Goal: Task Accomplishment & Management: Use online tool/utility

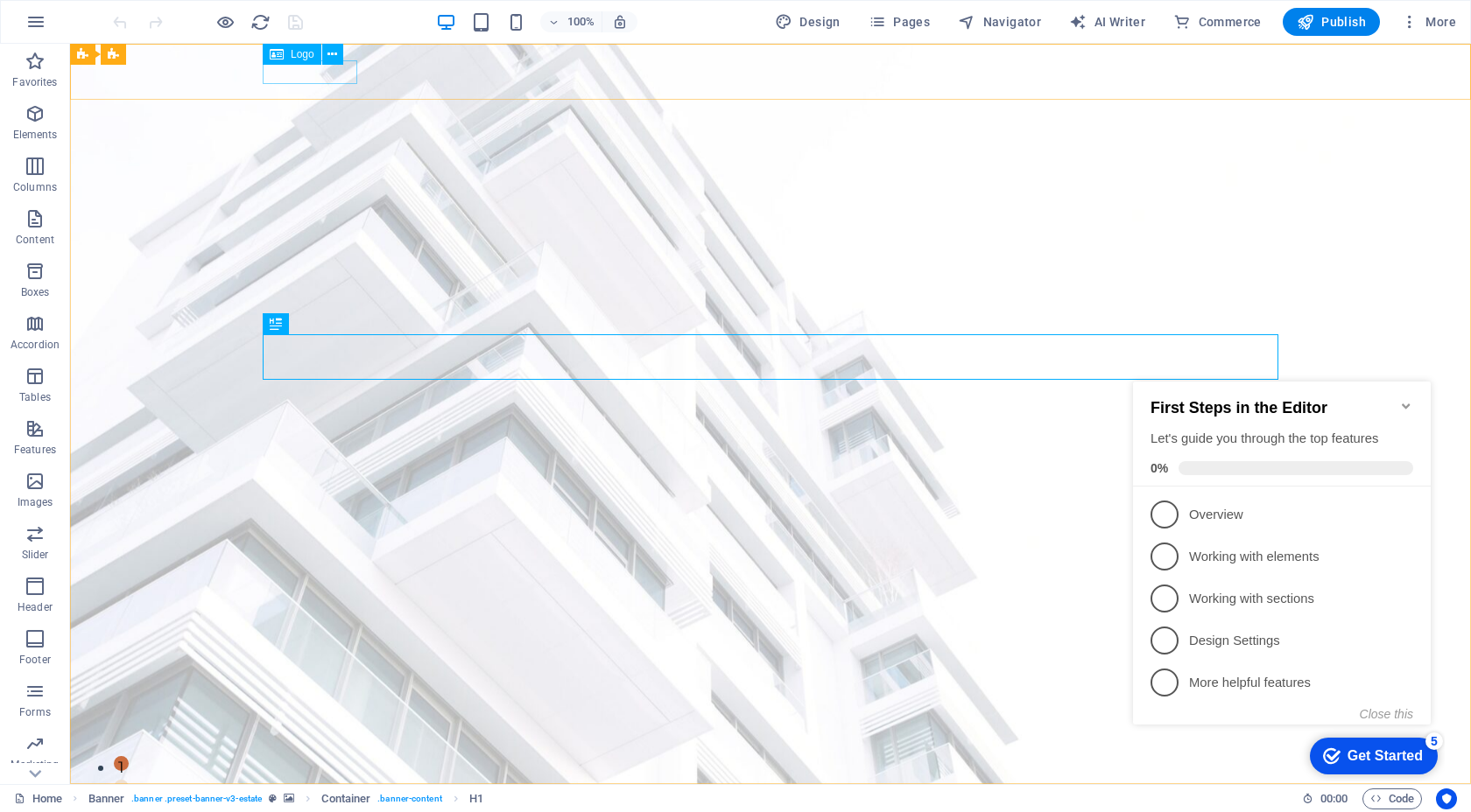
click at [296, 57] on span "Logo" at bounding box center [303, 54] width 23 height 11
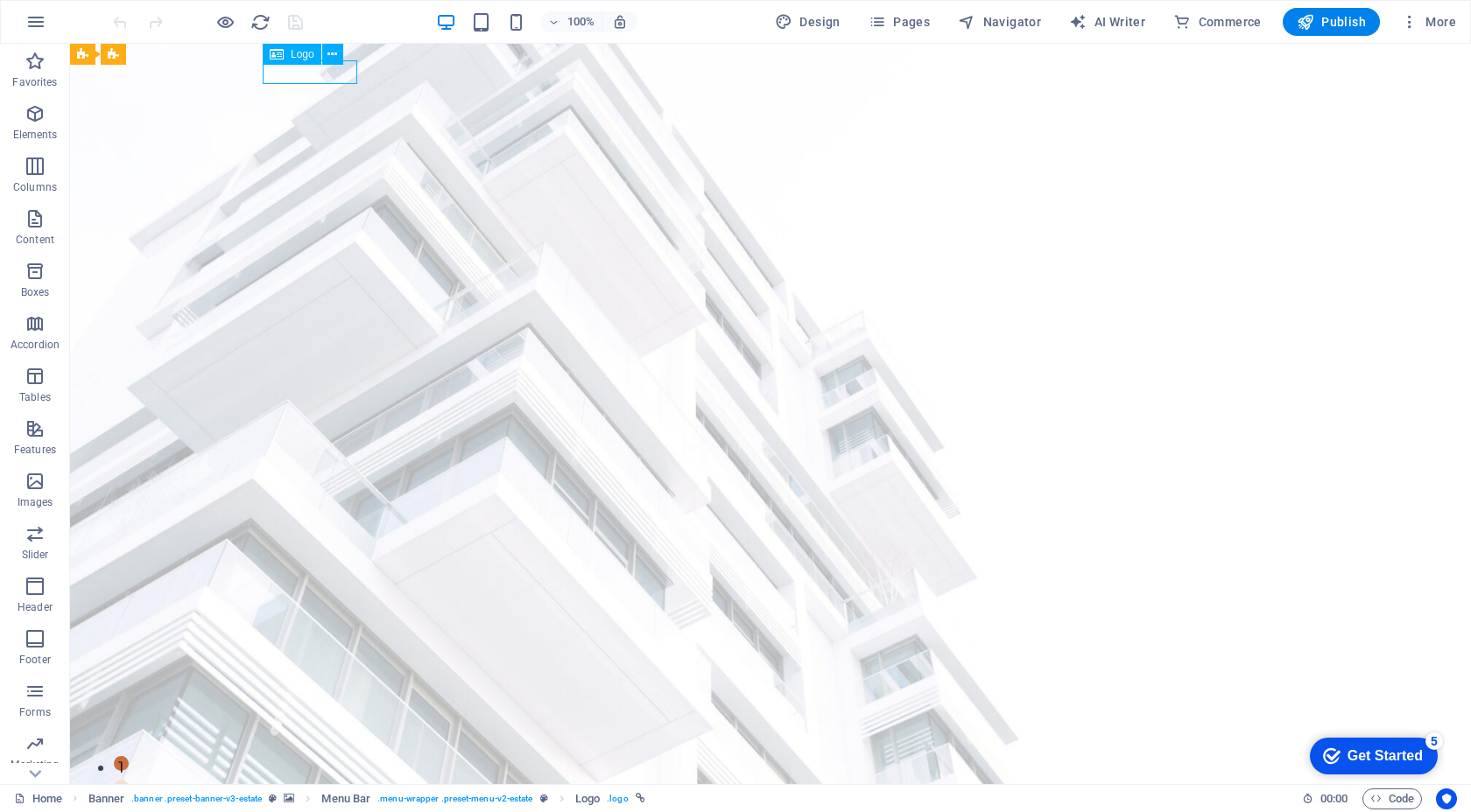
click at [300, 51] on span "Logo" at bounding box center [303, 54] width 23 height 11
click at [330, 798] on div at bounding box center [770, 810] width 1015 height 23
click at [330, 56] on icon at bounding box center [332, 55] width 10 height 19
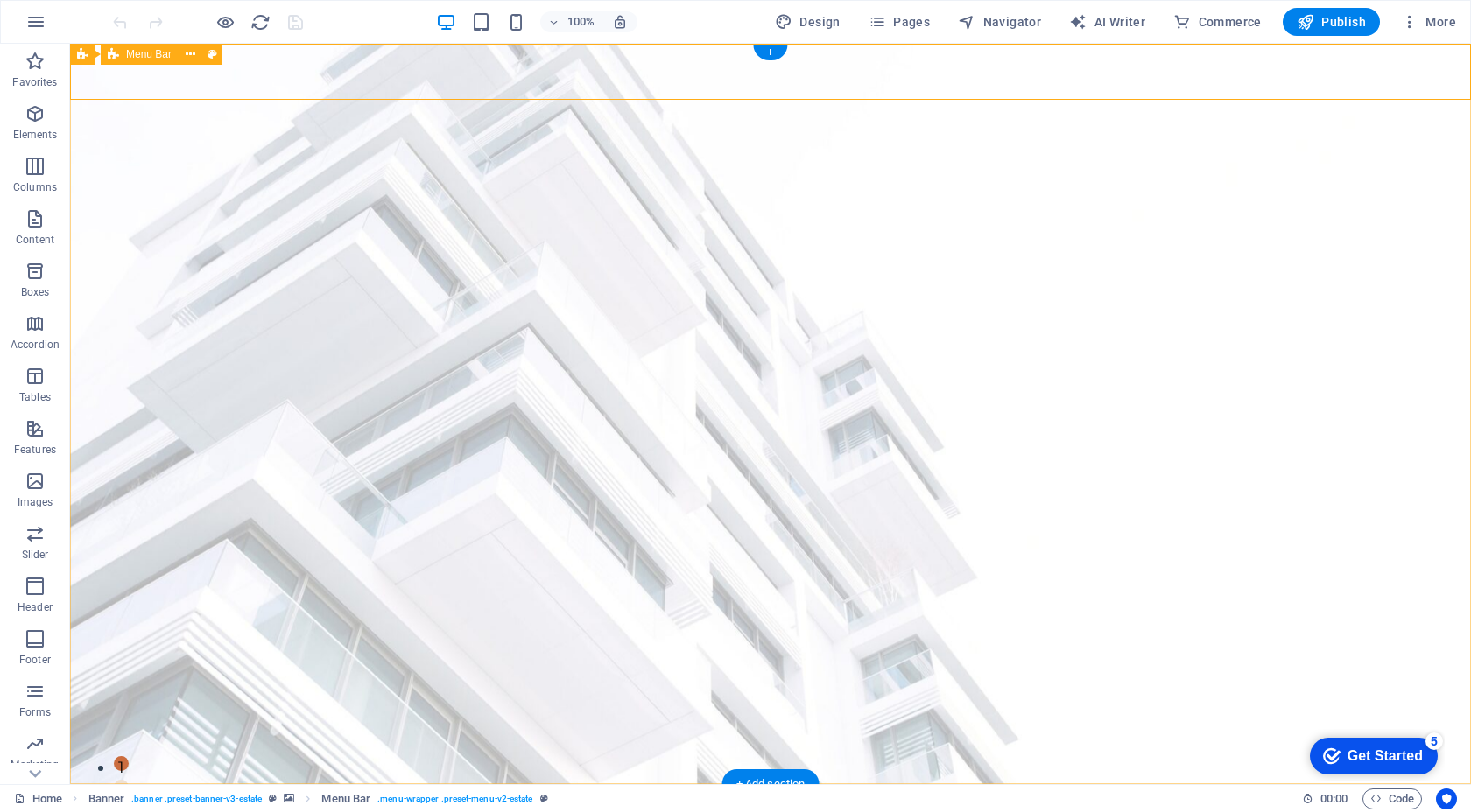
click at [183, 785] on div "Home Listing News Our Team Contact" at bounding box center [770, 825] width 1401 height 80
click at [29, 25] on icon "button" at bounding box center [36, 22] width 21 height 21
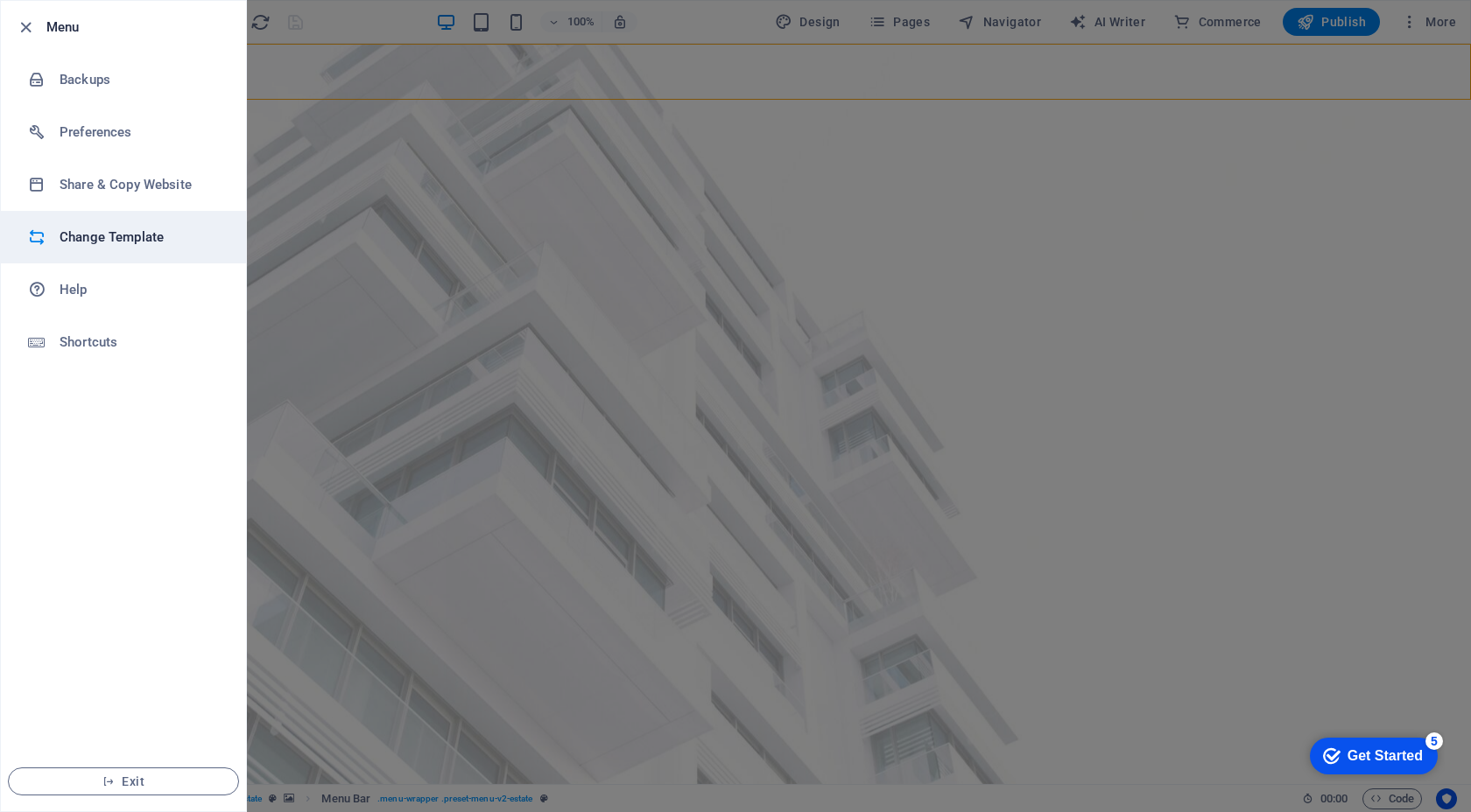
click at [106, 241] on h6 "Change Template" at bounding box center [141, 237] width 162 height 21
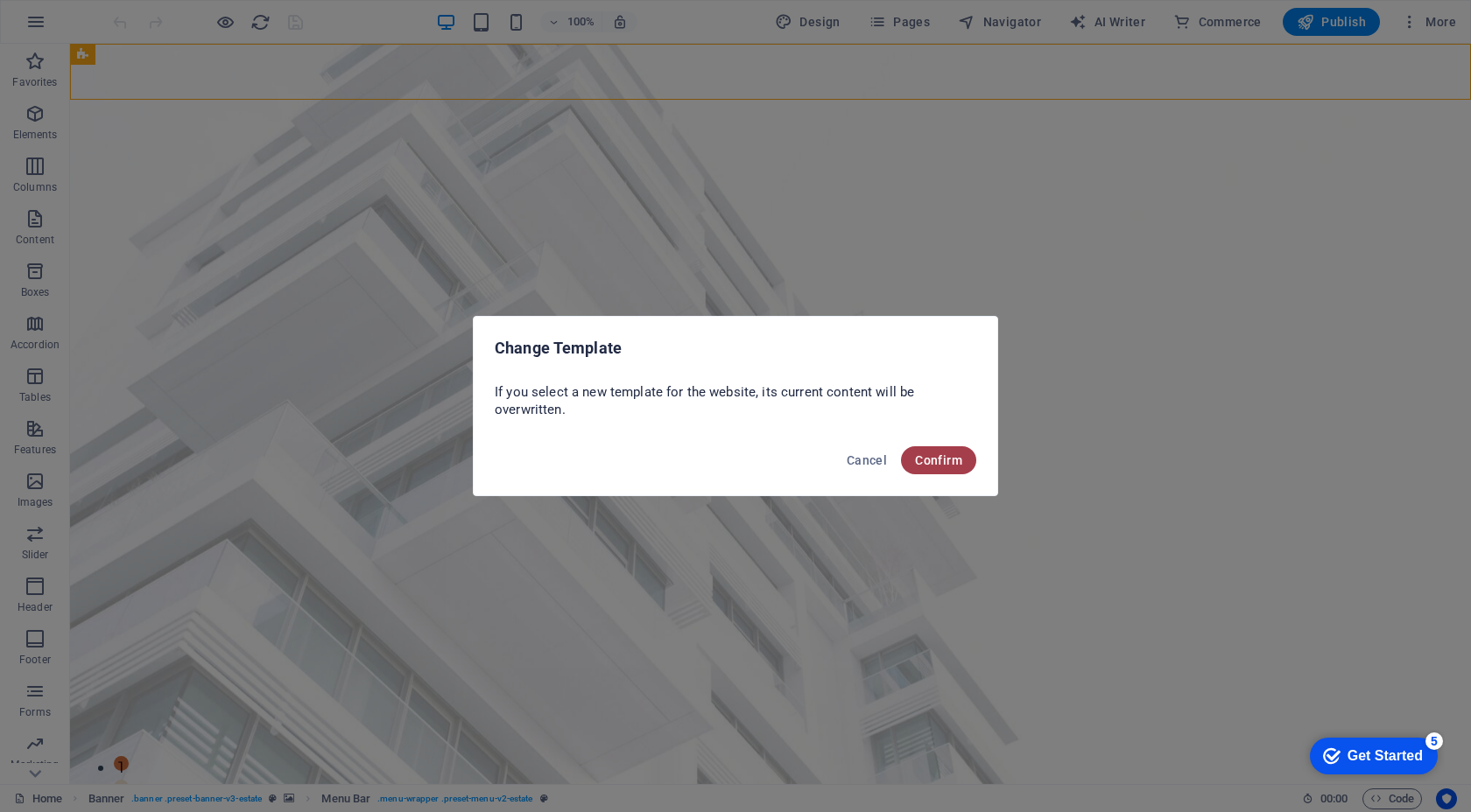
click at [946, 459] on span "Confirm" at bounding box center [938, 461] width 47 height 14
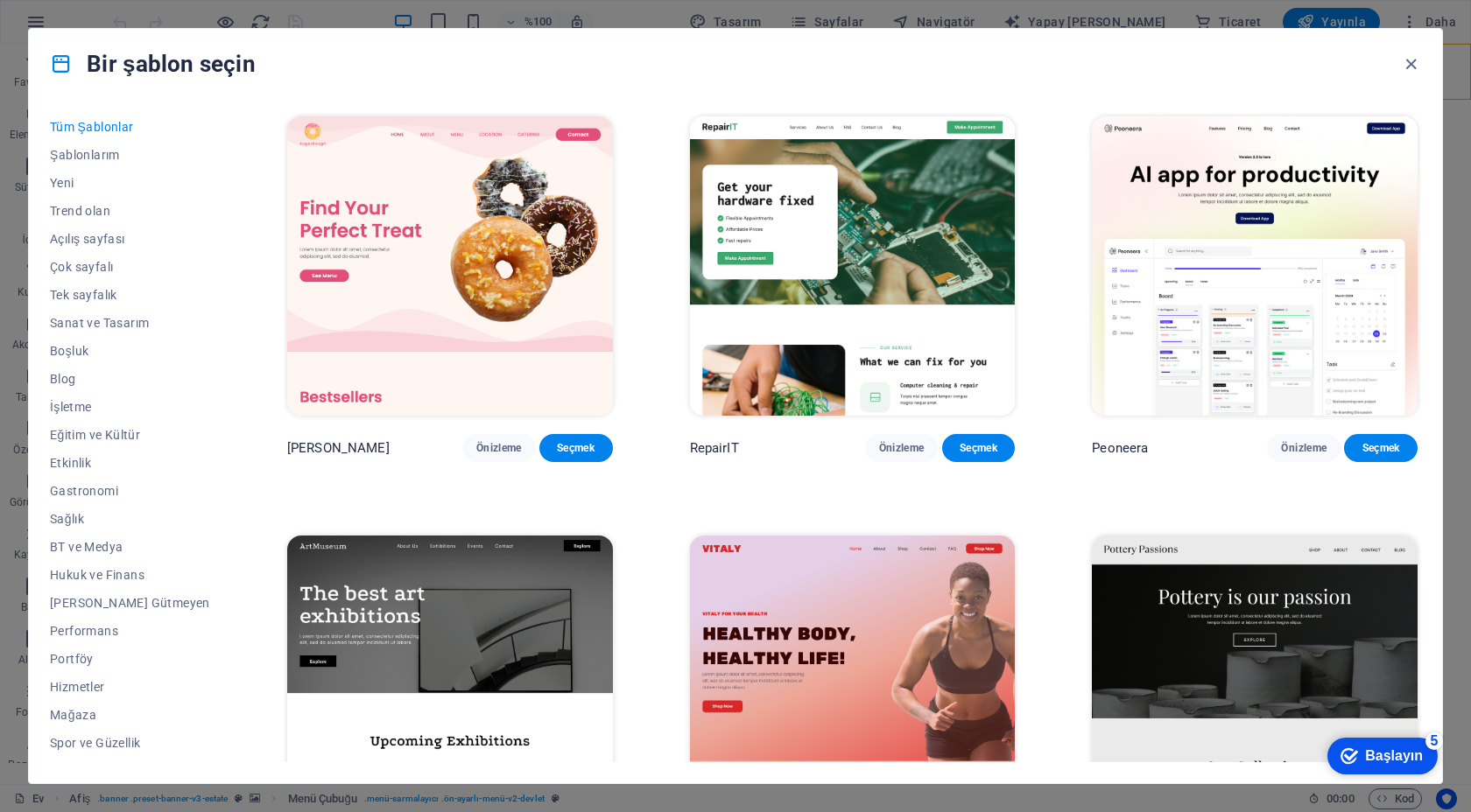
scroll to position [210, 0]
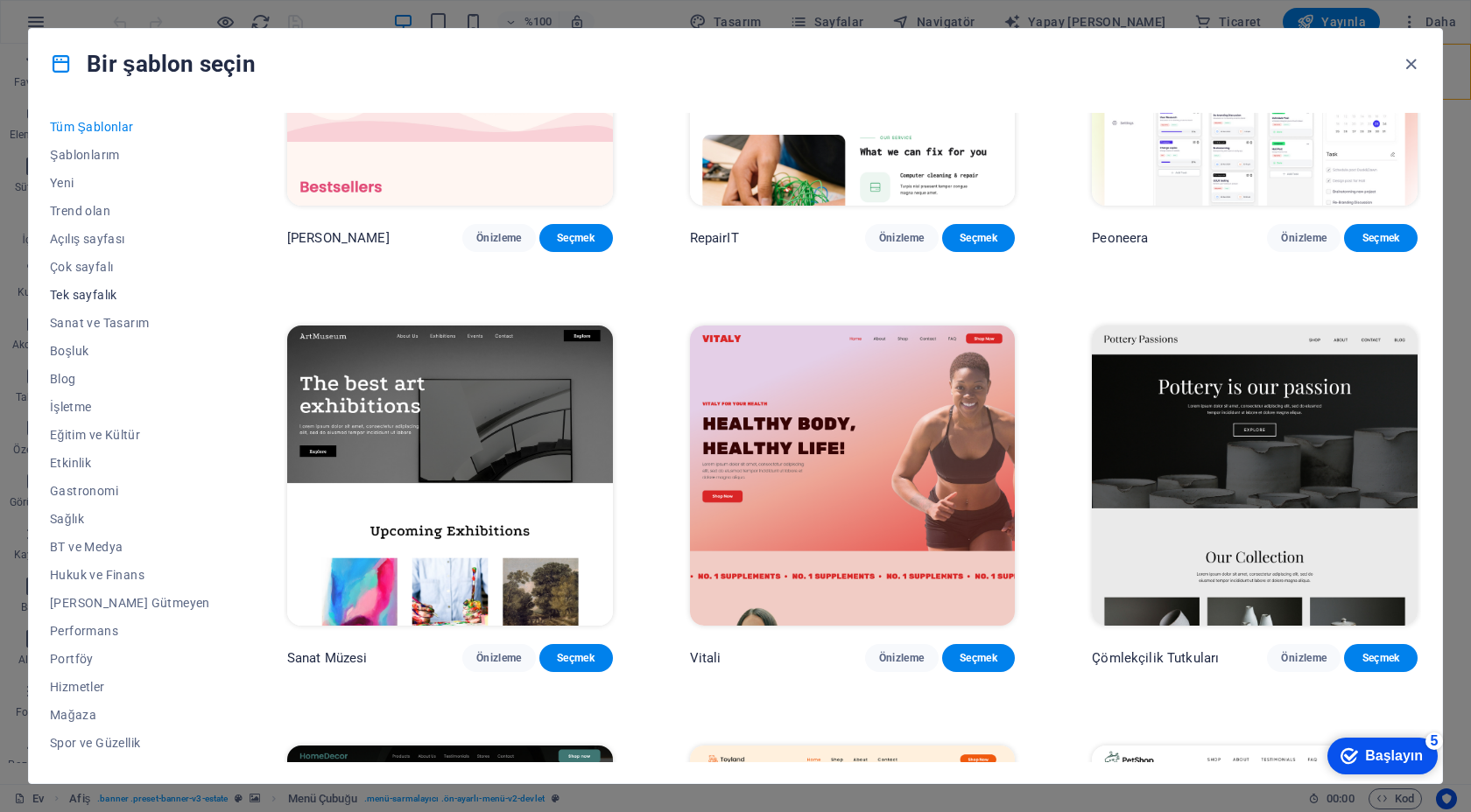
click at [81, 293] on font "Tek sayfalık" at bounding box center [83, 295] width 67 height 14
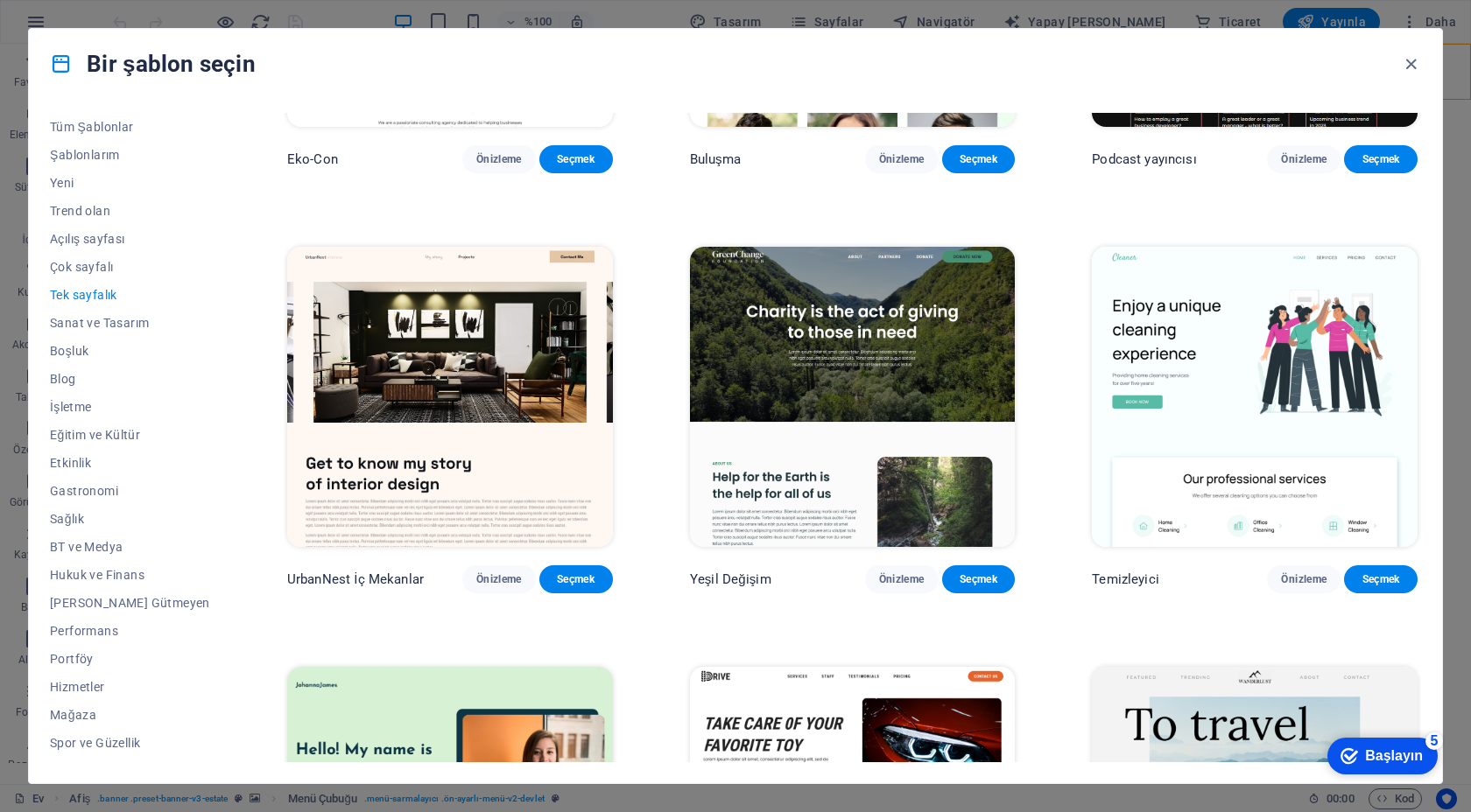
scroll to position [1149, 0]
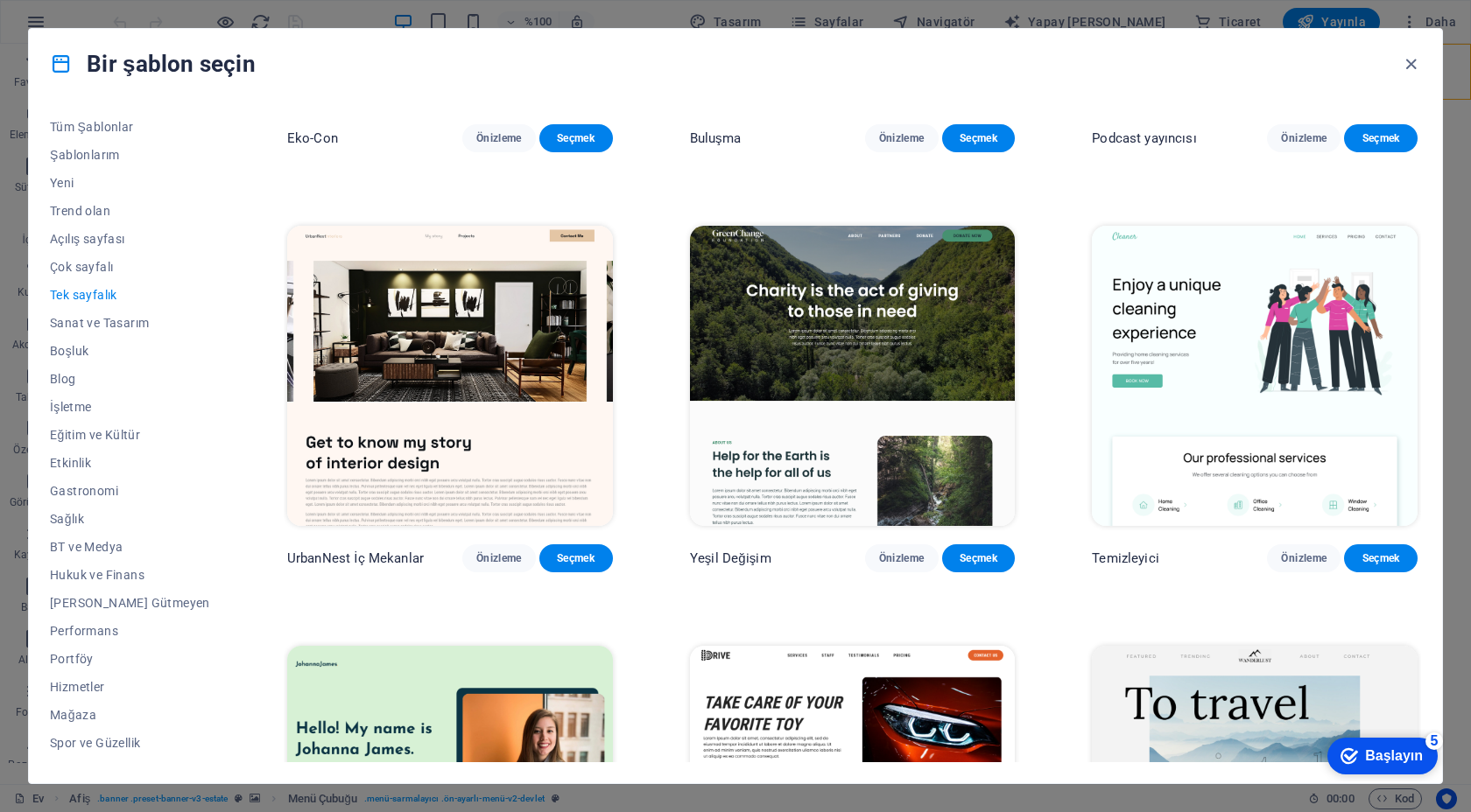
click at [843, 394] on img at bounding box center [853, 375] width 326 height 300
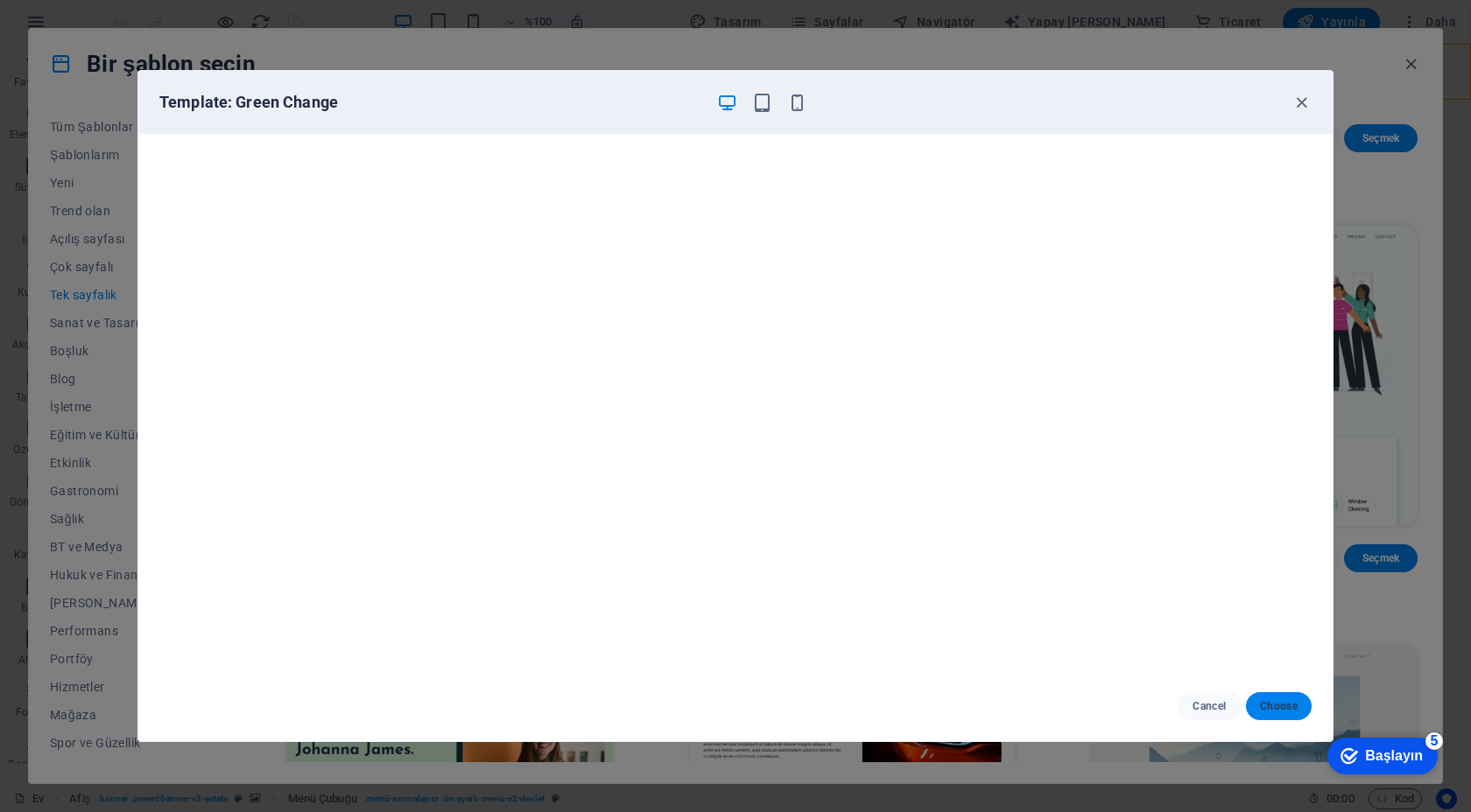
click at [1263, 710] on span "Choose" at bounding box center [1278, 707] width 38 height 14
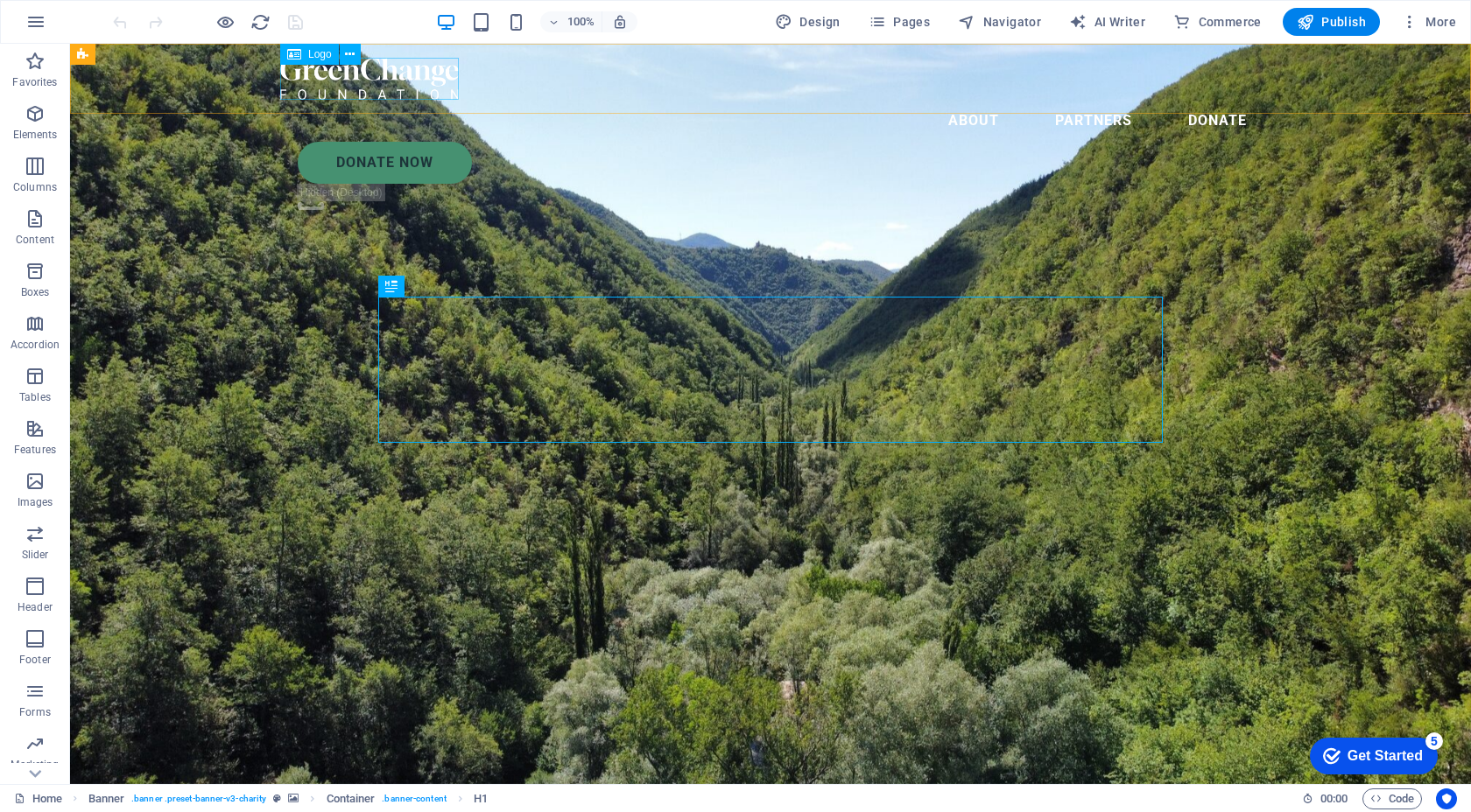
click at [353, 88] on div at bounding box center [770, 78] width 980 height 42
select select "px"
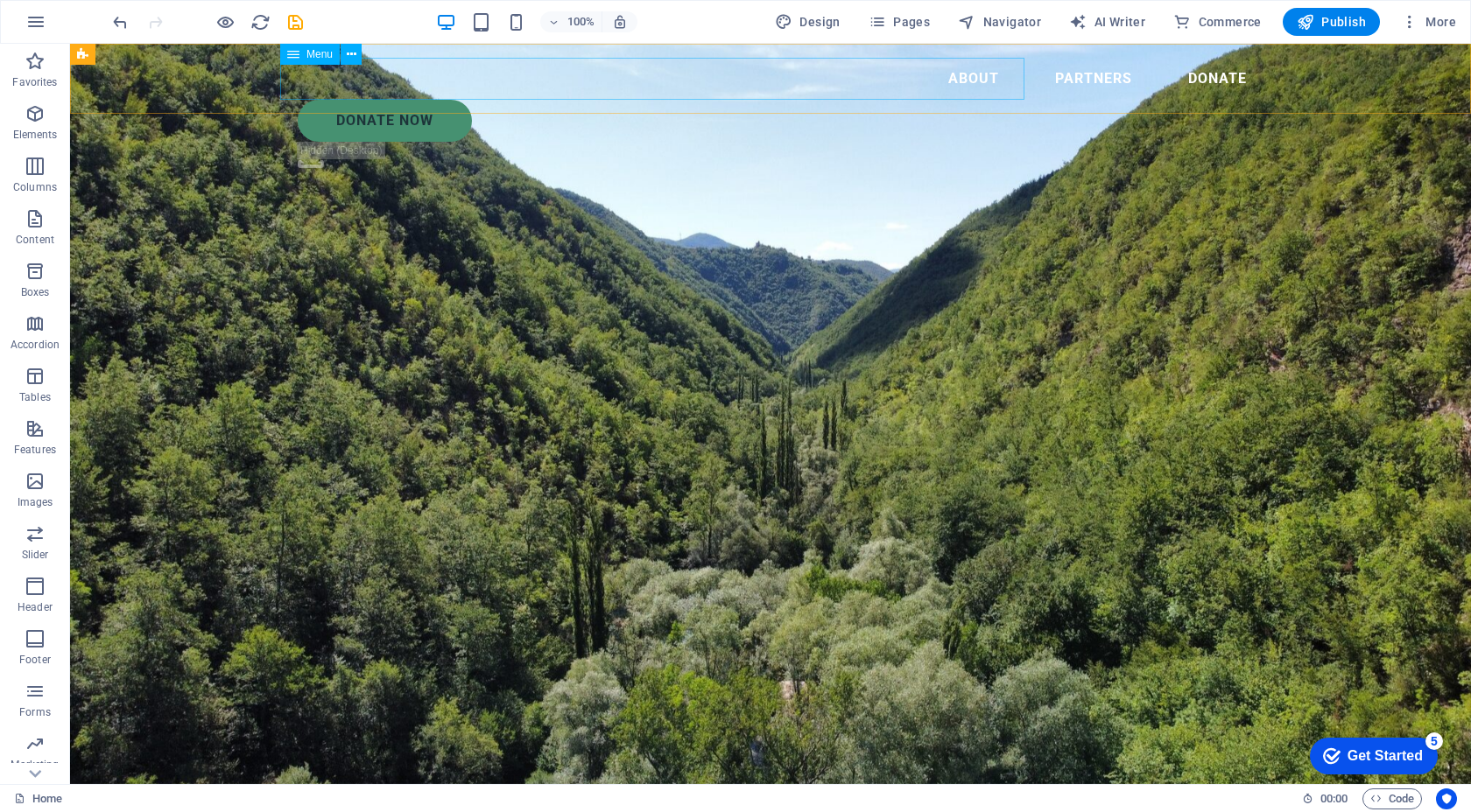
click at [429, 80] on nav "About Partners Donate" at bounding box center [770, 78] width 980 height 42
click at [720, 82] on nav "About Partners Donate" at bounding box center [770, 78] width 980 height 42
click at [630, 74] on nav "About Partners Donate" at bounding box center [770, 78] width 980 height 42
select select
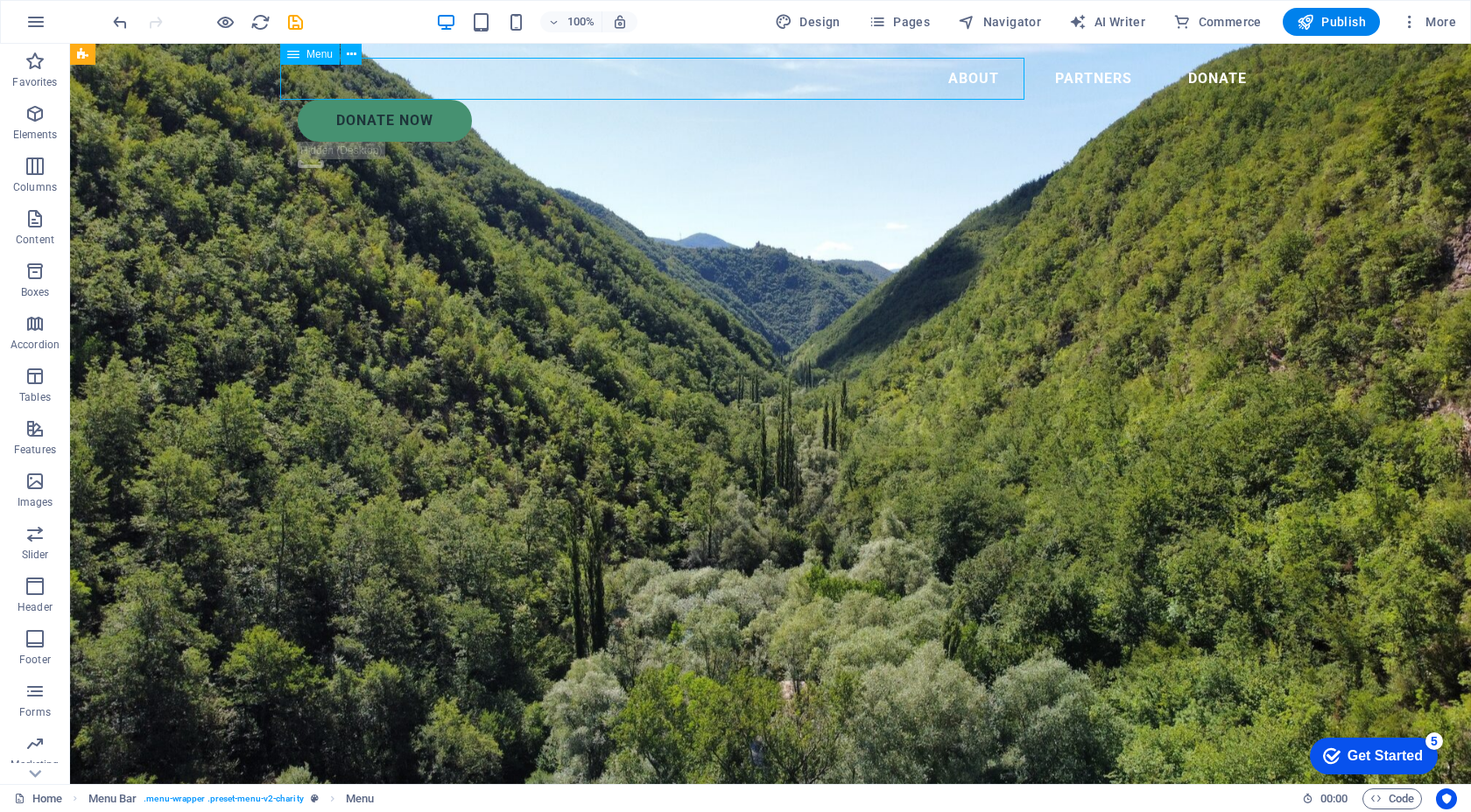
select select
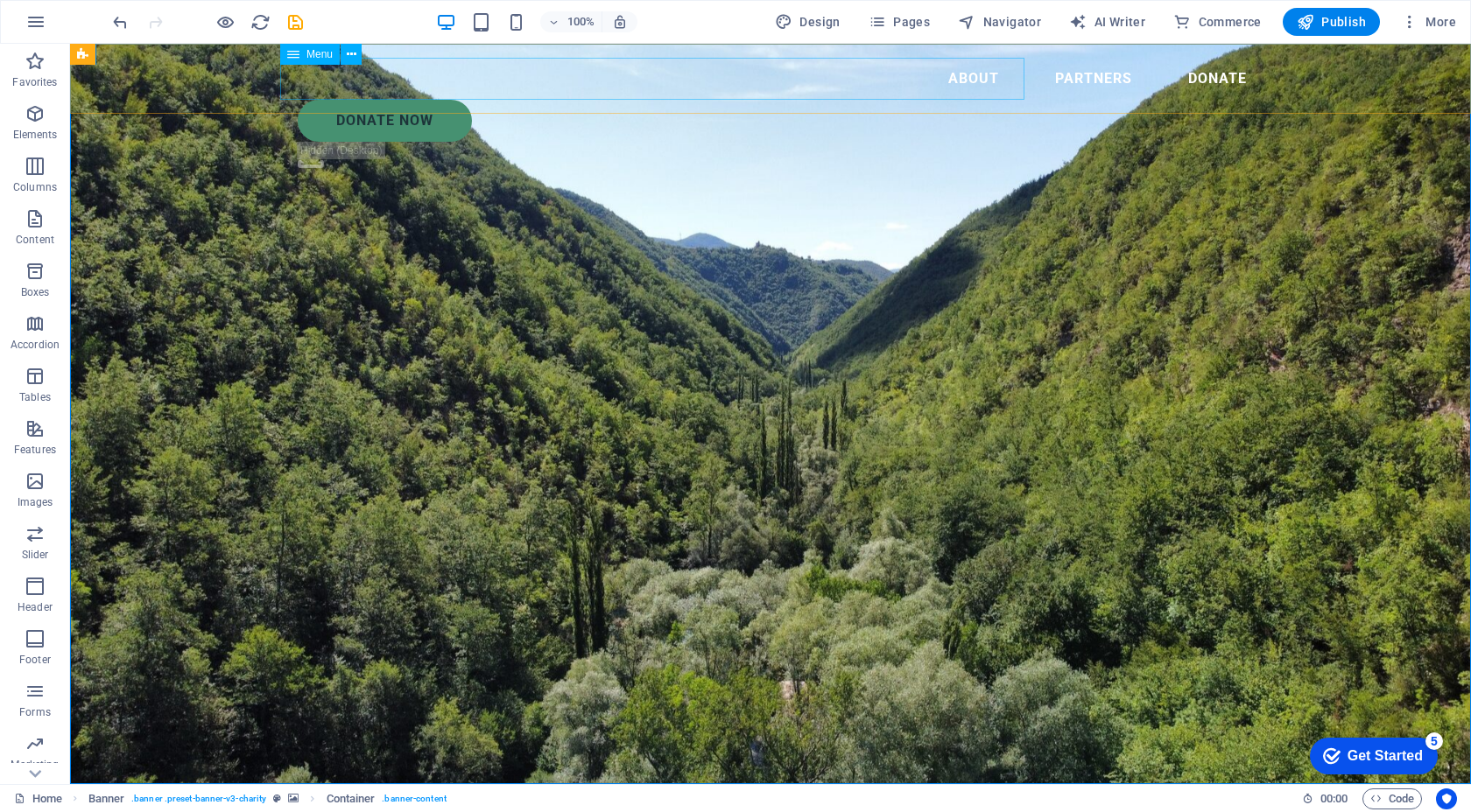
click at [731, 76] on nav "About Partners Donate" at bounding box center [770, 78] width 980 height 42
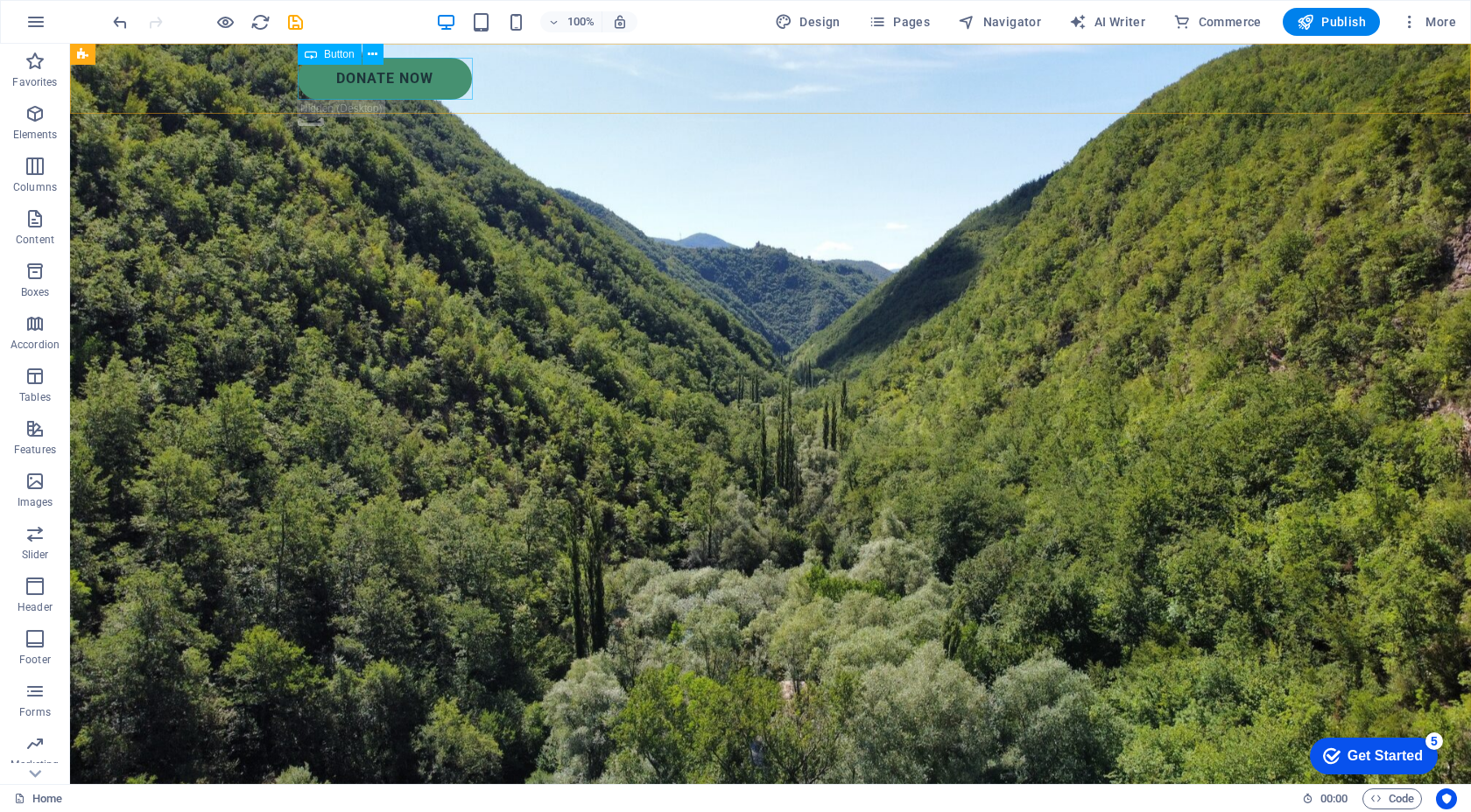
click at [444, 76] on div "Donate Now" at bounding box center [779, 78] width 962 height 42
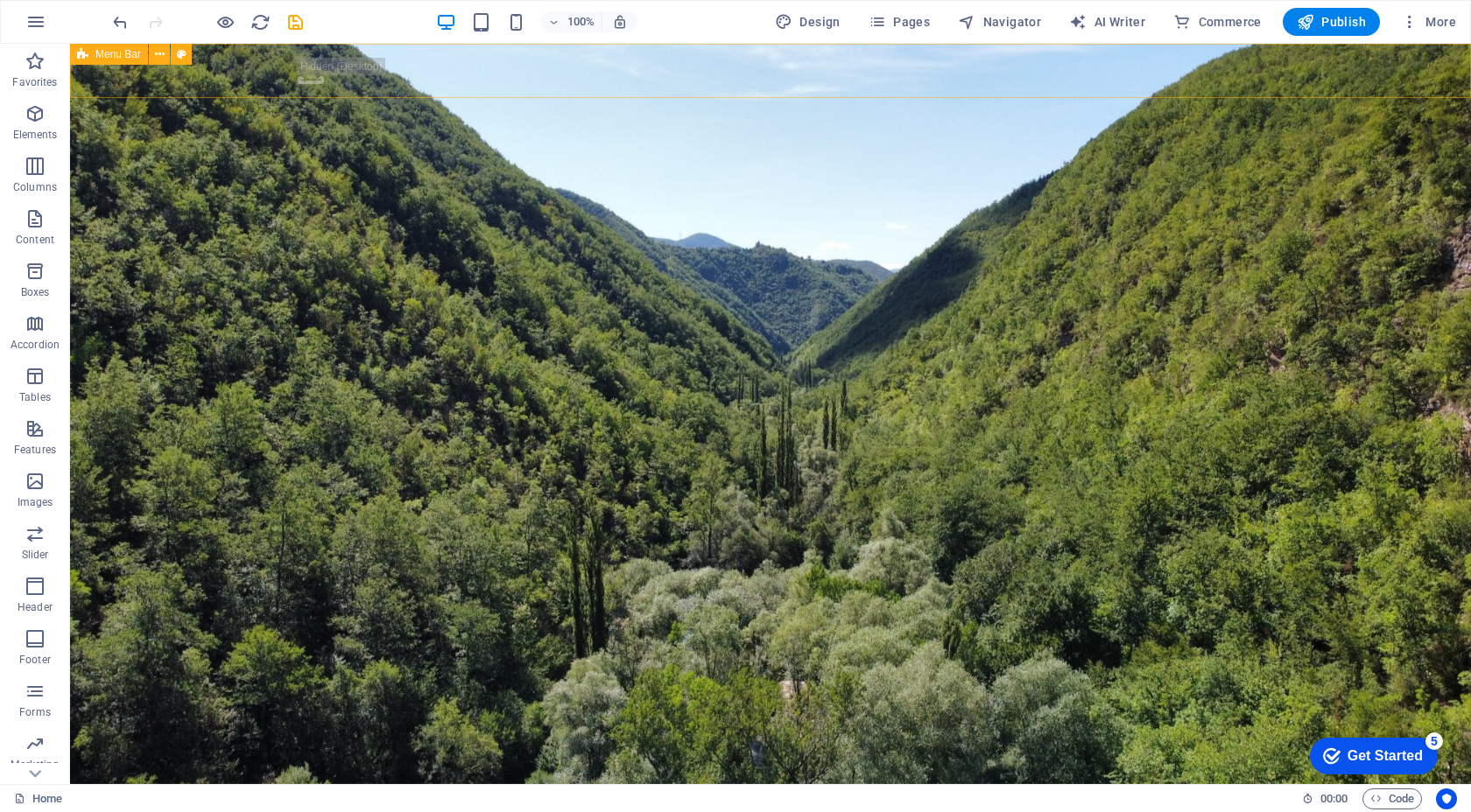
click at [440, 92] on div ".fa-secondary{opacity:.4}" at bounding box center [770, 74] width 1401 height 61
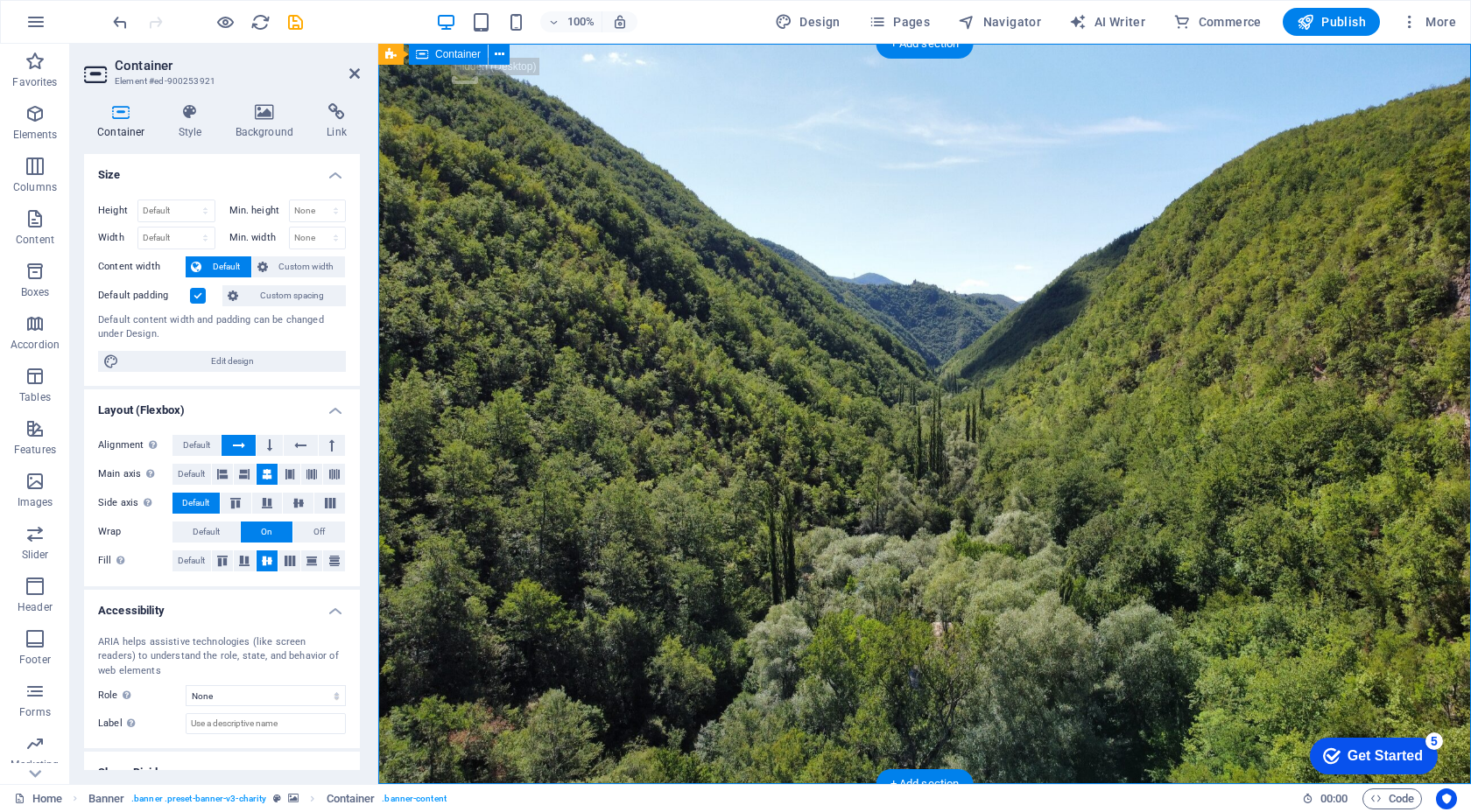
drag, startPoint x: 503, startPoint y: 103, endPoint x: 501, endPoint y: 236, distance: 133.0
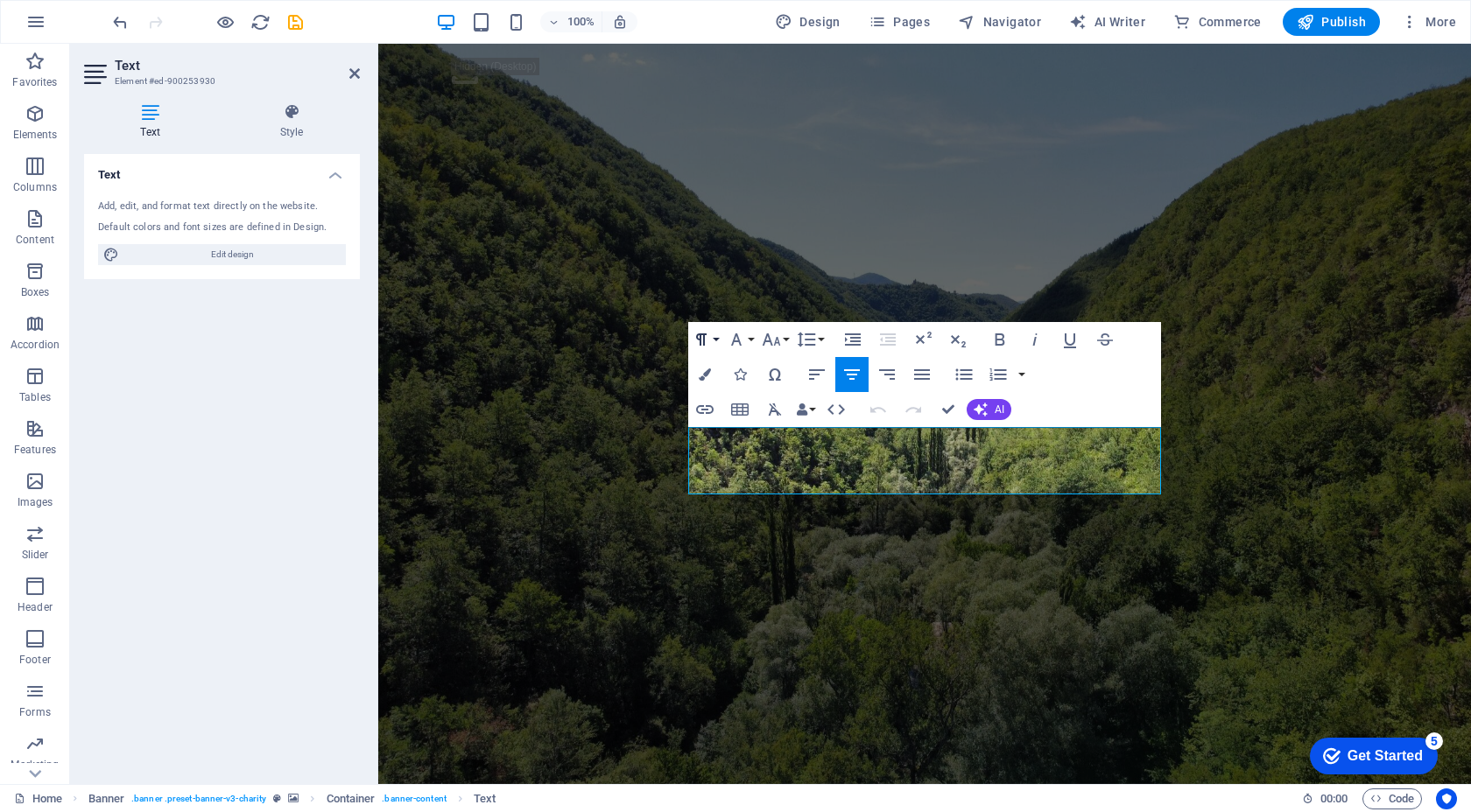
click at [720, 344] on button "Paragraph Format" at bounding box center [705, 340] width 33 height 35
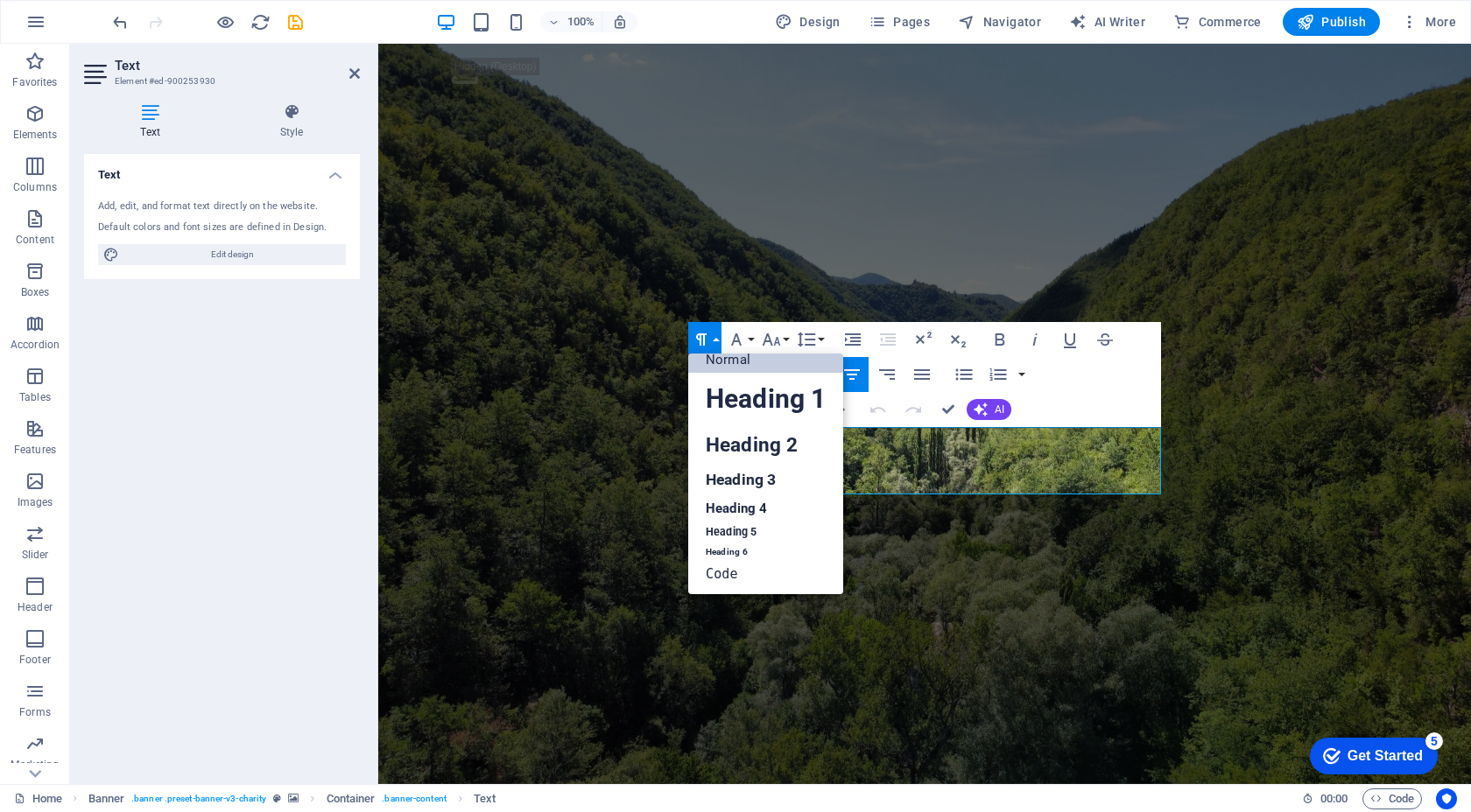
scroll to position [14, 0]
click at [717, 348] on button "Paragraph Format" at bounding box center [705, 340] width 33 height 35
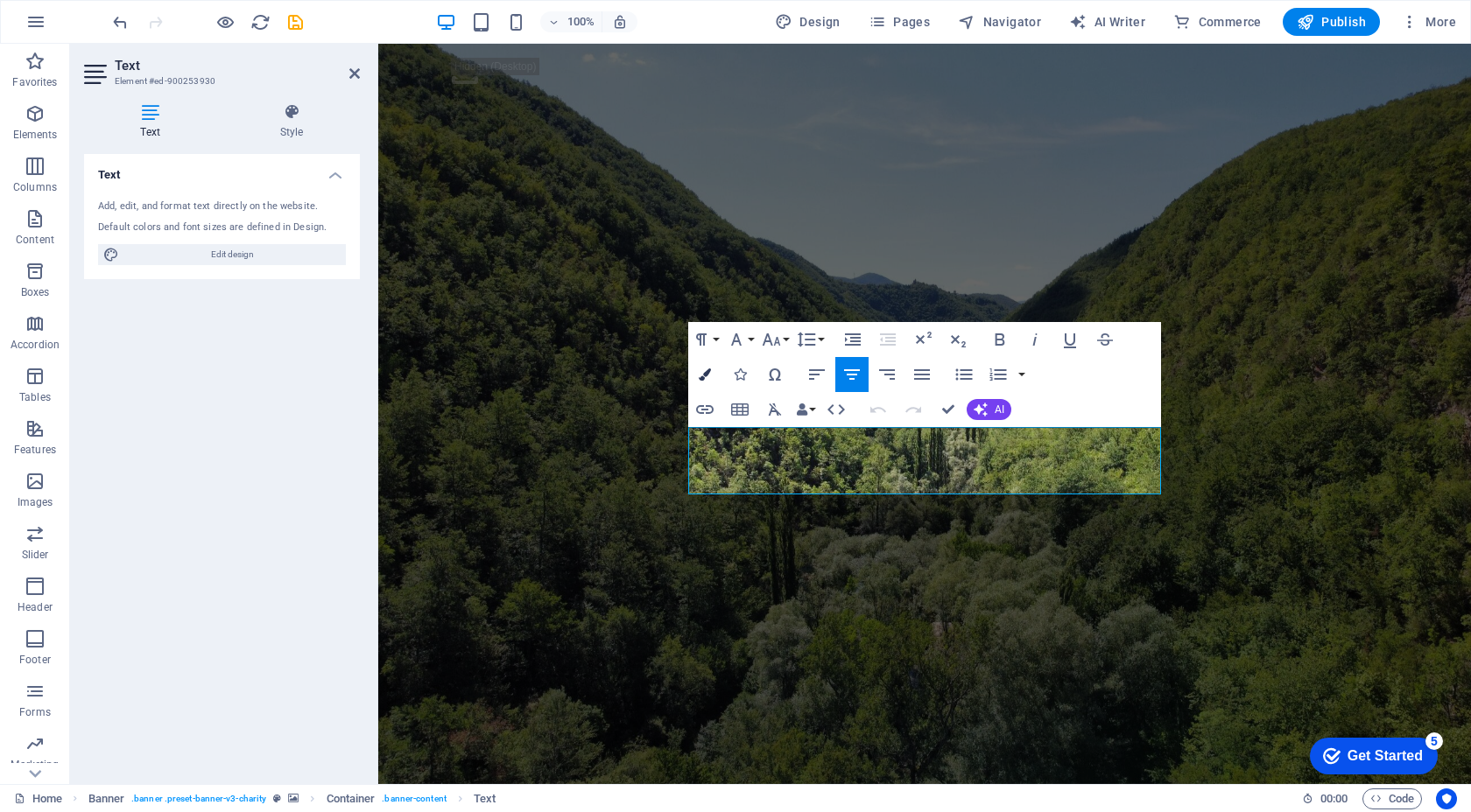
click at [712, 378] on button "Colors" at bounding box center [705, 375] width 33 height 35
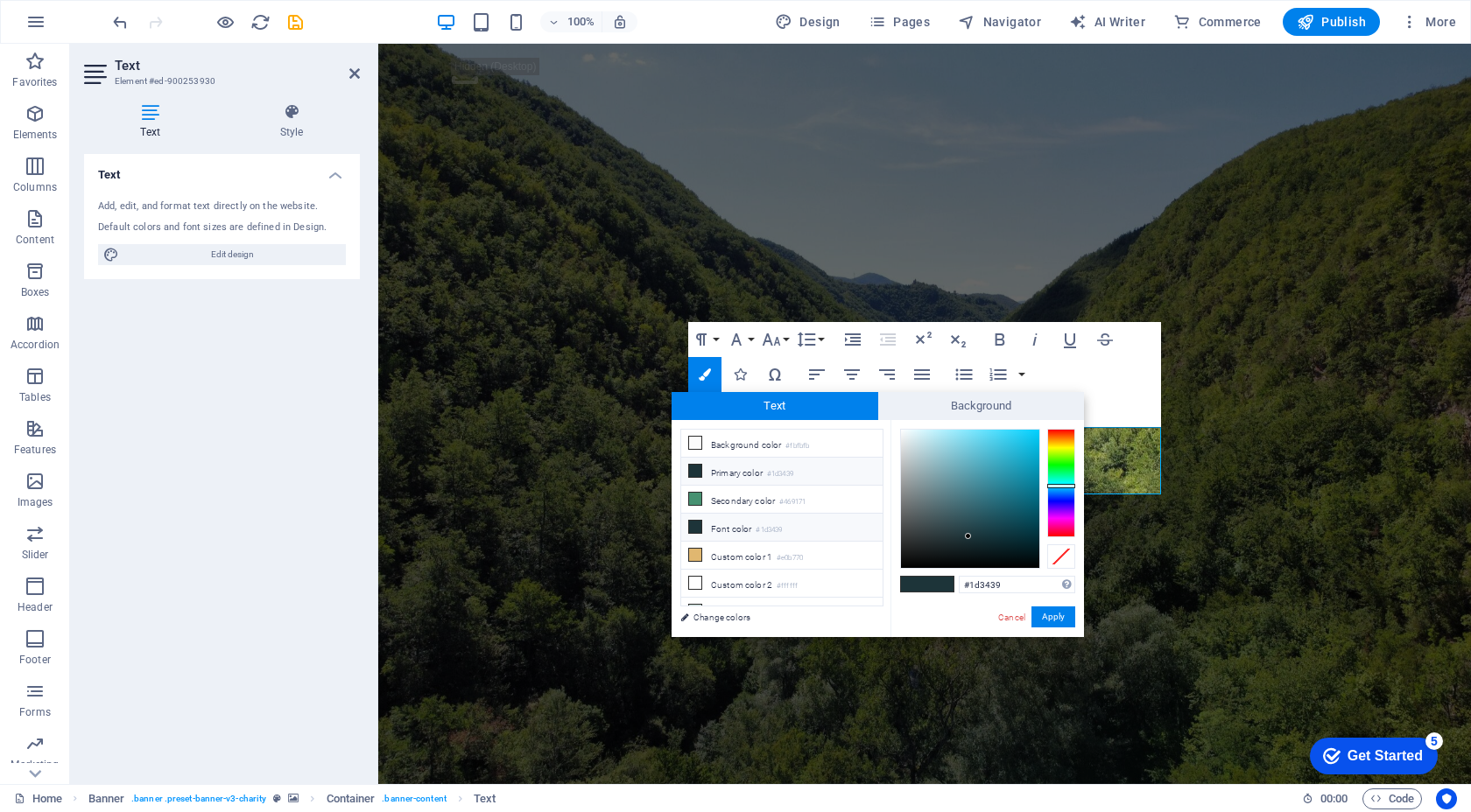
click at [698, 528] on icon at bounding box center [695, 527] width 13 height 13
click at [701, 592] on span at bounding box center [695, 595] width 14 height 14
type input "#000000"
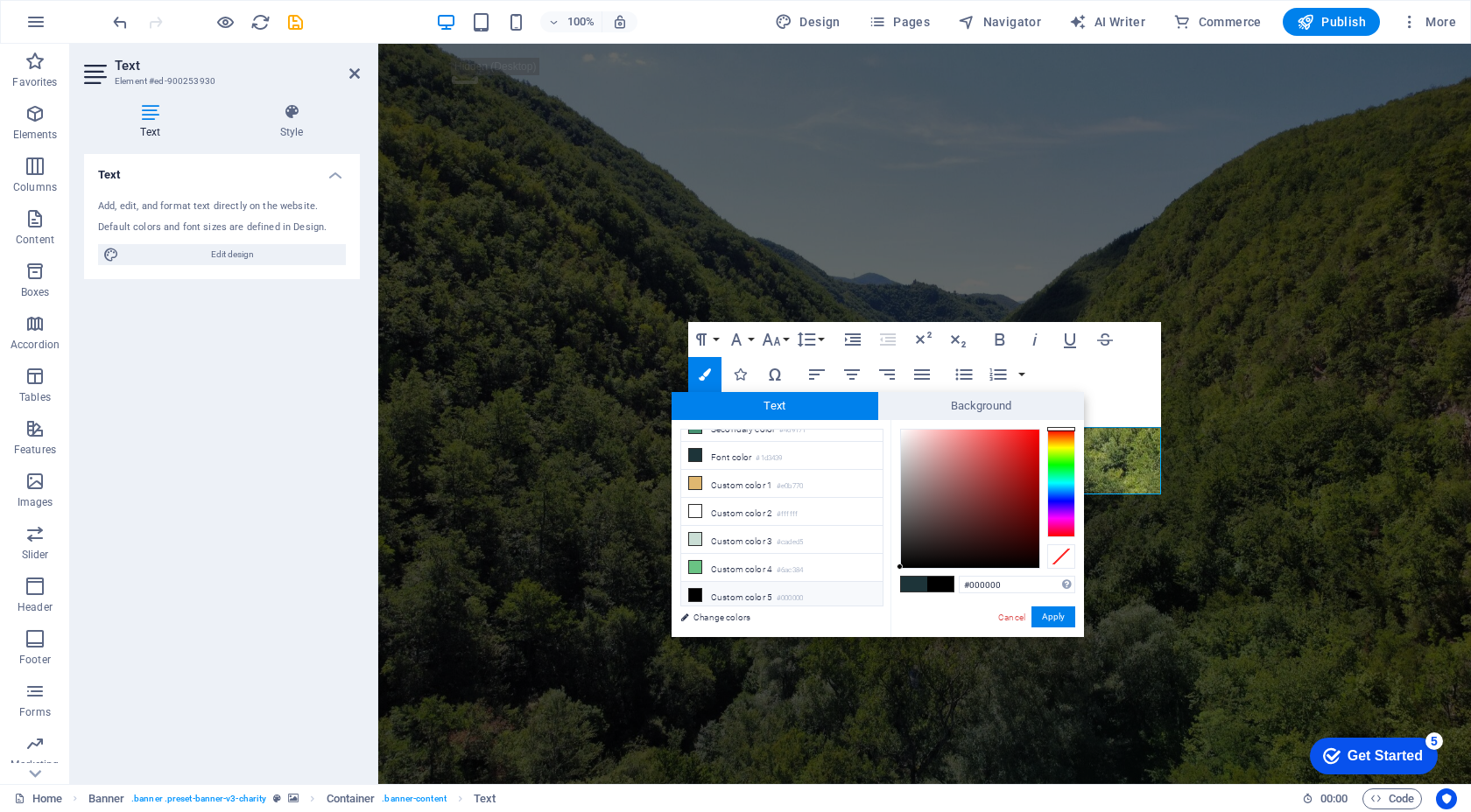
click at [940, 584] on span at bounding box center [940, 584] width 26 height 15
click at [1063, 622] on button "Apply" at bounding box center [1052, 617] width 44 height 21
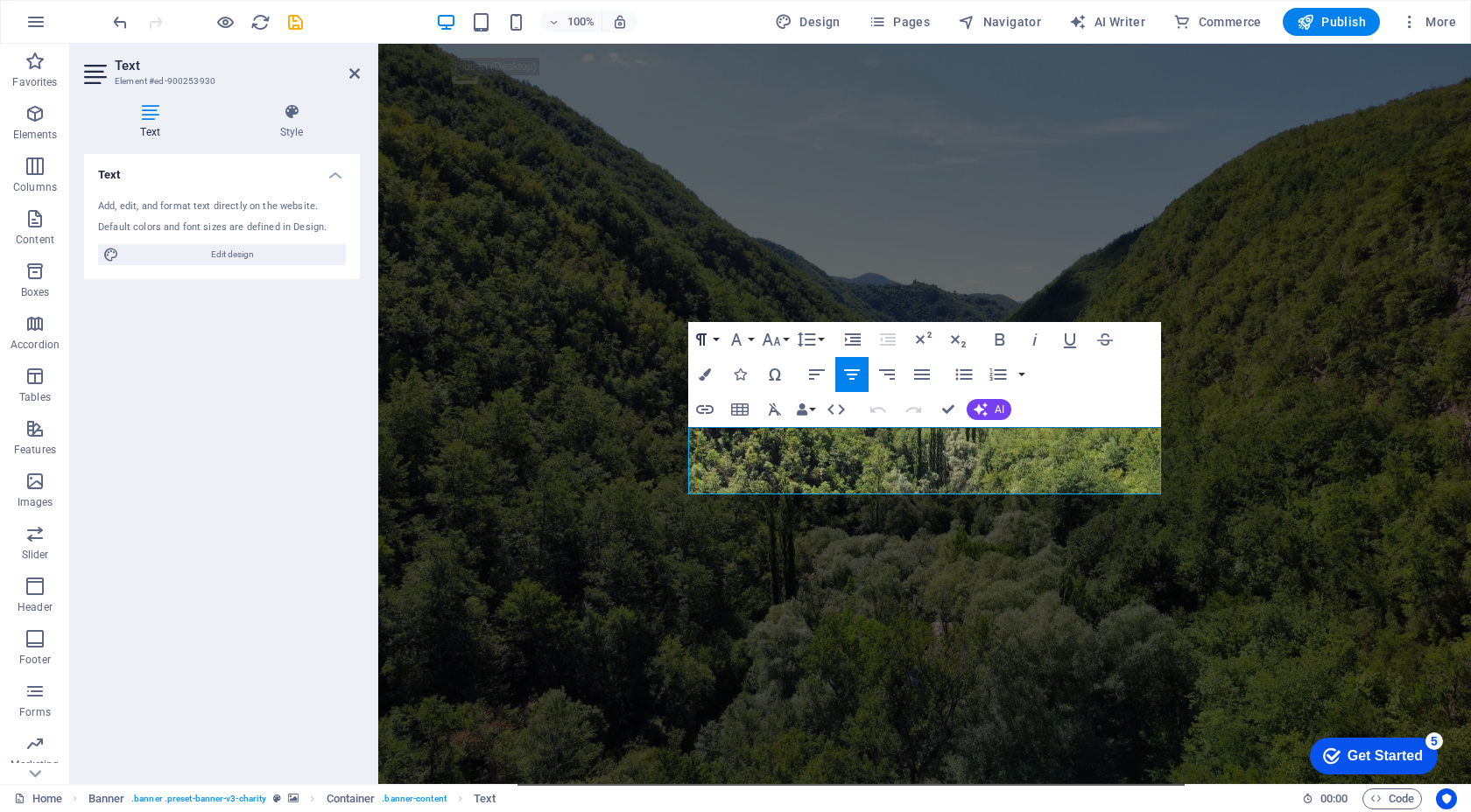
click at [708, 339] on icon "button" at bounding box center [702, 340] width 21 height 21
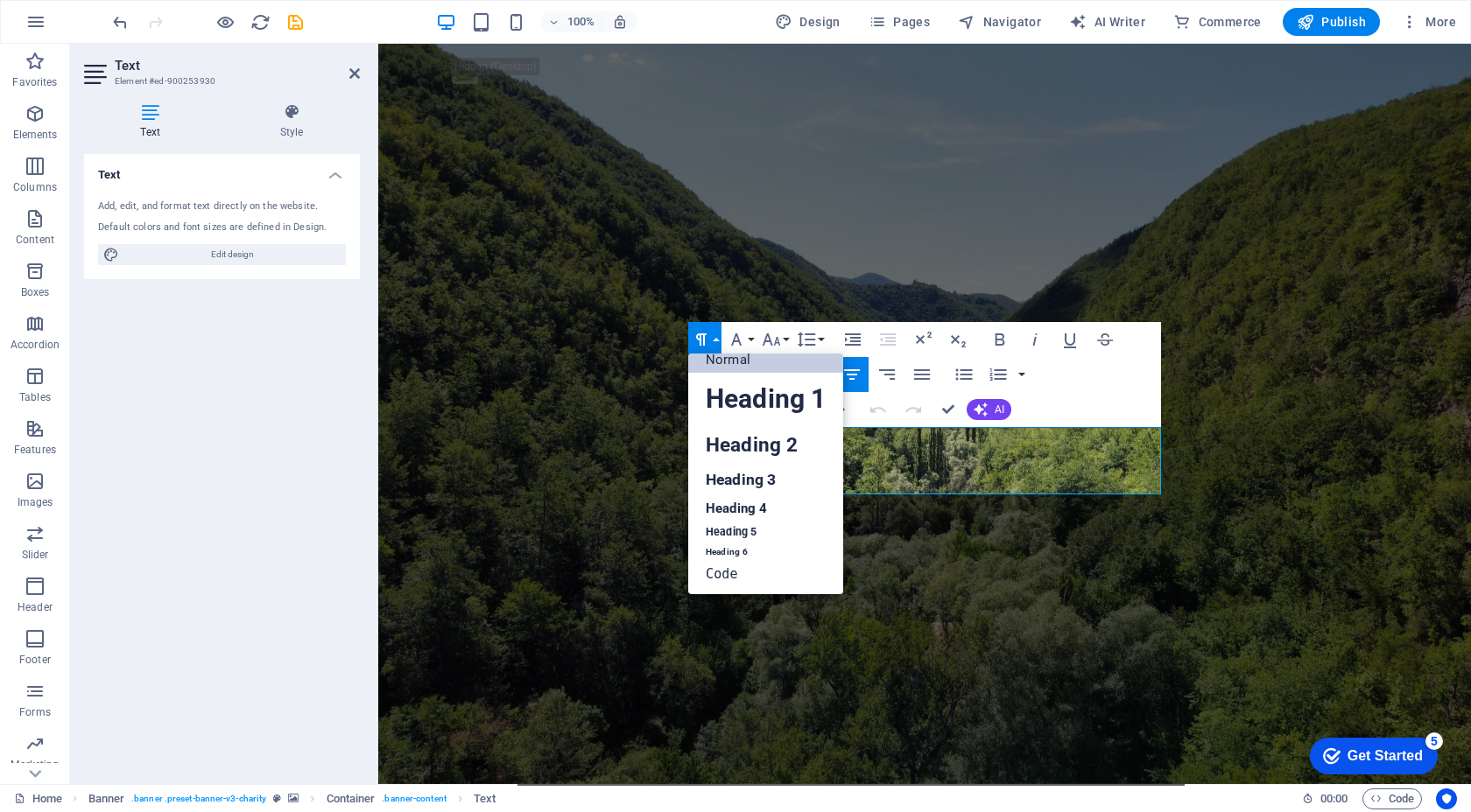
scroll to position [14, 0]
click at [709, 343] on icon "button" at bounding box center [702, 340] width 21 height 21
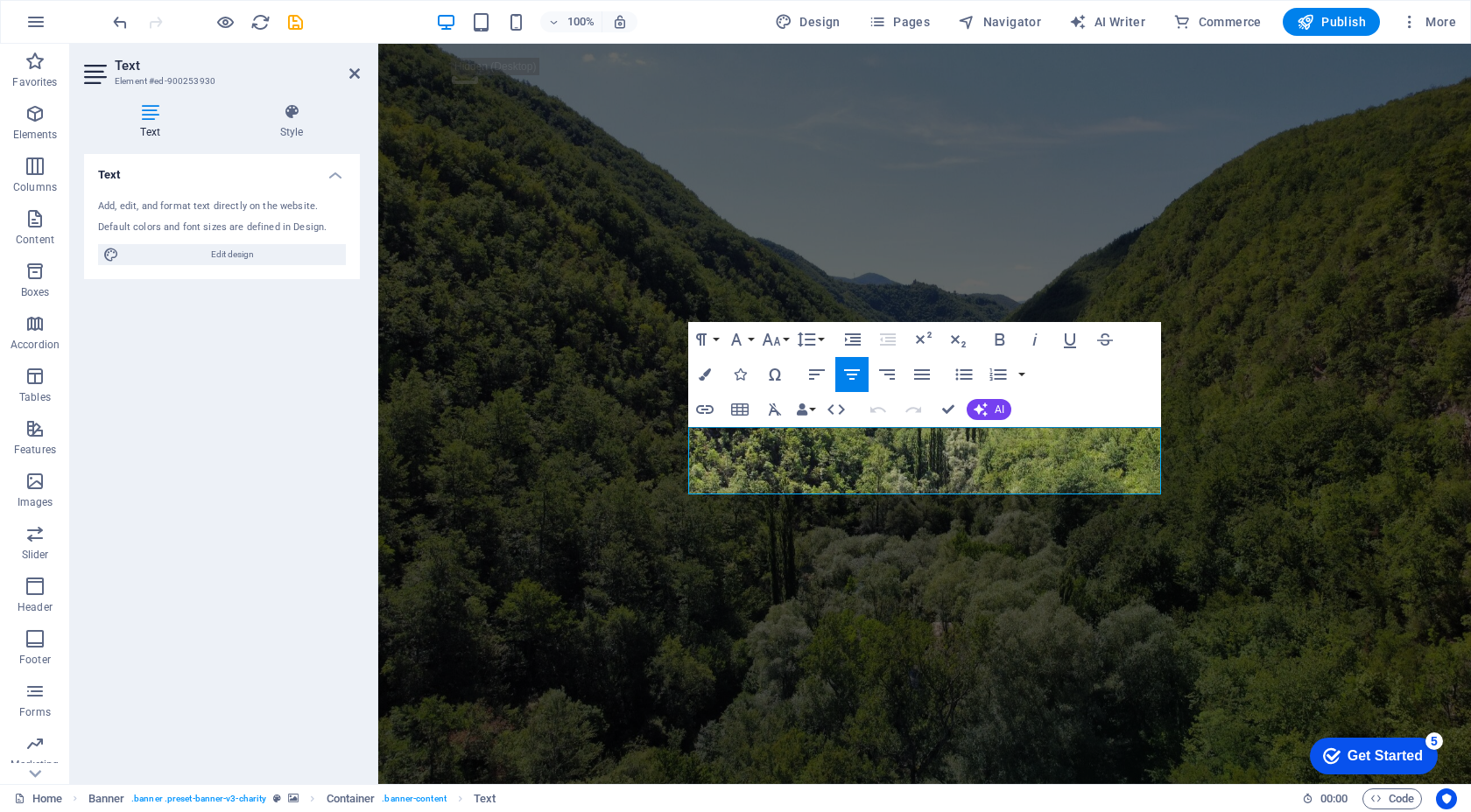
click at [722, 376] on div "Colors Icons Special Characters" at bounding box center [740, 375] width 103 height 35
click at [719, 376] on button "Colors" at bounding box center [705, 375] width 33 height 35
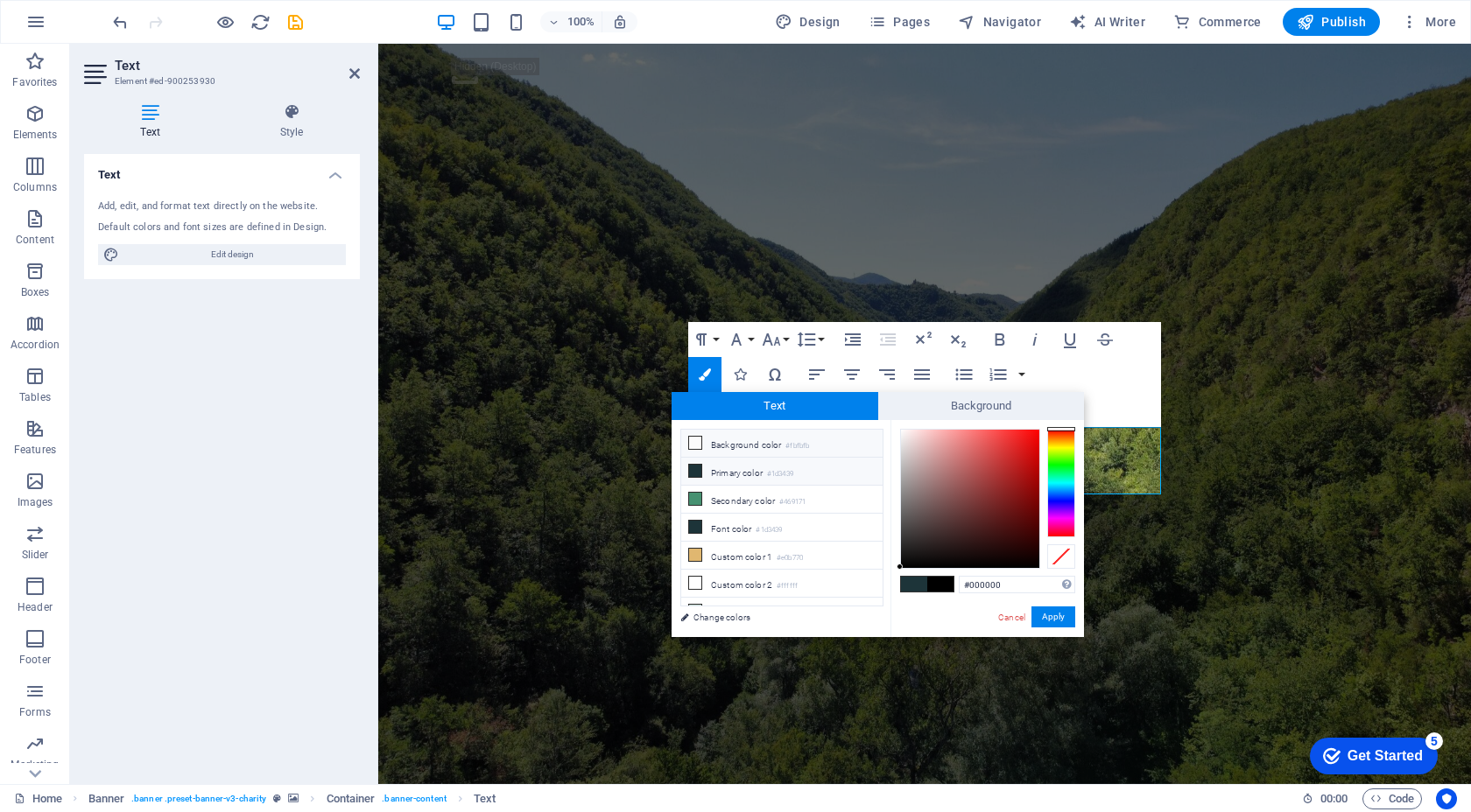
click at [741, 445] on li "Background color #fbfbfb" at bounding box center [782, 443] width 201 height 28
click at [697, 444] on icon at bounding box center [695, 442] width 13 height 13
click at [698, 583] on icon at bounding box center [695, 583] width 13 height 13
click at [919, 578] on span at bounding box center [914, 584] width 26 height 15
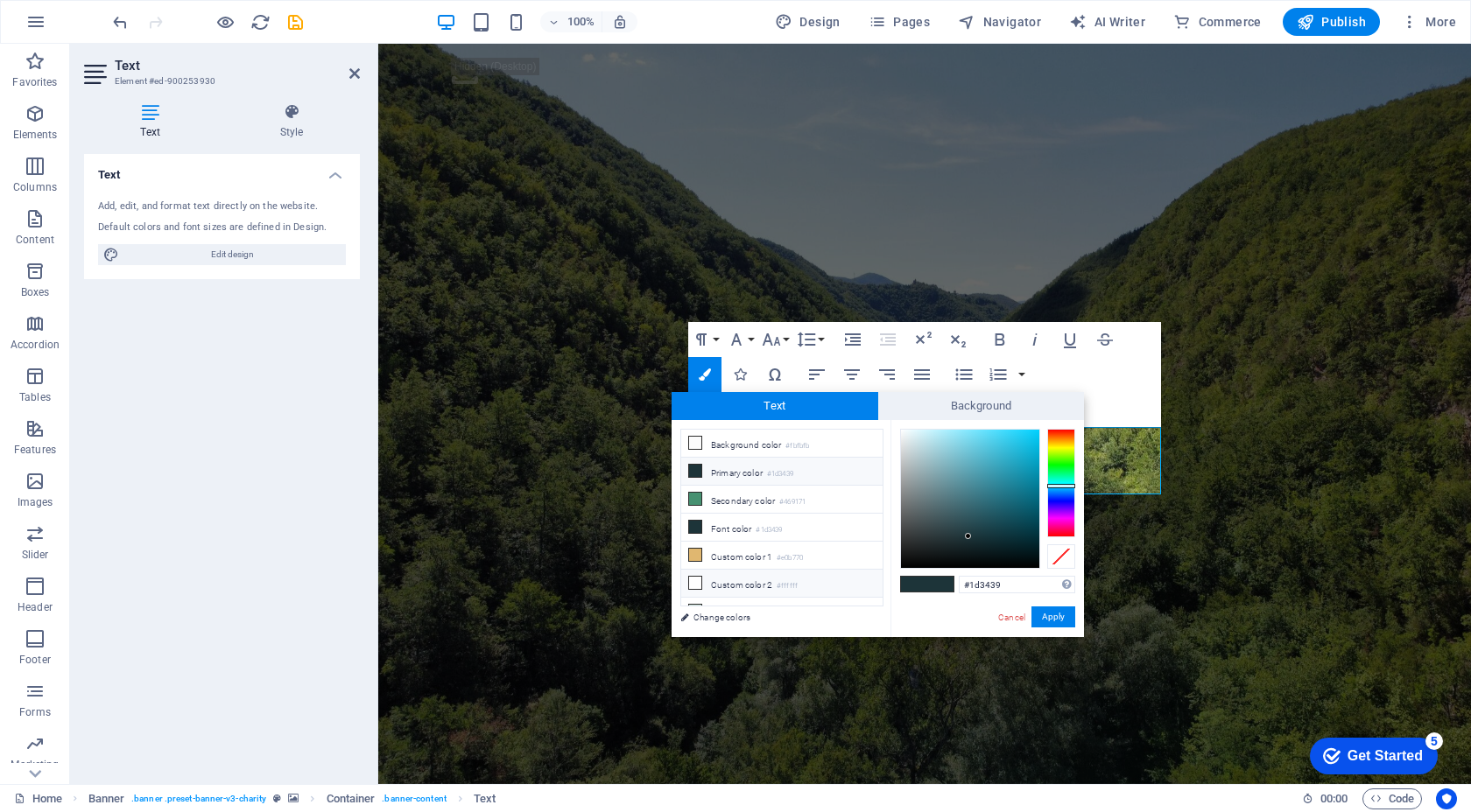
click at [692, 583] on icon at bounding box center [695, 583] width 13 height 13
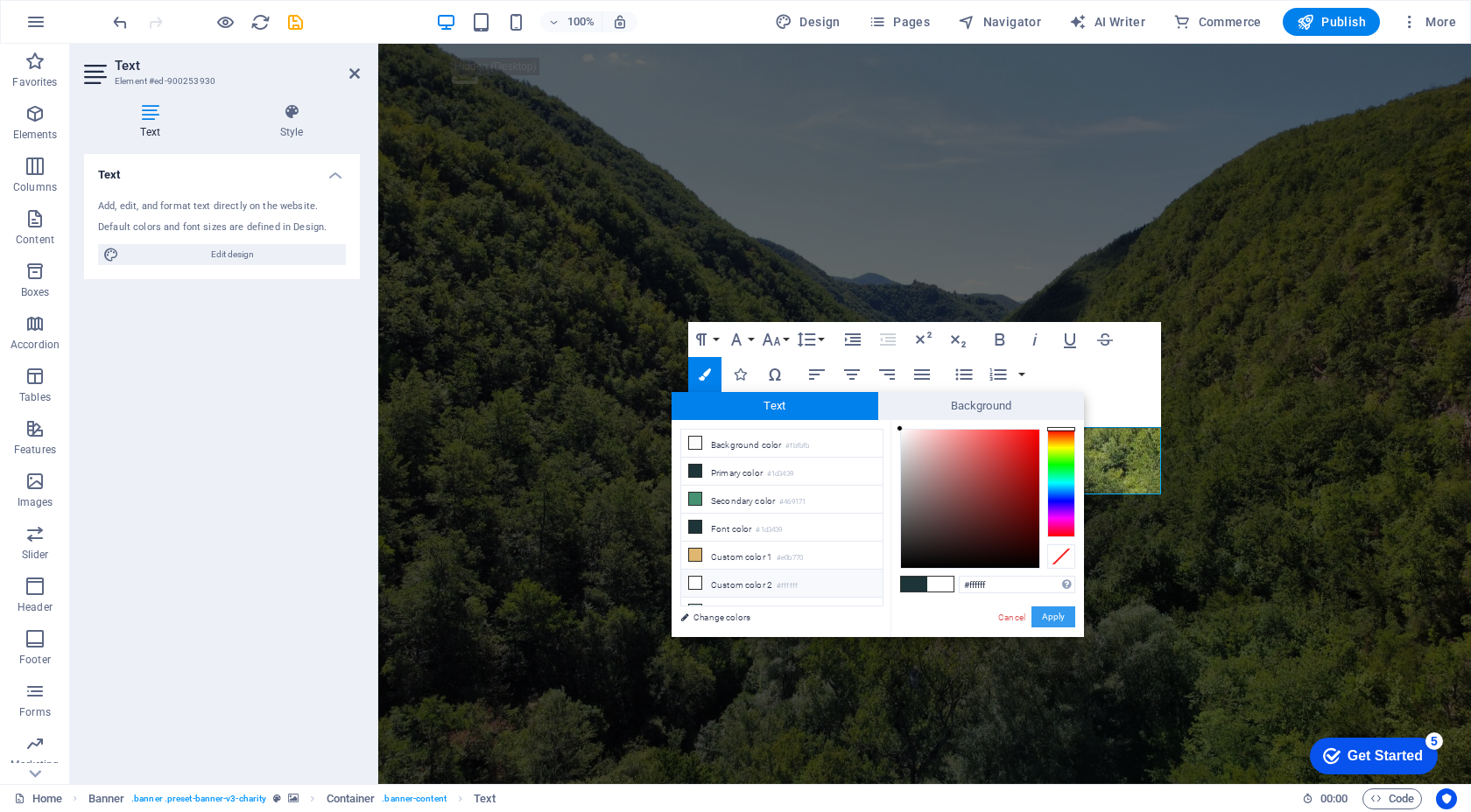
click at [1056, 611] on button "Apply" at bounding box center [1052, 617] width 44 height 21
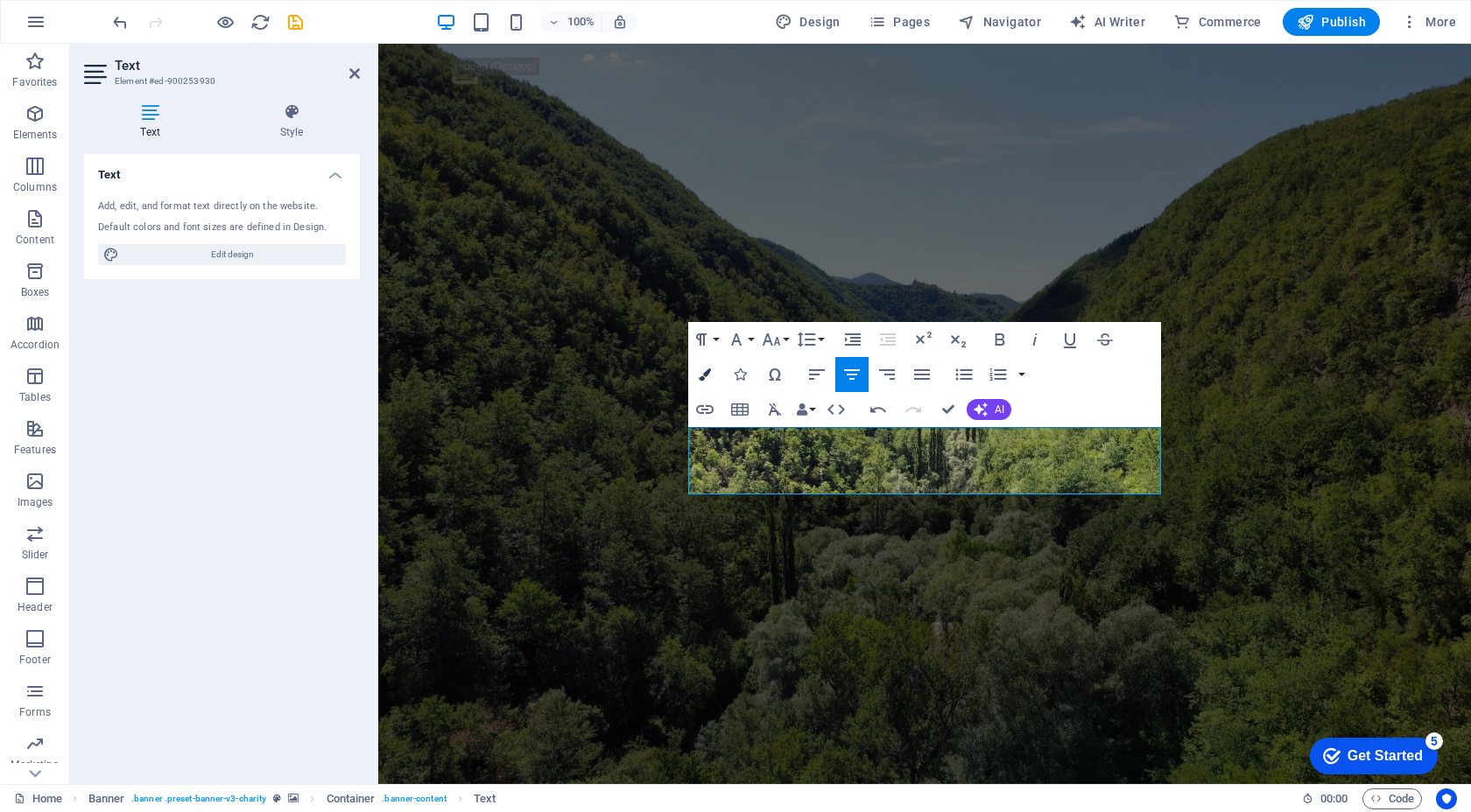
click at [709, 374] on icon "button" at bounding box center [705, 375] width 13 height 13
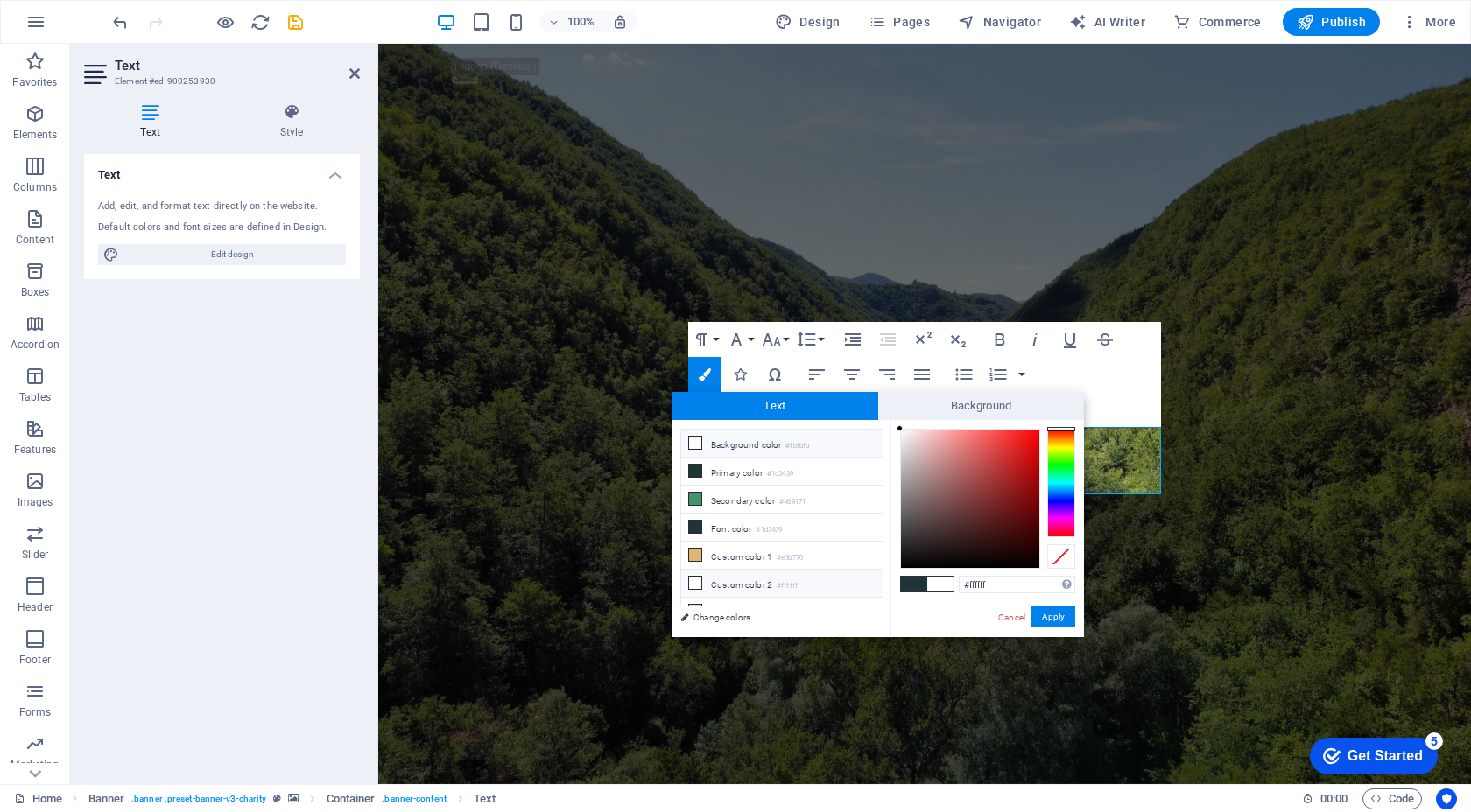
click at [700, 445] on icon at bounding box center [695, 442] width 13 height 13
type input "#fbfbfb"
click at [700, 445] on icon at bounding box center [695, 442] width 13 height 13
click at [1061, 624] on button "Apply" at bounding box center [1052, 617] width 44 height 21
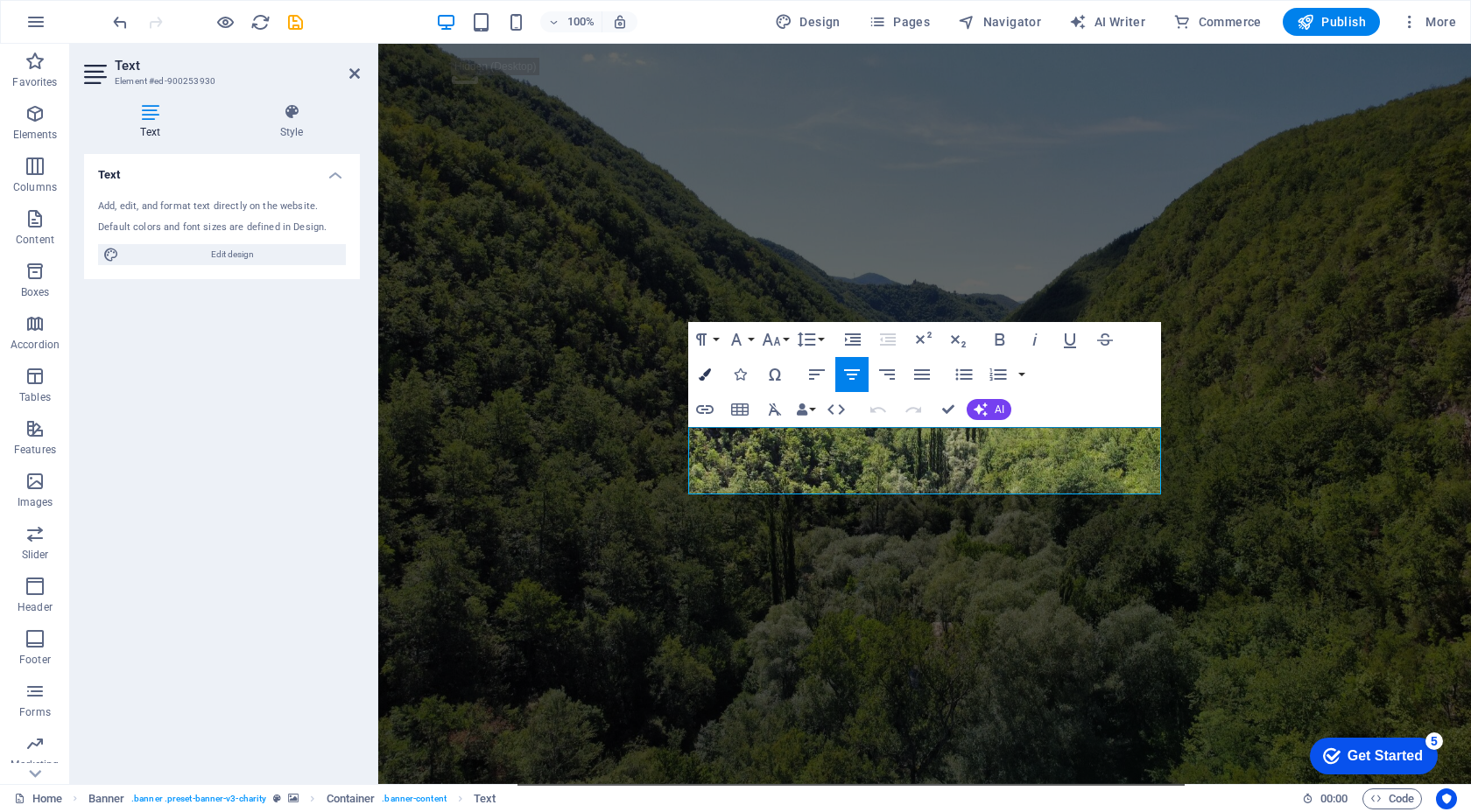
click at [714, 378] on button "Colors" at bounding box center [705, 375] width 33 height 35
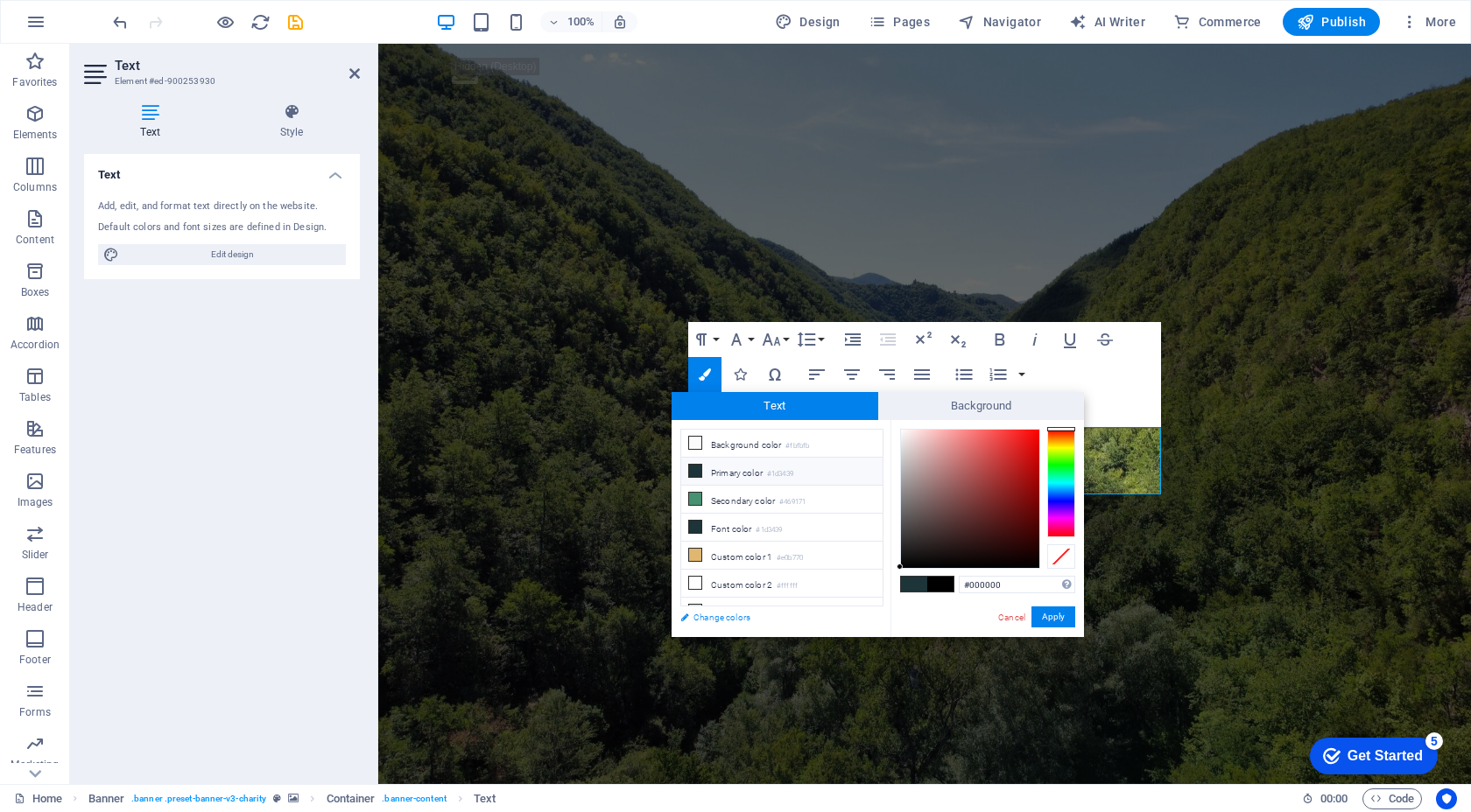
click at [717, 622] on link "Change colors" at bounding box center [773, 617] width 203 height 21
select select "px"
select select "300"
select select "px"
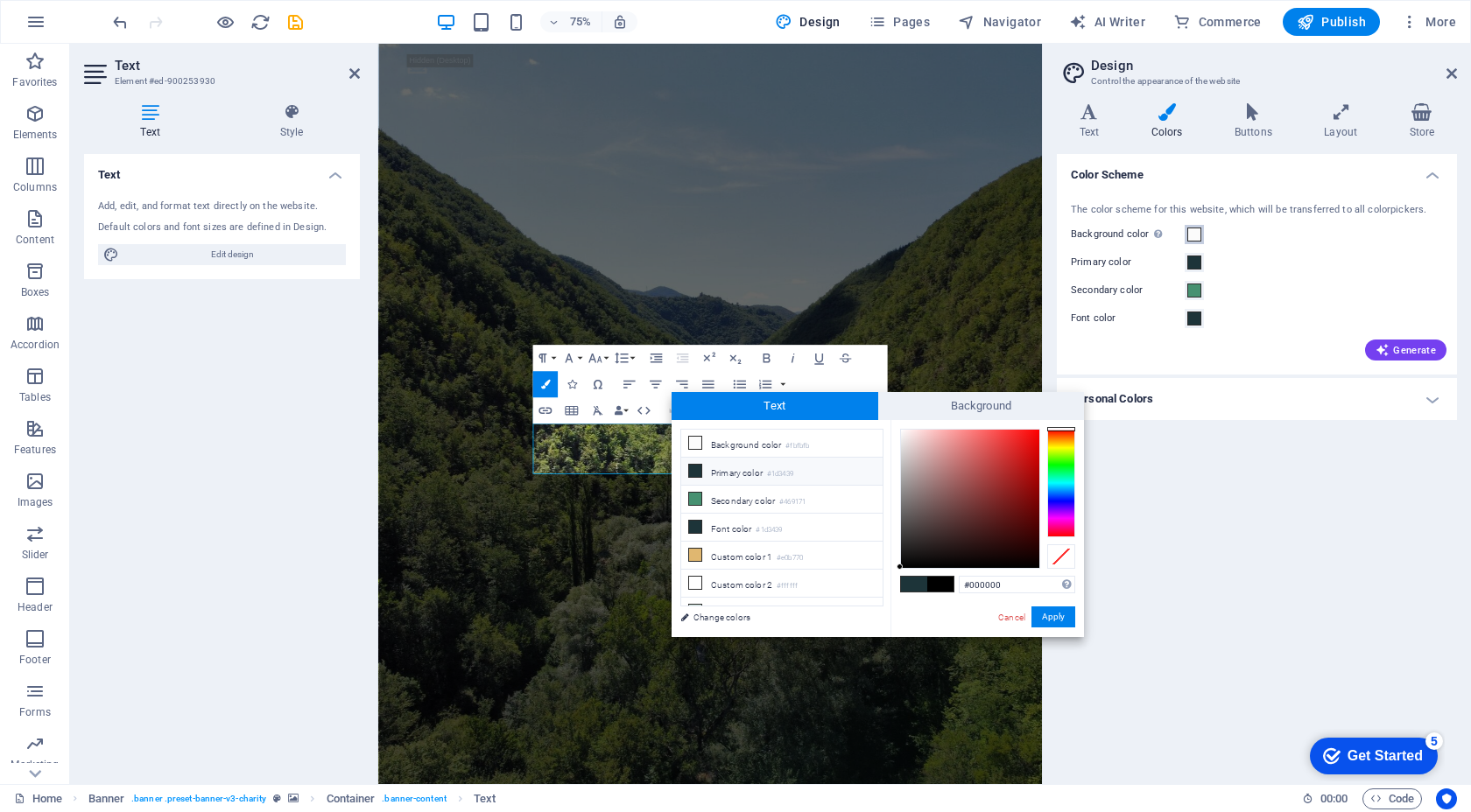
click at [1202, 233] on button "Background color Only visible if it is not covered by other backgrounds." at bounding box center [1194, 234] width 20 height 20
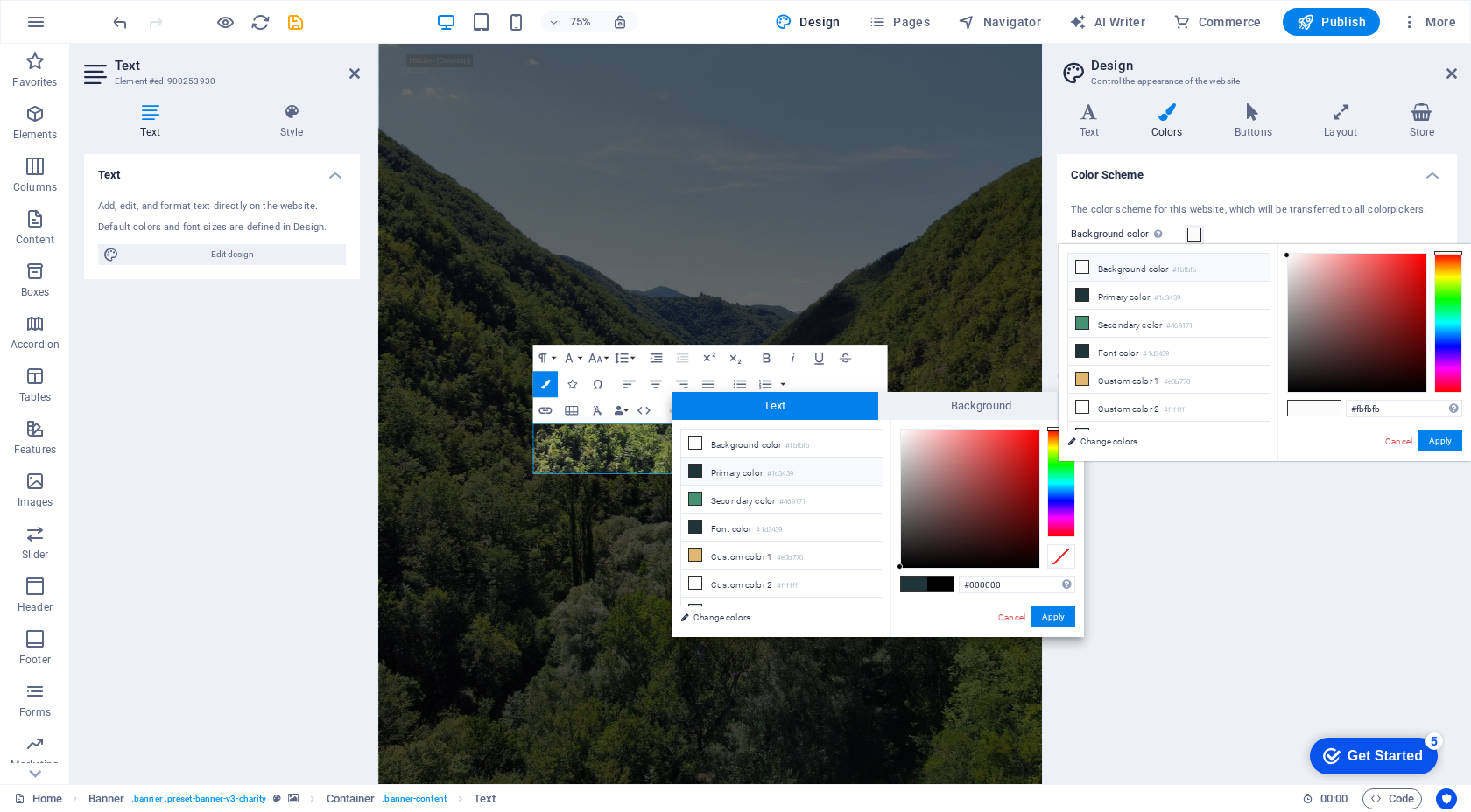
click at [1079, 268] on icon at bounding box center [1082, 266] width 13 height 13
click at [1091, 410] on li "Custom color 2 #ffffff" at bounding box center [1168, 408] width 201 height 28
type input "#ffffff"
type input "#1d3439"
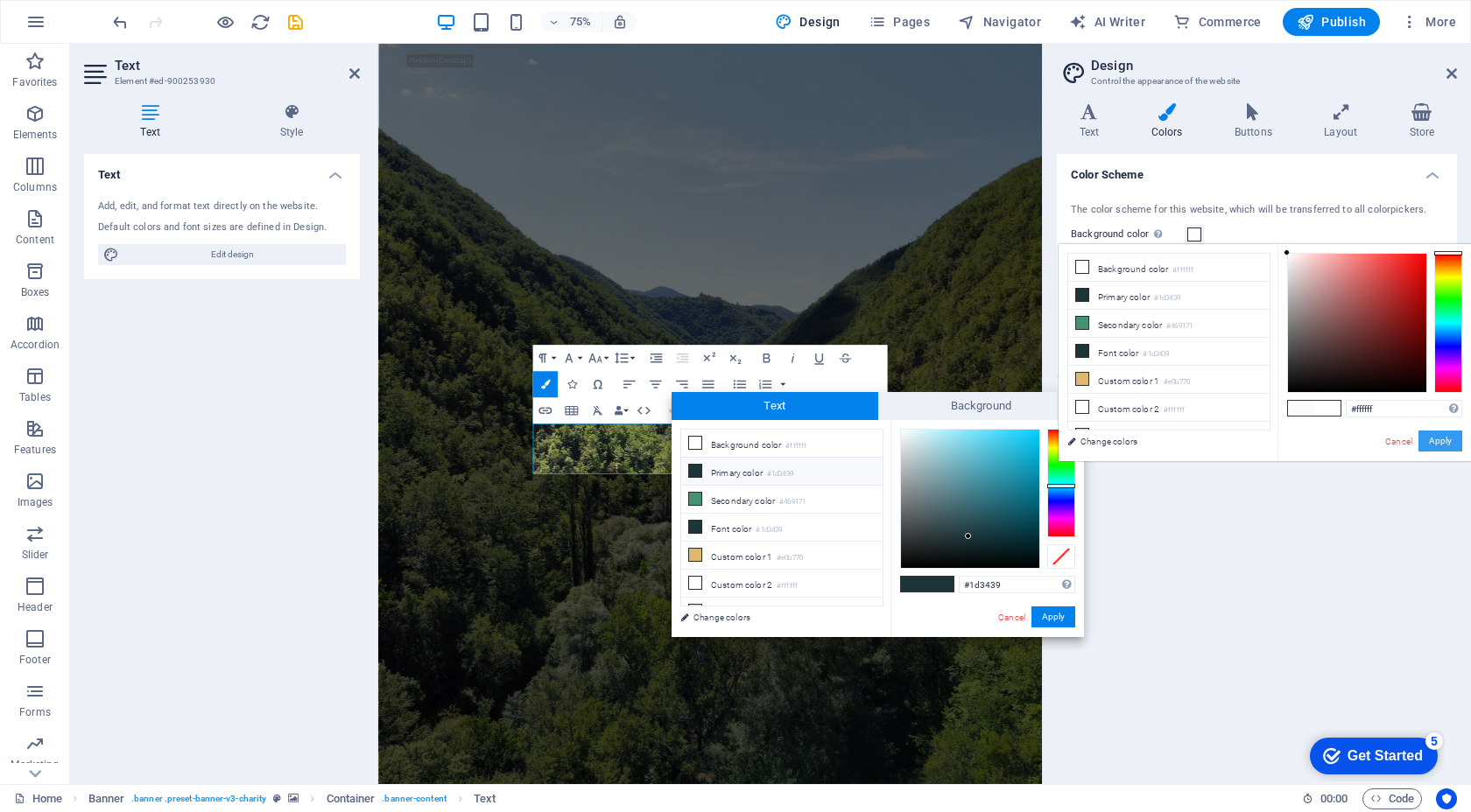
click at [1450, 435] on button "Apply" at bounding box center [1440, 441] width 44 height 21
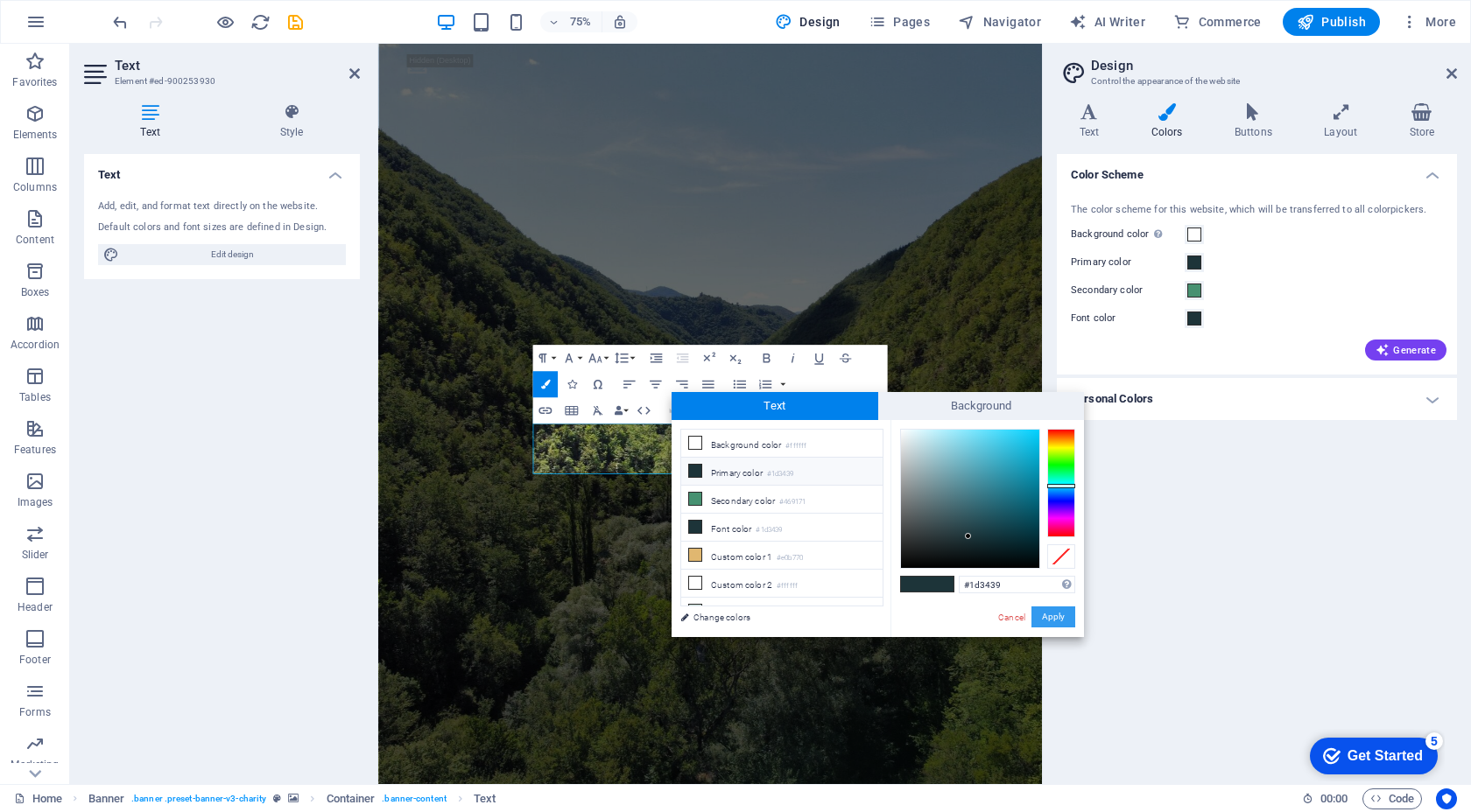
click at [1049, 622] on button "Apply" at bounding box center [1052, 617] width 44 height 21
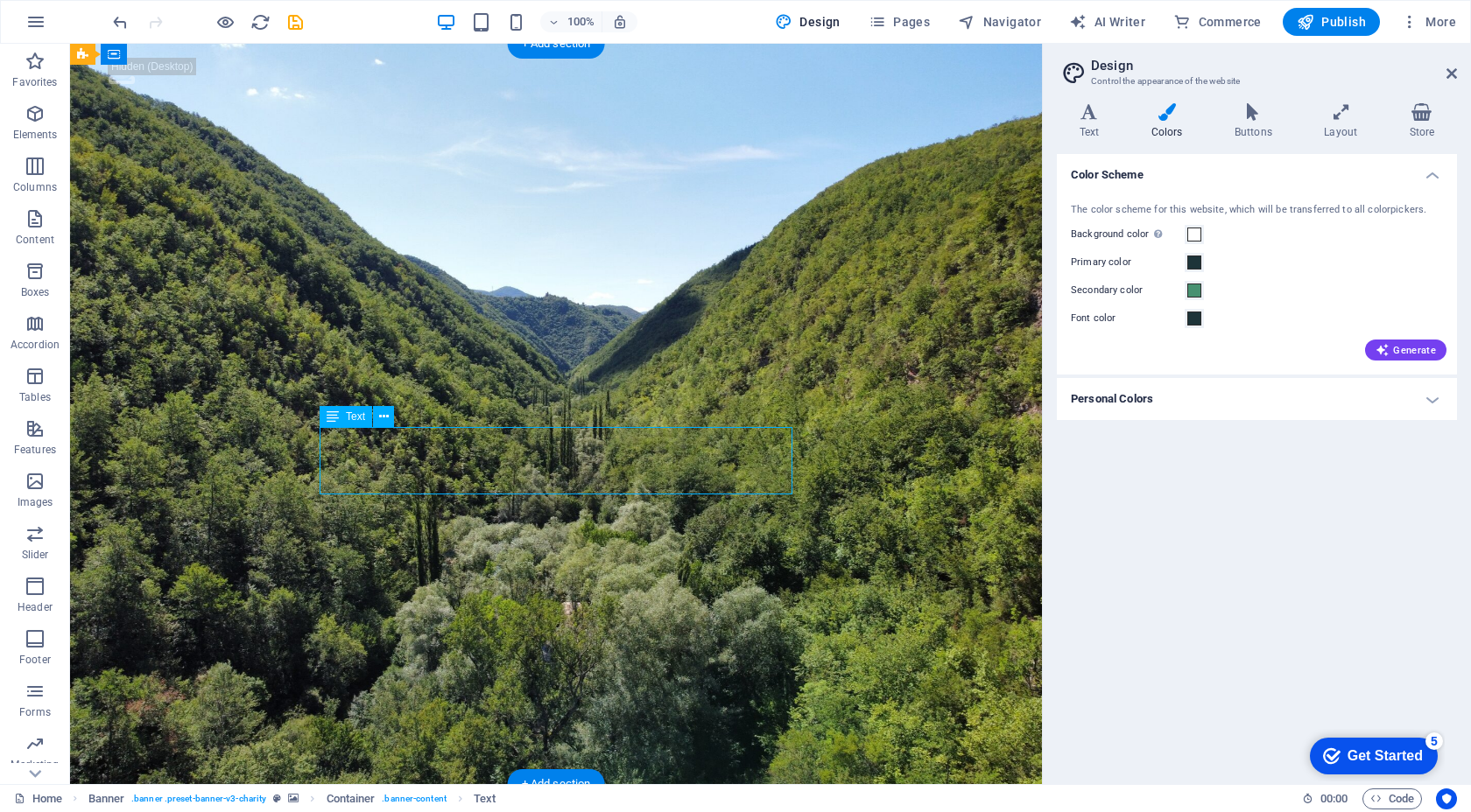
drag, startPoint x: 649, startPoint y: 476, endPoint x: 649, endPoint y: 441, distance: 35.0
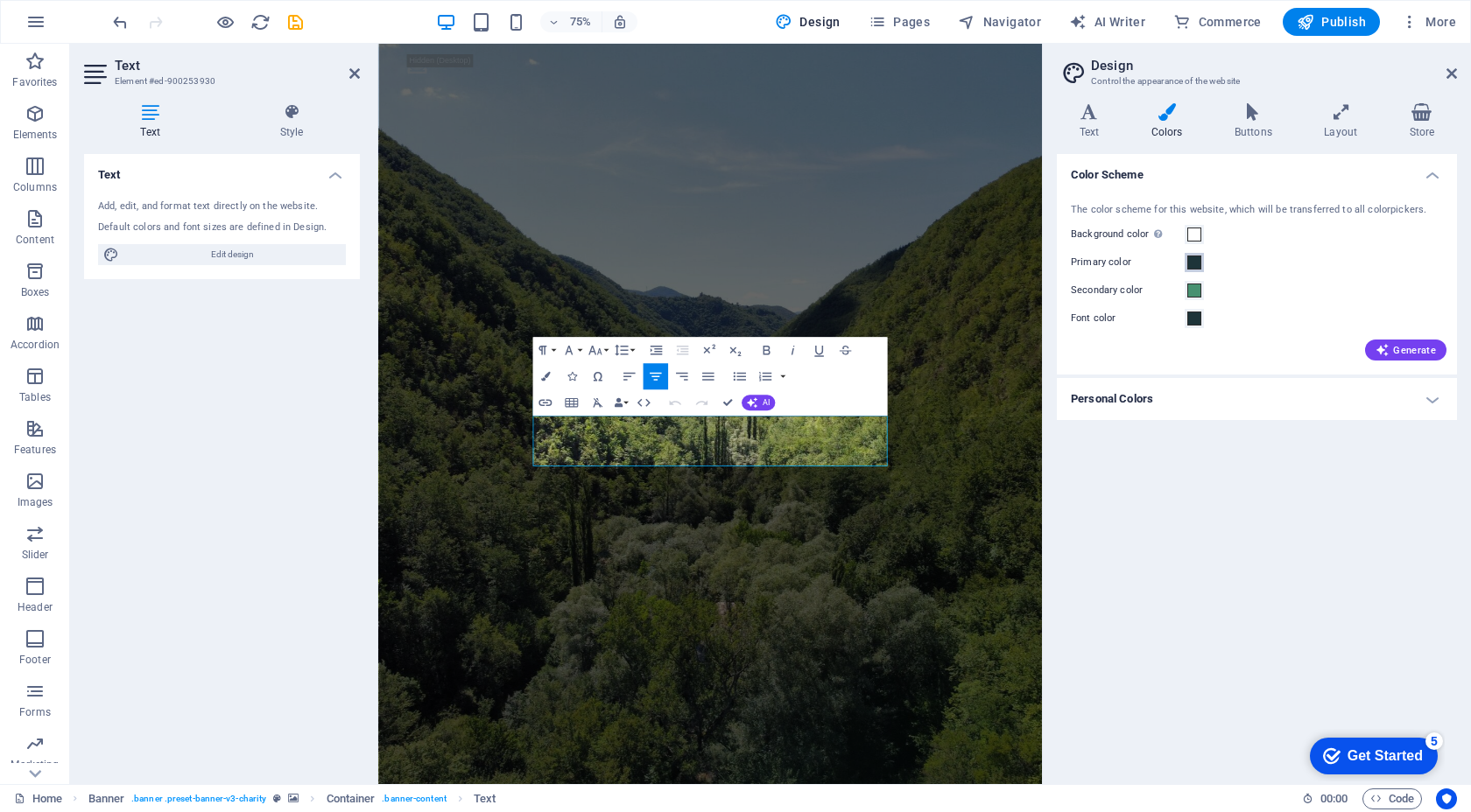
click at [1192, 265] on span at bounding box center [1194, 263] width 14 height 14
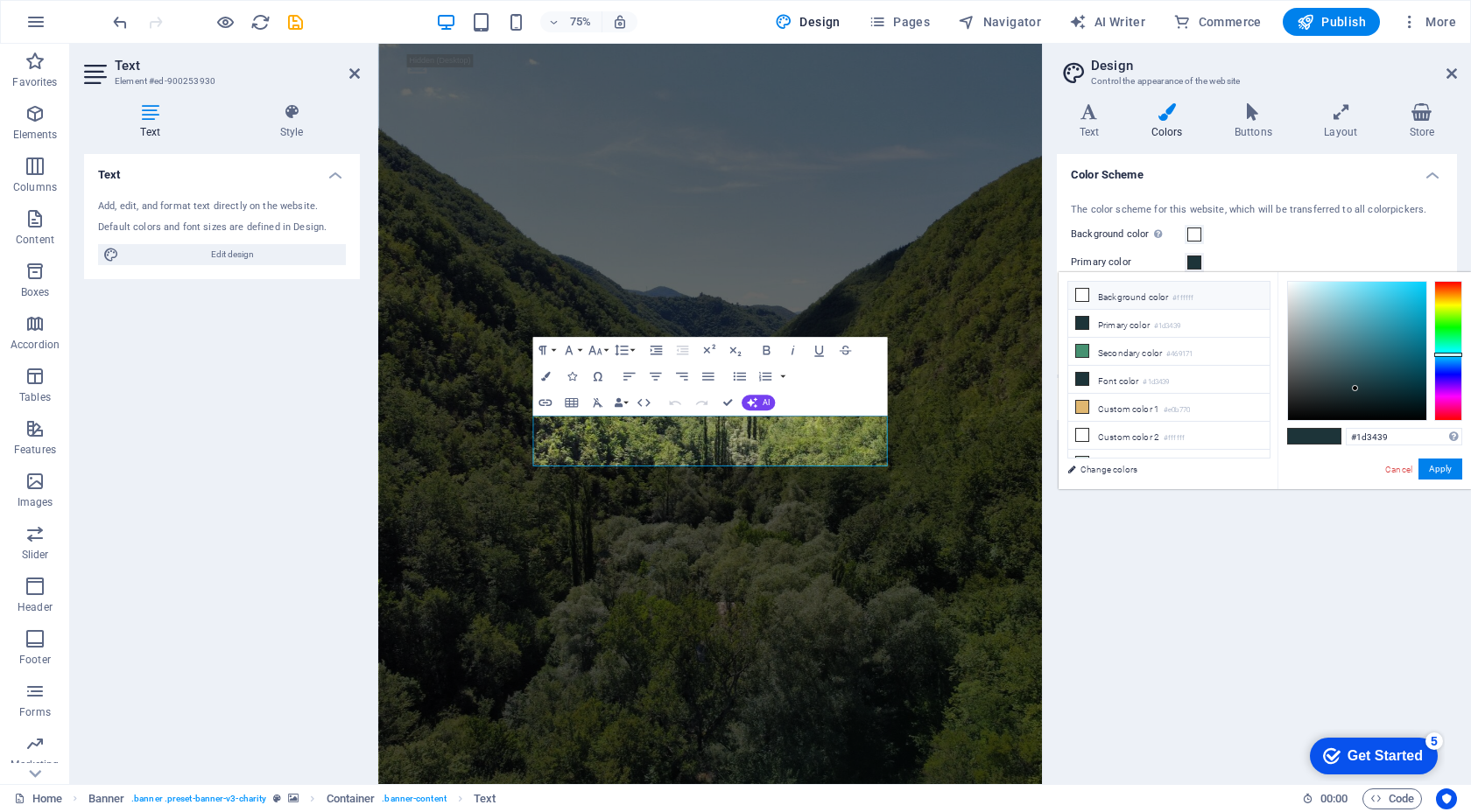
click at [1080, 298] on icon at bounding box center [1082, 295] width 13 height 13
type input "#ffffff"
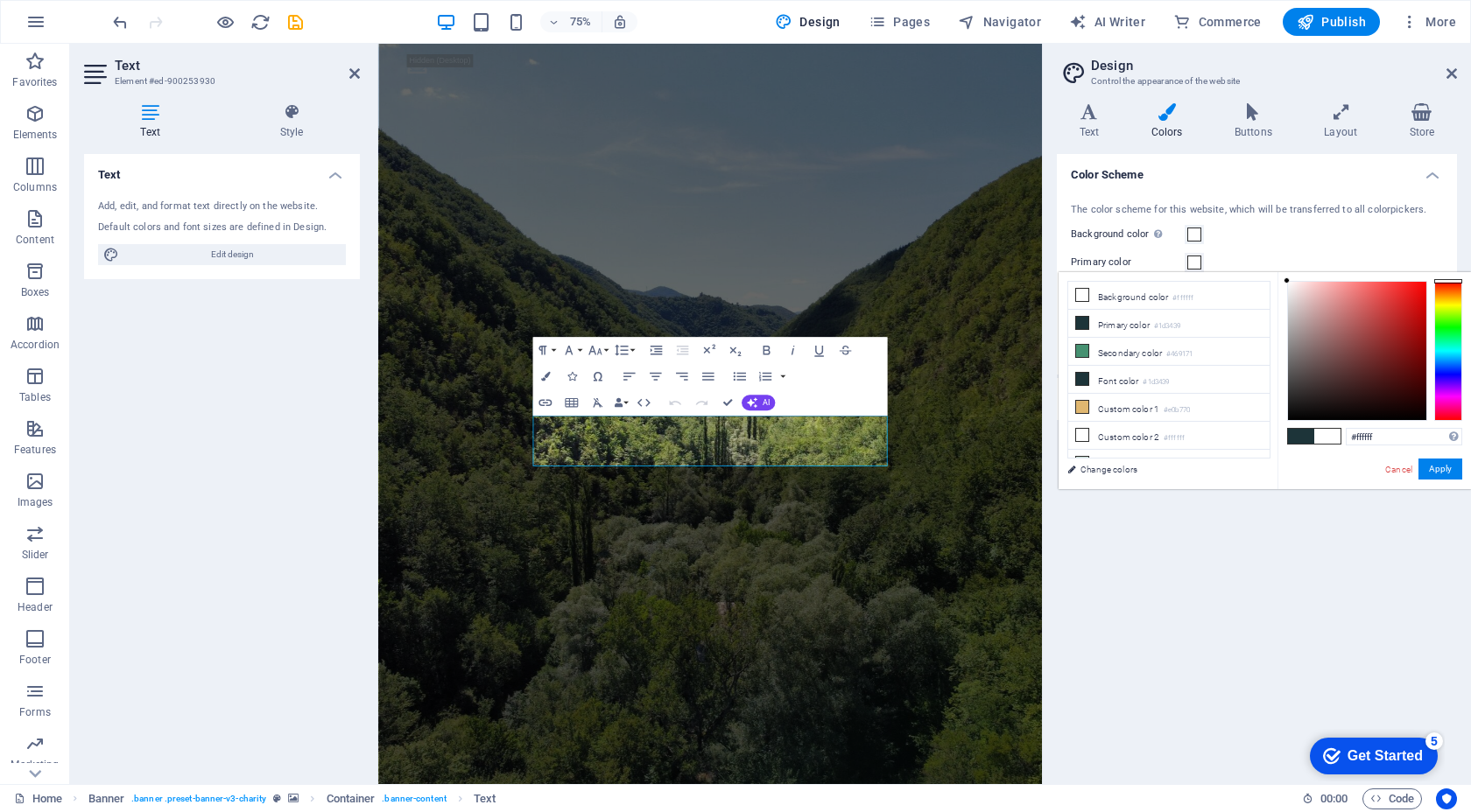
click at [1279, 242] on div "Background color Only visible if it is not covered by other backgrounds." at bounding box center [1256, 235] width 372 height 21
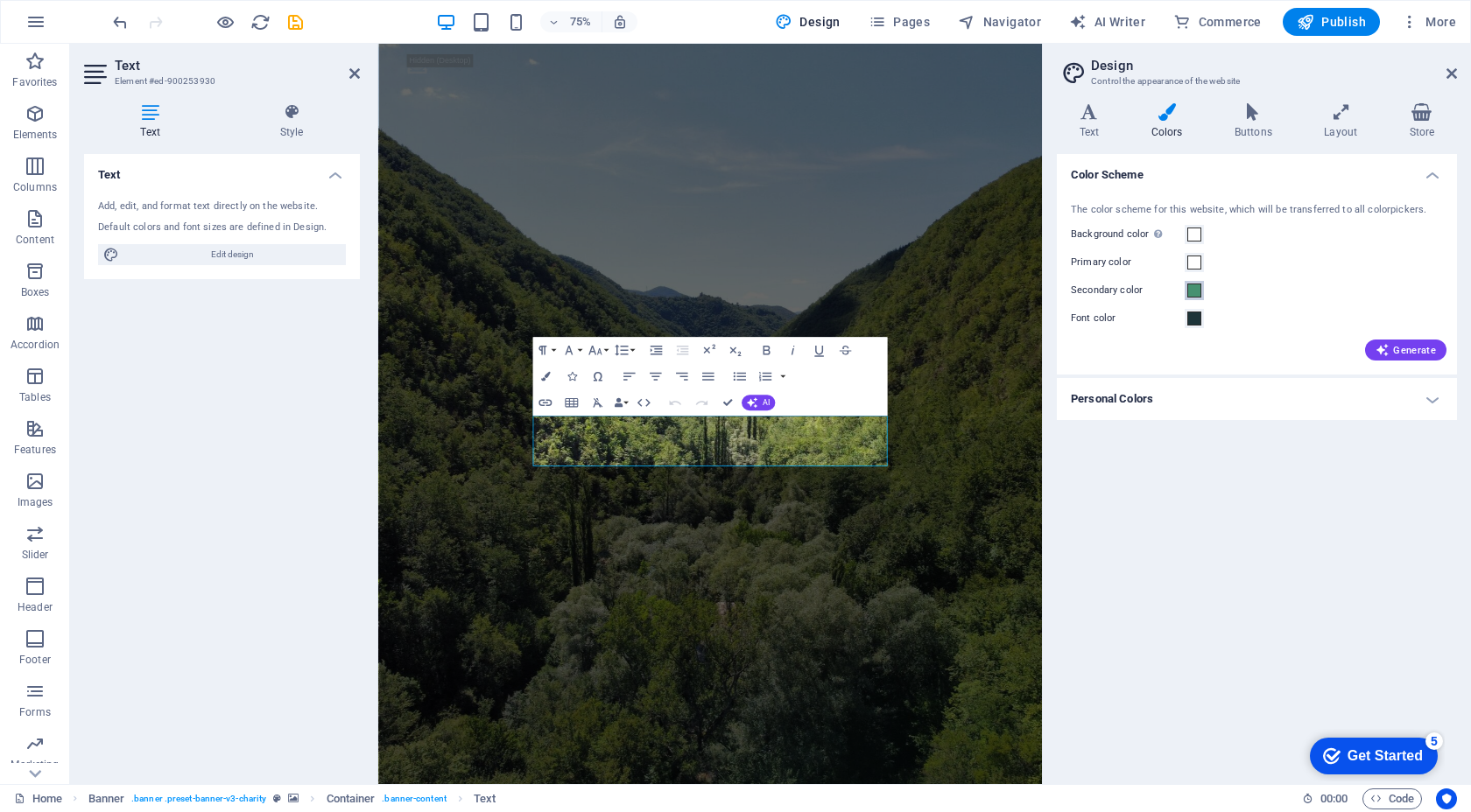
click at [1194, 289] on span at bounding box center [1194, 291] width 14 height 14
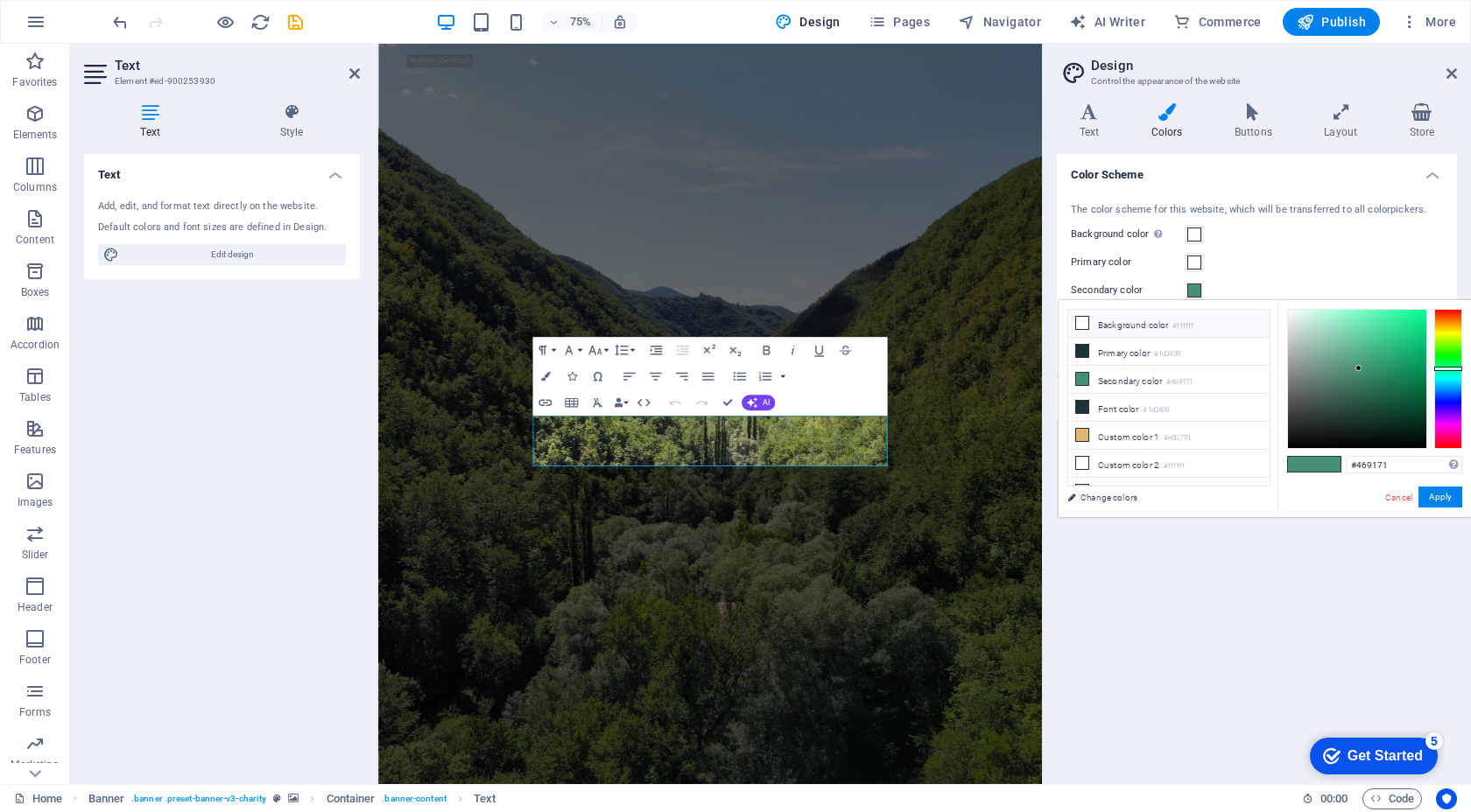
click at [1081, 329] on span at bounding box center [1082, 323] width 14 height 14
type input "#ffffff"
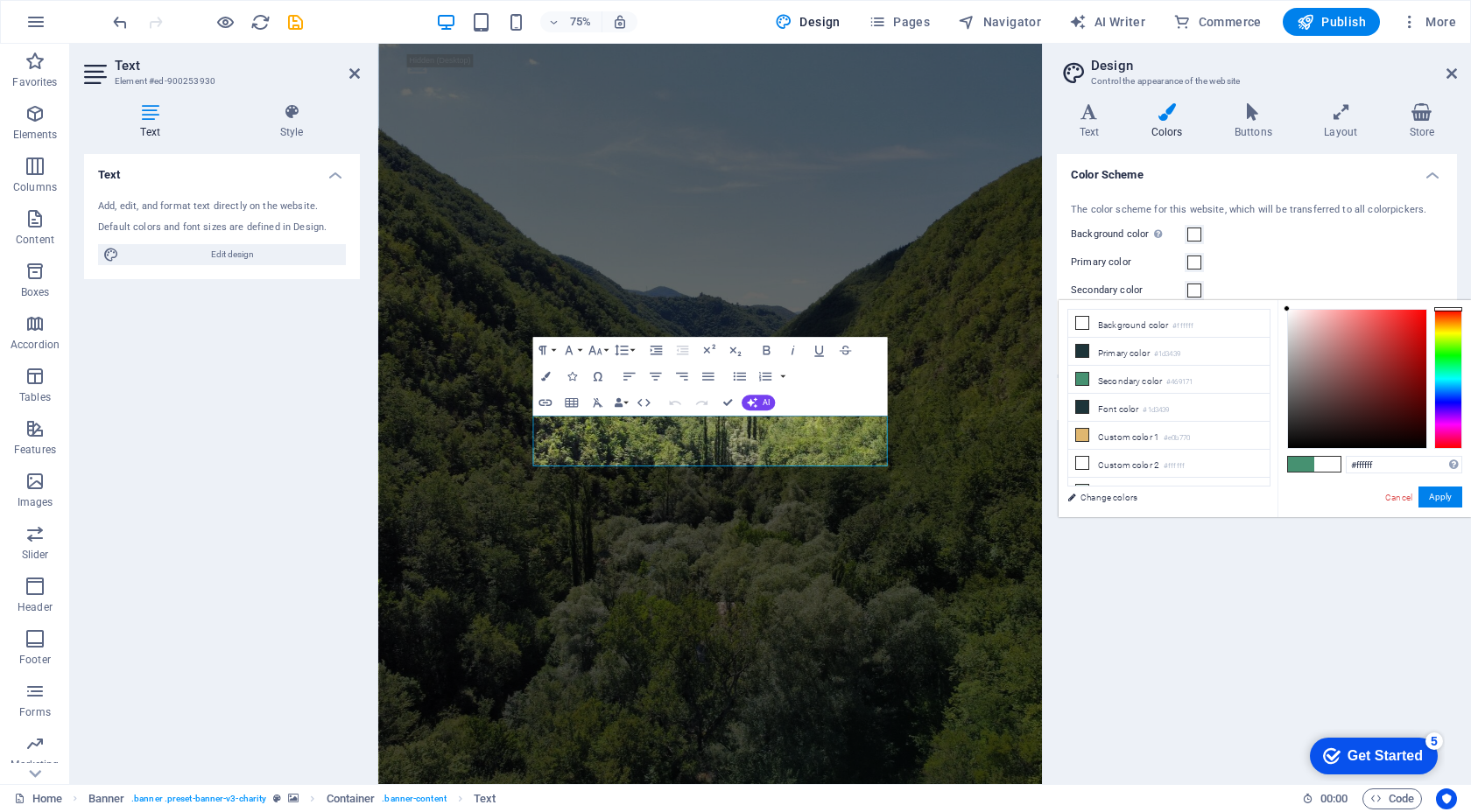
click at [1301, 220] on div "The color scheme for this website, which will be transferred to all colorpicker…" at bounding box center [1256, 280] width 407 height 190
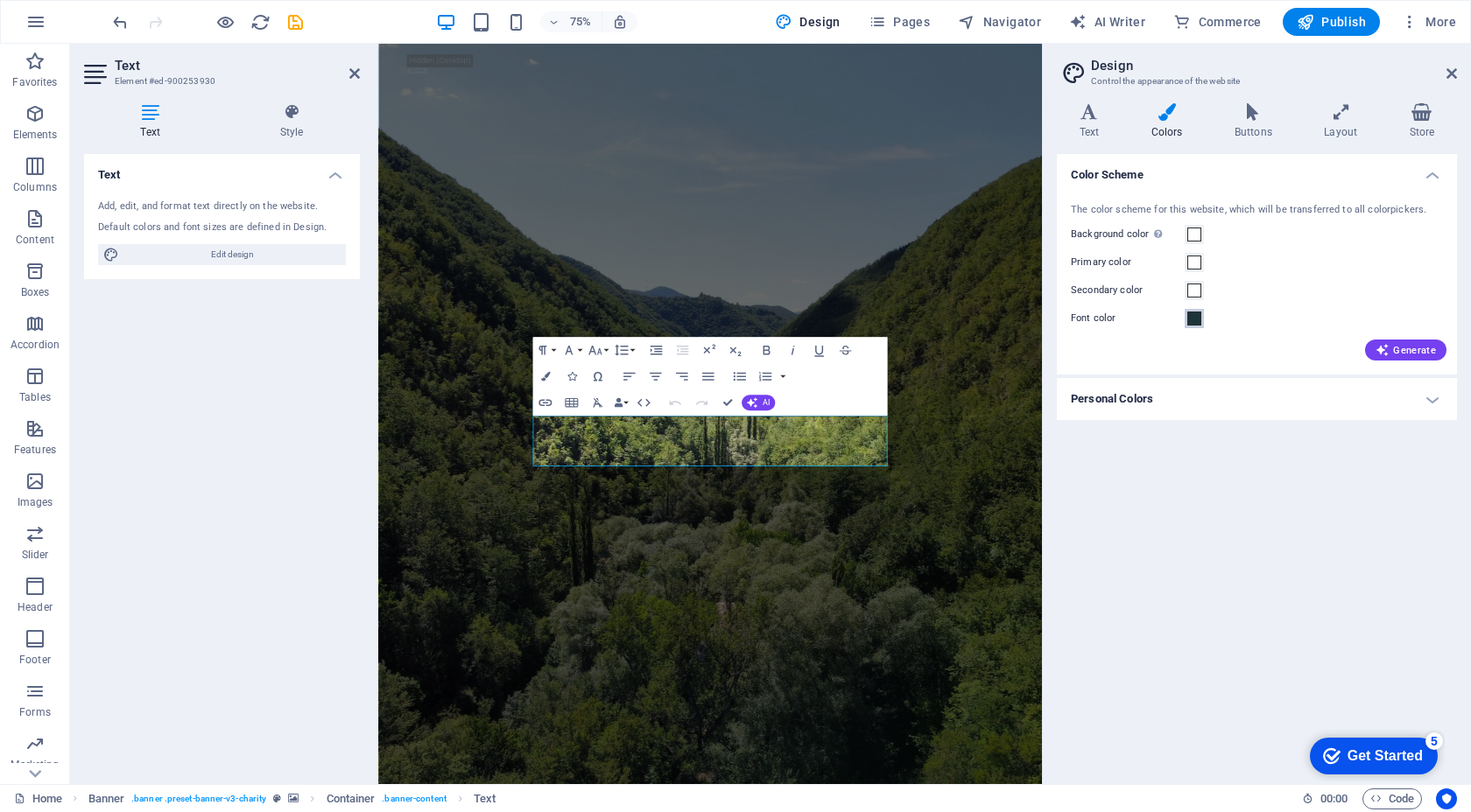
click at [1192, 321] on span at bounding box center [1194, 318] width 14 height 14
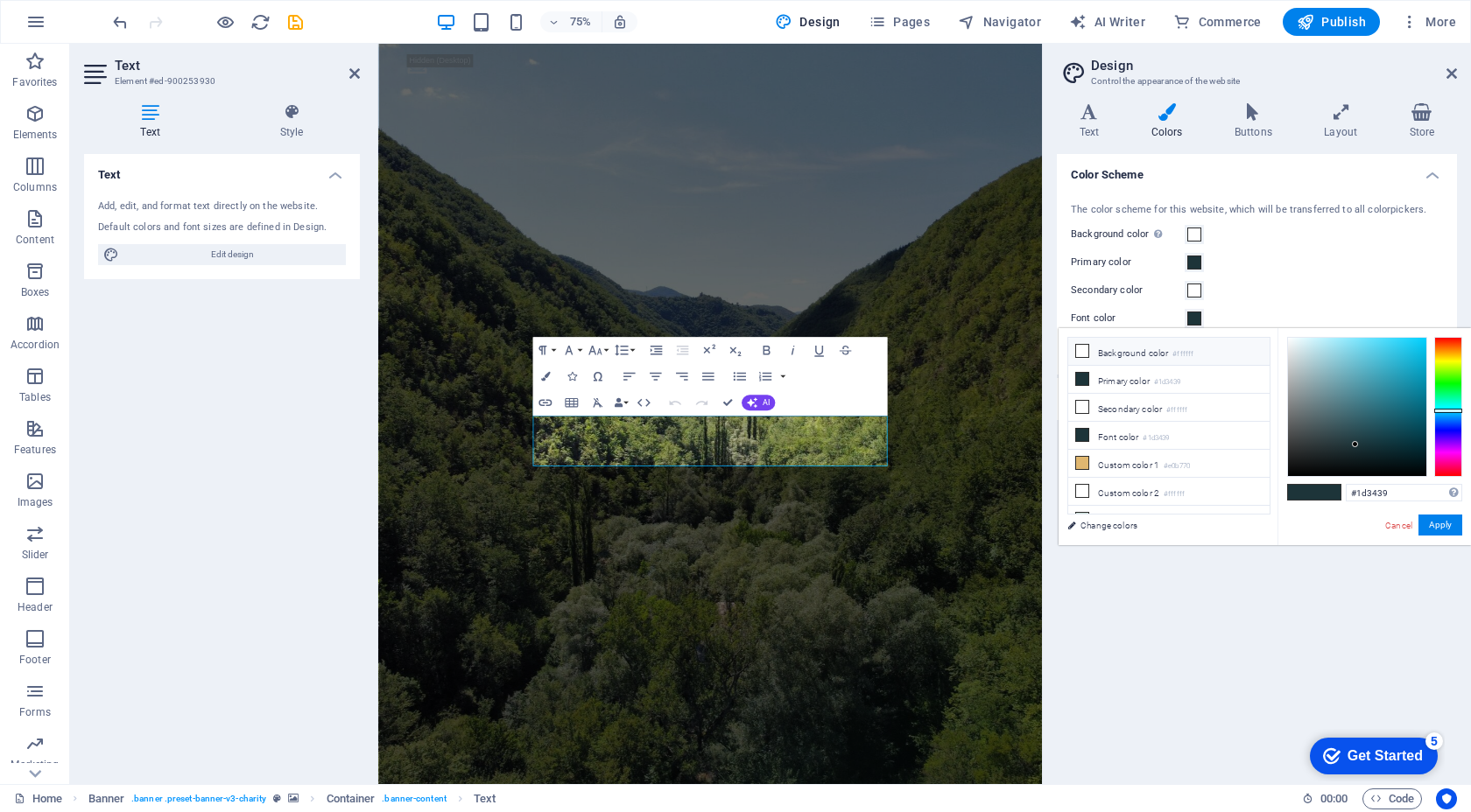
click at [1083, 354] on icon at bounding box center [1082, 350] width 13 height 13
type input "#ffffff"
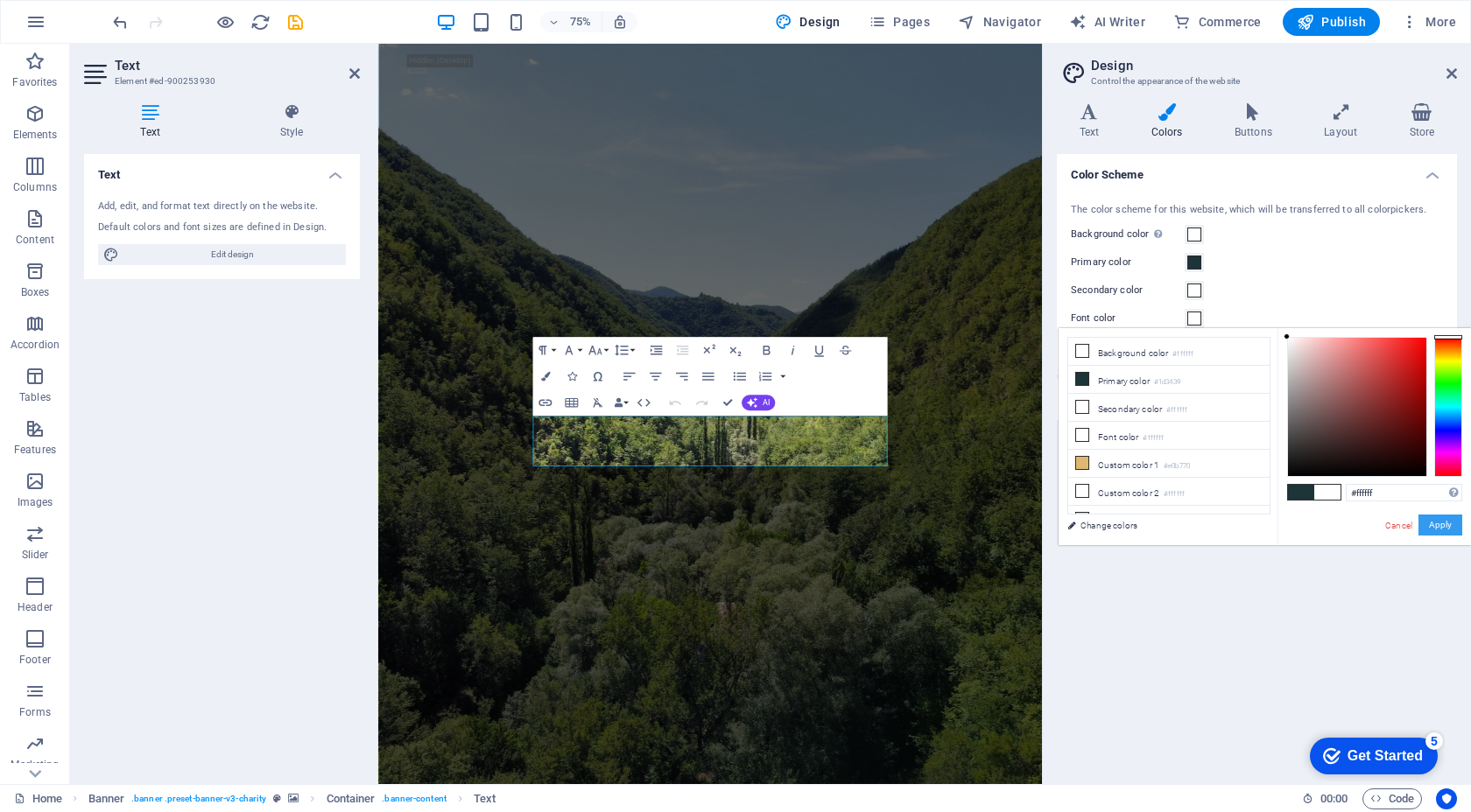
click at [1435, 522] on button "Apply" at bounding box center [1440, 525] width 44 height 21
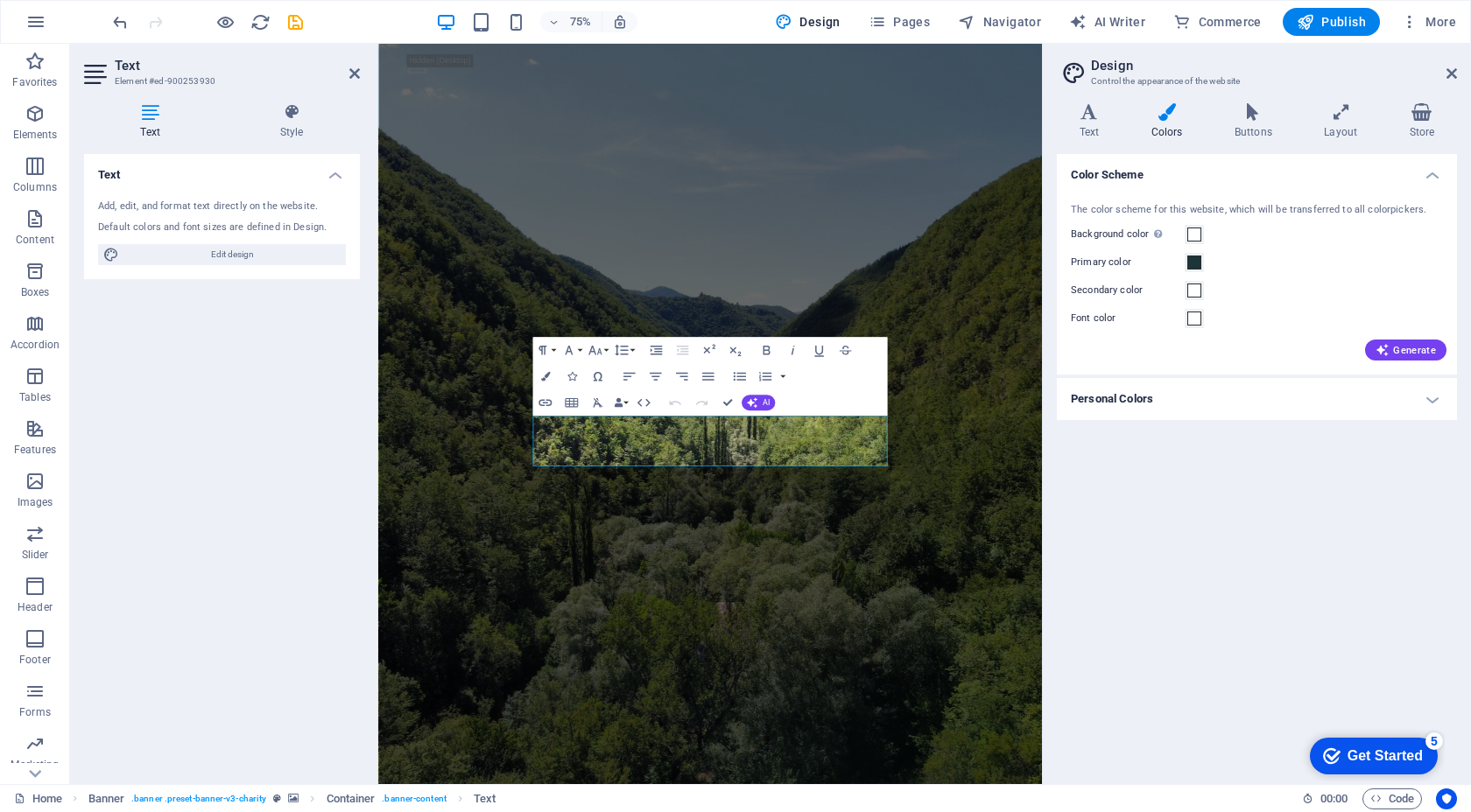
click at [1268, 540] on div "Color Scheme The color scheme for this website, which will be transferred to al…" at bounding box center [1256, 462] width 400 height 616
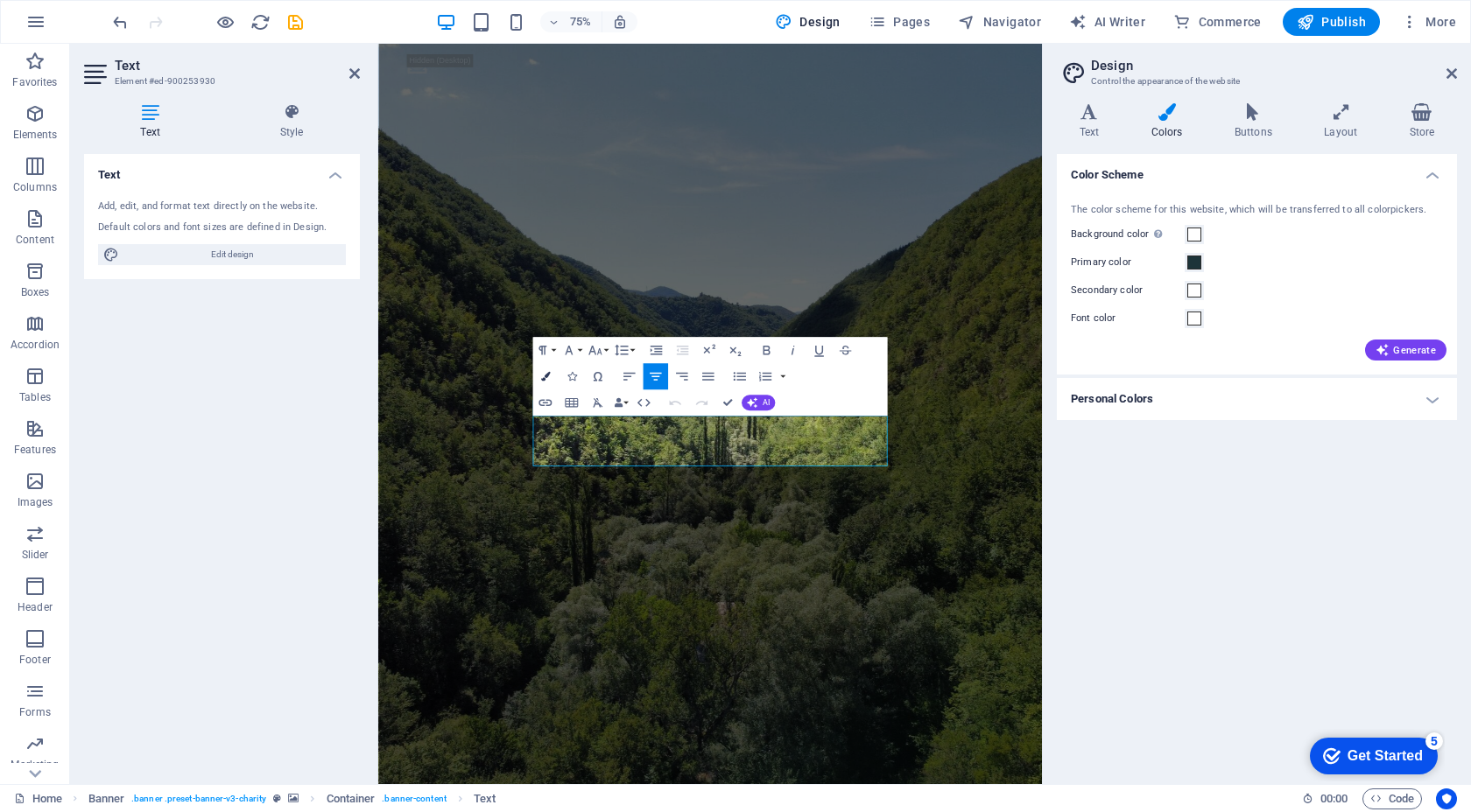
click at [552, 369] on button "Colors" at bounding box center [545, 376] width 25 height 26
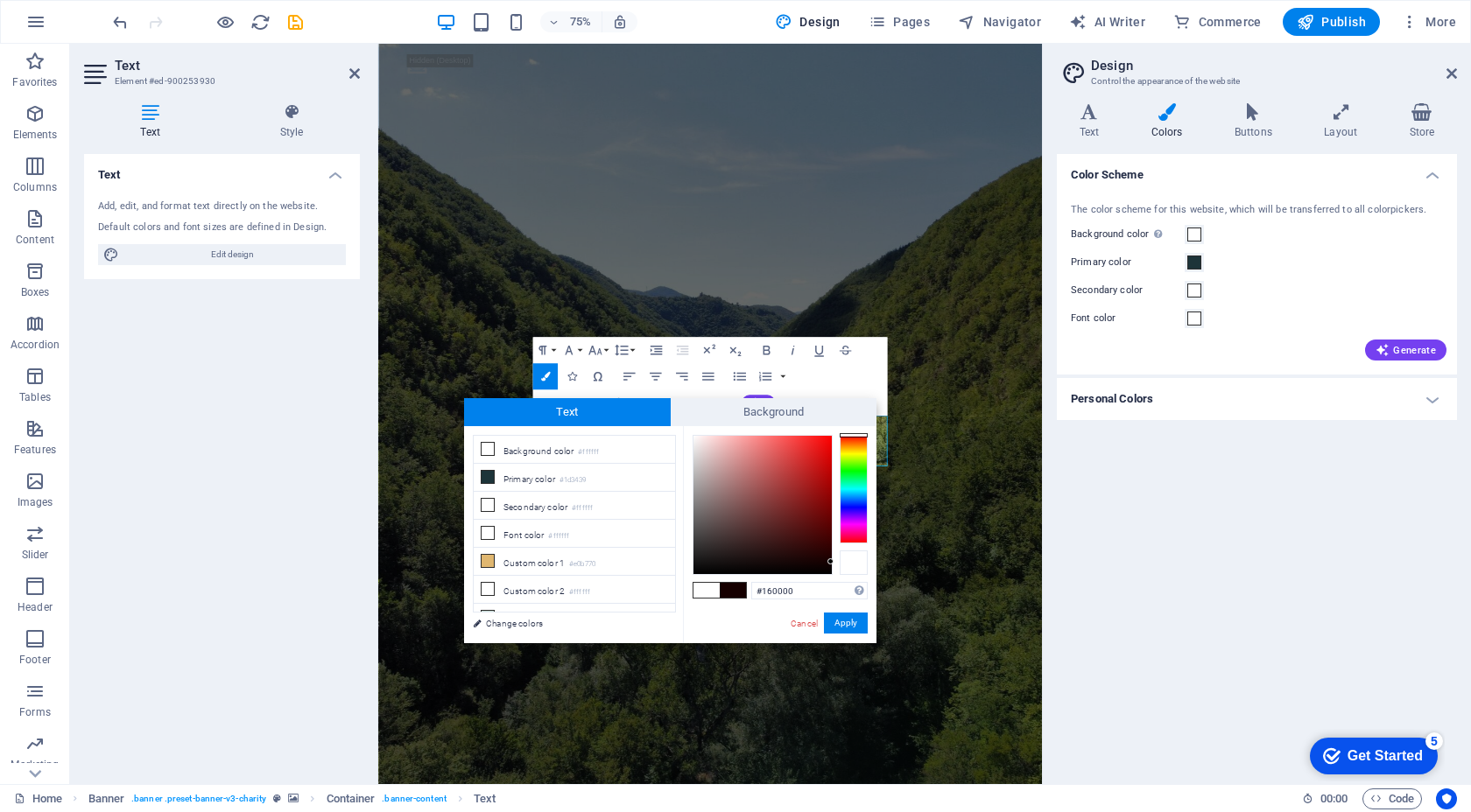
drag, startPoint x: 691, startPoint y: 573, endPoint x: 844, endPoint y: 562, distance: 153.4
click at [844, 562] on div at bounding box center [779, 505] width 175 height 140
drag, startPoint x: 825, startPoint y: 563, endPoint x: 826, endPoint y: 576, distance: 13.0
click at [826, 576] on div at bounding box center [825, 573] width 6 height 6
click at [732, 595] on span at bounding box center [732, 589] width 26 height 15
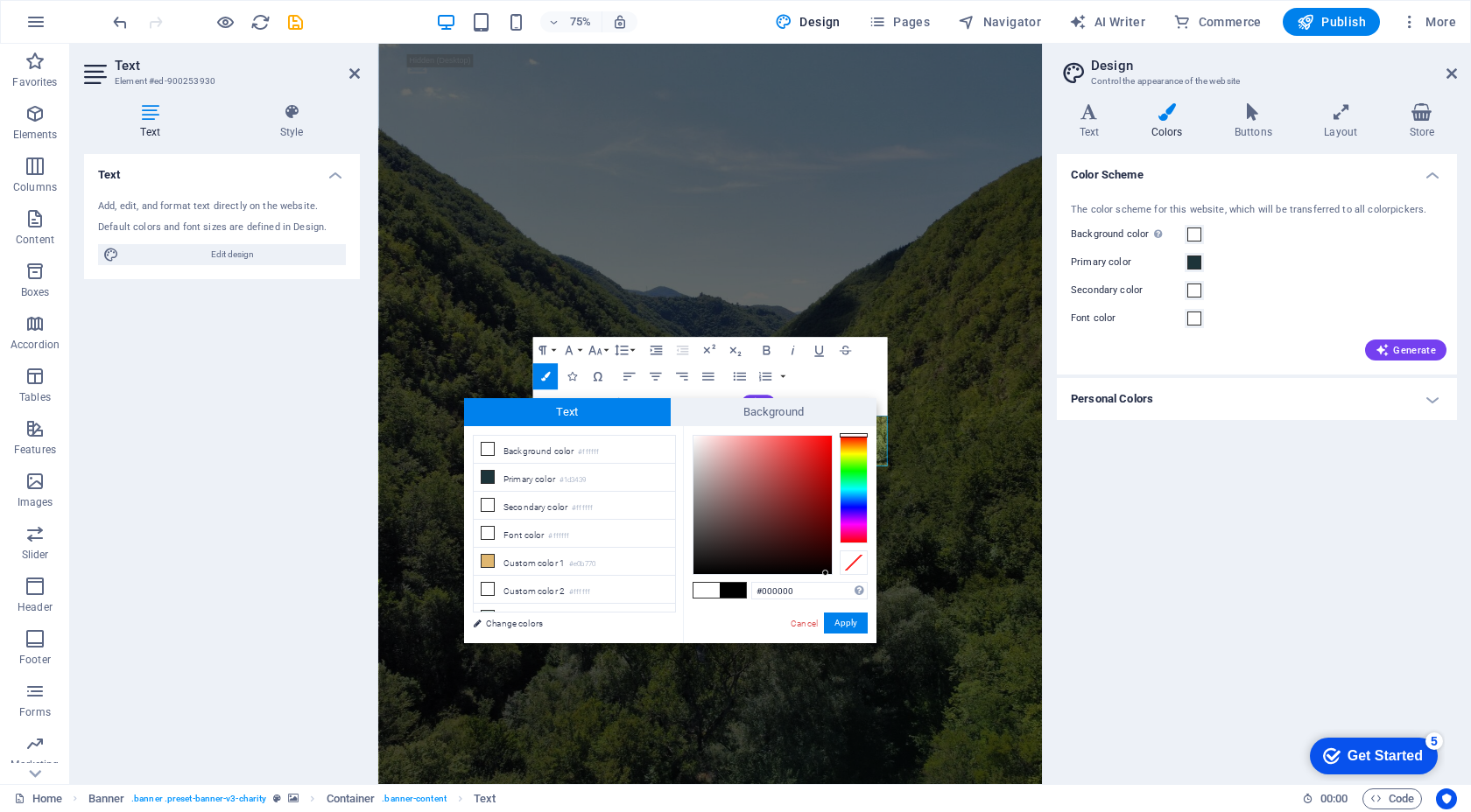
drag, startPoint x: 709, startPoint y: 596, endPoint x: 726, endPoint y: 596, distance: 17.0
click at [726, 596] on div at bounding box center [719, 589] width 53 height 15
click at [488, 535] on icon at bounding box center [487, 533] width 13 height 13
type input "#ffffff"
click at [839, 624] on button "Apply" at bounding box center [845, 624] width 44 height 21
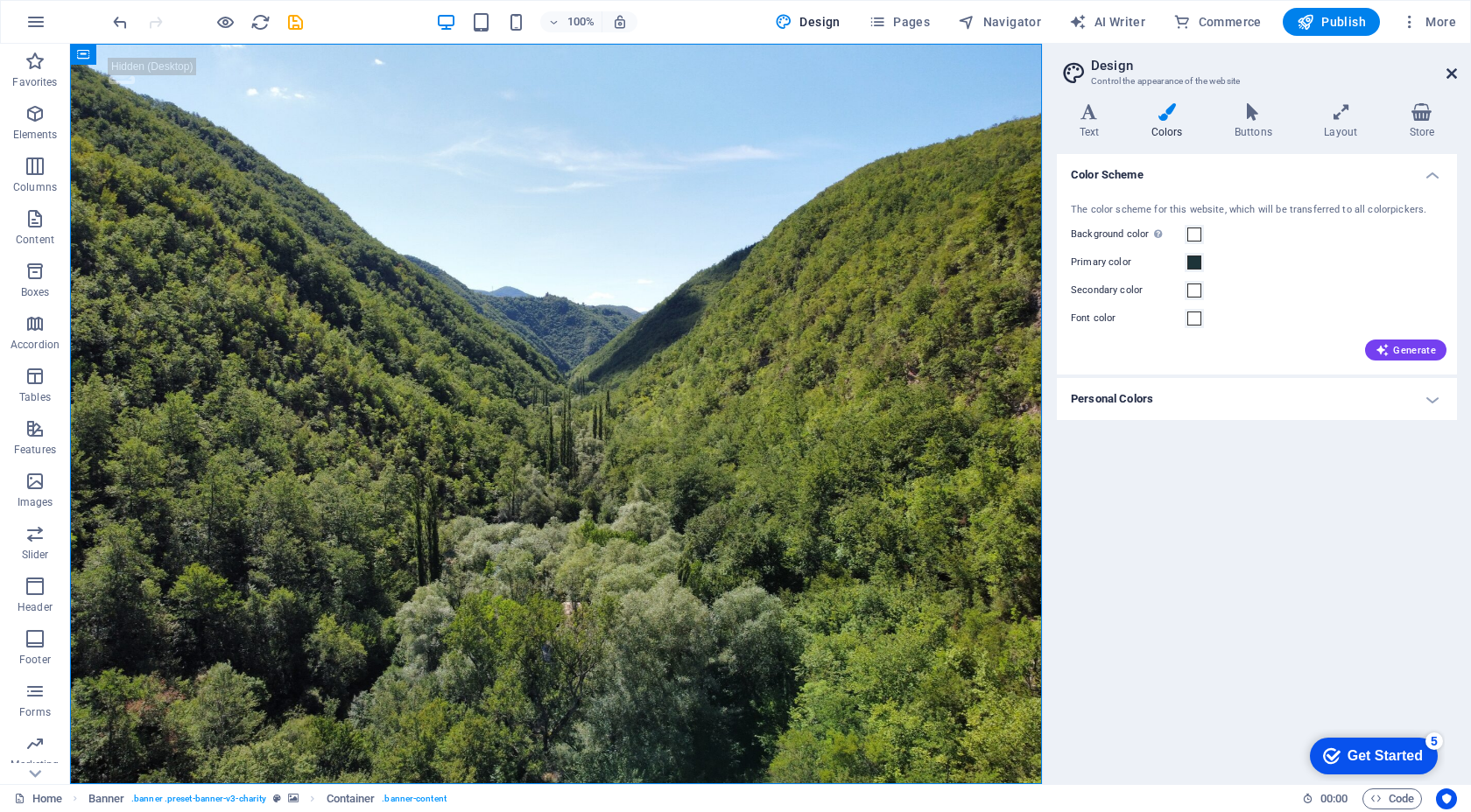
click at [1453, 73] on icon at bounding box center [1451, 73] width 11 height 14
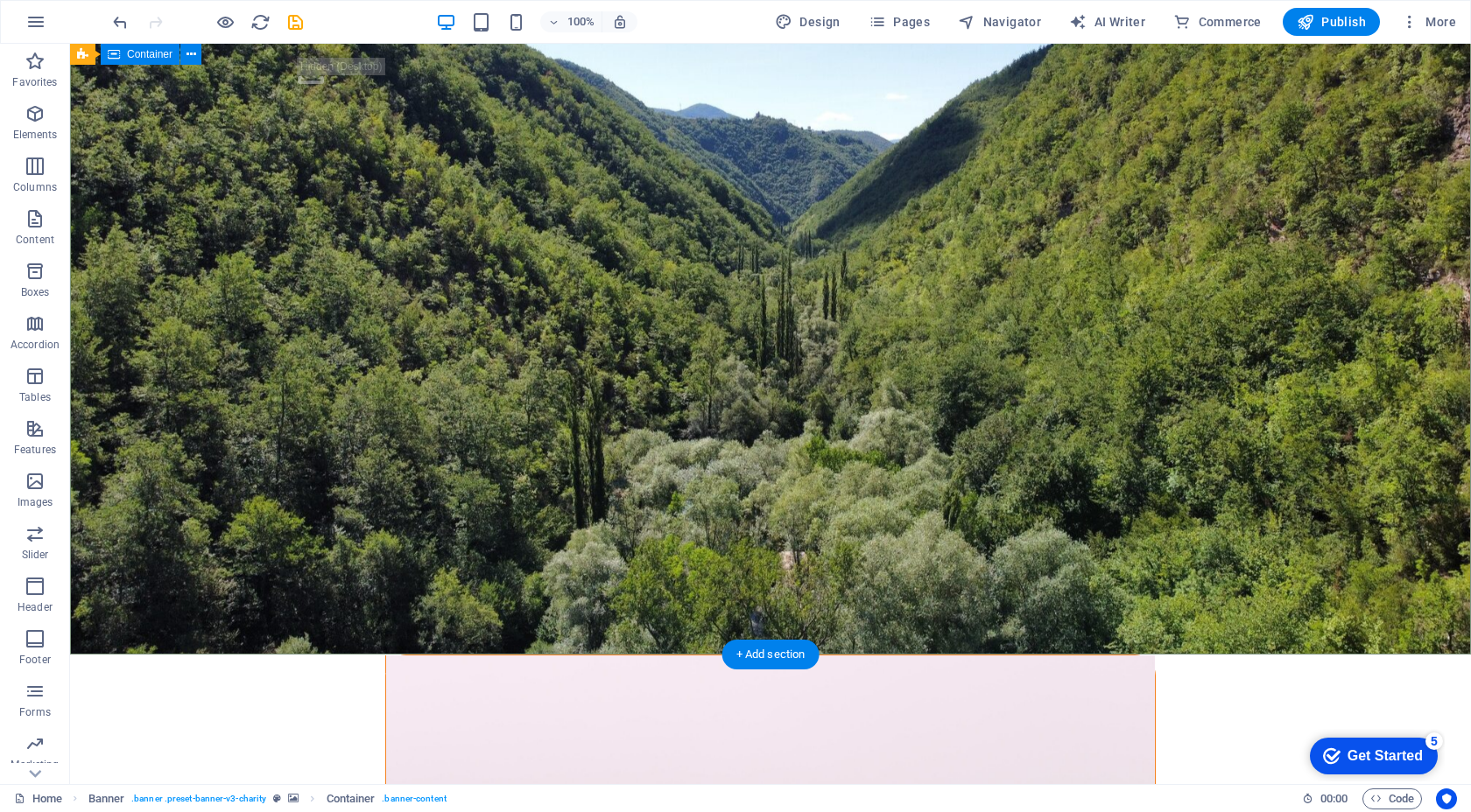
scroll to position [0, 0]
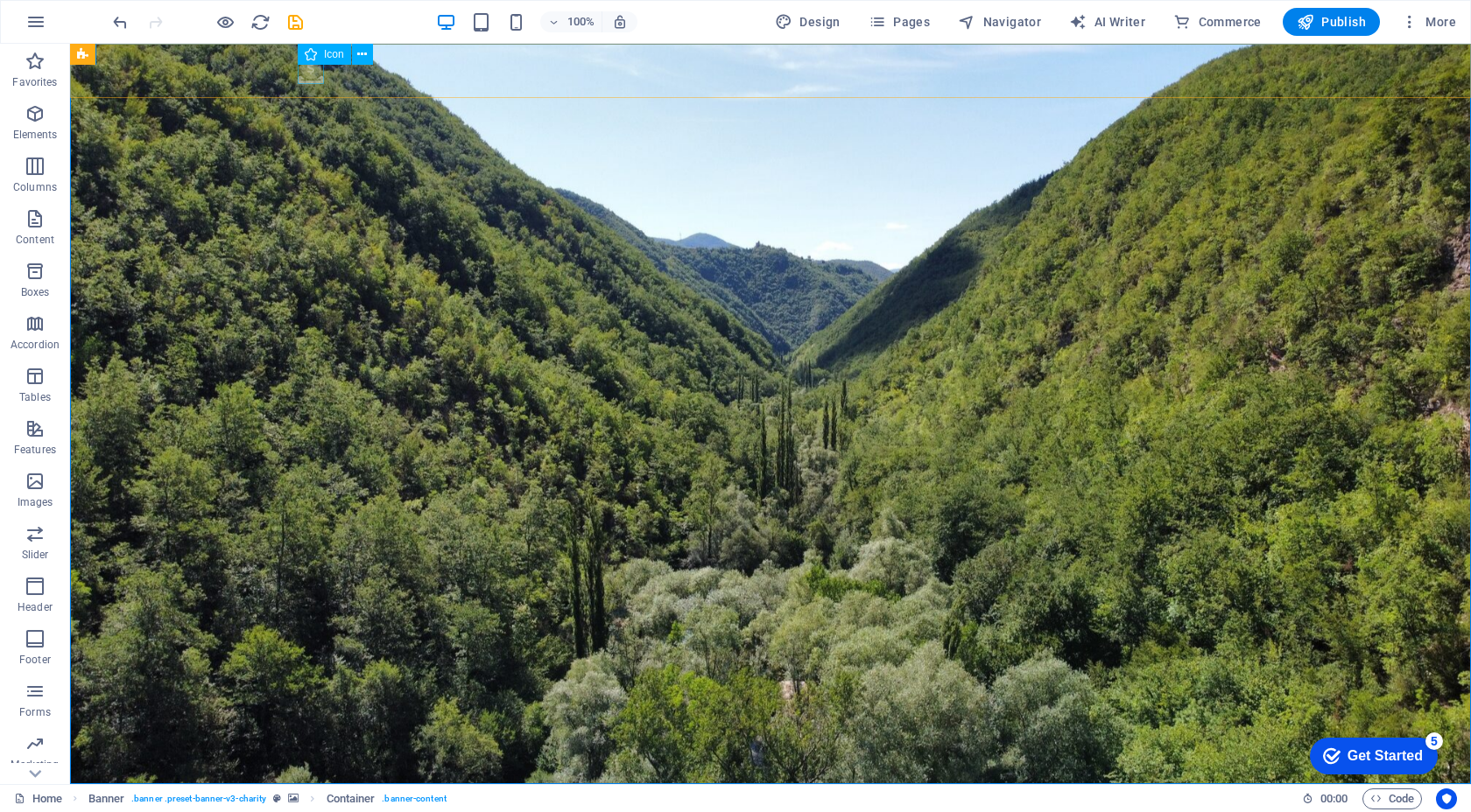
click at [362, 65] on div ".fa-secondary{opacity:.4}" at bounding box center [770, 74] width 1401 height 61
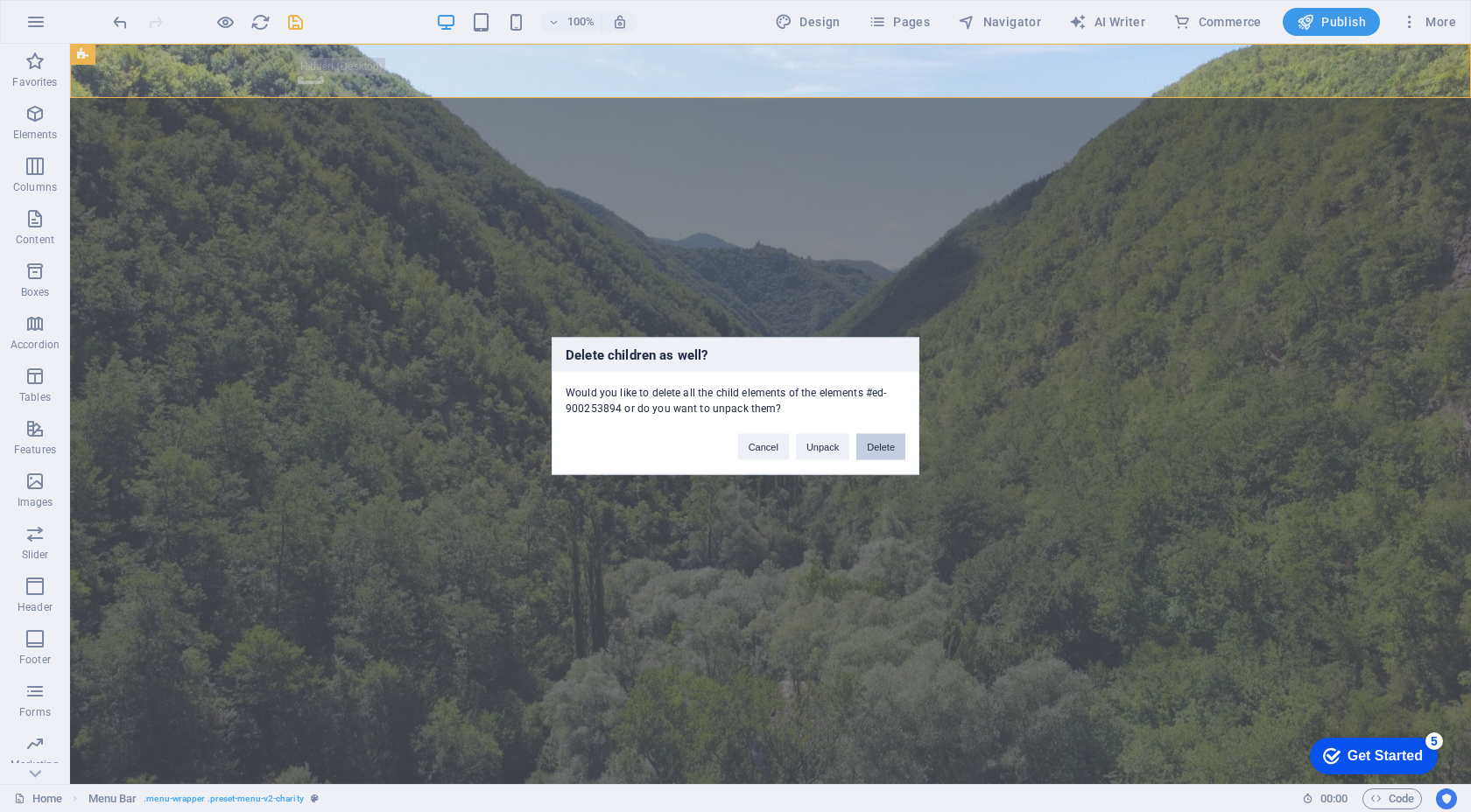
click at [871, 444] on button "Delete" at bounding box center [880, 447] width 49 height 26
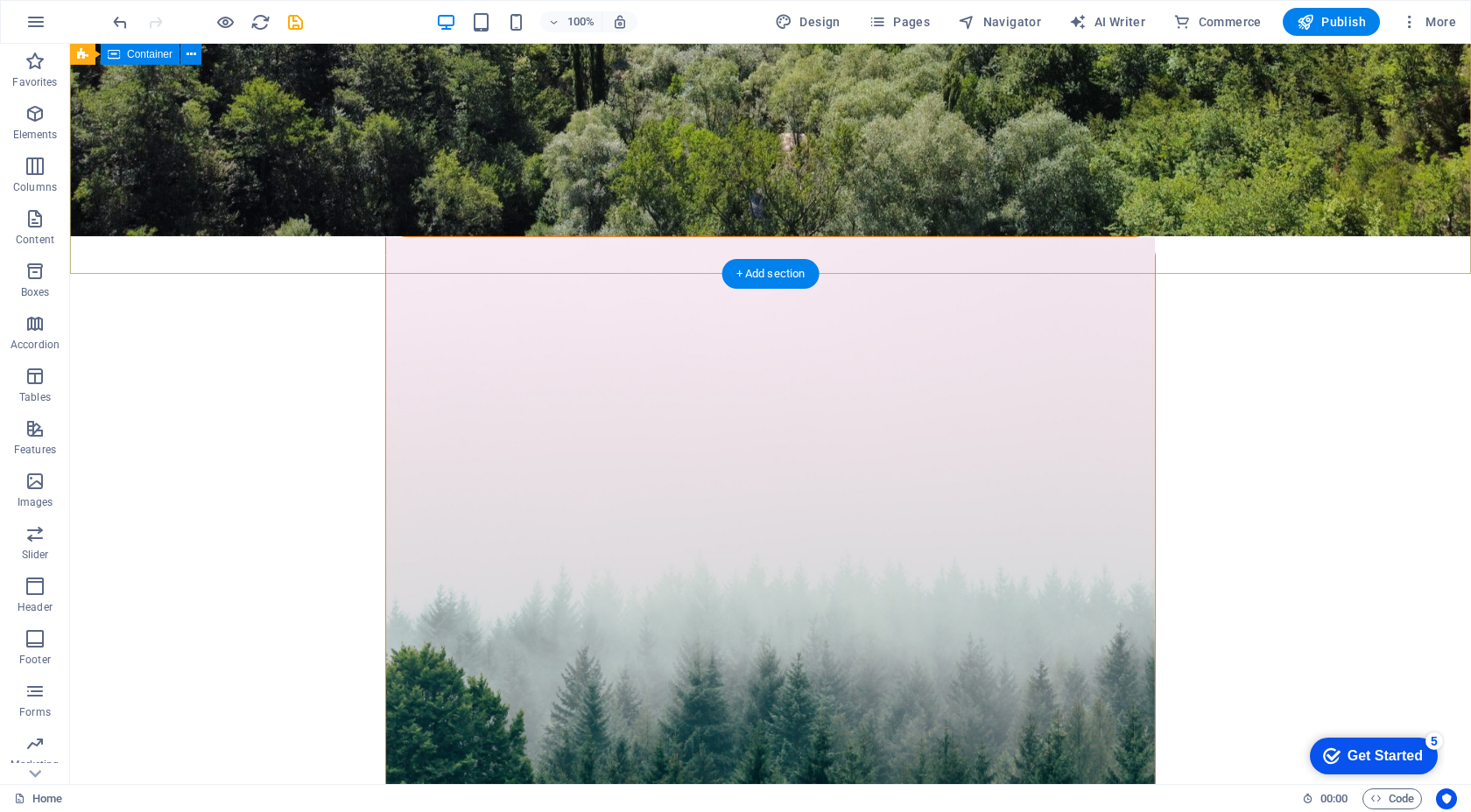
scroll to position [615, 0]
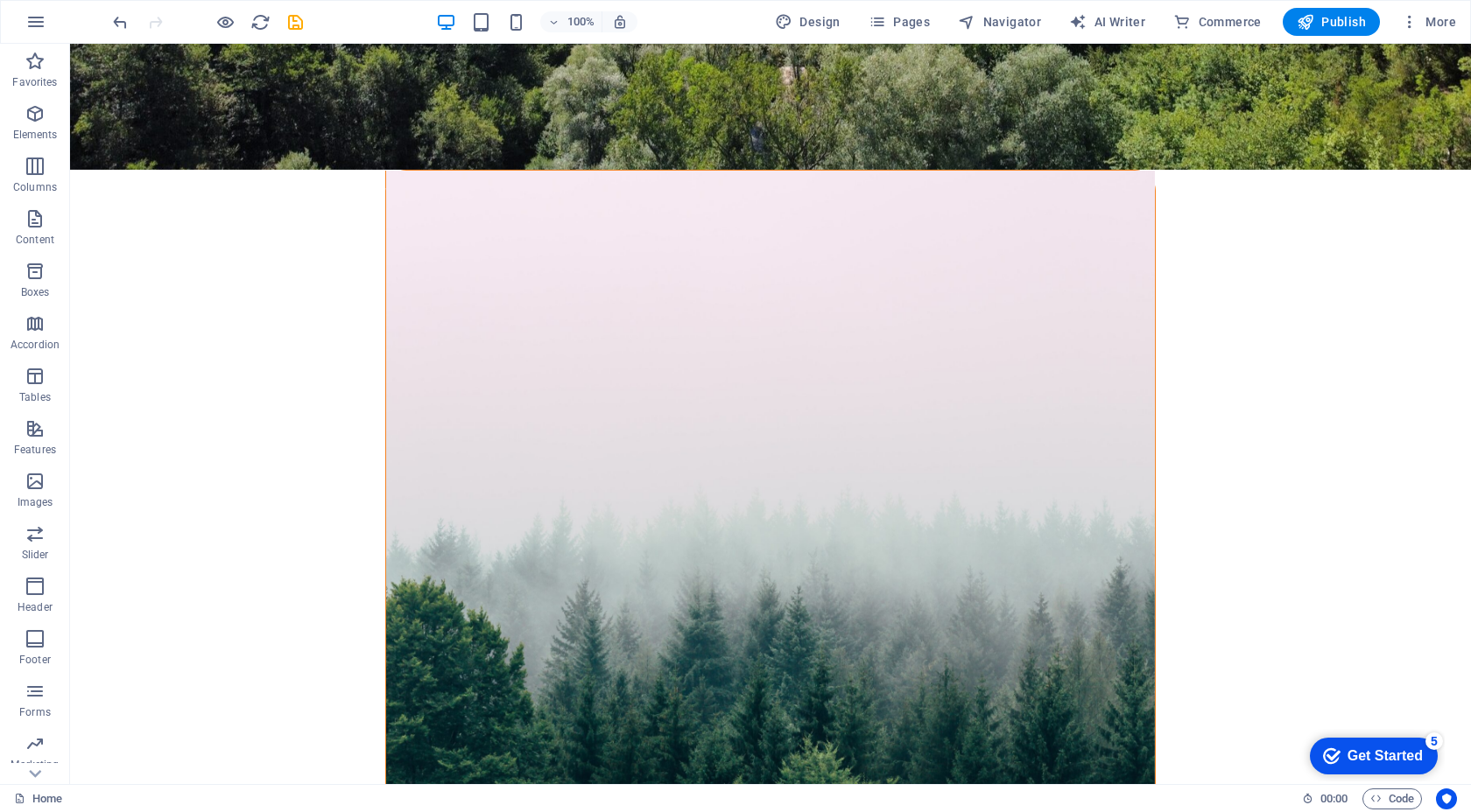
click at [771, 228] on figure at bounding box center [769, 511] width 768 height 682
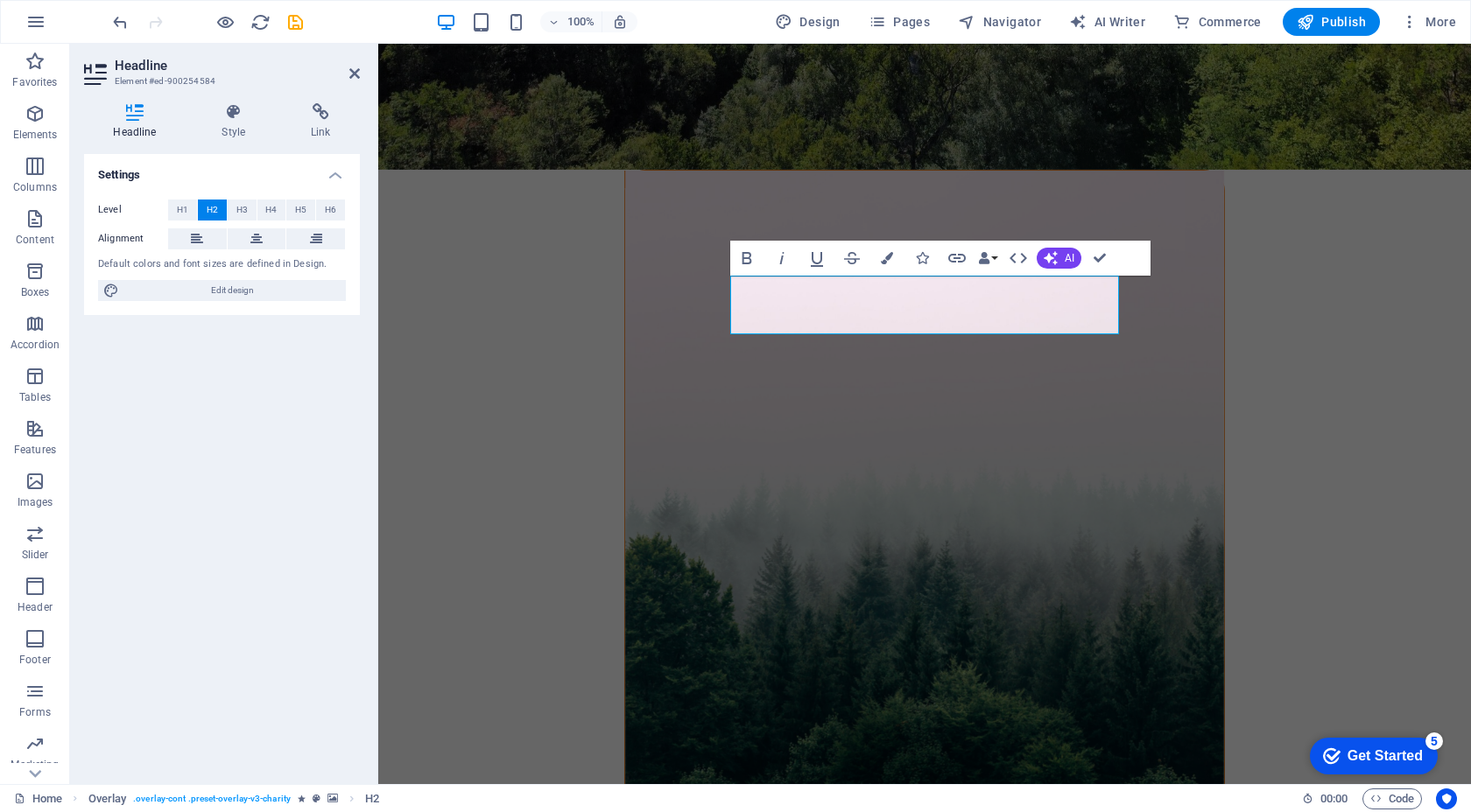
click at [929, 197] on figure at bounding box center [923, 482] width 598 height 624
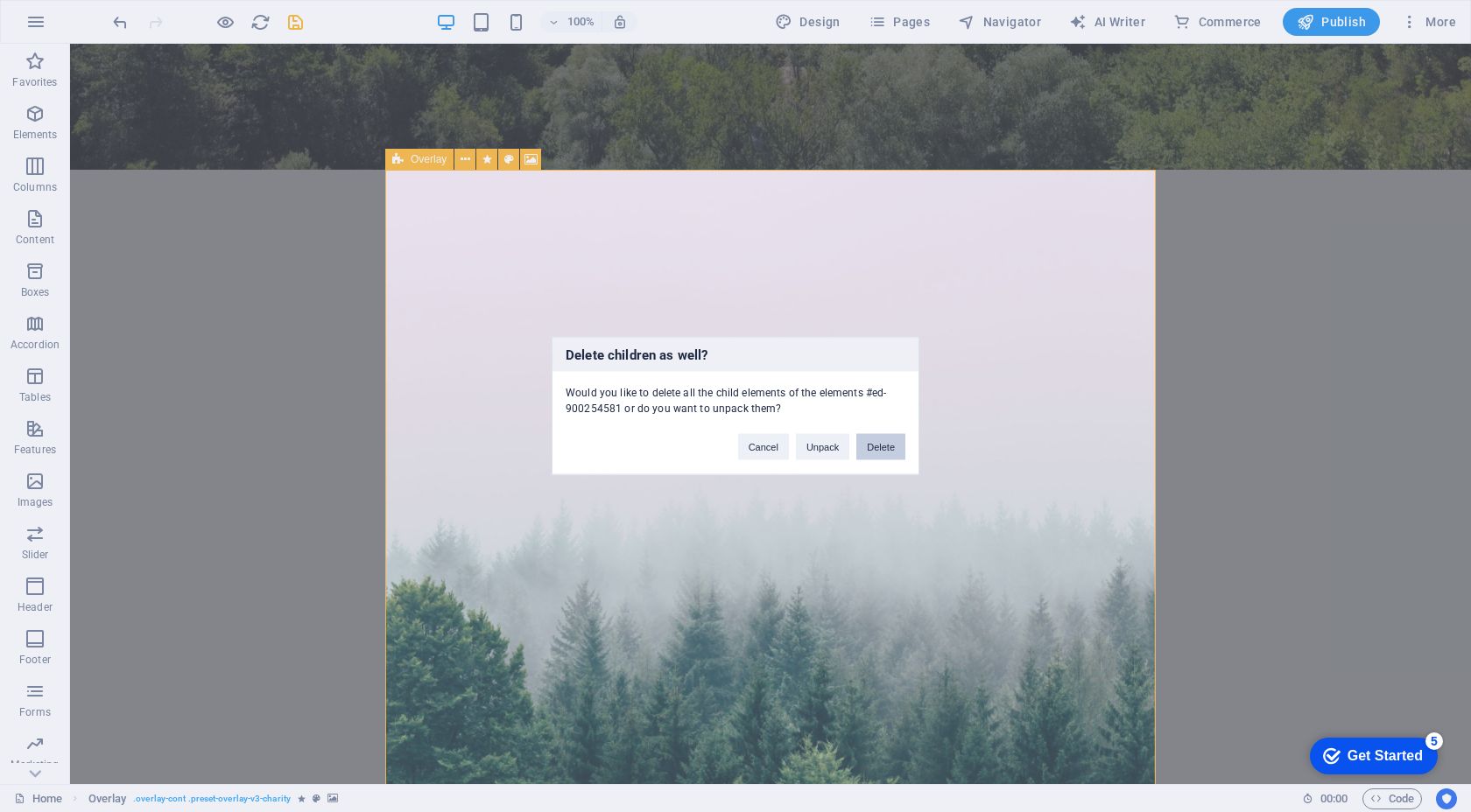
click at [871, 443] on button "Delete" at bounding box center [880, 447] width 49 height 26
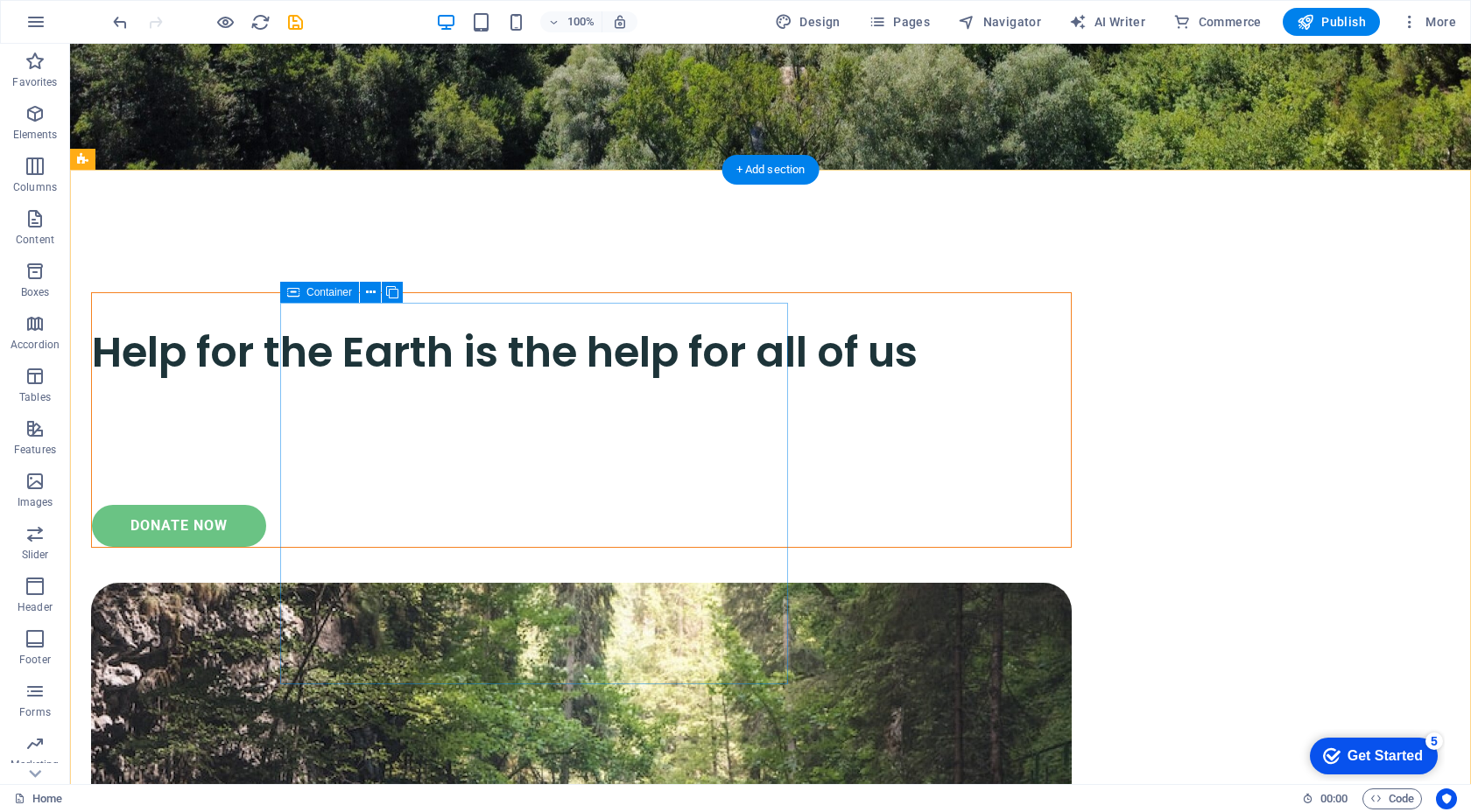
click at [756, 335] on div "ABOUT US Help for the Earth is the help for all of us Lorem ipsum dolor sit ame…" at bounding box center [581, 421] width 980 height 256
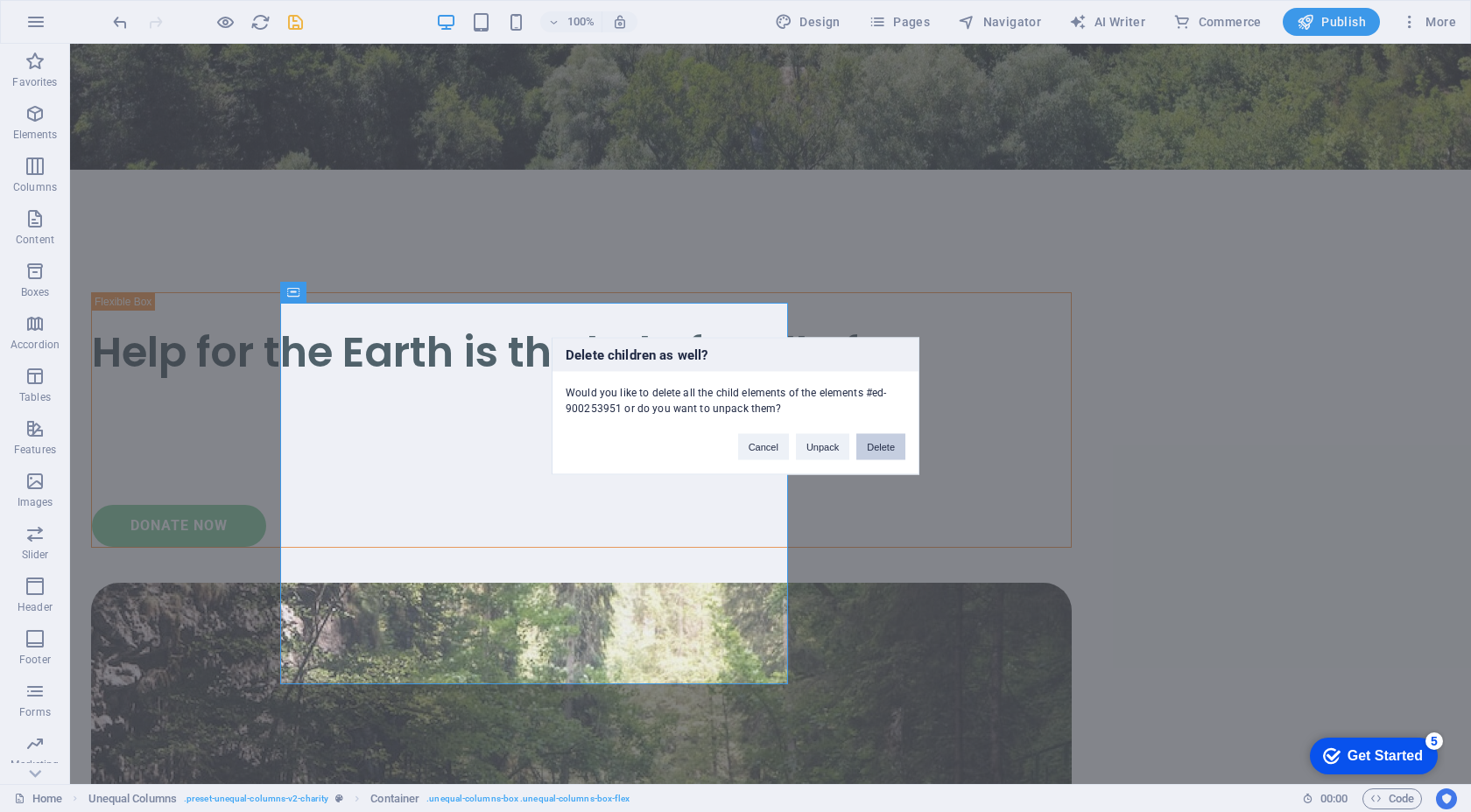
click at [878, 440] on button "Delete" at bounding box center [880, 447] width 49 height 26
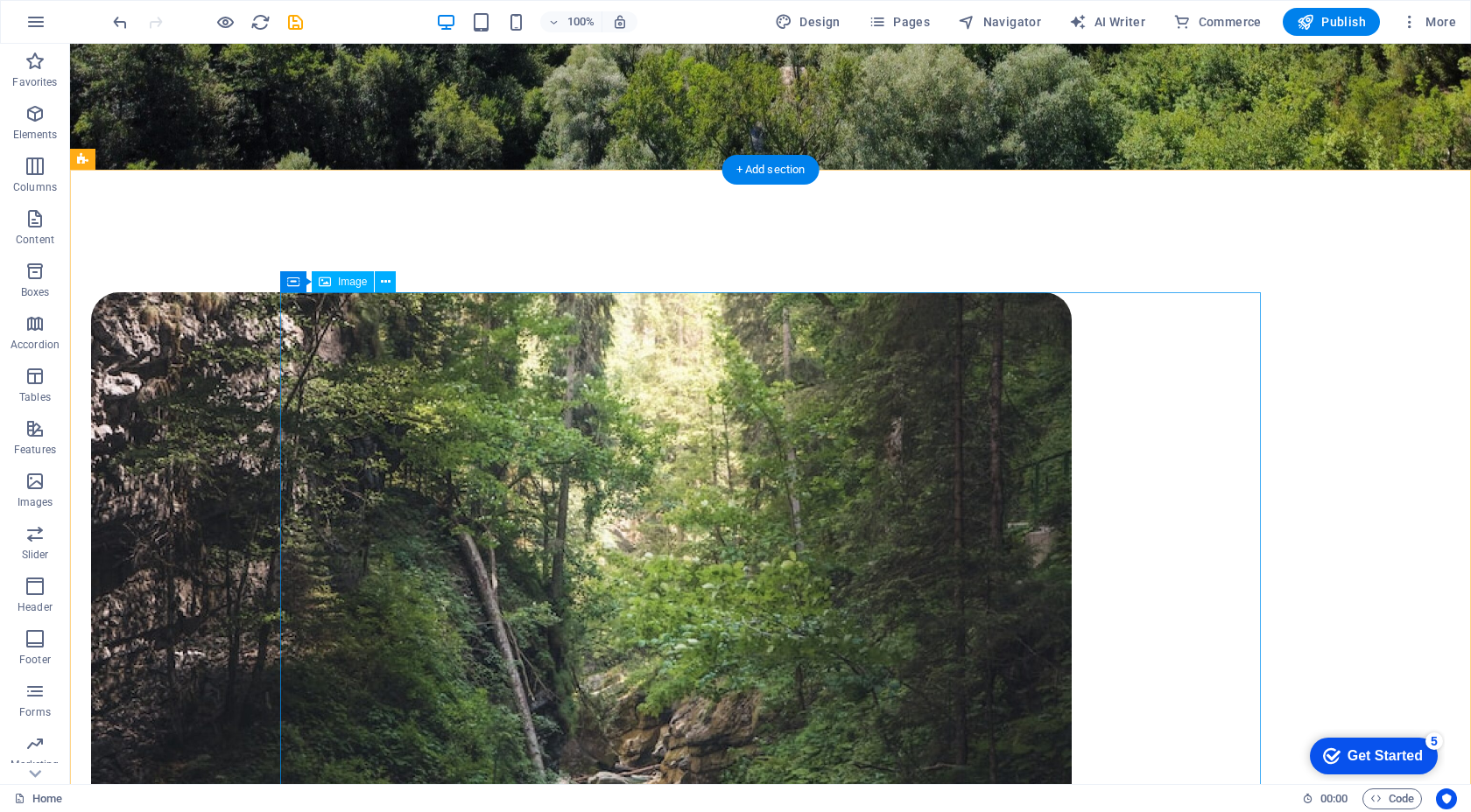
click at [892, 428] on figure at bounding box center [581, 783] width 980 height 980
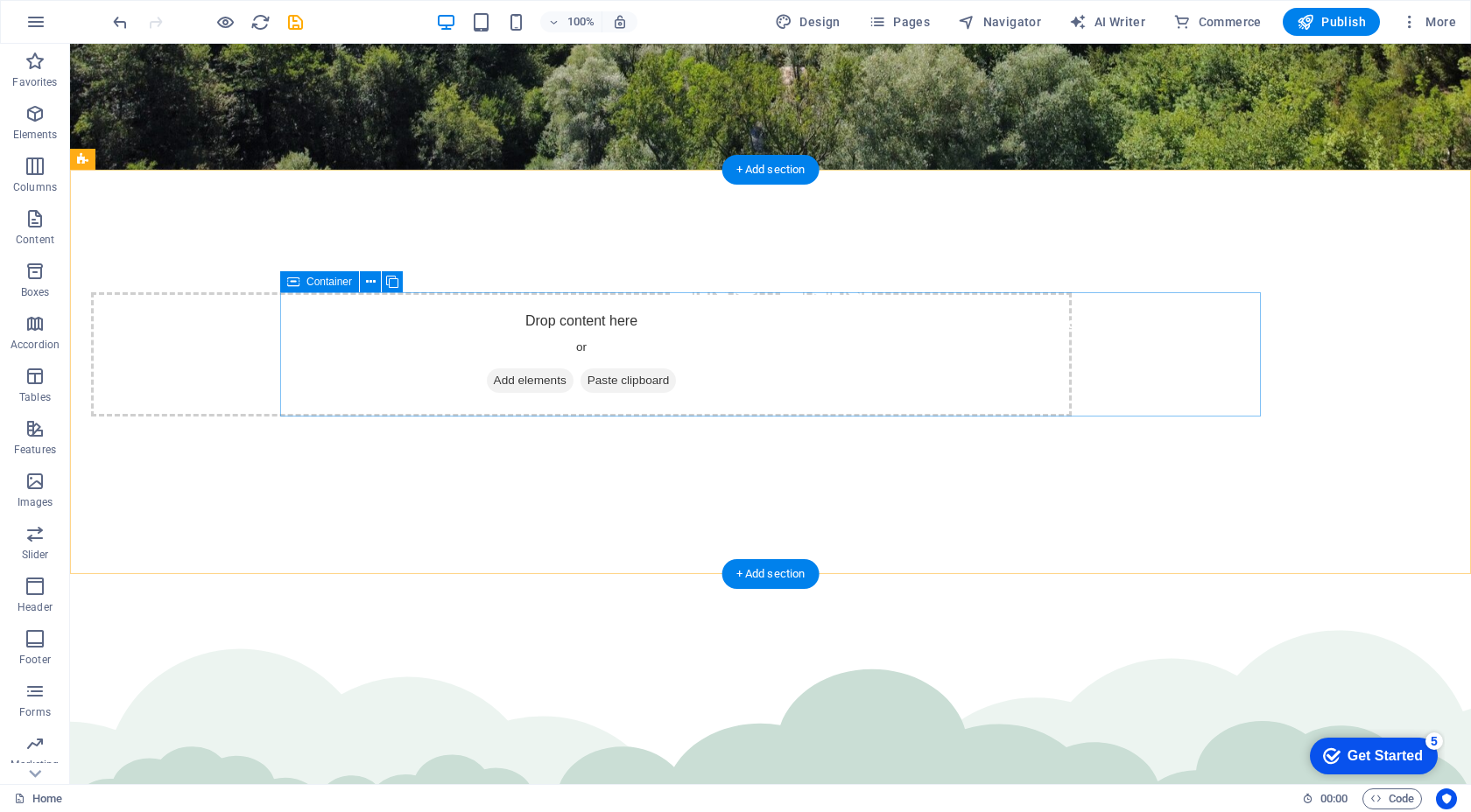
click at [907, 325] on div "Drop content here or Add elements Paste clipboard" at bounding box center [581, 354] width 980 height 124
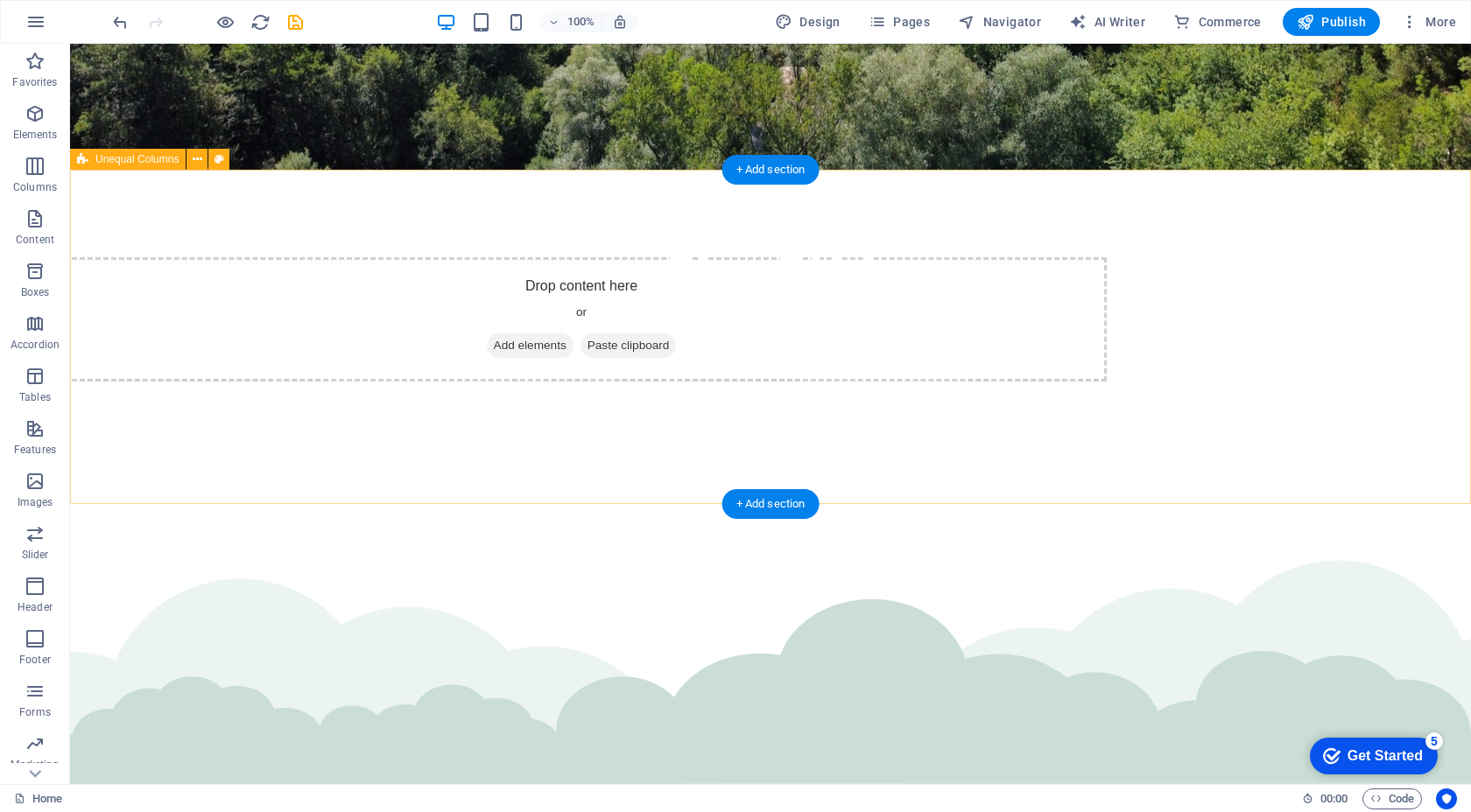
click at [907, 322] on div "Drop content here or Add elements Paste clipboard" at bounding box center [581, 319] width 1050 height 124
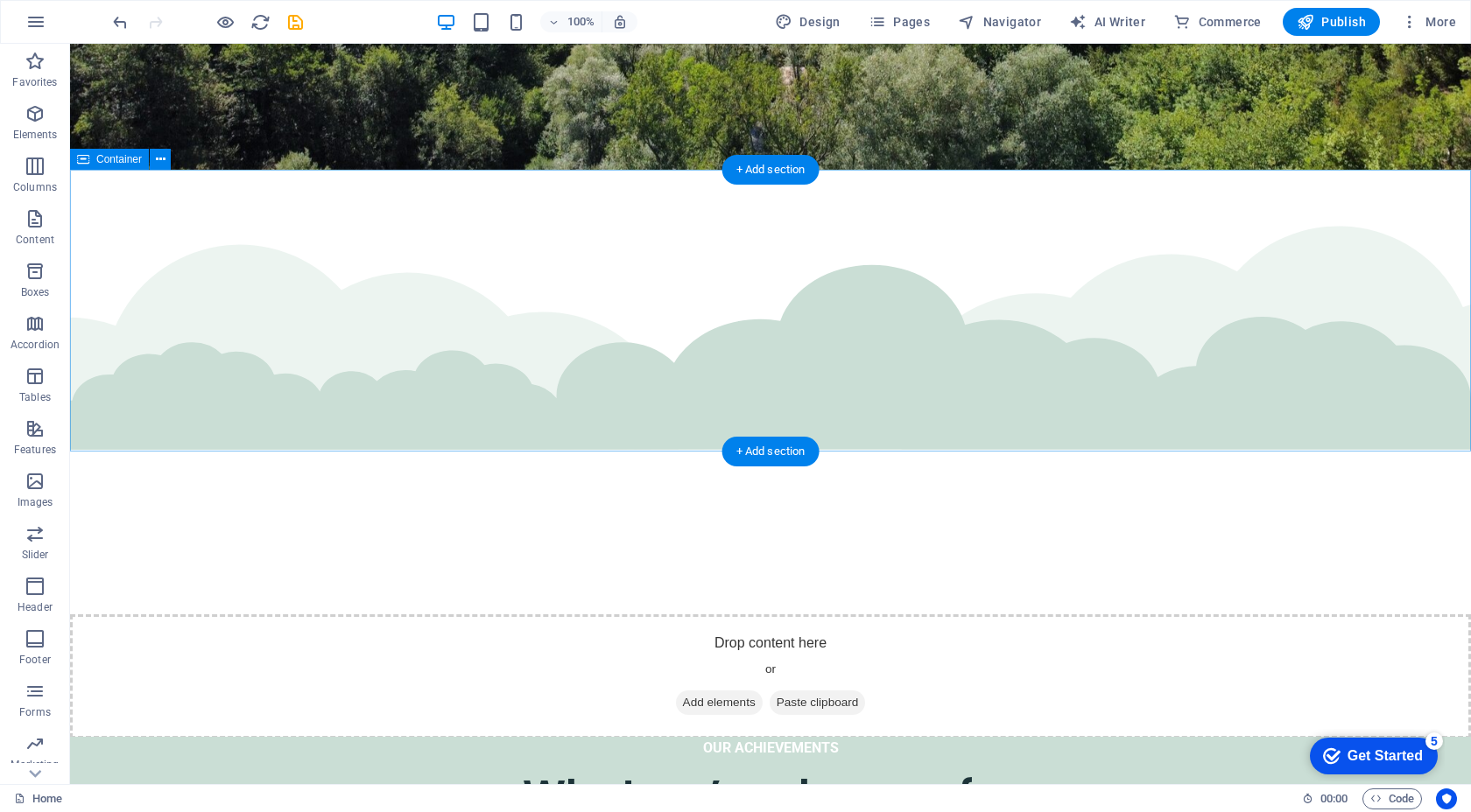
click at [920, 615] on div "Drop content here or Add elements Paste clipboard" at bounding box center [770, 676] width 1401 height 124
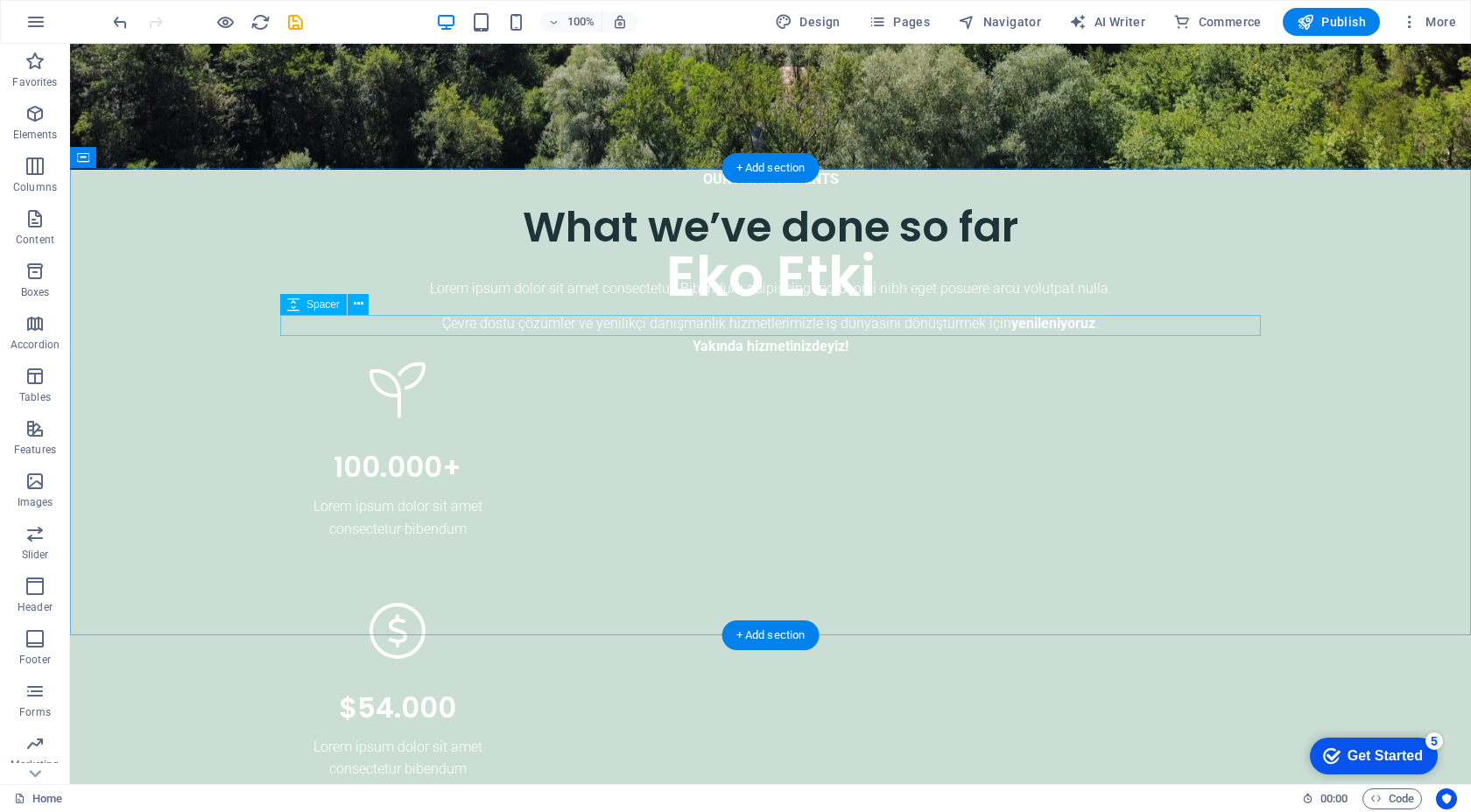
click at [1031, 277] on div at bounding box center [770, 267] width 980 height 21
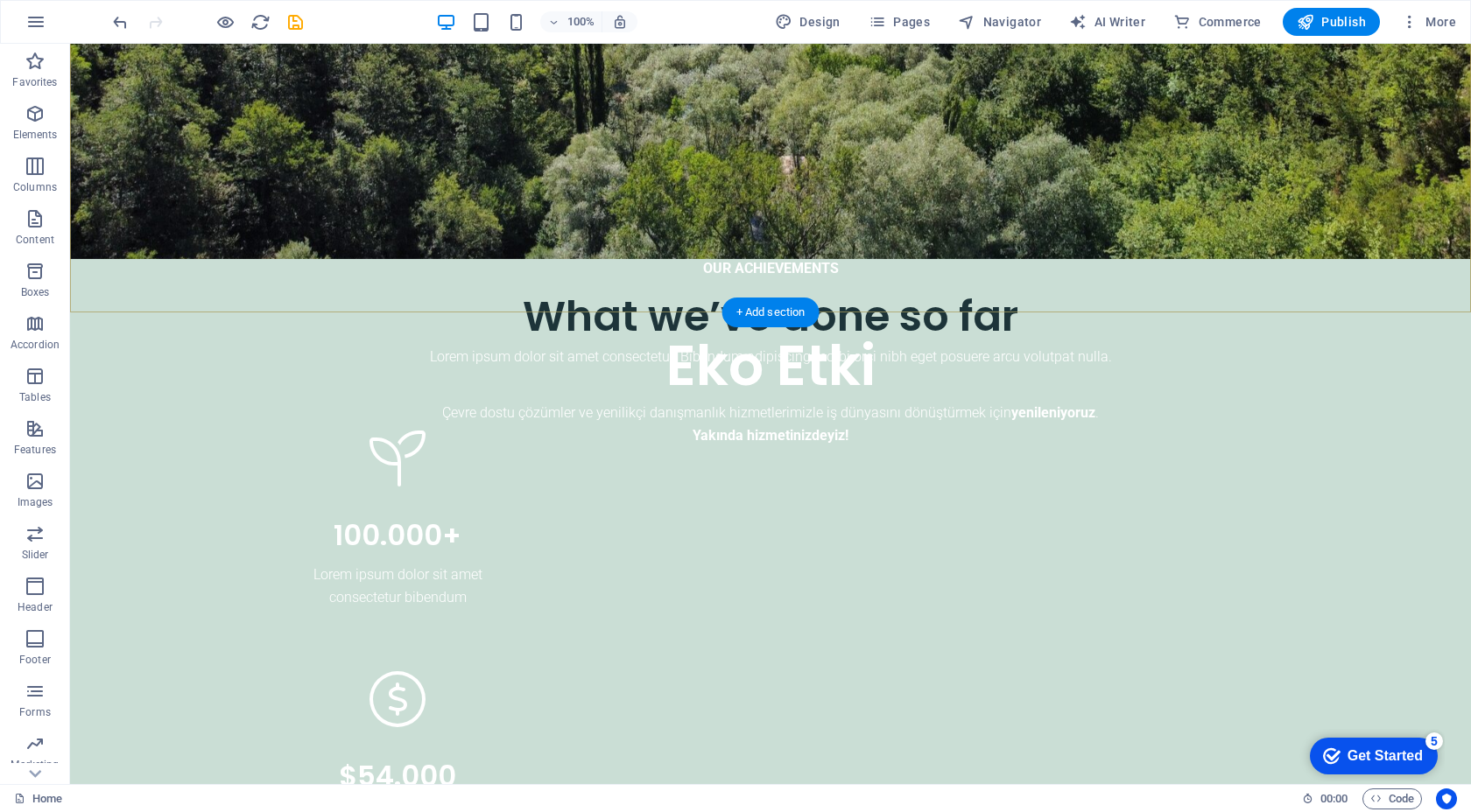
scroll to position [624, 0]
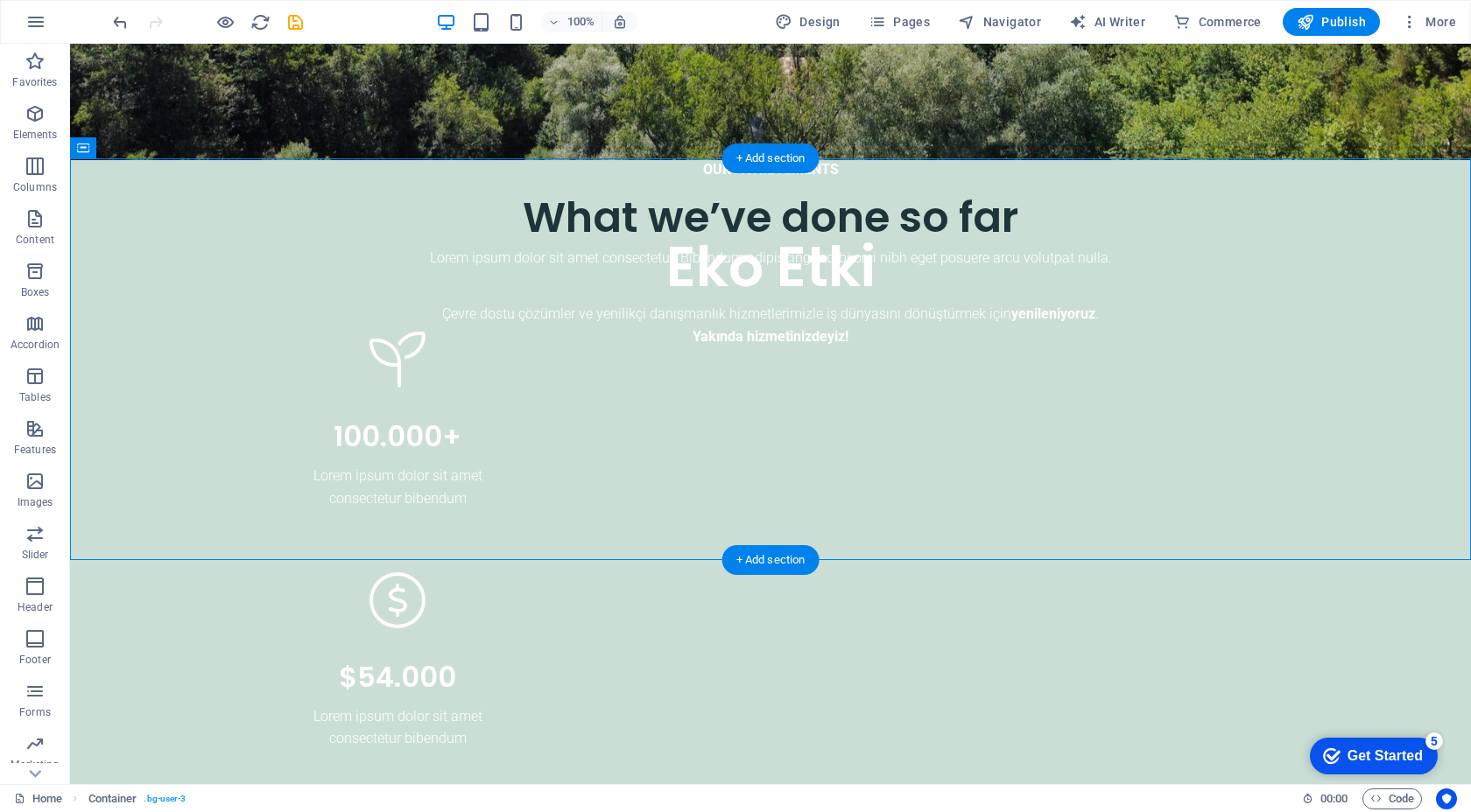
drag, startPoint x: 1340, startPoint y: 230, endPoint x: 1078, endPoint y: 433, distance: 331.4
click at [1078, 433] on div "OUR ACHIEVEMENTS What we’ve done so far Lorem ipsum dolor sit amet consectetur.…" at bounding box center [770, 696] width 1401 height 1076
click at [1316, 266] on div "OUR ACHIEVEMENTS What we’ve done so far Lorem ipsum dolor sit amet consectetur.…" at bounding box center [770, 696] width 1401 height 1076
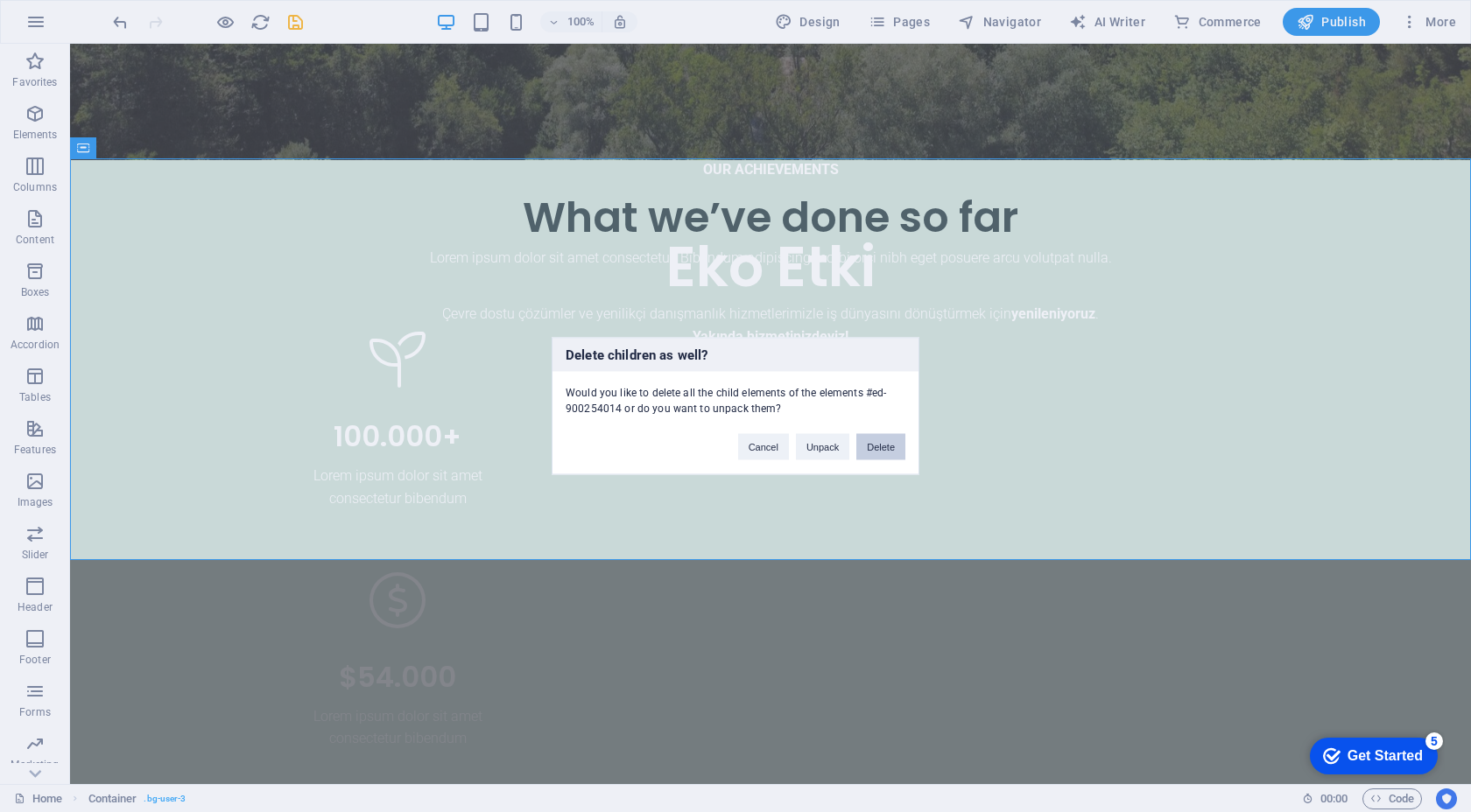
click at [901, 445] on button "Delete" at bounding box center [880, 447] width 49 height 26
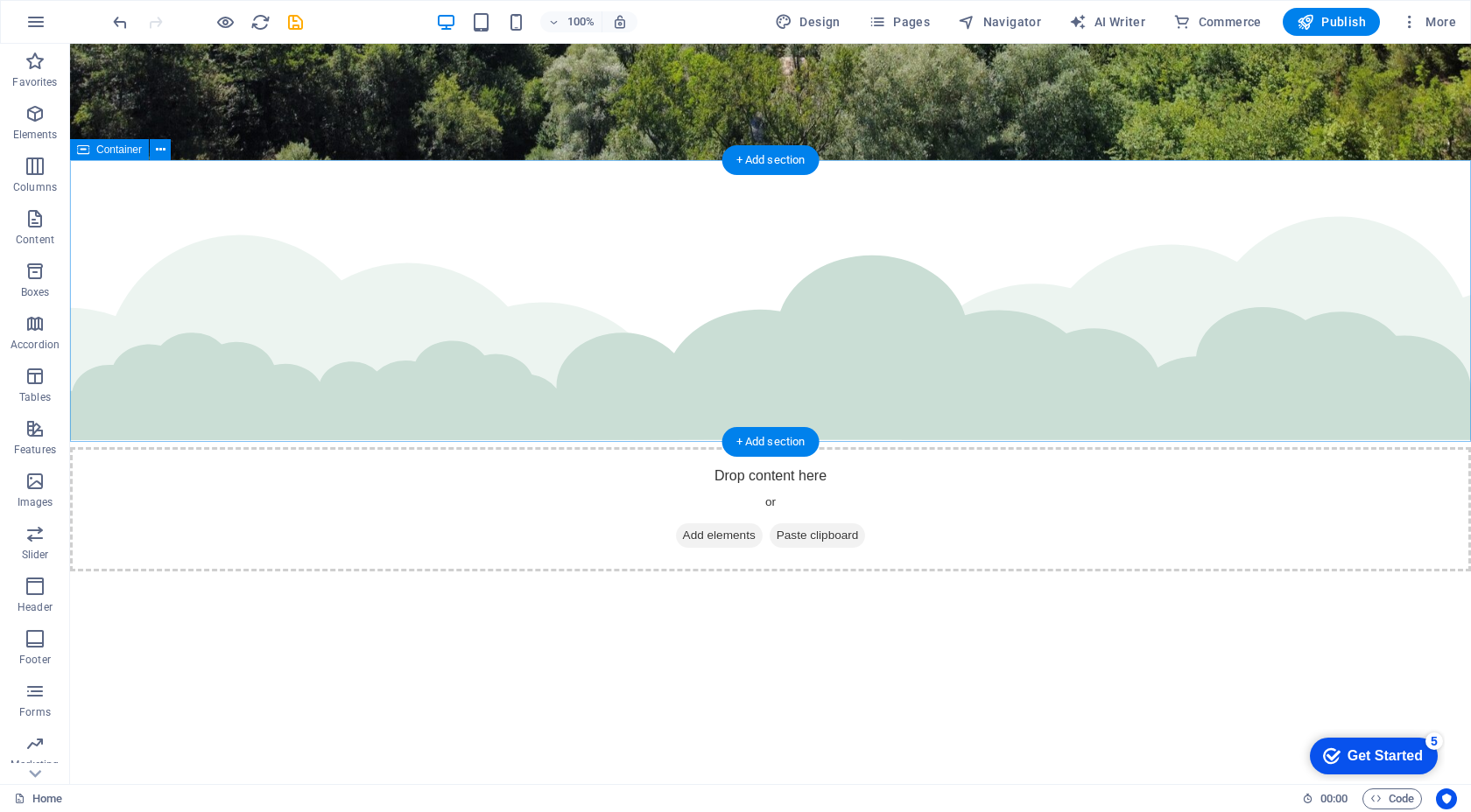
click at [968, 447] on div "Drop content here or Add elements Paste clipboard" at bounding box center [770, 508] width 1401 height 124
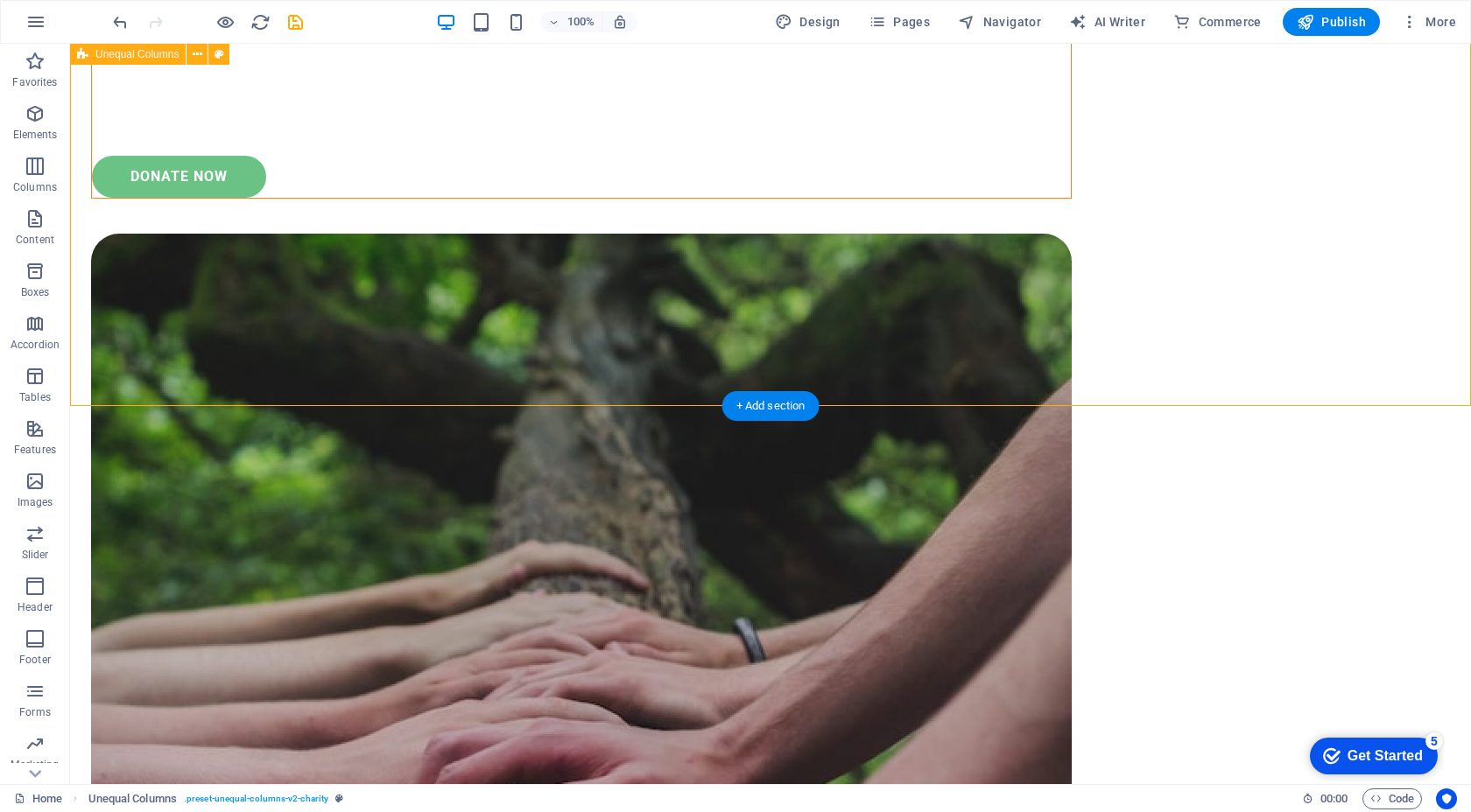
scroll to position [972, 0]
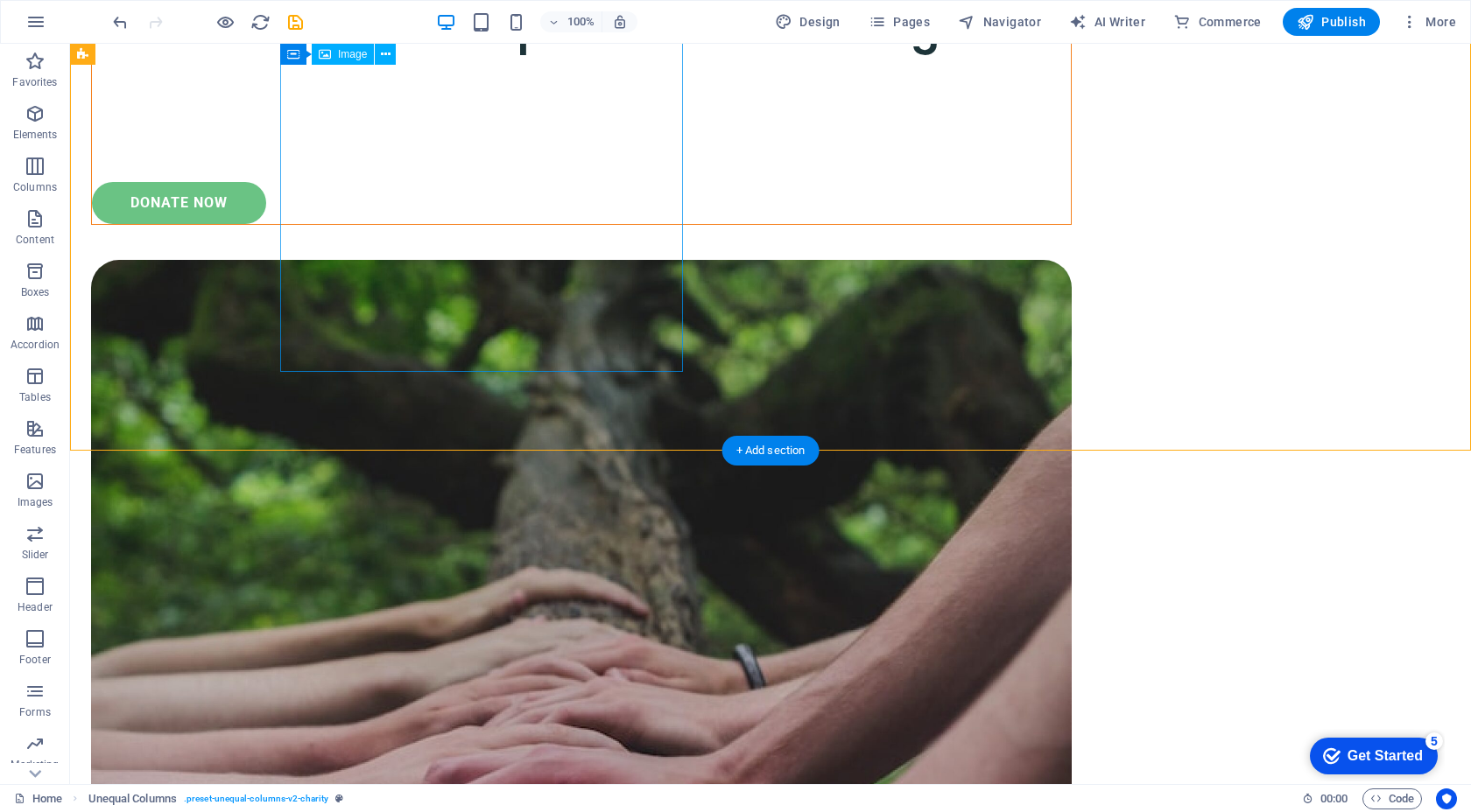
click at [546, 295] on figure at bounding box center [581, 750] width 980 height 980
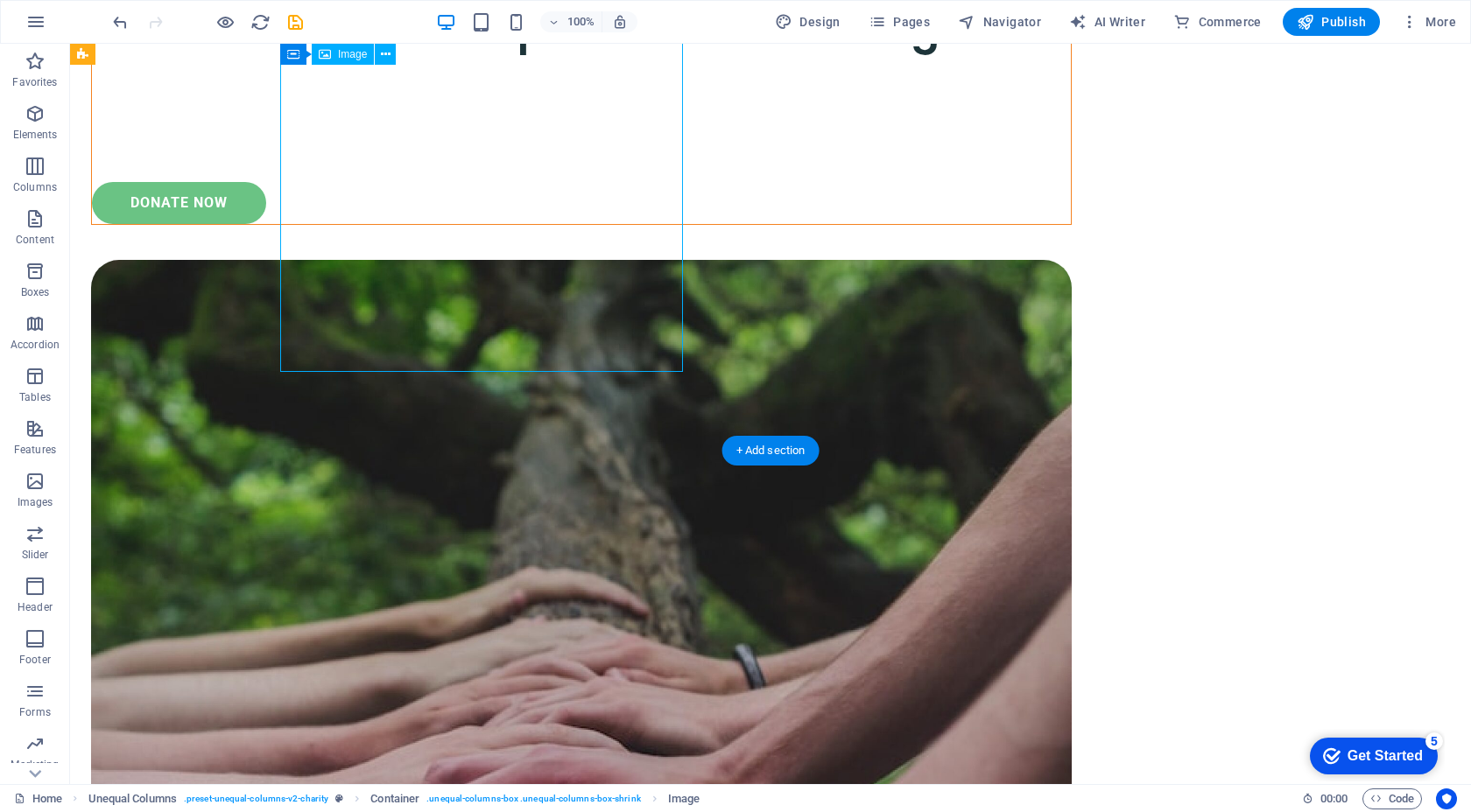
click at [554, 260] on figure at bounding box center [581, 750] width 980 height 980
select select "%"
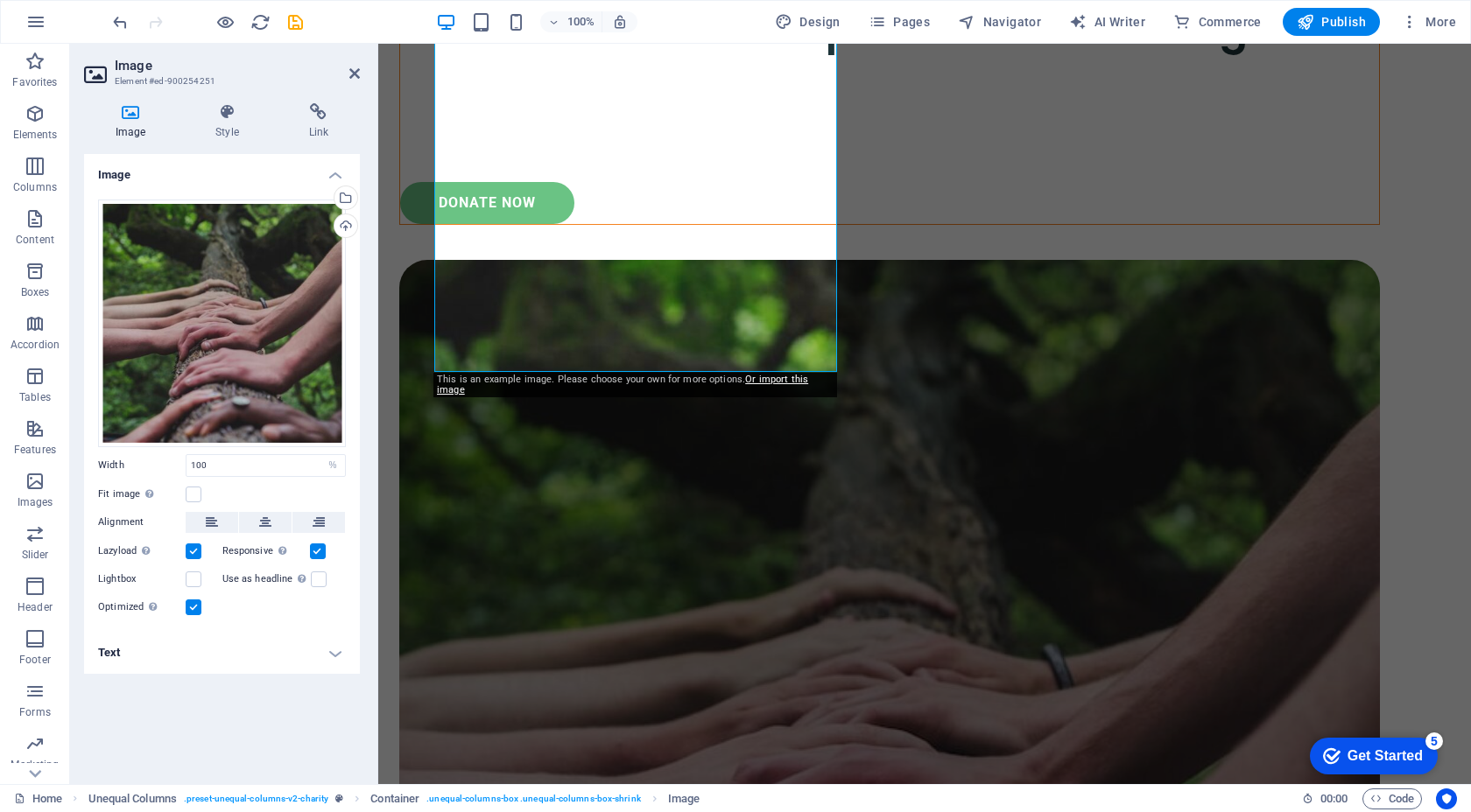
click at [139, 109] on icon at bounding box center [130, 112] width 93 height 18
click at [344, 207] on div "Select files from the file manager, stock photos, or upload file(s)" at bounding box center [344, 199] width 26 height 26
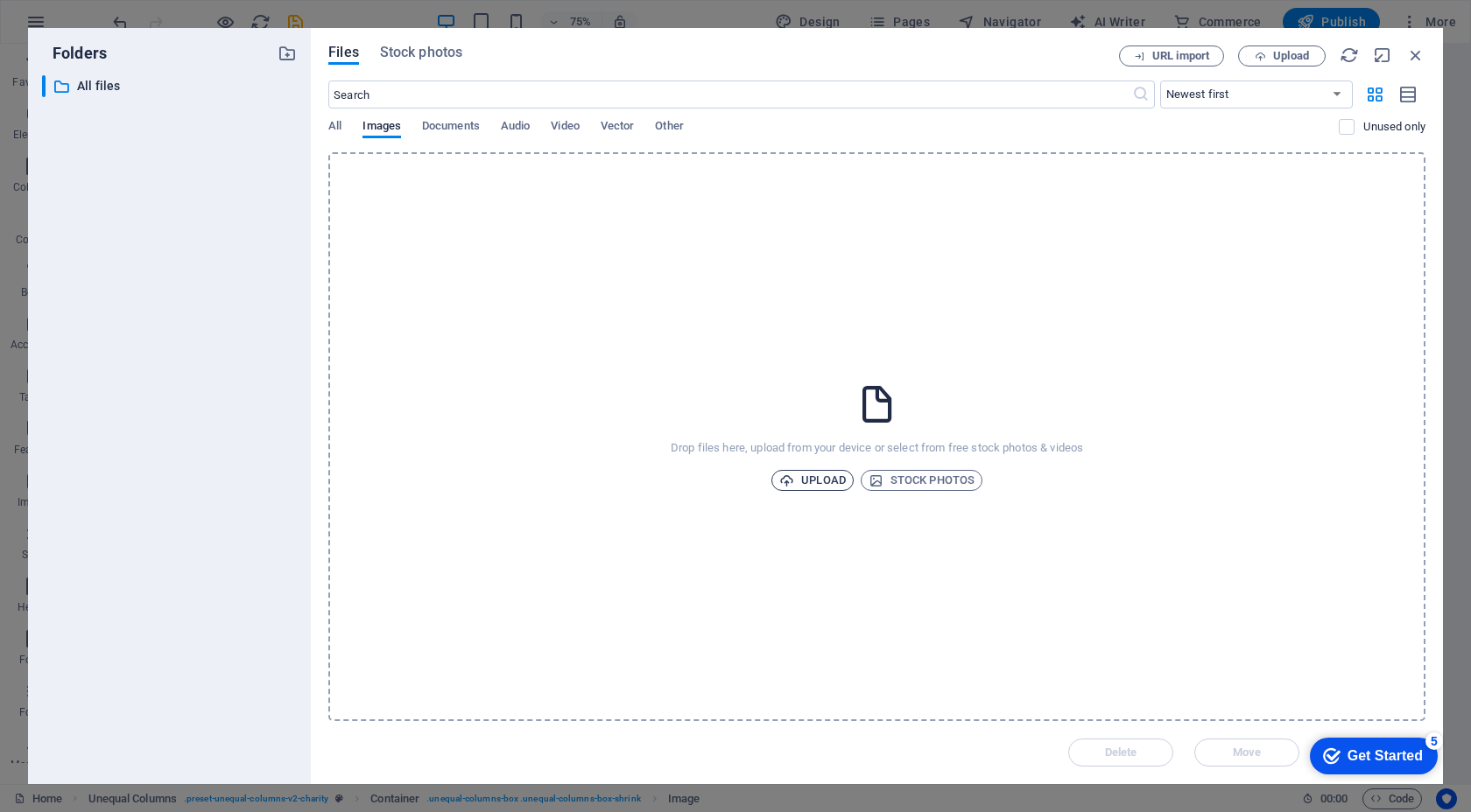
click at [823, 484] on span "Upload" at bounding box center [812, 481] width 66 height 21
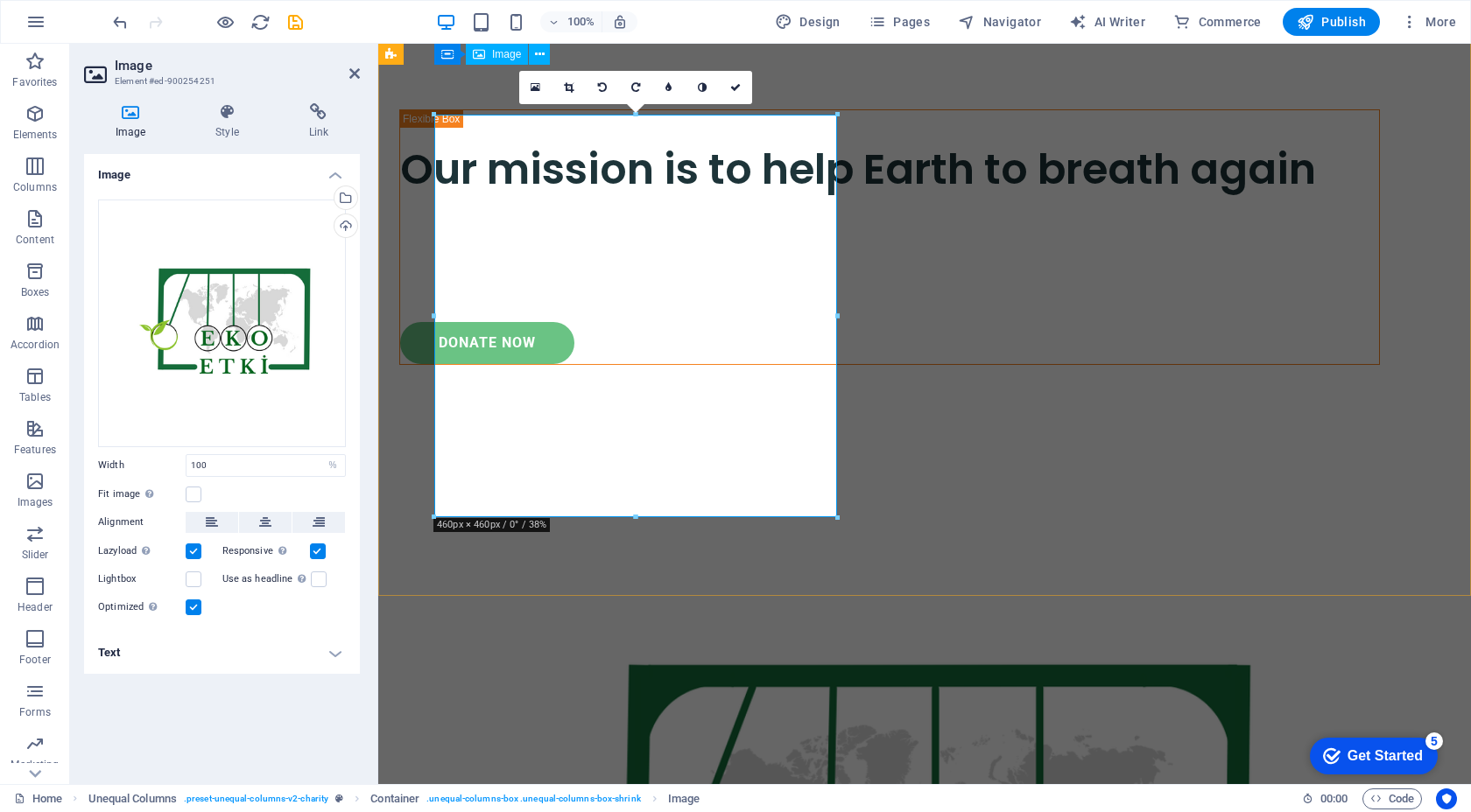
scroll to position [827, 0]
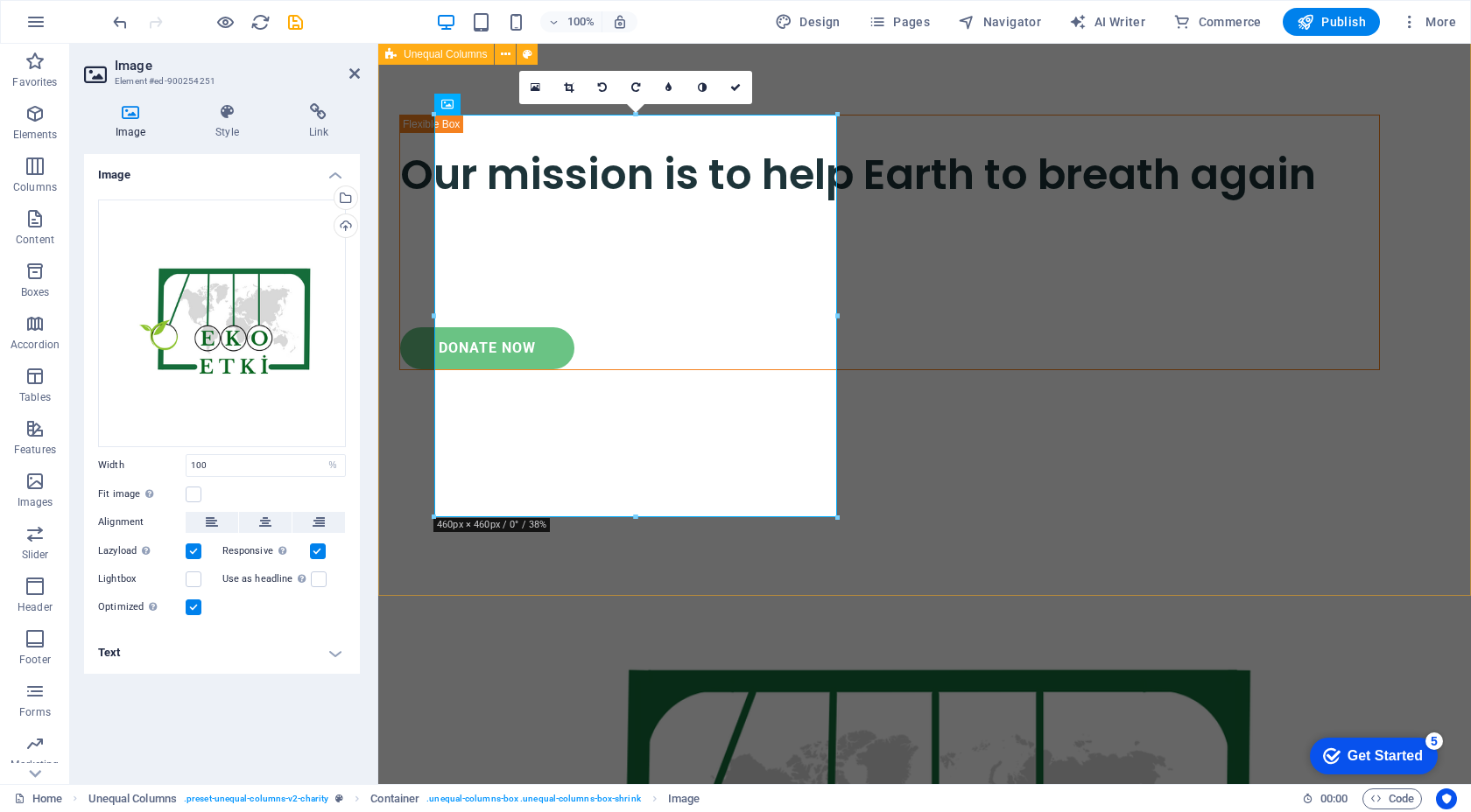
click at [665, 564] on div "OUR MISSION Our mission is to help Earth to breath again Lorem ipsum dolor sit …" at bounding box center [923, 710] width 1092 height 1507
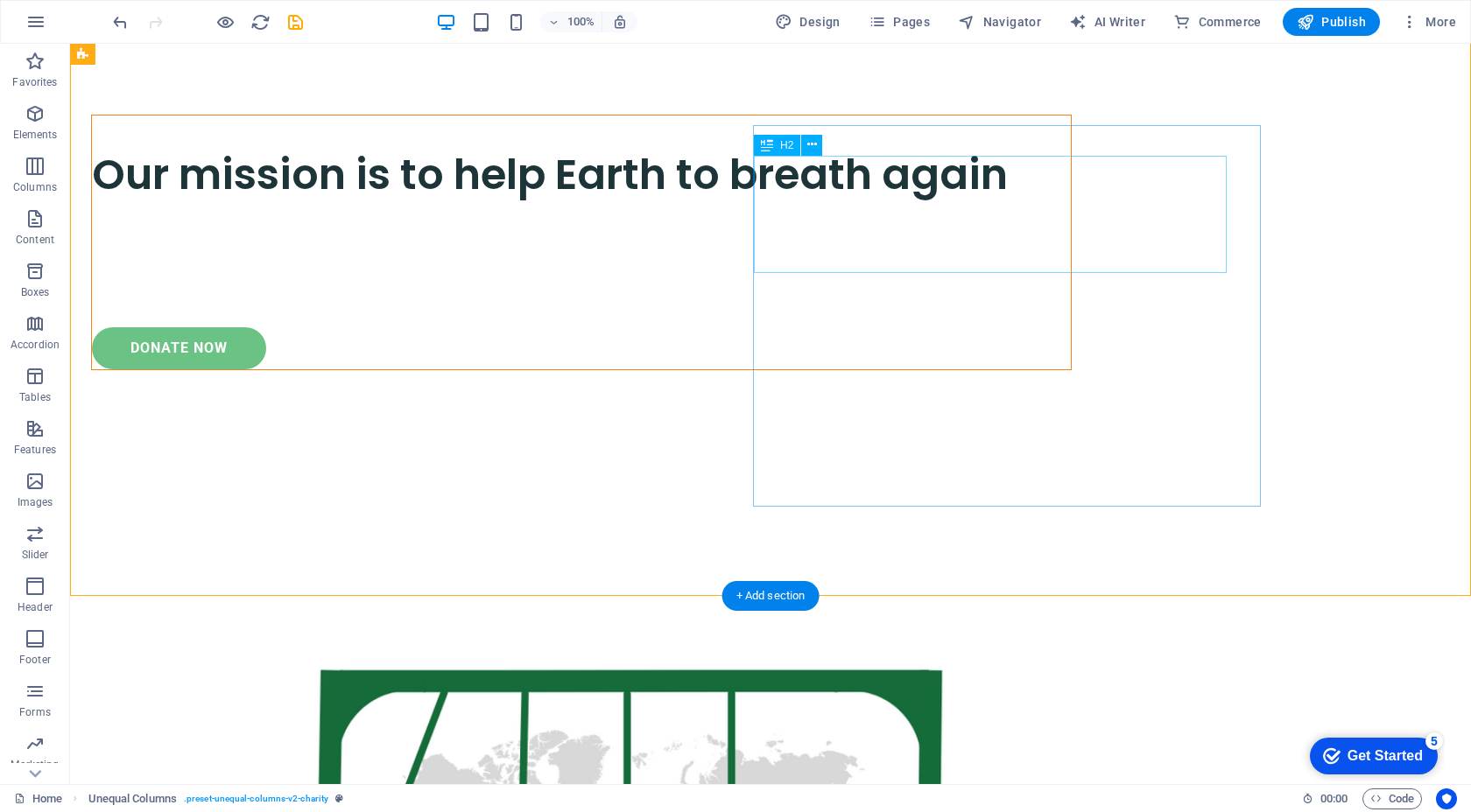
click at [973, 204] on div "Our mission is to help Earth to breath again" at bounding box center [581, 175] width 979 height 59
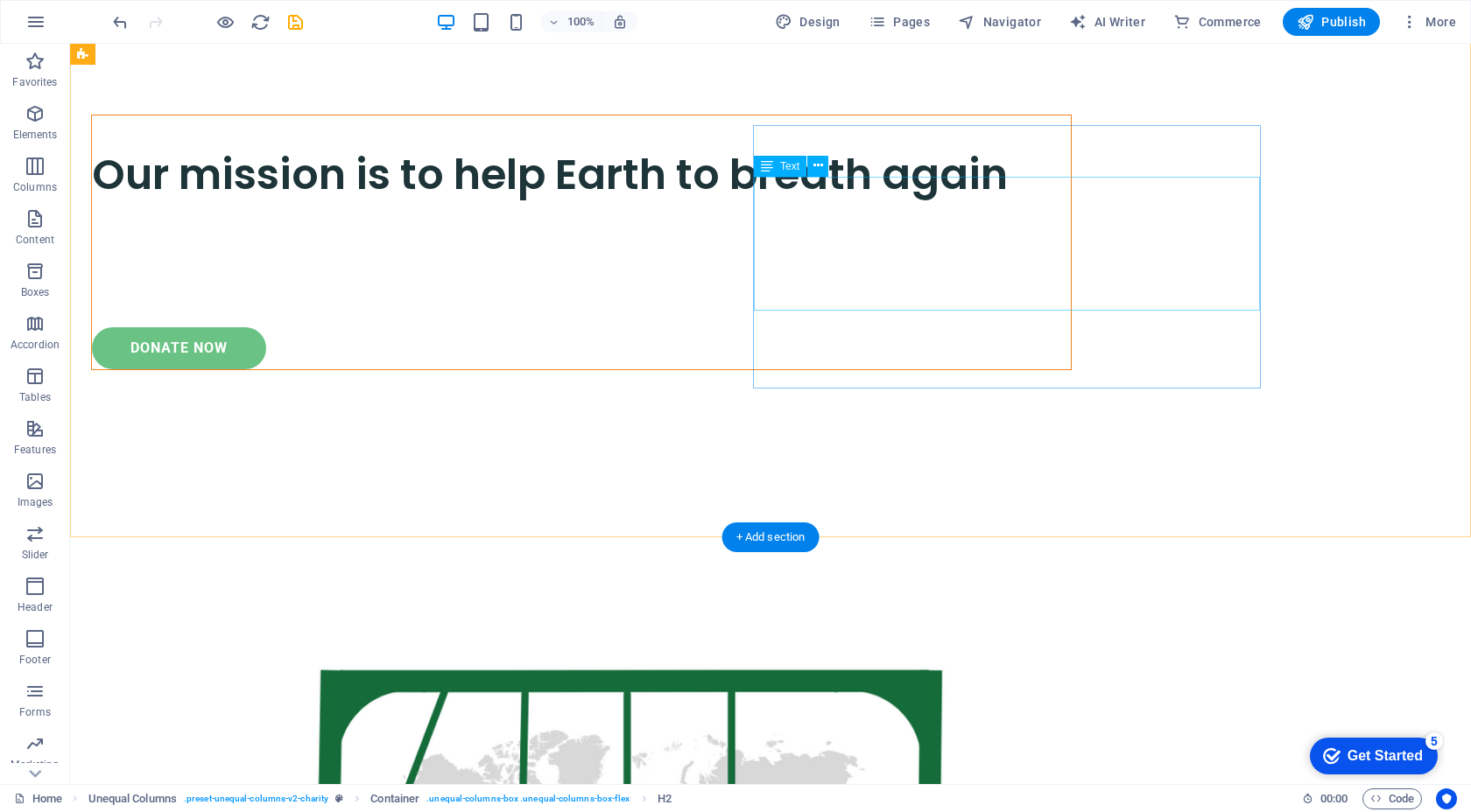
scroll to position [886, 0]
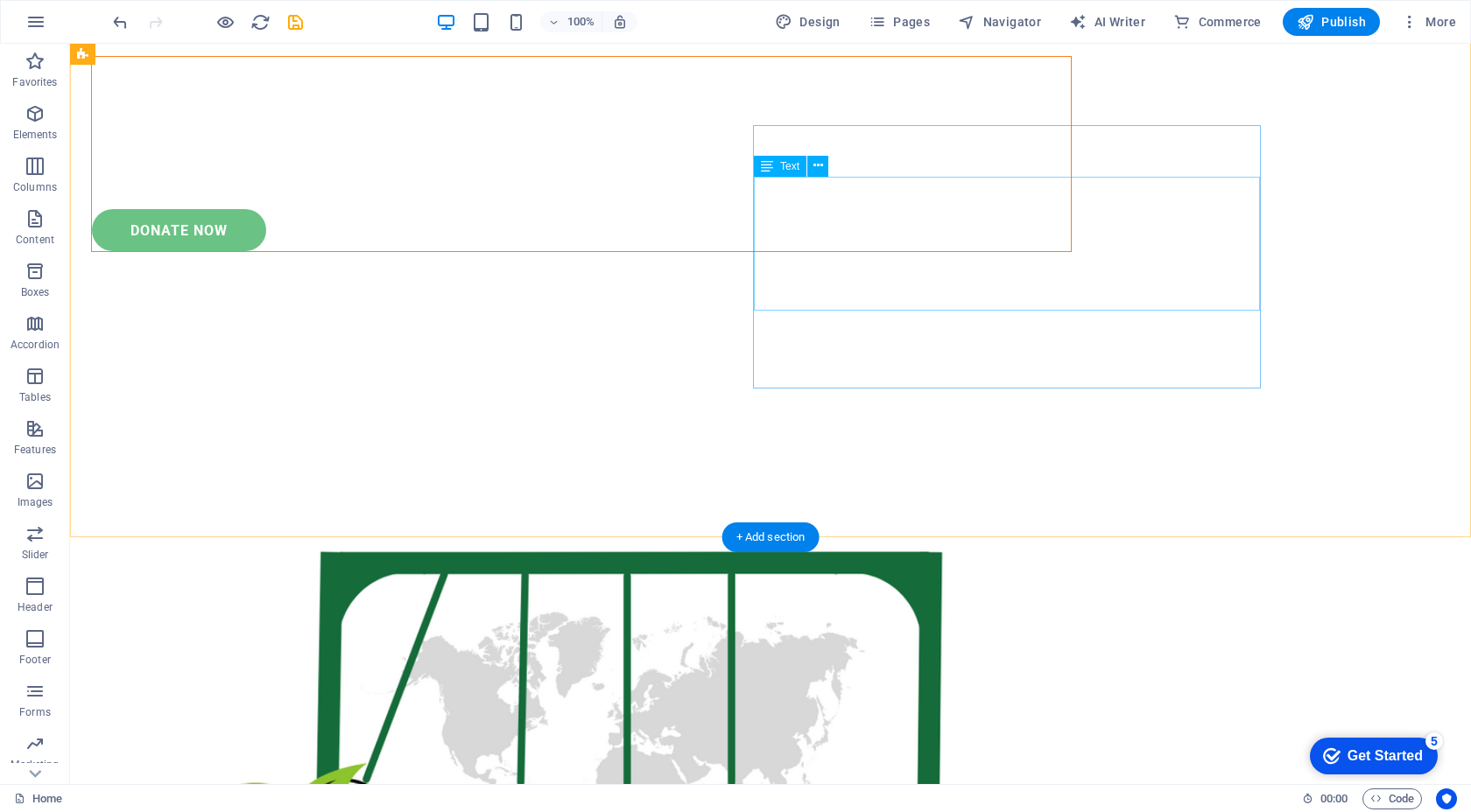
click at [1001, 209] on div at bounding box center [581, 191] width 979 height 35
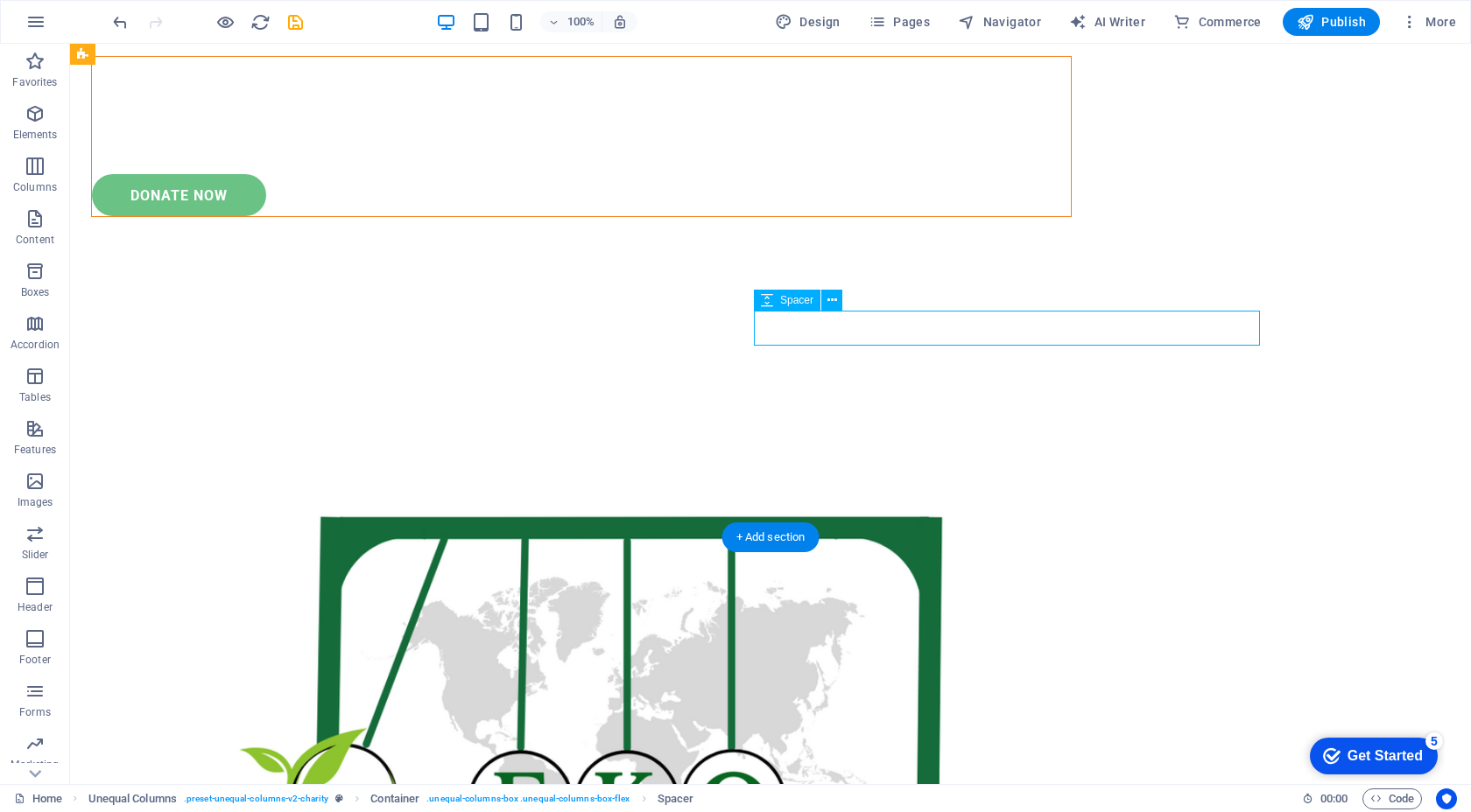
scroll to position [903, 0]
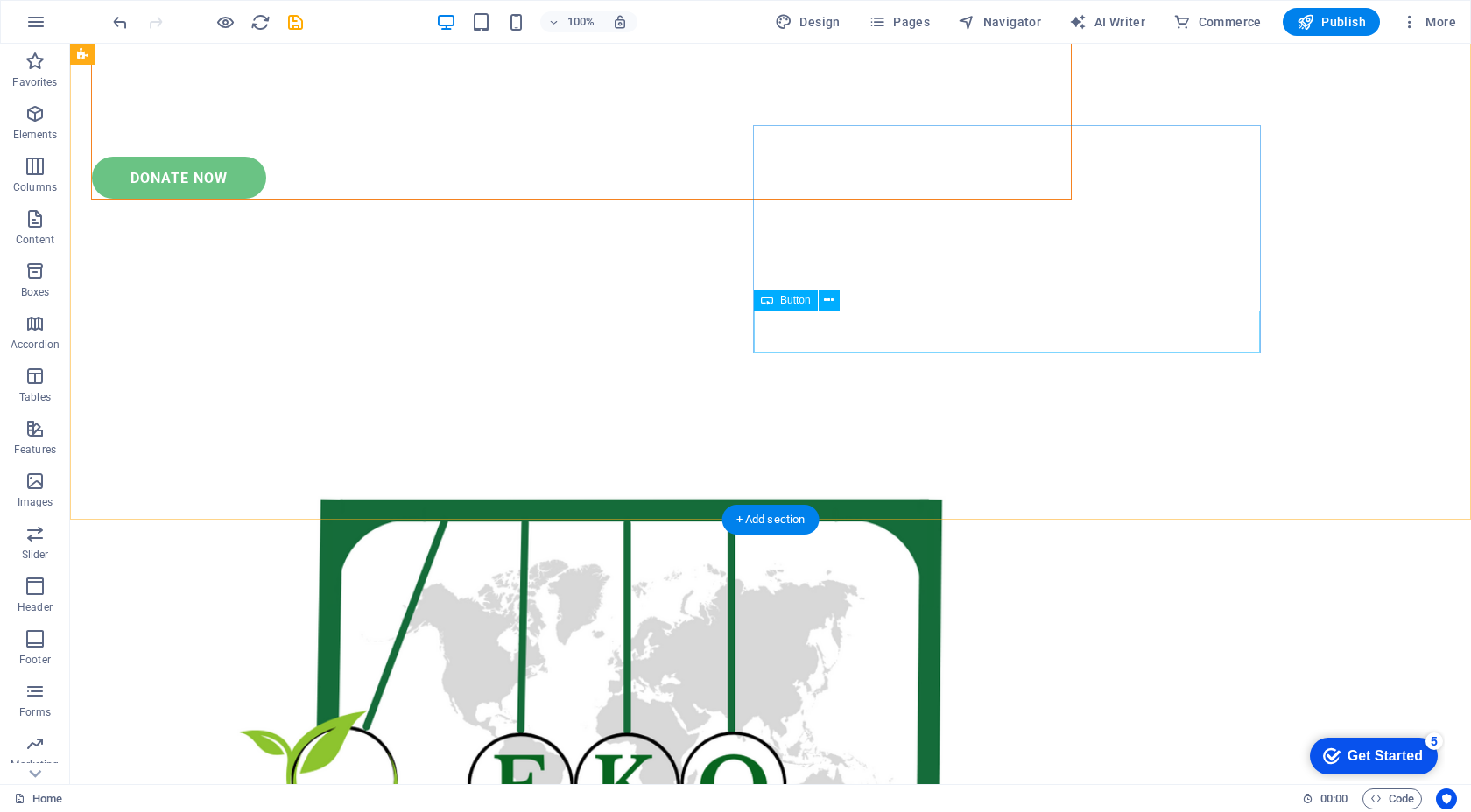
click at [1007, 199] on div "donate now" at bounding box center [581, 178] width 979 height 42
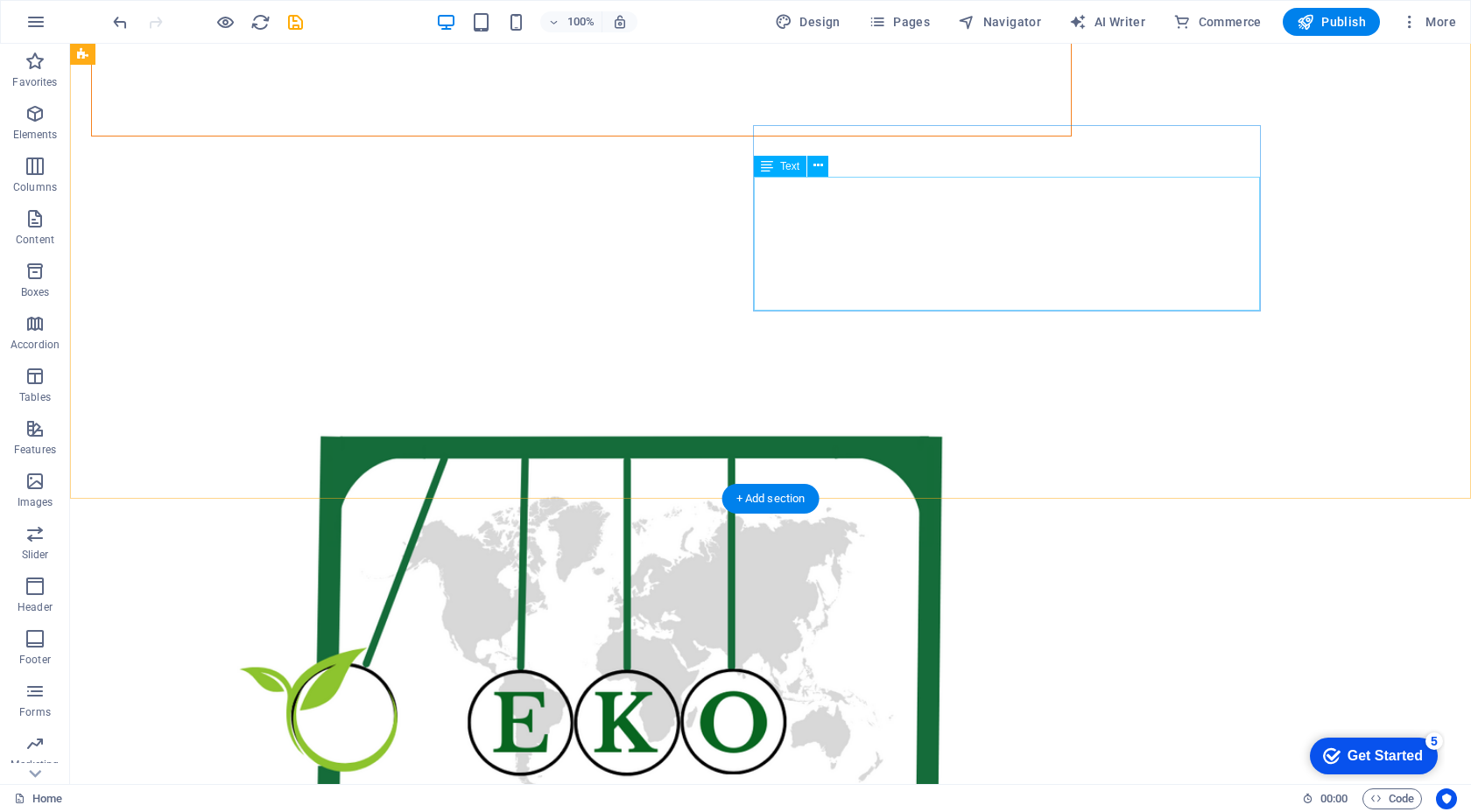
click at [1003, 137] on div "Lorem ipsum dolor sit amet consectetur. Bibendum adipiscing morbi orci nibh ege…" at bounding box center [581, 102] width 979 height 67
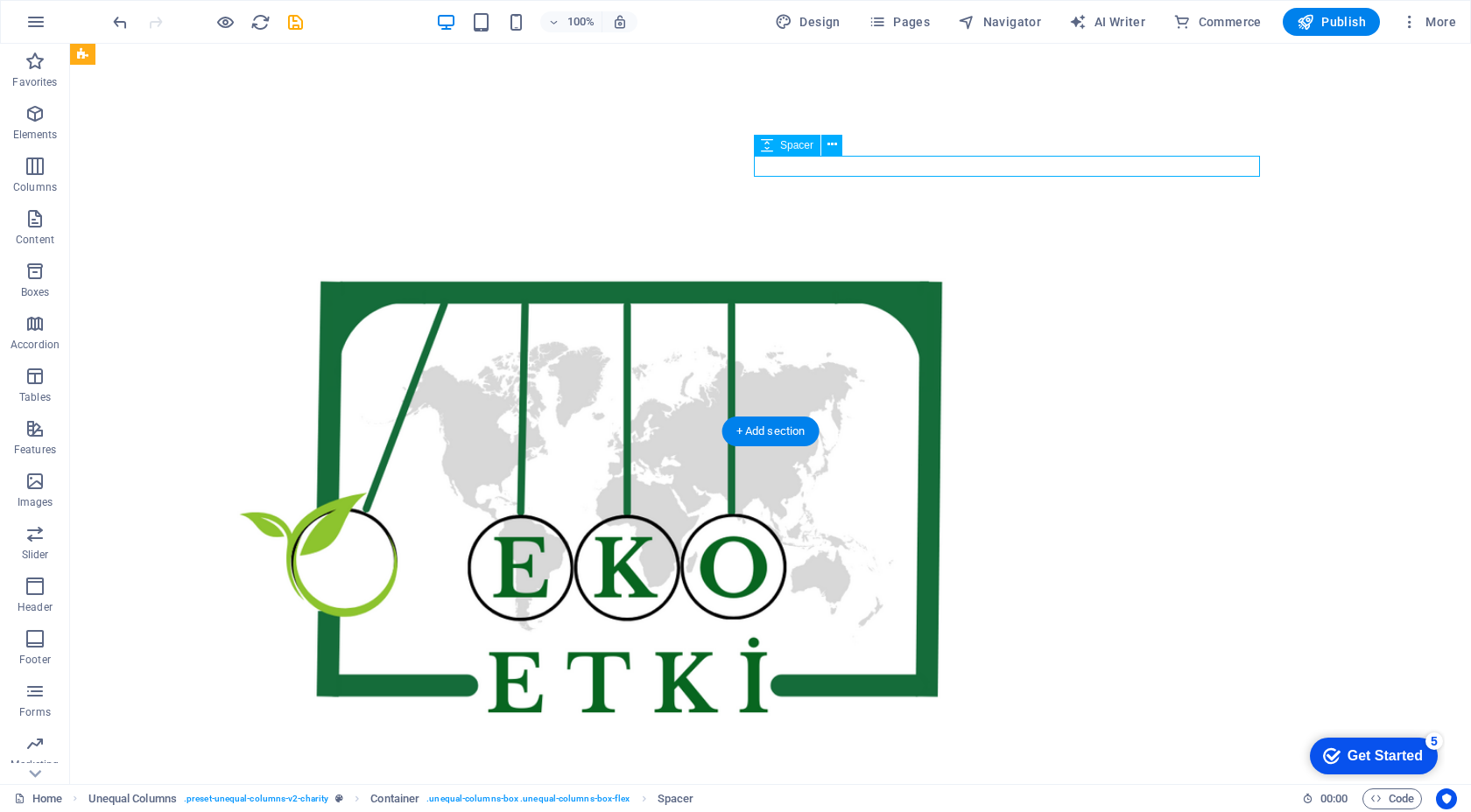
scroll to position [1002, 0]
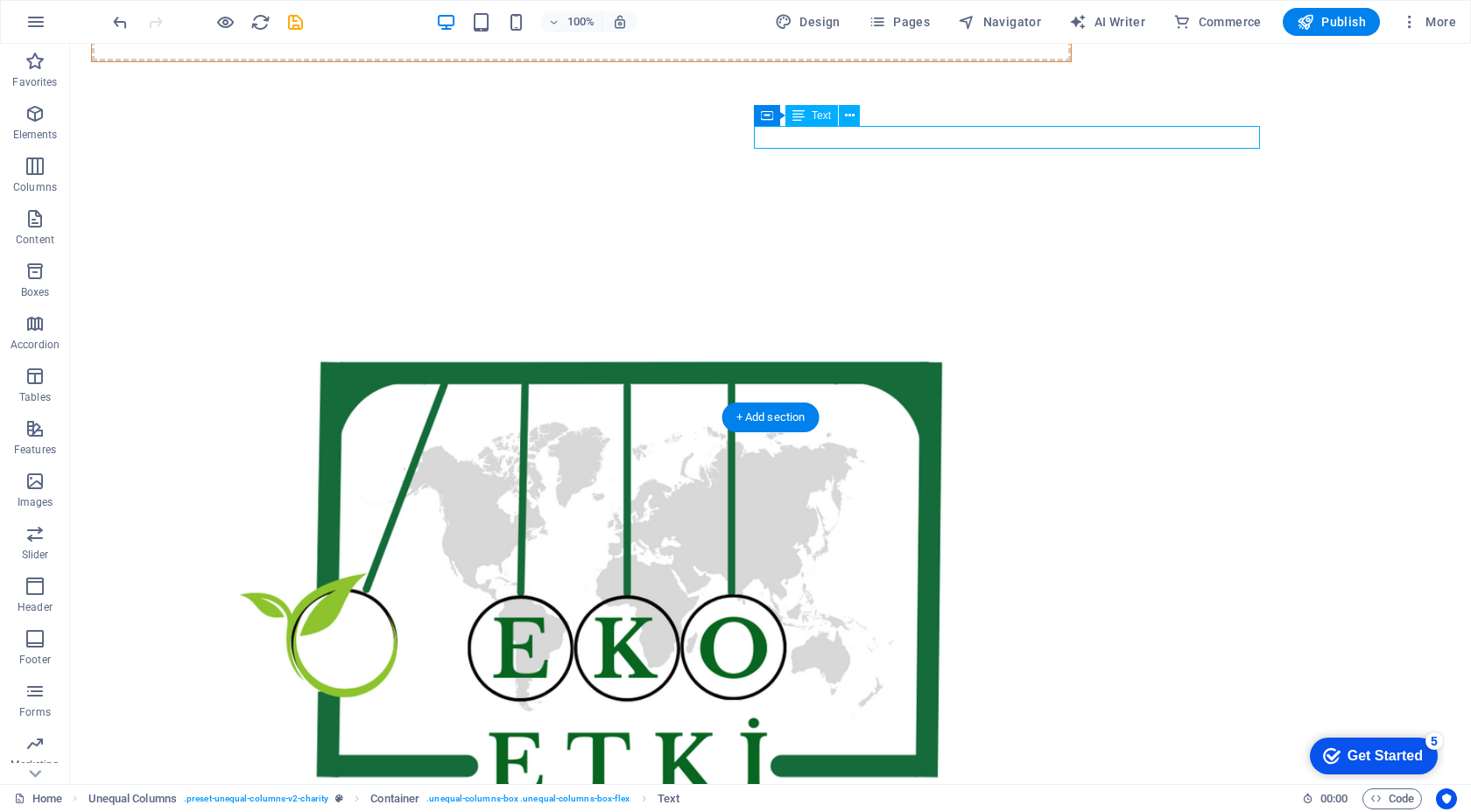
scroll to position [954, 0]
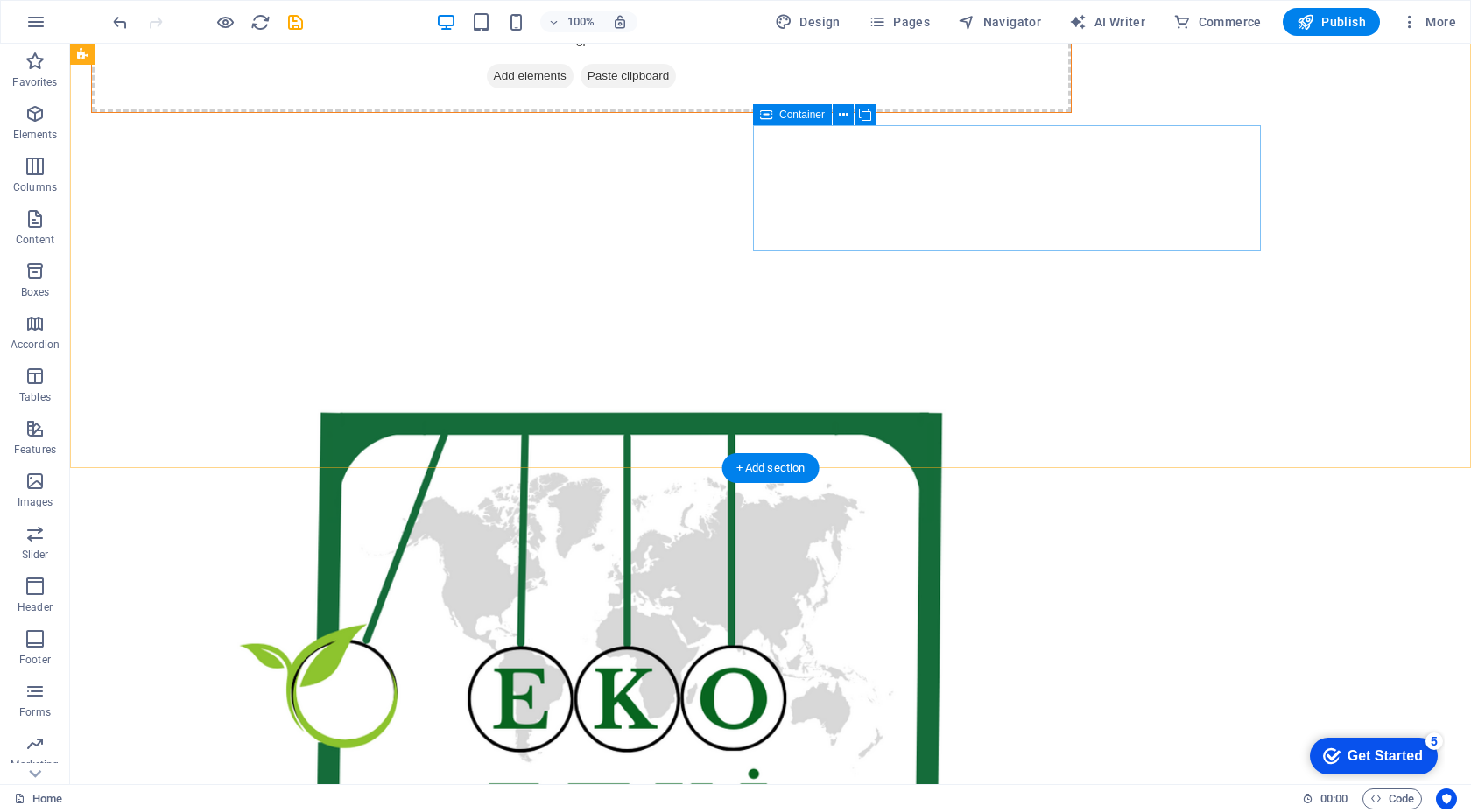
click at [946, 112] on div "Drop content here or Add elements Paste clipboard" at bounding box center [581, 49] width 979 height 124
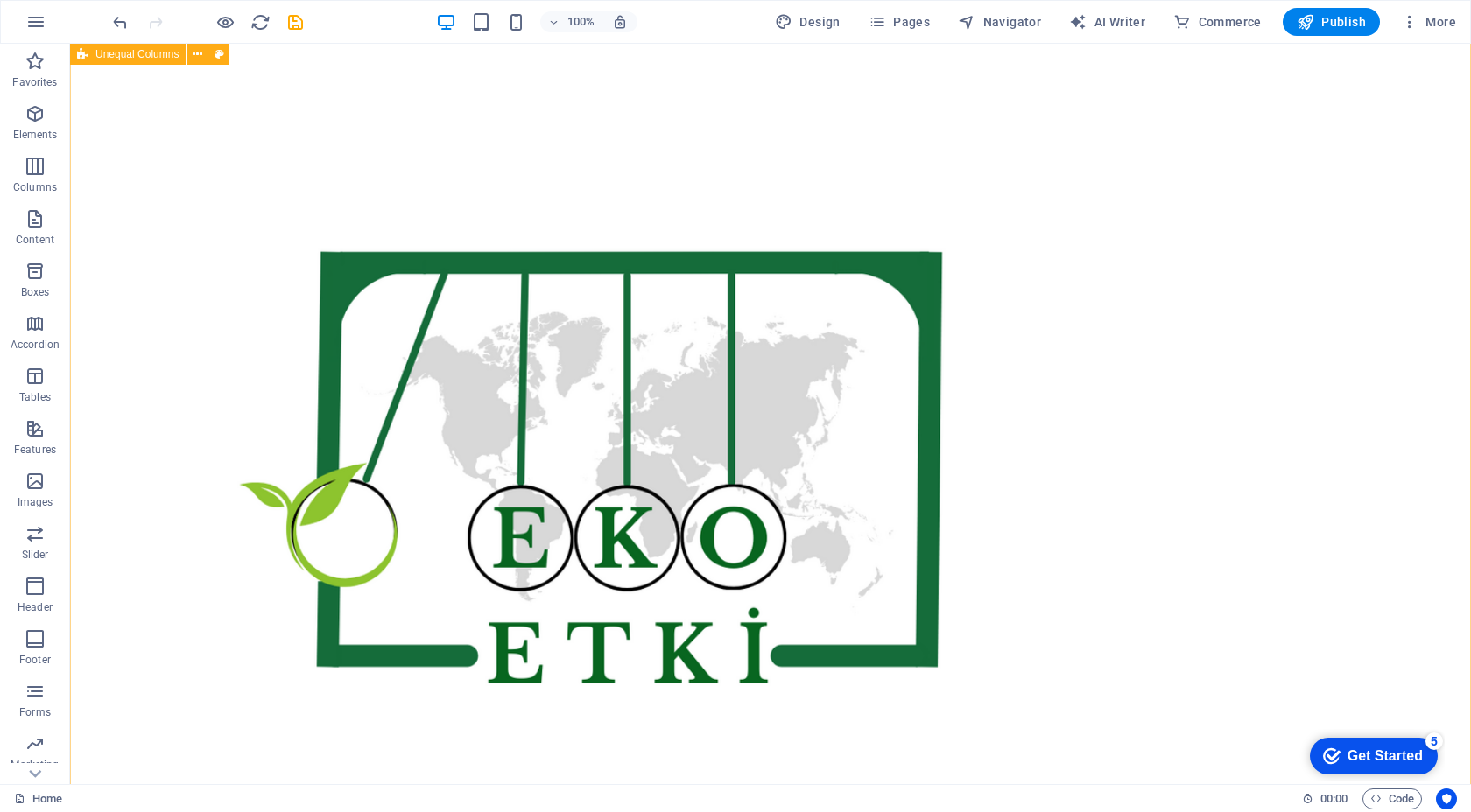
click at [1440, 284] on div at bounding box center [770, 437] width 1401 height 1217
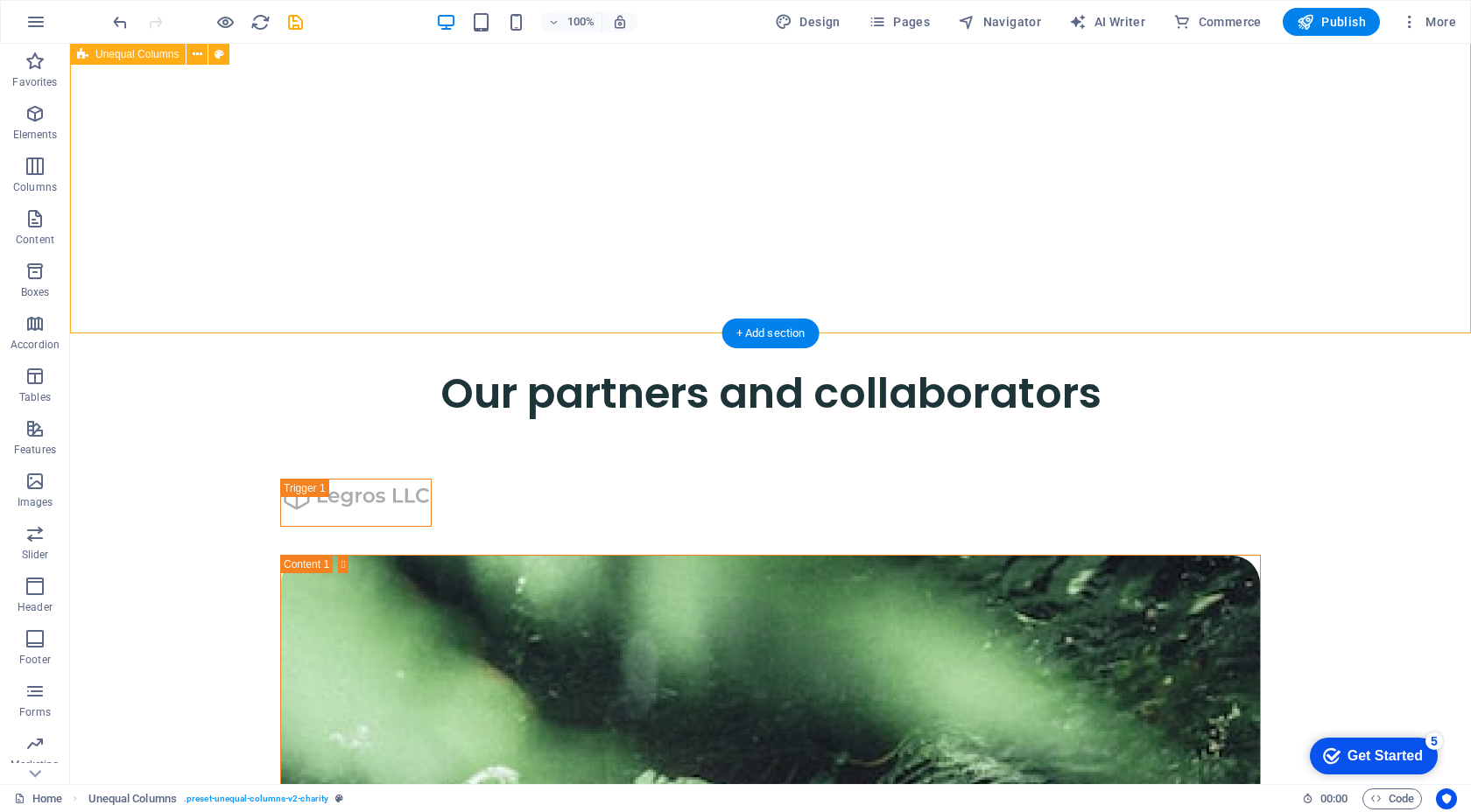
scroll to position [1861, 0]
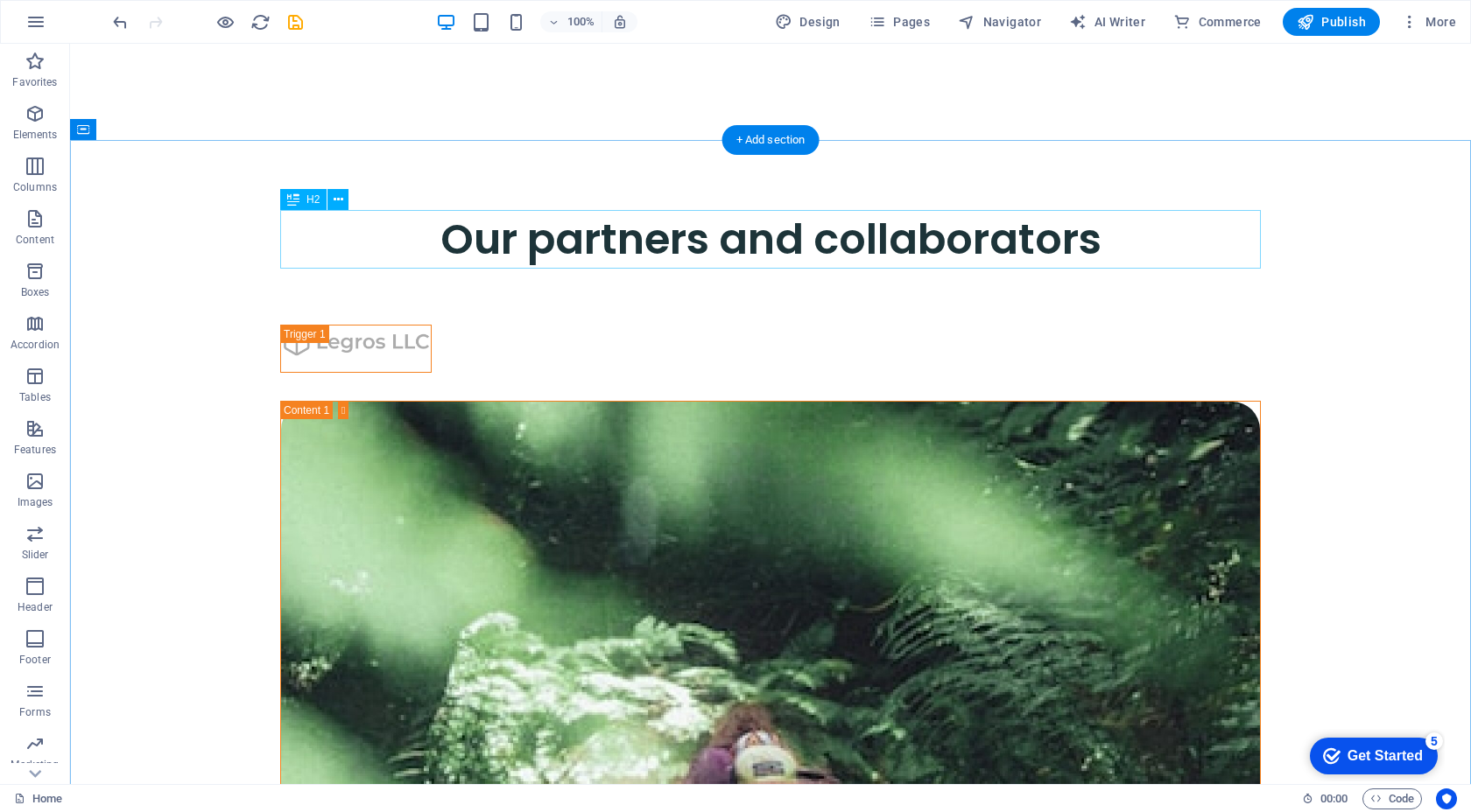
click at [827, 232] on div "Our partners and collaborators" at bounding box center [770, 239] width 980 height 59
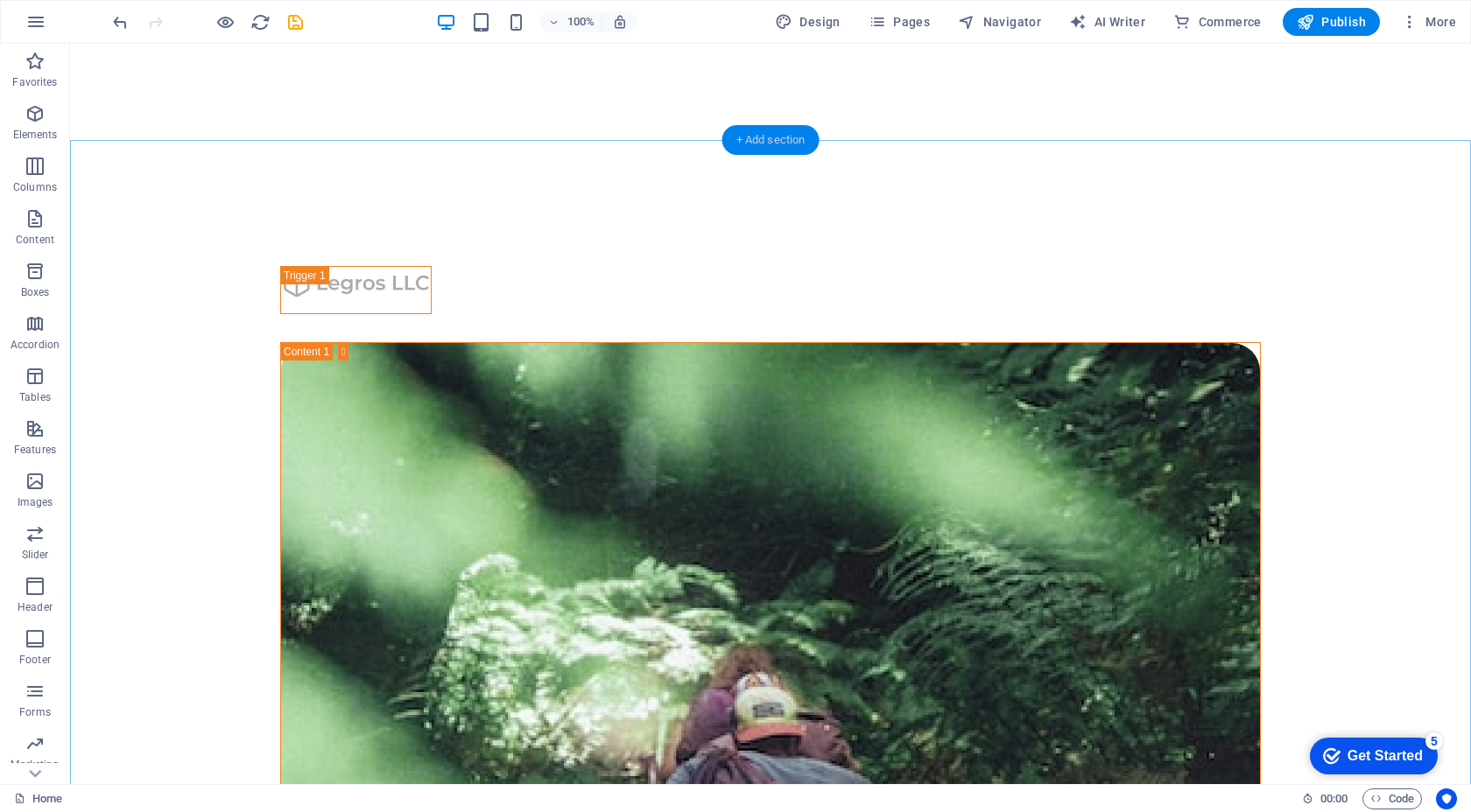
click at [800, 145] on div "+ Add section" at bounding box center [771, 140] width 98 height 29
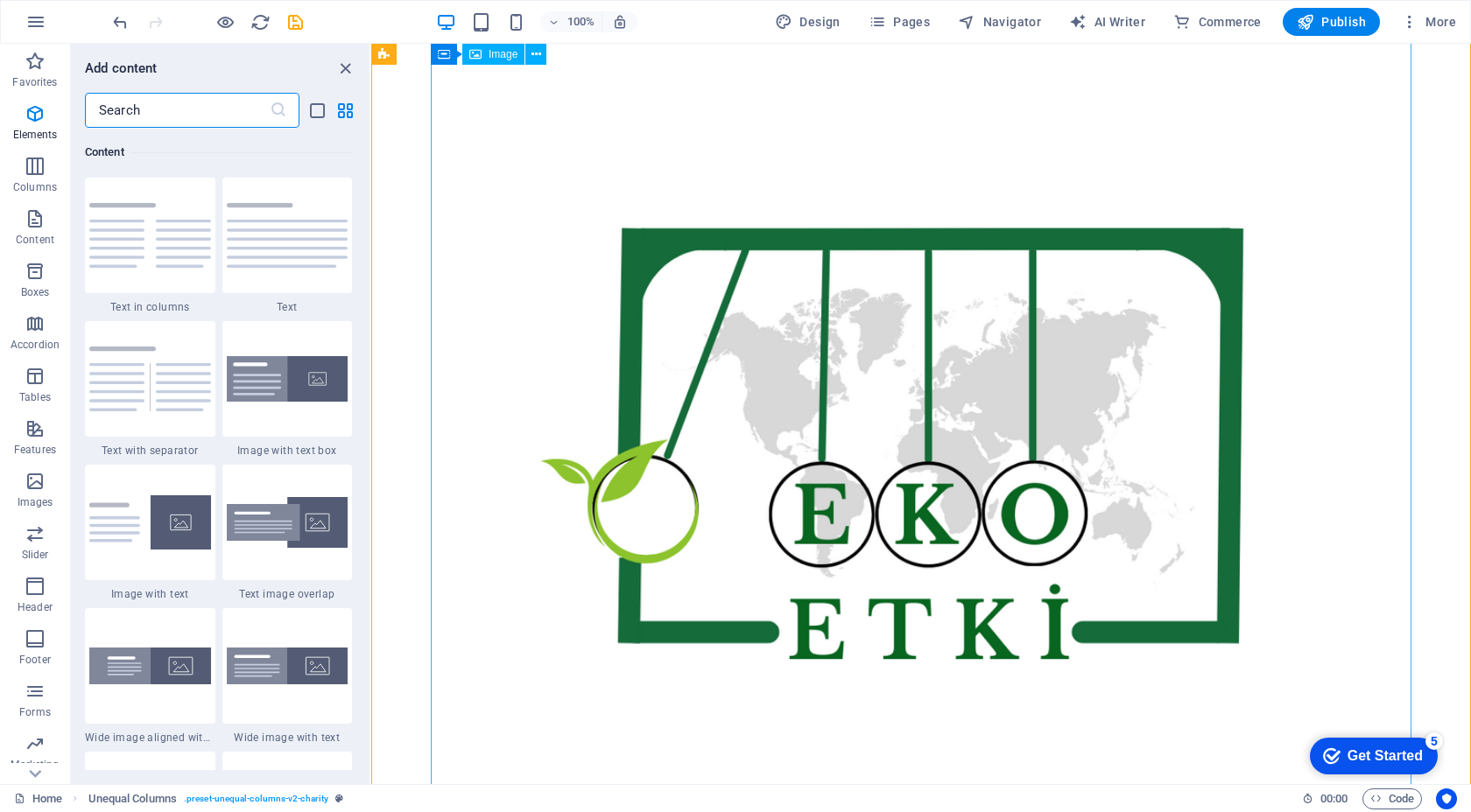
scroll to position [3063, 0]
click at [771, 136] on figure at bounding box center [882, 453] width 980 height 980
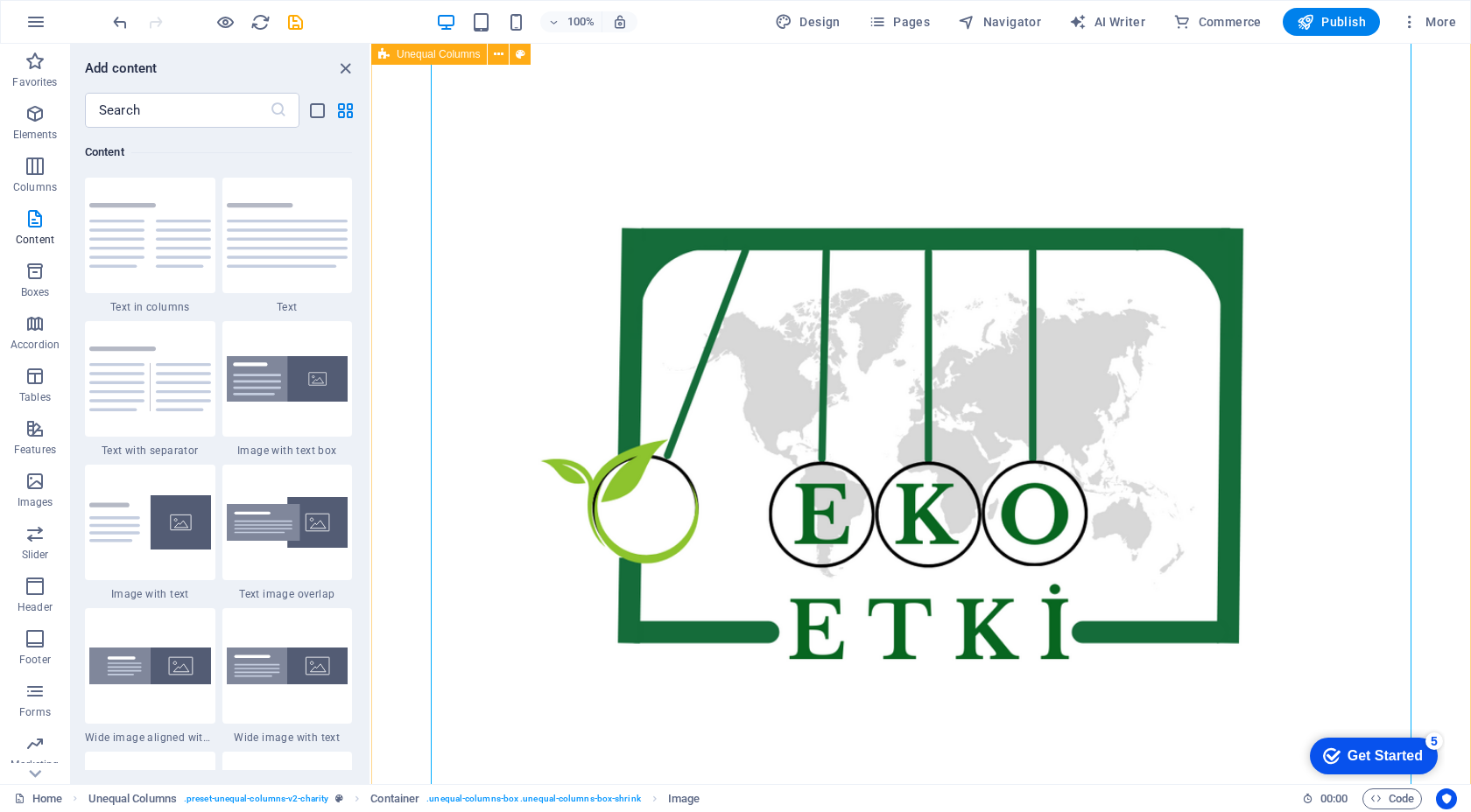
click at [409, 139] on div at bounding box center [920, 414] width 1099 height 1217
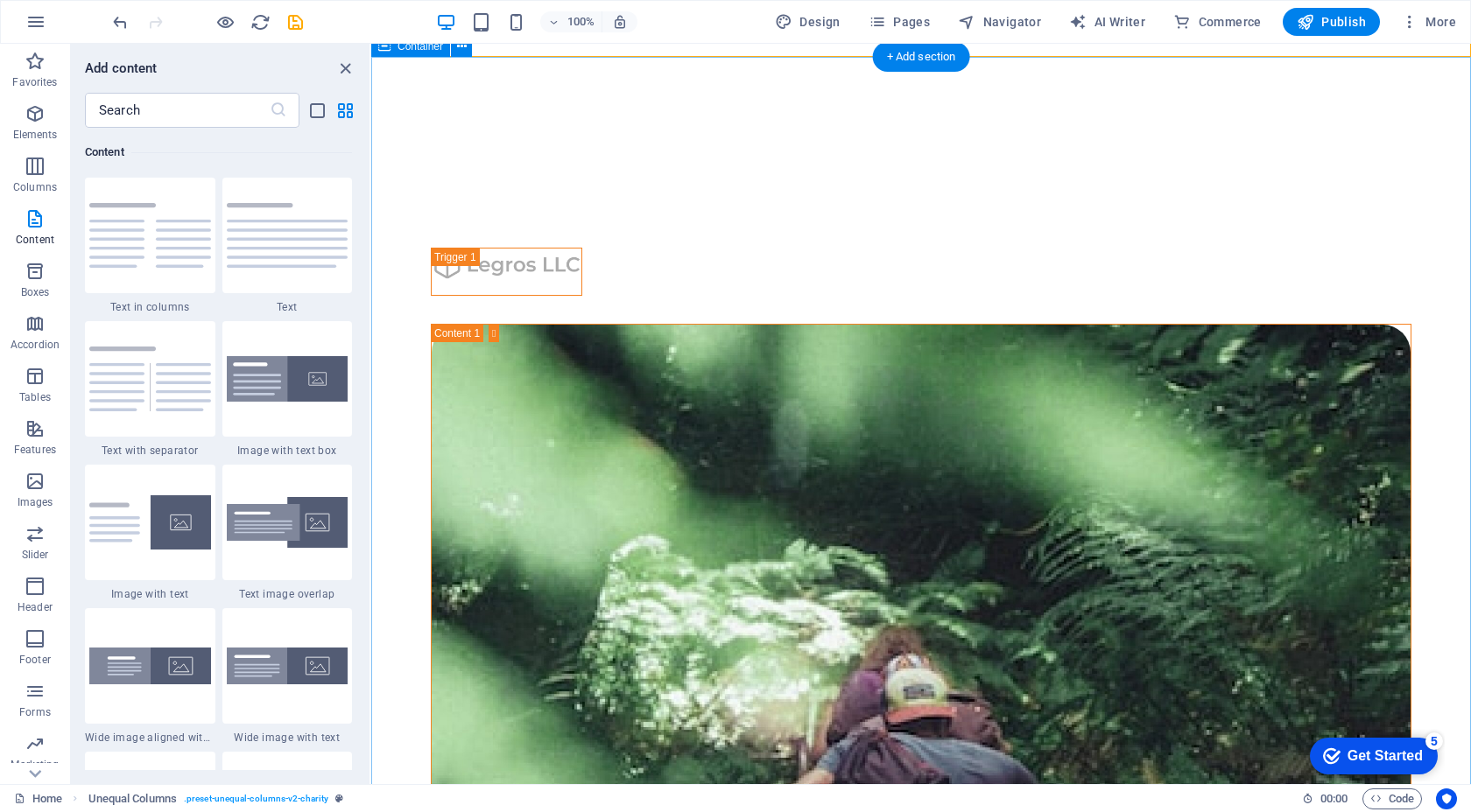
scroll to position [1999, 0]
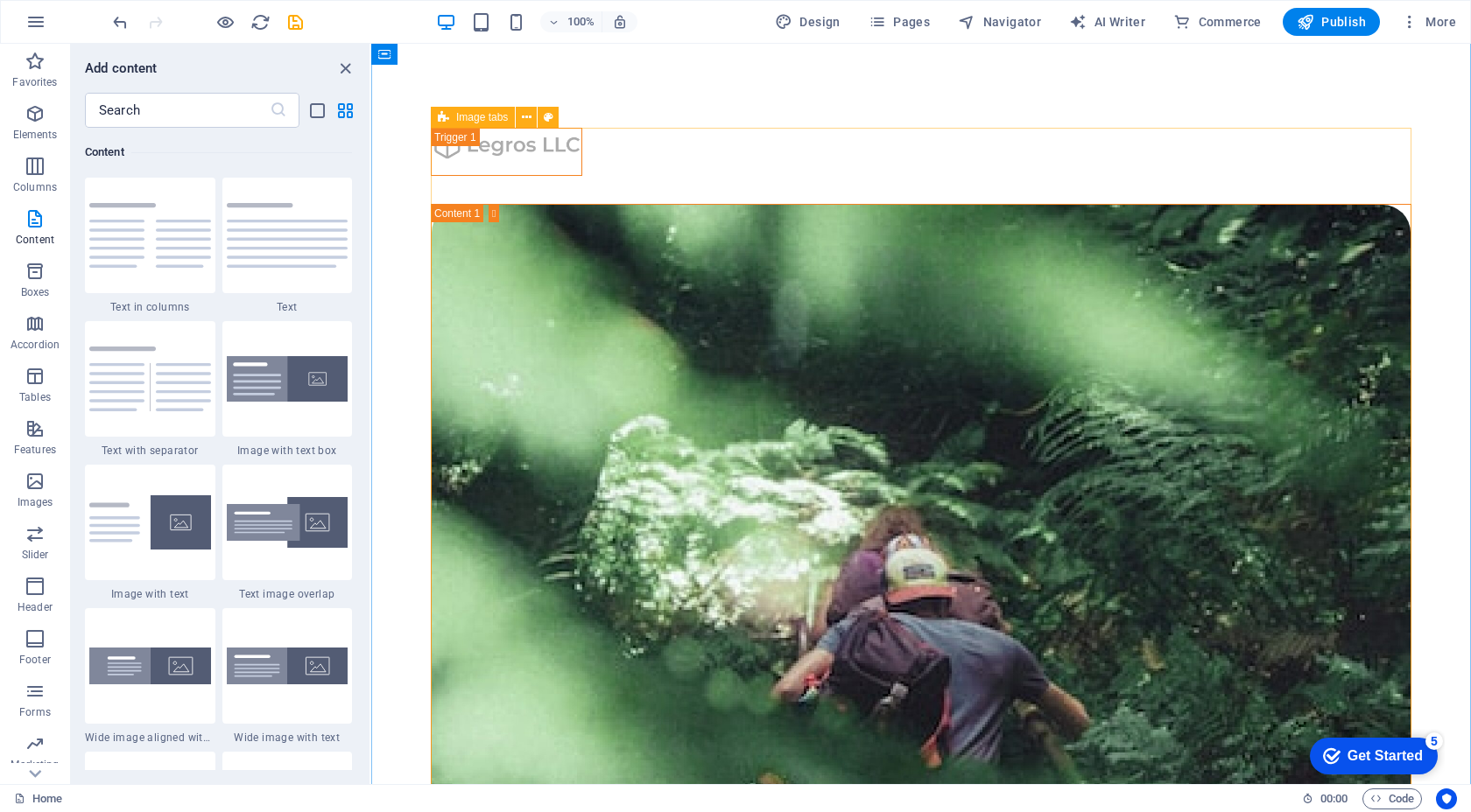
click at [441, 115] on icon at bounding box center [443, 117] width 12 height 21
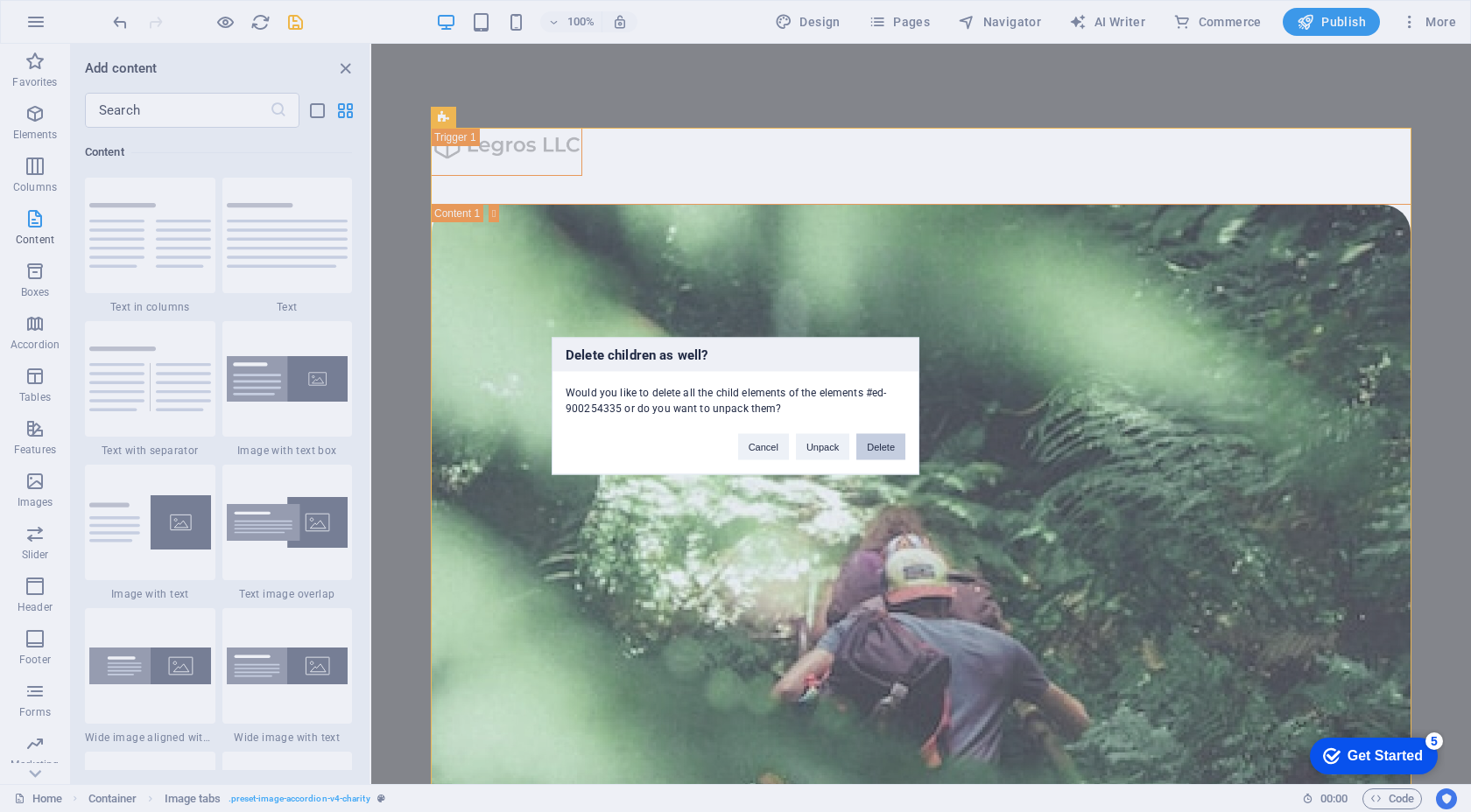
click at [884, 447] on button "Delete" at bounding box center [880, 447] width 49 height 26
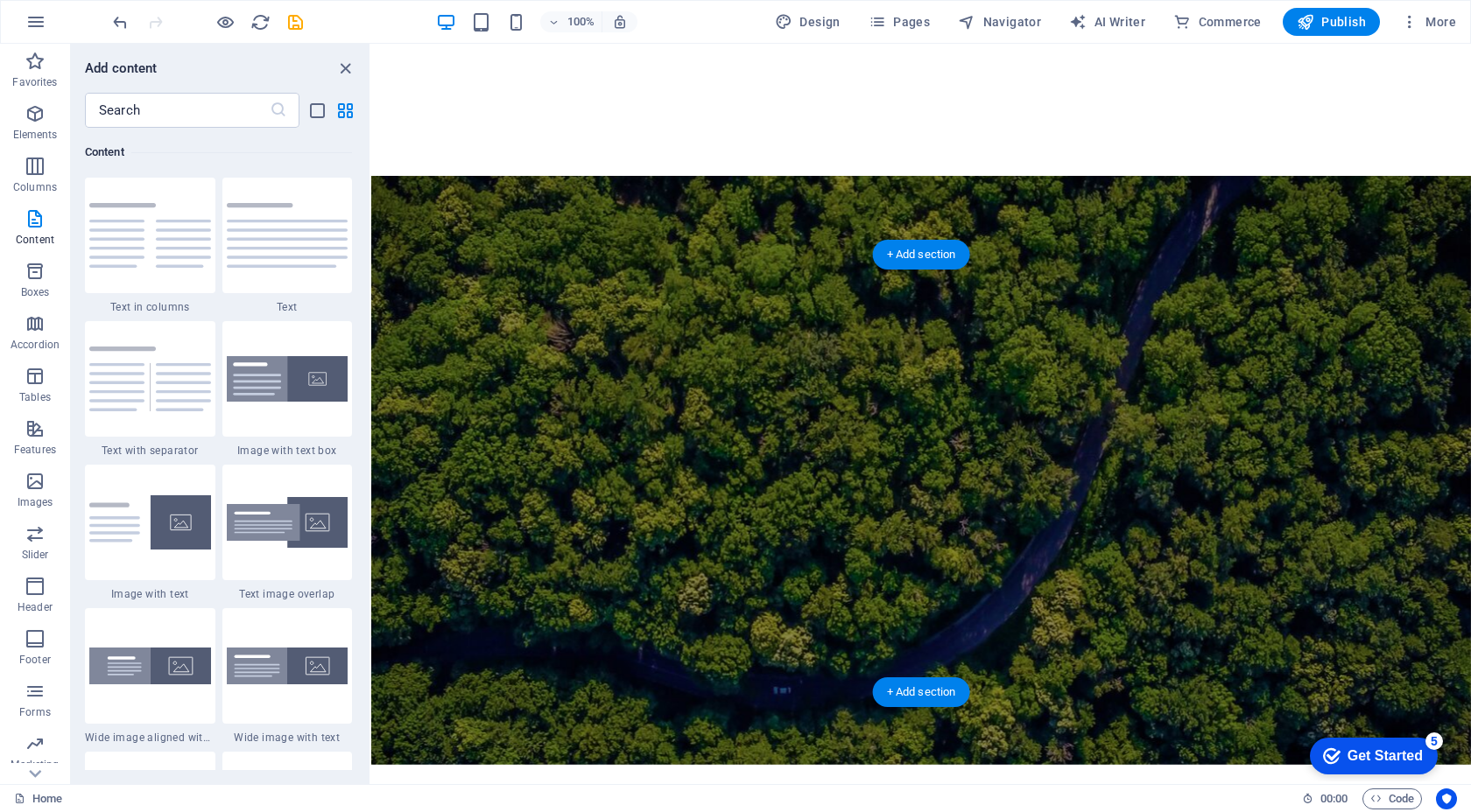
scroll to position [2217, 0]
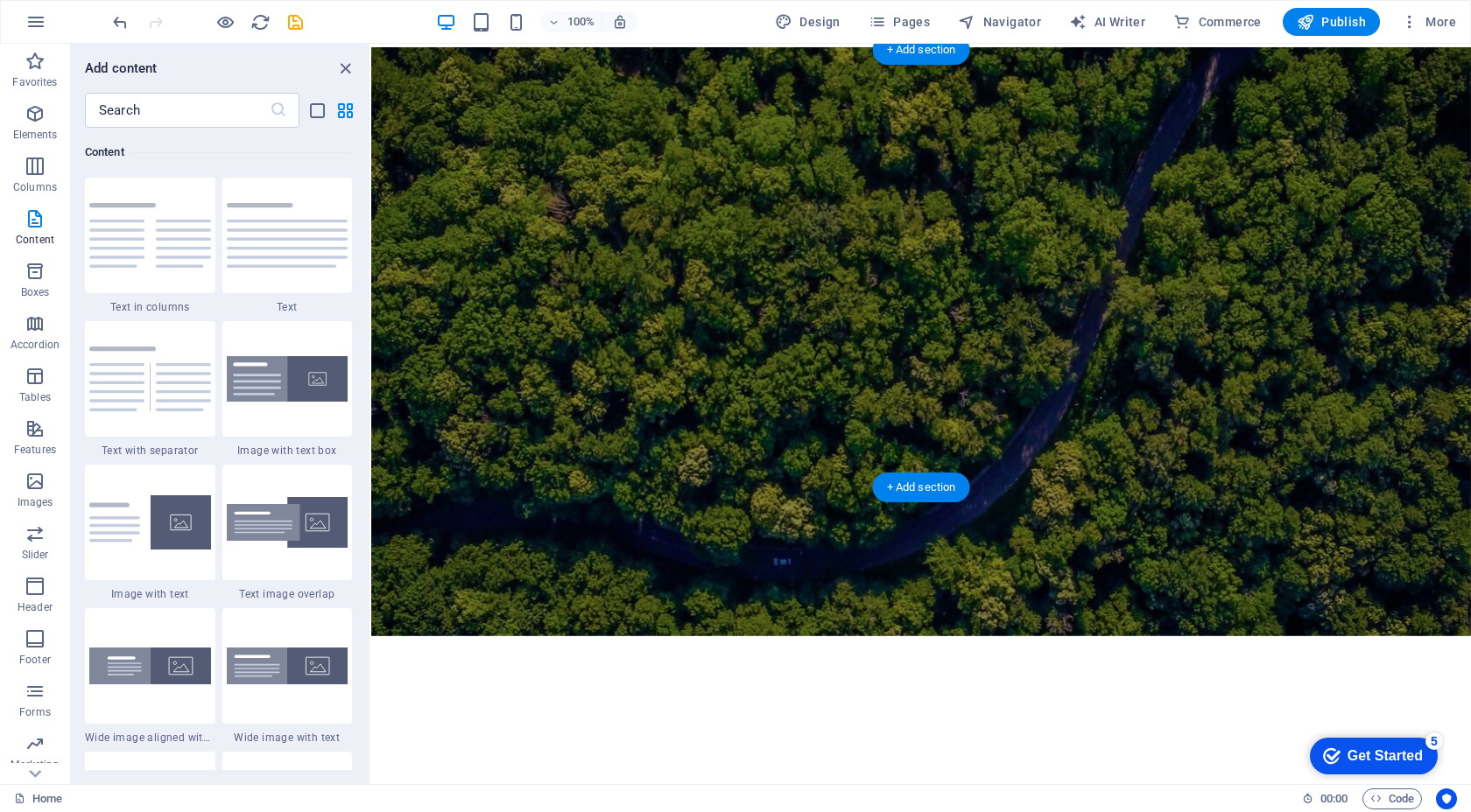
click at [543, 379] on figure at bounding box center [920, 342] width 1099 height 589
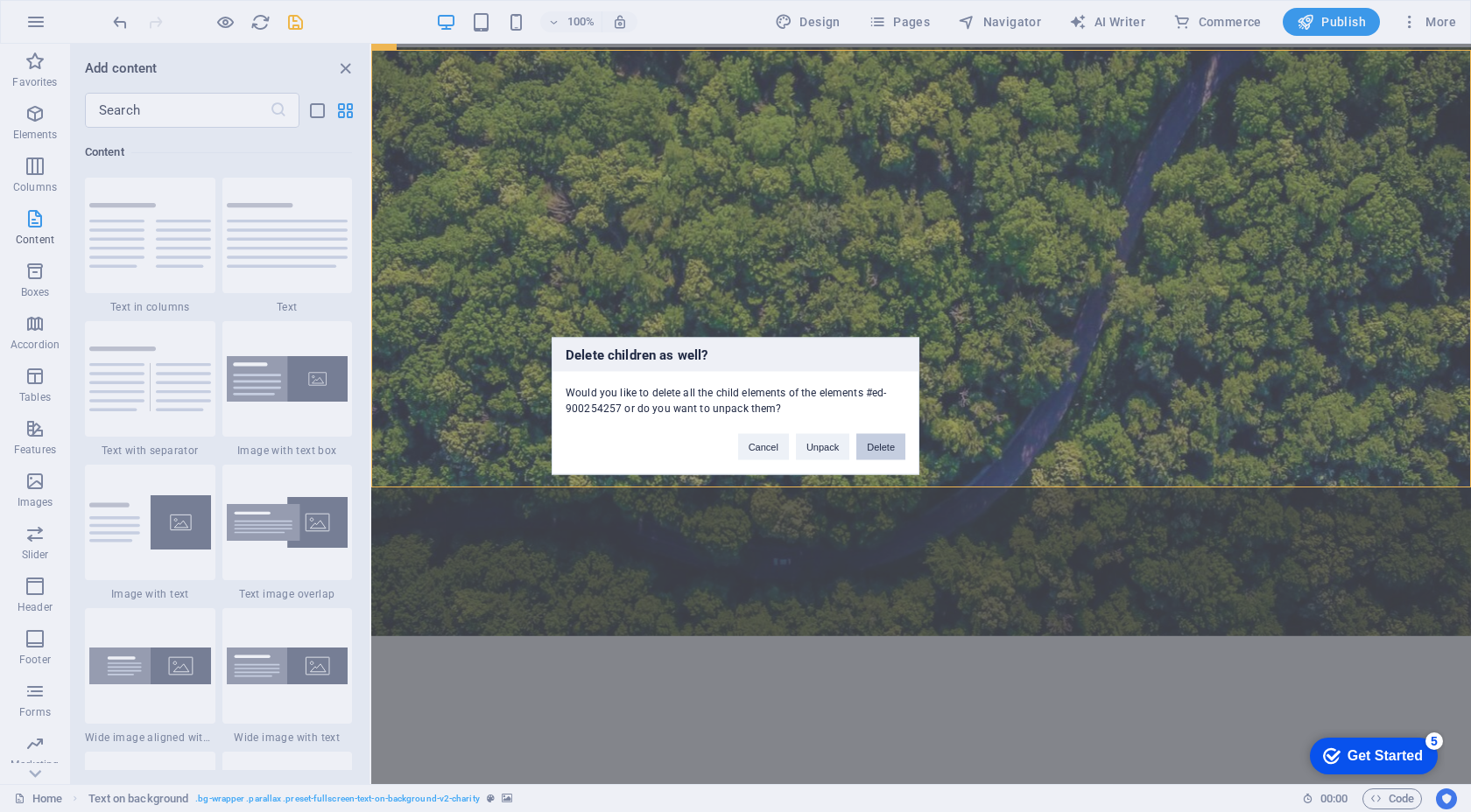
click at [864, 452] on button "Delete" at bounding box center [880, 447] width 49 height 26
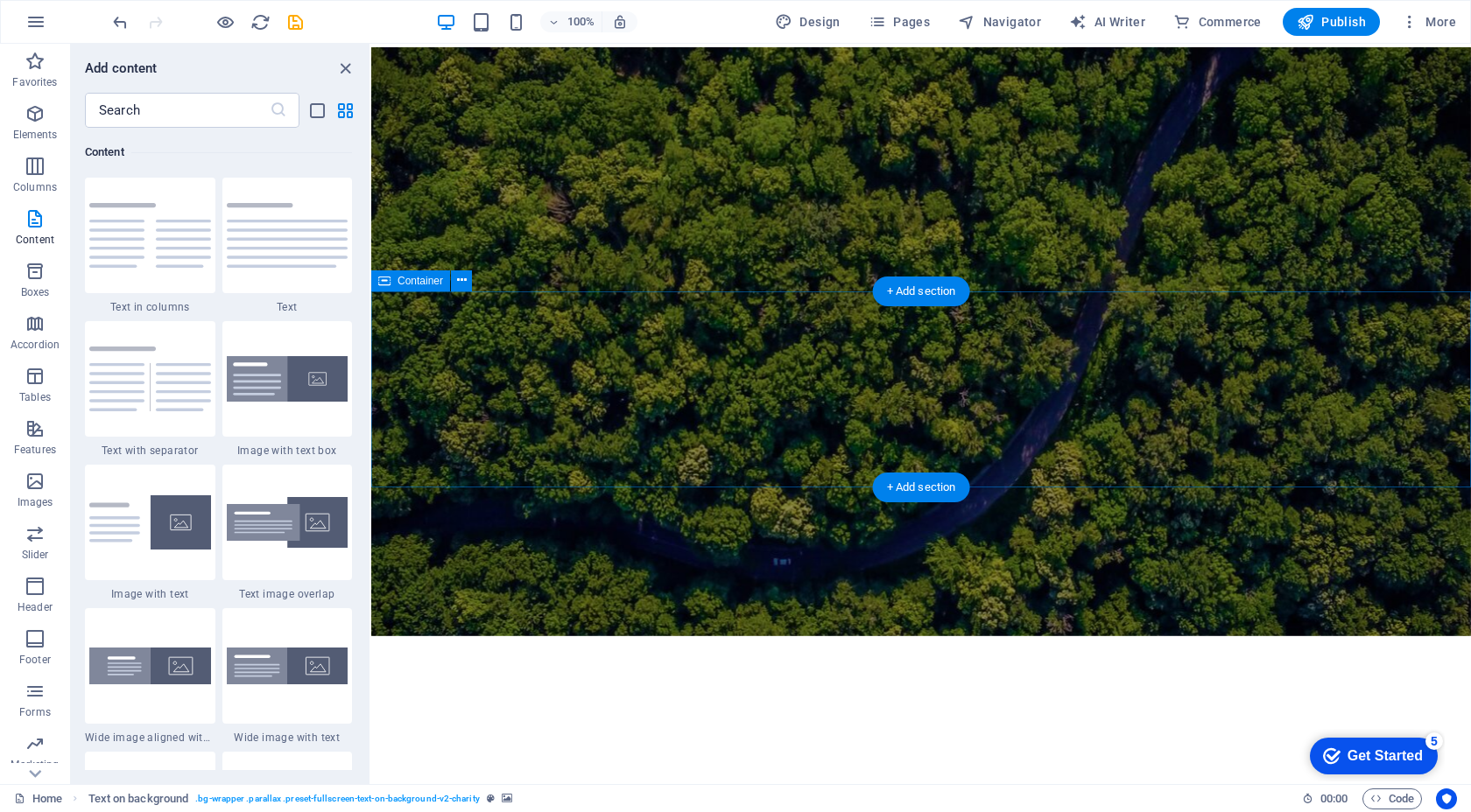
scroll to position [1709, 0]
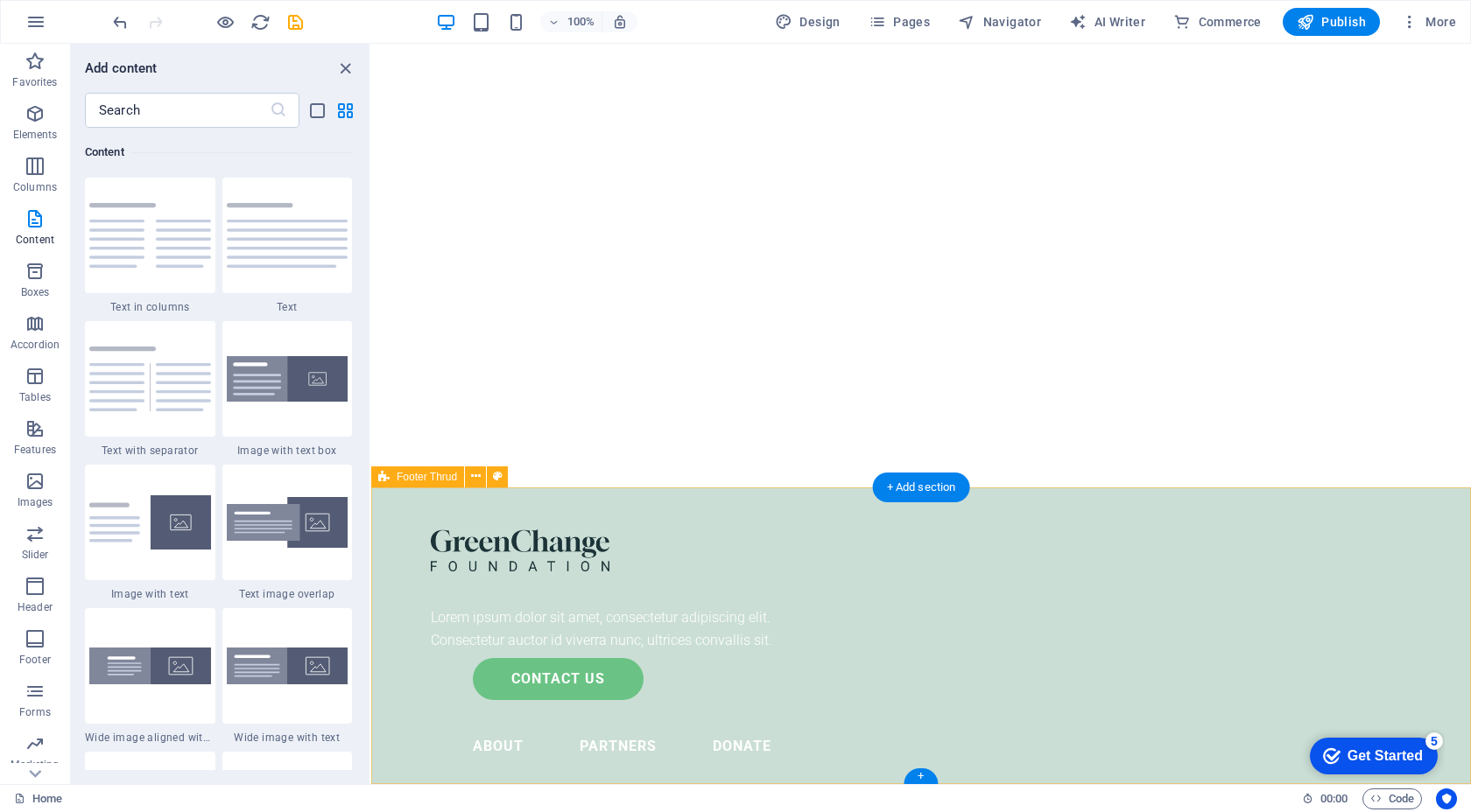
click at [785, 516] on div "Lorem ipsum dolor sit amet, consectetur adipiscing elit. Consectetur auctor id …" at bounding box center [920, 829] width 1099 height 681
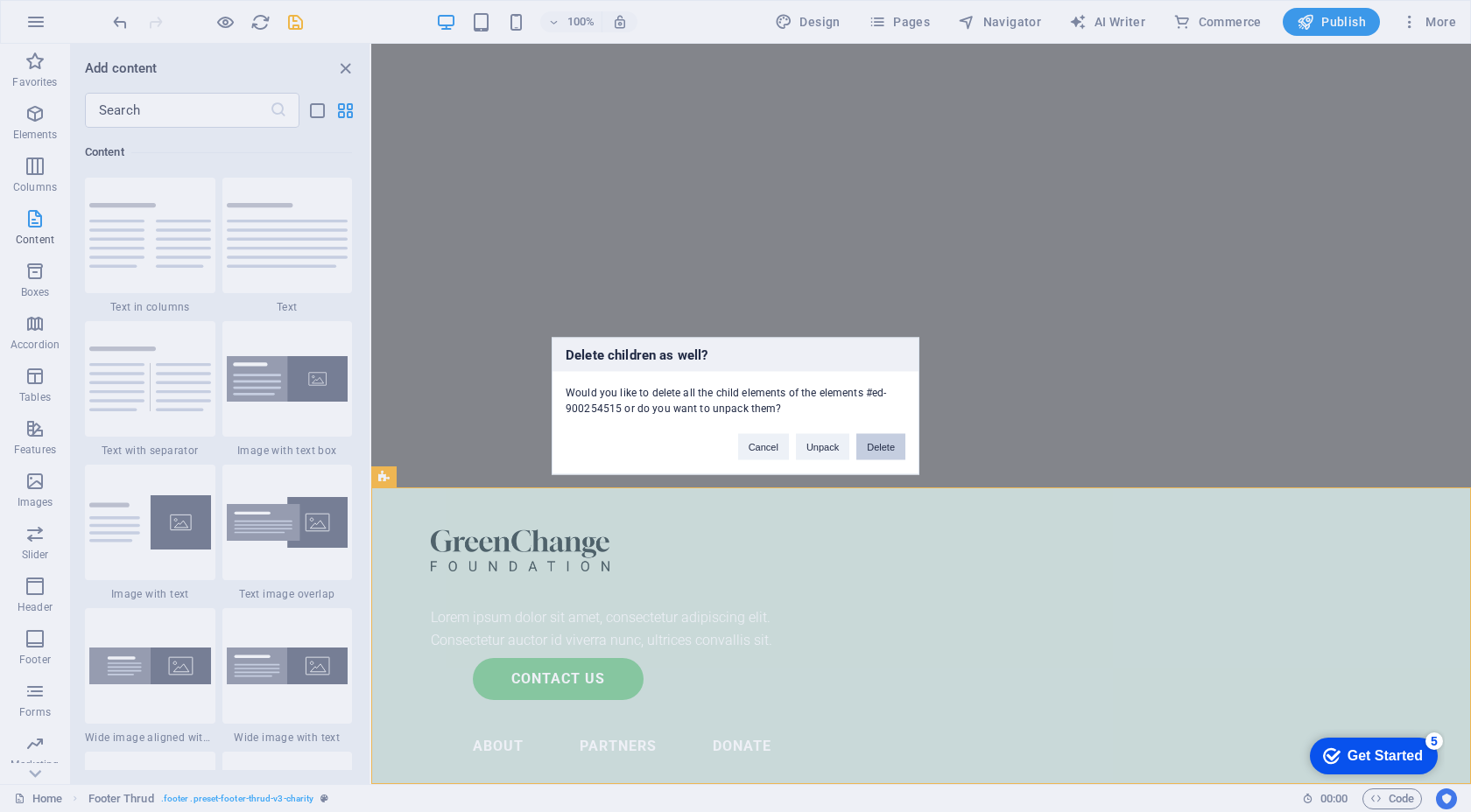
click at [873, 445] on button "Delete" at bounding box center [880, 447] width 49 height 26
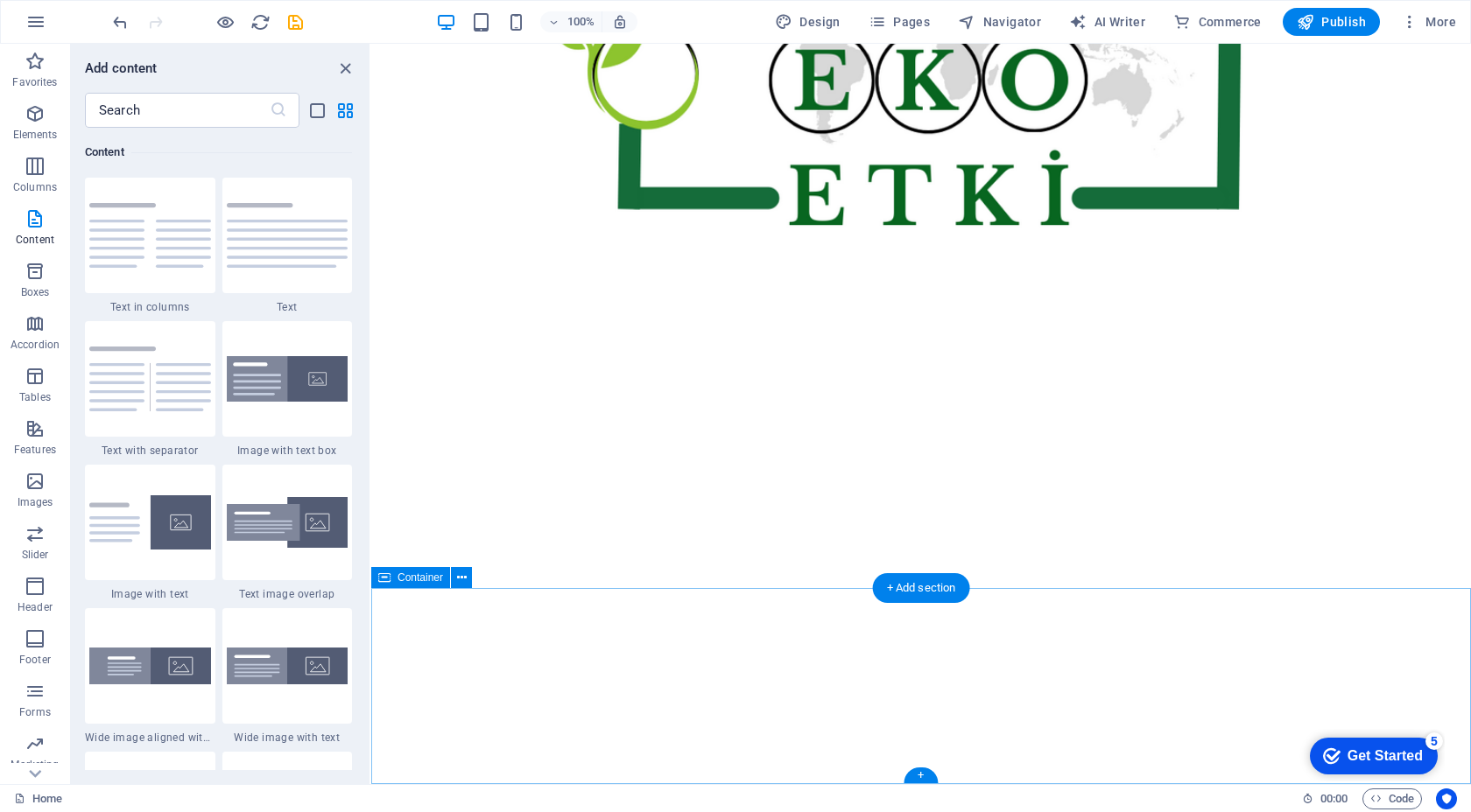
click at [770, 634] on div at bounding box center [920, 686] width 1099 height 196
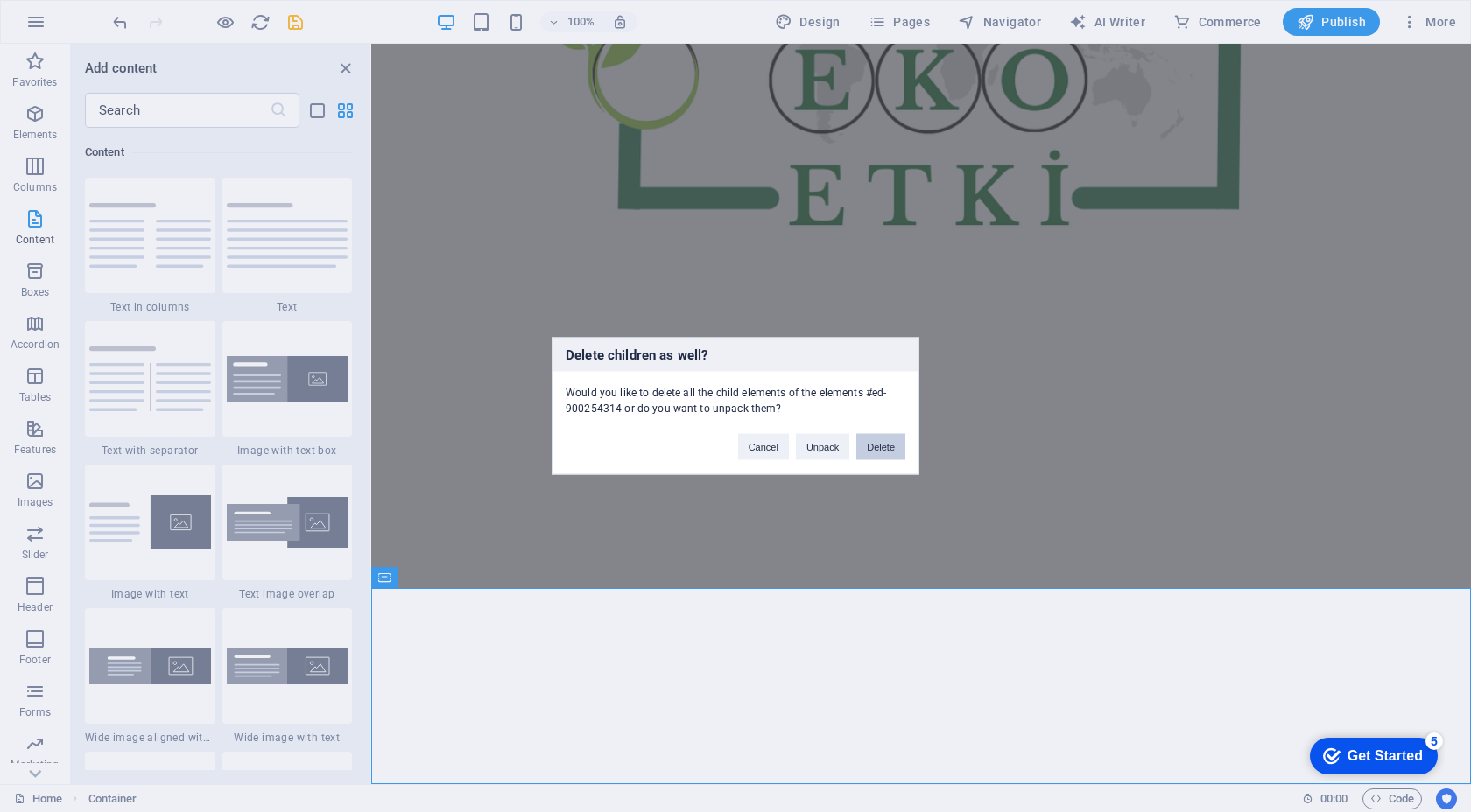
click at [879, 445] on button "Delete" at bounding box center [880, 447] width 49 height 26
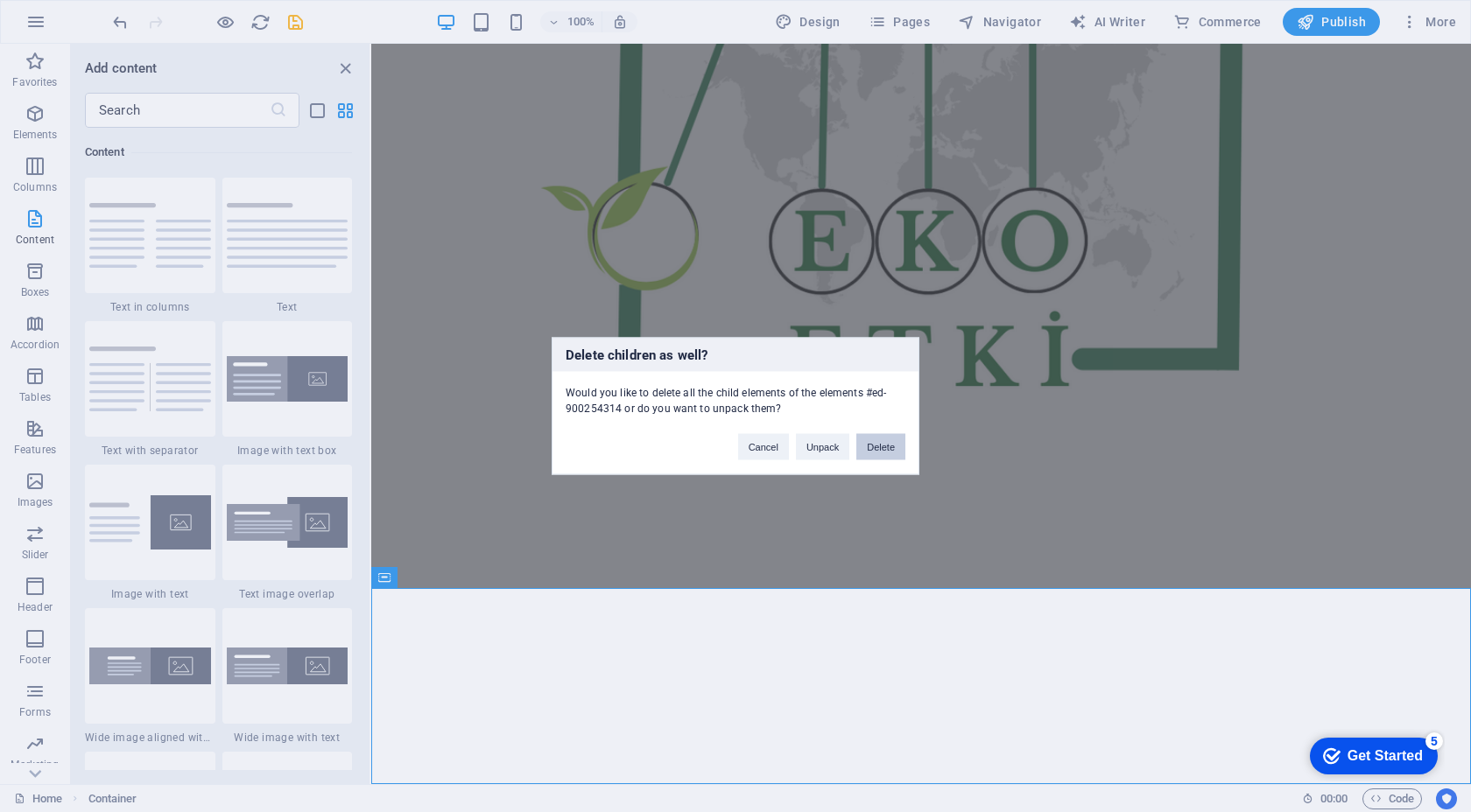
scroll to position [1217, 0]
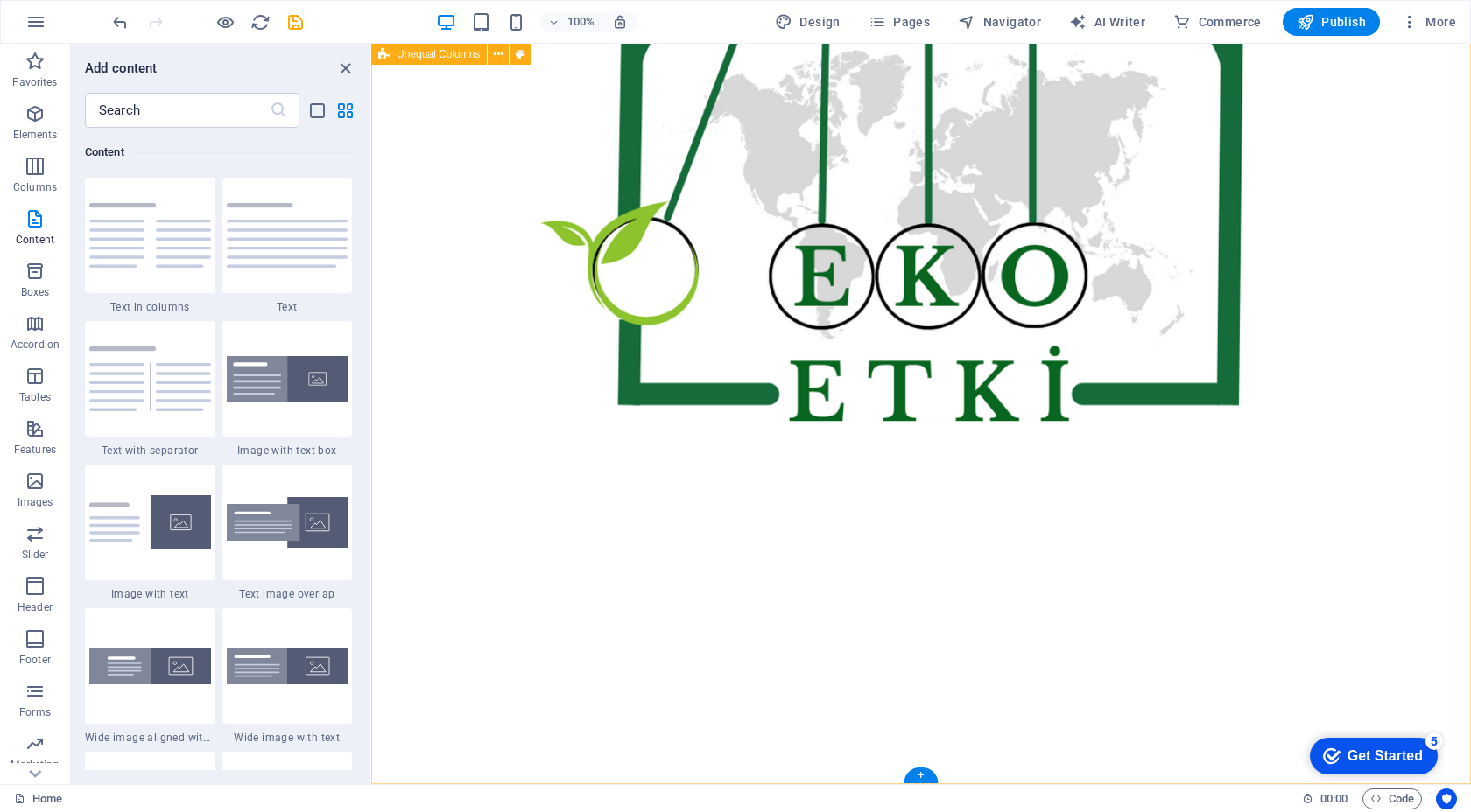
click at [783, 741] on div at bounding box center [920, 176] width 1099 height 1217
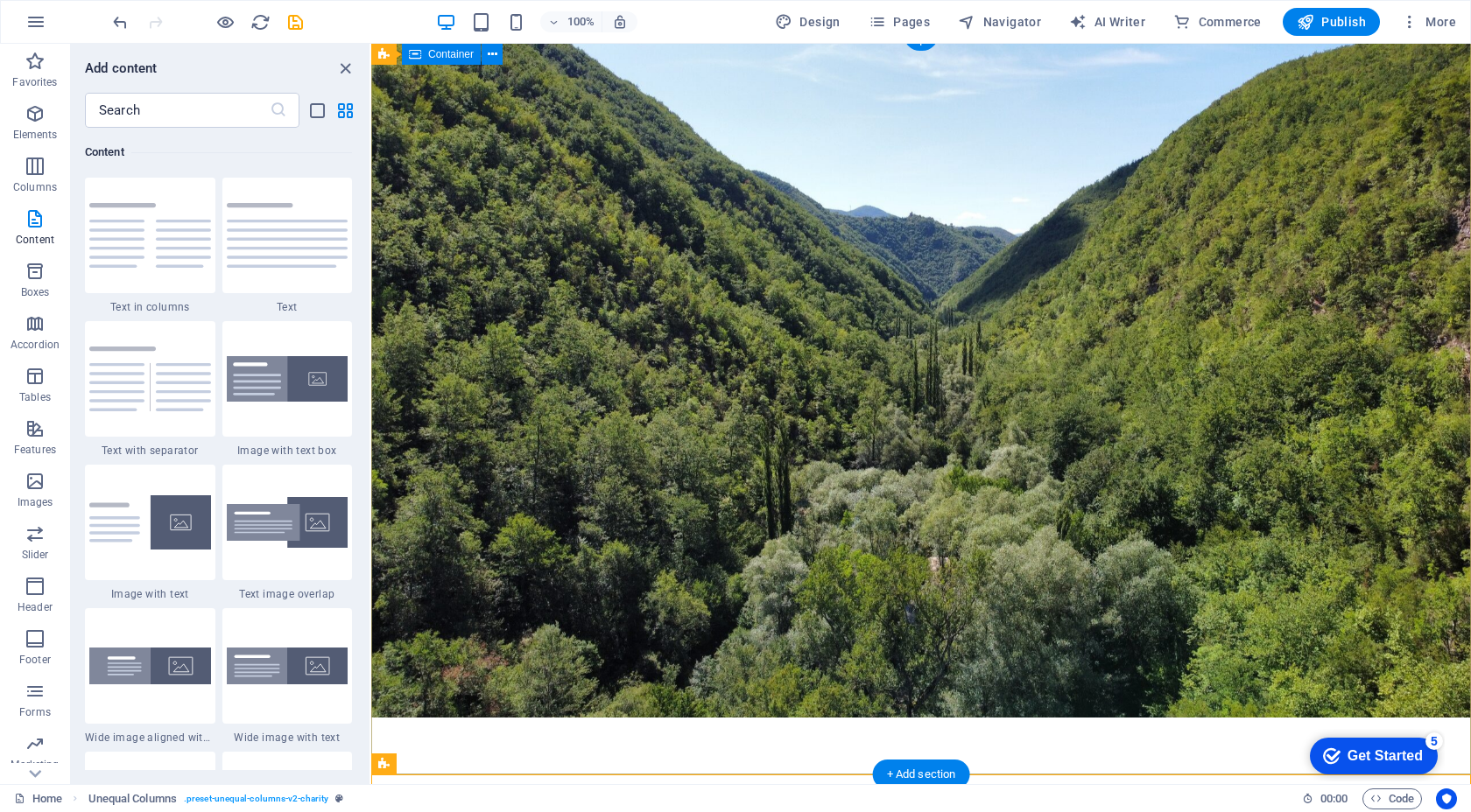
scroll to position [0, 0]
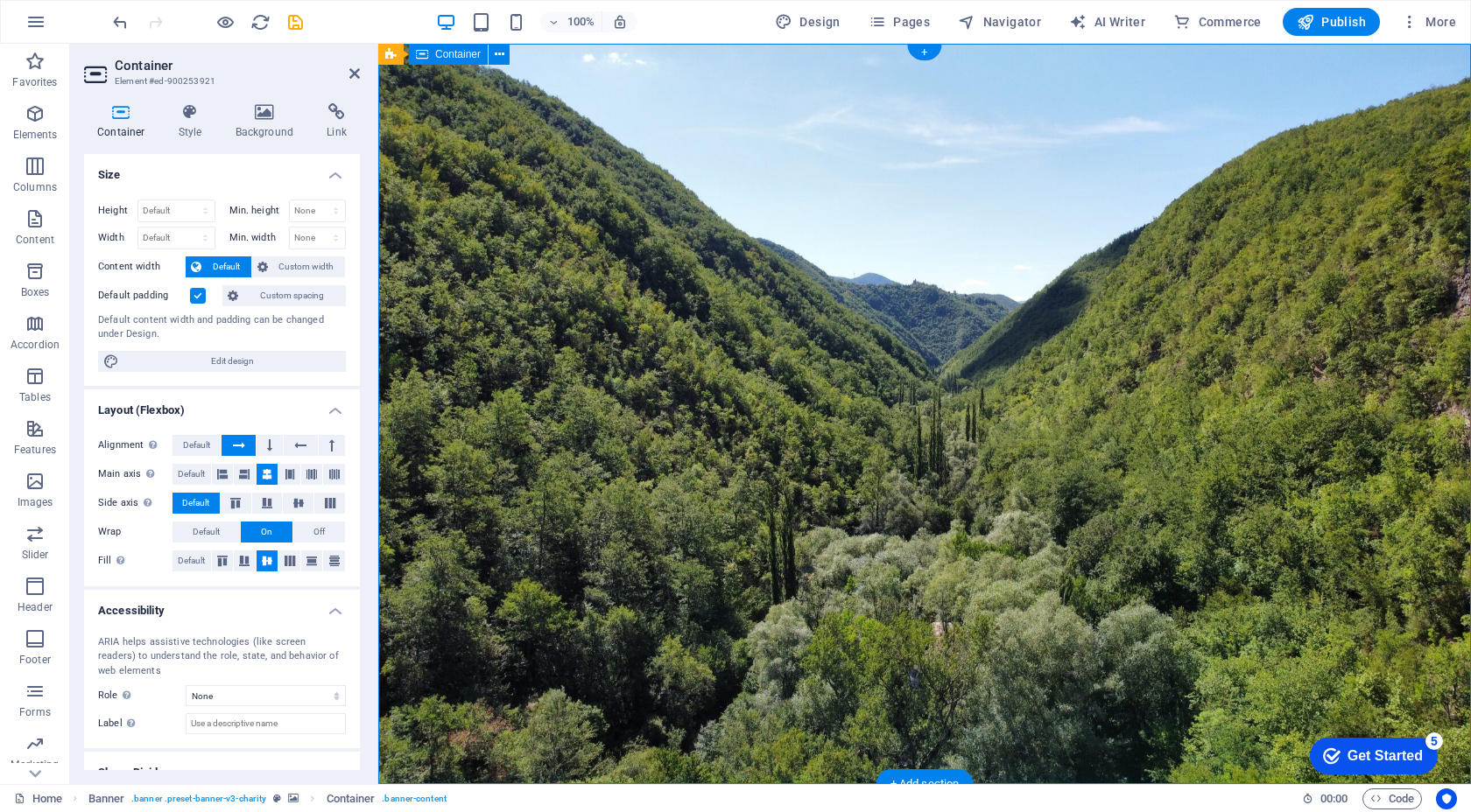
click at [267, 111] on icon at bounding box center [265, 112] width 85 height 18
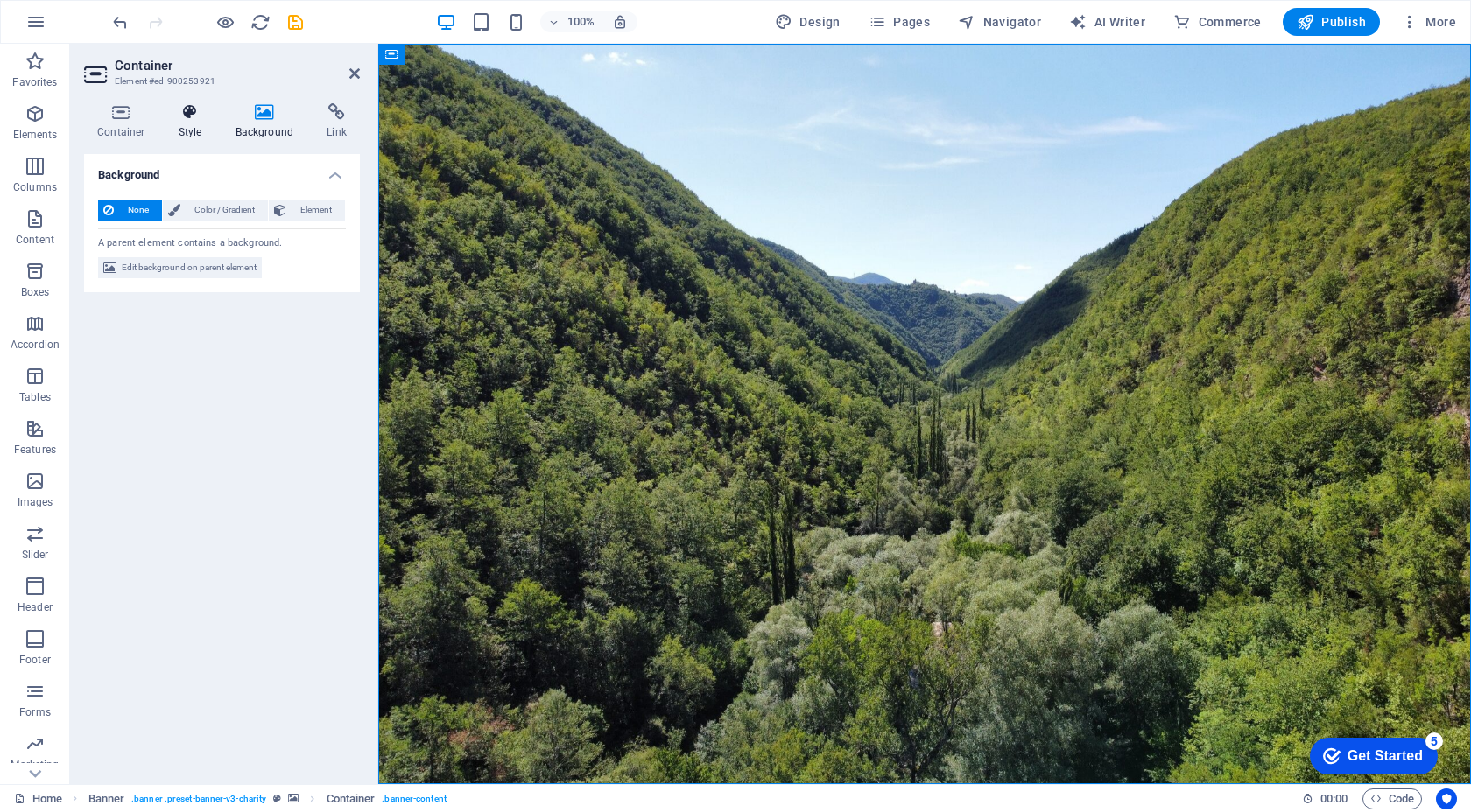
click at [173, 122] on h4 "Style" at bounding box center [193, 122] width 57 height 37
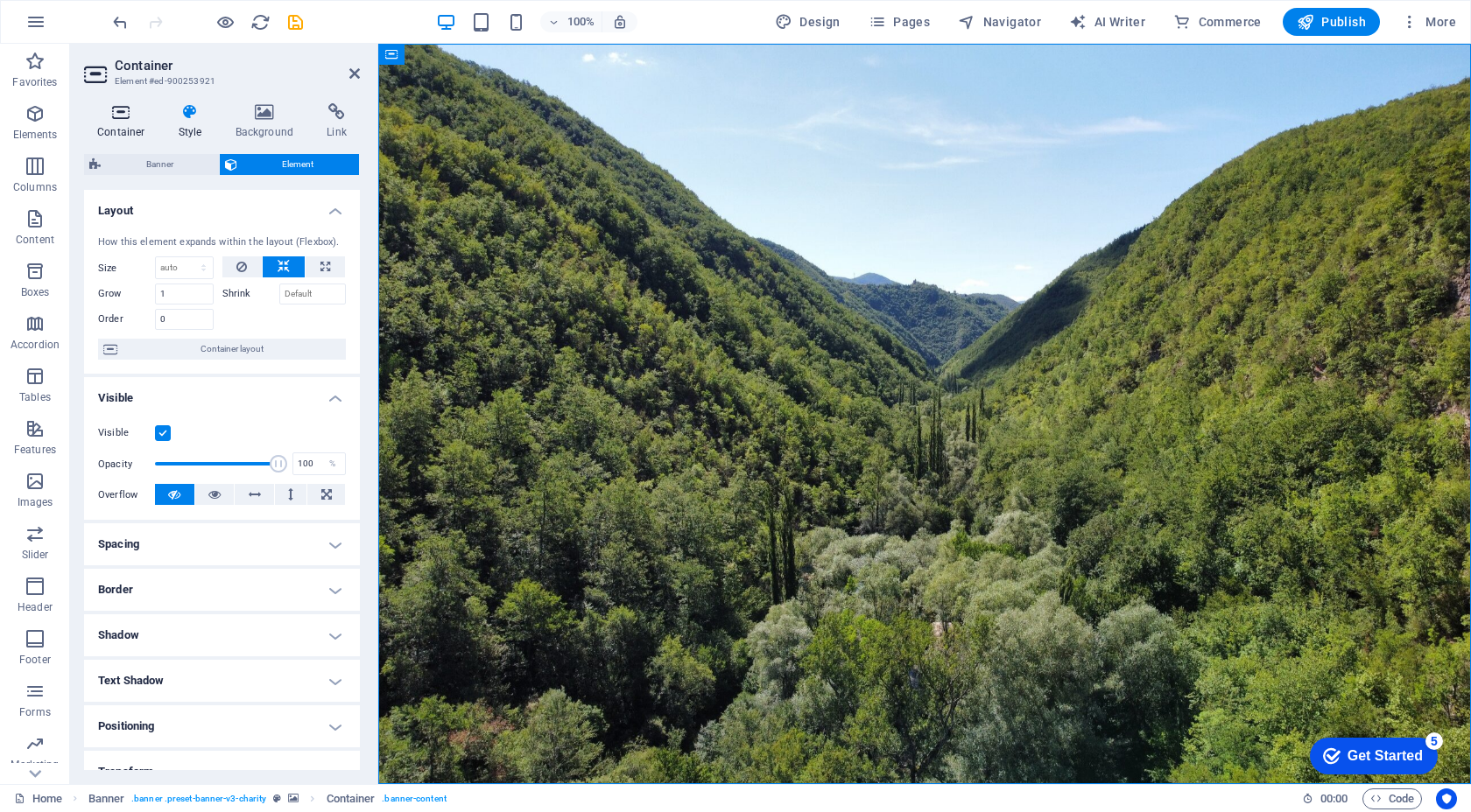
click at [125, 120] on icon at bounding box center [121, 112] width 74 height 18
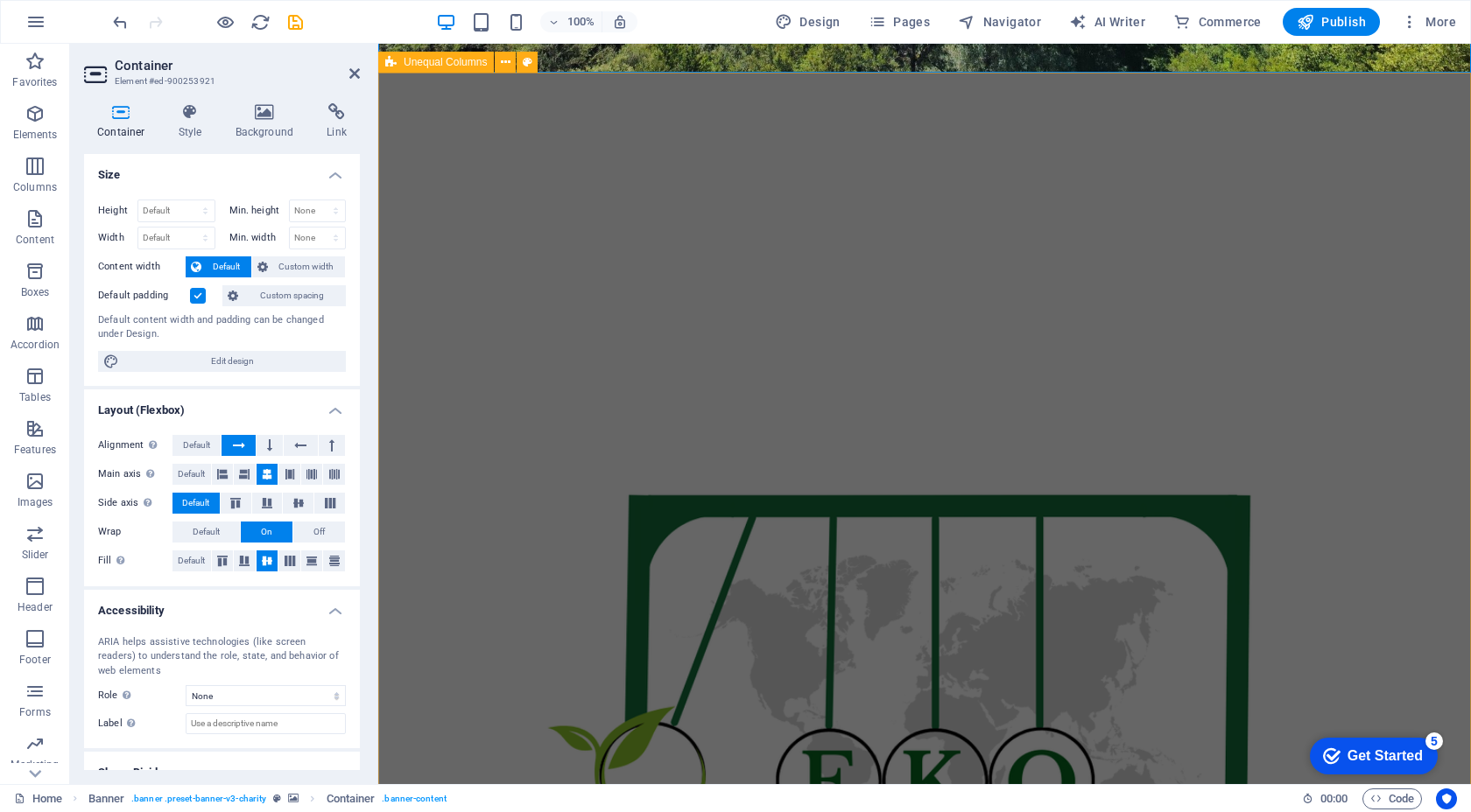
scroll to position [724, 0]
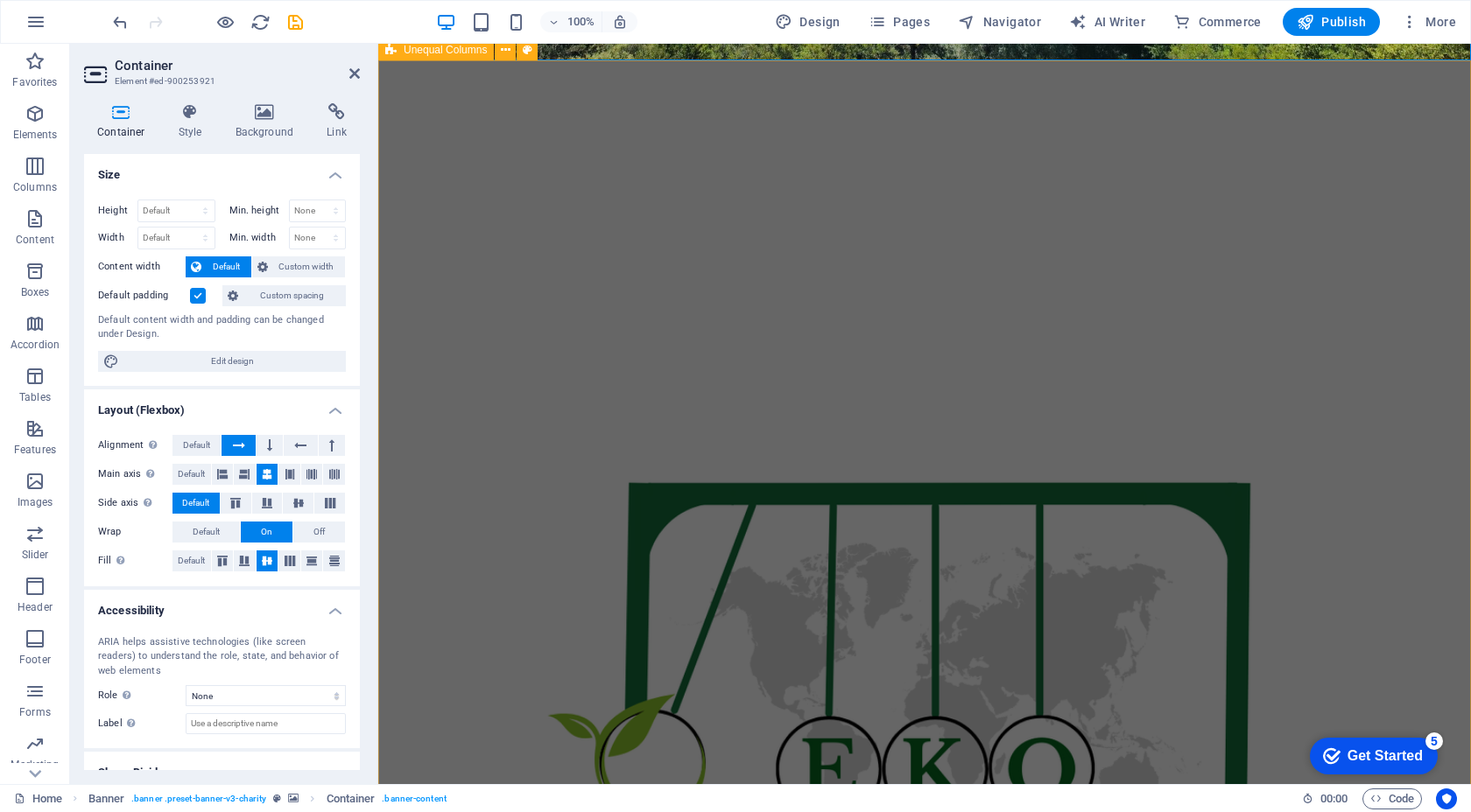
click at [426, 502] on div at bounding box center [923, 669] width 1092 height 1217
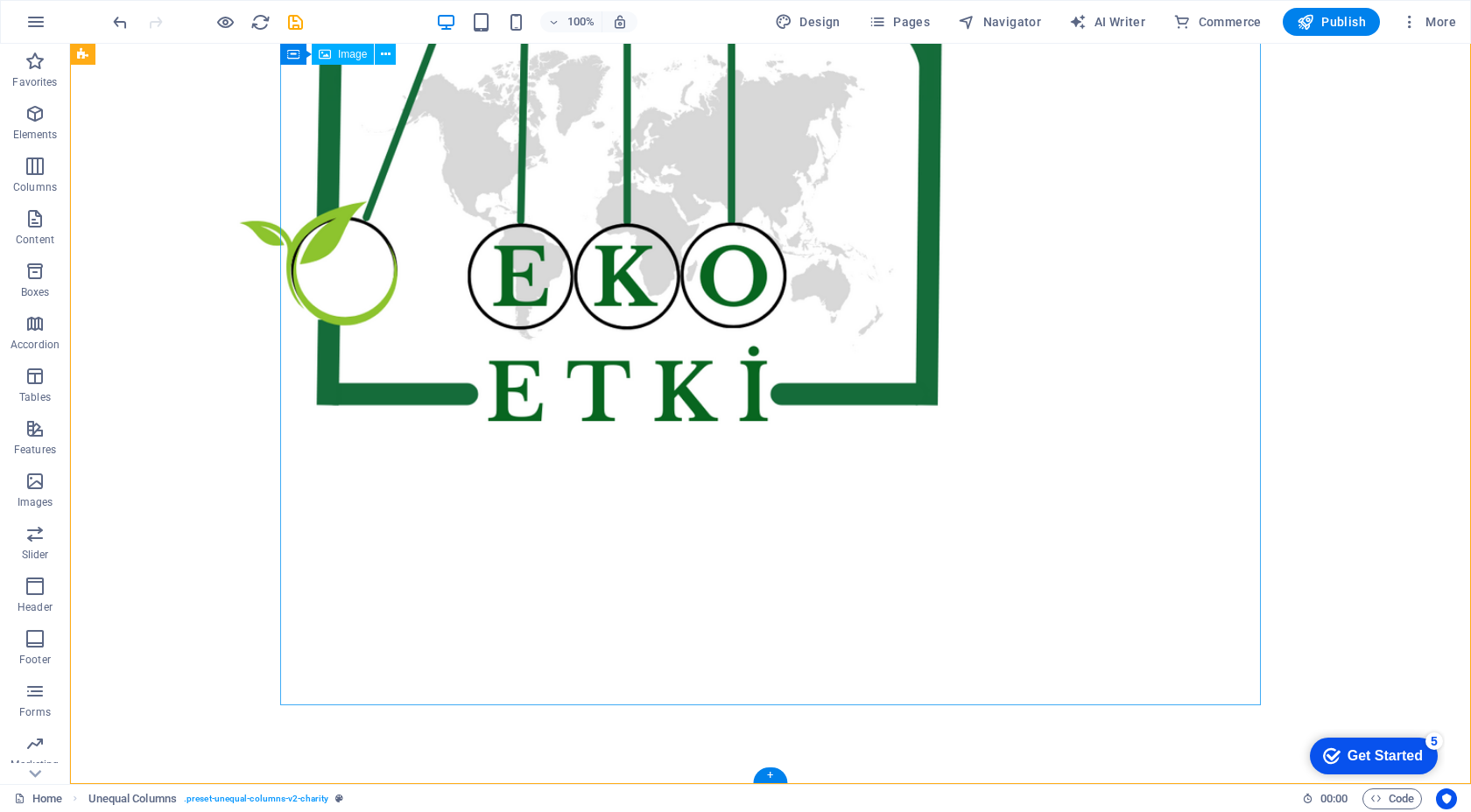
scroll to position [0, 0]
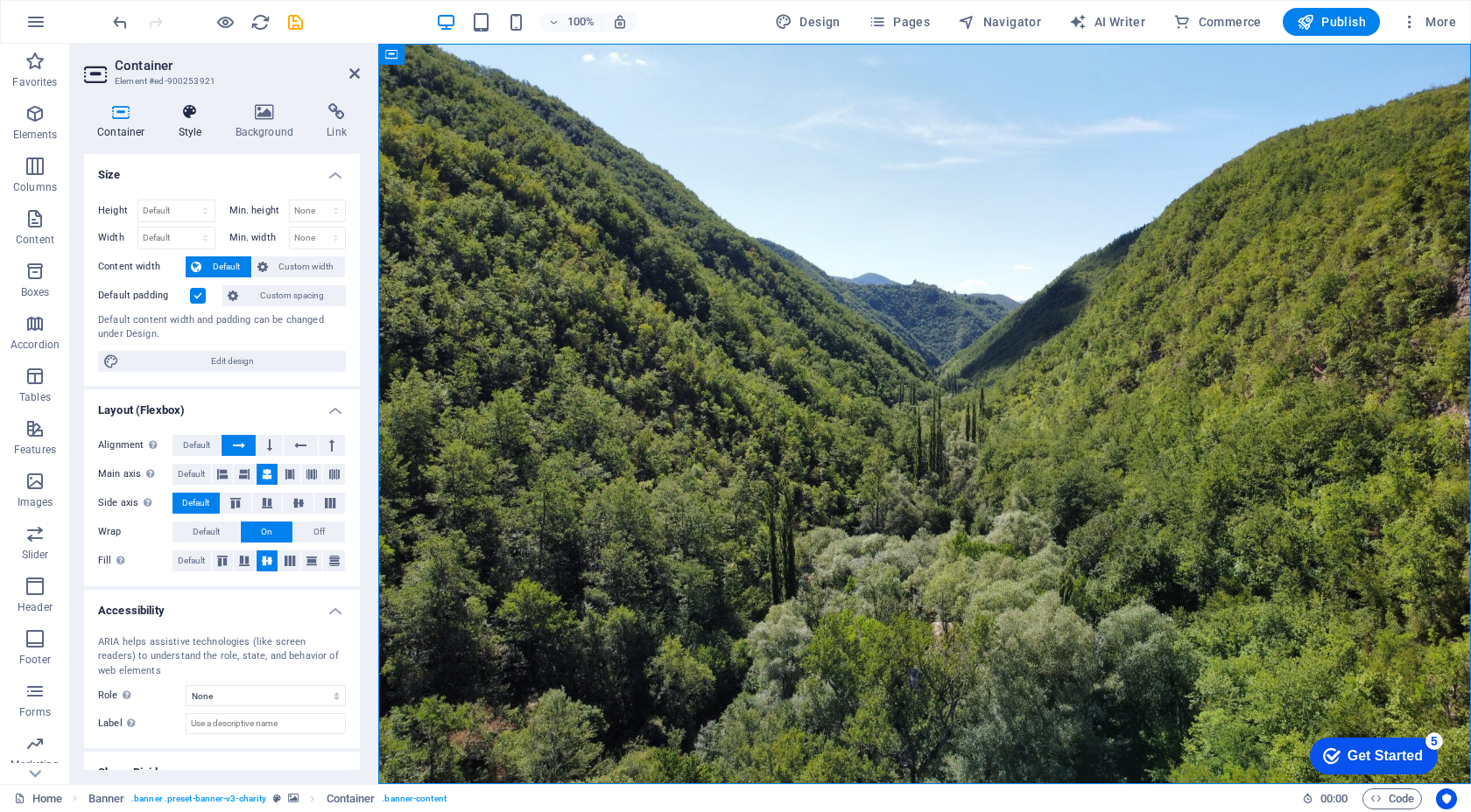
click at [196, 117] on icon at bounding box center [189, 112] width 50 height 18
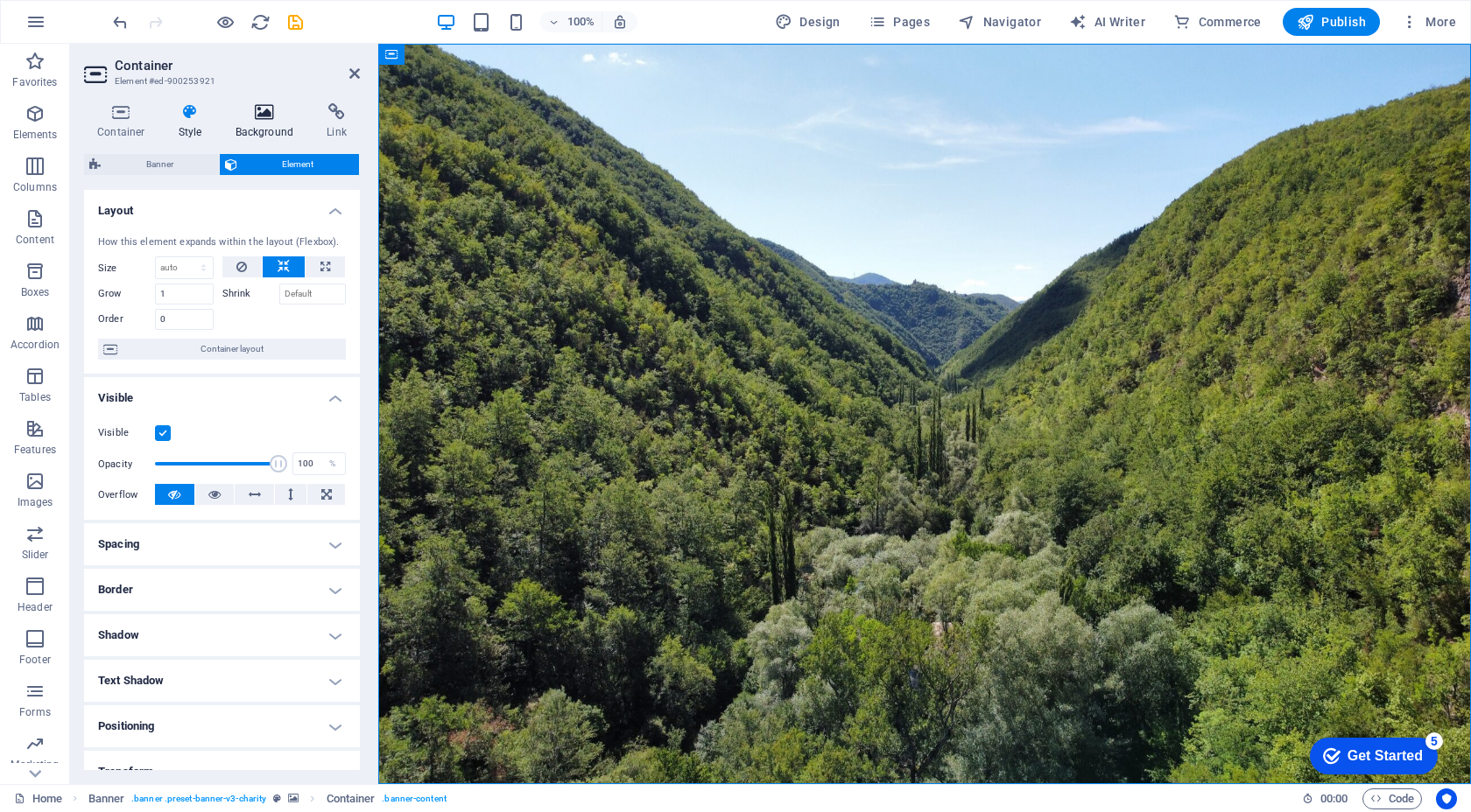
click at [237, 122] on h4 "Background" at bounding box center [268, 122] width 92 height 37
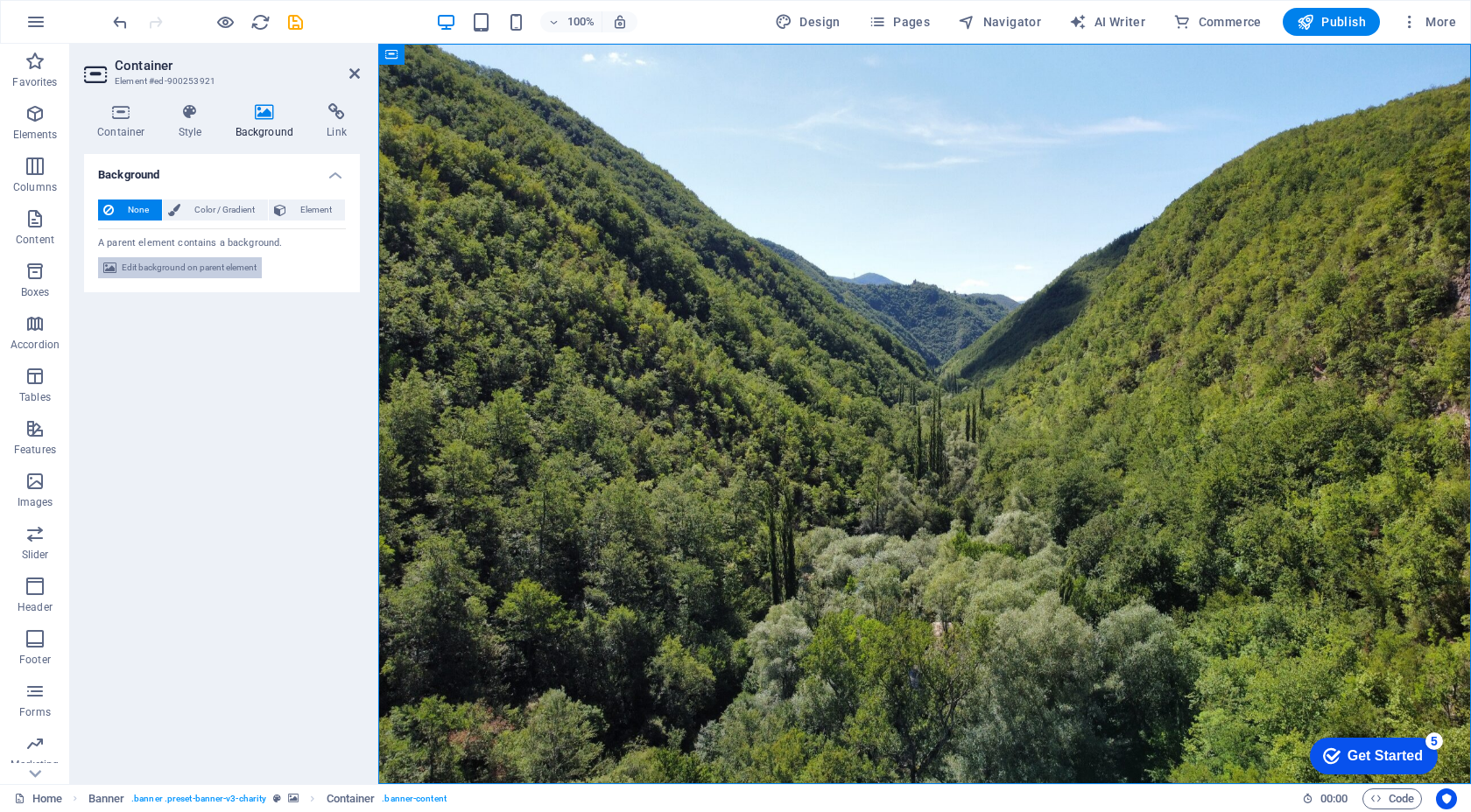
click at [206, 271] on span "Edit background on parent element" at bounding box center [189, 268] width 135 height 21
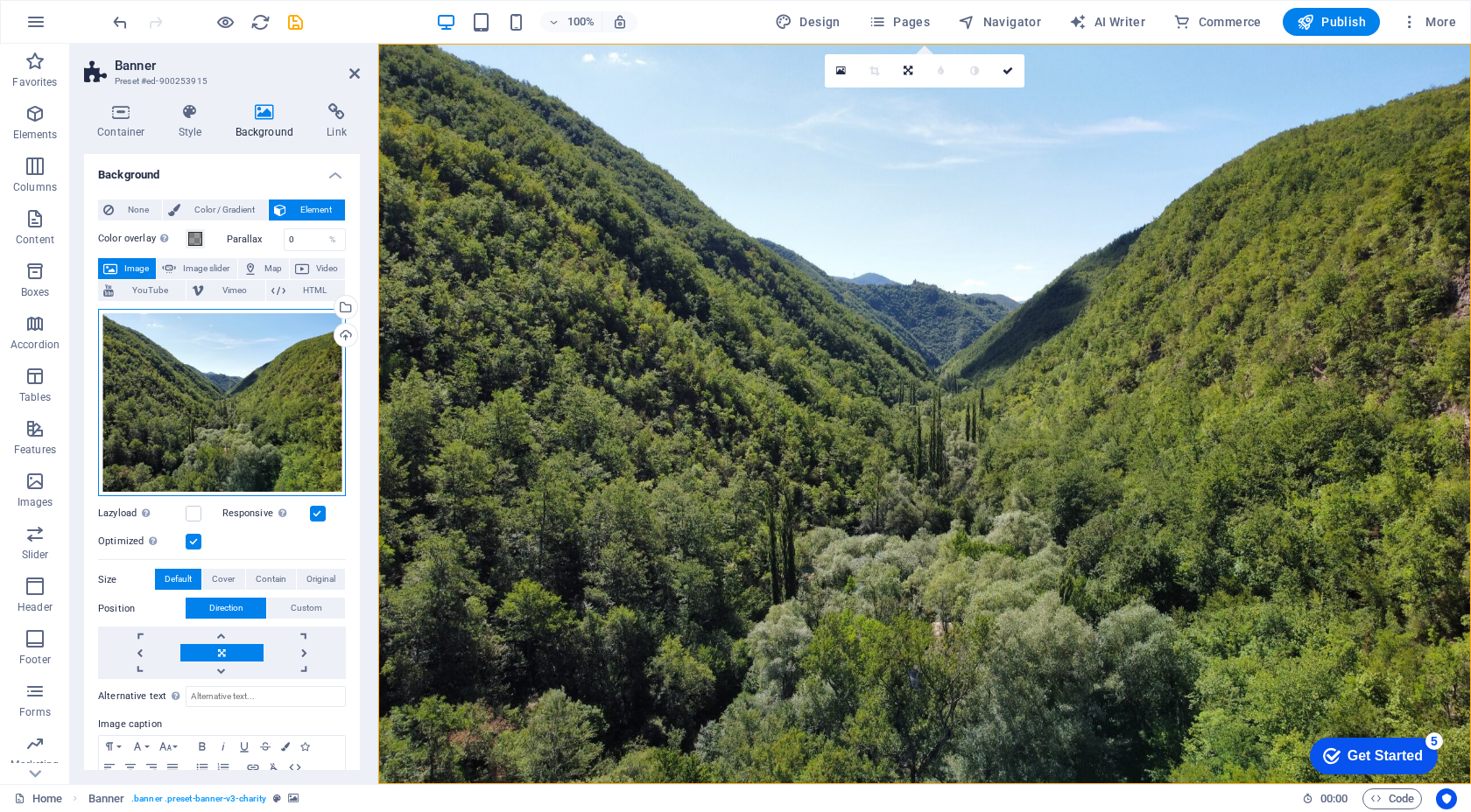
click at [249, 386] on div "Drag files here, click to choose files or select files from Files or our free s…" at bounding box center [222, 403] width 248 height 188
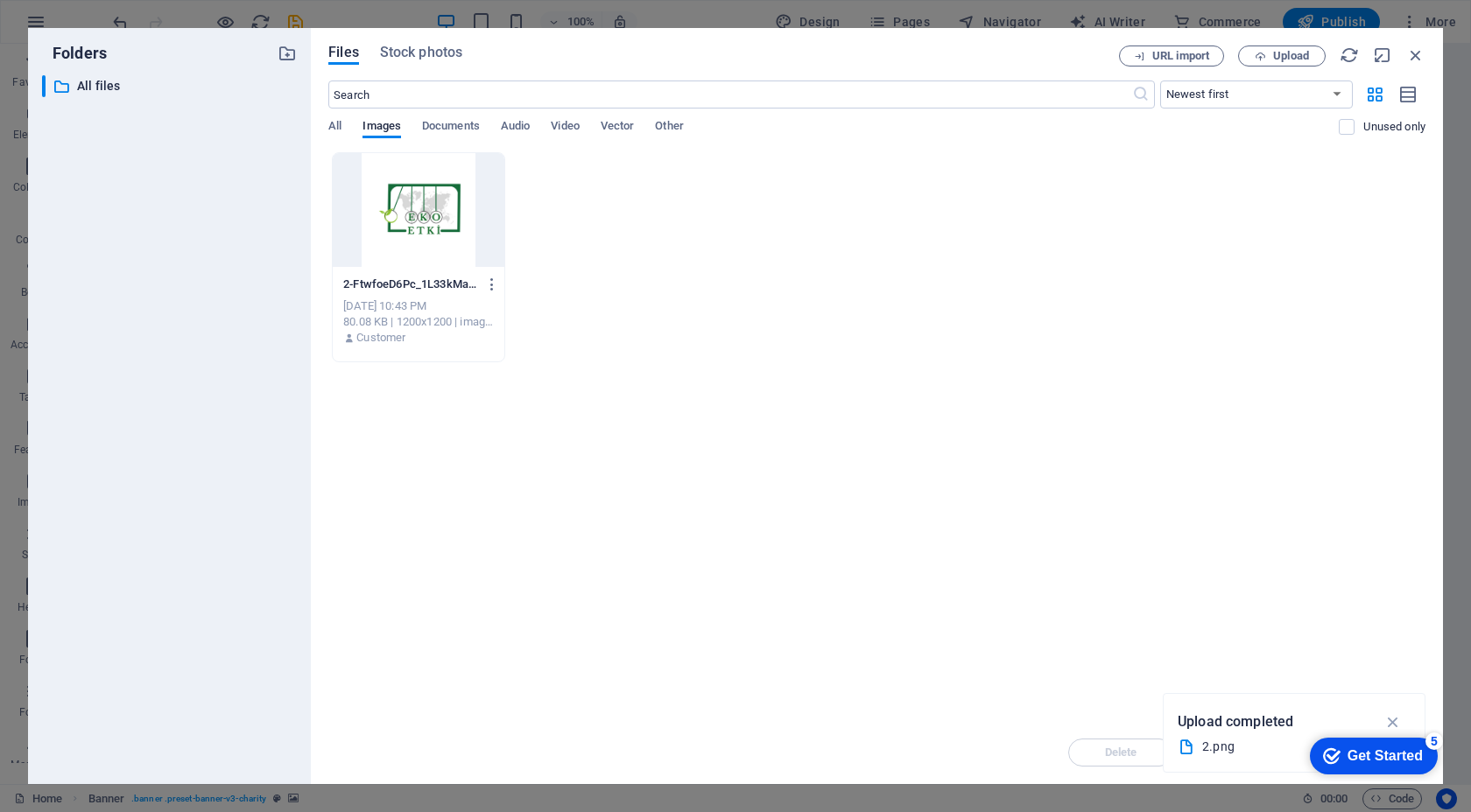
click at [249, 386] on div "​ All files All files" at bounding box center [169, 423] width 255 height 695
click at [1414, 57] on icon "button" at bounding box center [1415, 56] width 20 height 20
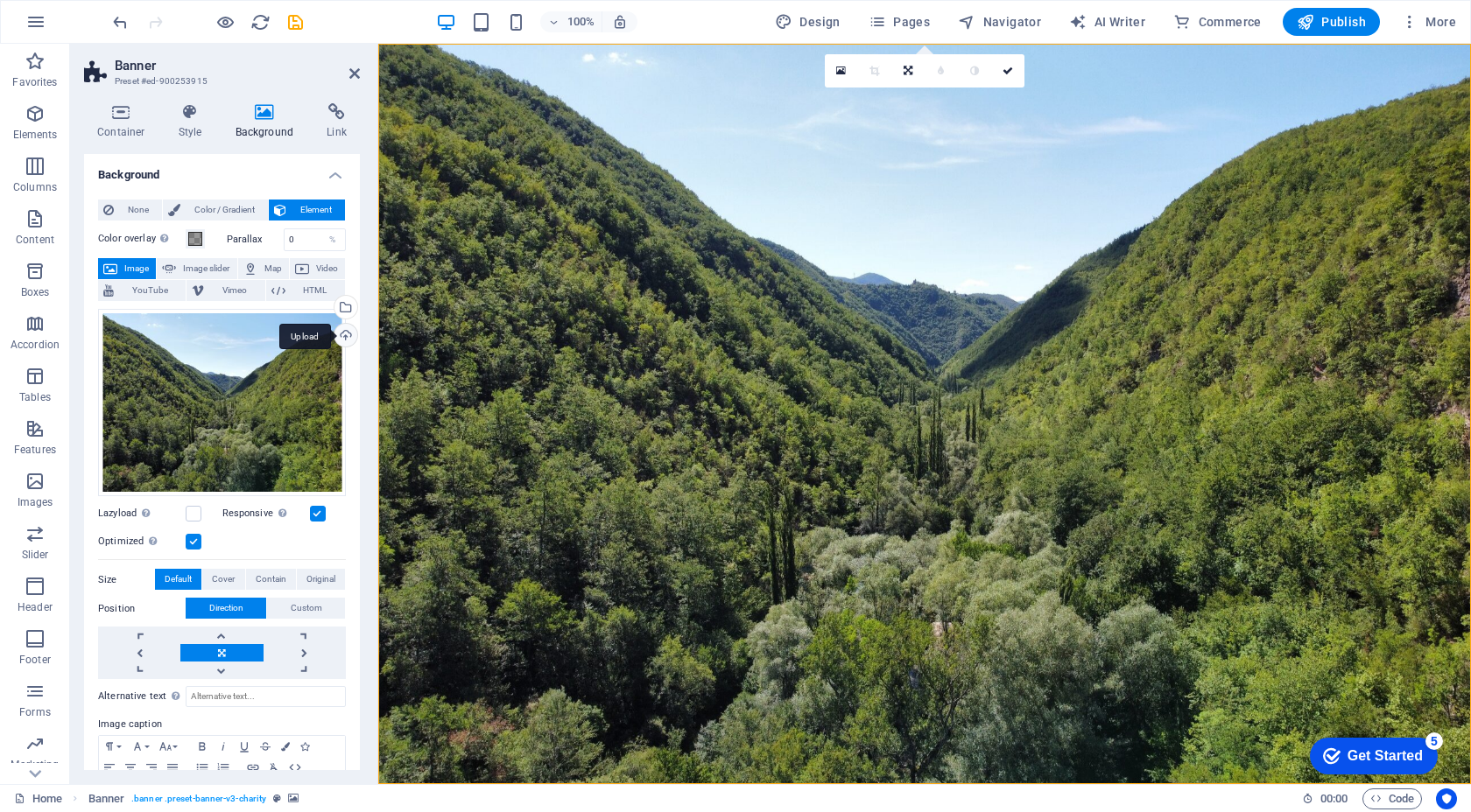
click at [339, 331] on div "Upload" at bounding box center [344, 337] width 26 height 26
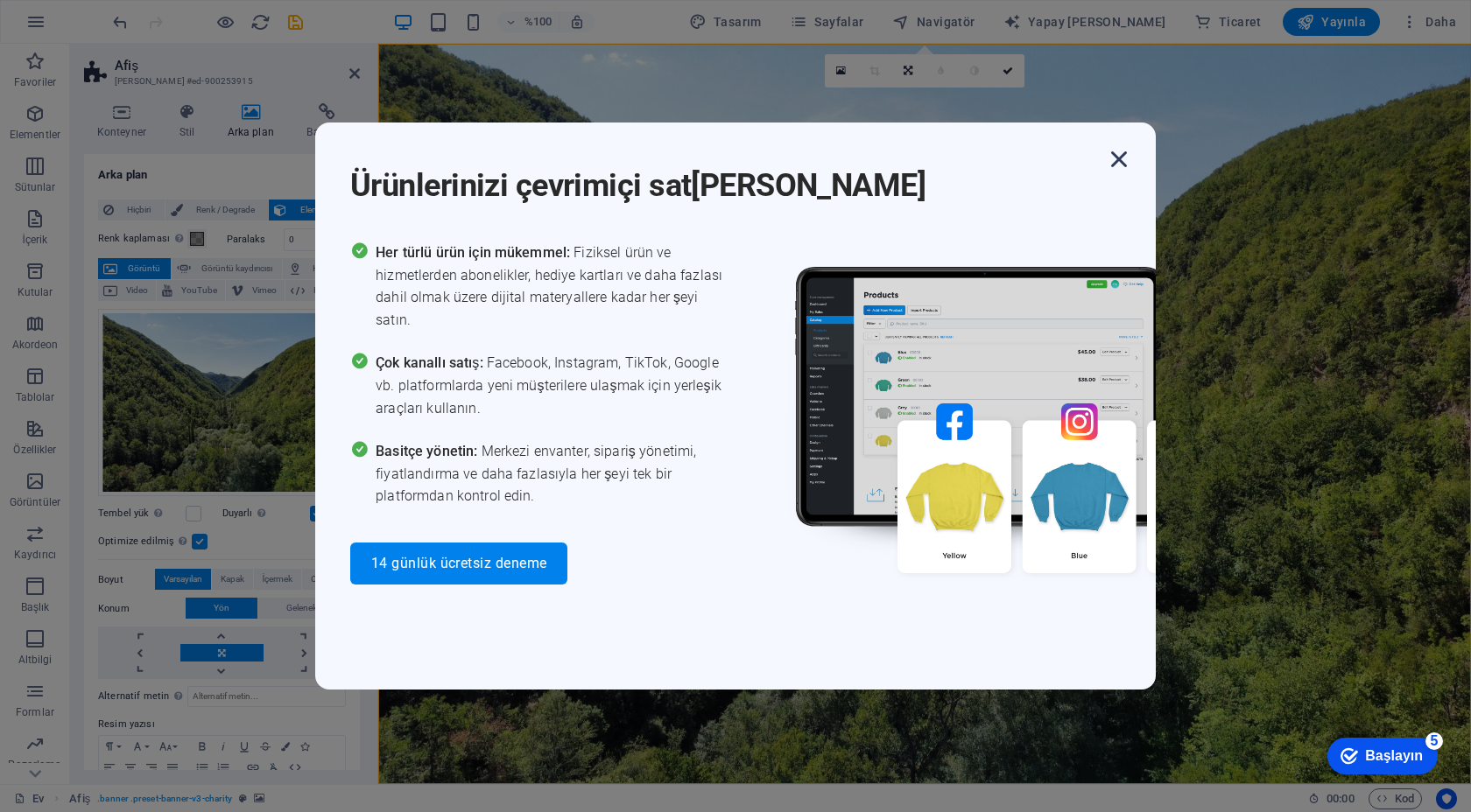
click at [1117, 173] on icon "button" at bounding box center [1119, 159] width 31 height 31
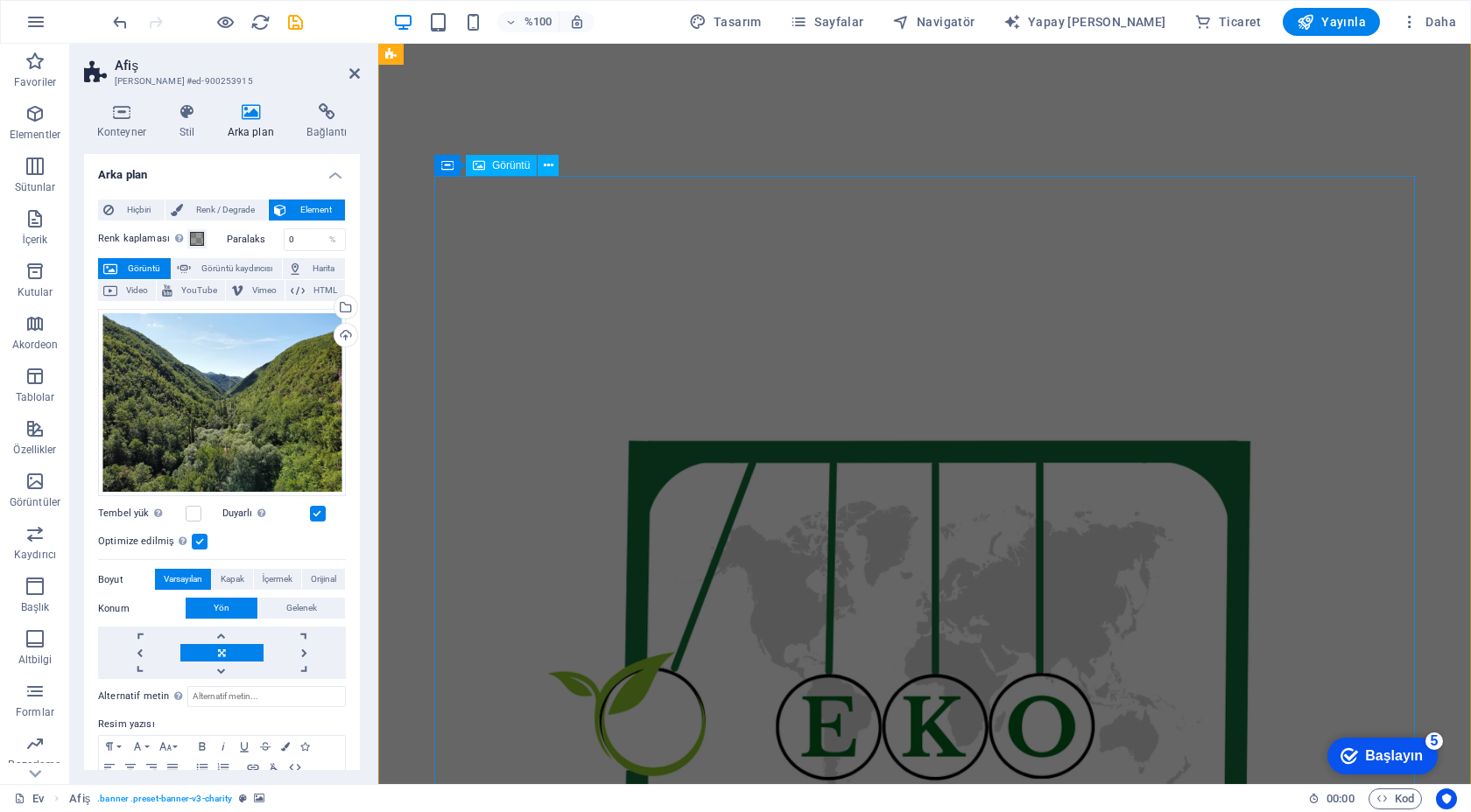
click at [697, 352] on figure at bounding box center [889, 666] width 980 height 980
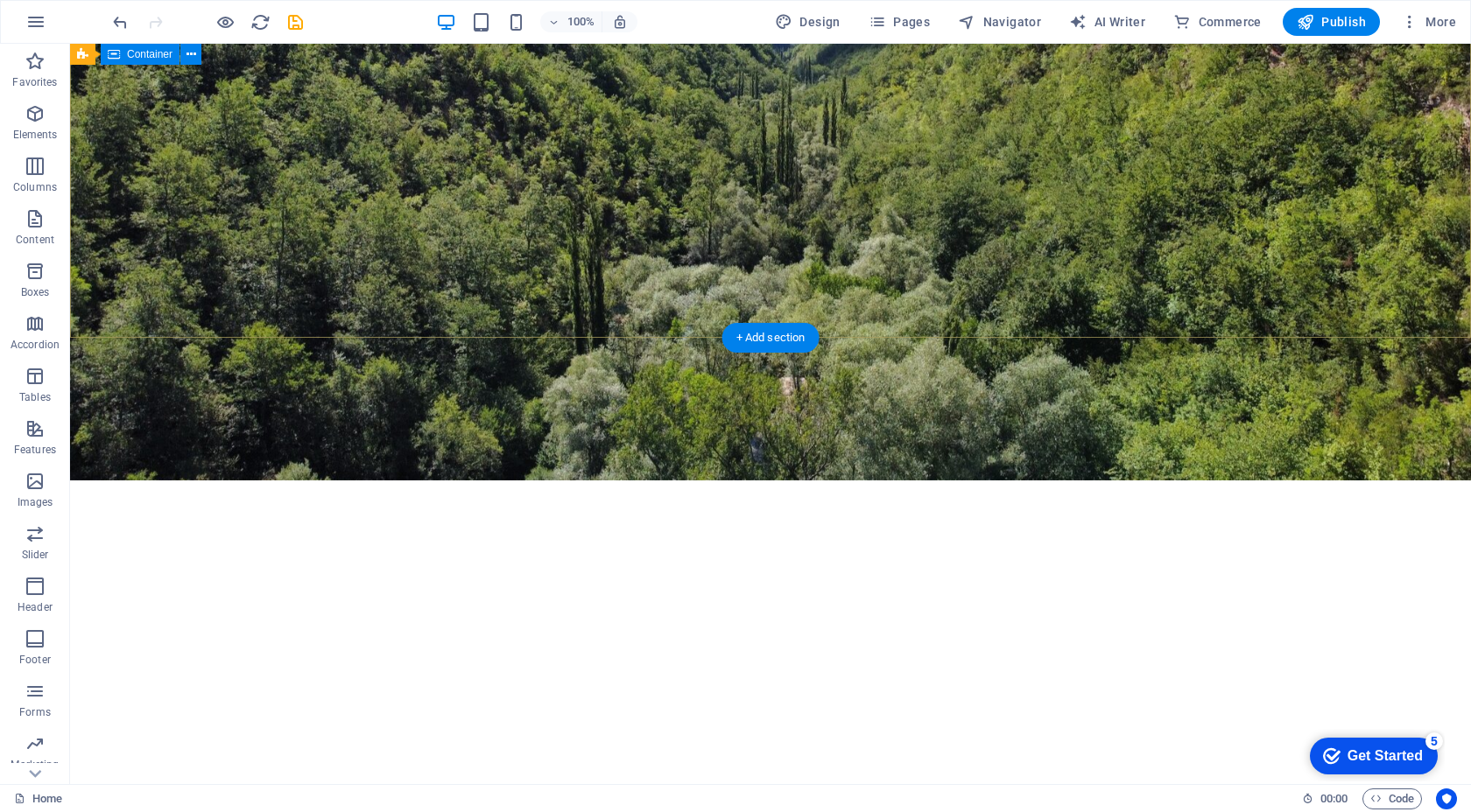
scroll to position [91, 0]
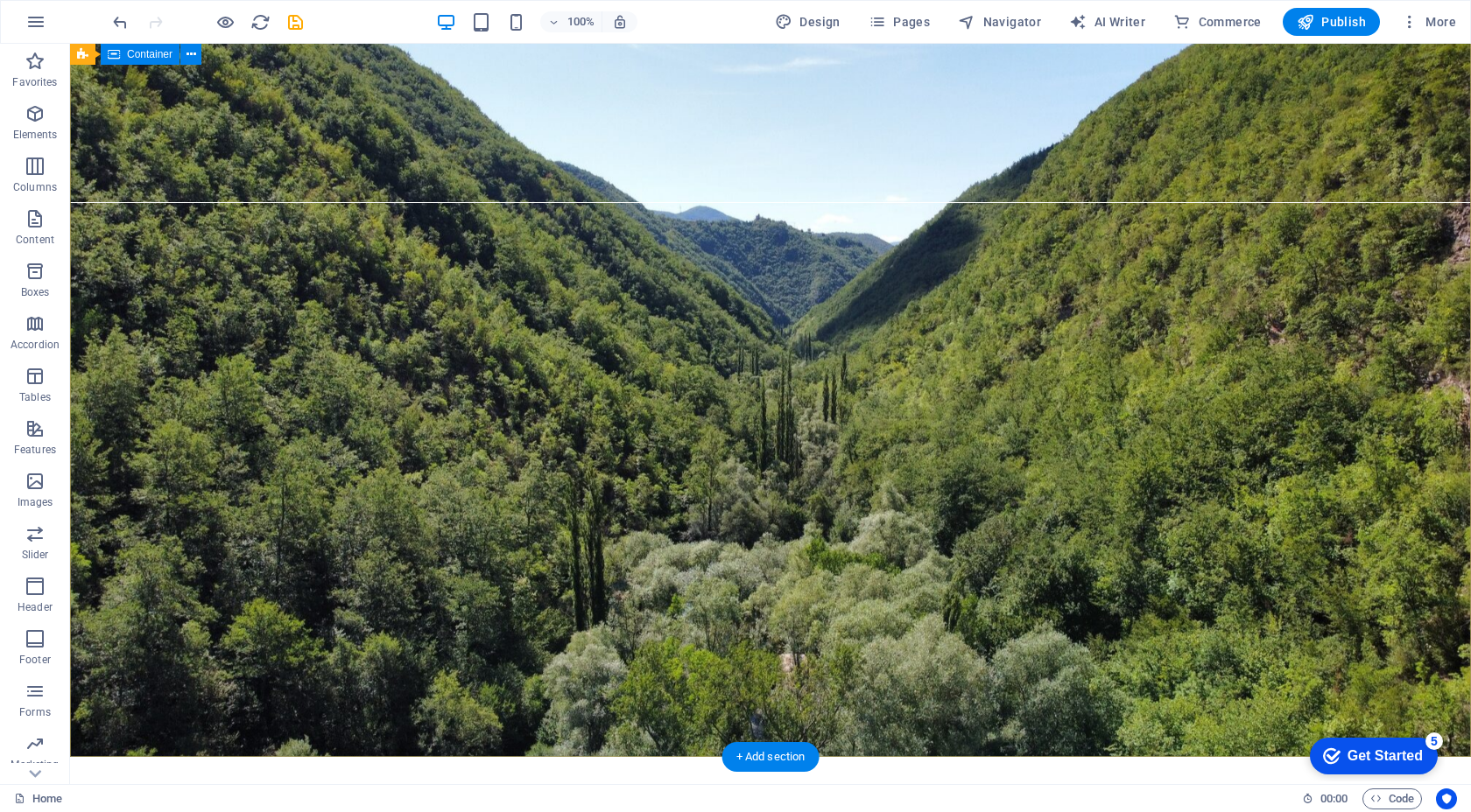
scroll to position [0, 0]
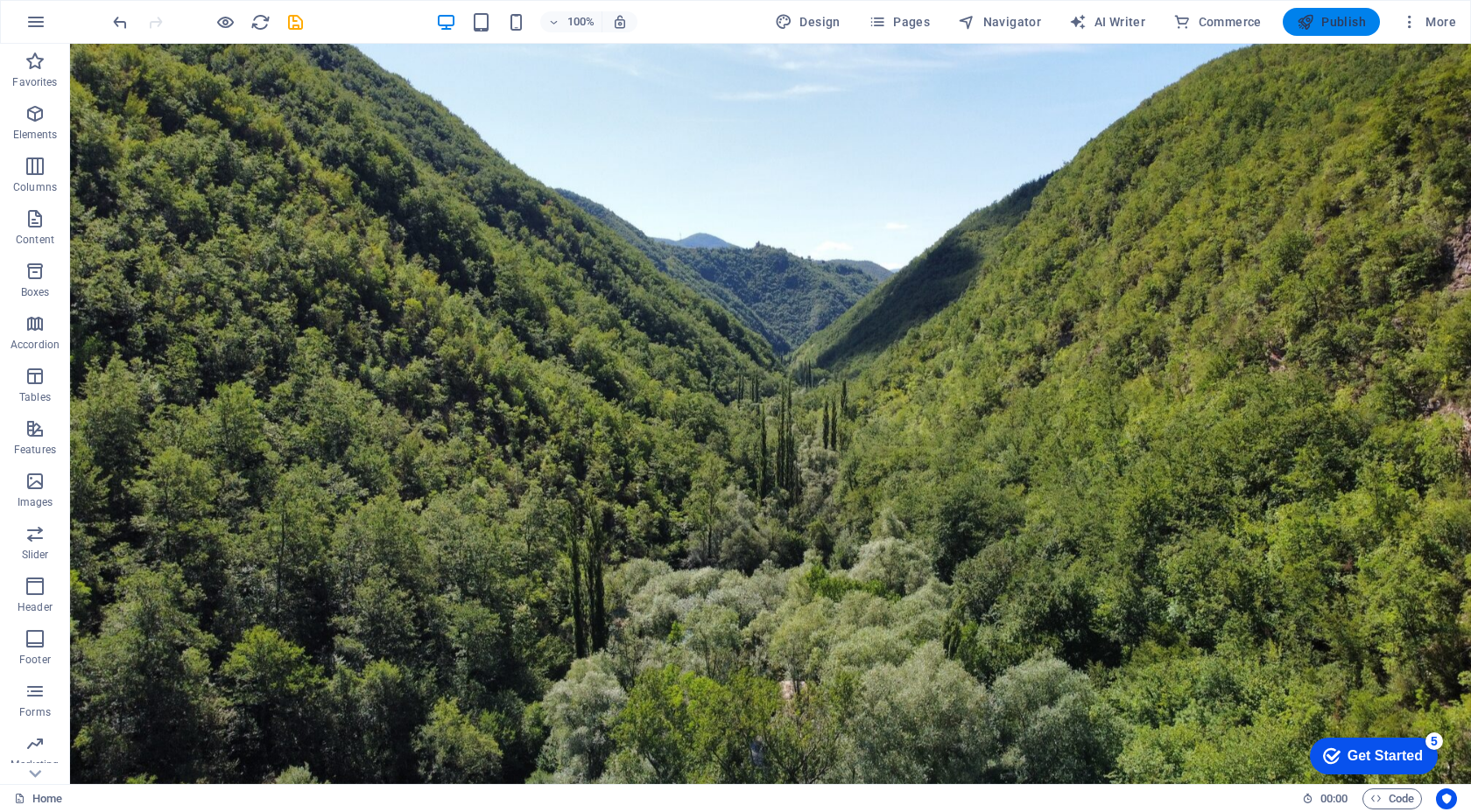
click at [1302, 20] on icon "button" at bounding box center [1305, 21] width 18 height 18
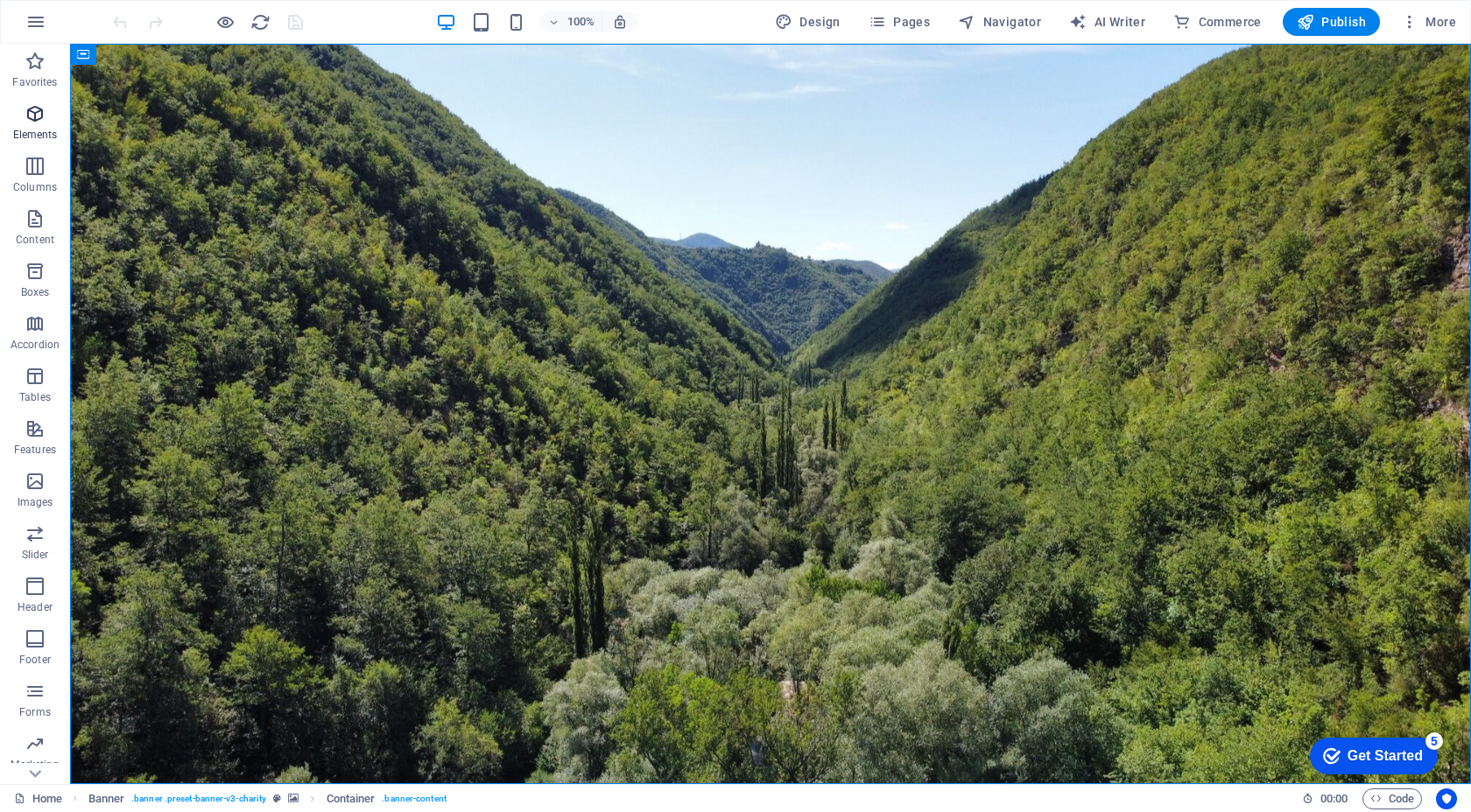
click at [21, 135] on p "Elements" at bounding box center [35, 135] width 45 height 14
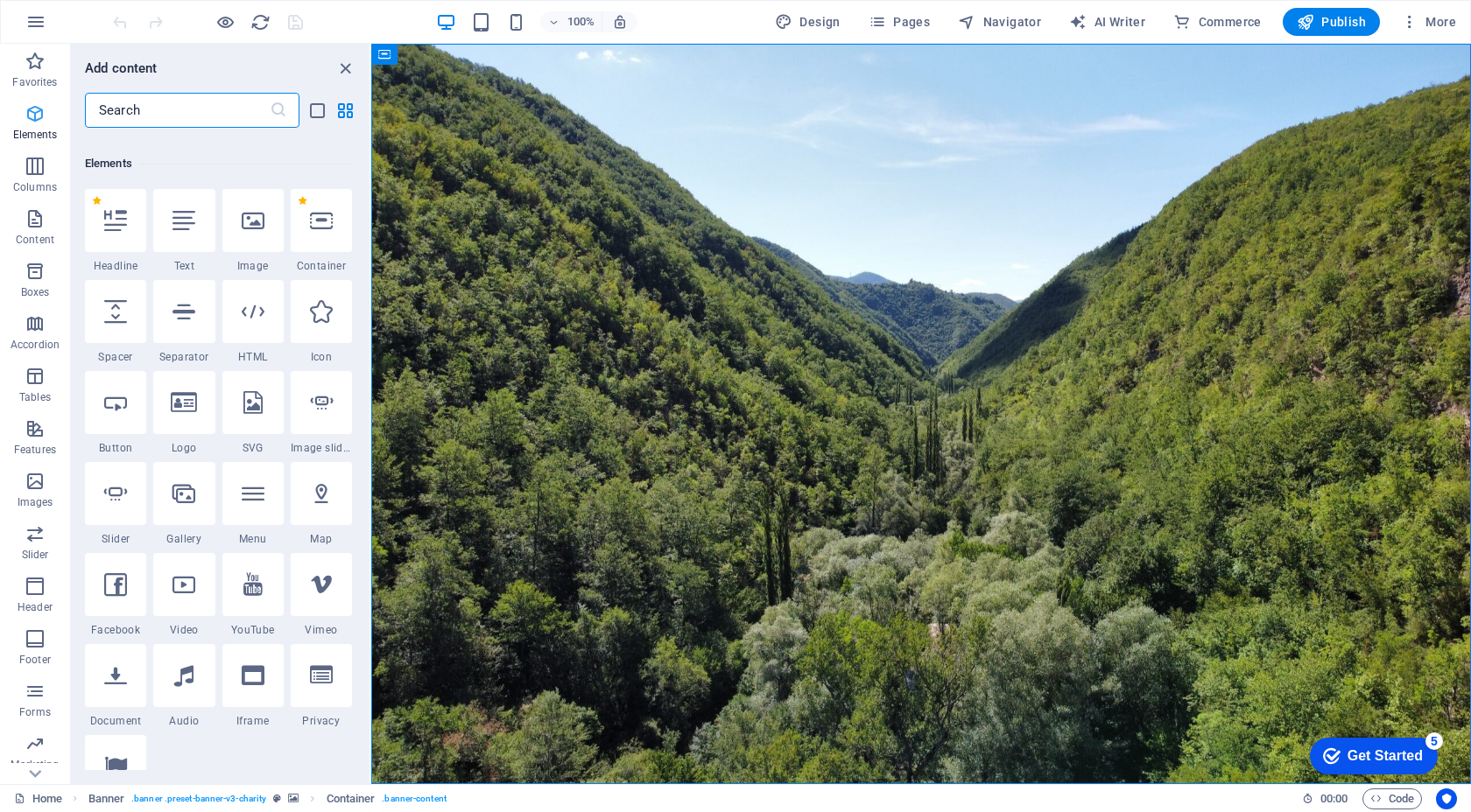
scroll to position [186, 0]
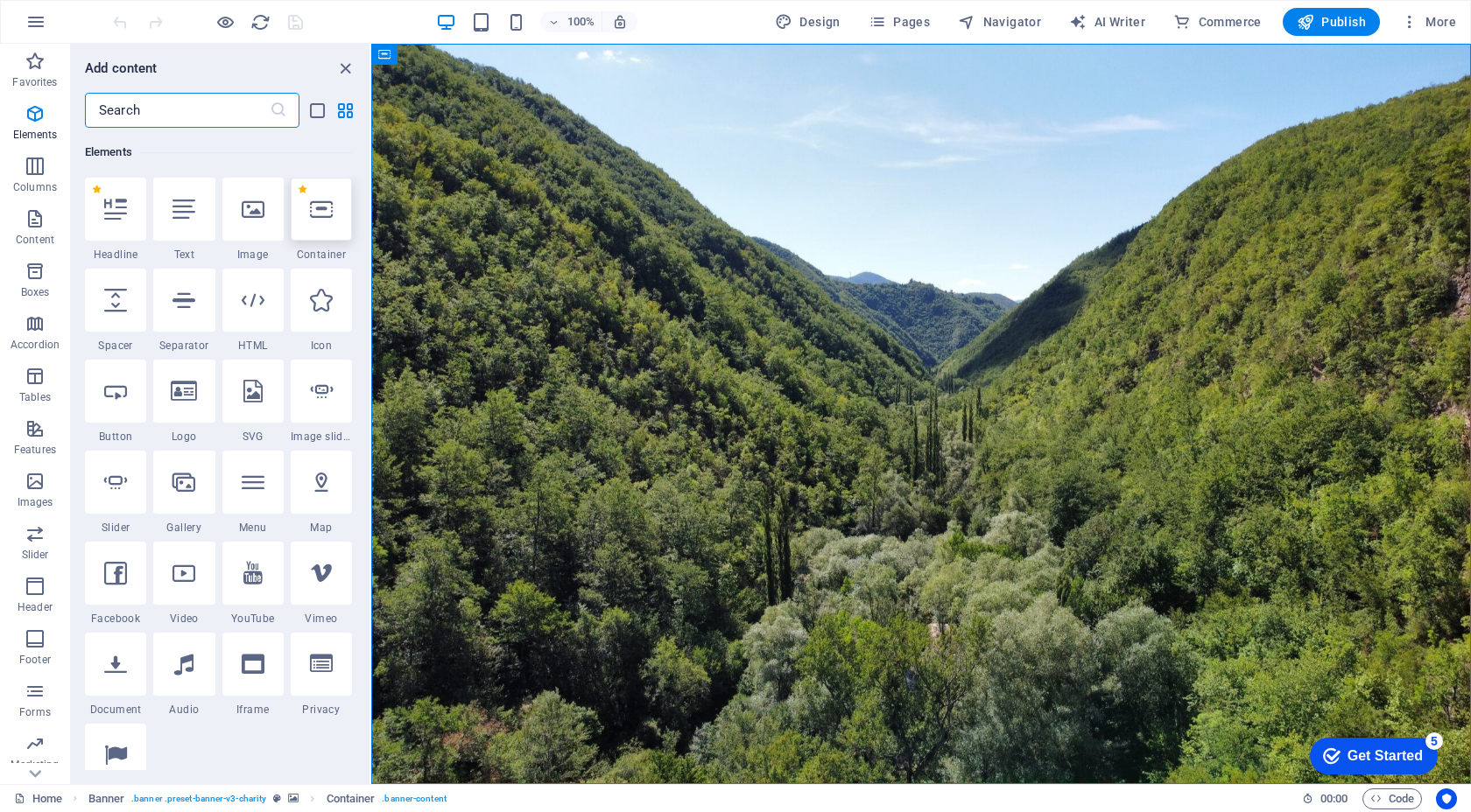
click at [307, 220] on div at bounding box center [321, 209] width 61 height 63
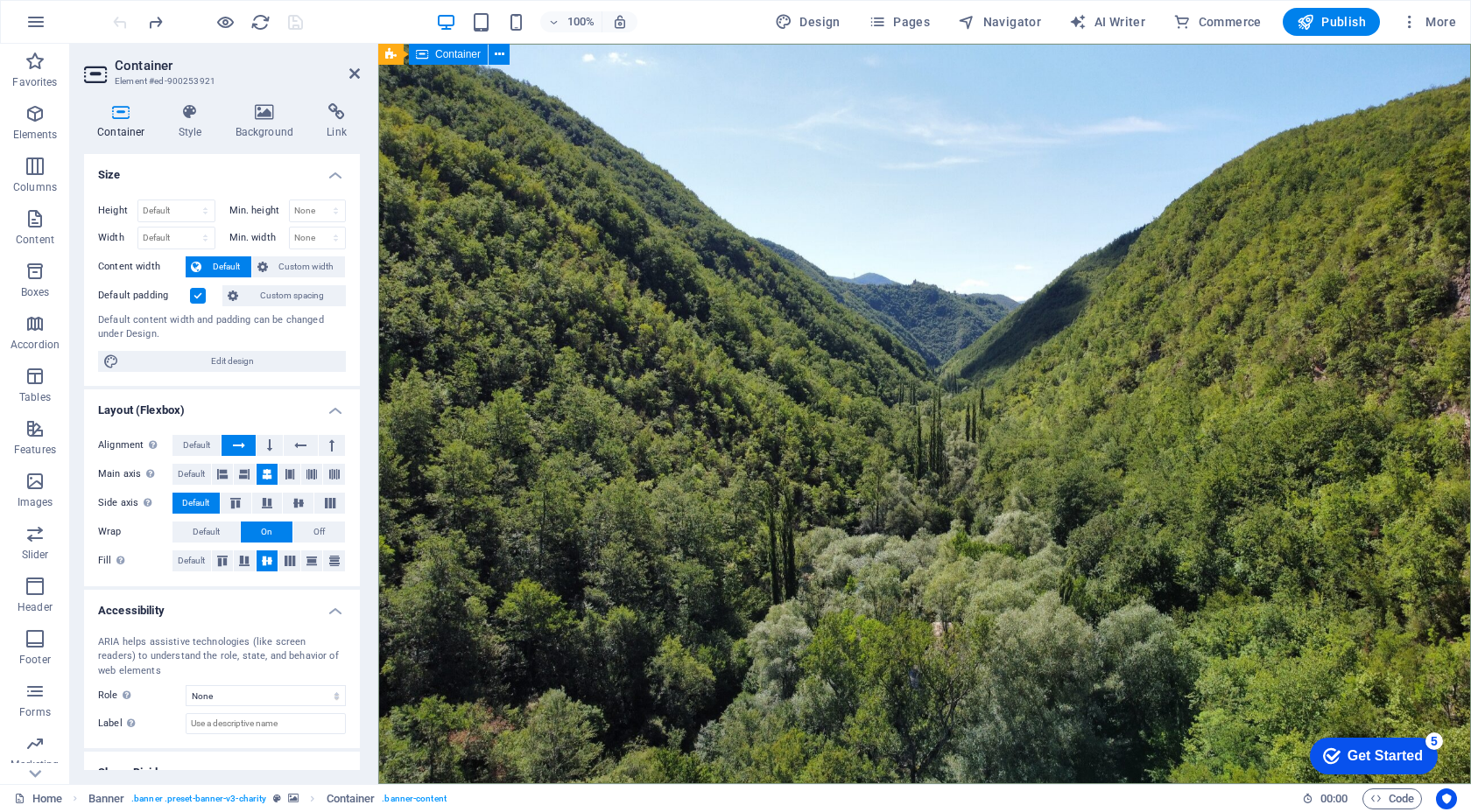
click at [350, 66] on icon at bounding box center [354, 73] width 11 height 14
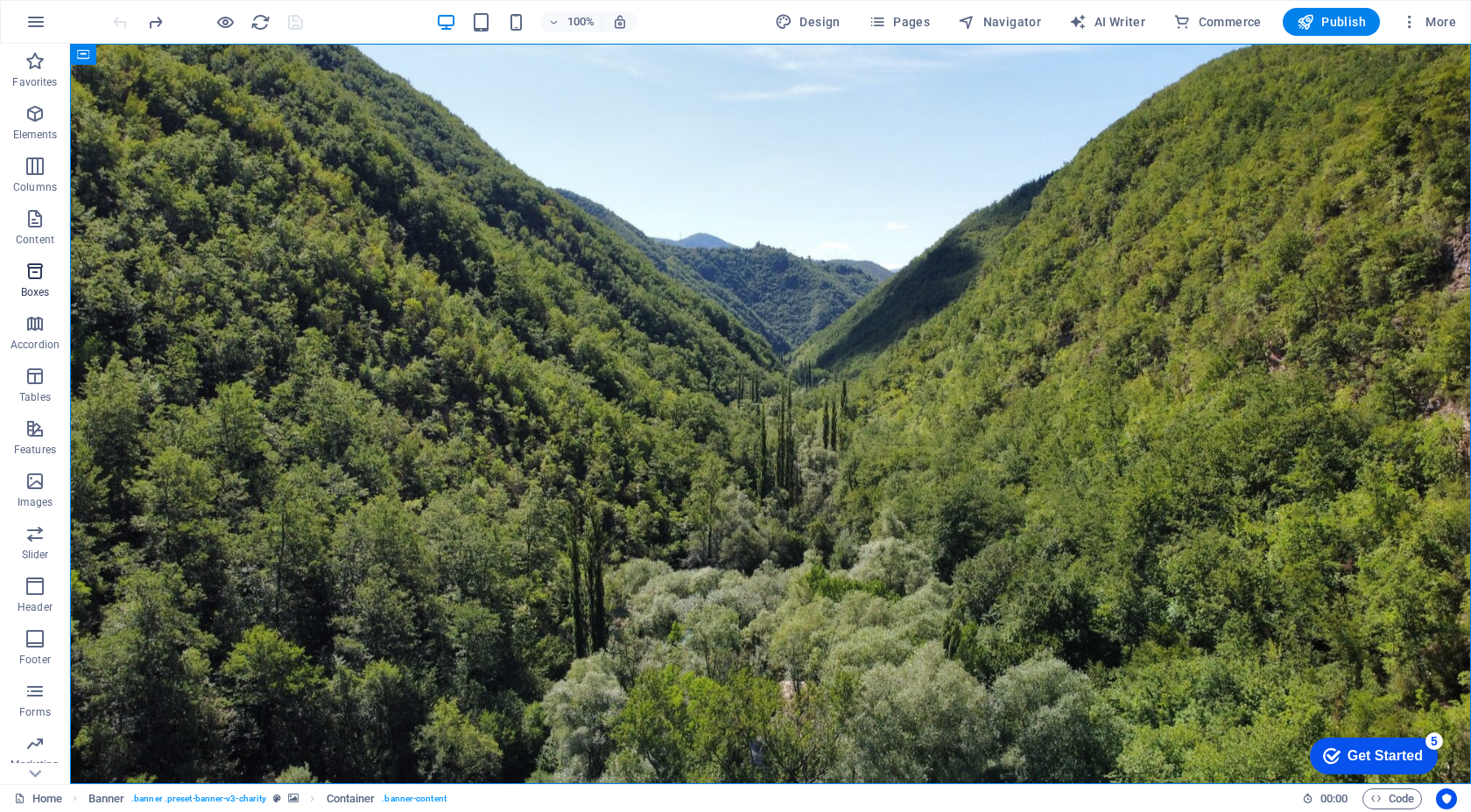
click at [38, 269] on icon "button" at bounding box center [35, 271] width 21 height 21
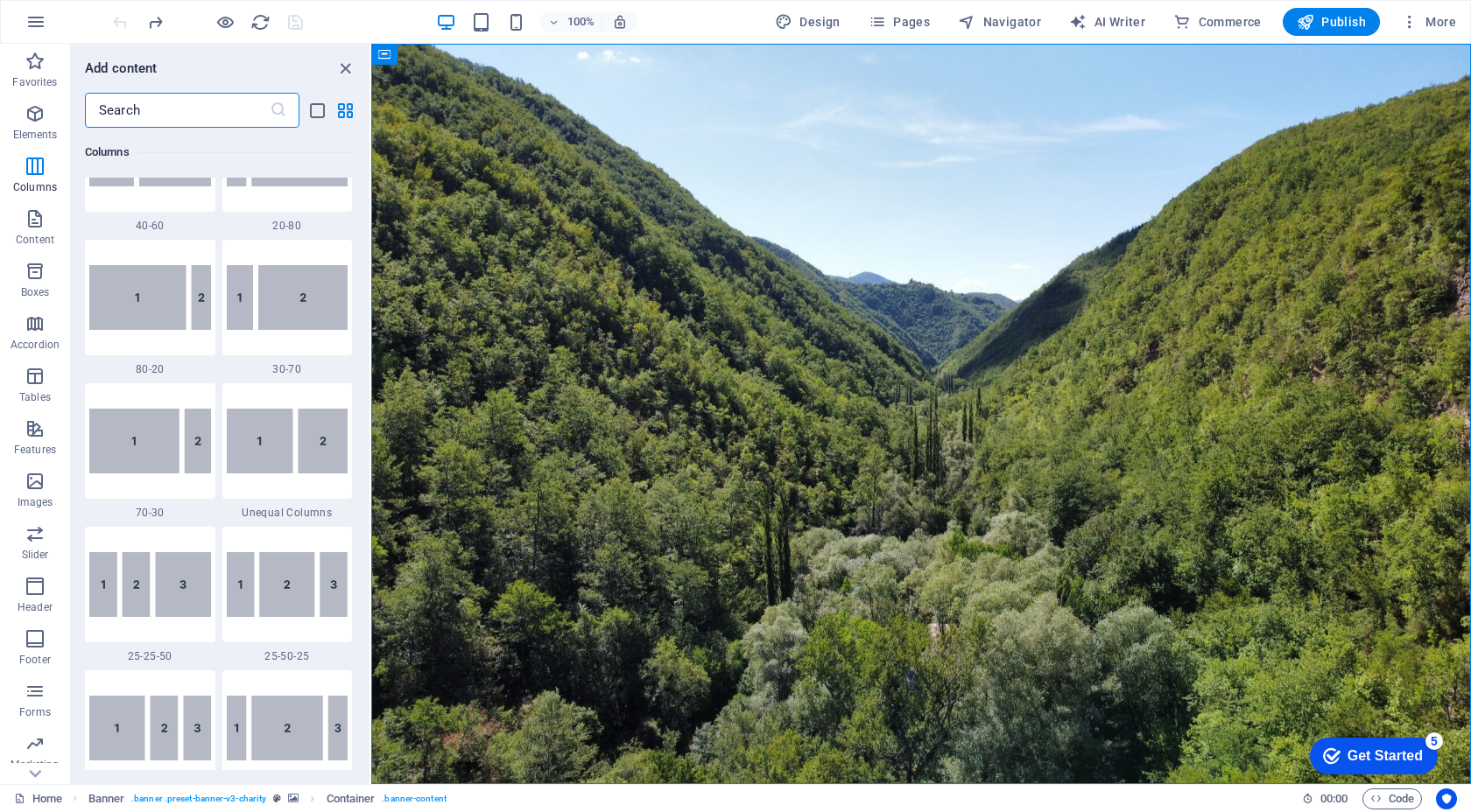
scroll to position [1432, 0]
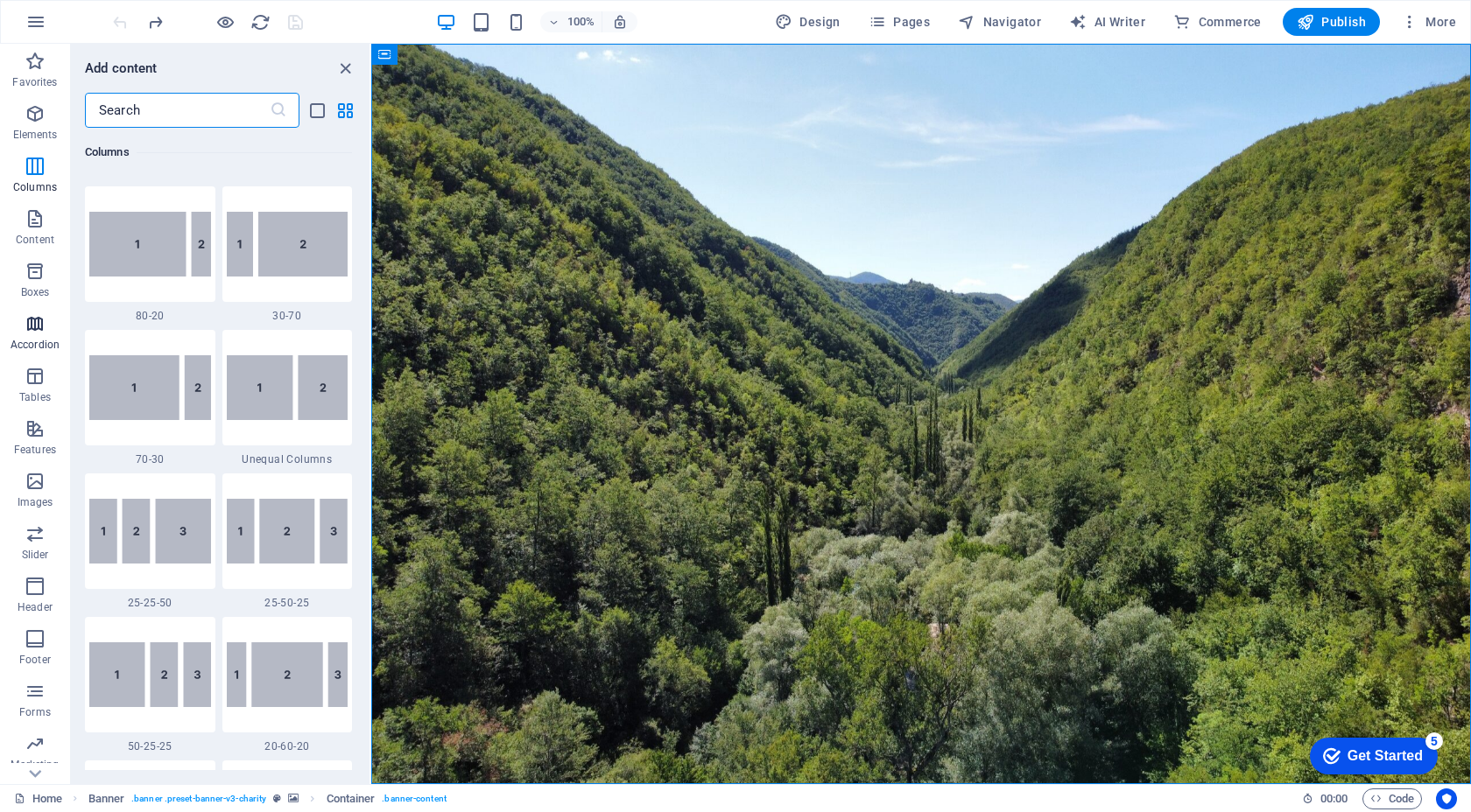
click at [38, 336] on span "Accordion" at bounding box center [35, 334] width 70 height 42
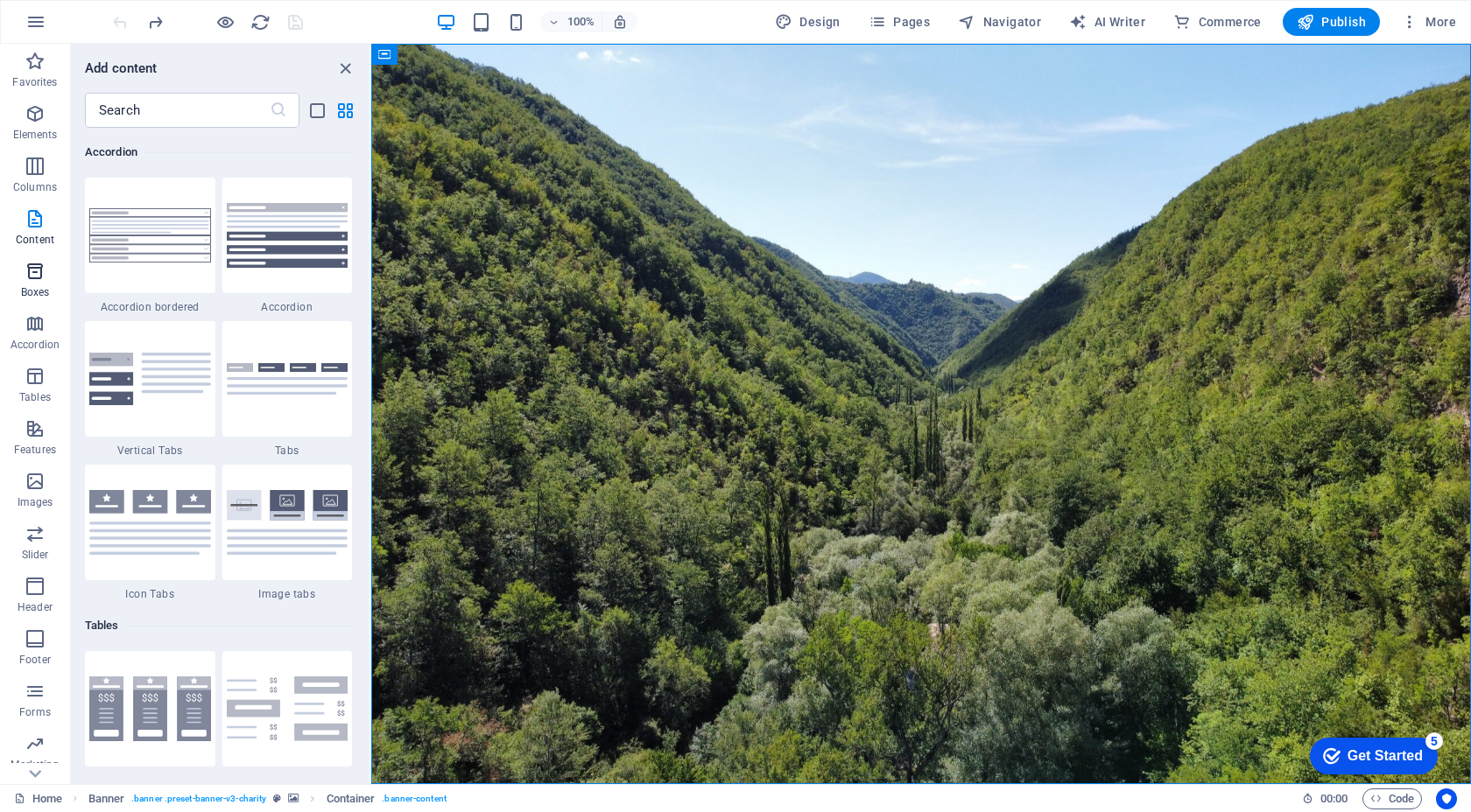
click at [32, 289] on p "Boxes" at bounding box center [36, 292] width 29 height 14
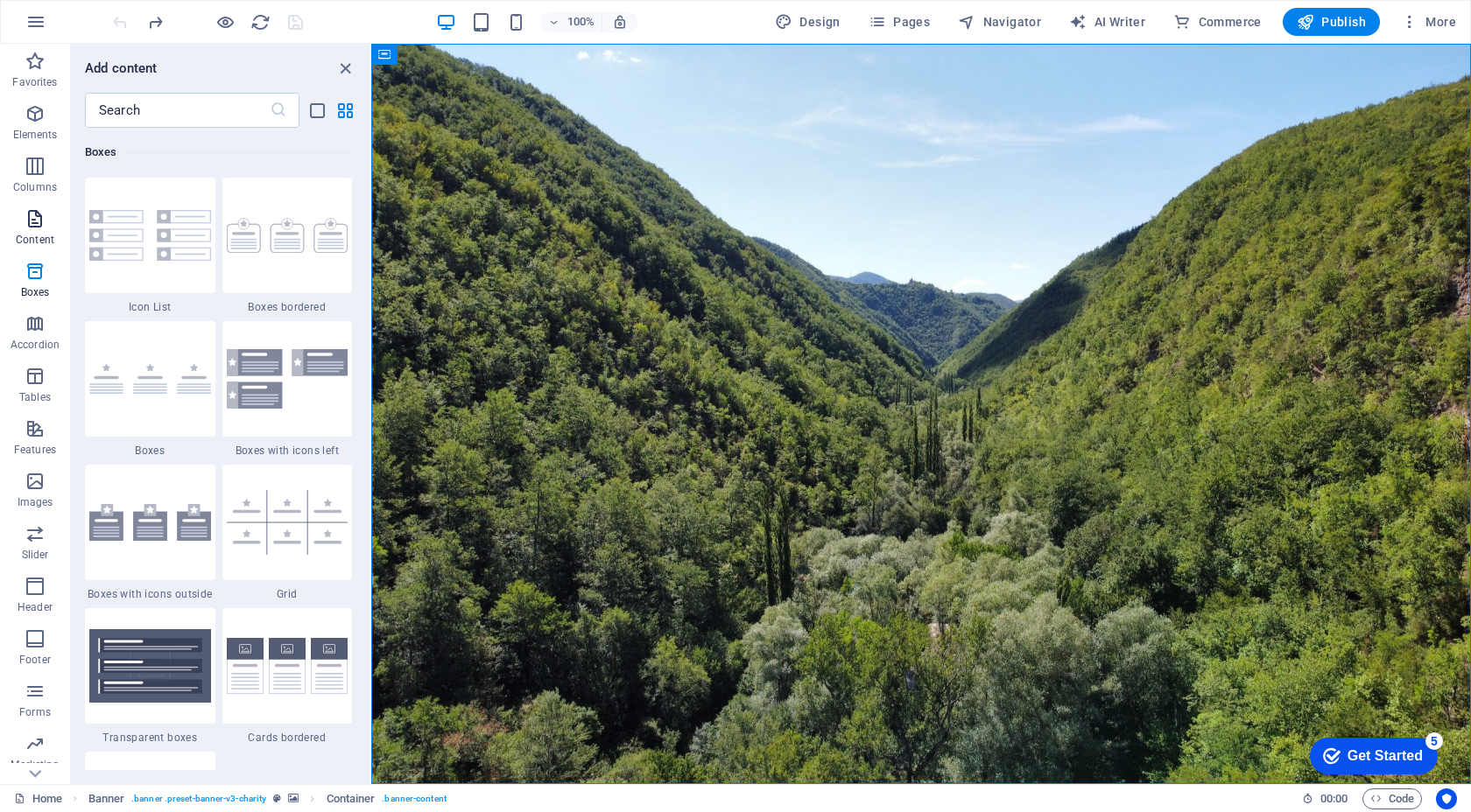
click at [29, 233] on p "Content" at bounding box center [34, 240] width 38 height 14
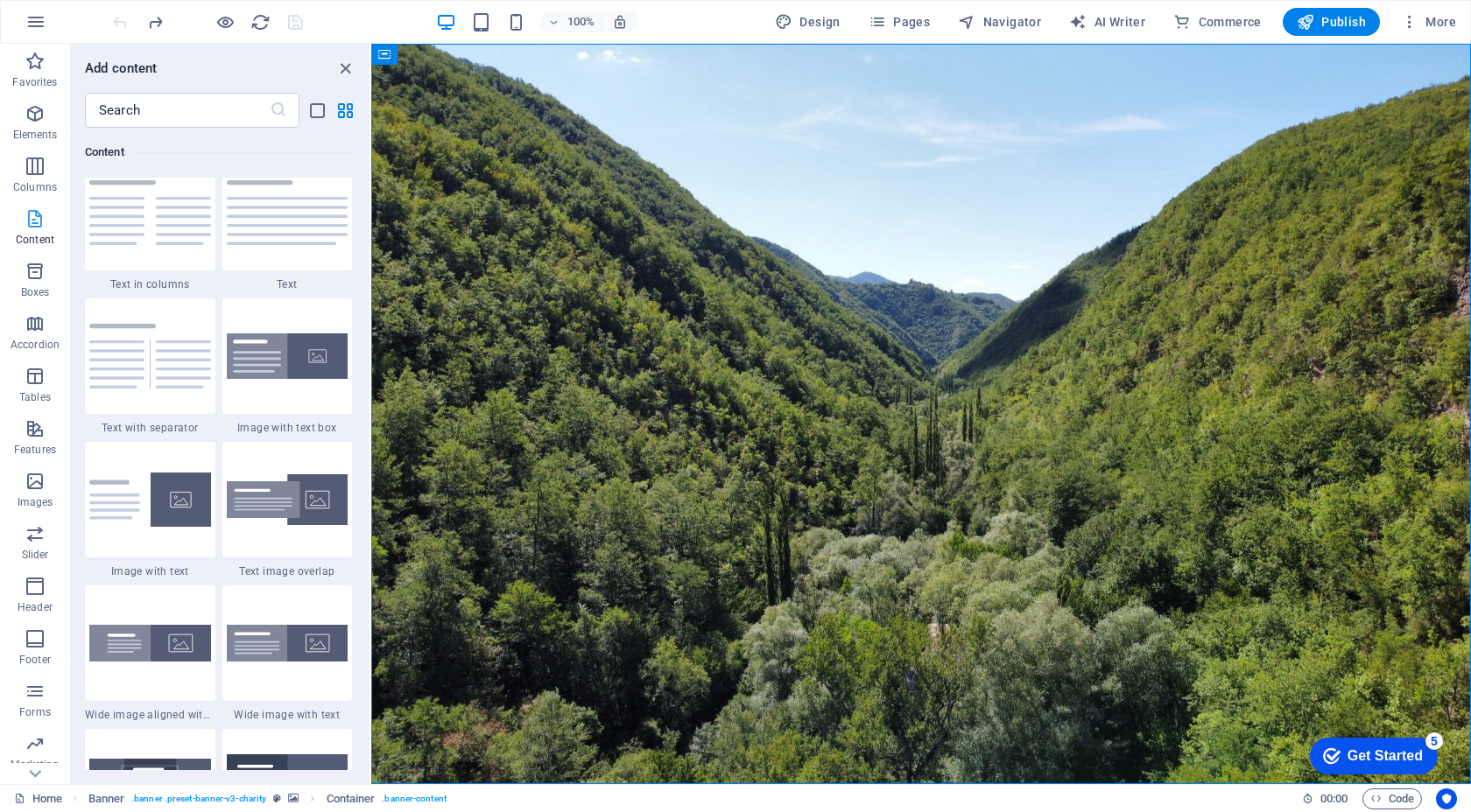
scroll to position [3063, 0]
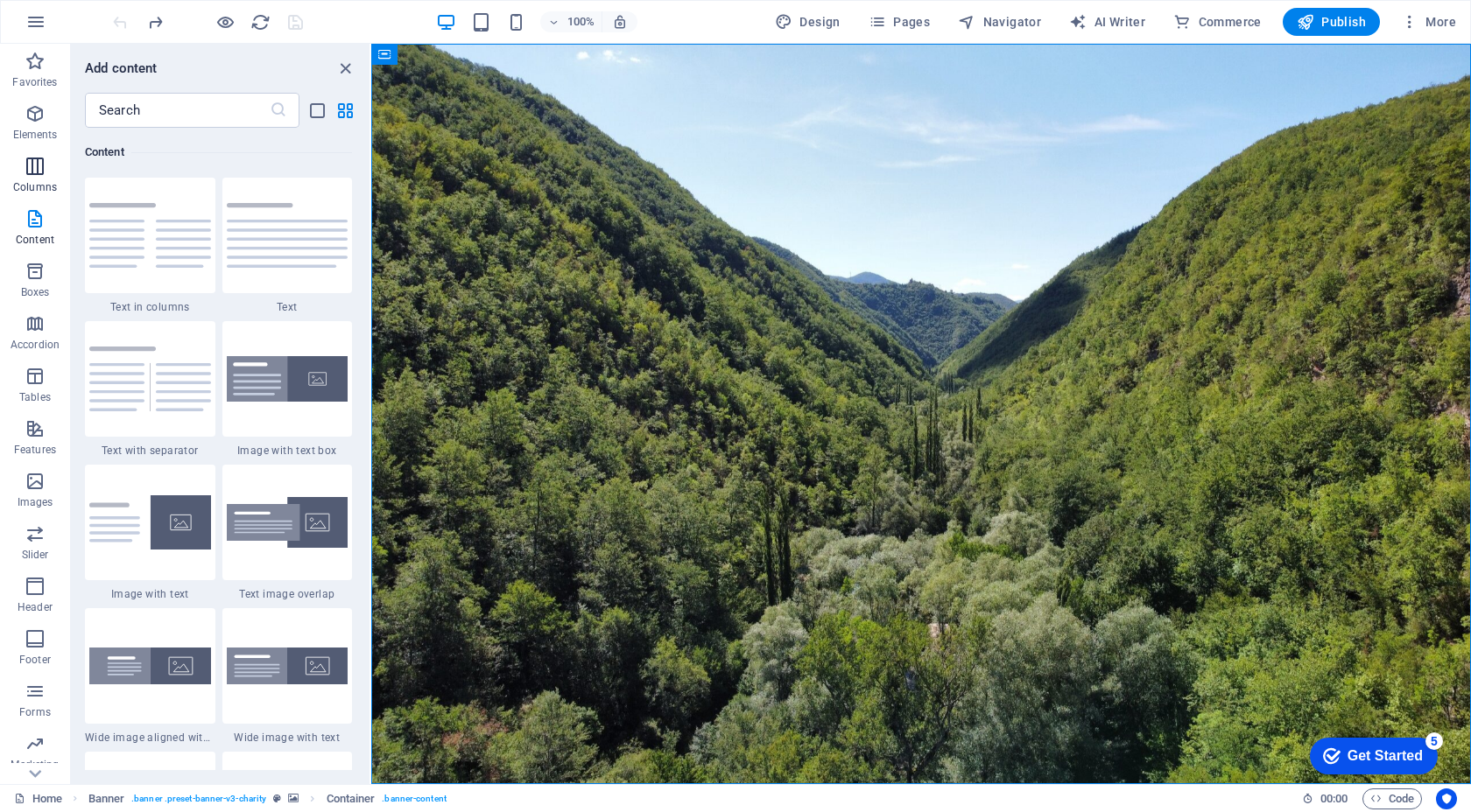
click at [32, 178] on span "Columns" at bounding box center [35, 177] width 70 height 42
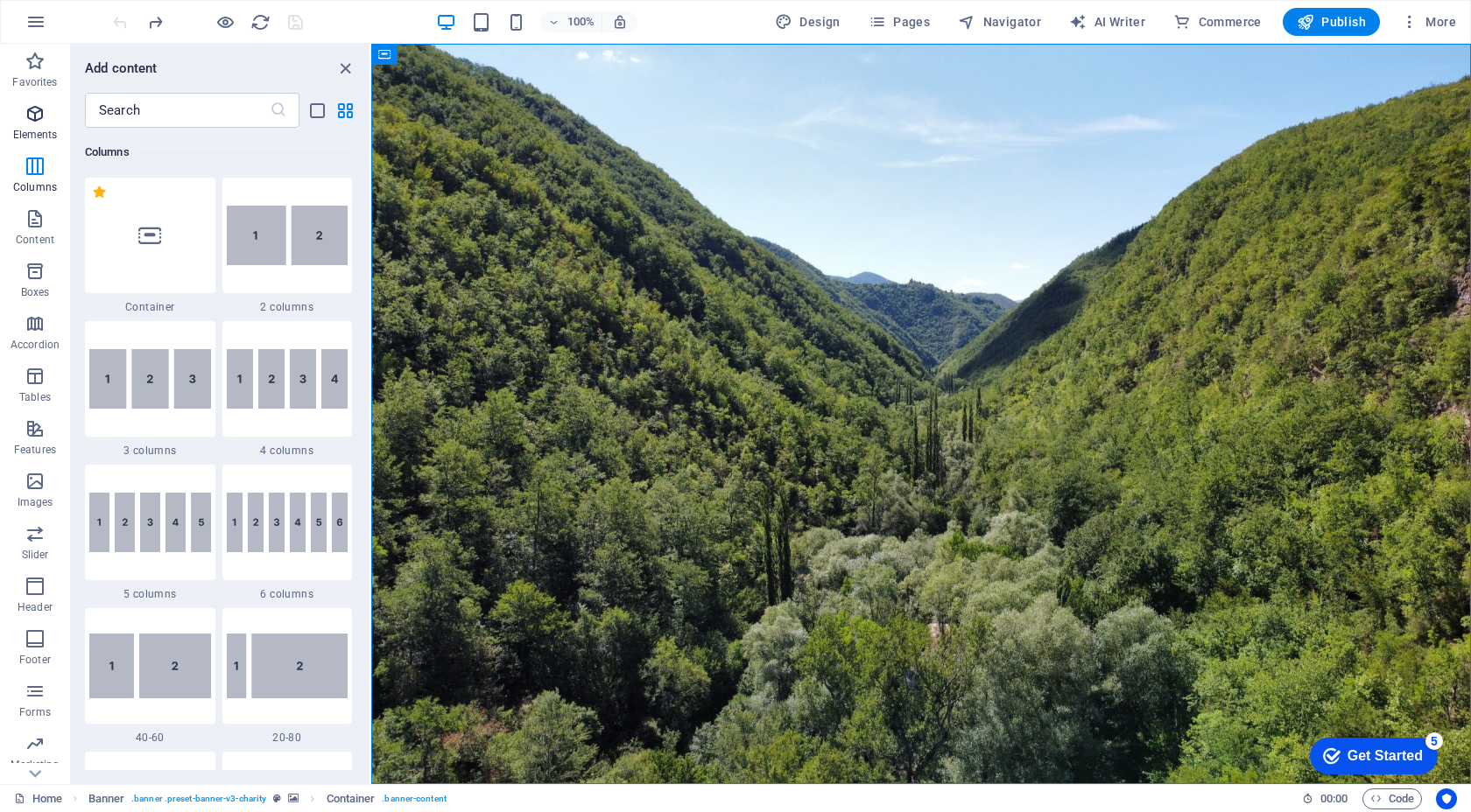
click at [35, 135] on p "Elements" at bounding box center [35, 135] width 45 height 14
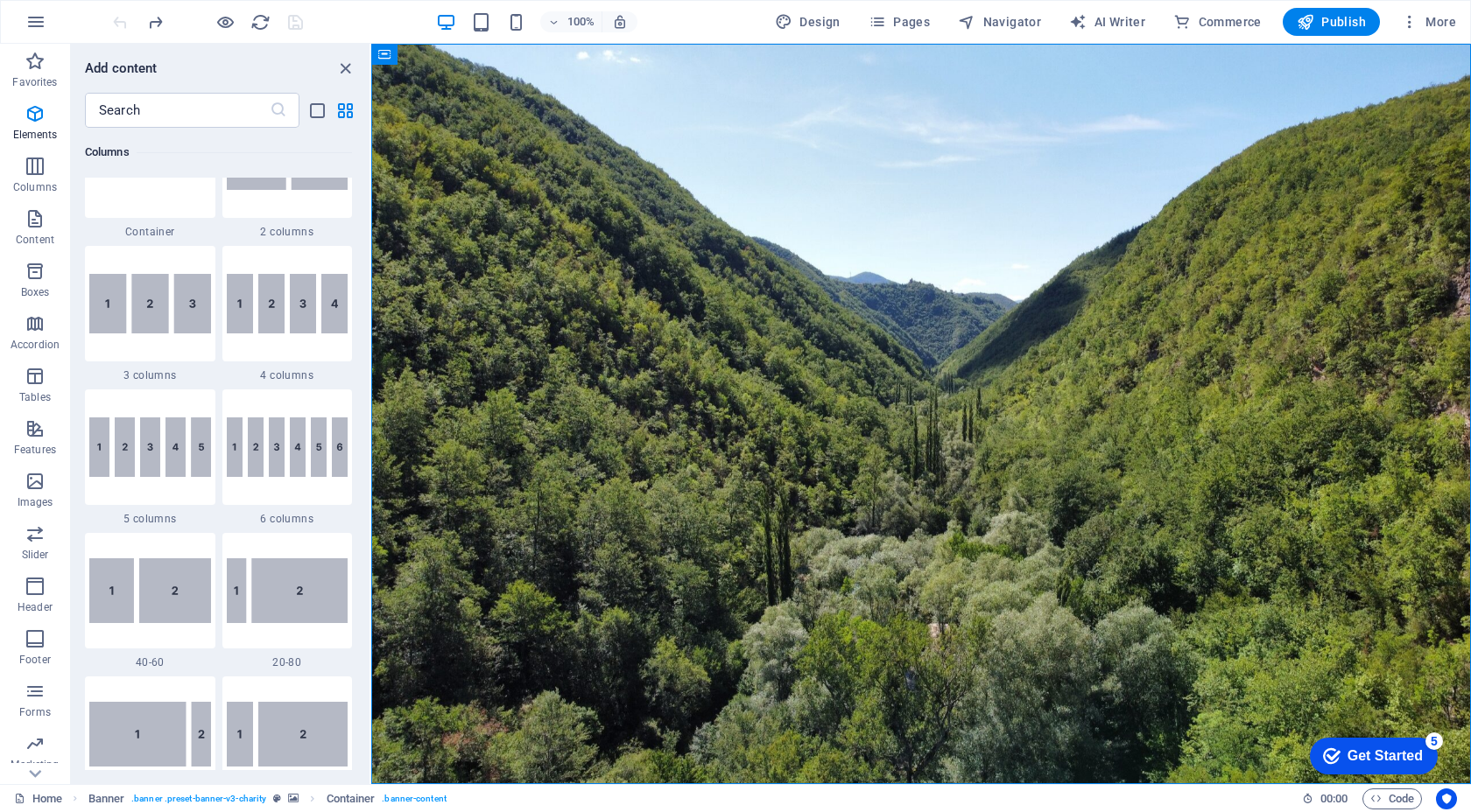
scroll to position [1080, 0]
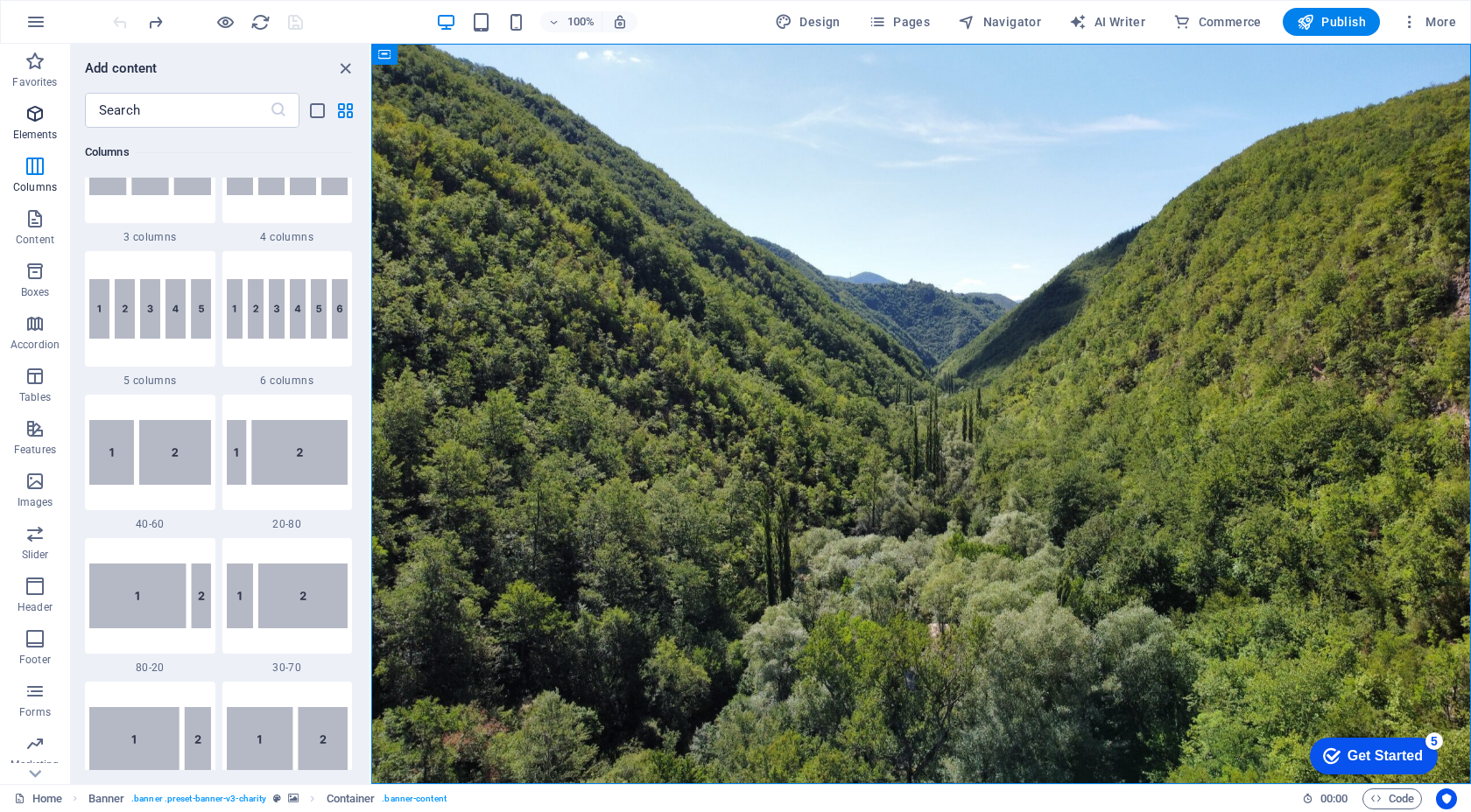
click at [37, 123] on icon "button" at bounding box center [35, 114] width 21 height 21
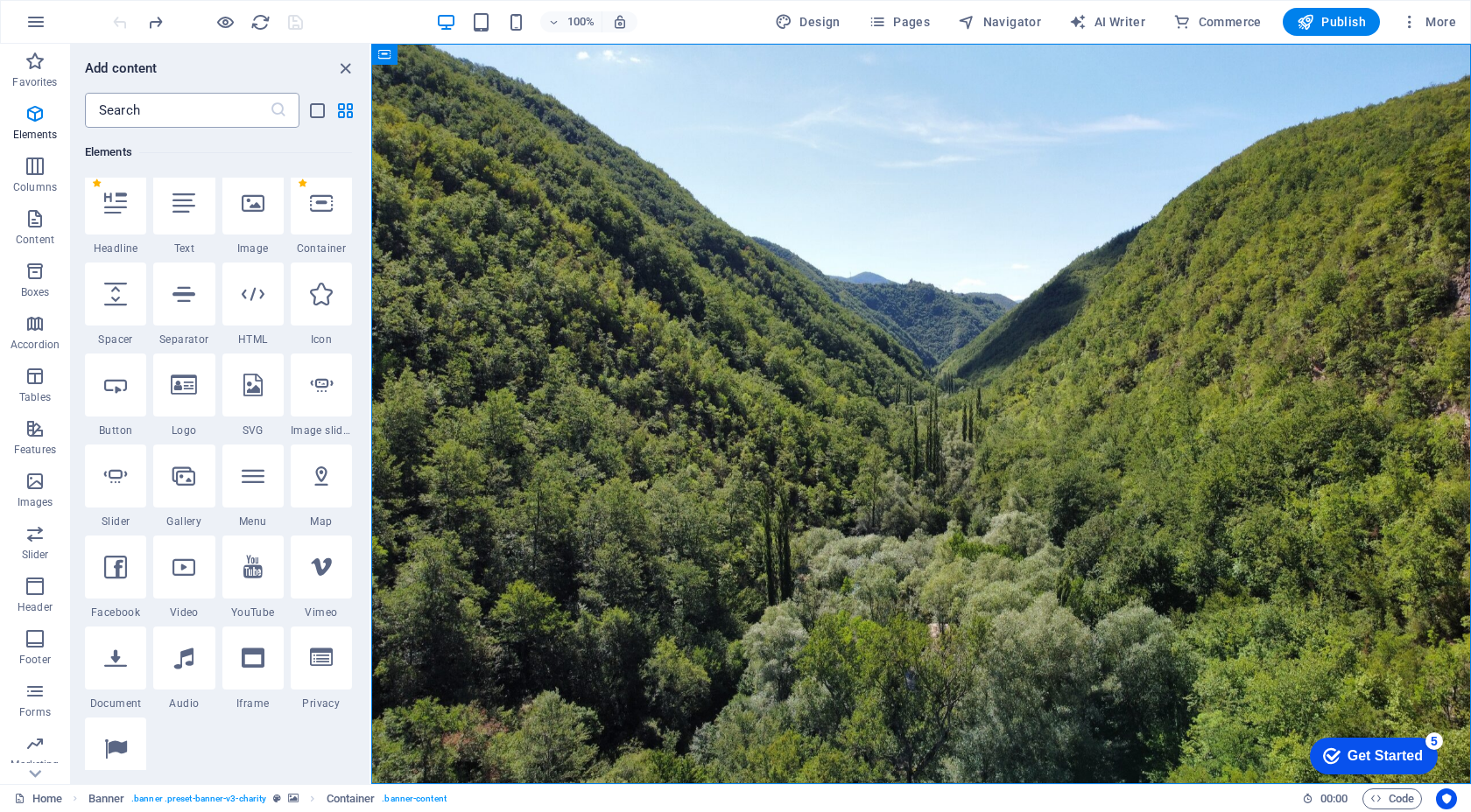
scroll to position [186, 0]
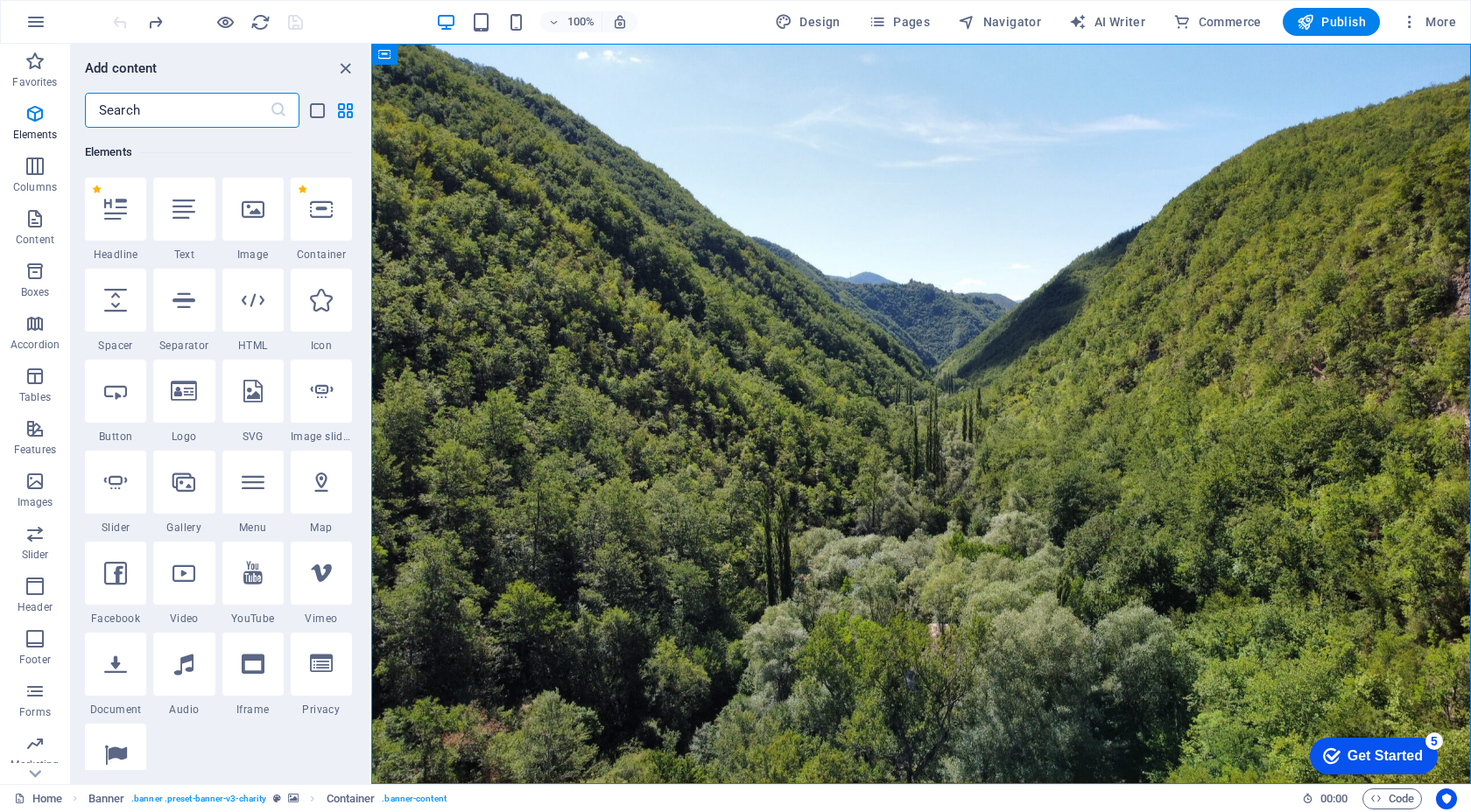
click at [114, 113] on input "text" at bounding box center [177, 110] width 184 height 35
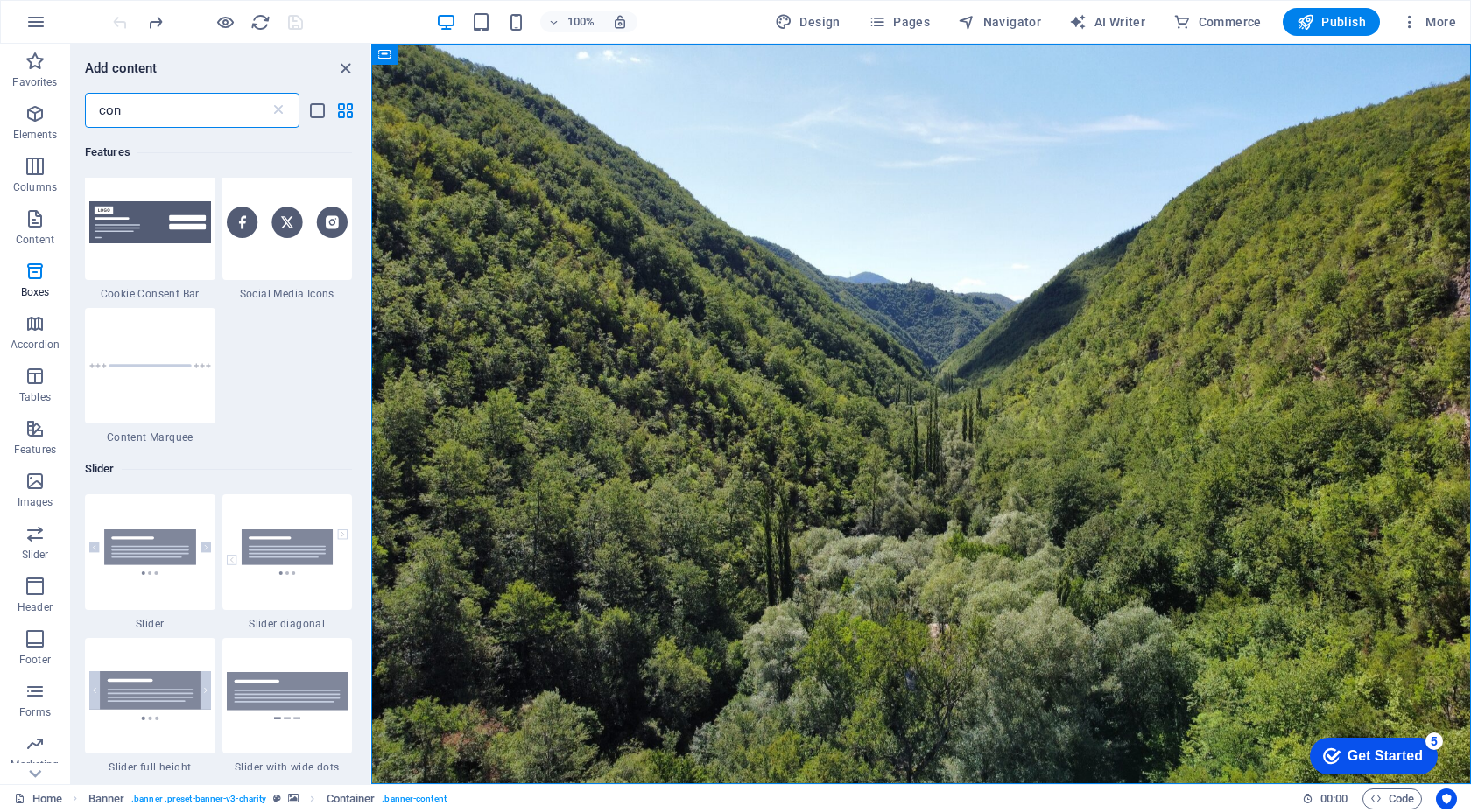
scroll to position [2179, 0]
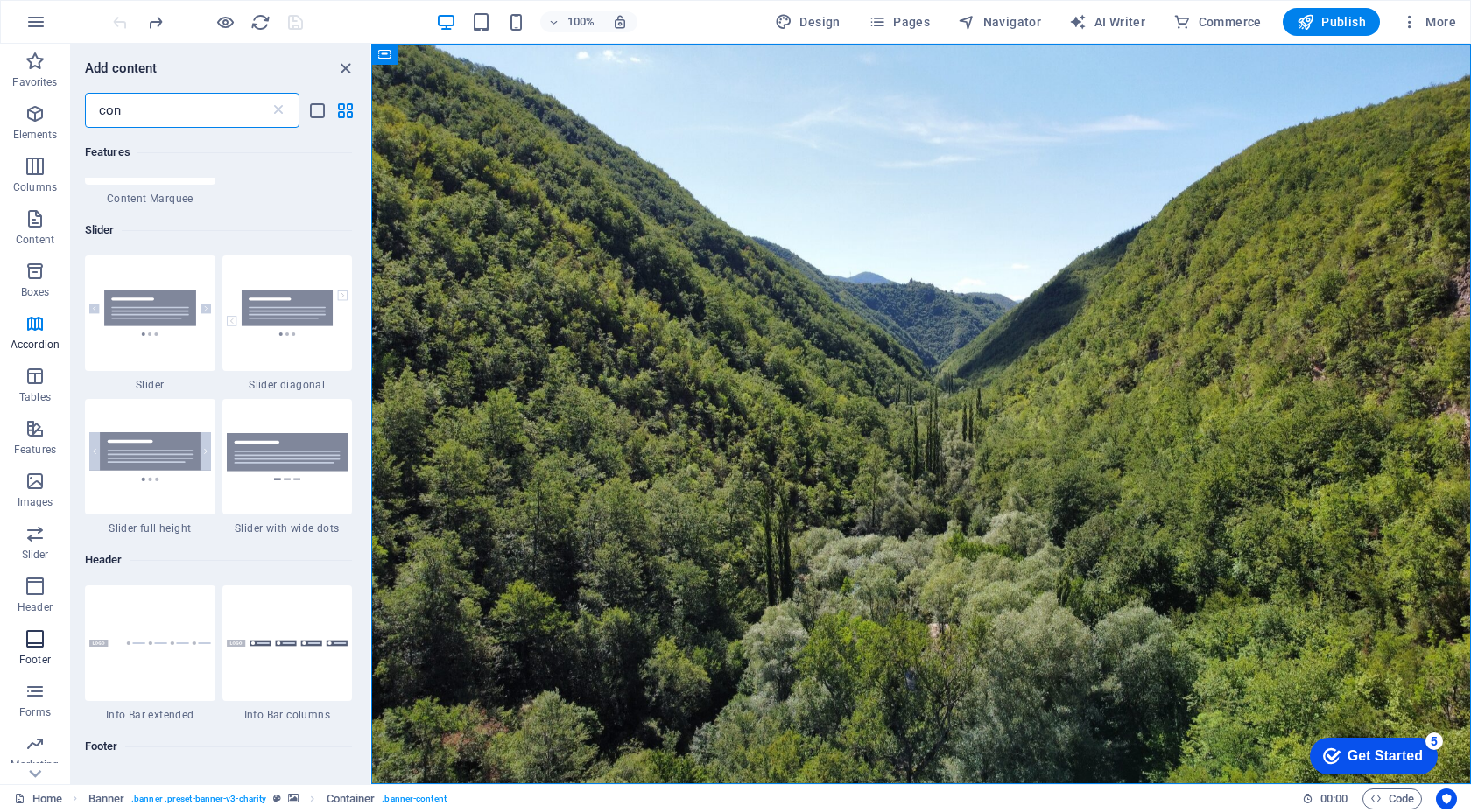
type input "con"
click at [37, 654] on p "Footer" at bounding box center [35, 660] width 31 height 14
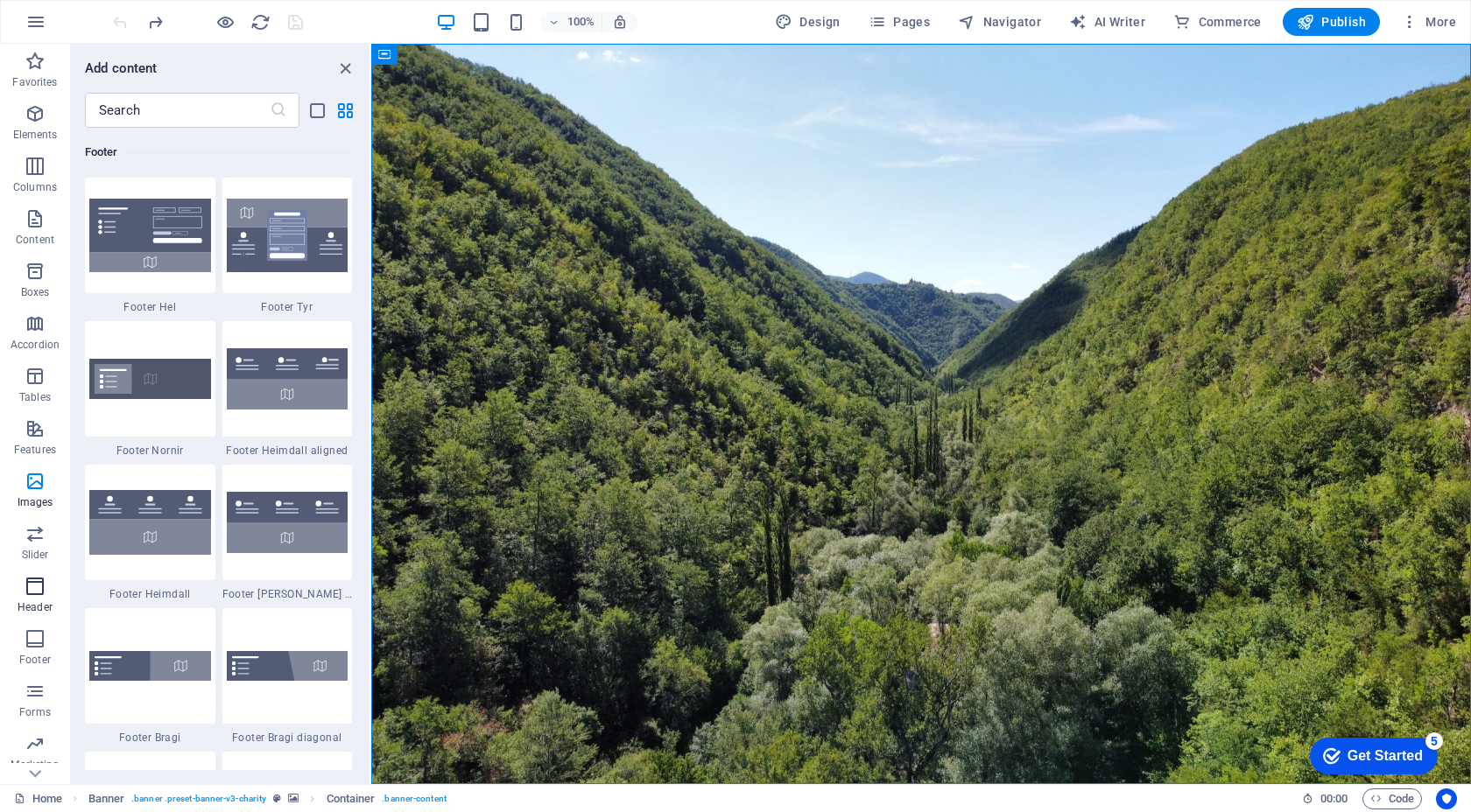
click at [36, 596] on icon "button" at bounding box center [35, 587] width 21 height 21
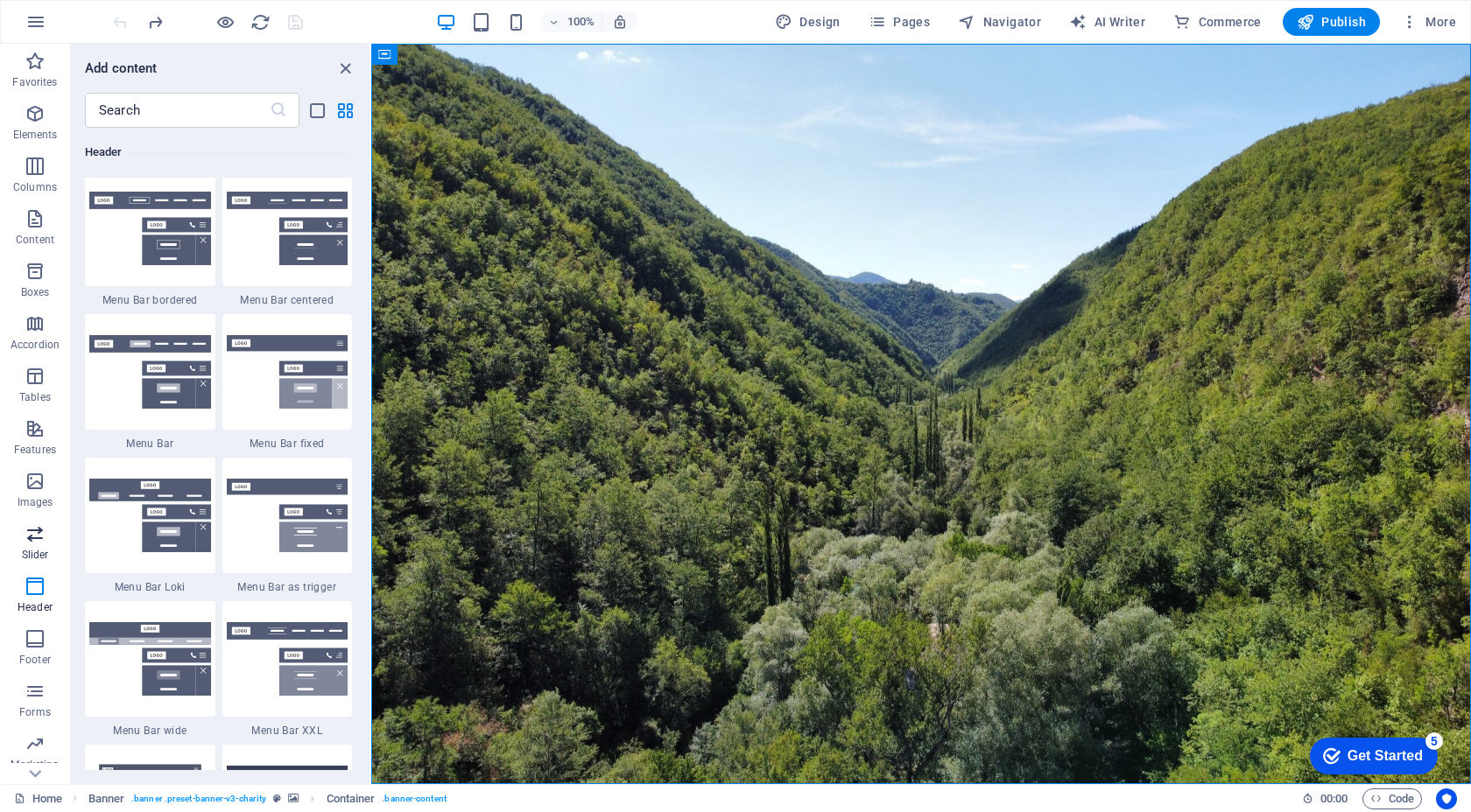
scroll to position [10539, 0]
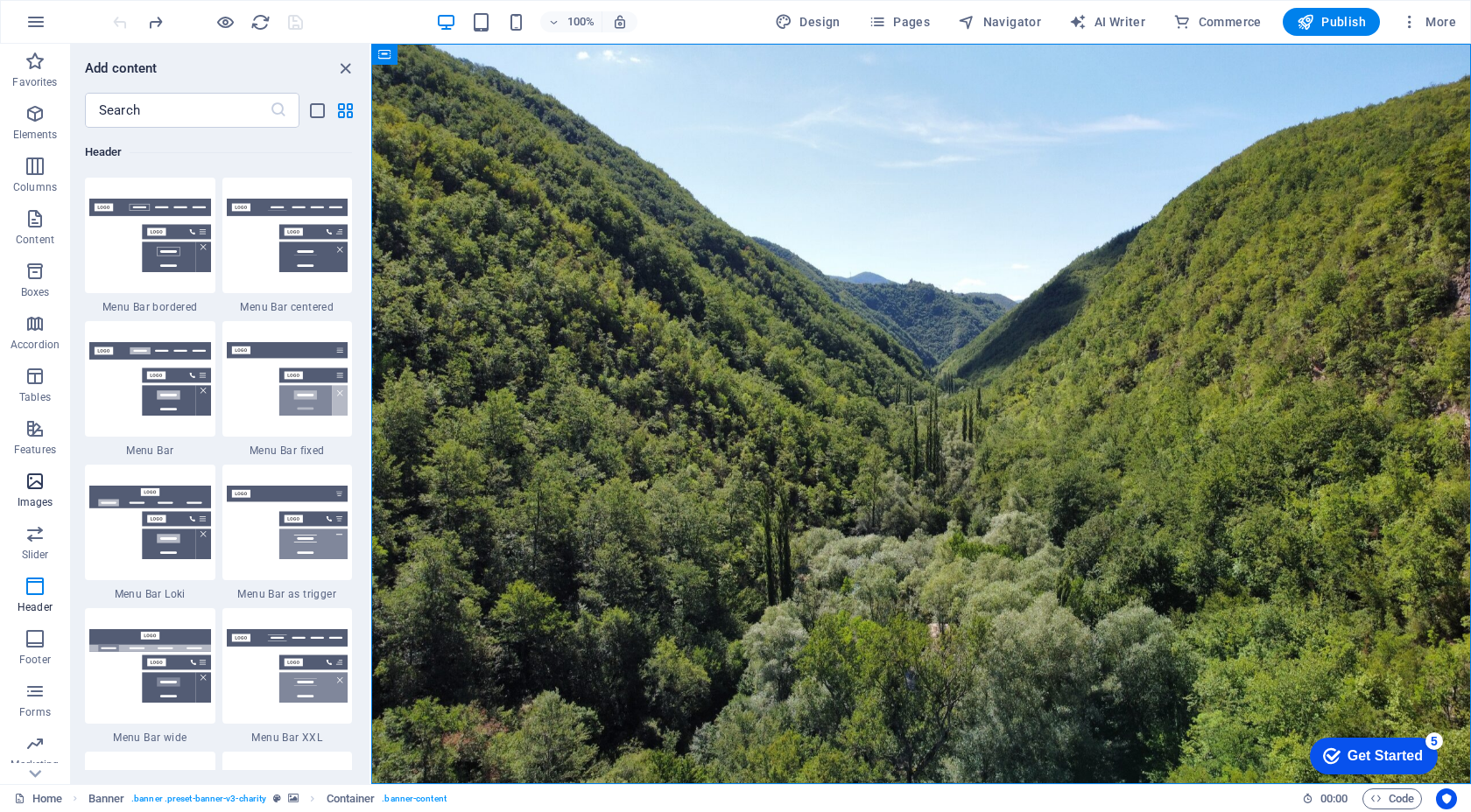
click at [37, 490] on icon "button" at bounding box center [35, 481] width 21 height 21
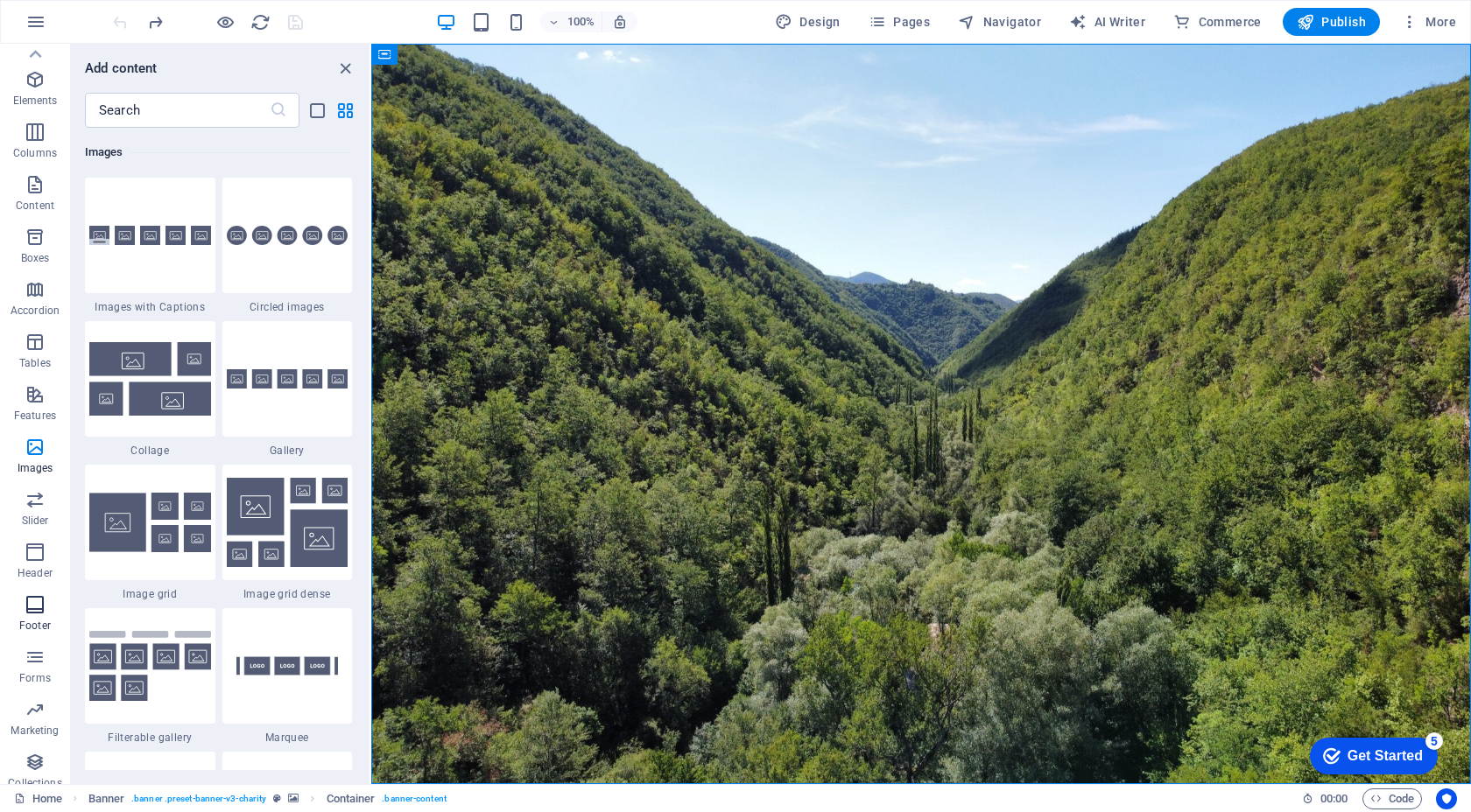
scroll to position [0, 0]
click at [34, 289] on p "Boxes" at bounding box center [36, 292] width 29 height 14
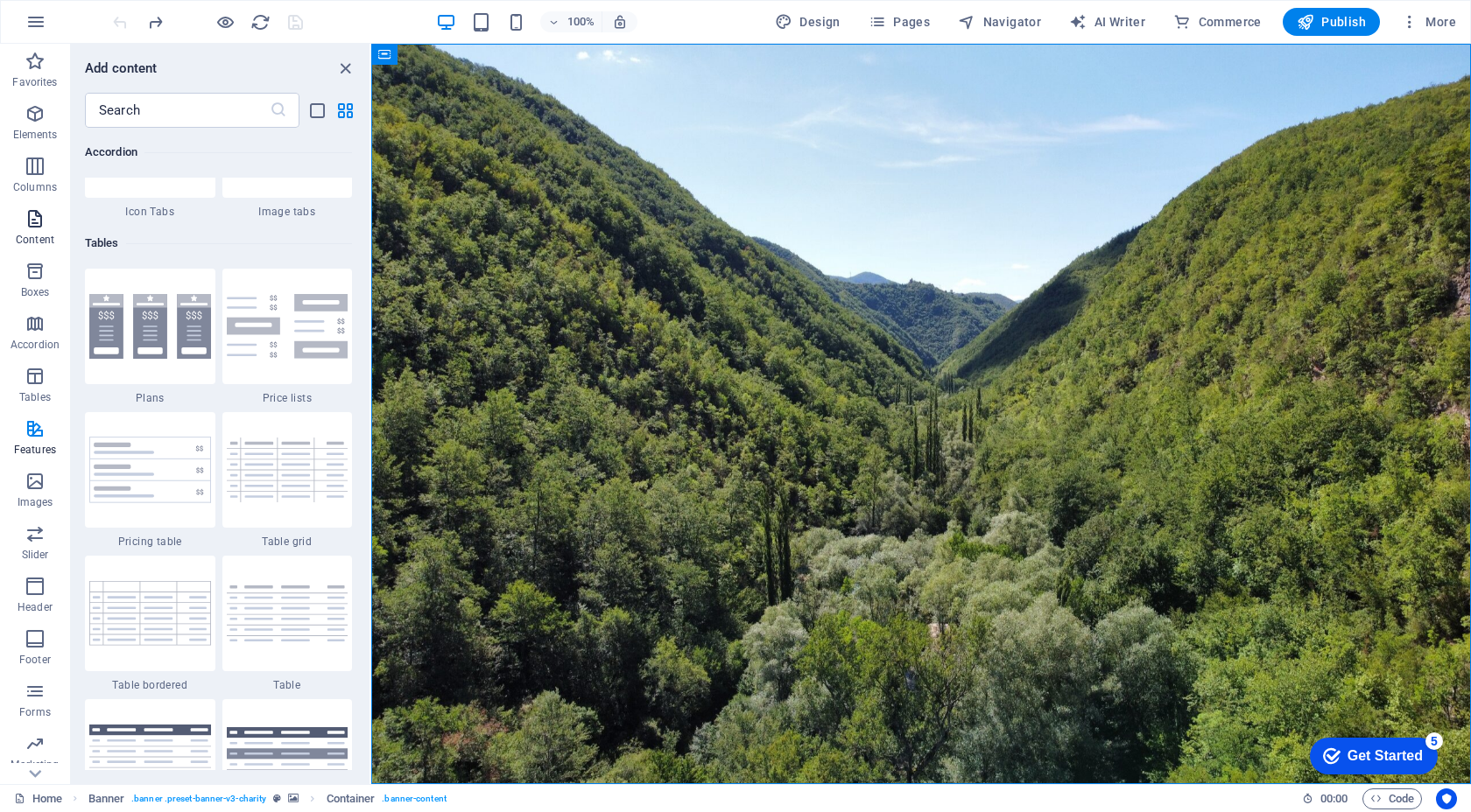
click at [34, 232] on span "Content" at bounding box center [35, 228] width 70 height 42
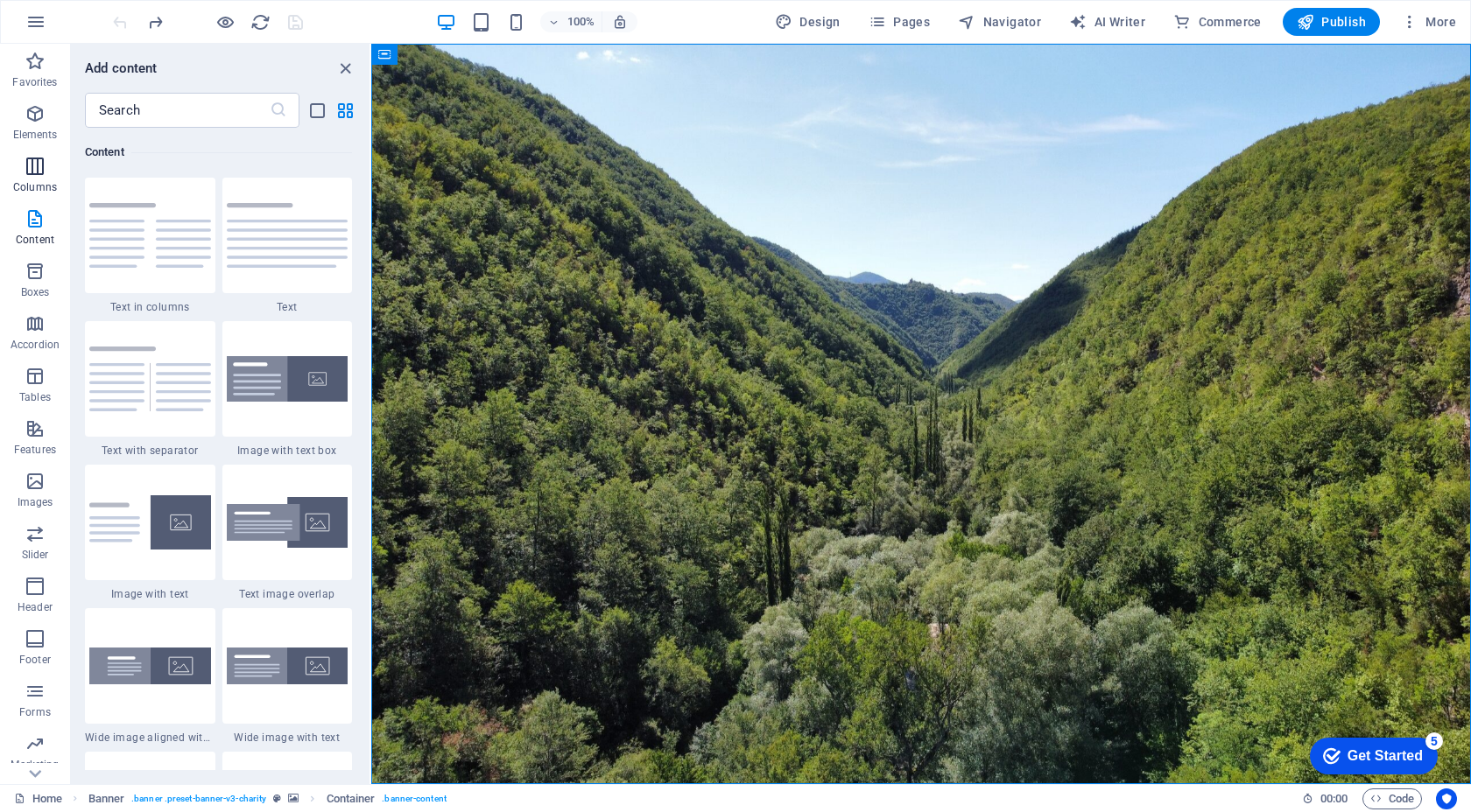
click at [32, 183] on p "Columns" at bounding box center [34, 187] width 44 height 14
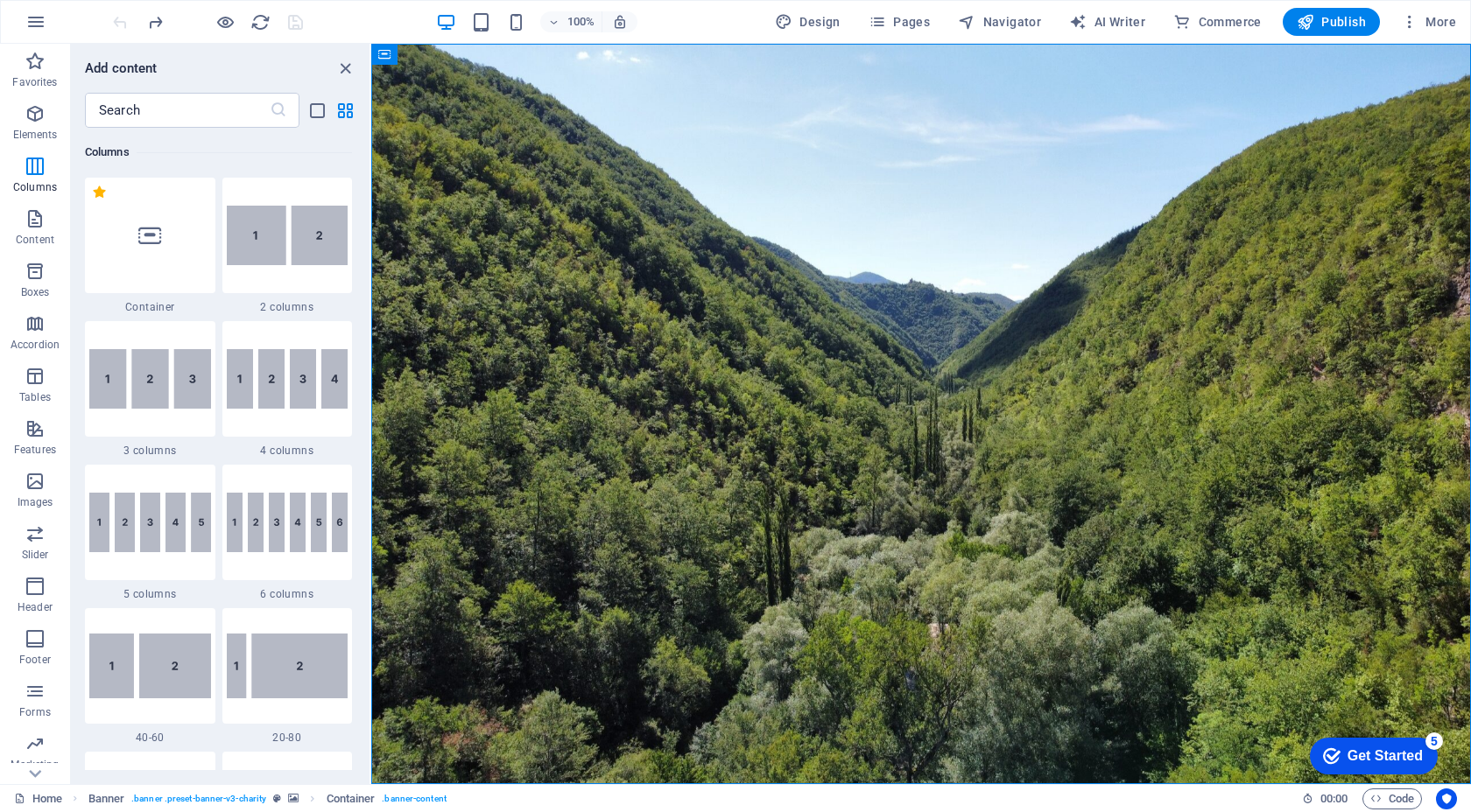
click at [311, 122] on div "​" at bounding box center [221, 110] width 299 height 35
click at [311, 118] on icon "list-view" at bounding box center [317, 110] width 20 height 20
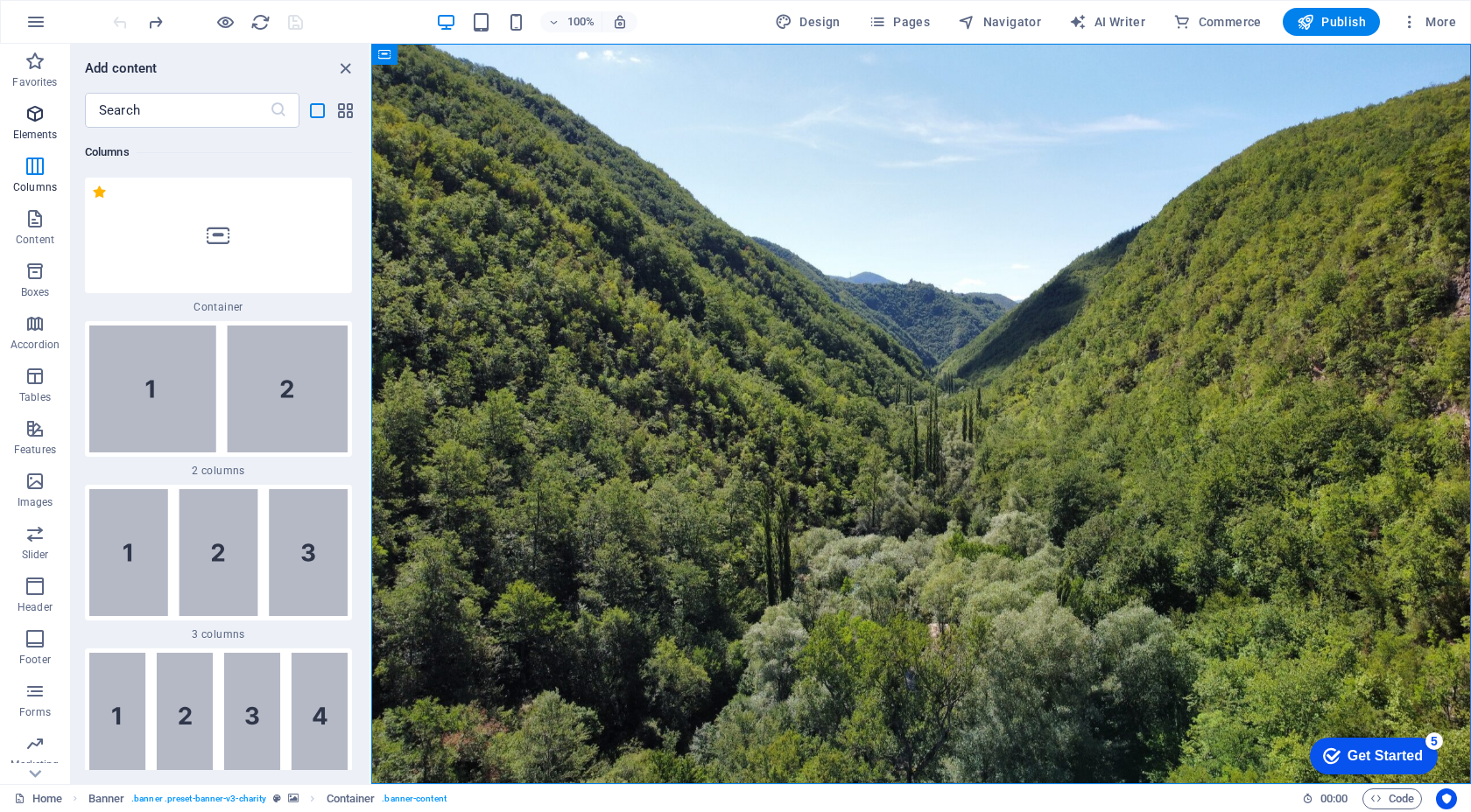
click at [43, 122] on icon "button" at bounding box center [35, 114] width 21 height 21
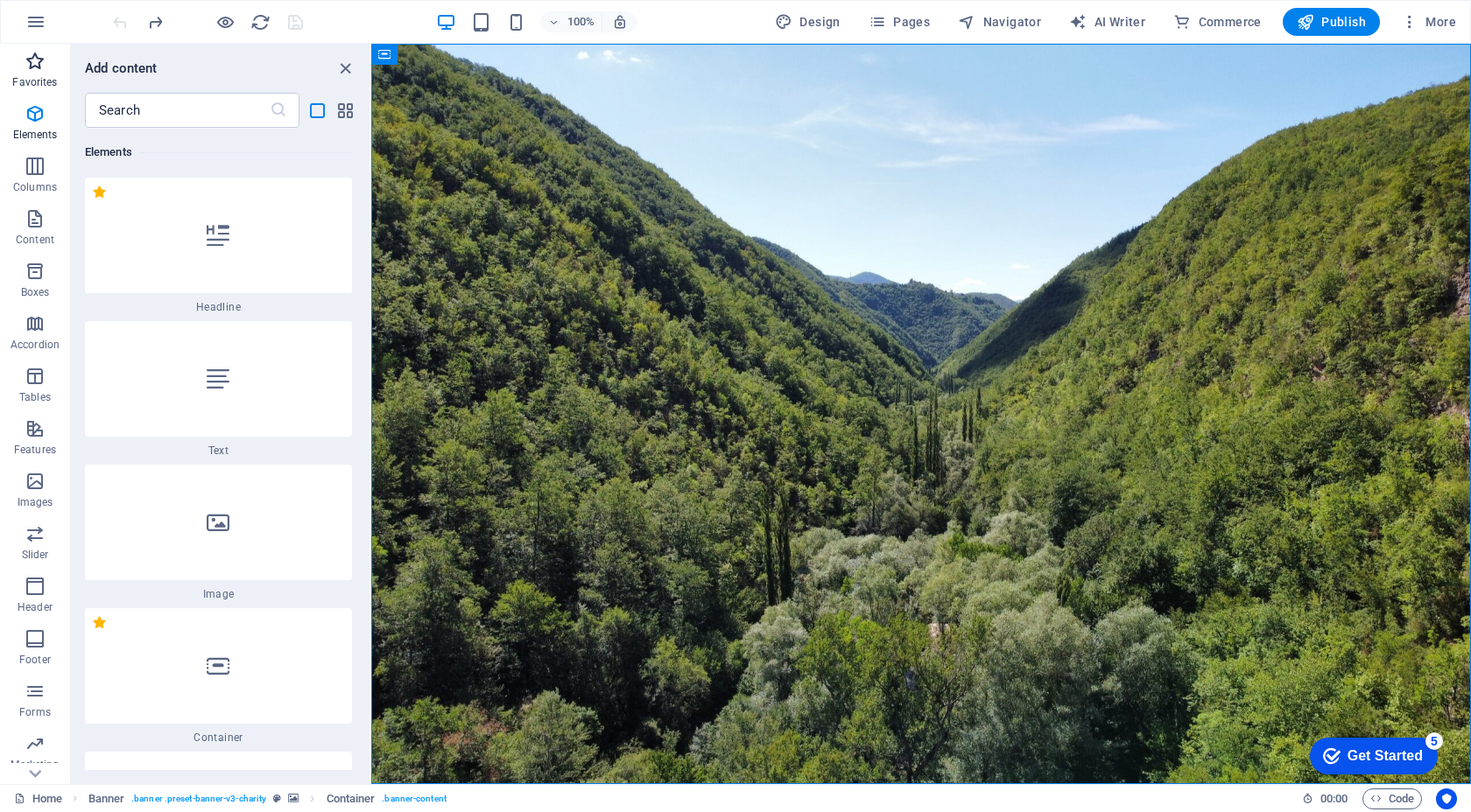
click at [42, 67] on icon "button" at bounding box center [35, 61] width 21 height 21
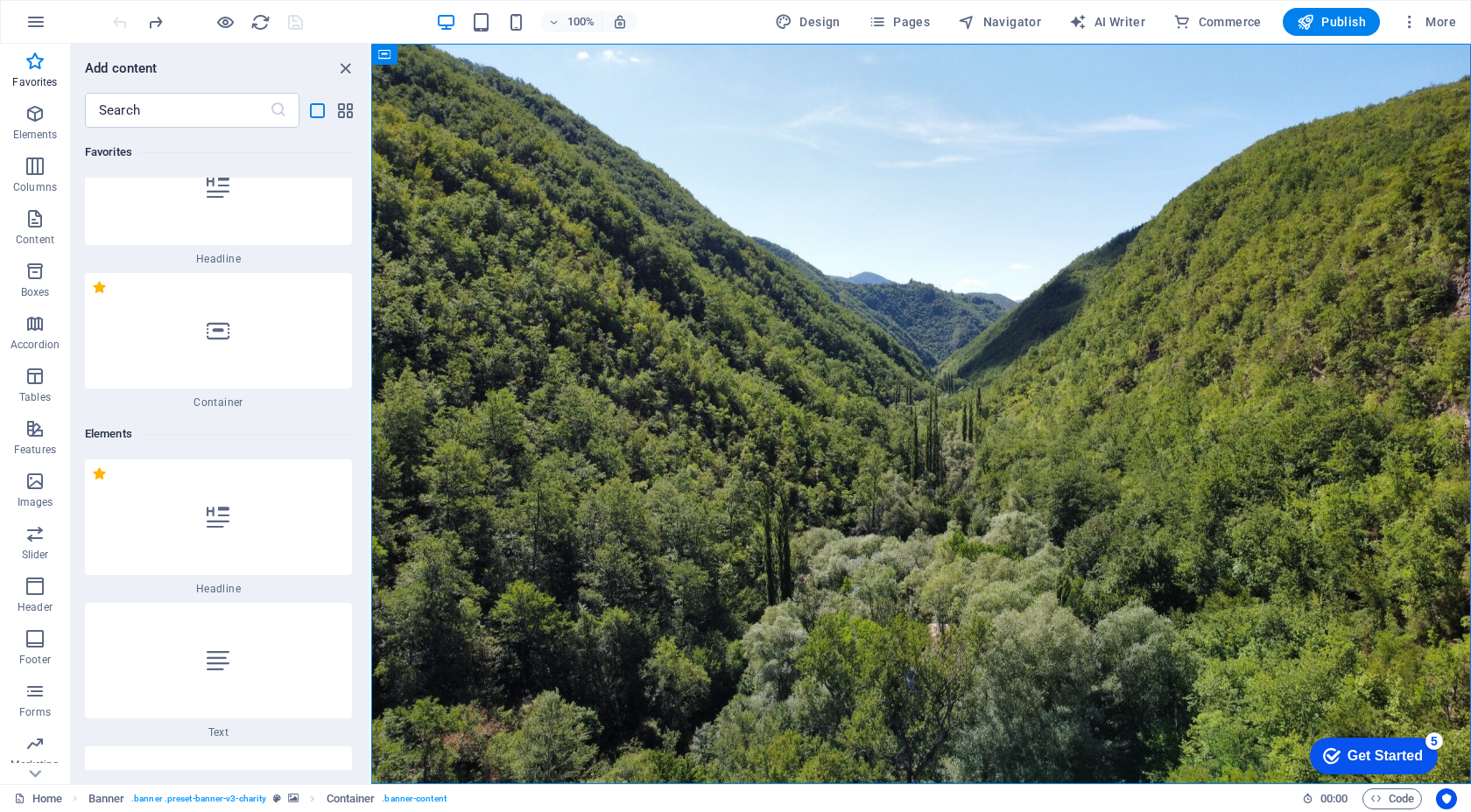
scroll to position [0, 0]
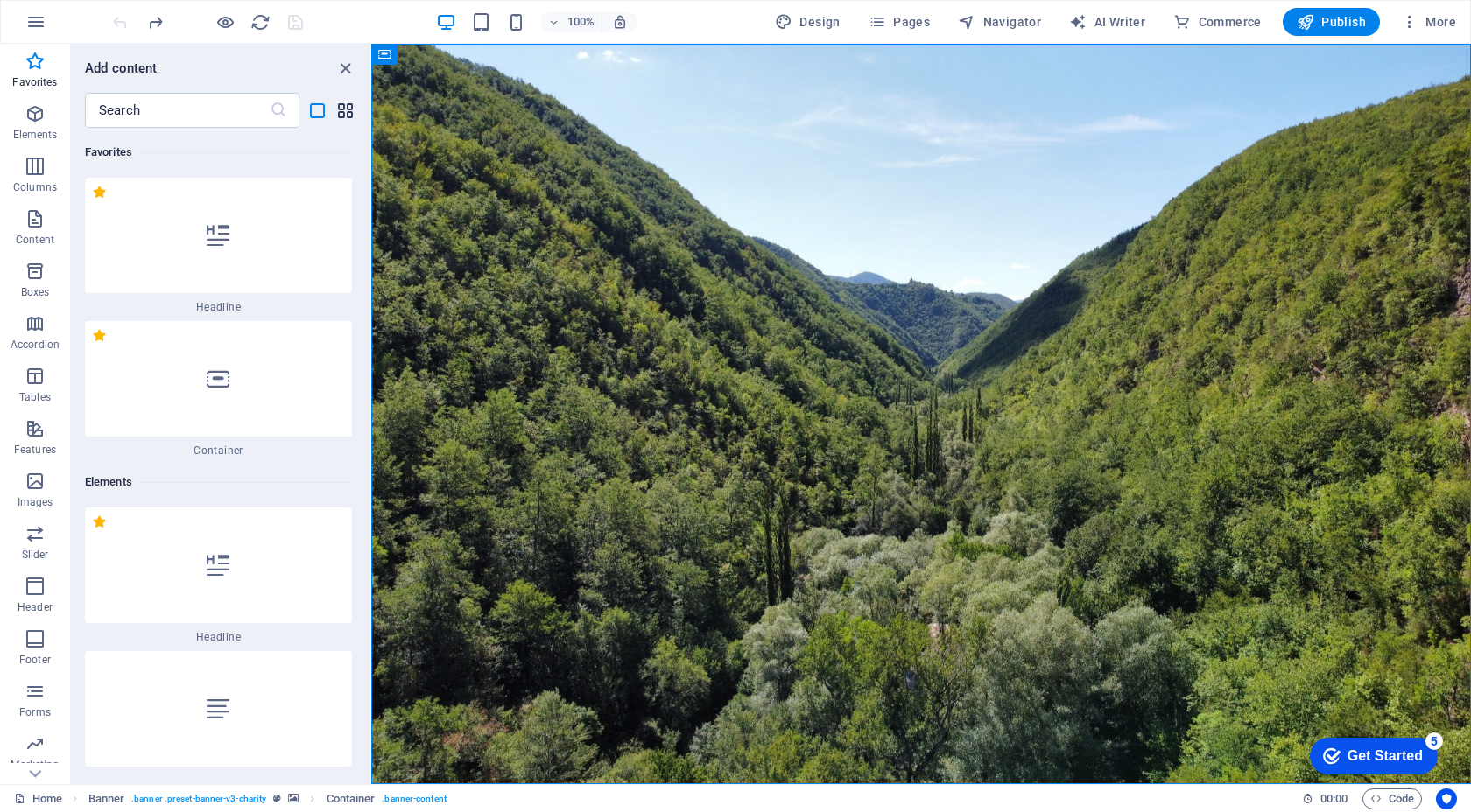
click at [352, 112] on icon "grid-view" at bounding box center [345, 110] width 20 height 20
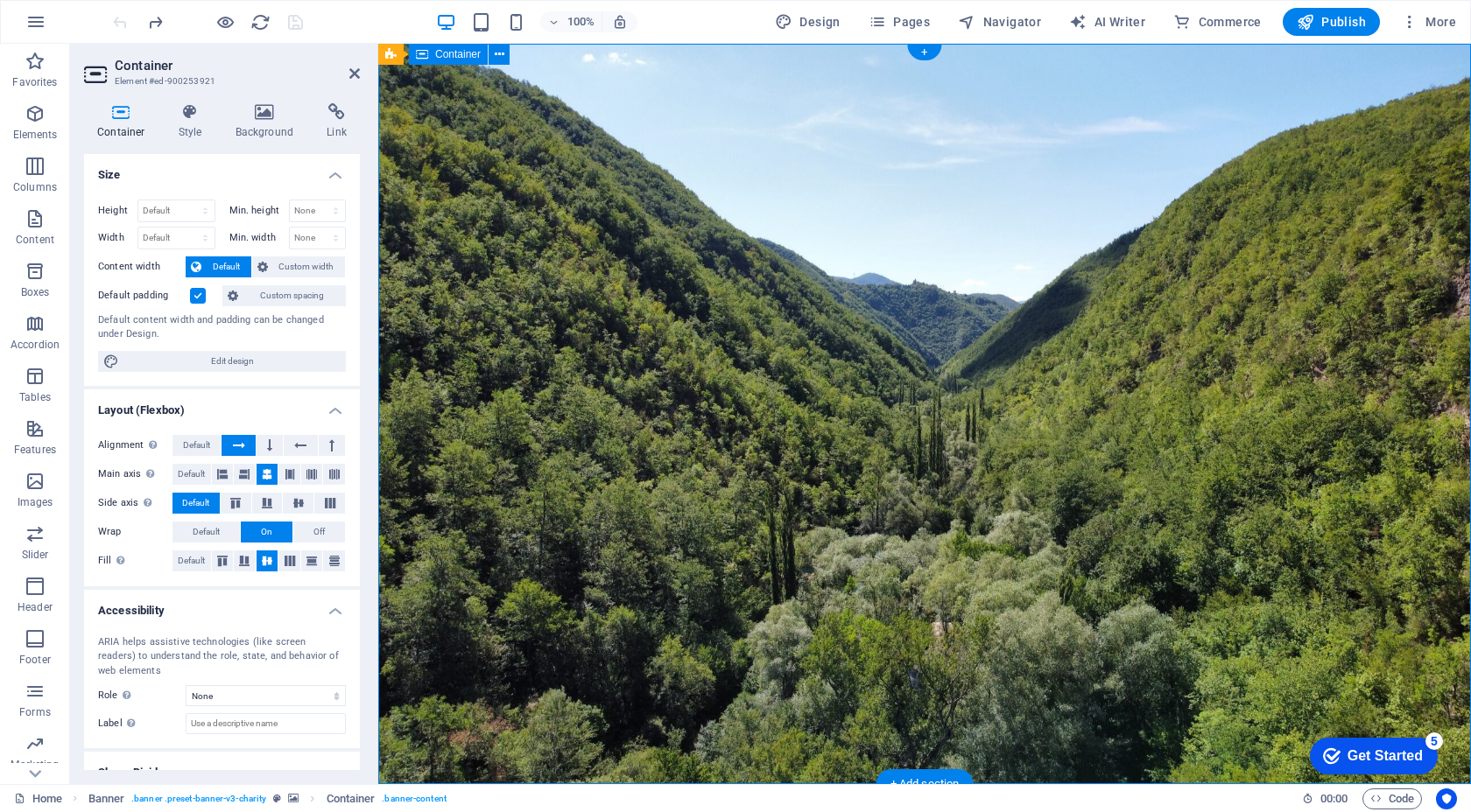
click at [449, 58] on span "Container" at bounding box center [458, 54] width 46 height 11
click at [1182, 28] on icon "button" at bounding box center [1182, 21] width 18 height 18
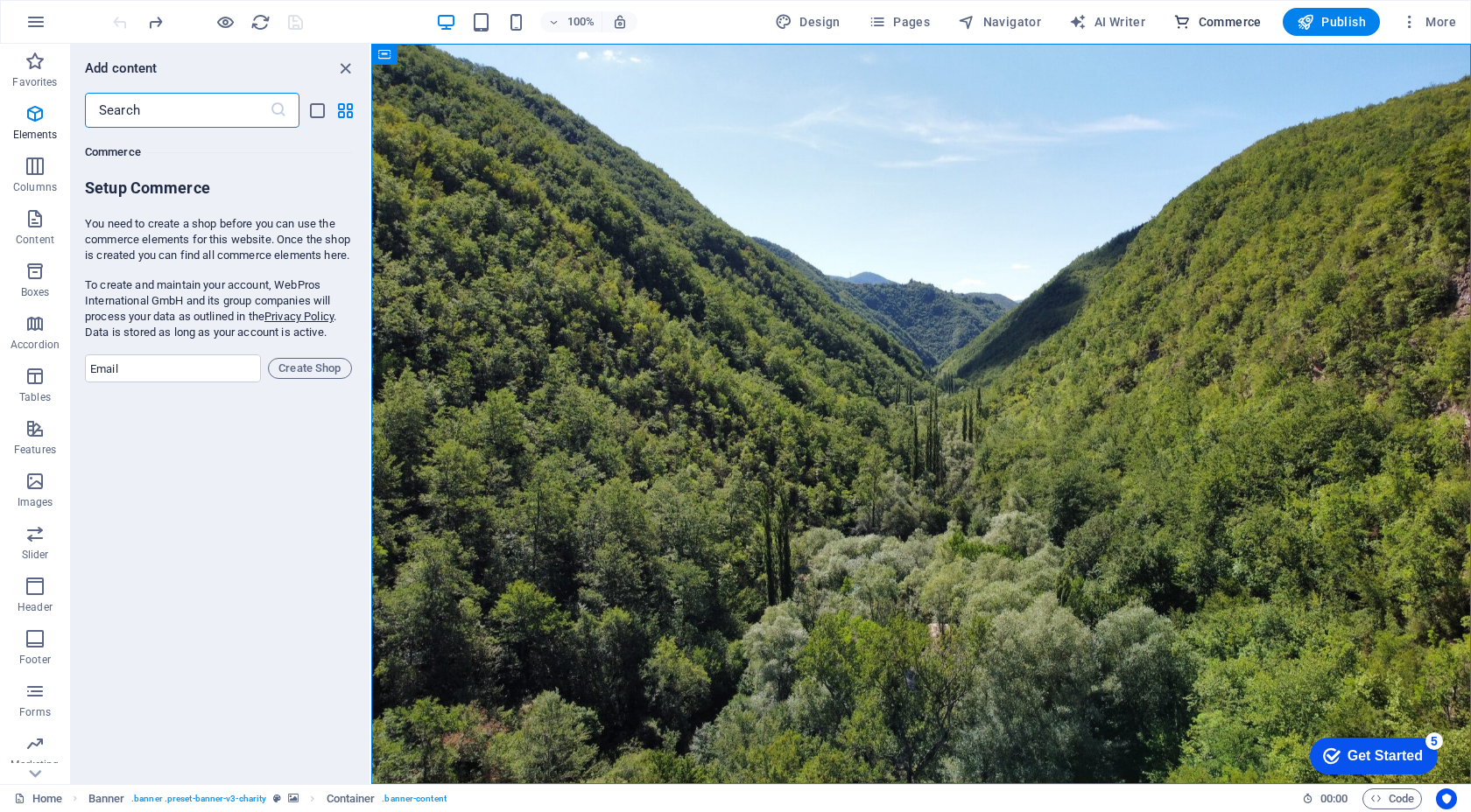
scroll to position [16867, 0]
click at [798, 26] on span "Design" at bounding box center [807, 21] width 65 height 18
select select "px"
select select "300"
select select "px"
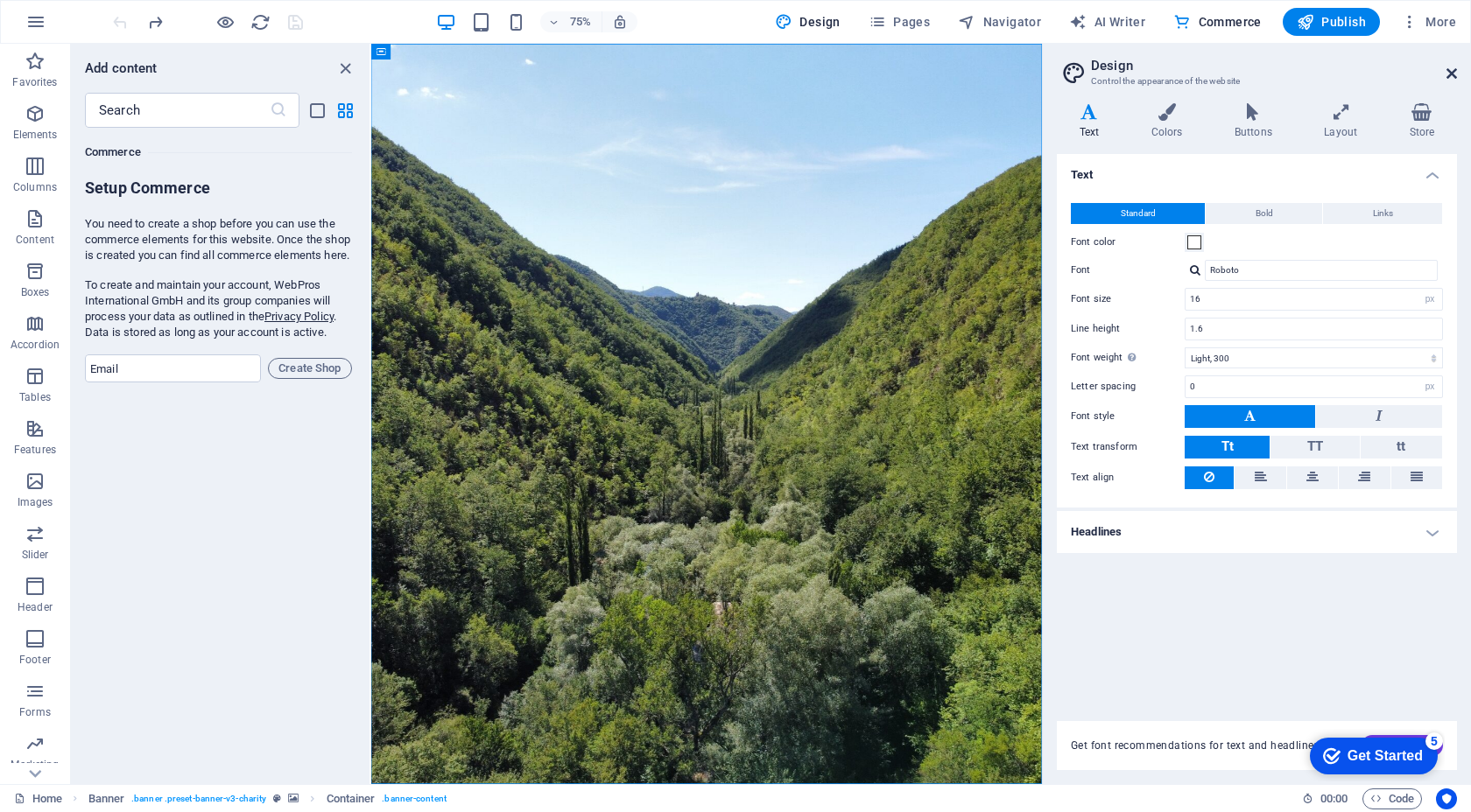
click at [1447, 74] on icon at bounding box center [1451, 73] width 11 height 14
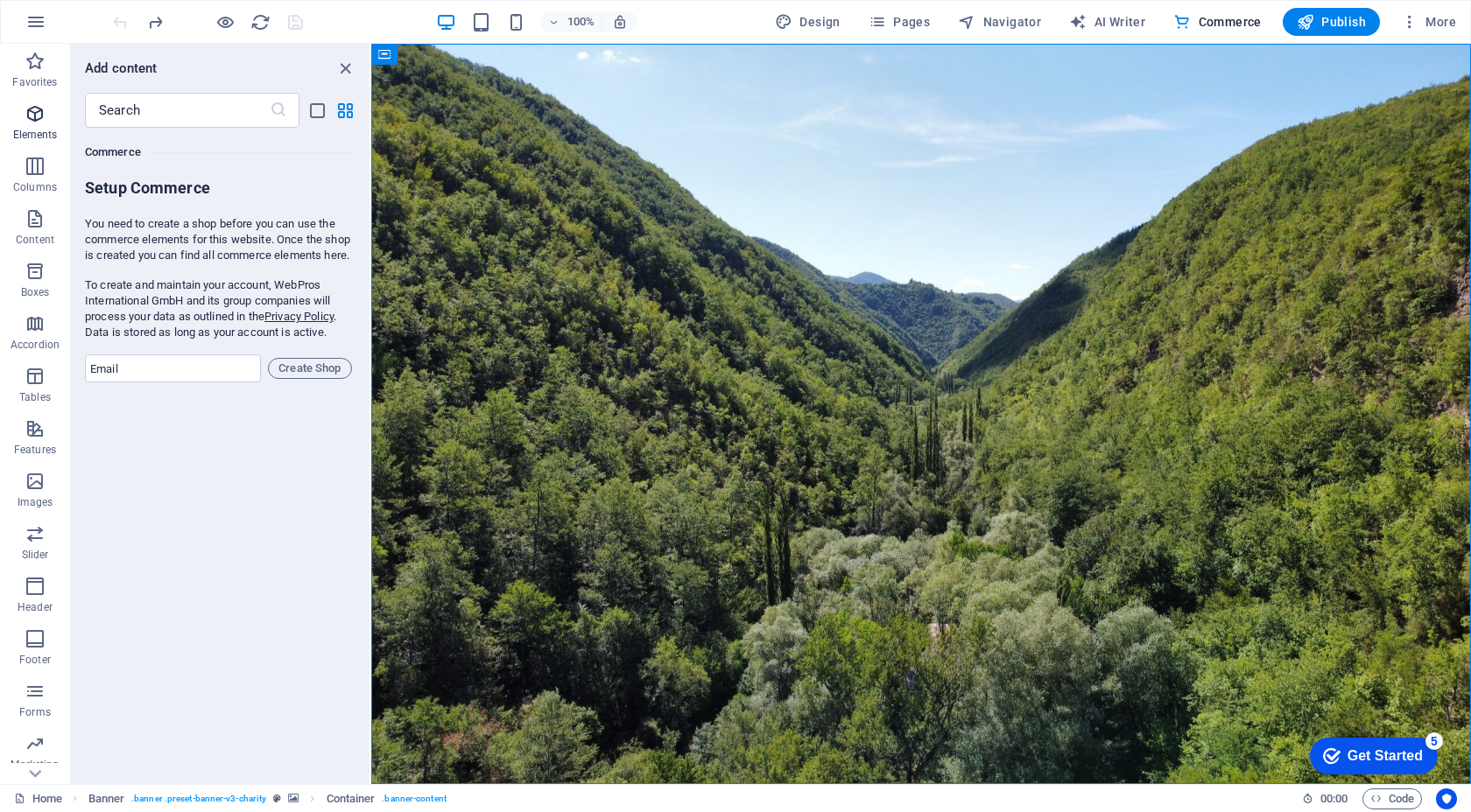
click at [24, 106] on icon "button" at bounding box center [35, 114] width 21 height 21
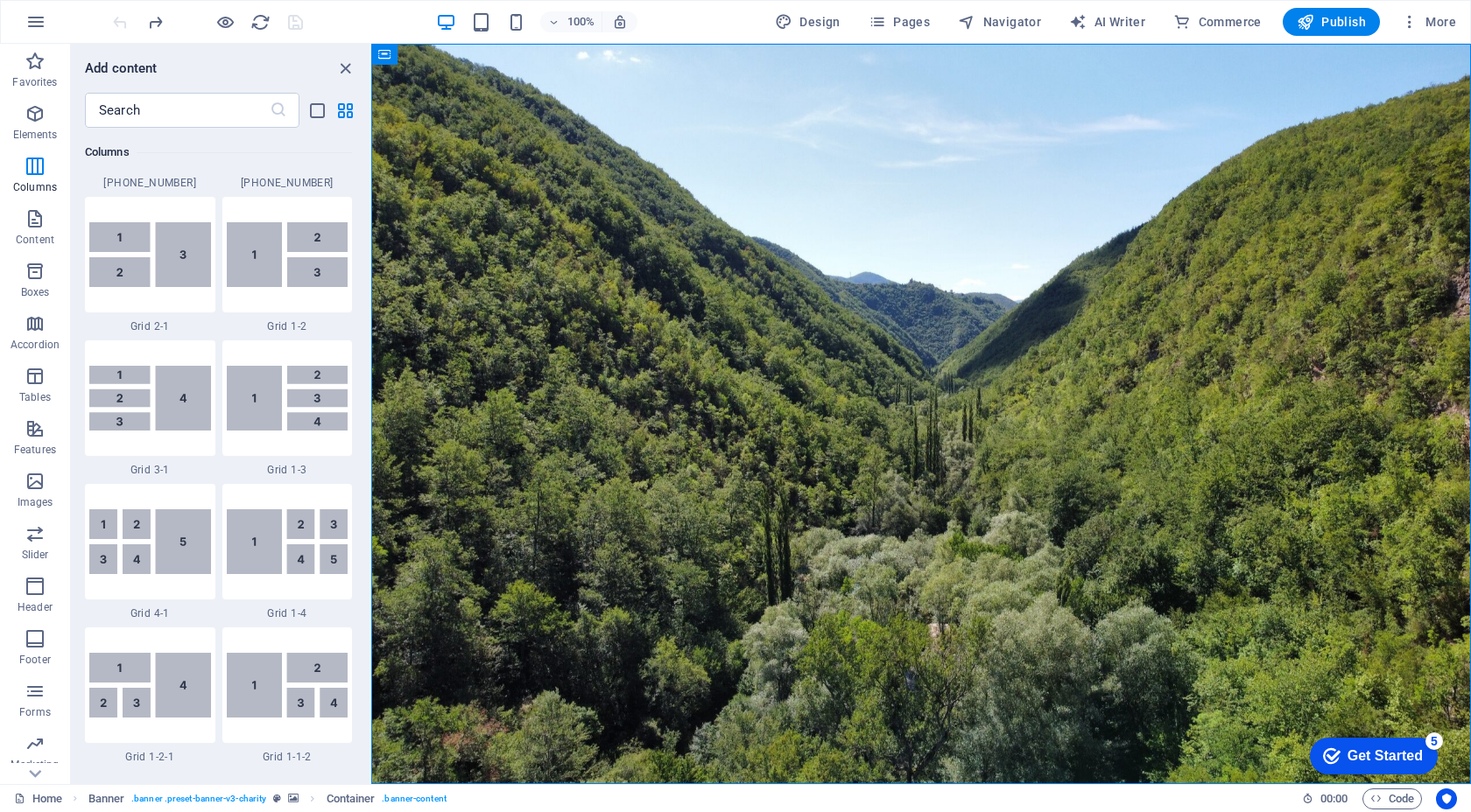
scroll to position [2300, 0]
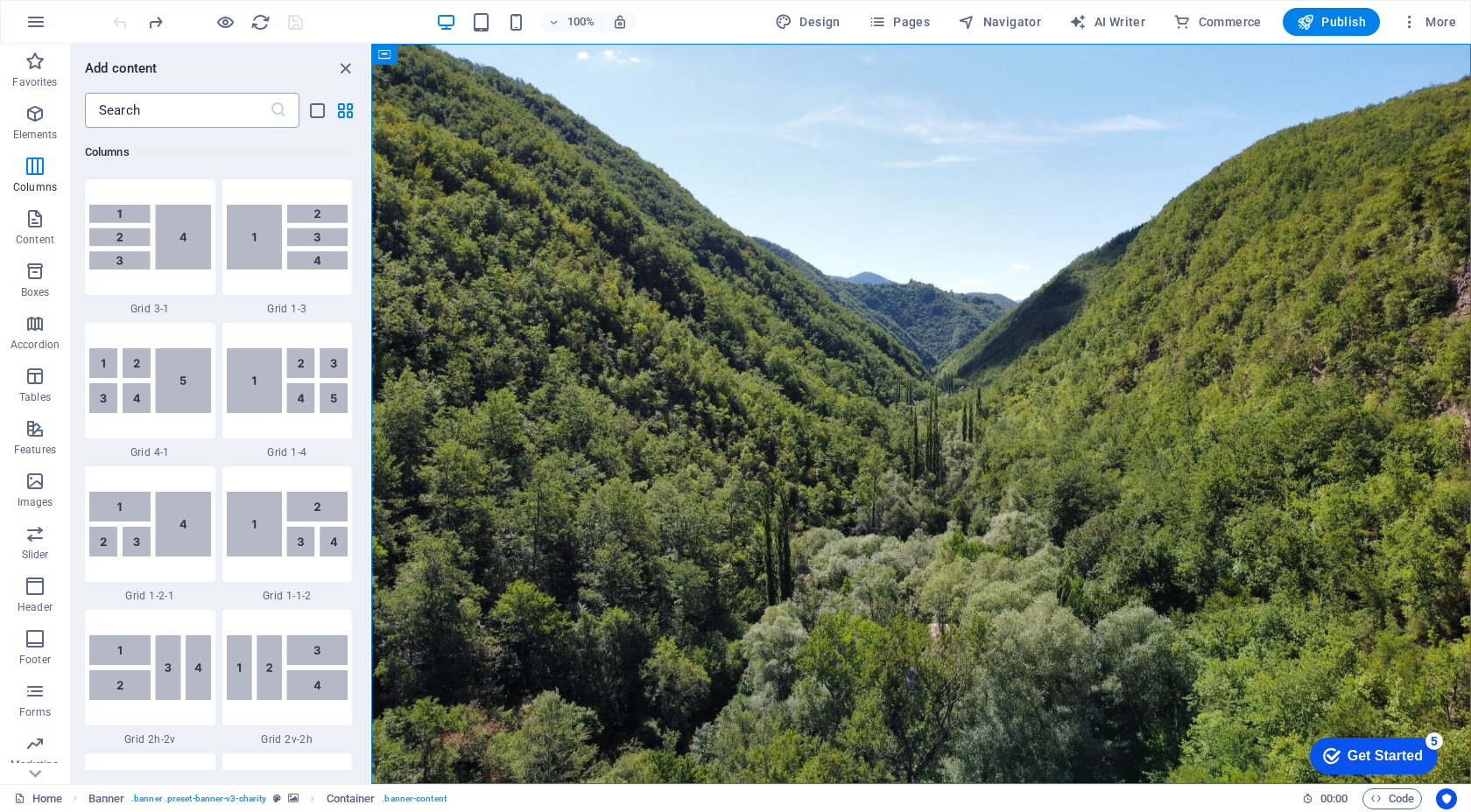
click at [228, 111] on input "text" at bounding box center [177, 110] width 184 height 35
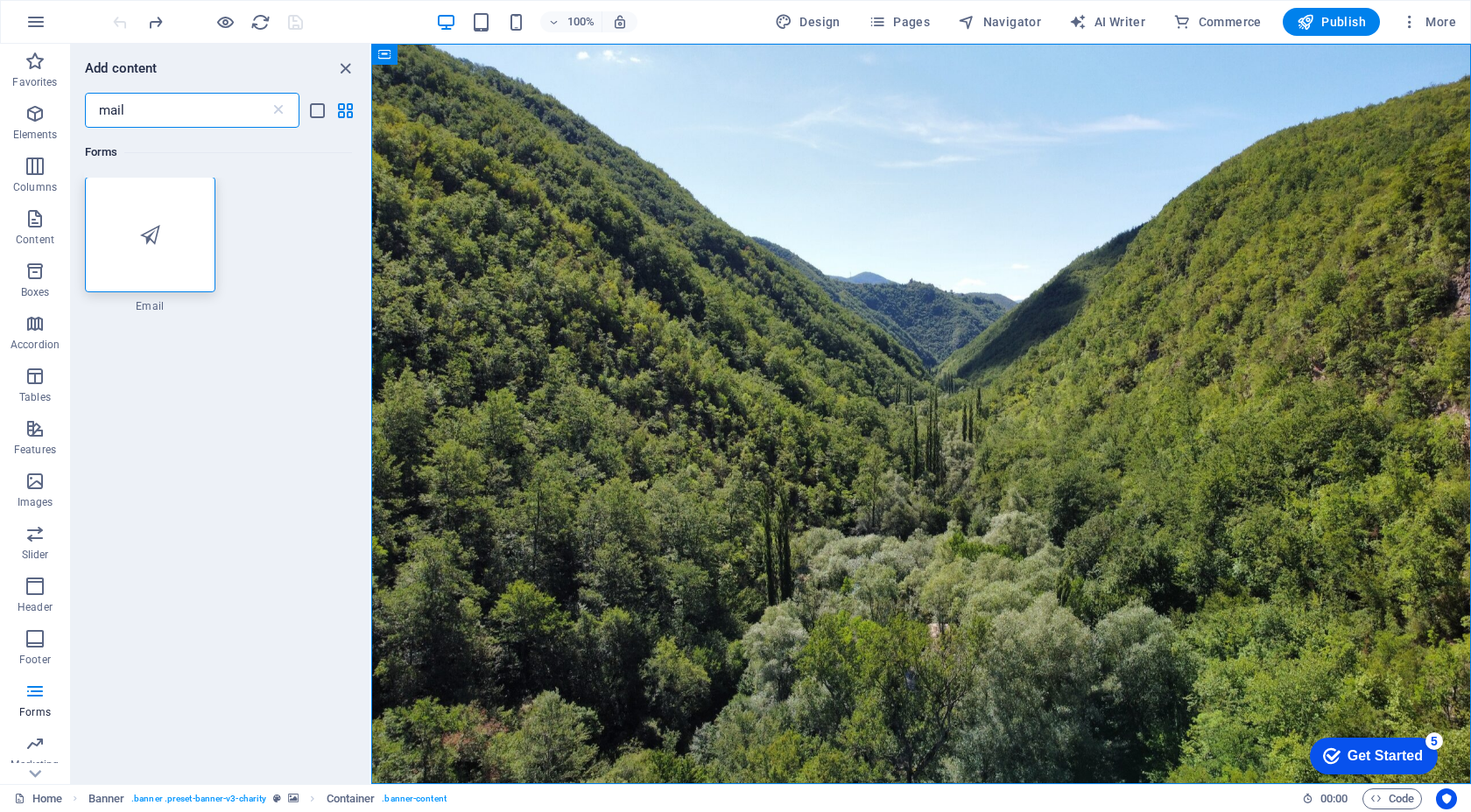
scroll to position [0, 0]
type input "mail"
click at [179, 249] on div at bounding box center [150, 235] width 131 height 115
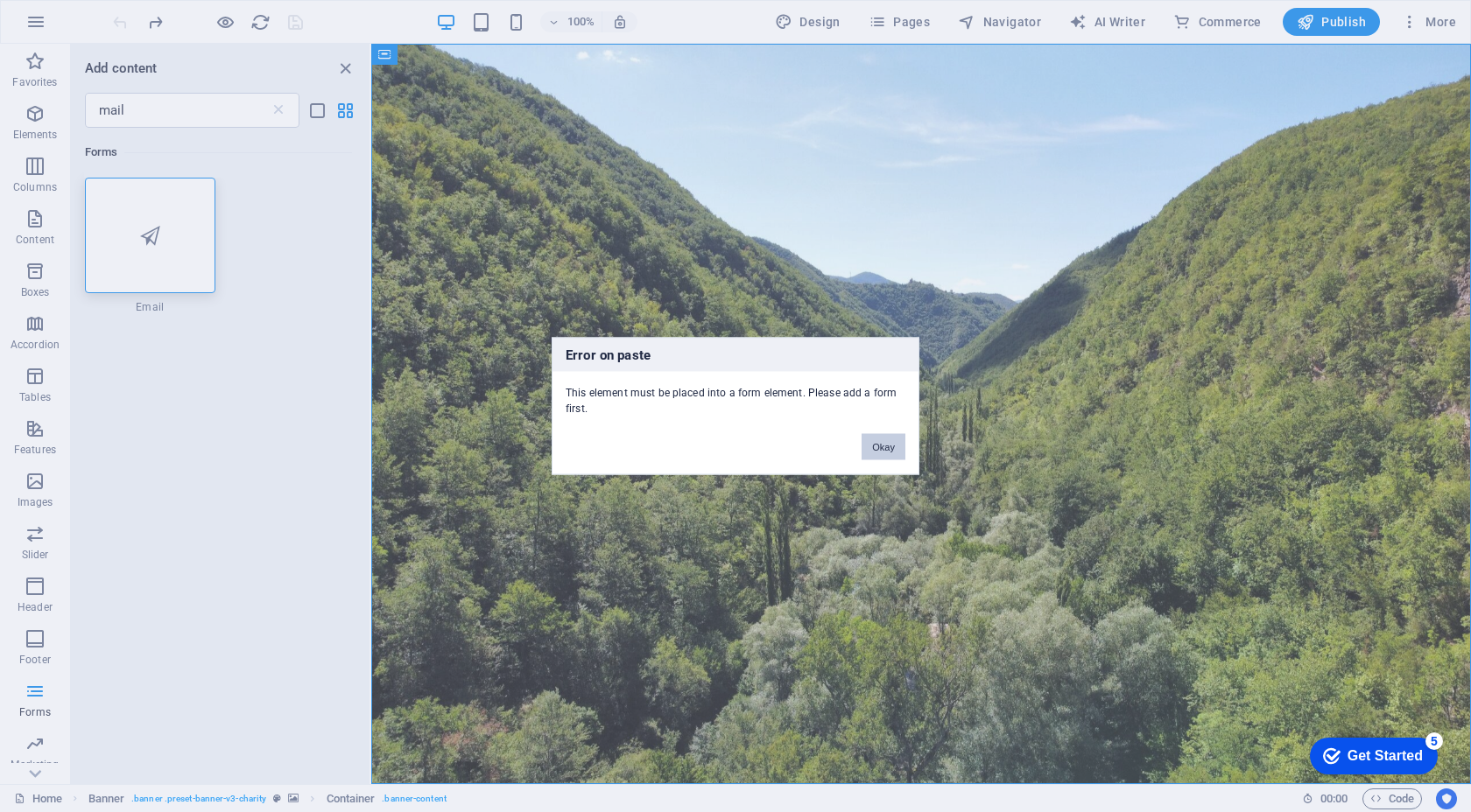
click at [880, 448] on button "Okay" at bounding box center [882, 447] width 44 height 26
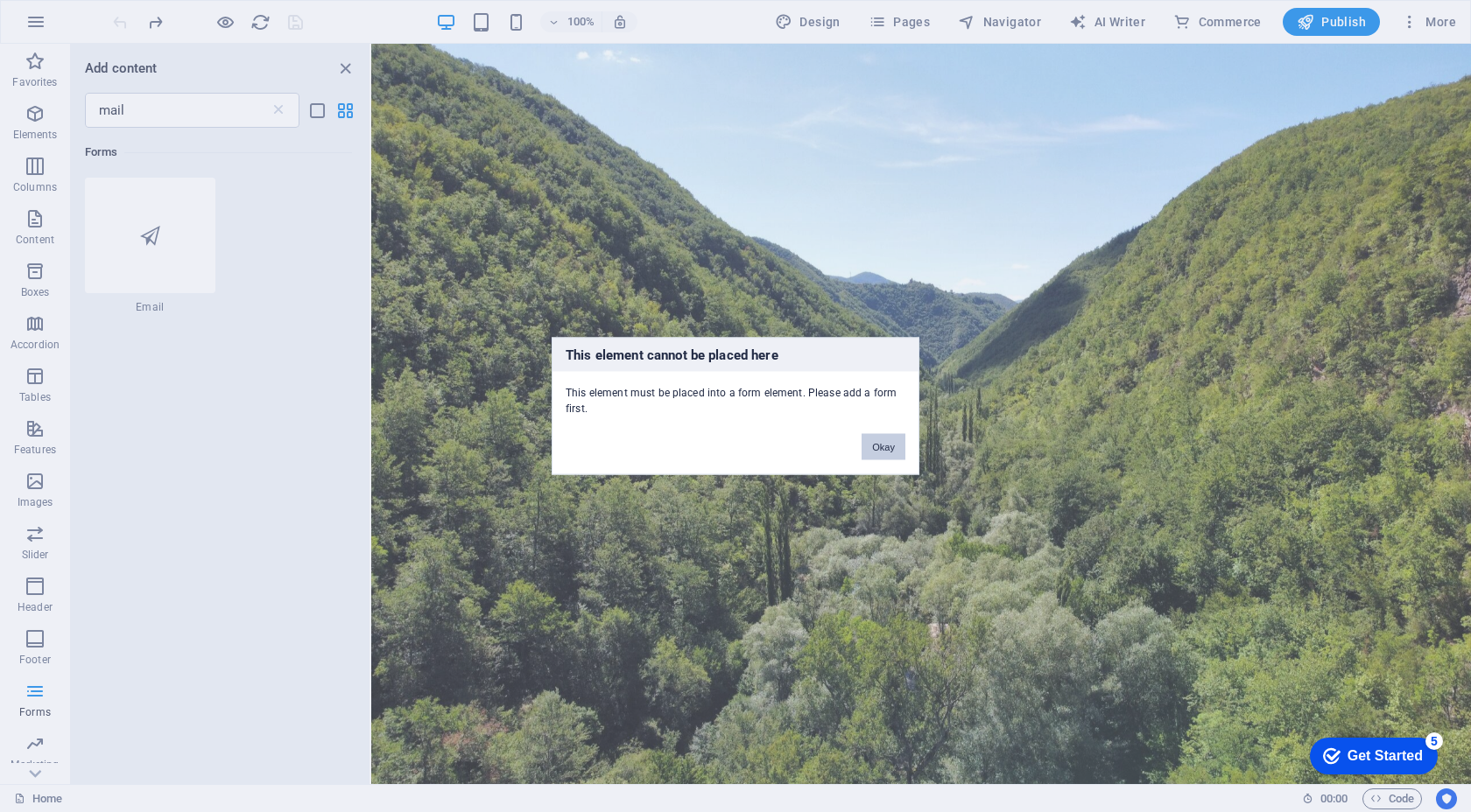
click at [872, 441] on button "Okay" at bounding box center [882, 447] width 44 height 26
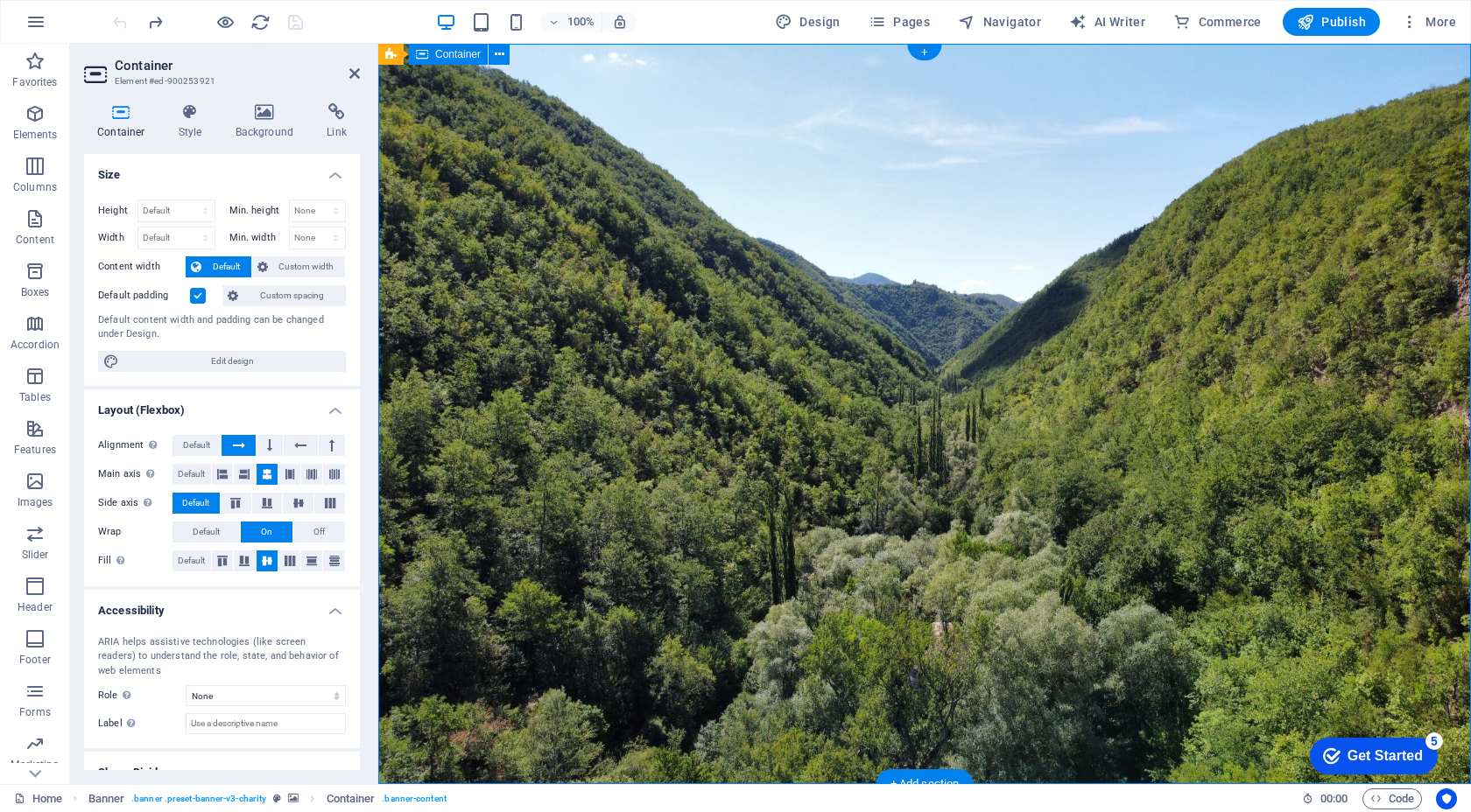
click at [254, 118] on icon at bounding box center [265, 112] width 85 height 18
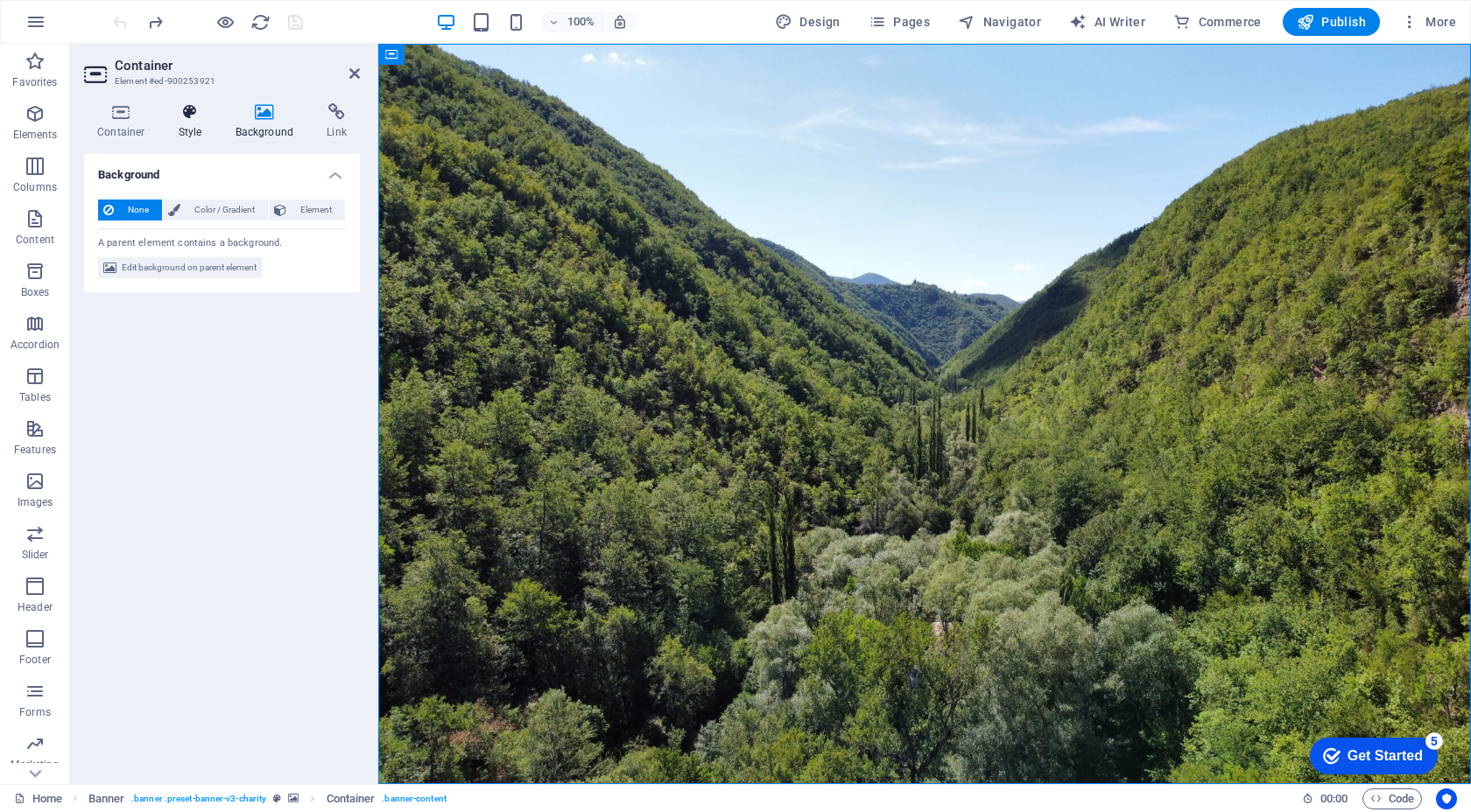
click at [208, 122] on h4 "Style" at bounding box center [193, 122] width 57 height 37
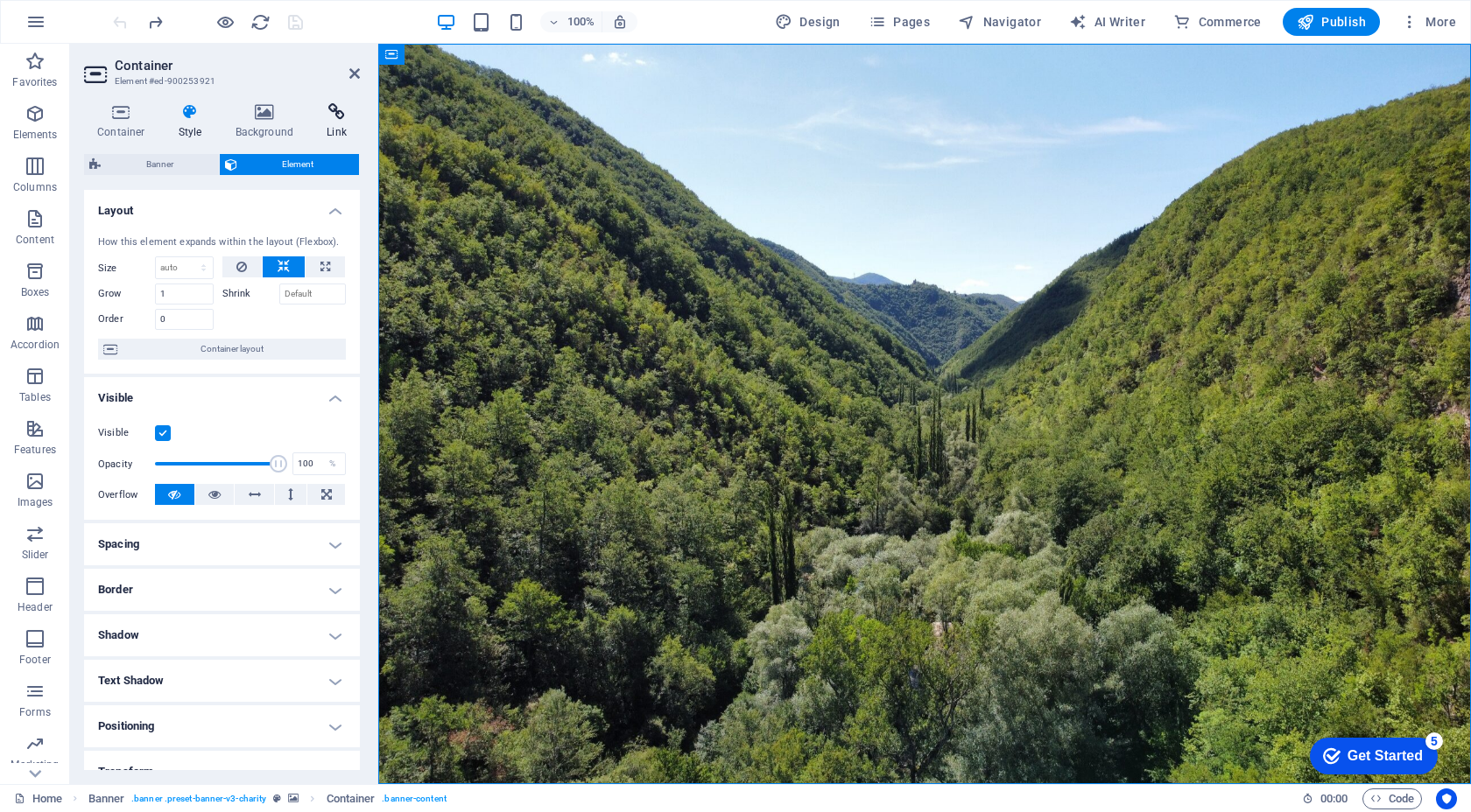
click at [325, 121] on h4 "Link" at bounding box center [337, 122] width 47 height 37
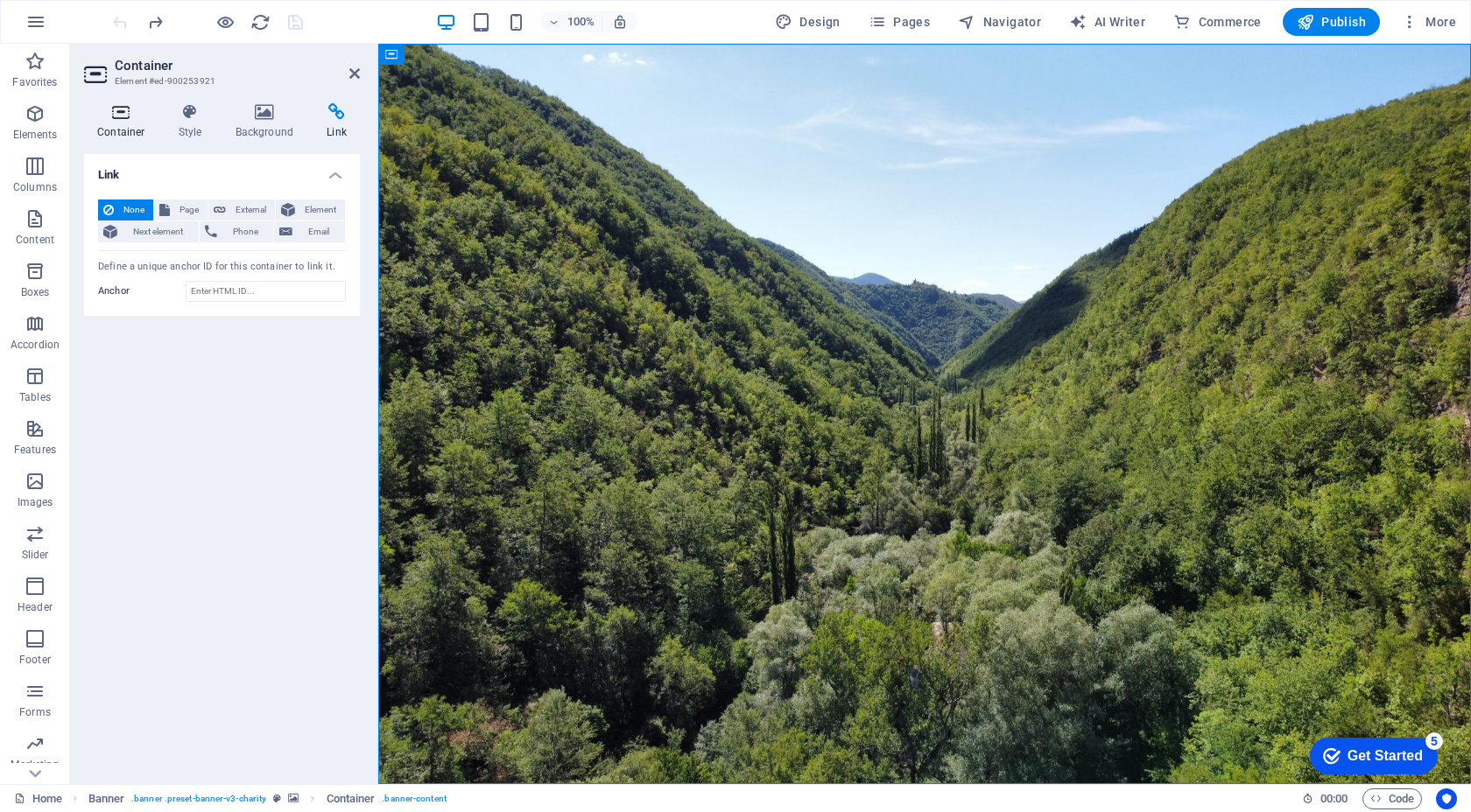
click at [132, 111] on icon at bounding box center [121, 112] width 74 height 18
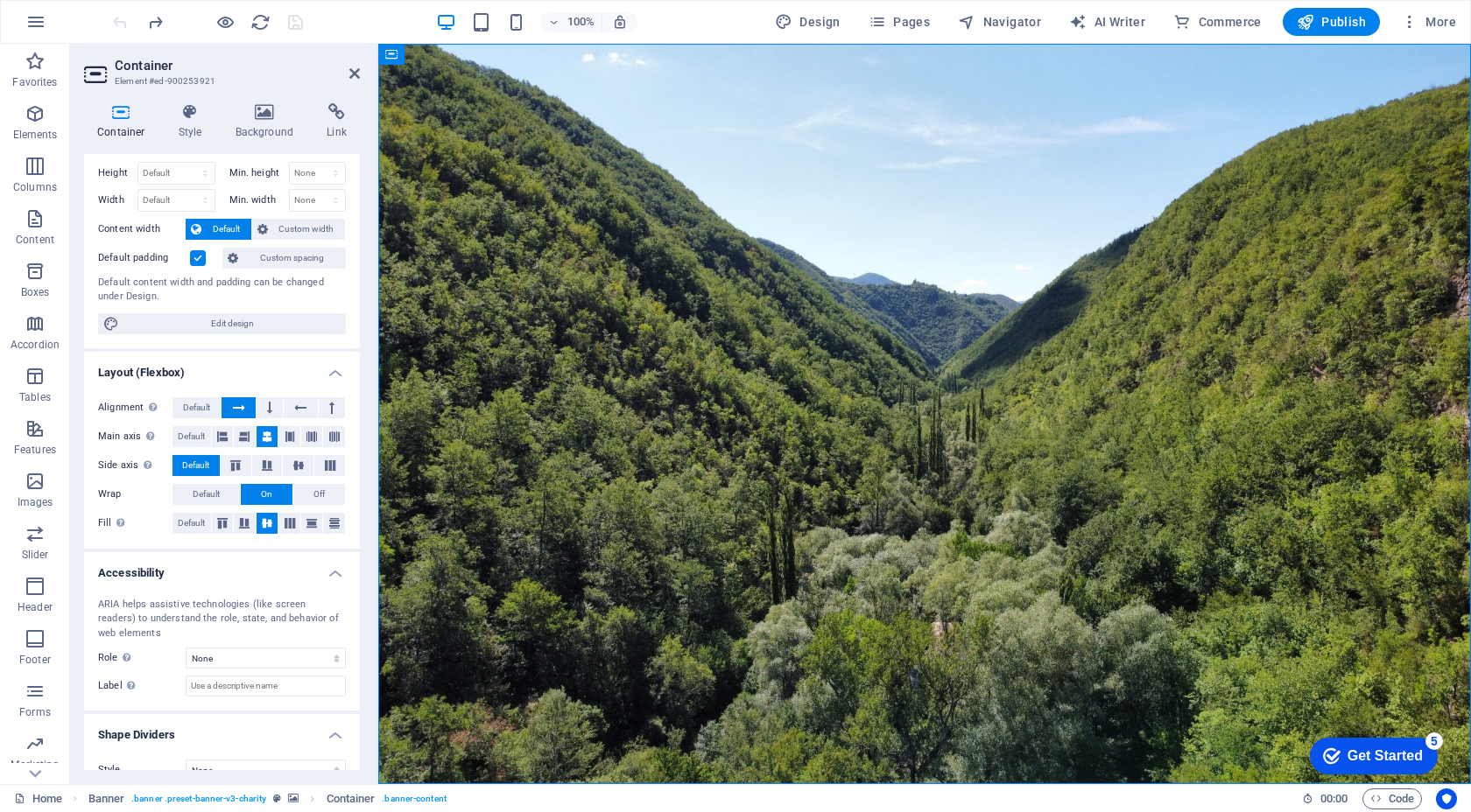
scroll to position [62, 0]
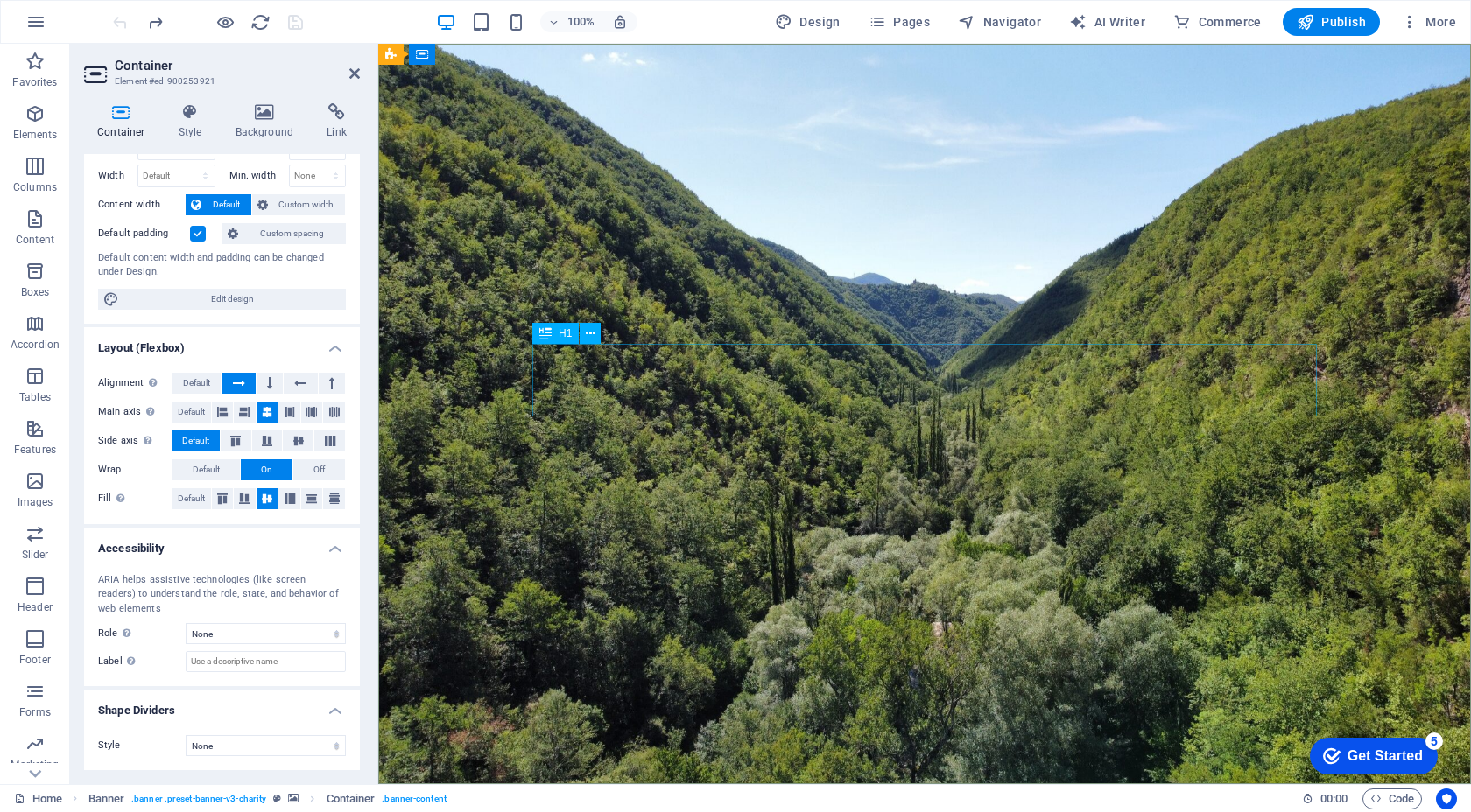
click at [542, 337] on icon at bounding box center [545, 334] width 13 height 21
click at [595, 334] on button at bounding box center [591, 334] width 21 height 21
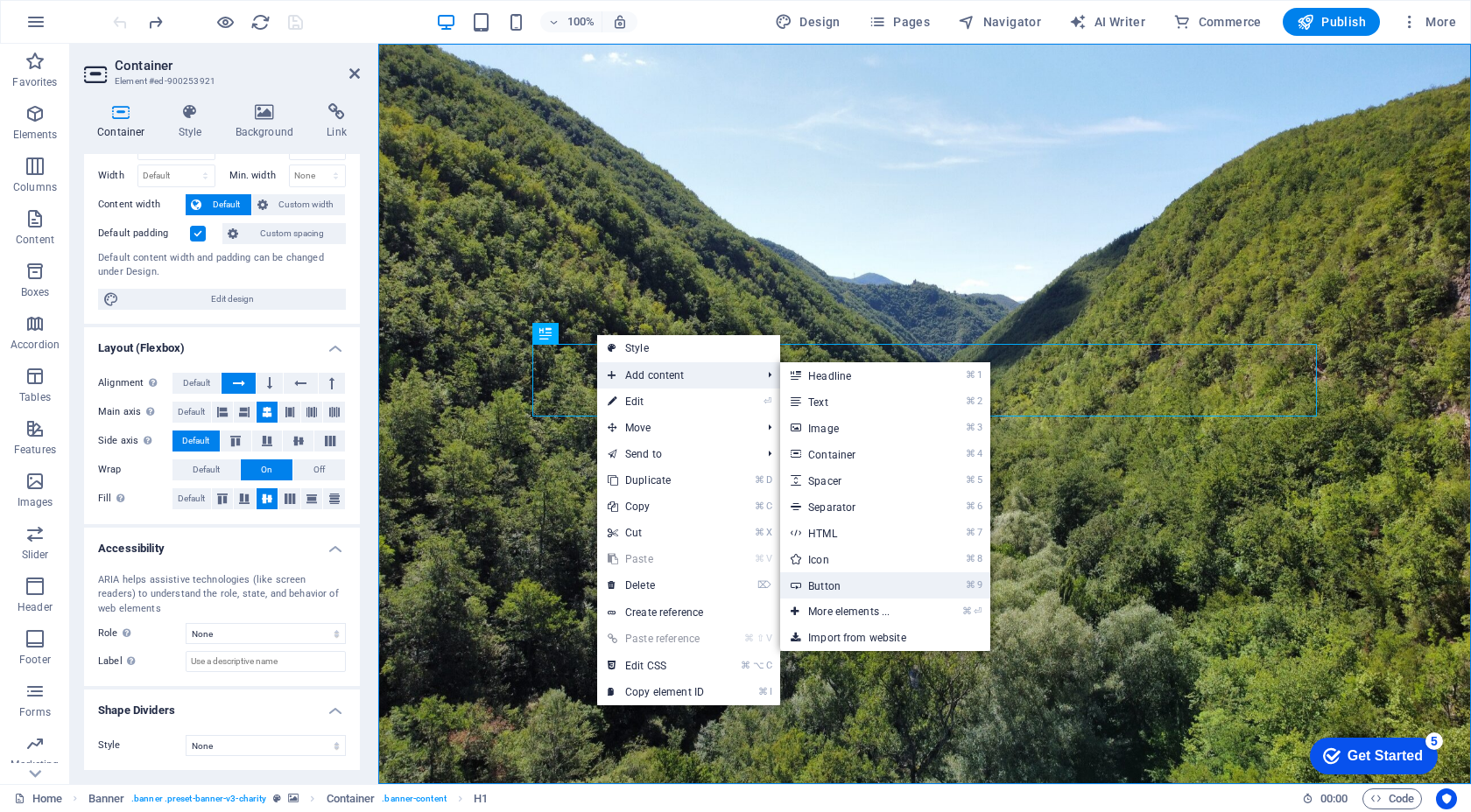
click at [891, 583] on link "⌘ 9 Button" at bounding box center [852, 586] width 144 height 26
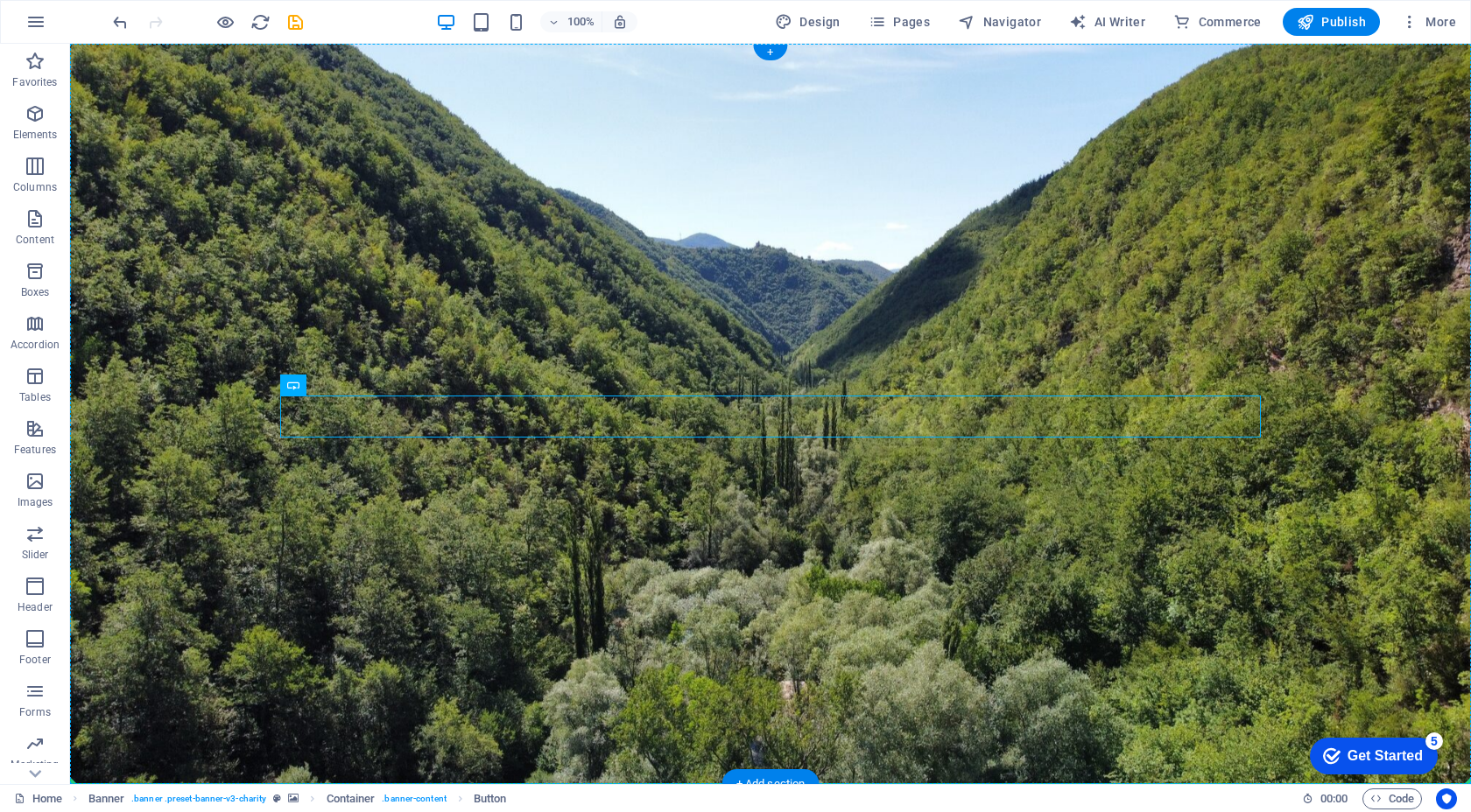
drag, startPoint x: 399, startPoint y: 428, endPoint x: 446, endPoint y: 595, distance: 173.5
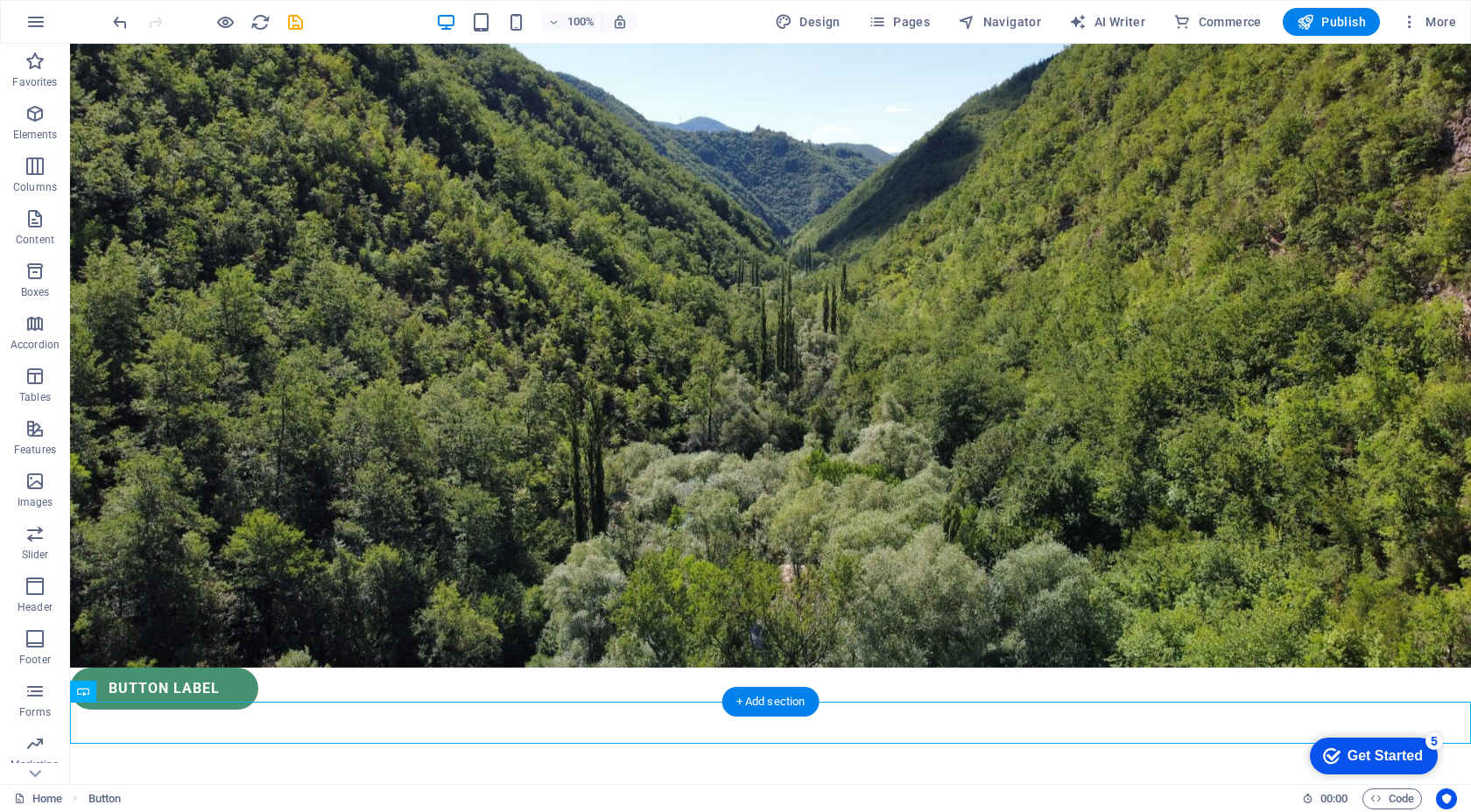
scroll to position [121, 0]
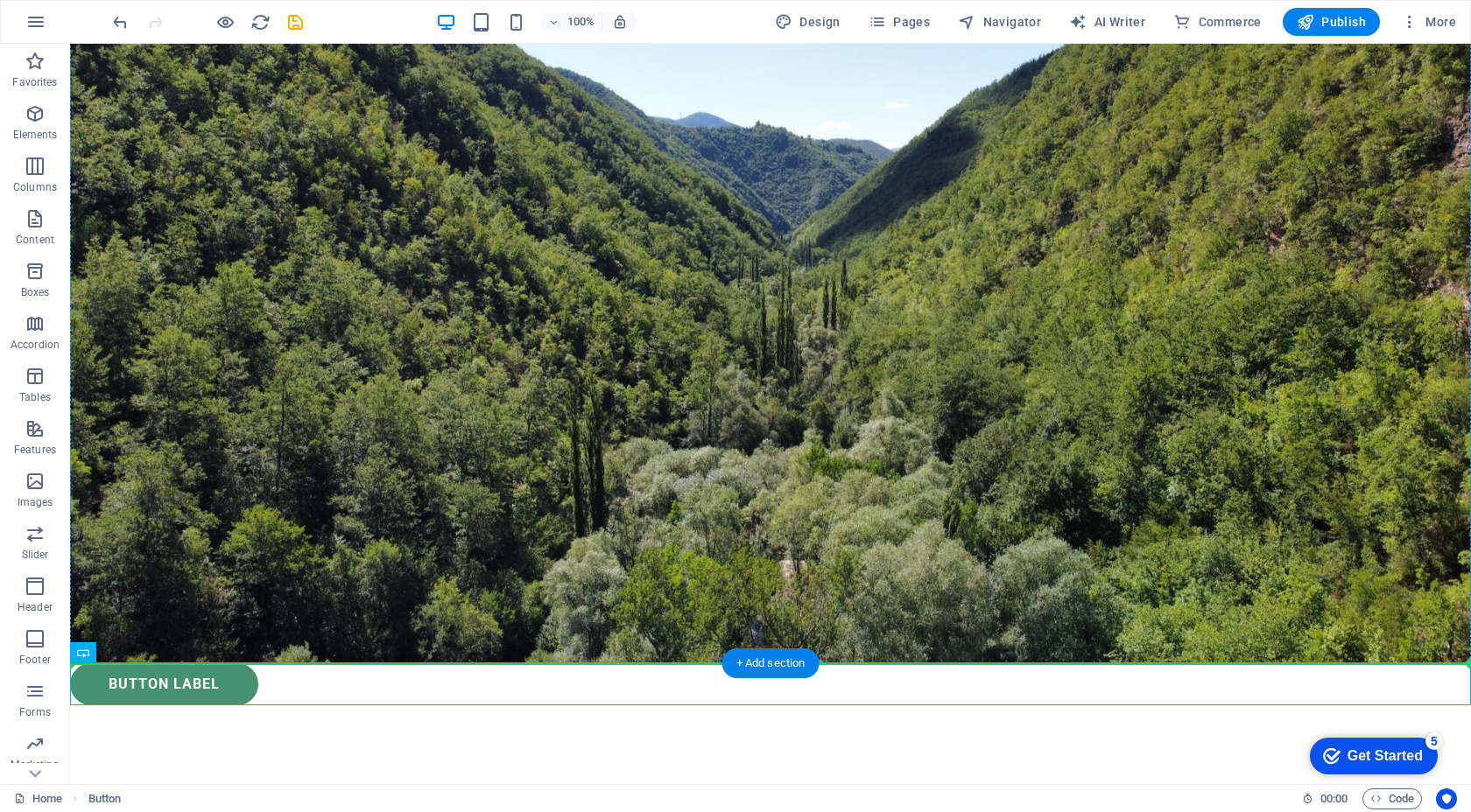
drag, startPoint x: 423, startPoint y: 695, endPoint x: 430, endPoint y: 456, distance: 239.1
drag, startPoint x: 209, startPoint y: 671, endPoint x: 271, endPoint y: 530, distance: 154.0
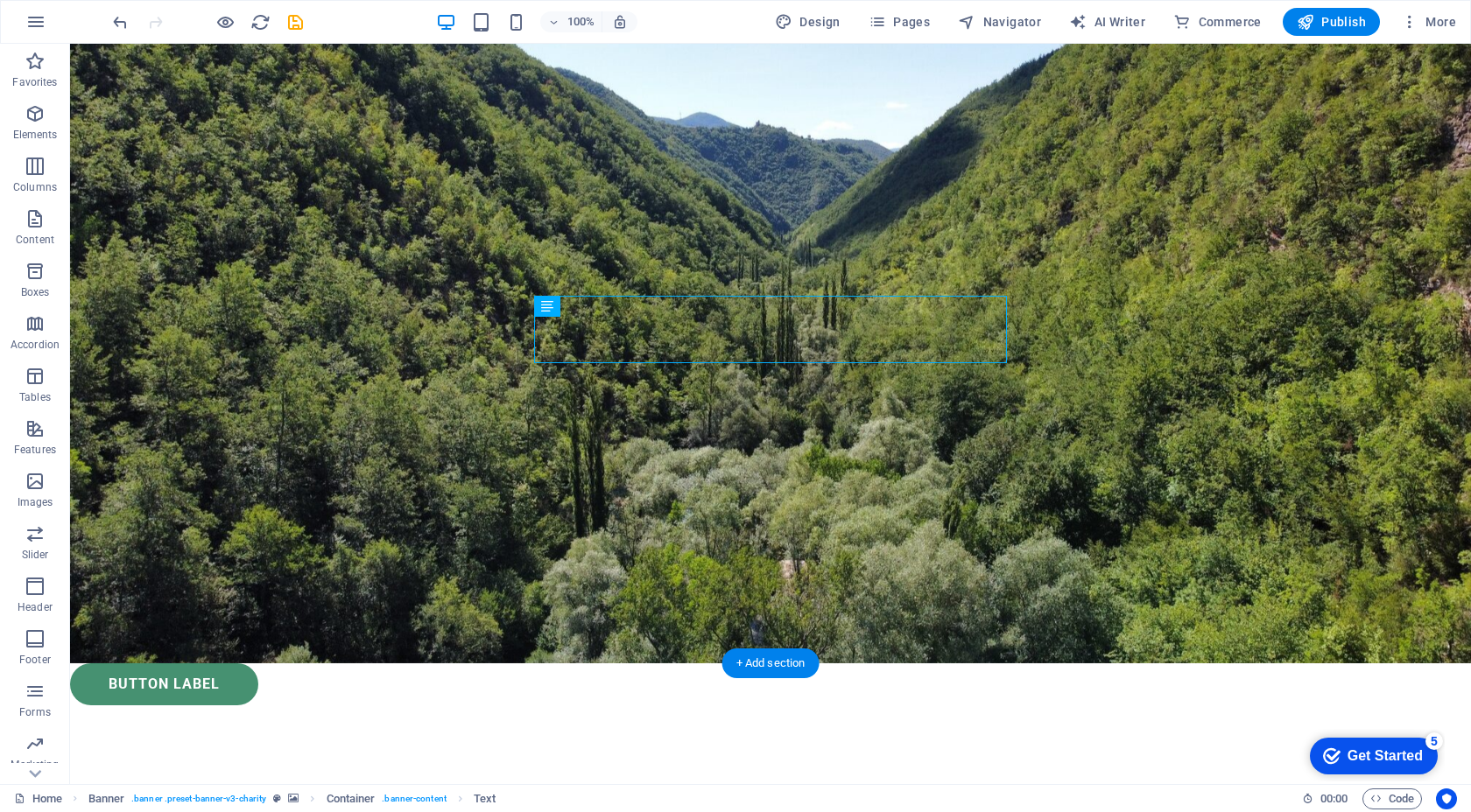
click at [190, 670] on div "Button label" at bounding box center [770, 684] width 1401 height 42
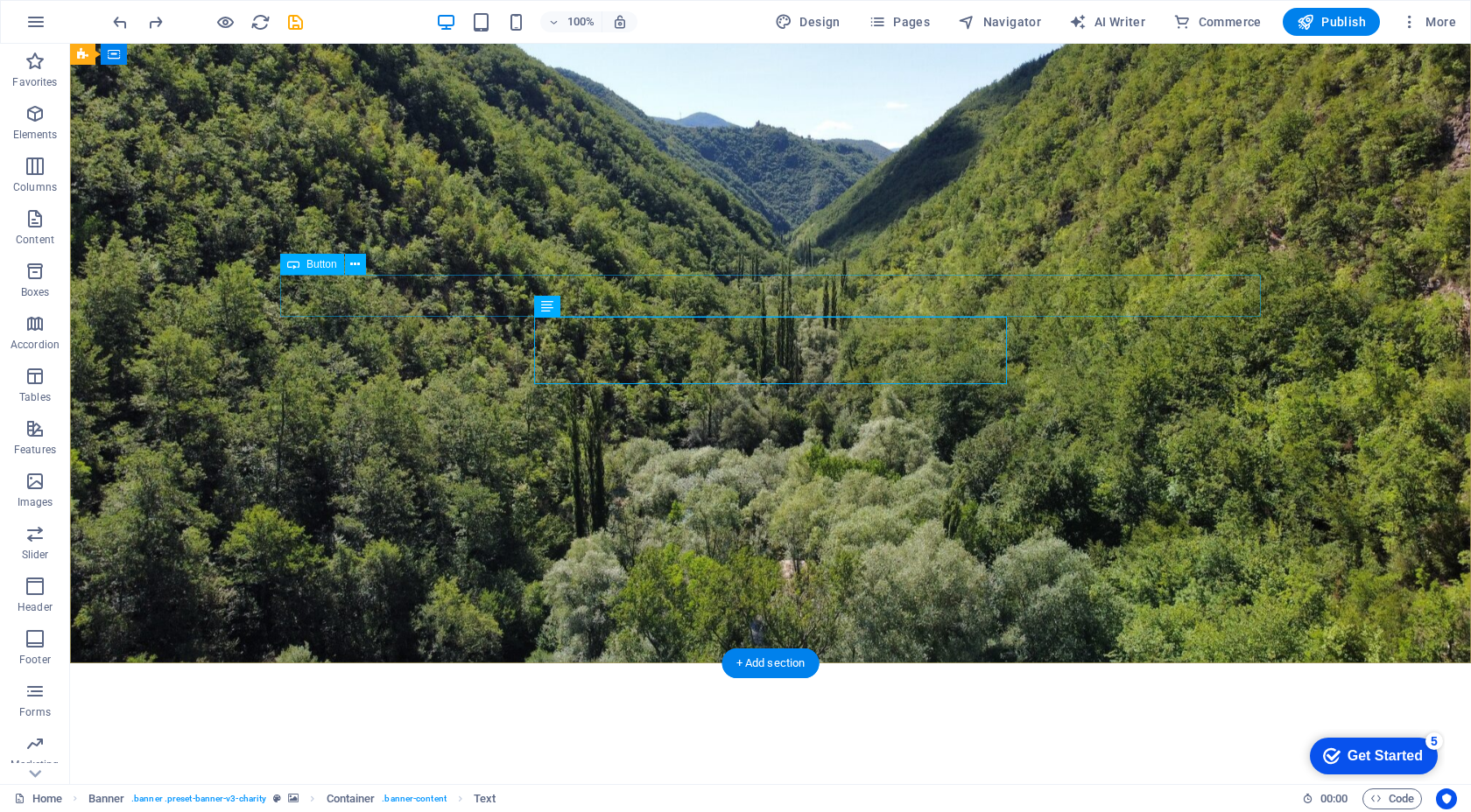
click at [395, 806] on div "Button label" at bounding box center [770, 827] width 980 height 42
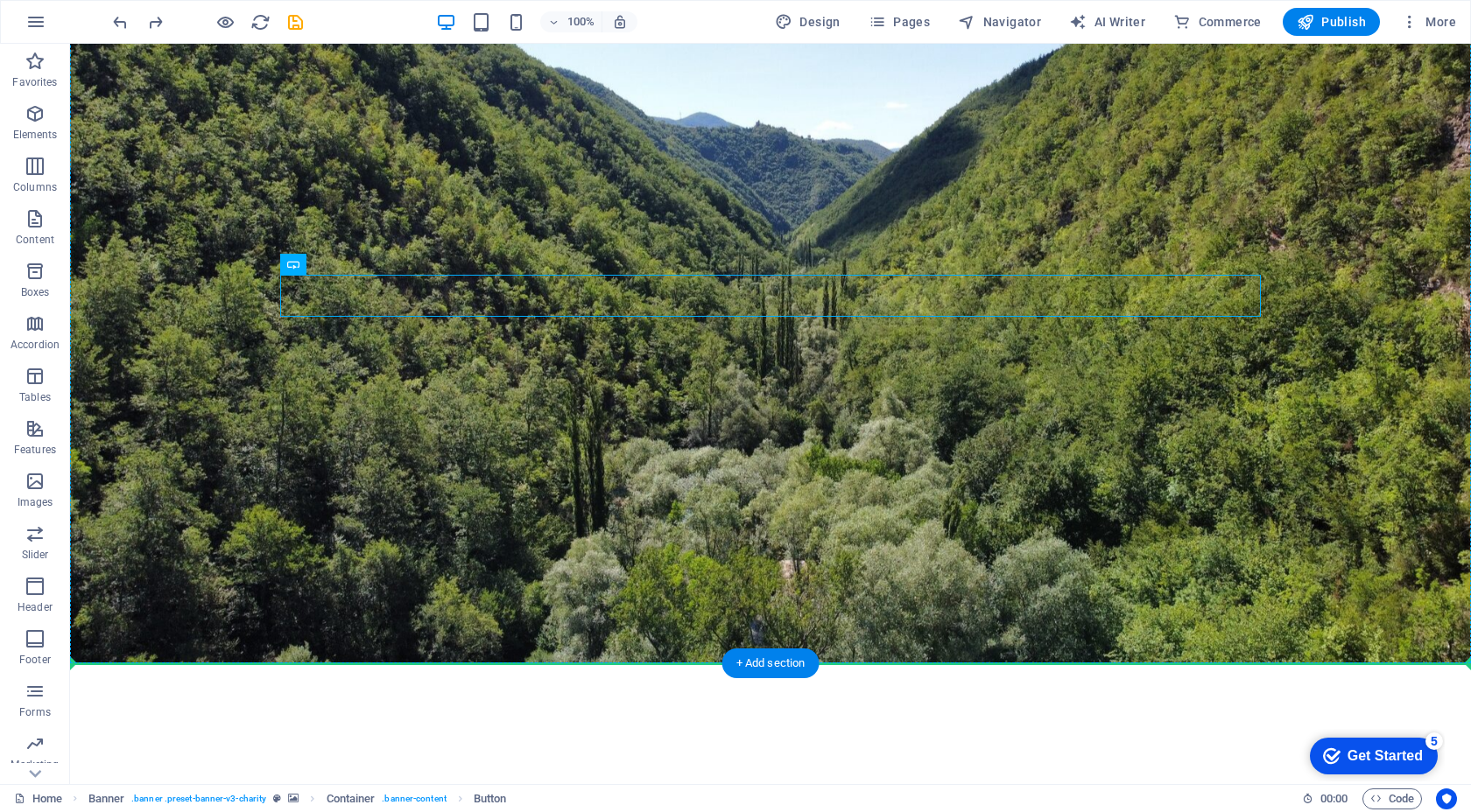
drag, startPoint x: 391, startPoint y: 305, endPoint x: 339, endPoint y: 388, distance: 97.9
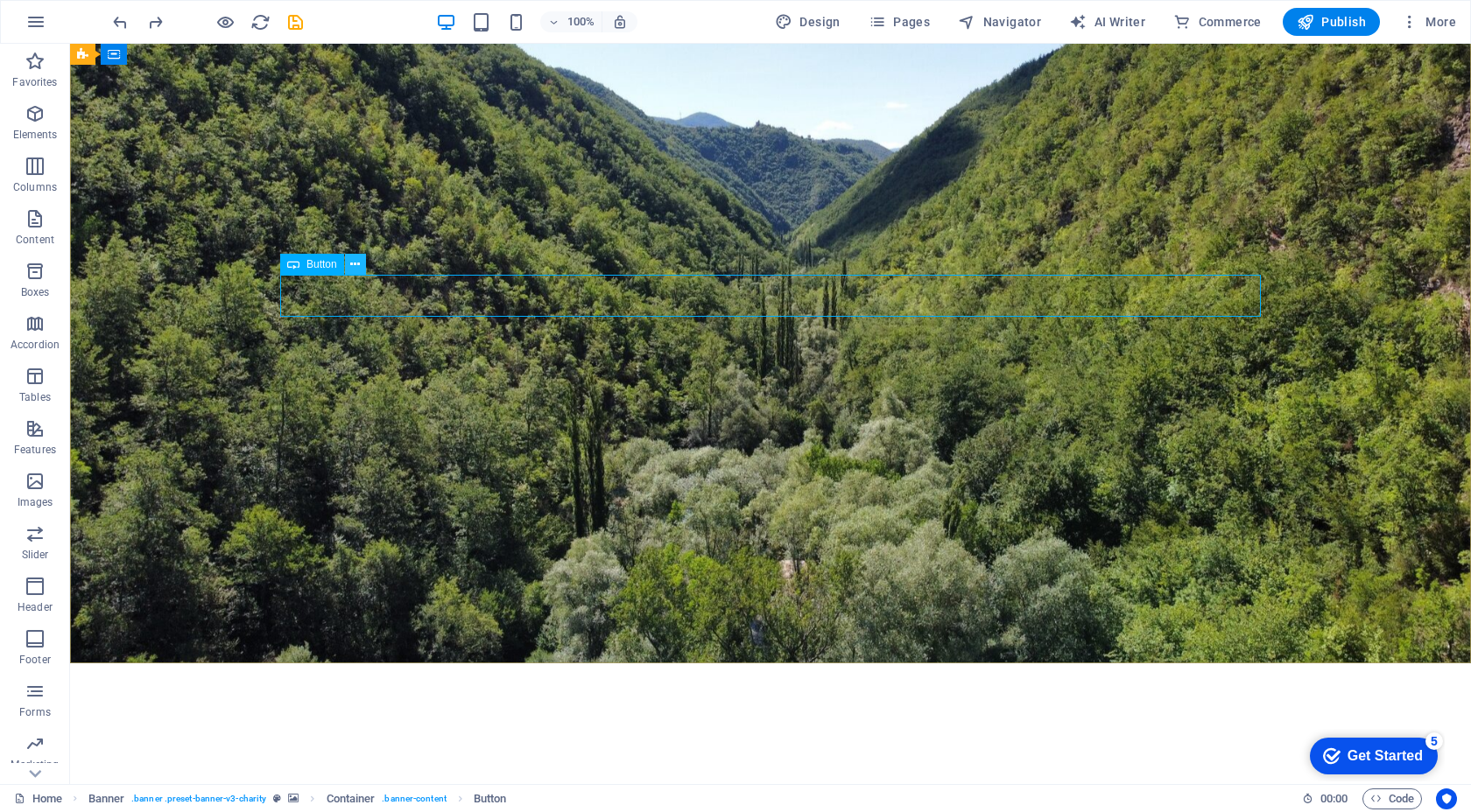
click at [347, 266] on button at bounding box center [355, 264] width 21 height 21
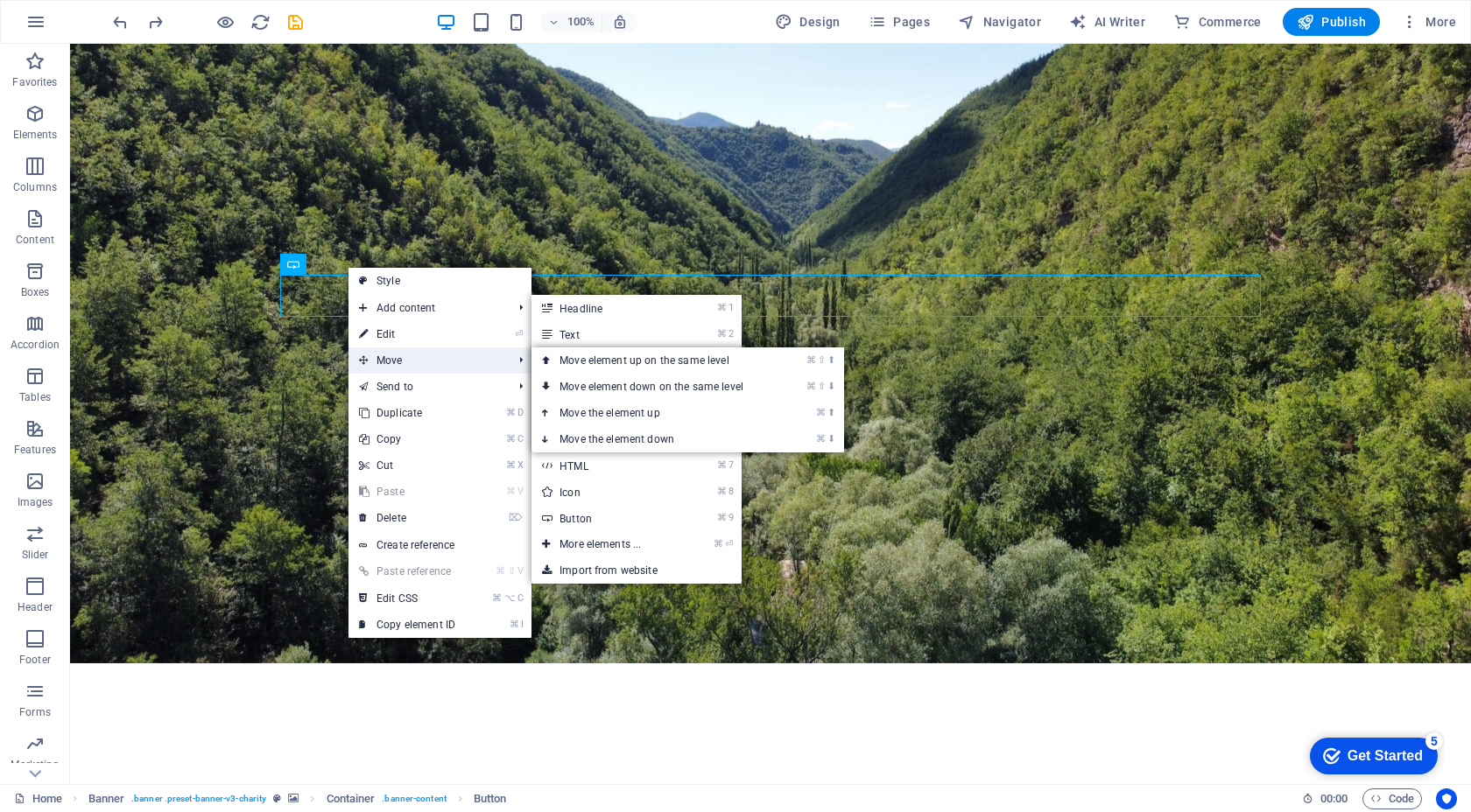
click at [429, 367] on span "Move" at bounding box center [427, 360] width 157 height 26
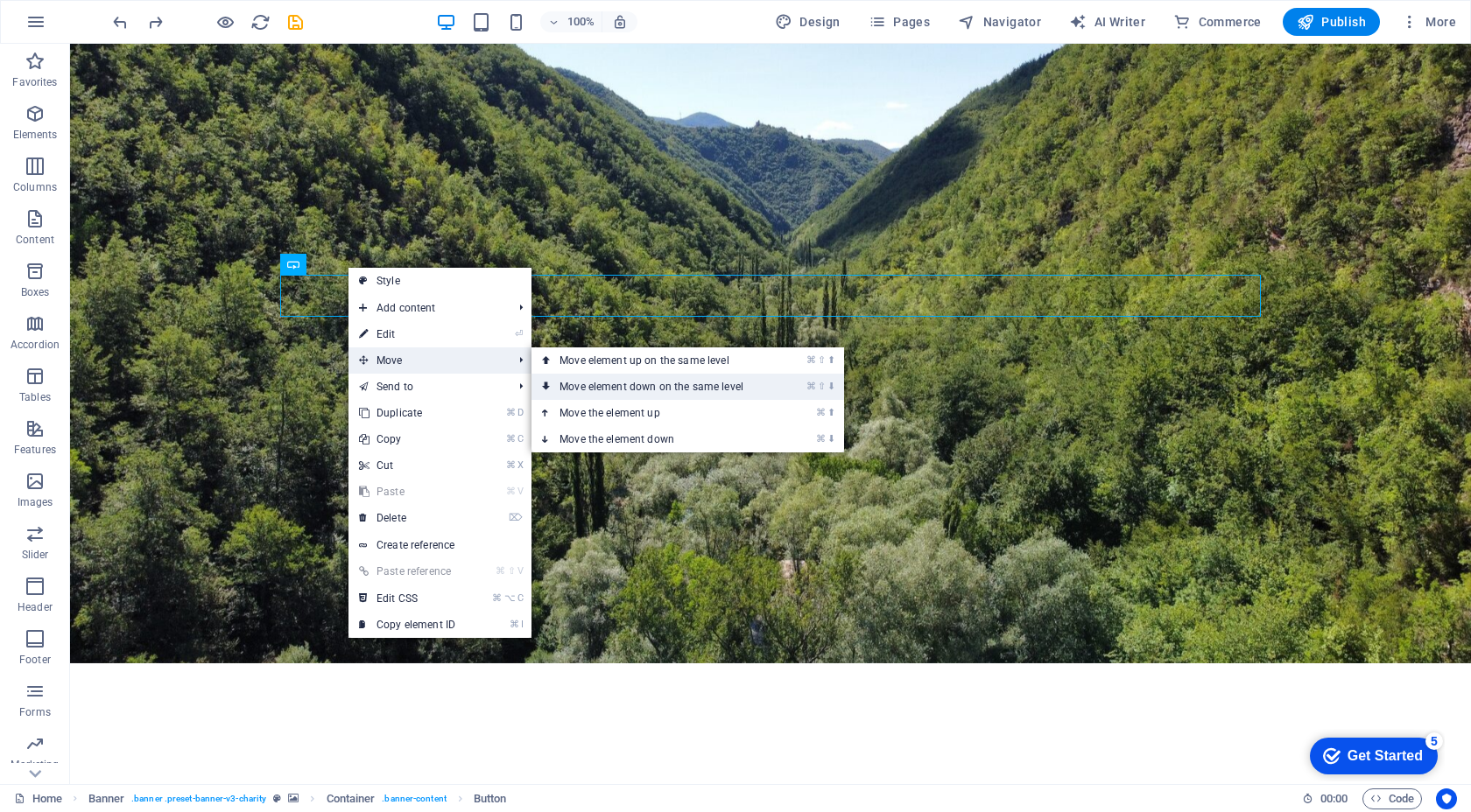
click at [564, 383] on link "⌘ ⇧ ⬇ Move element down on the same level" at bounding box center [654, 386] width 247 height 26
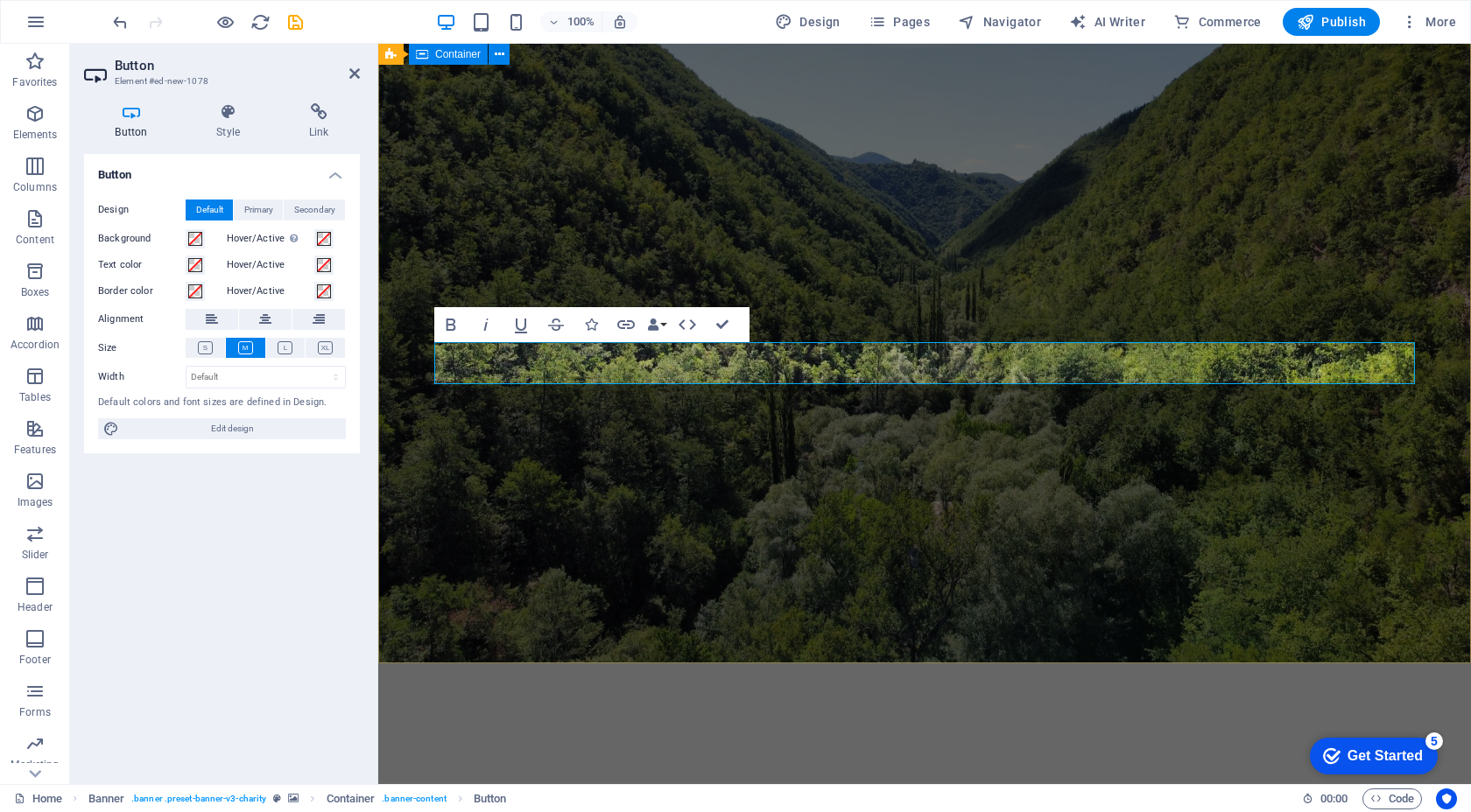
click at [578, 664] on div "Eko Etki Çevre dostu çözümler ve yenilikçi danışmanlık hizmetlerimizle iş dünya…" at bounding box center [923, 813] width 1092 height 300
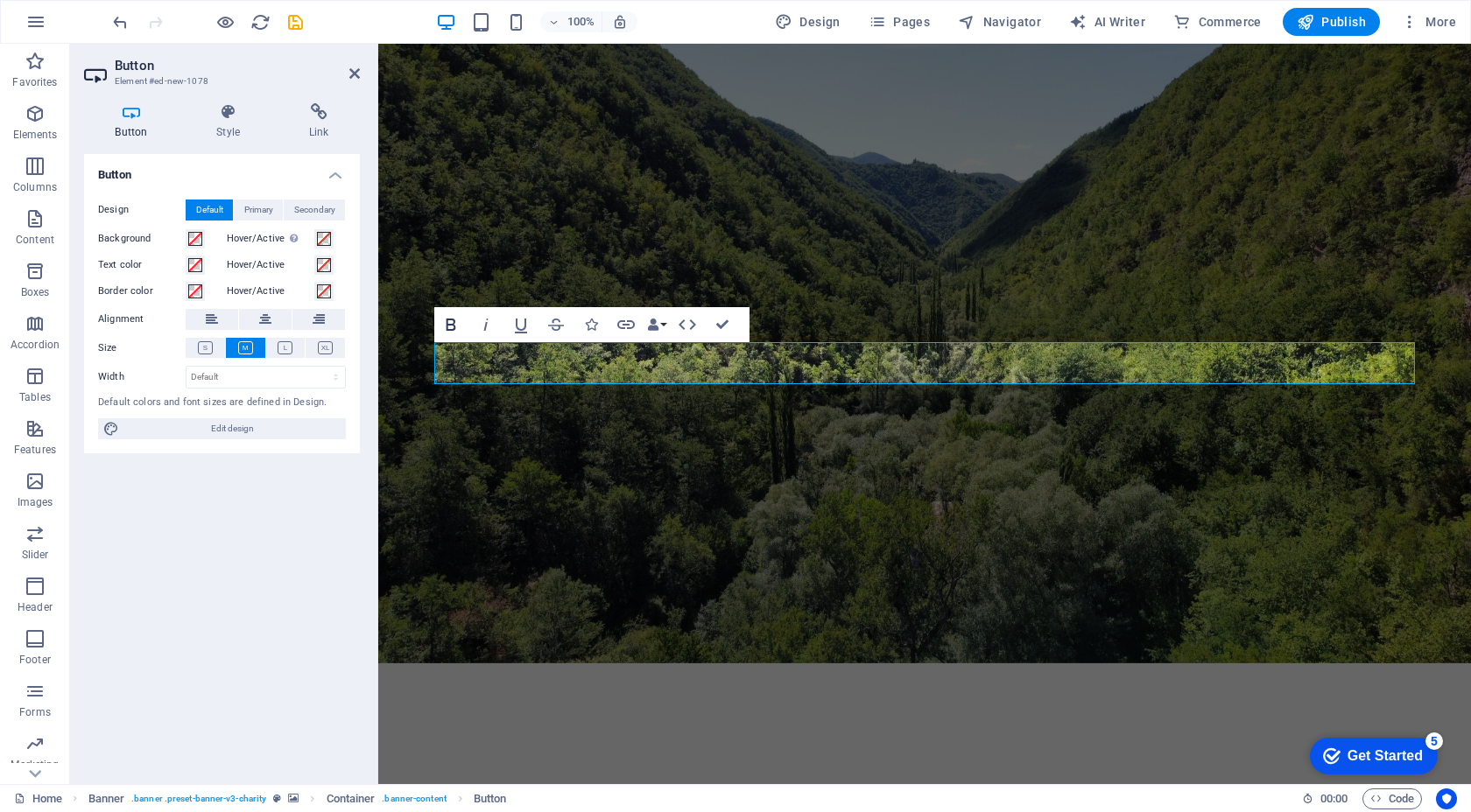
click at [451, 326] on icon "button" at bounding box center [451, 325] width 21 height 21
click at [256, 216] on span "Primary" at bounding box center [259, 210] width 29 height 21
click at [299, 208] on span "Secondary" at bounding box center [314, 210] width 41 height 21
click at [217, 207] on span "Default" at bounding box center [210, 210] width 27 height 21
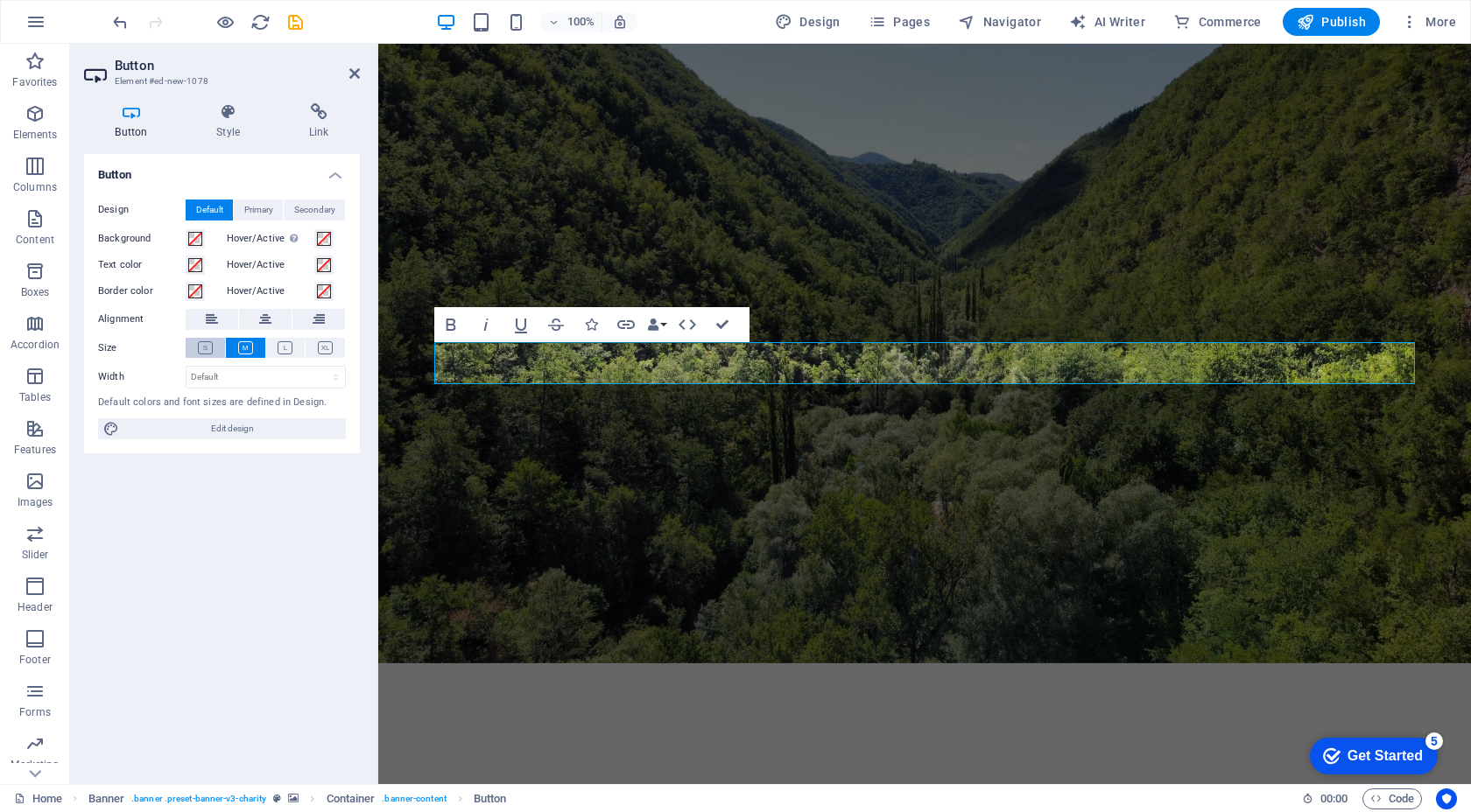
click at [209, 346] on icon at bounding box center [205, 347] width 15 height 13
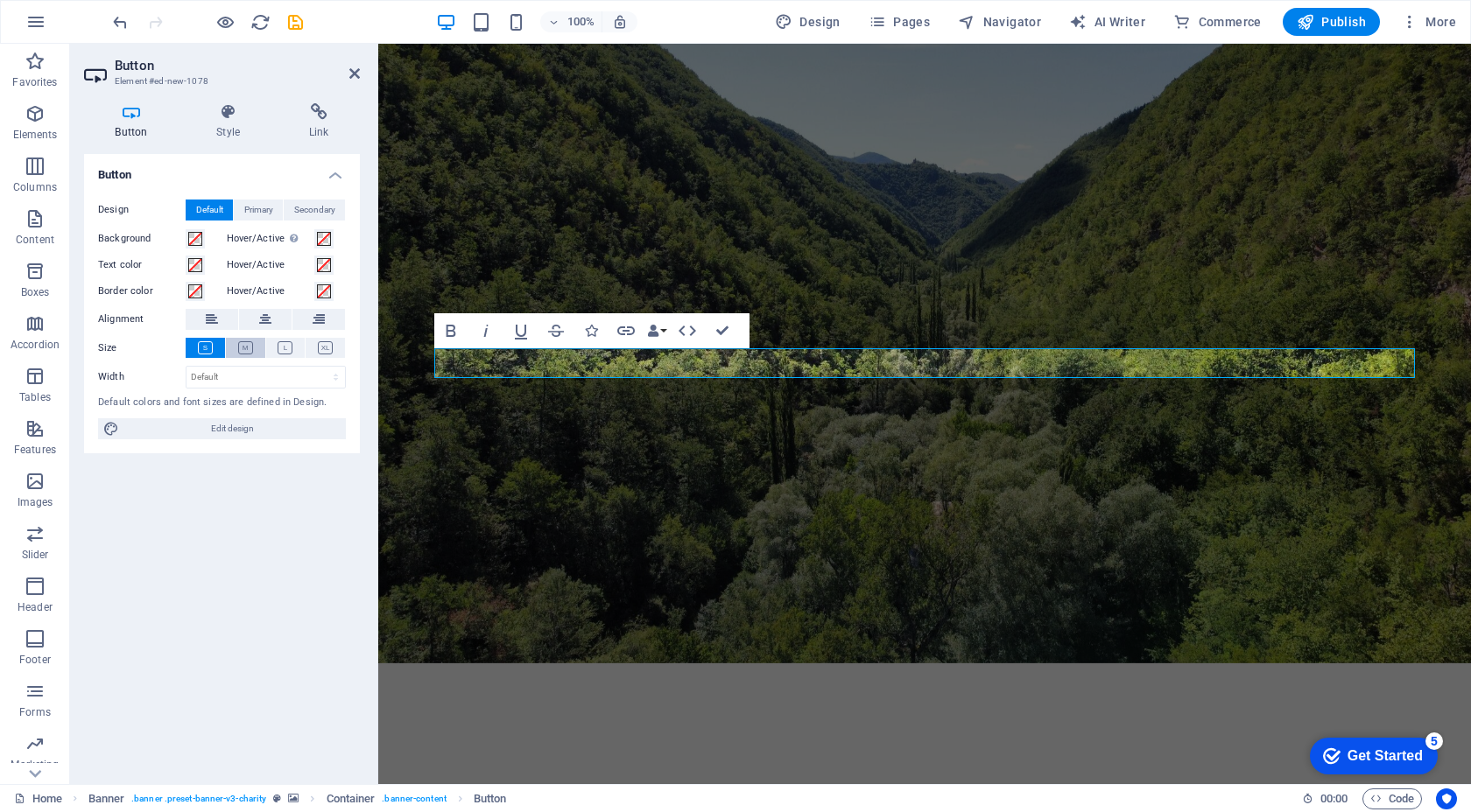
click at [241, 347] on icon at bounding box center [245, 347] width 15 height 13
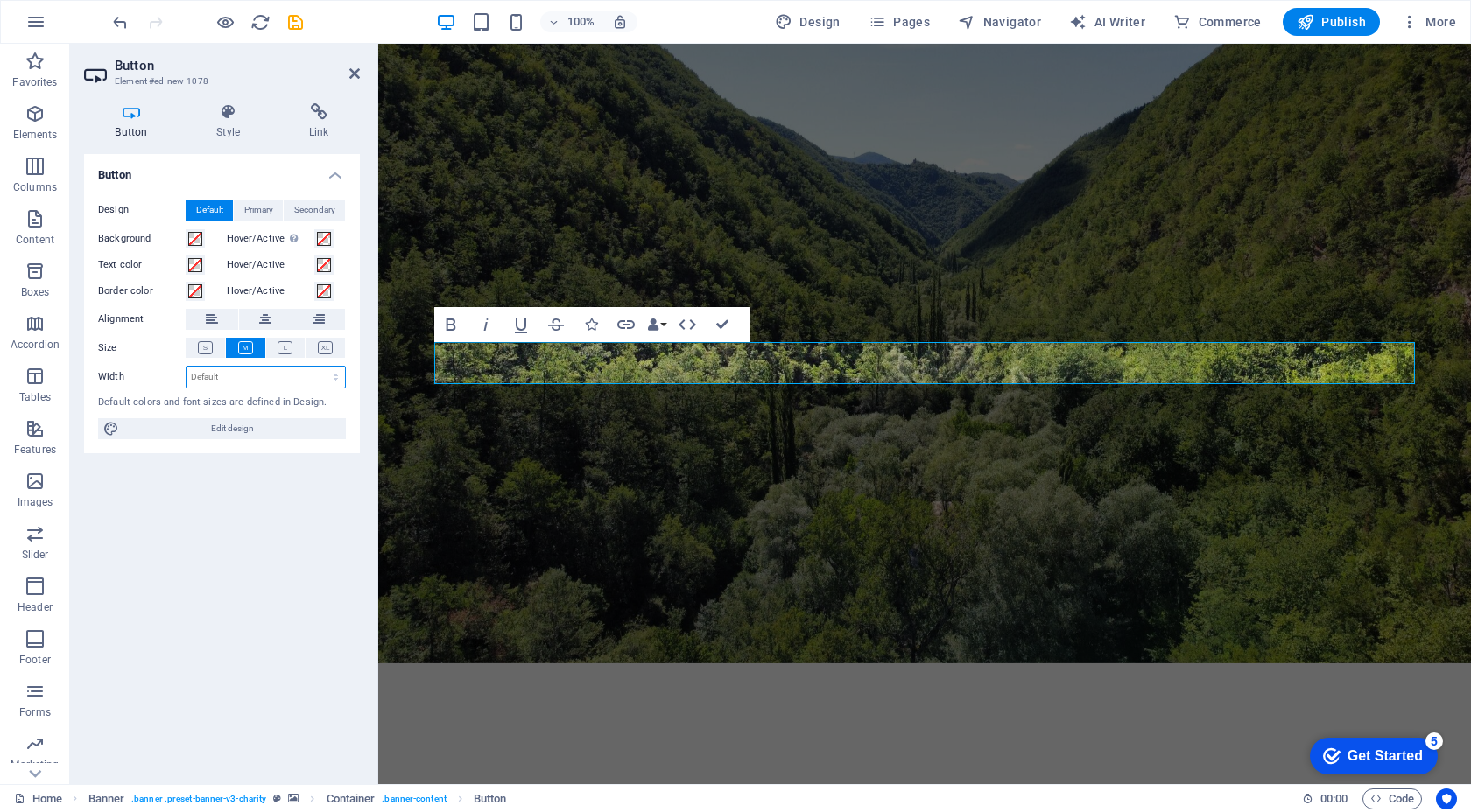
click at [225, 374] on select "Default px rem % em vh vw" at bounding box center [266, 378] width 158 height 21
click at [186, 367] on select "Default px rem % em vh vw" at bounding box center [266, 378] width 158 height 21
select select "DISABLED_OPTION_VALUE"
click at [686, 320] on icon "button" at bounding box center [687, 325] width 21 height 21
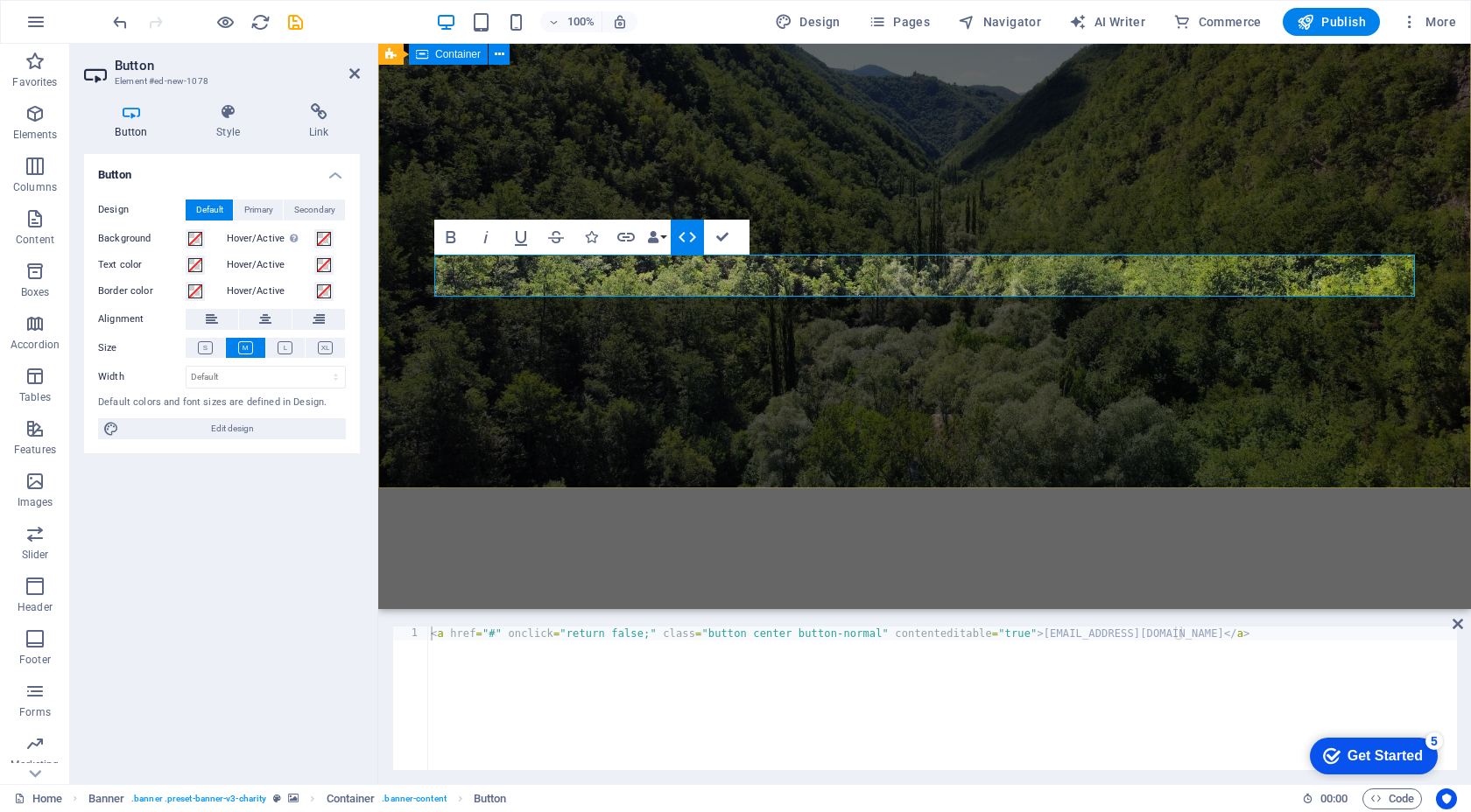
click at [691, 488] on div "Eko Etki Çevre dostu çözümler ve yenilikçi danışmanlık hizmetlerimizle iş dünya…" at bounding box center [923, 637] width 1092 height 300
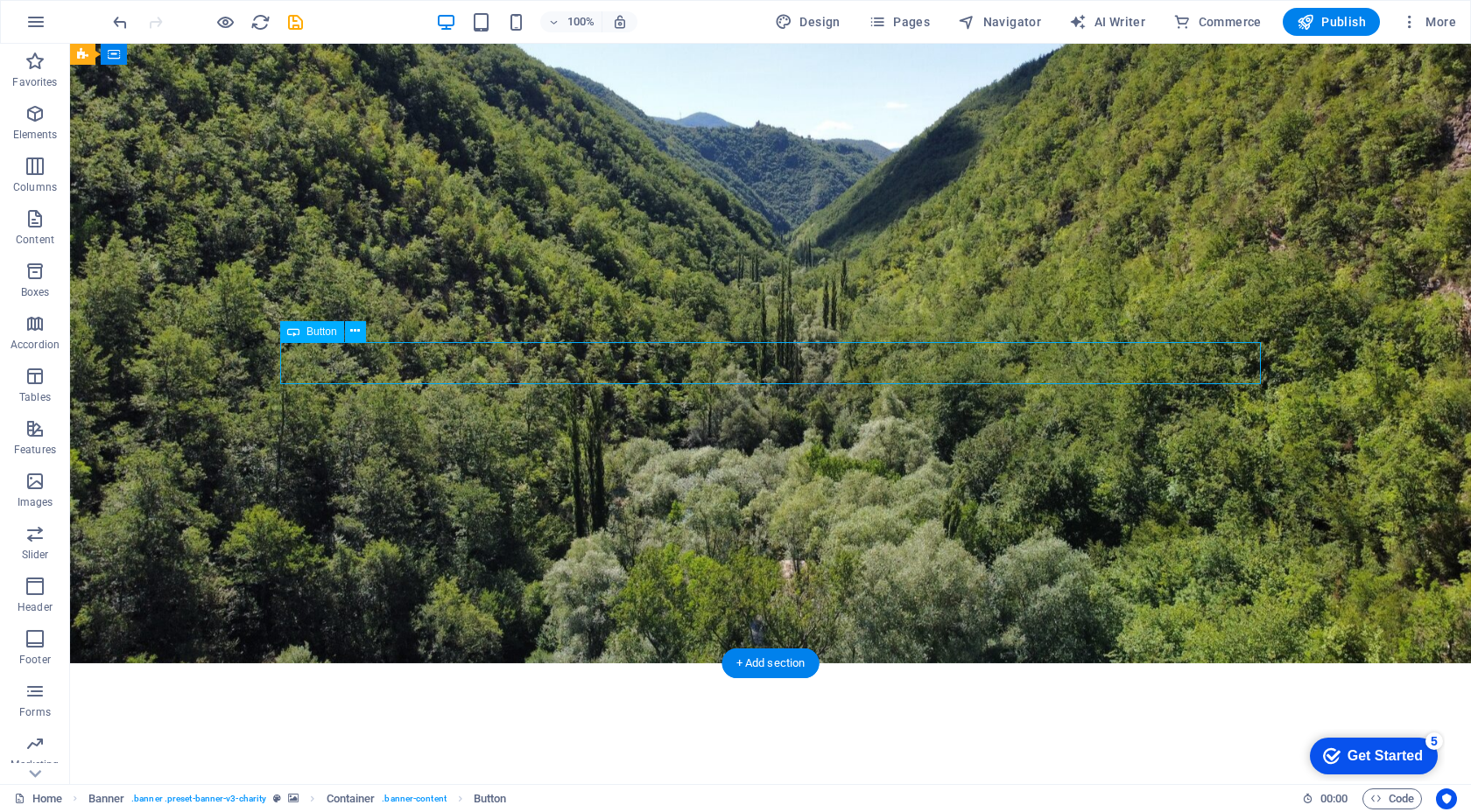
drag, startPoint x: 504, startPoint y: 376, endPoint x: 609, endPoint y: 375, distance: 105.0
click at [275, 664] on div "Eko Etki Çevre dostu çözümler ve yenilikçi danışmanlık hizmetlerimizle iş dünya…" at bounding box center [770, 813] width 1401 height 300
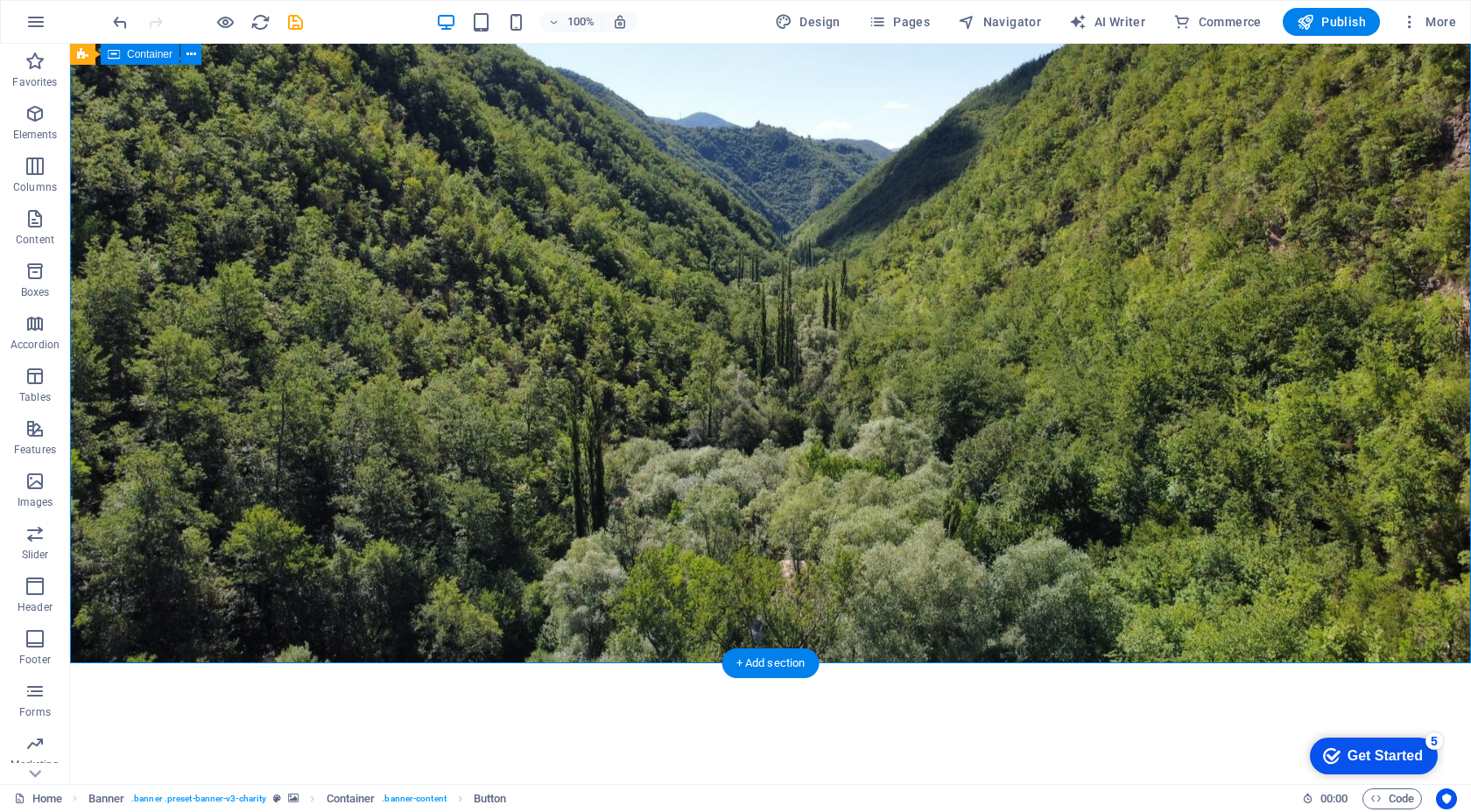
click at [276, 664] on div "Eko Etki Çevre dostu çözümler ve yenilikçi danışmanlık hizmetlerimizle iş dünya…" at bounding box center [770, 813] width 1401 height 300
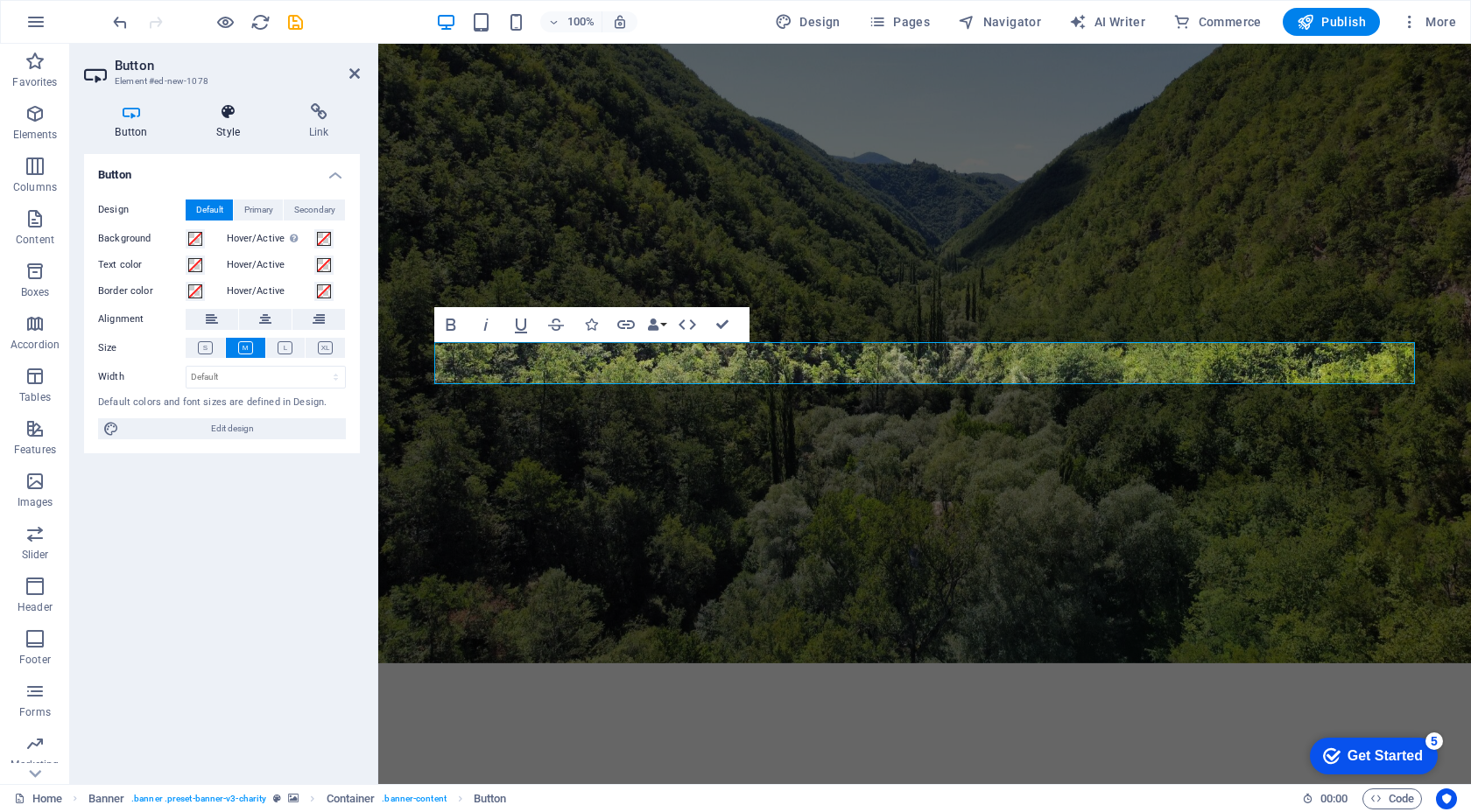
click at [233, 128] on h4 "Style" at bounding box center [231, 122] width 93 height 37
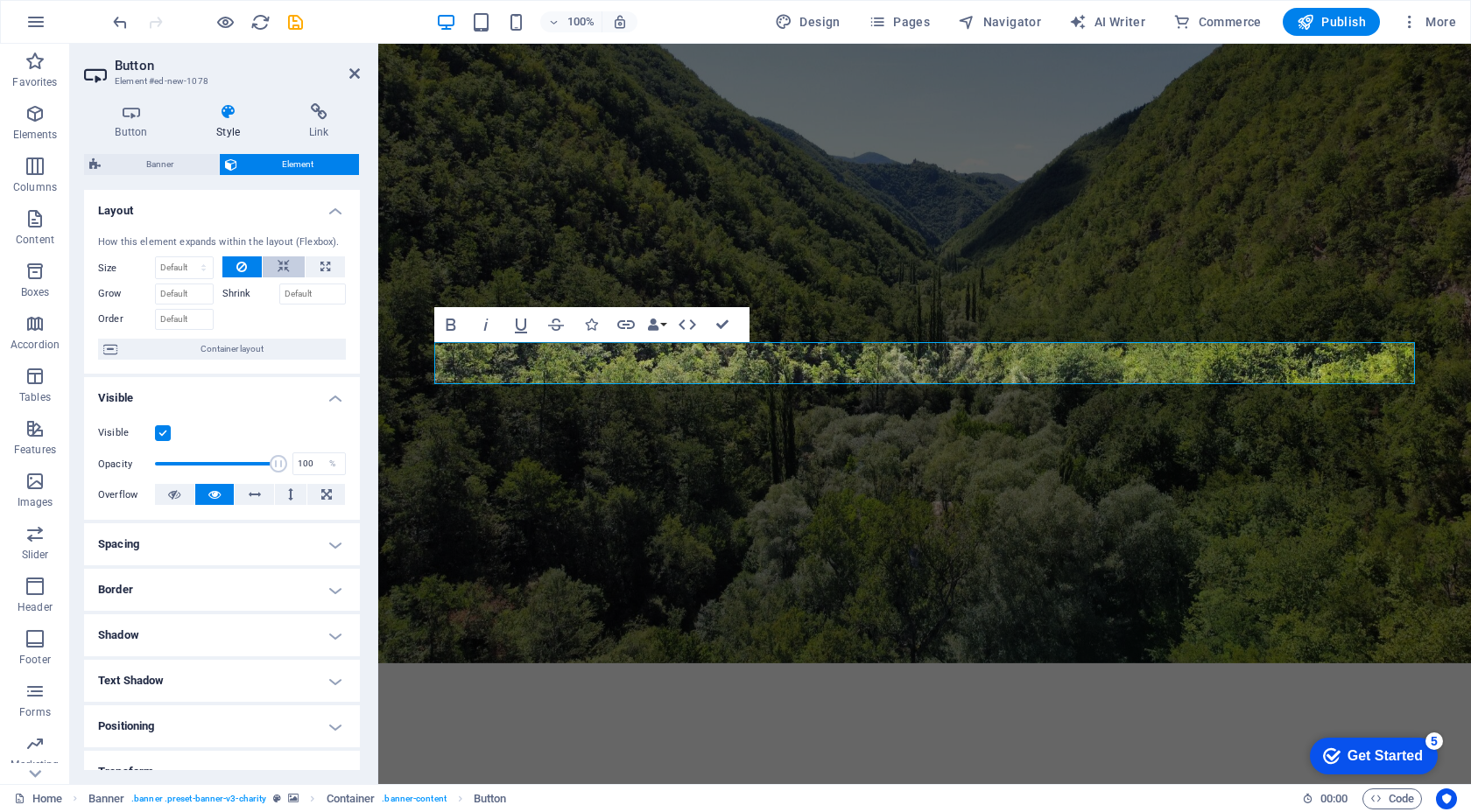
click at [279, 268] on icon at bounding box center [283, 267] width 13 height 21
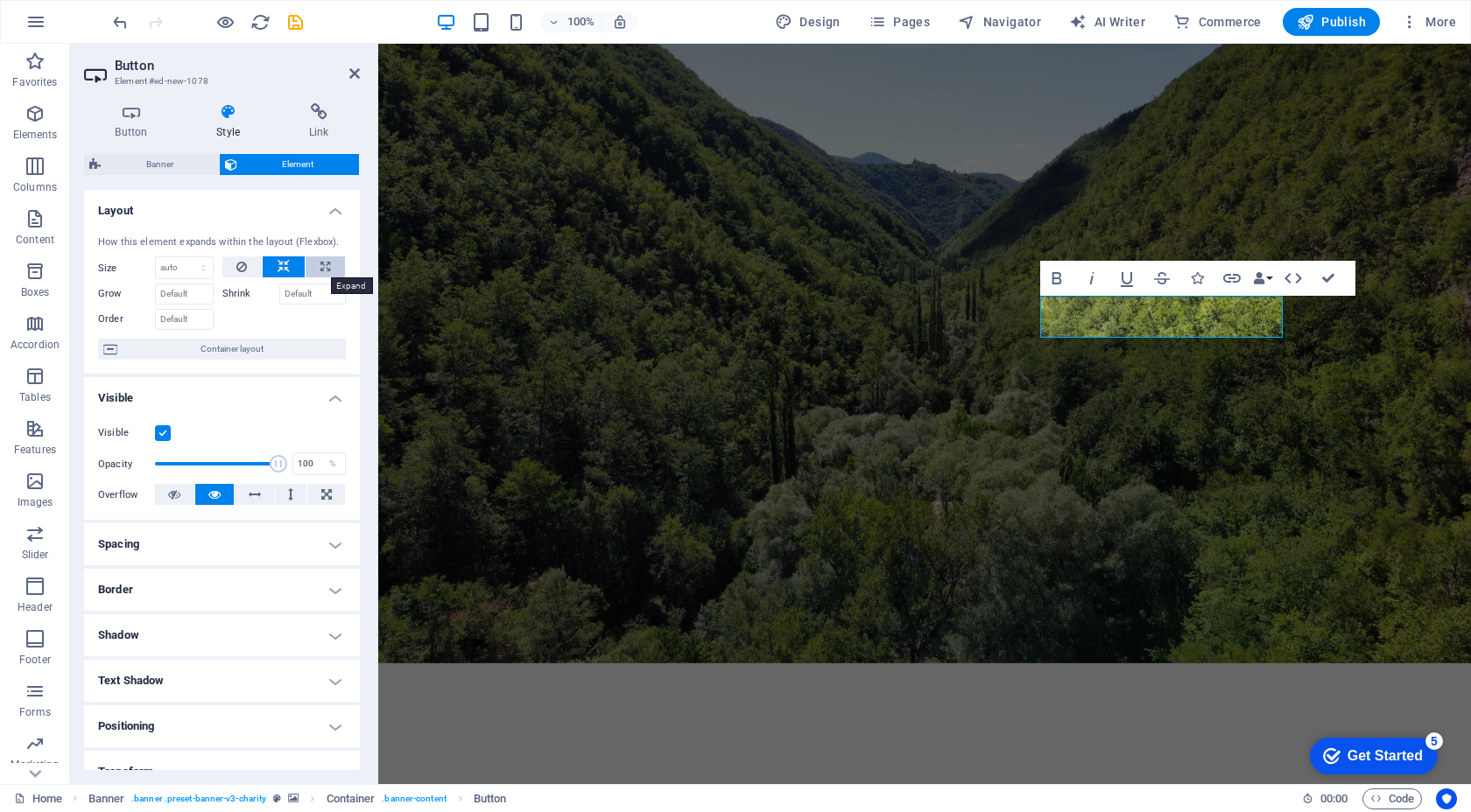
click at [321, 269] on icon at bounding box center [325, 267] width 10 height 21
type input "100"
select select "%"
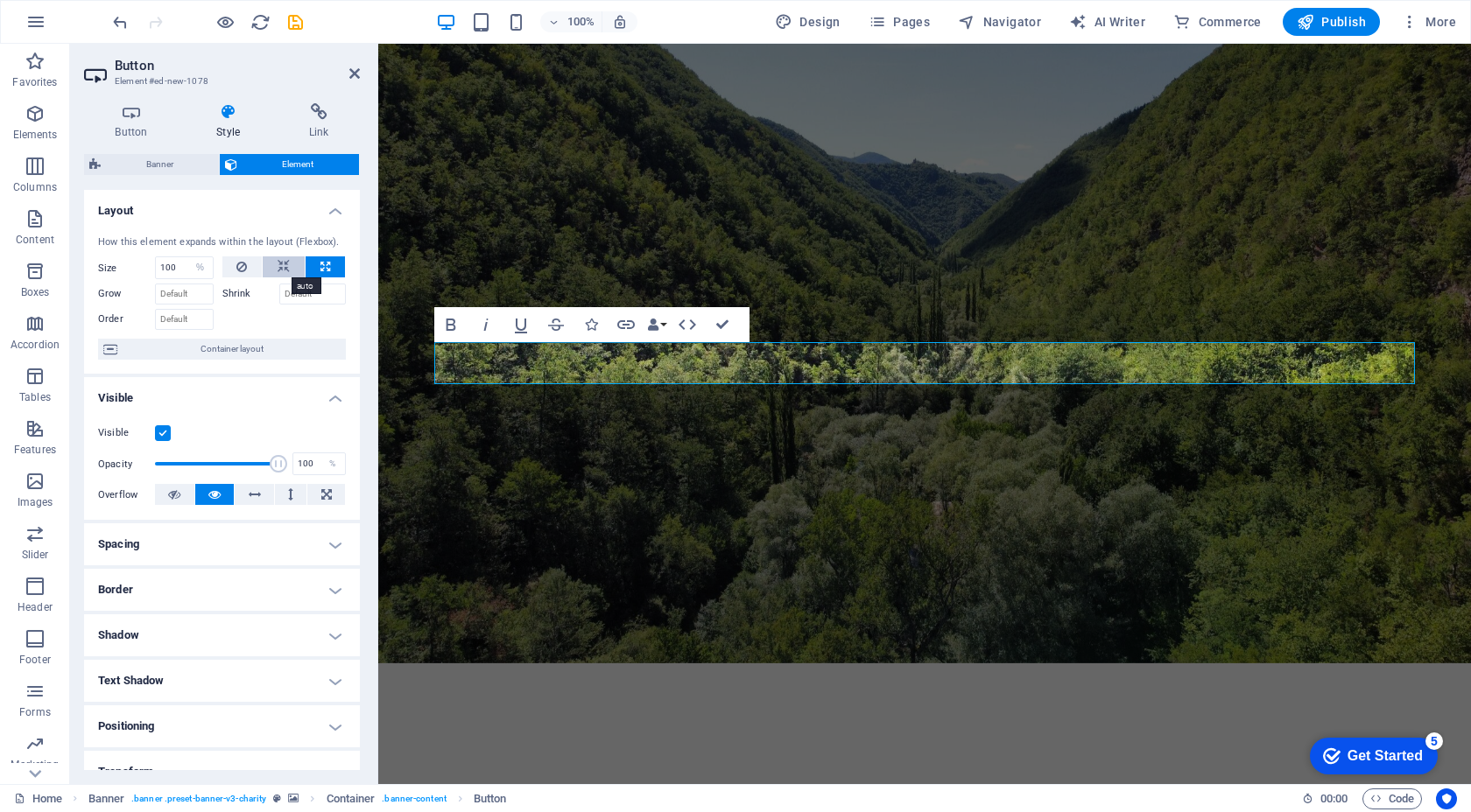
click at [272, 268] on button at bounding box center [283, 267] width 42 height 21
select select "DISABLED_OPTION_VALUE"
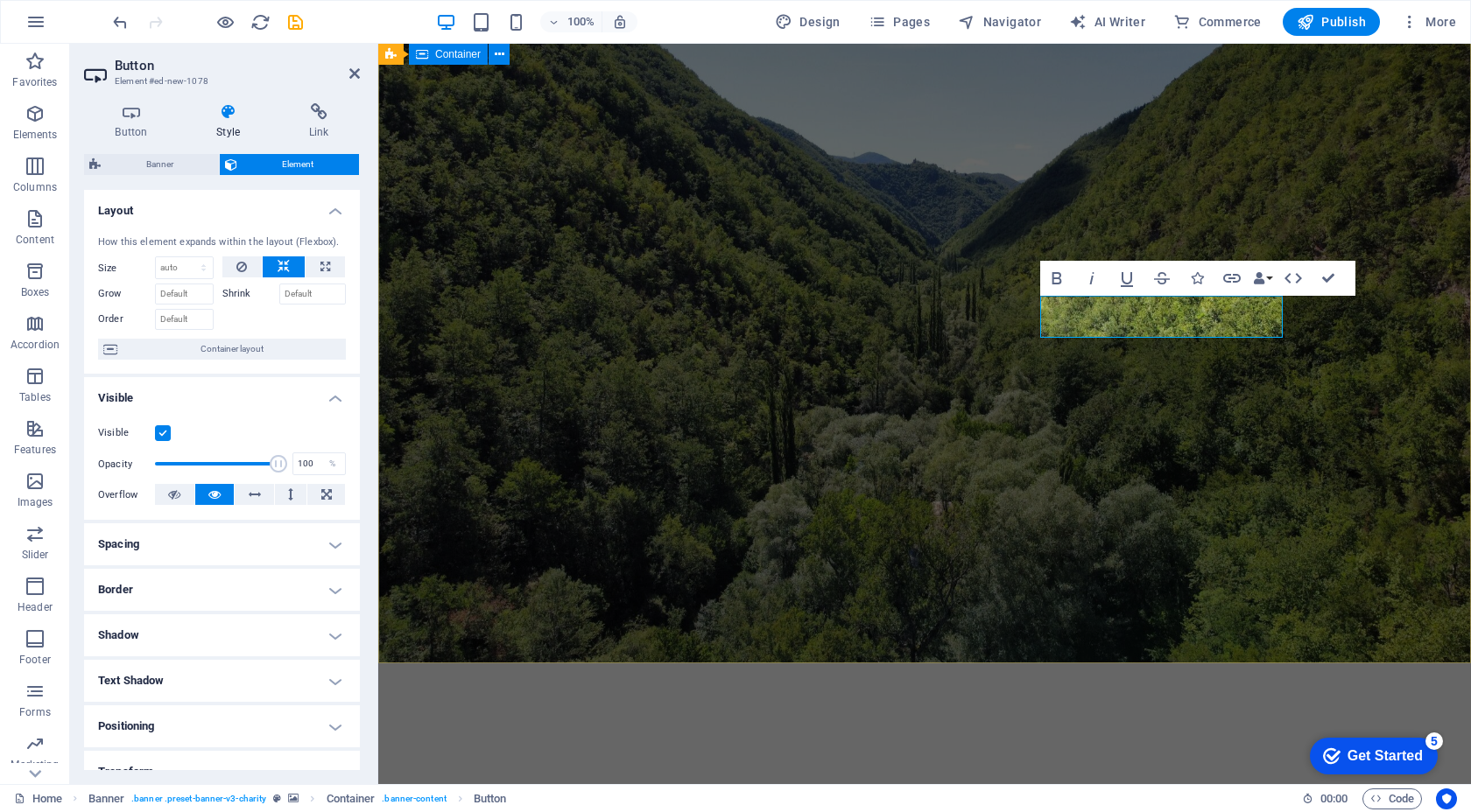
drag, startPoint x: 1264, startPoint y: 321, endPoint x: 1093, endPoint y: 467, distance: 224.8
click at [1093, 664] on div "Eko Etki Çevre dostu çözümler ve yenilikçi danışmanlık hizmetlerimizle iş dünya…" at bounding box center [923, 813] width 1092 height 300
click at [1163, 664] on div "Eko Etki Çevre dostu çözümler ve yenilikçi danışmanlık hizmetlerimizle iş dünya…" at bounding box center [923, 813] width 1092 height 300
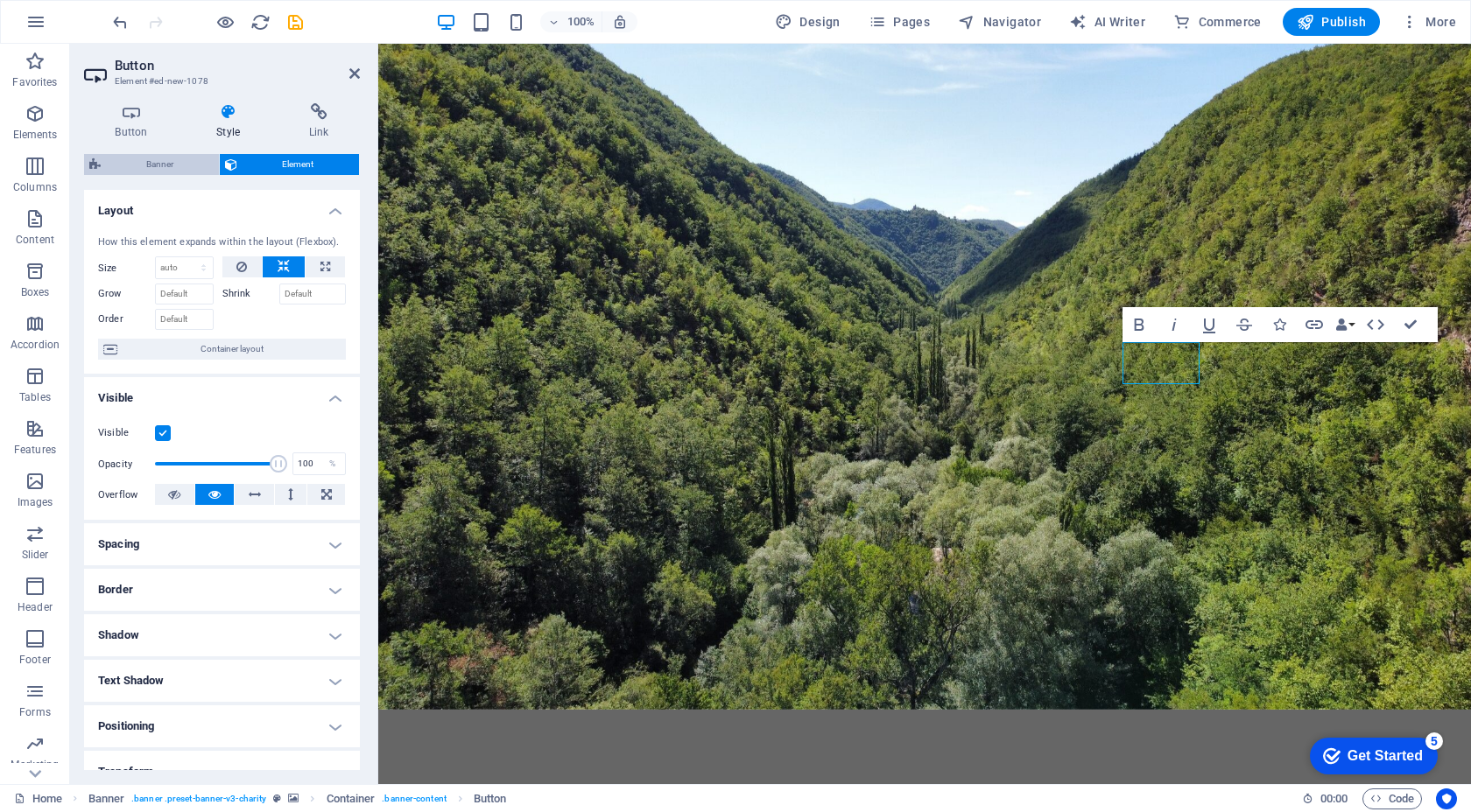
click at [196, 165] on span "Banner" at bounding box center [160, 165] width 107 height 21
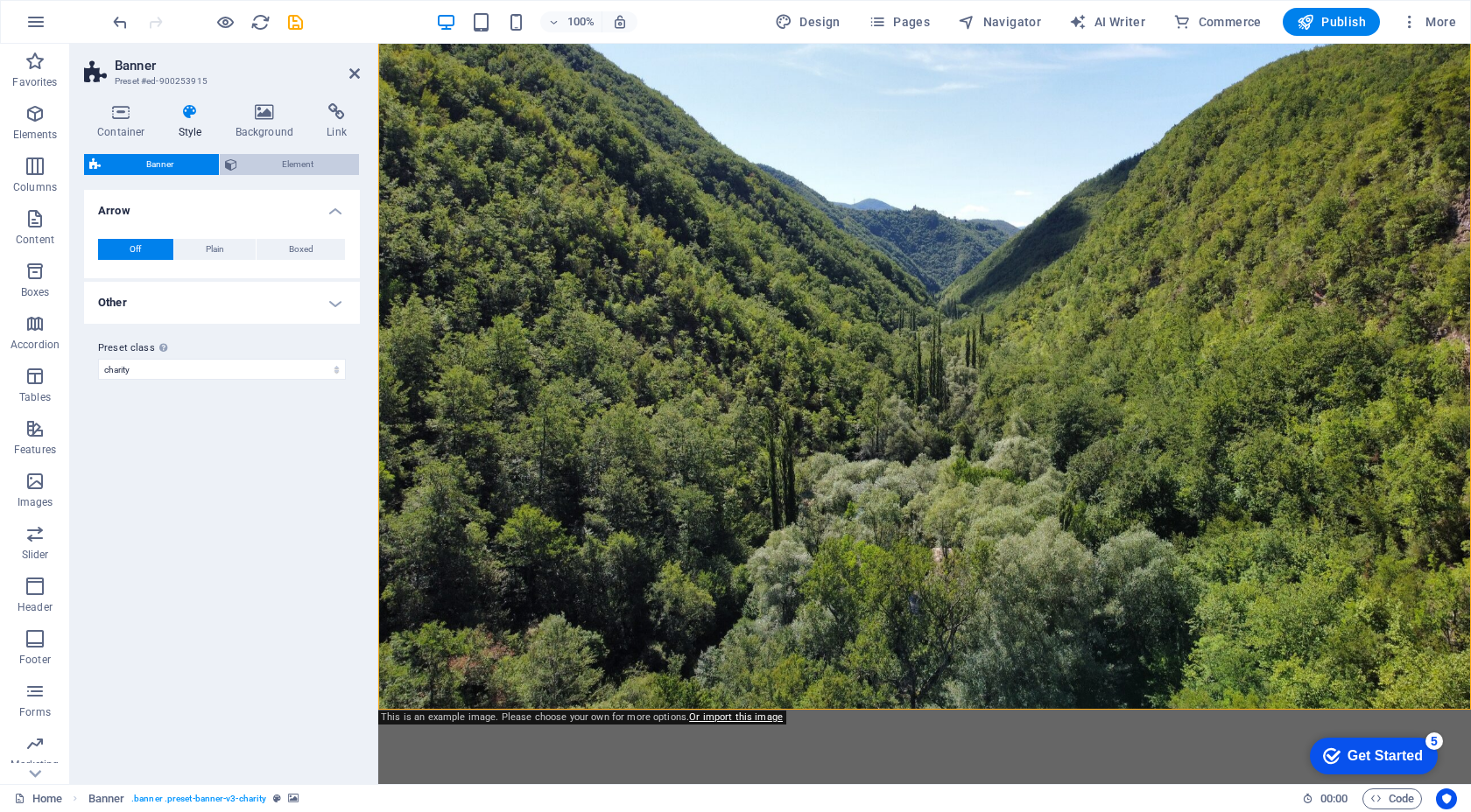
click at [266, 165] on span "Element" at bounding box center [298, 165] width 112 height 21
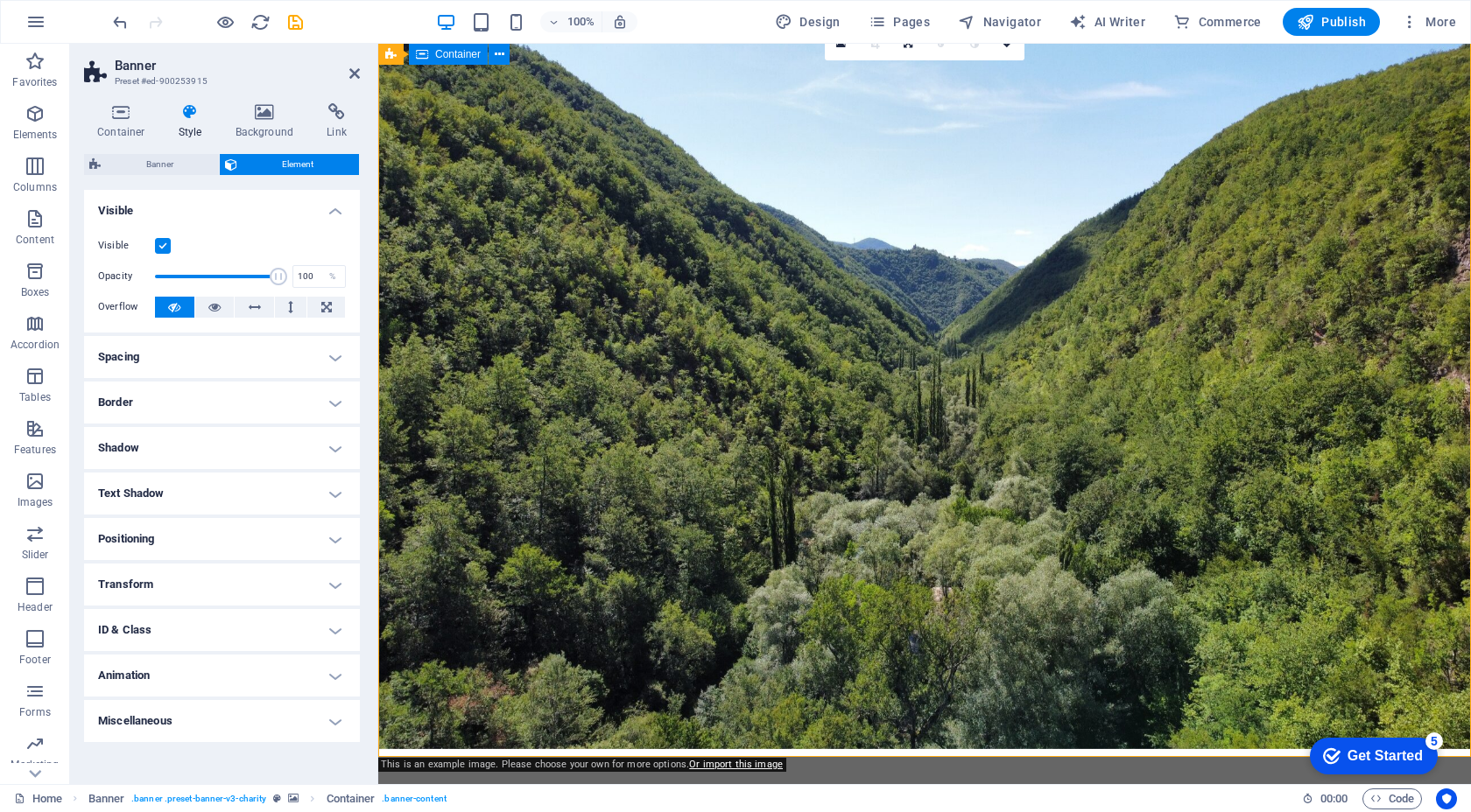
scroll to position [15, 0]
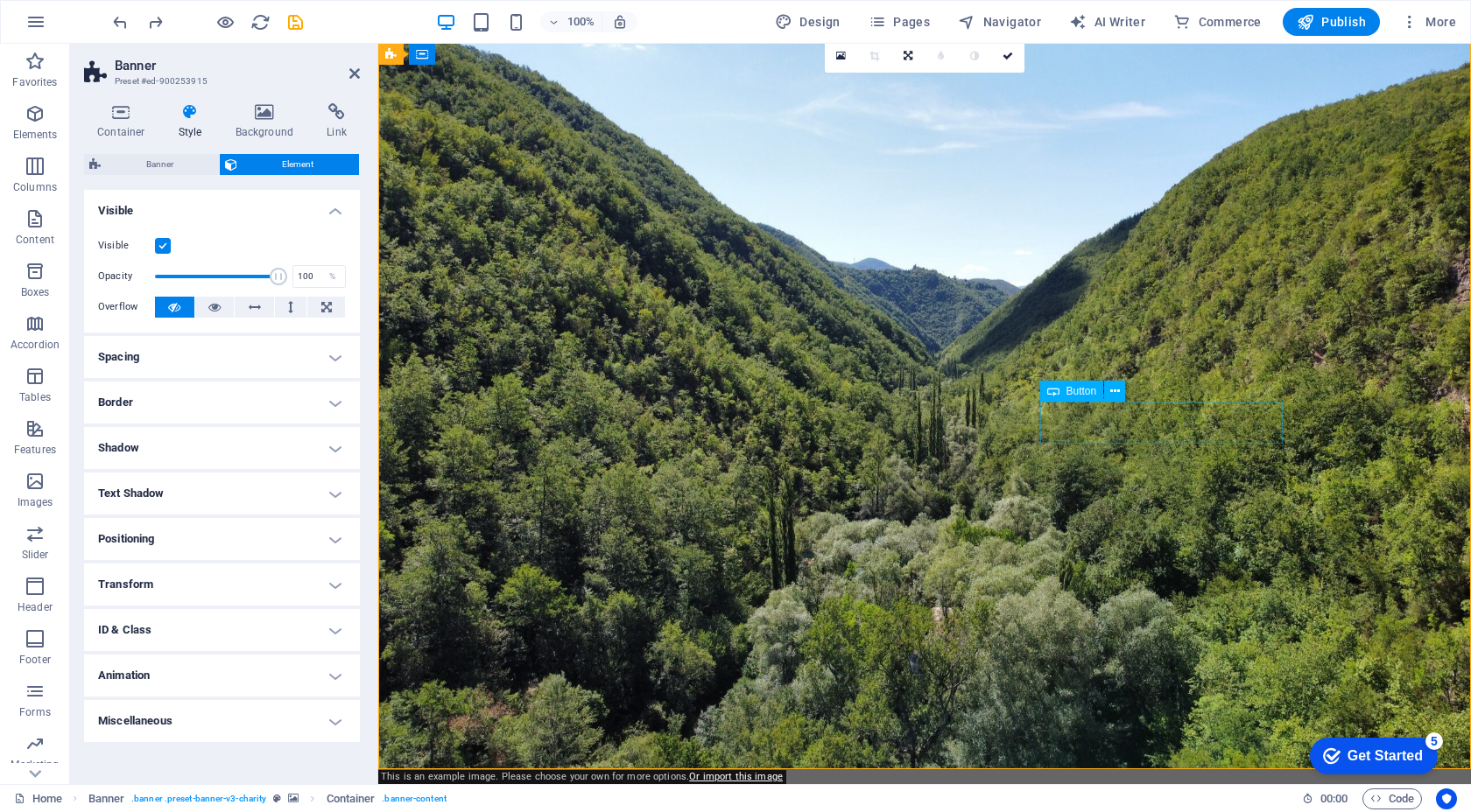
click at [1077, 398] on div "Button" at bounding box center [1071, 391] width 63 height 21
click at [1116, 393] on icon at bounding box center [1115, 391] width 10 height 19
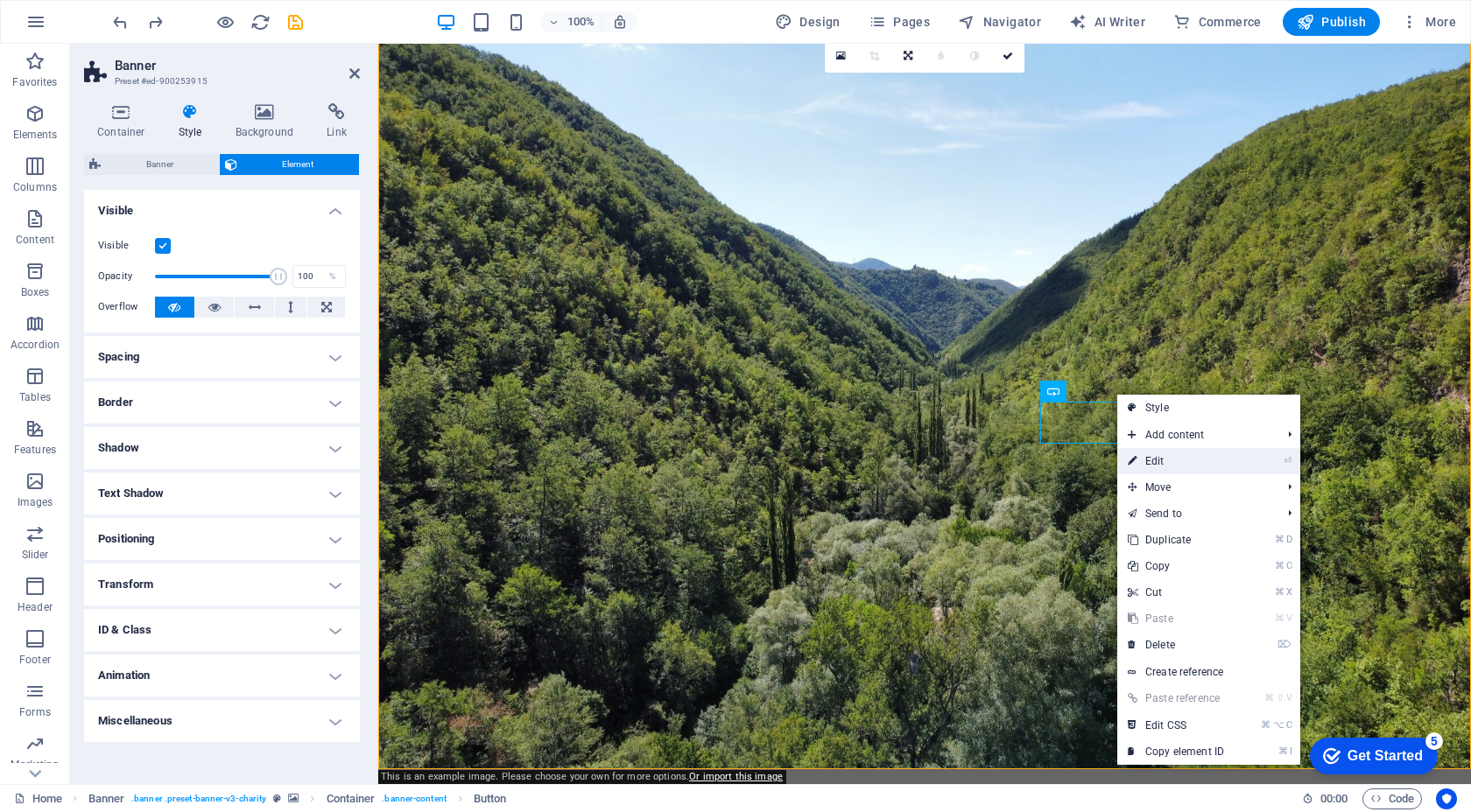
click at [1180, 467] on link "⏎ Edit" at bounding box center [1175, 461] width 117 height 26
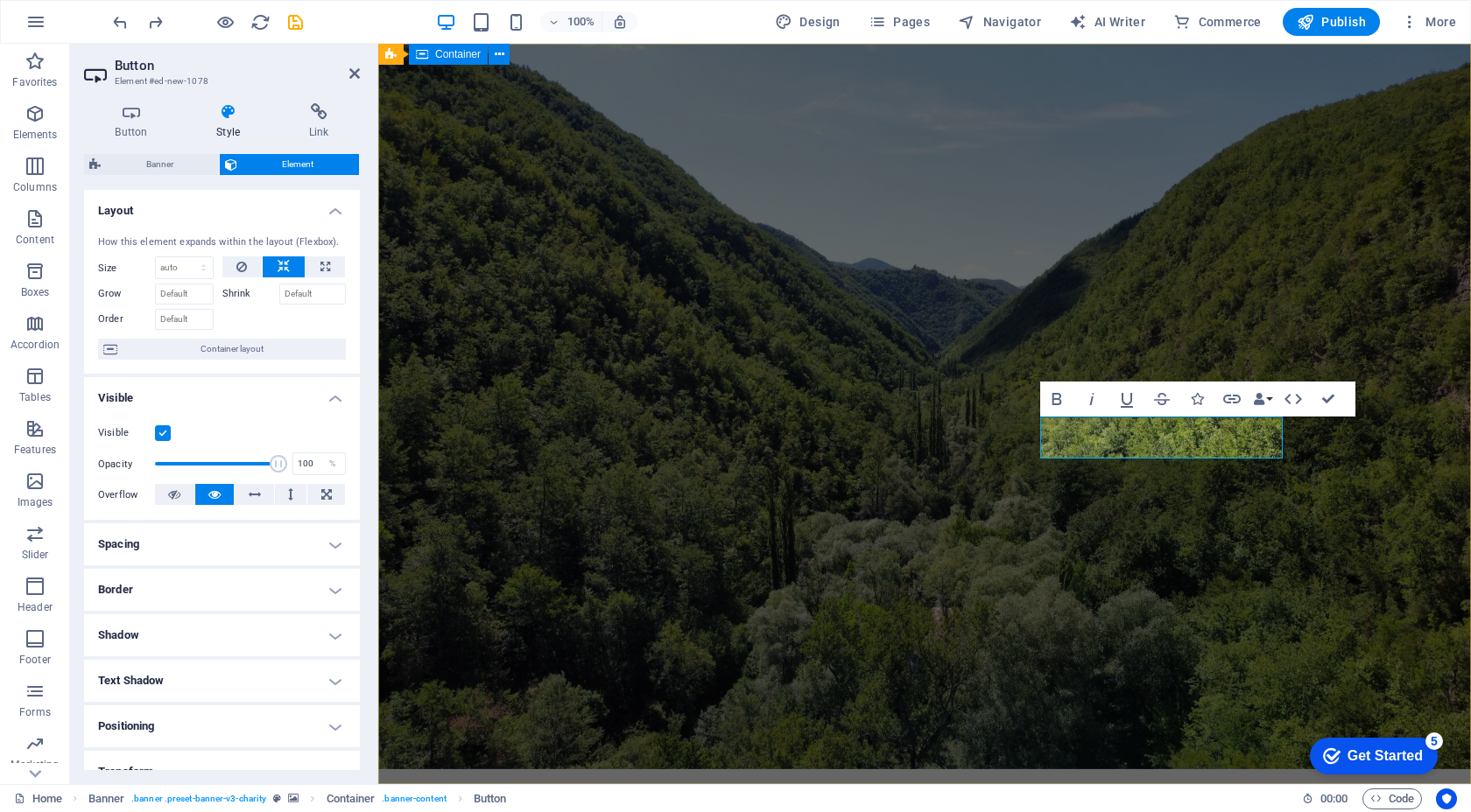
scroll to position [0, 0]
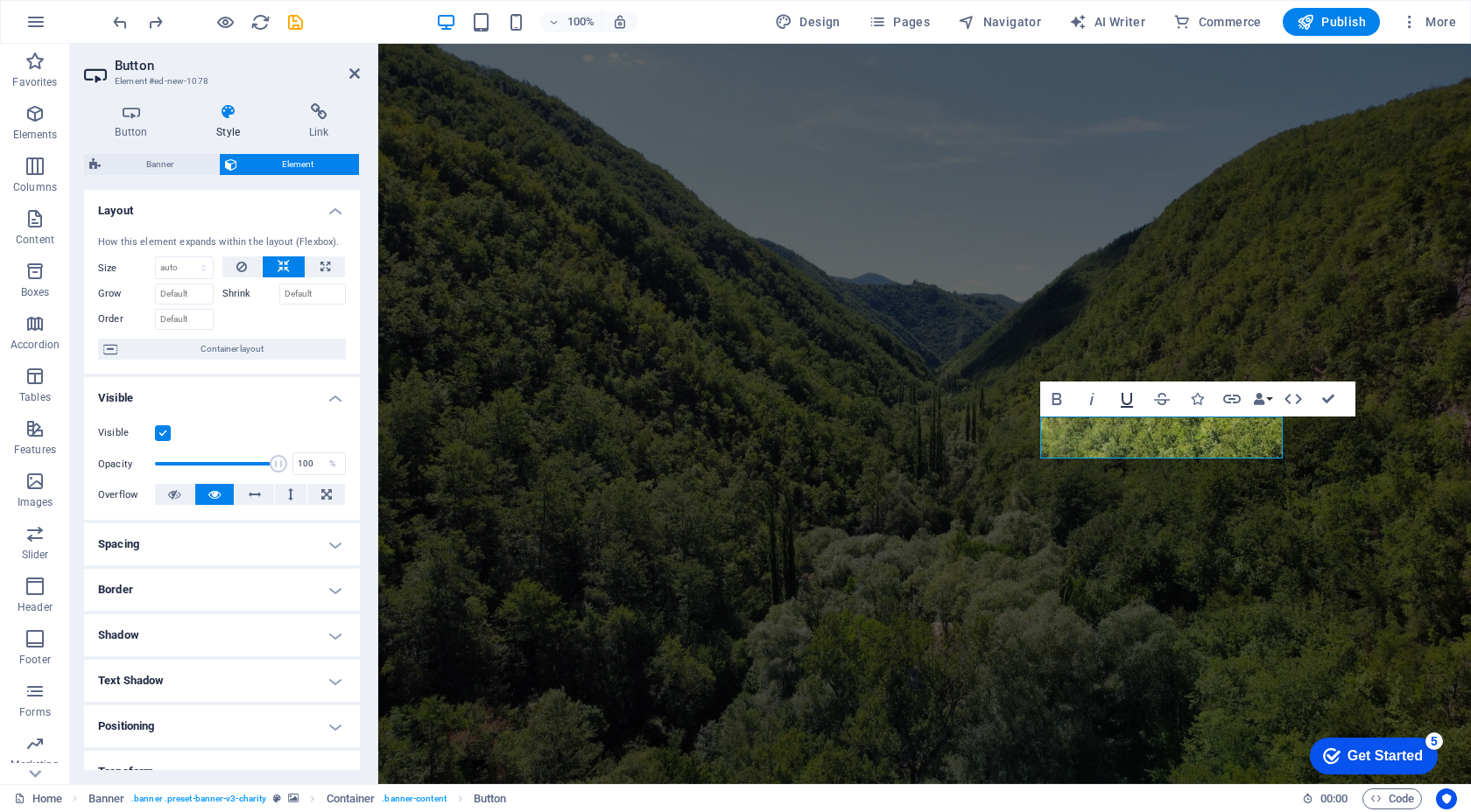
click at [1135, 395] on icon "button" at bounding box center [1126, 399] width 21 height 21
click at [1095, 396] on icon "button" at bounding box center [1092, 399] width 21 height 21
click at [1095, 396] on icon "button" at bounding box center [1086, 399] width 21 height 21
click at [1264, 398] on button "Data Bindings" at bounding box center [1262, 399] width 24 height 35
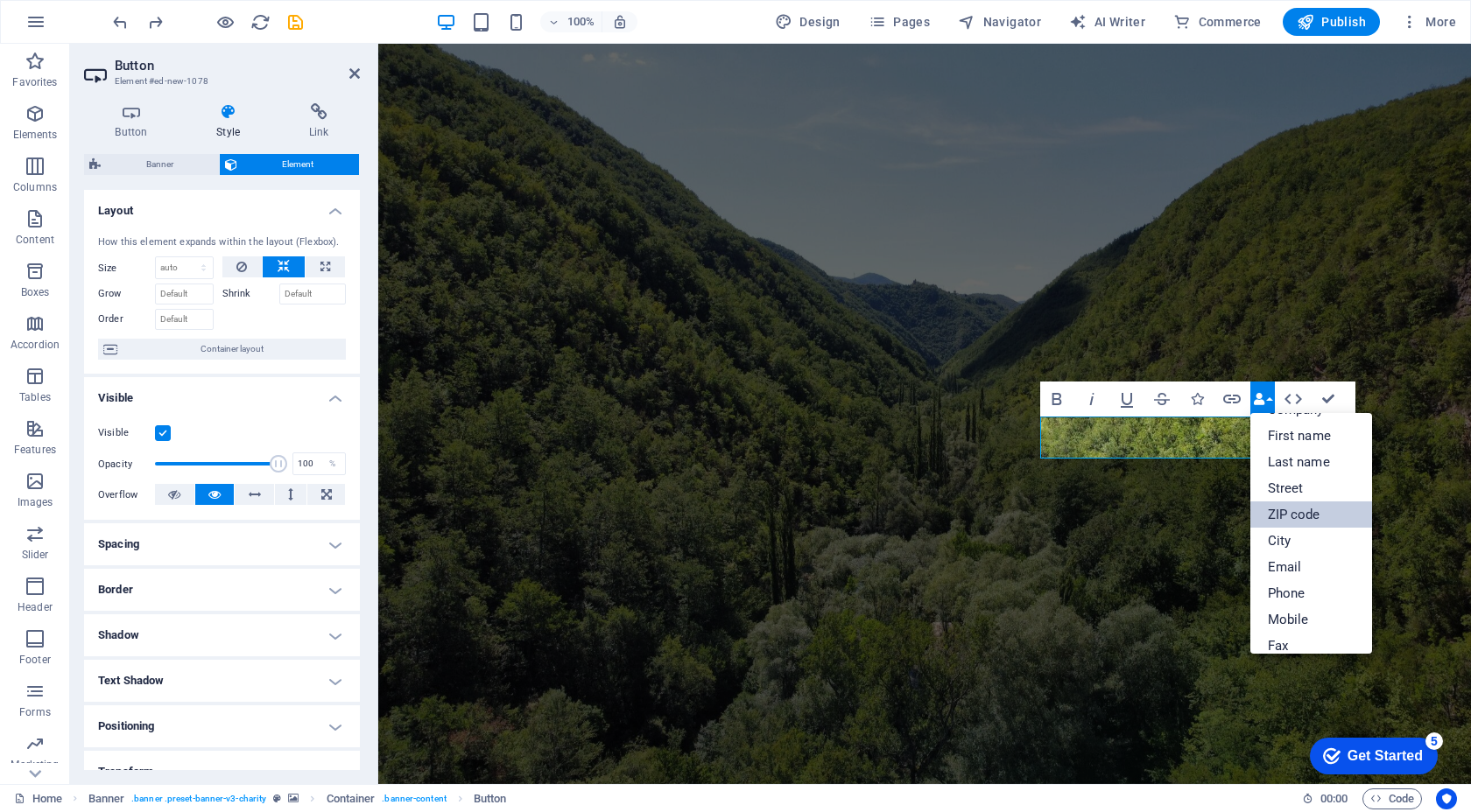
scroll to position [29, 0]
click at [1291, 555] on link "Email" at bounding box center [1312, 560] width 123 height 26
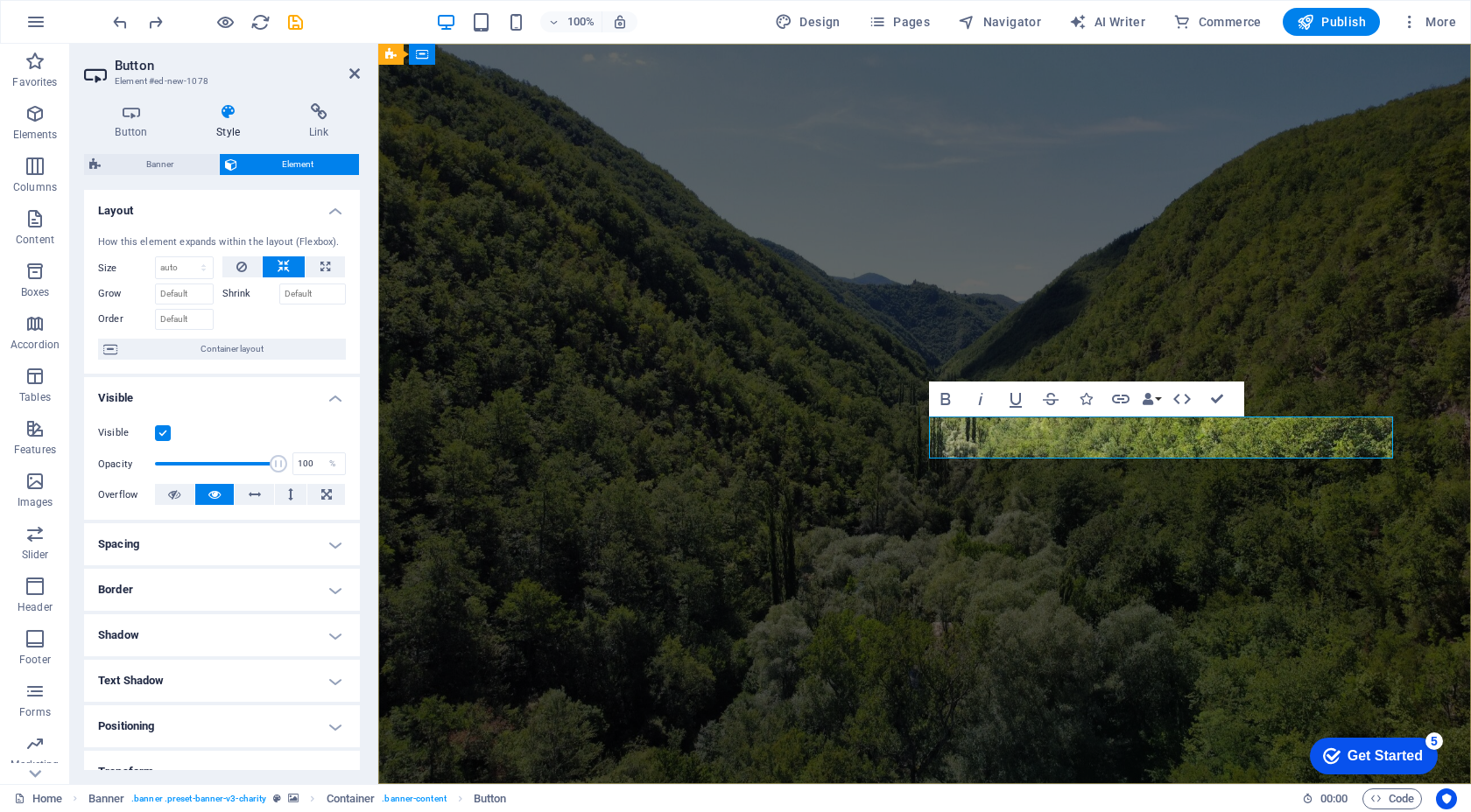
click span "d19574e74cb5846bba18432984b809@plesk.local"
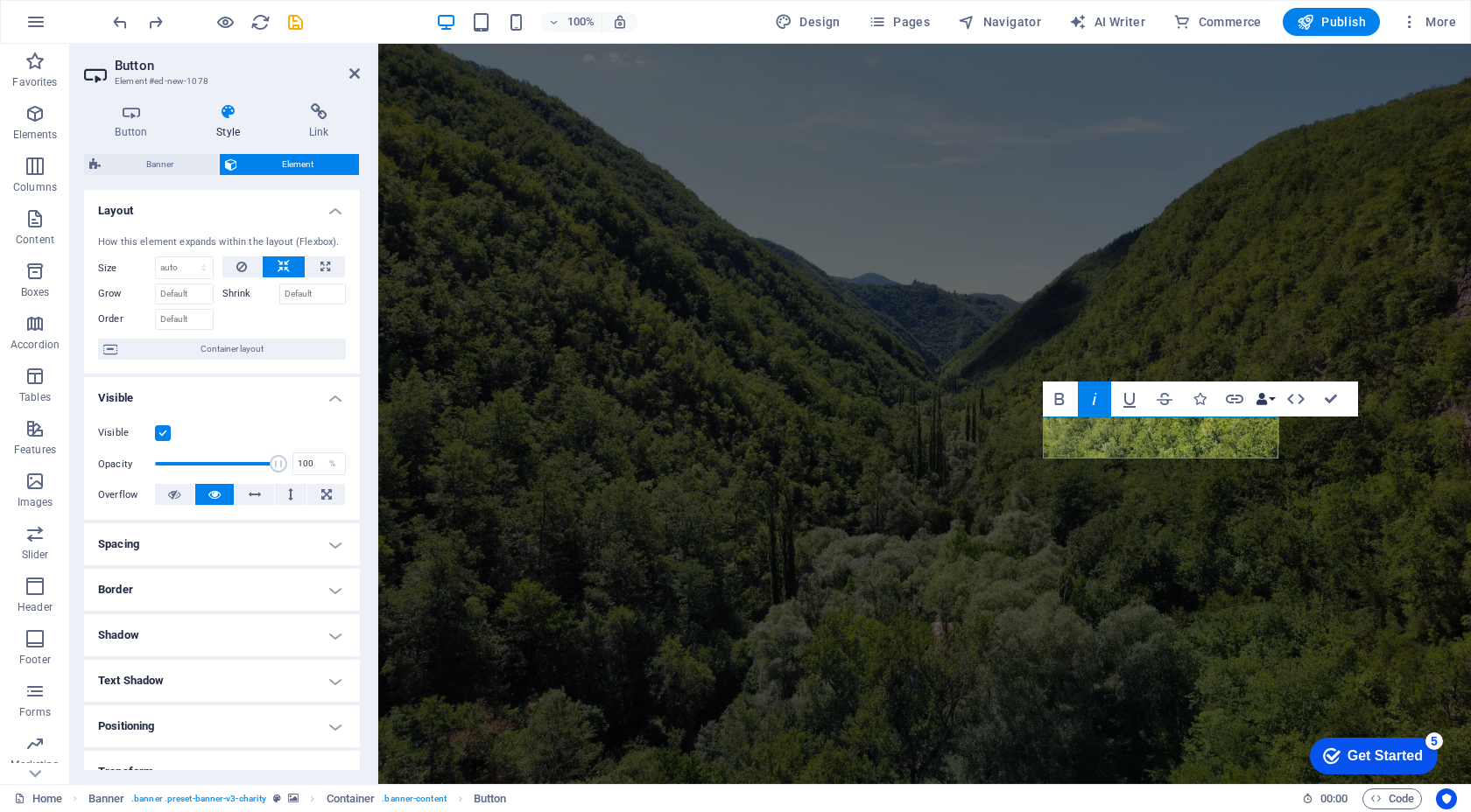
click at [1274, 394] on button "Data Bindings" at bounding box center [1264, 399] width 24 height 35
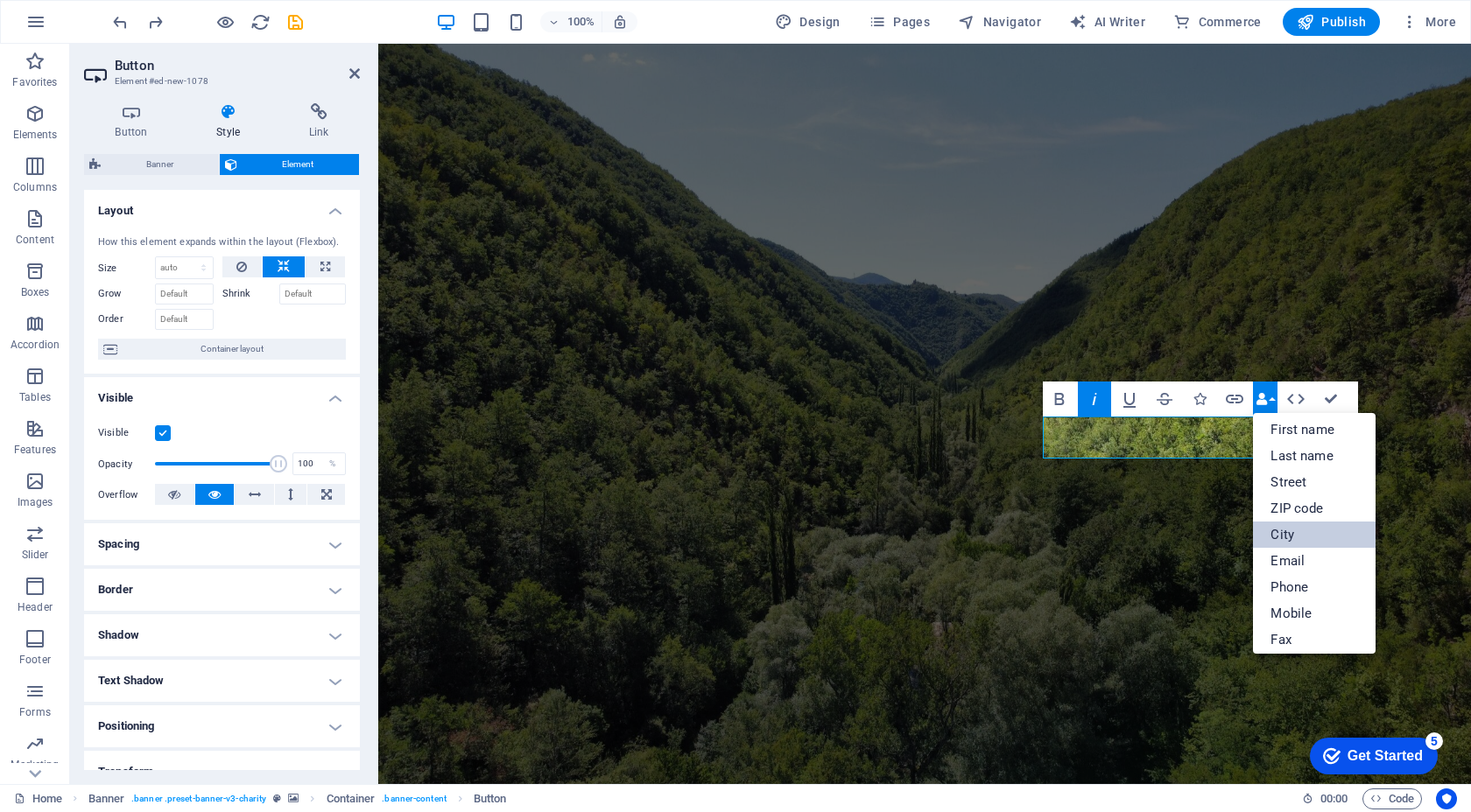
scroll to position [193, 0]
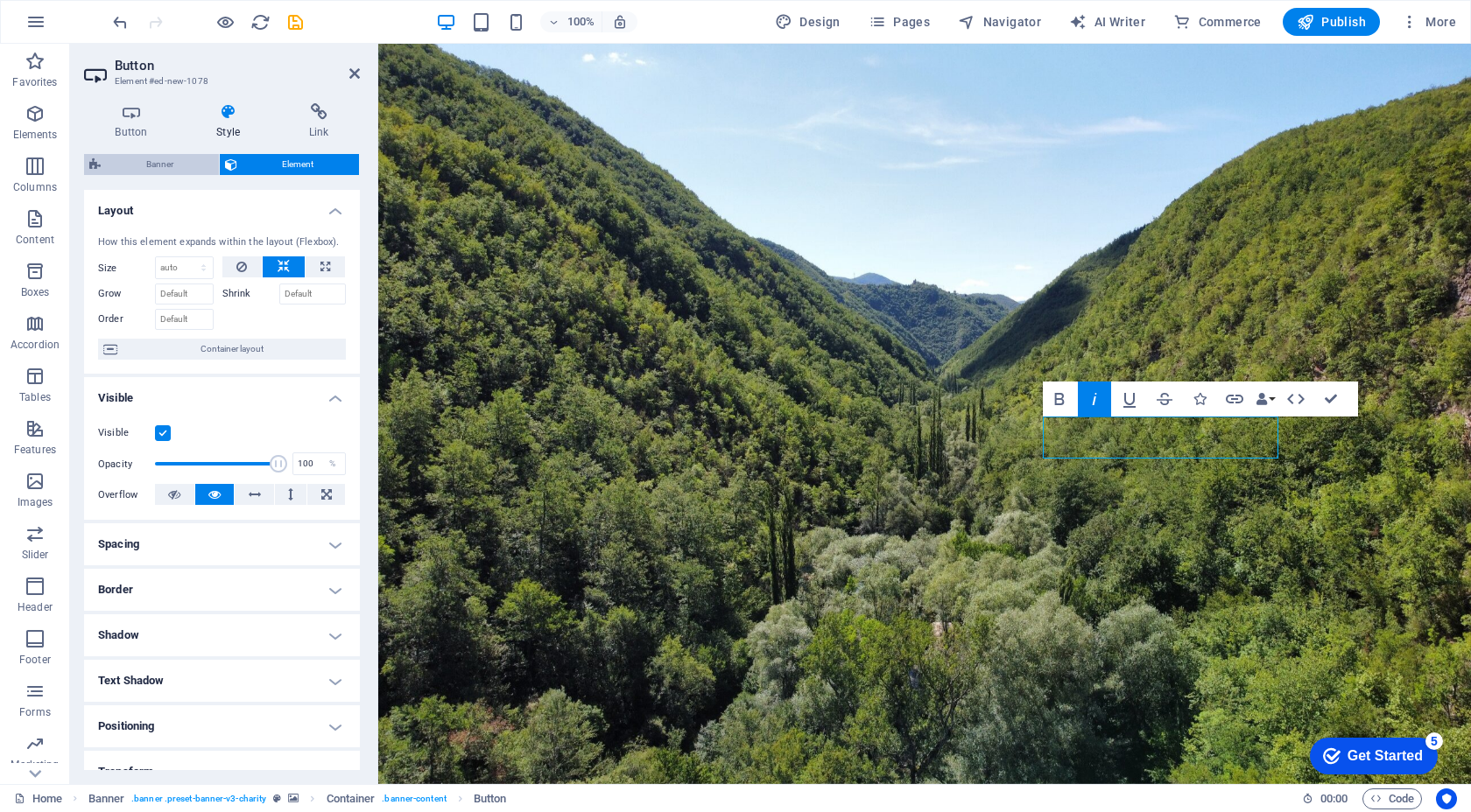
click at [92, 166] on icon at bounding box center [95, 165] width 12 height 21
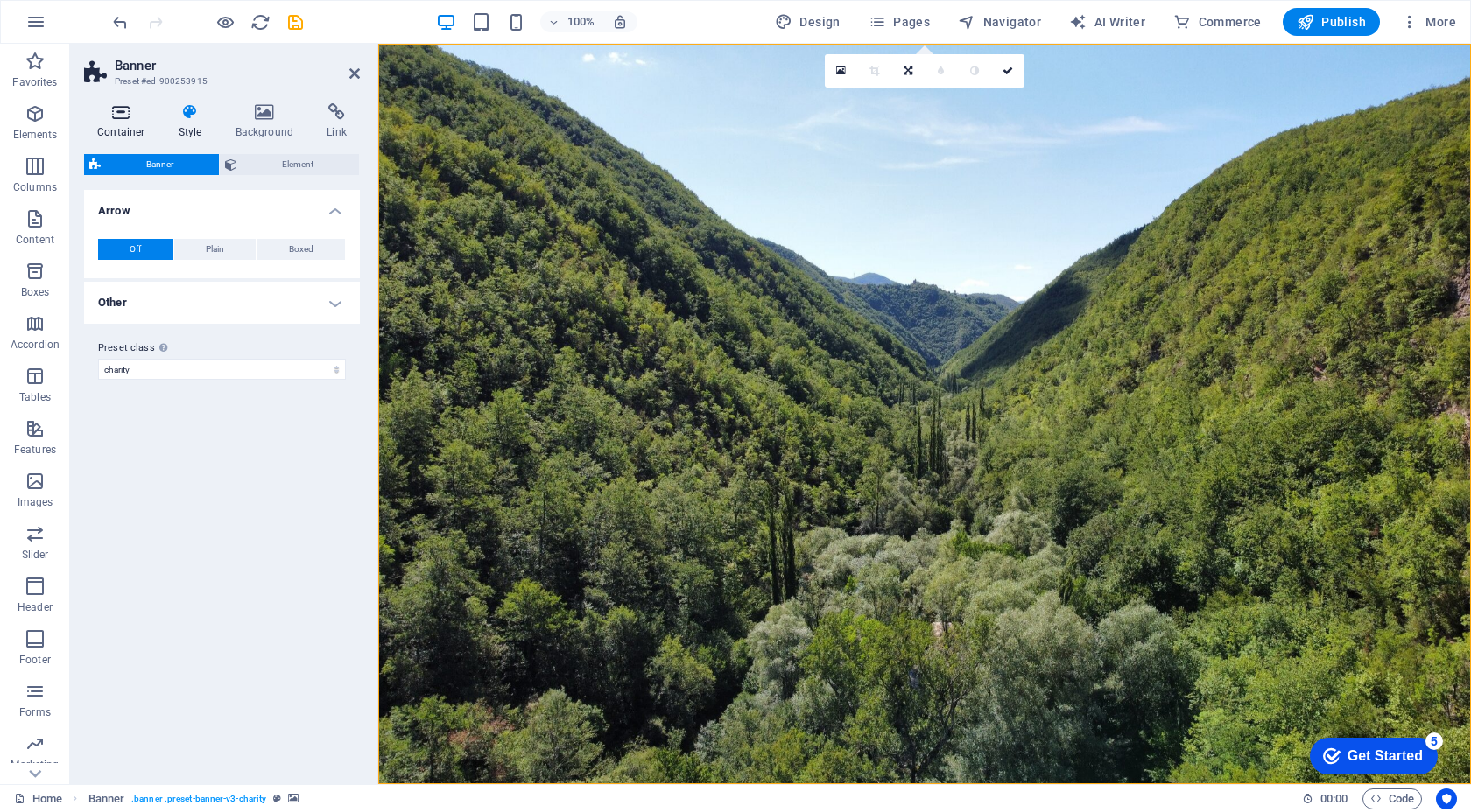
click at [160, 115] on h4 "Container" at bounding box center [124, 122] width 81 height 37
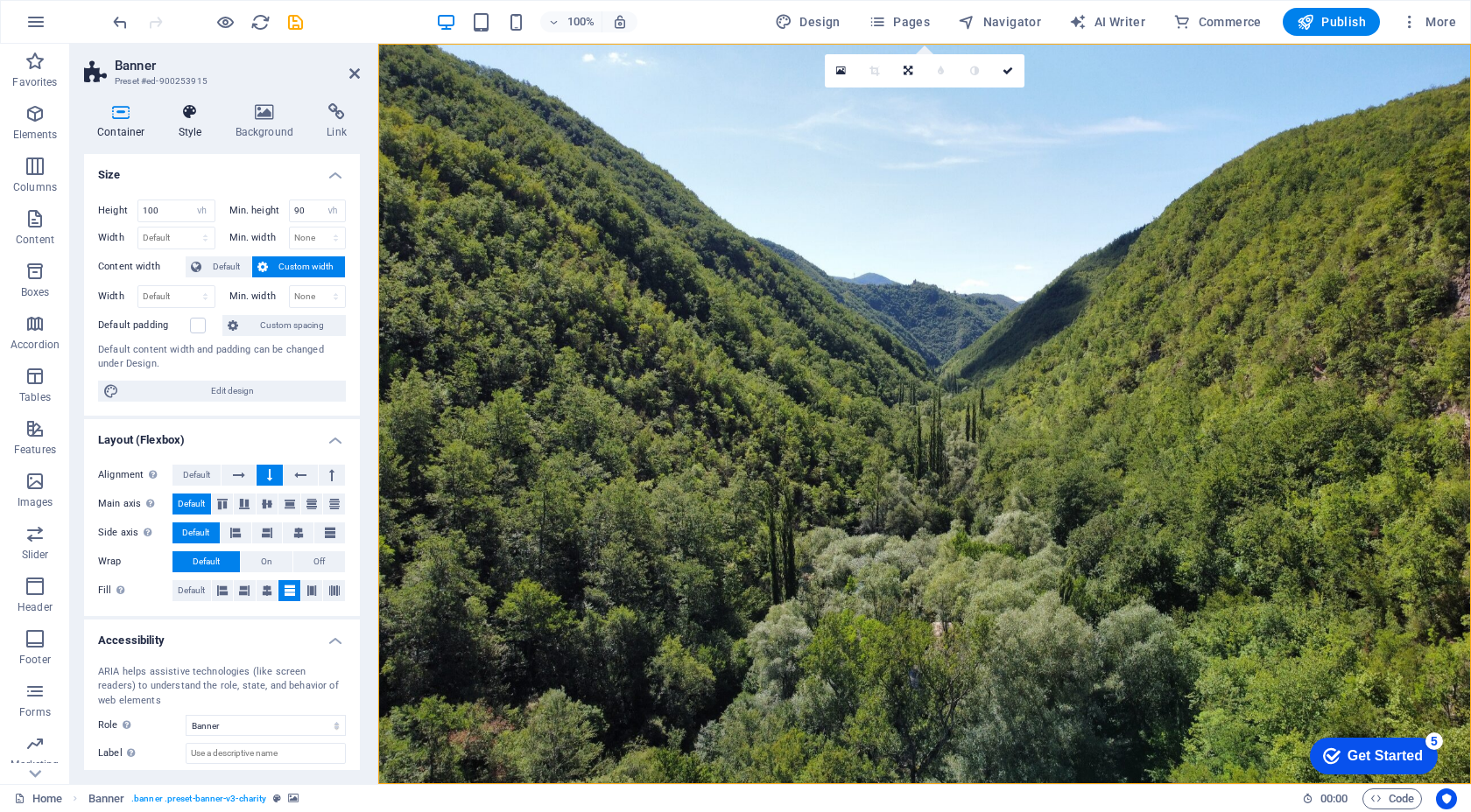
click at [198, 124] on h4 "Style" at bounding box center [193, 122] width 57 height 37
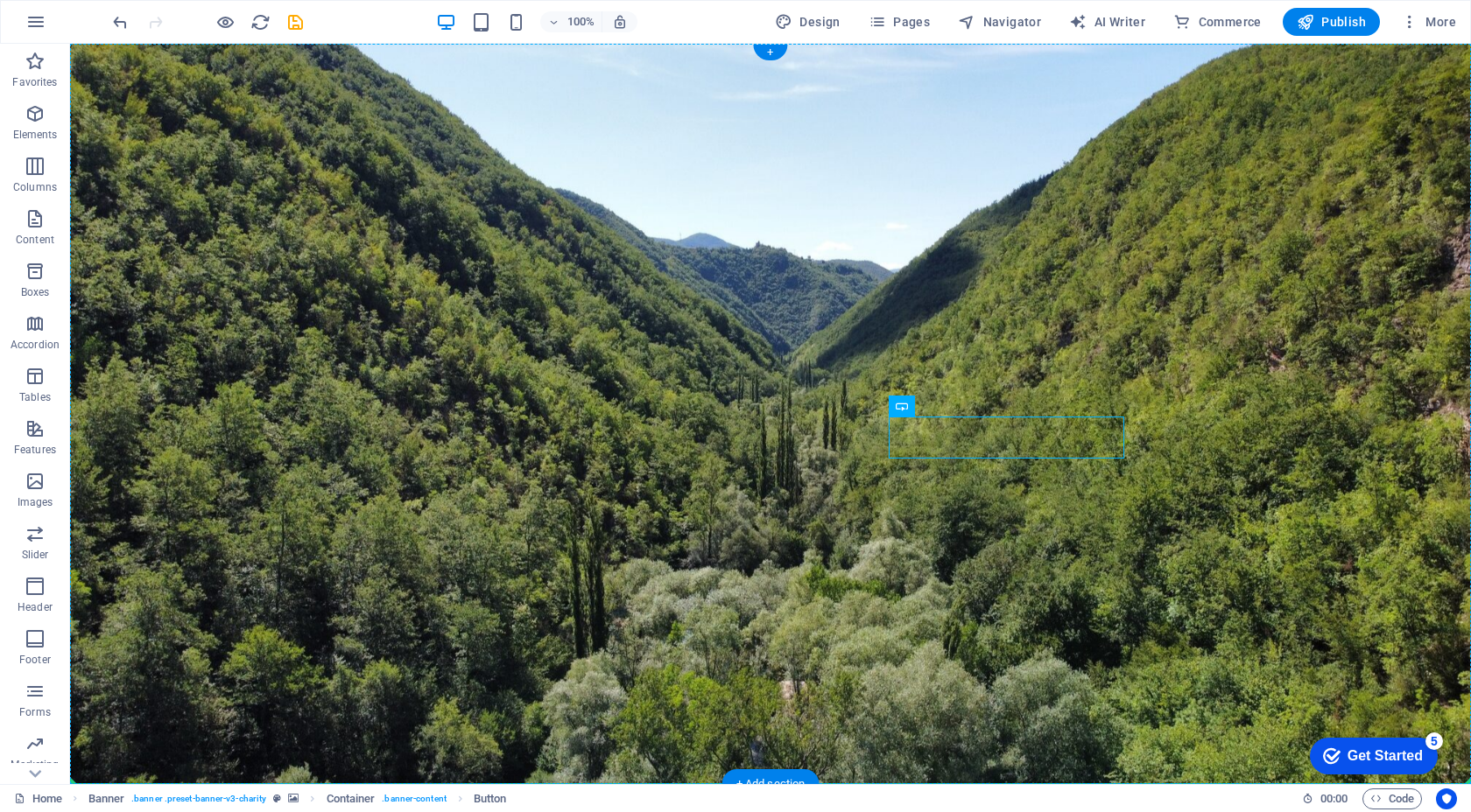
drag, startPoint x: 822, startPoint y: 437, endPoint x: 1008, endPoint y: 565, distance: 225.8
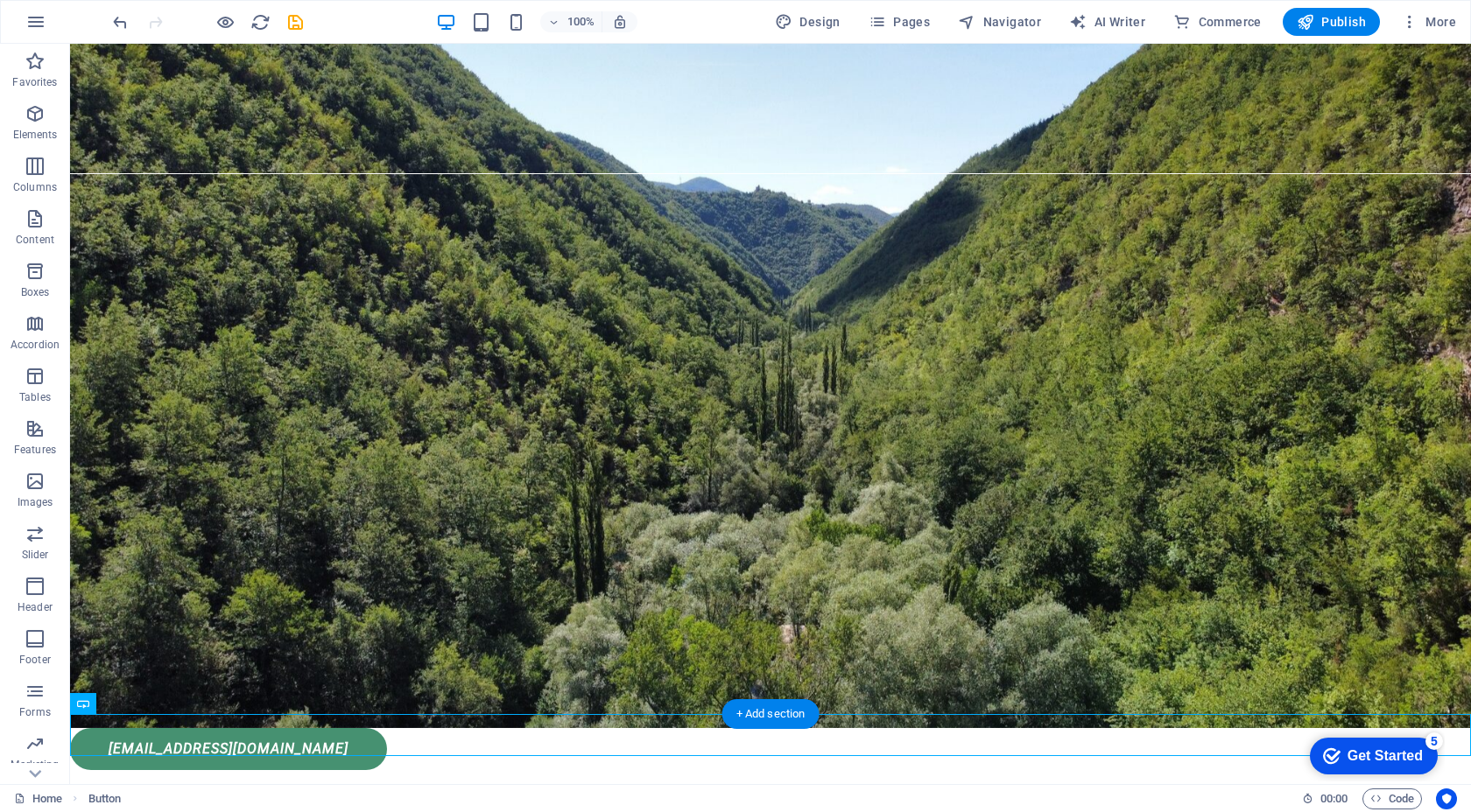
scroll to position [121, 0]
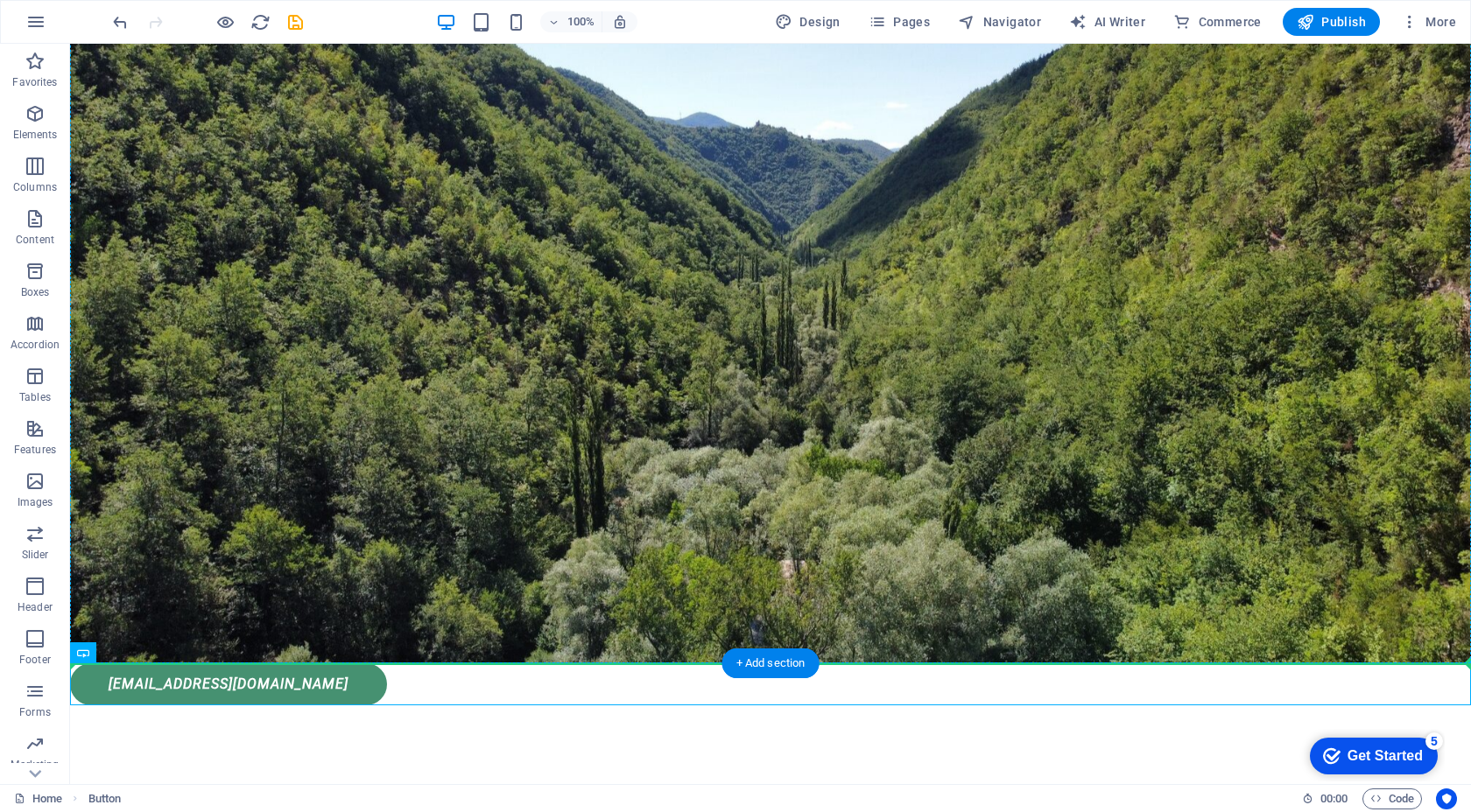
drag, startPoint x: 259, startPoint y: 687, endPoint x: 414, endPoint y: 530, distance: 220.6
click at [280, 683] on div "İLETİSİ@EKOETKİ.COM" at bounding box center [770, 684] width 1401 height 42
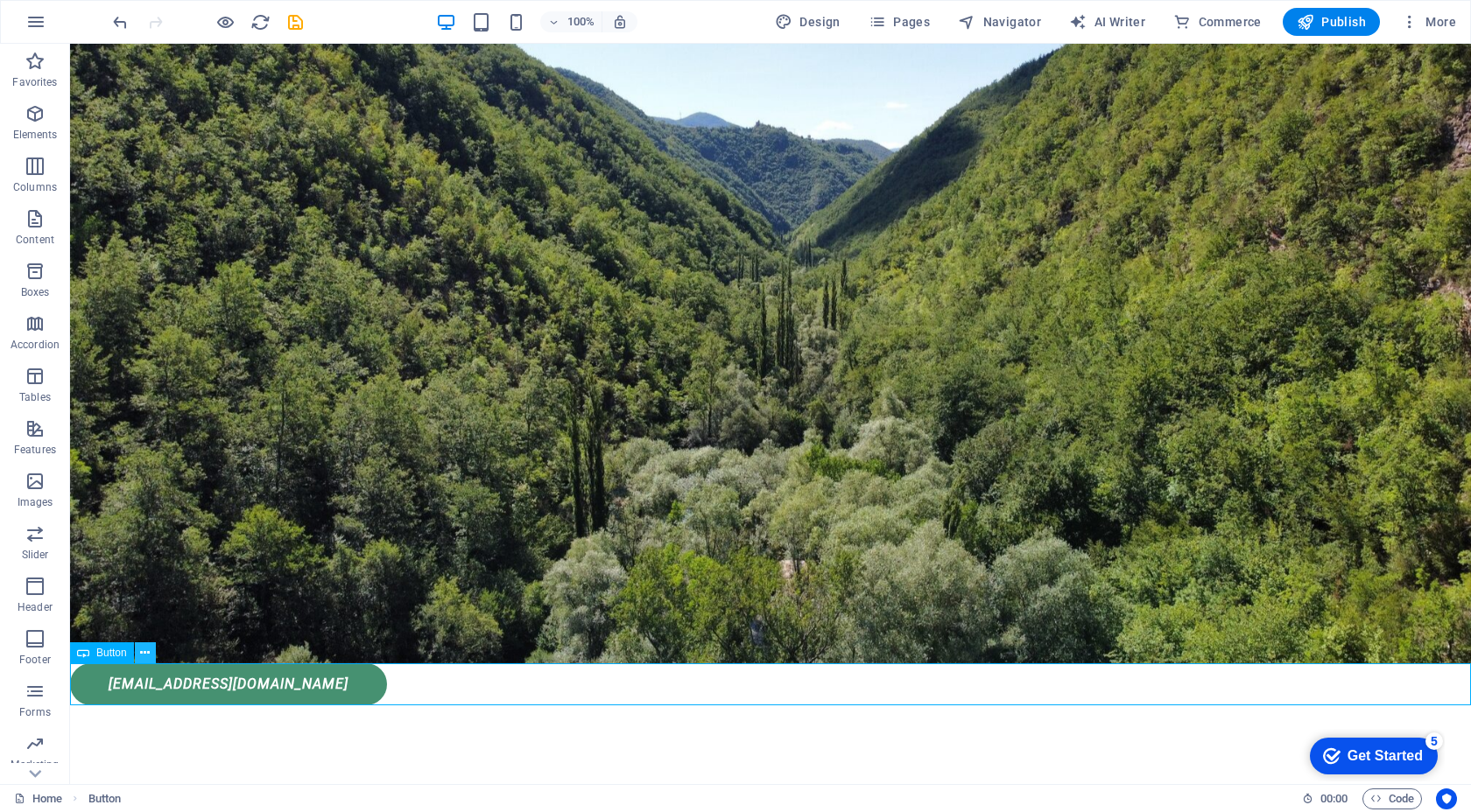
click at [145, 656] on icon at bounding box center [144, 653] width 10 height 19
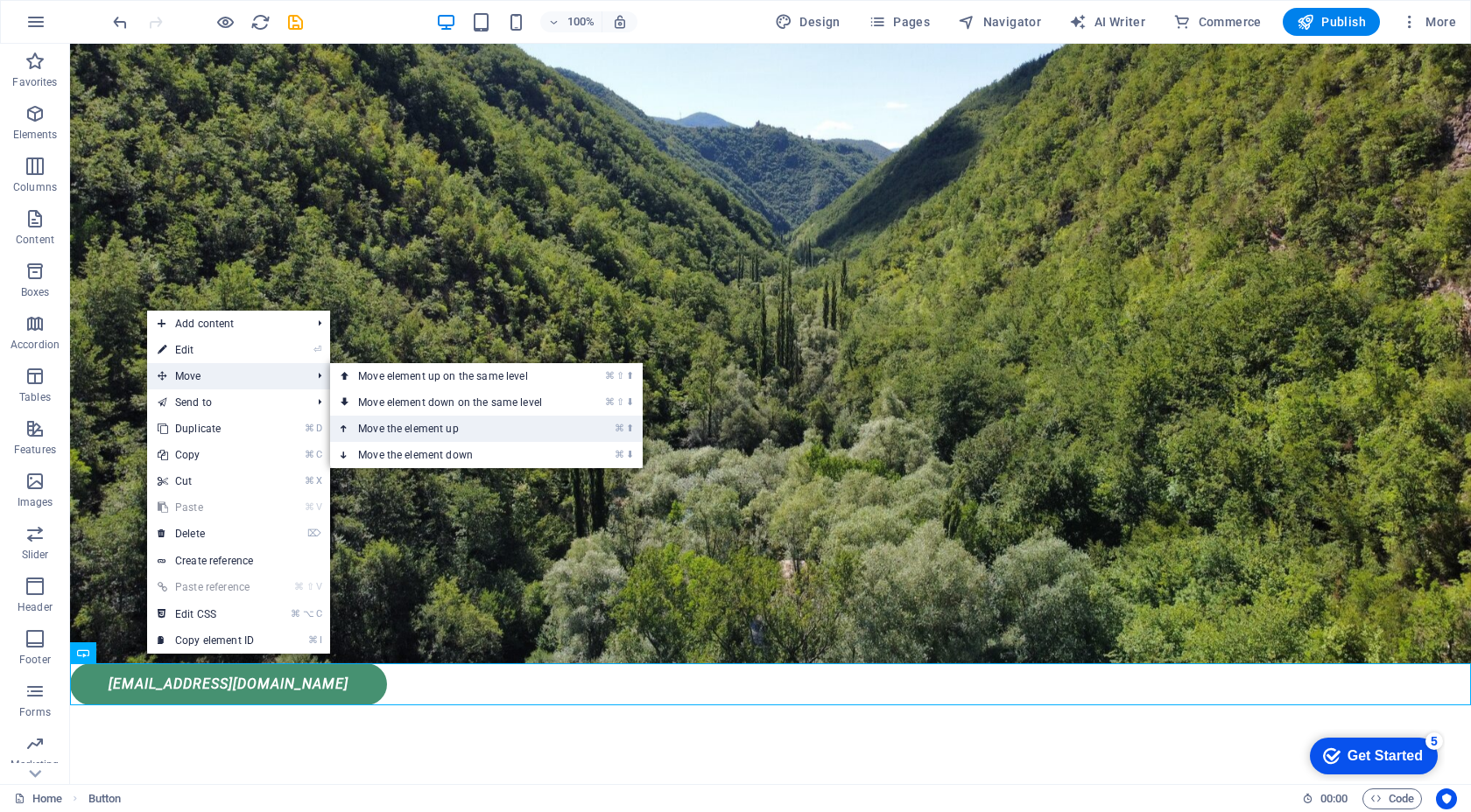
click at [406, 422] on link "⌘ ⬆ Move the element up" at bounding box center [453, 428] width 247 height 26
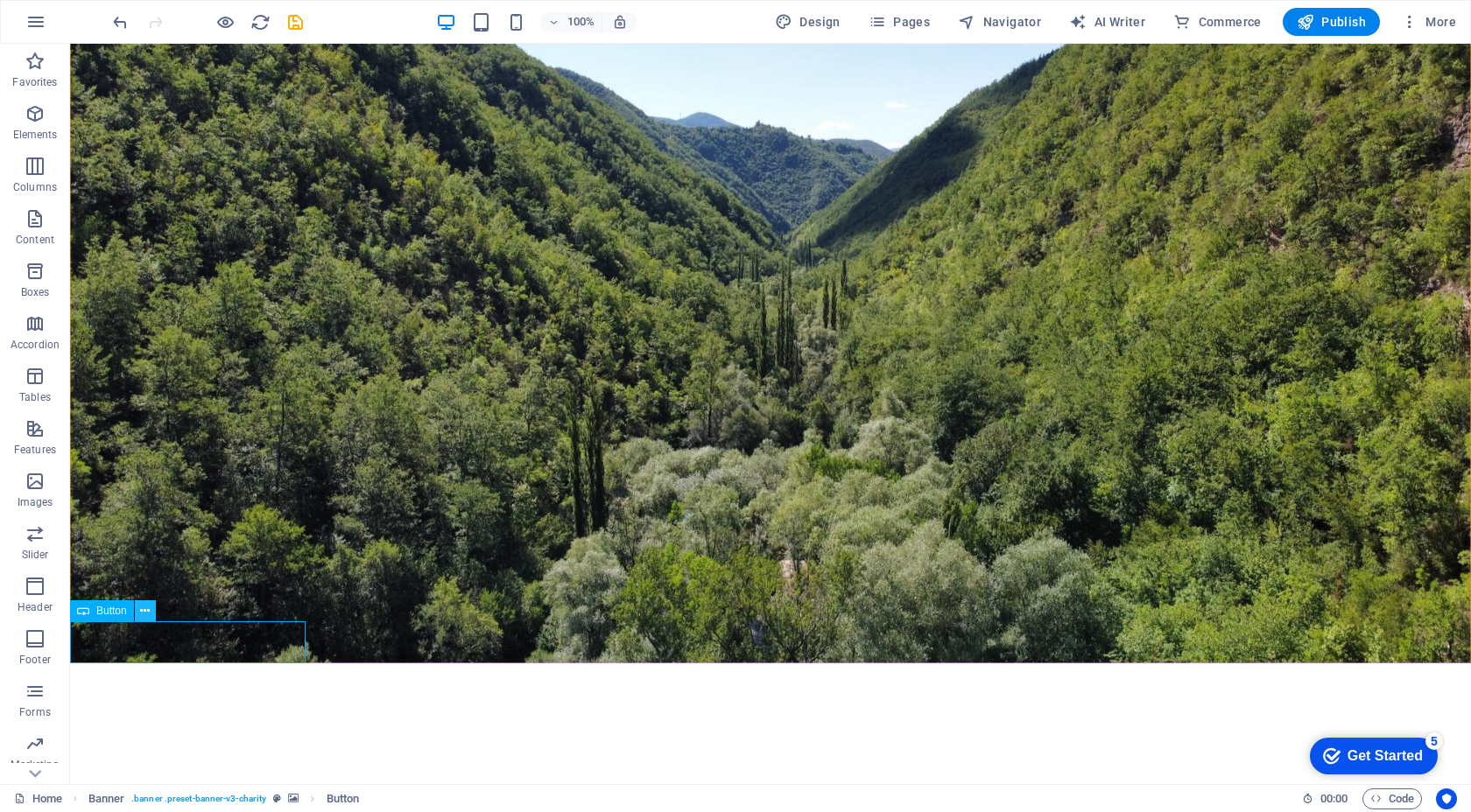
click at [144, 609] on icon at bounding box center [144, 611] width 10 height 19
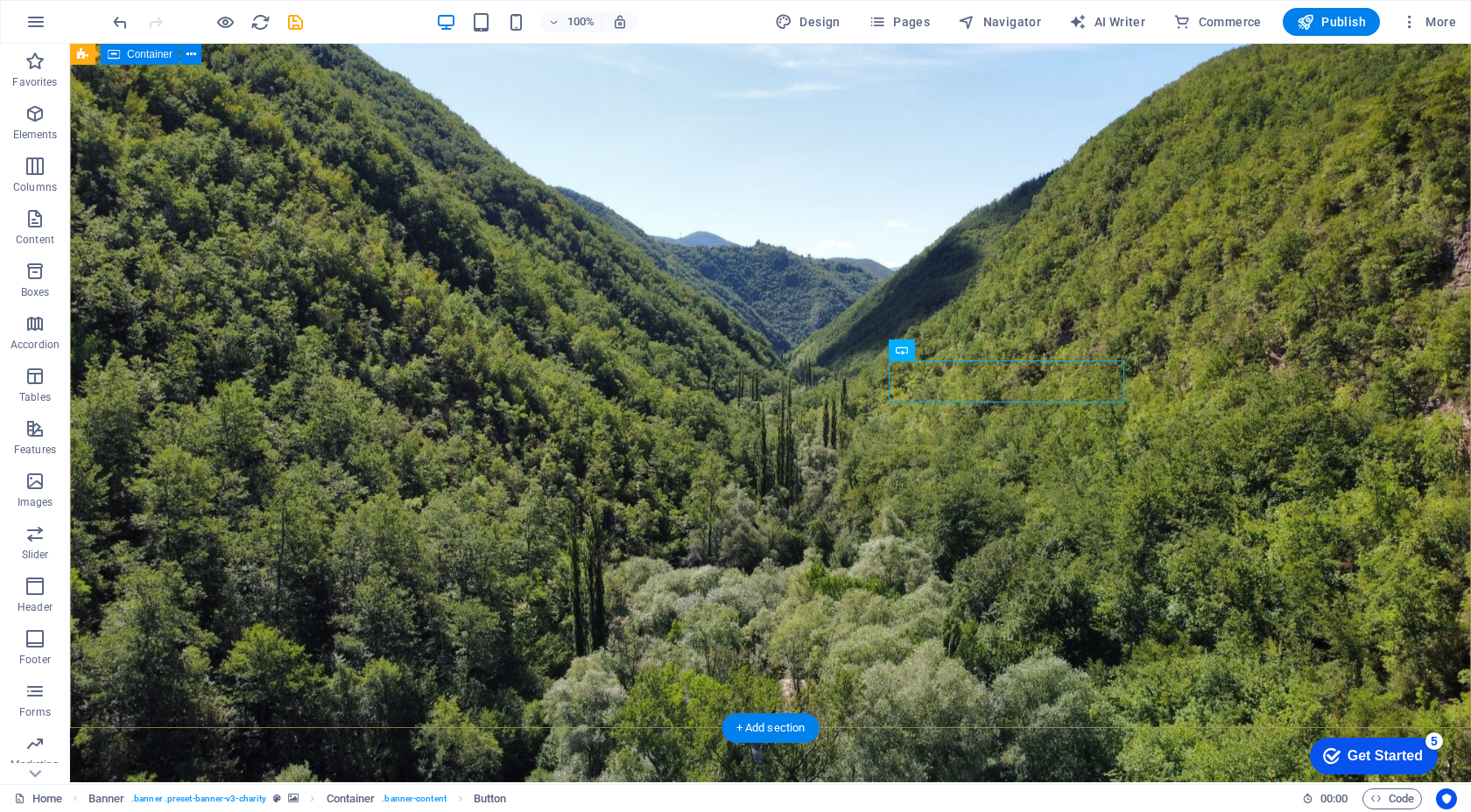
scroll to position [0, 0]
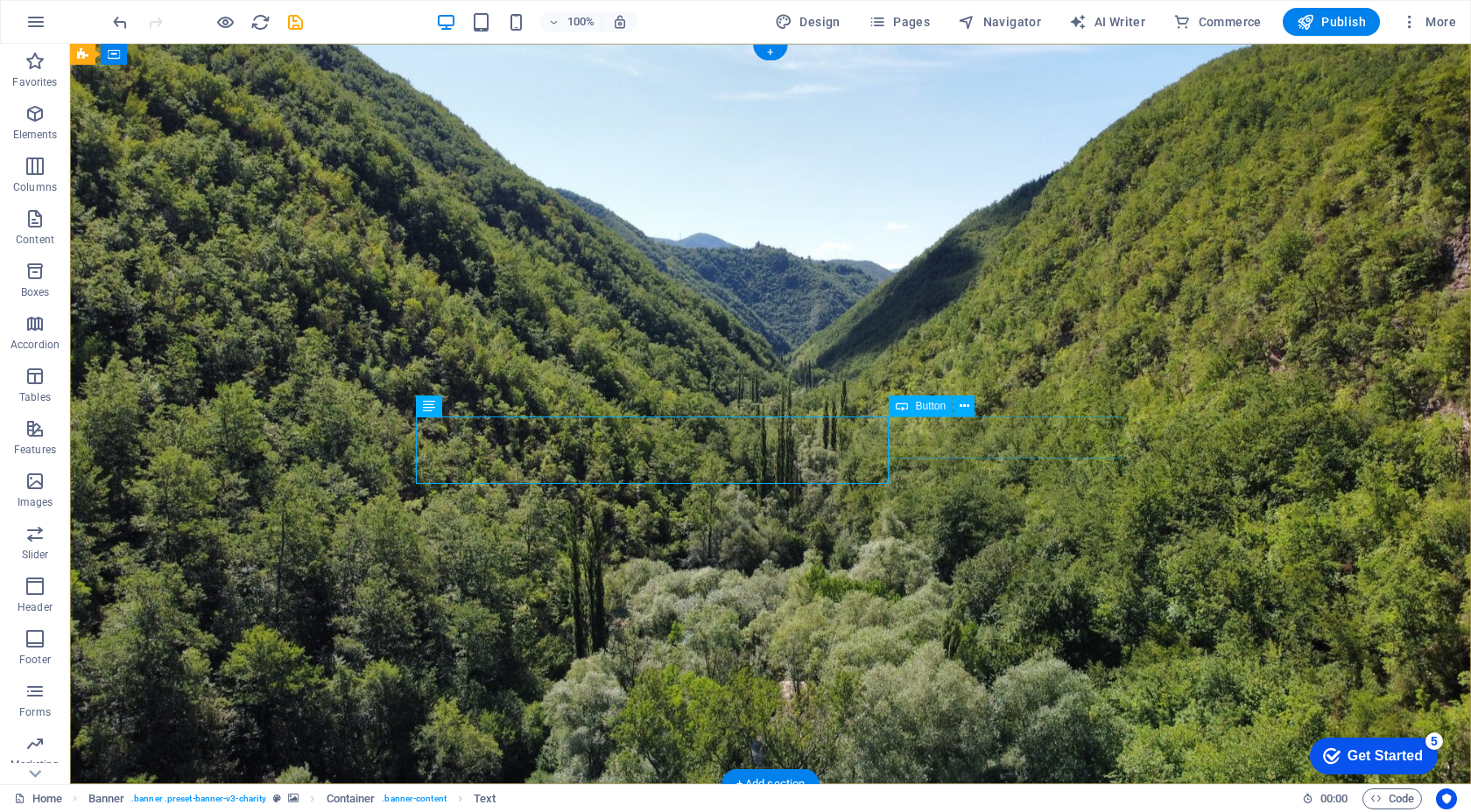
drag, startPoint x: 882, startPoint y: 443, endPoint x: 927, endPoint y: 428, distance: 47.4
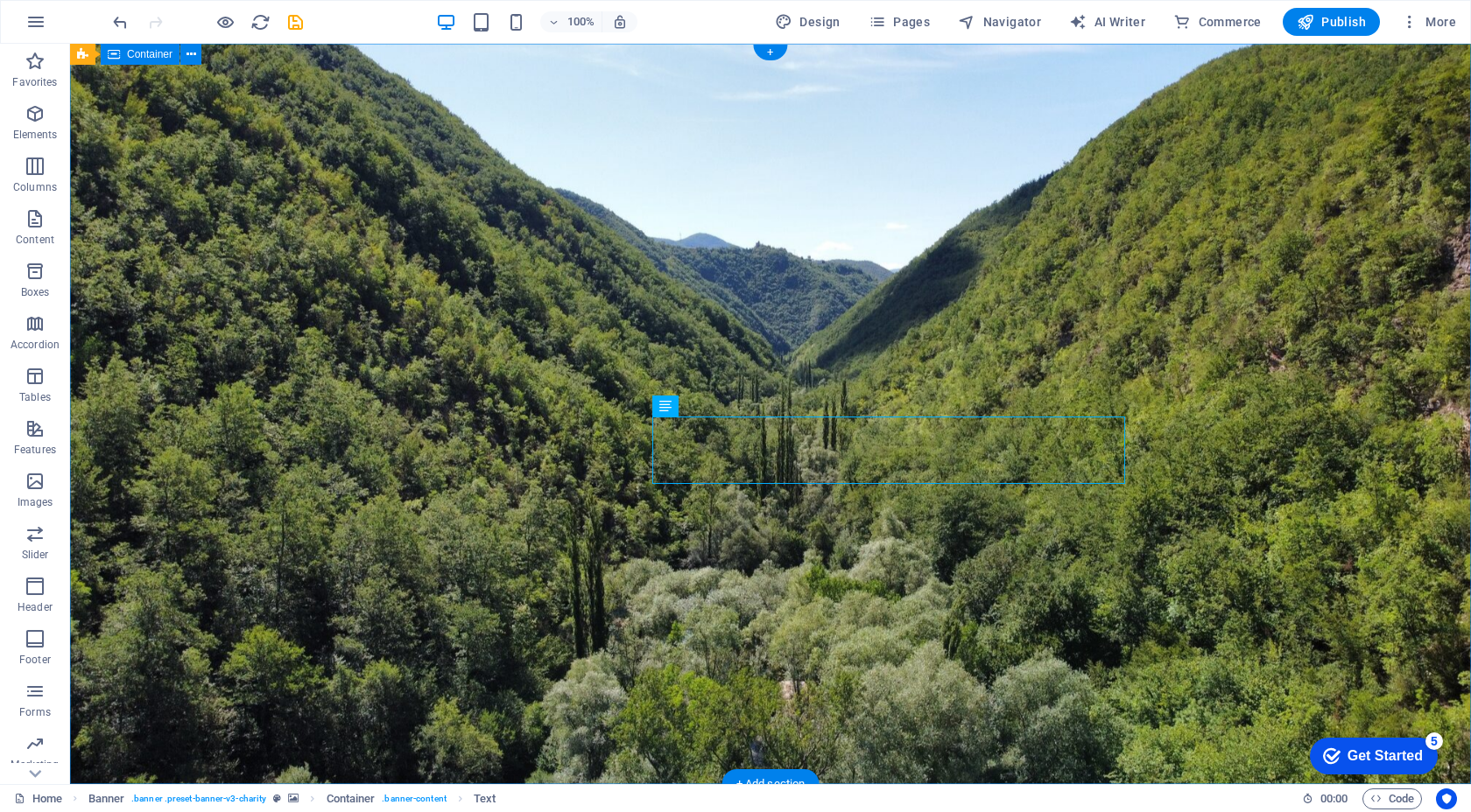
drag, startPoint x: 569, startPoint y: 454, endPoint x: 666, endPoint y: 544, distance: 132.3
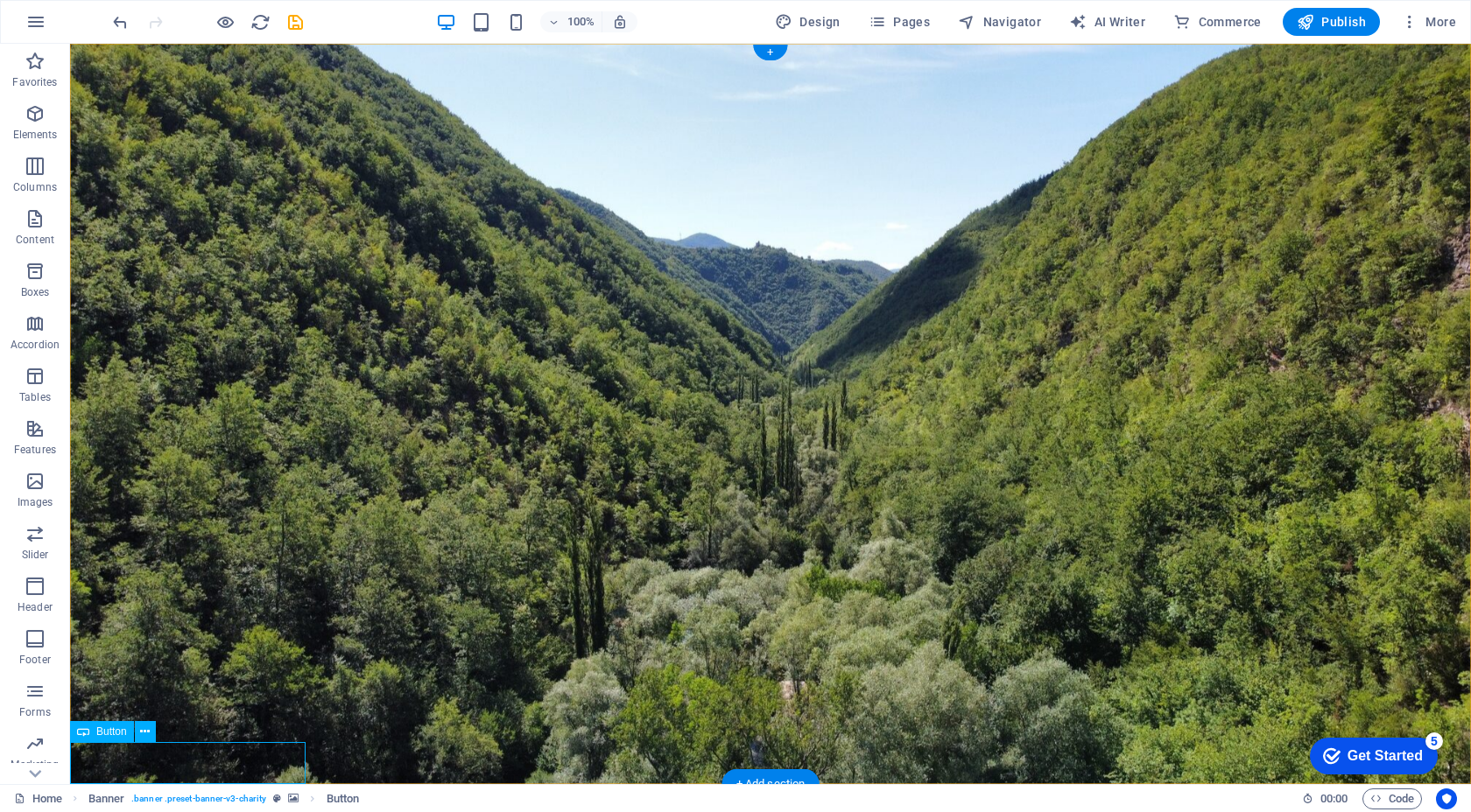
scroll to position [26, 0]
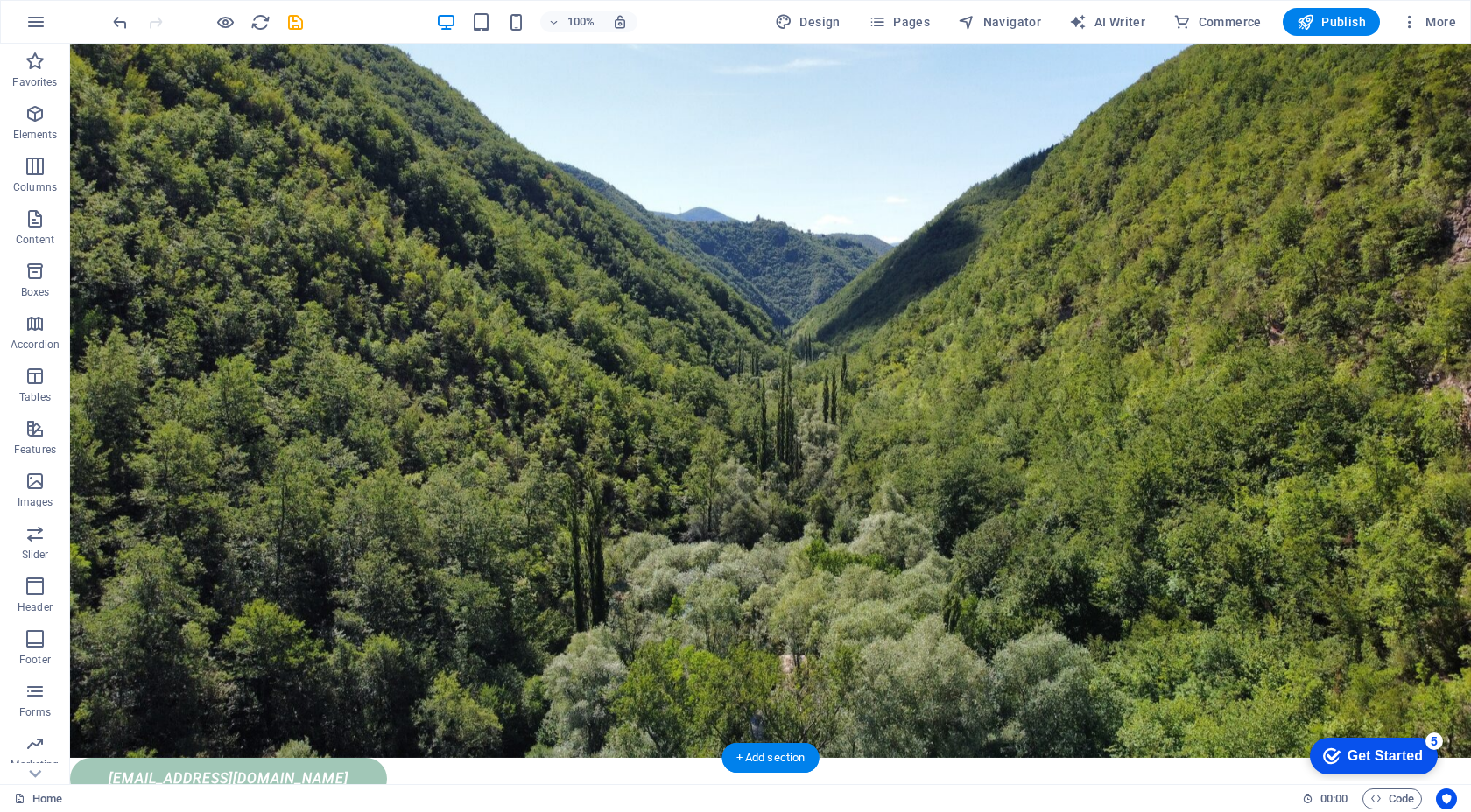
drag, startPoint x: 287, startPoint y: 754, endPoint x: 403, endPoint y: 623, distance: 175.0
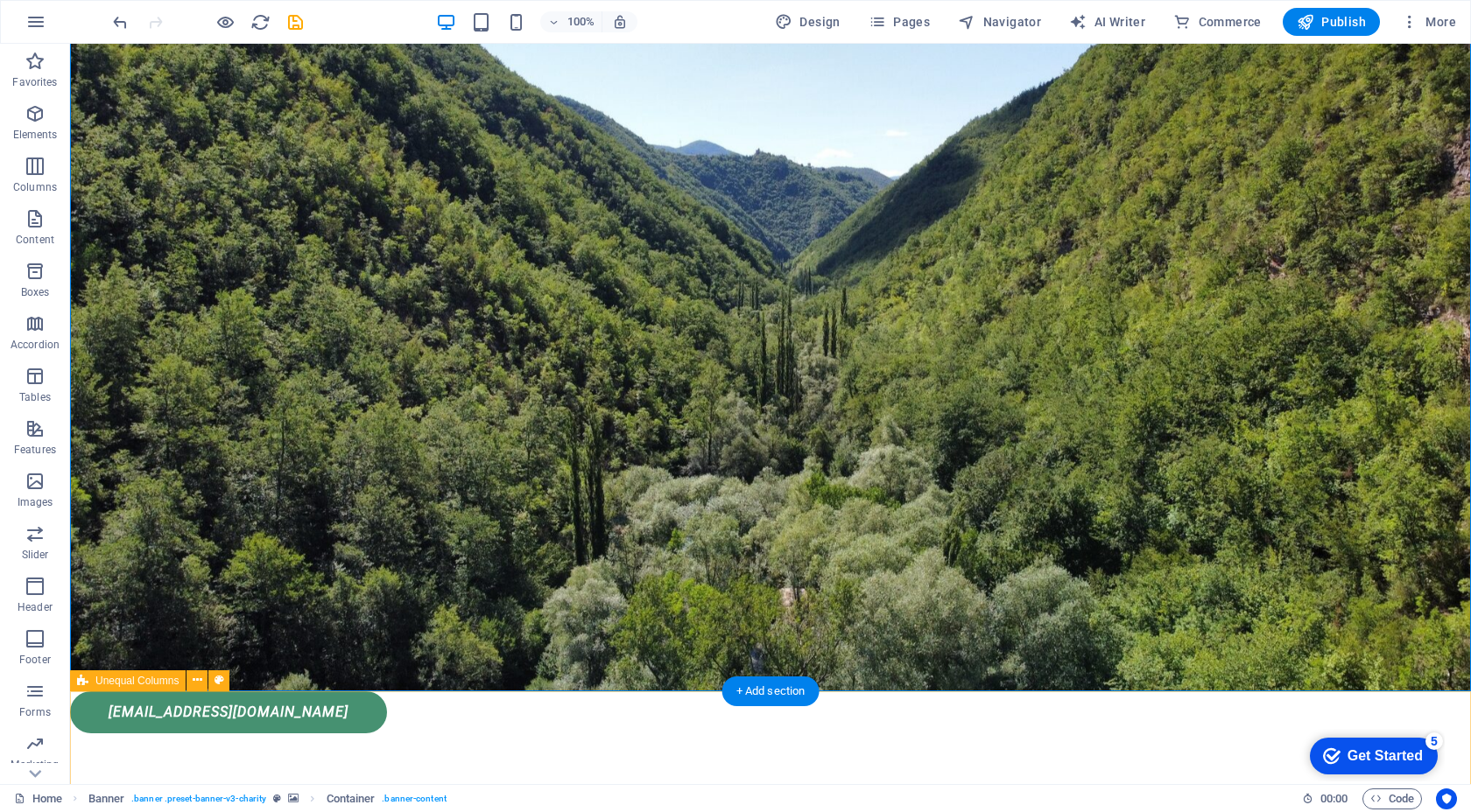
scroll to position [0, 0]
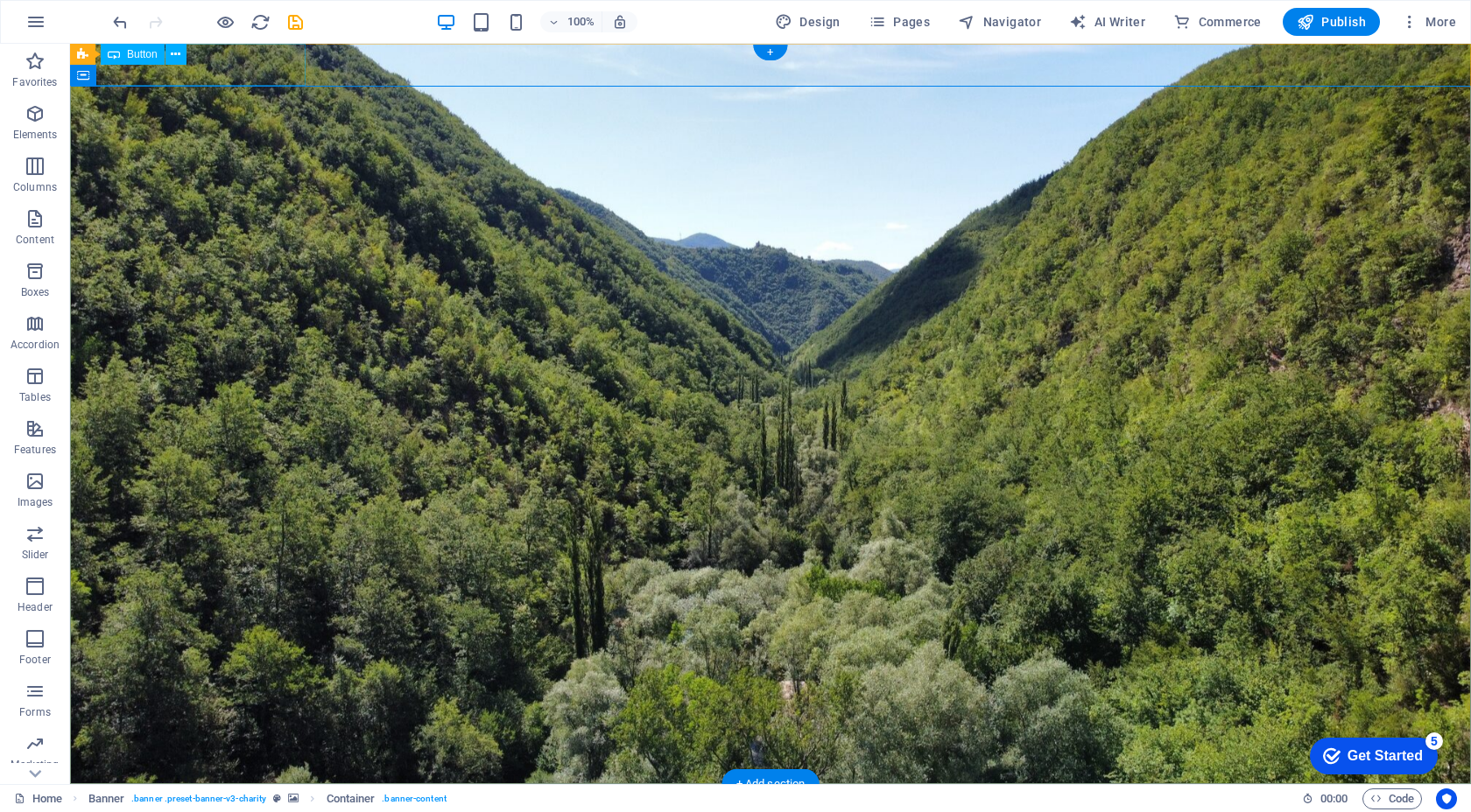
click at [266, 785] on div "İLETİSİ@EKOETKİ.COM" at bounding box center [770, 805] width 1401 height 42
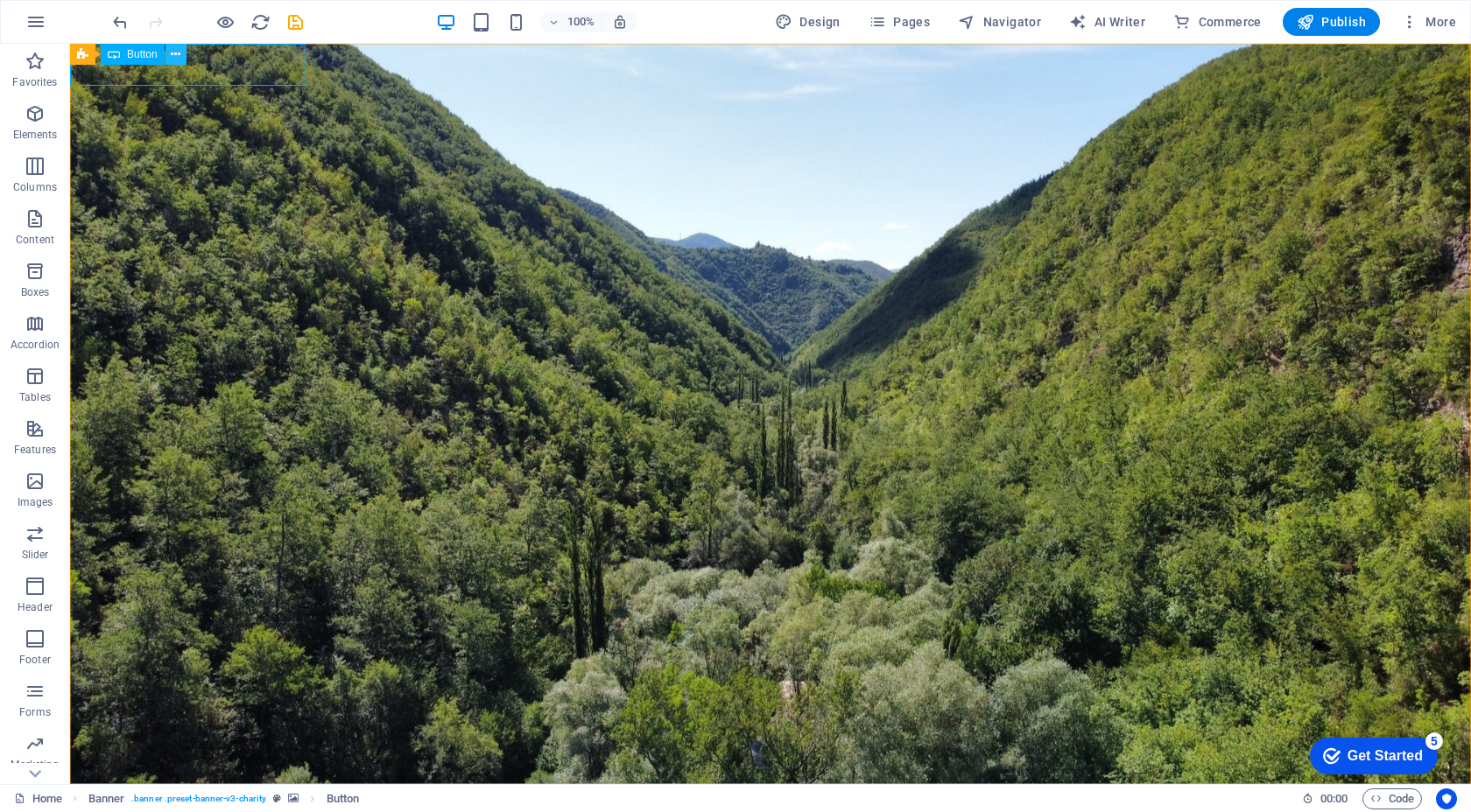
click at [168, 53] on button at bounding box center [176, 55] width 21 height 21
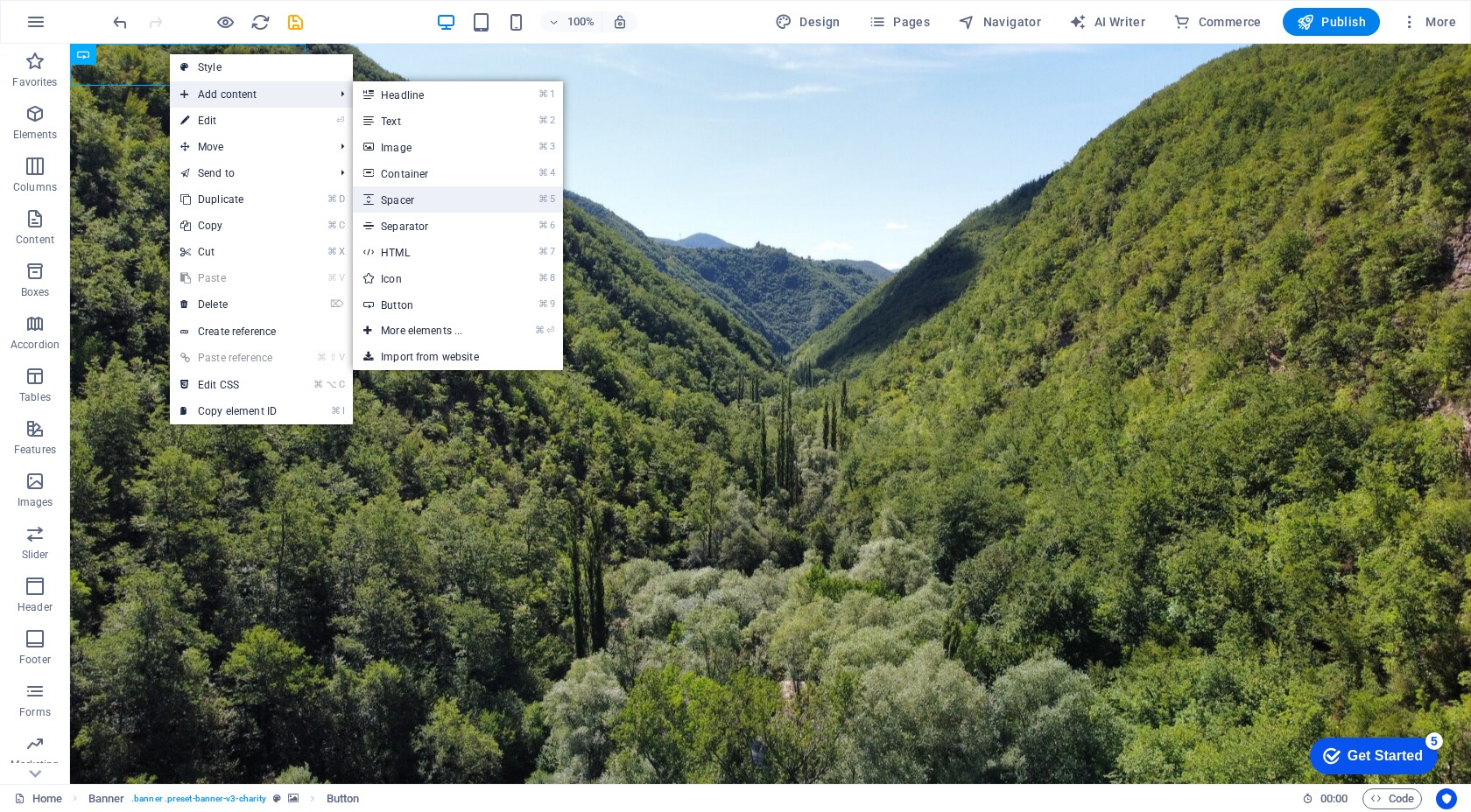
click at [424, 198] on link "⌘ 5 Spacer" at bounding box center [425, 199] width 144 height 26
select select "px"
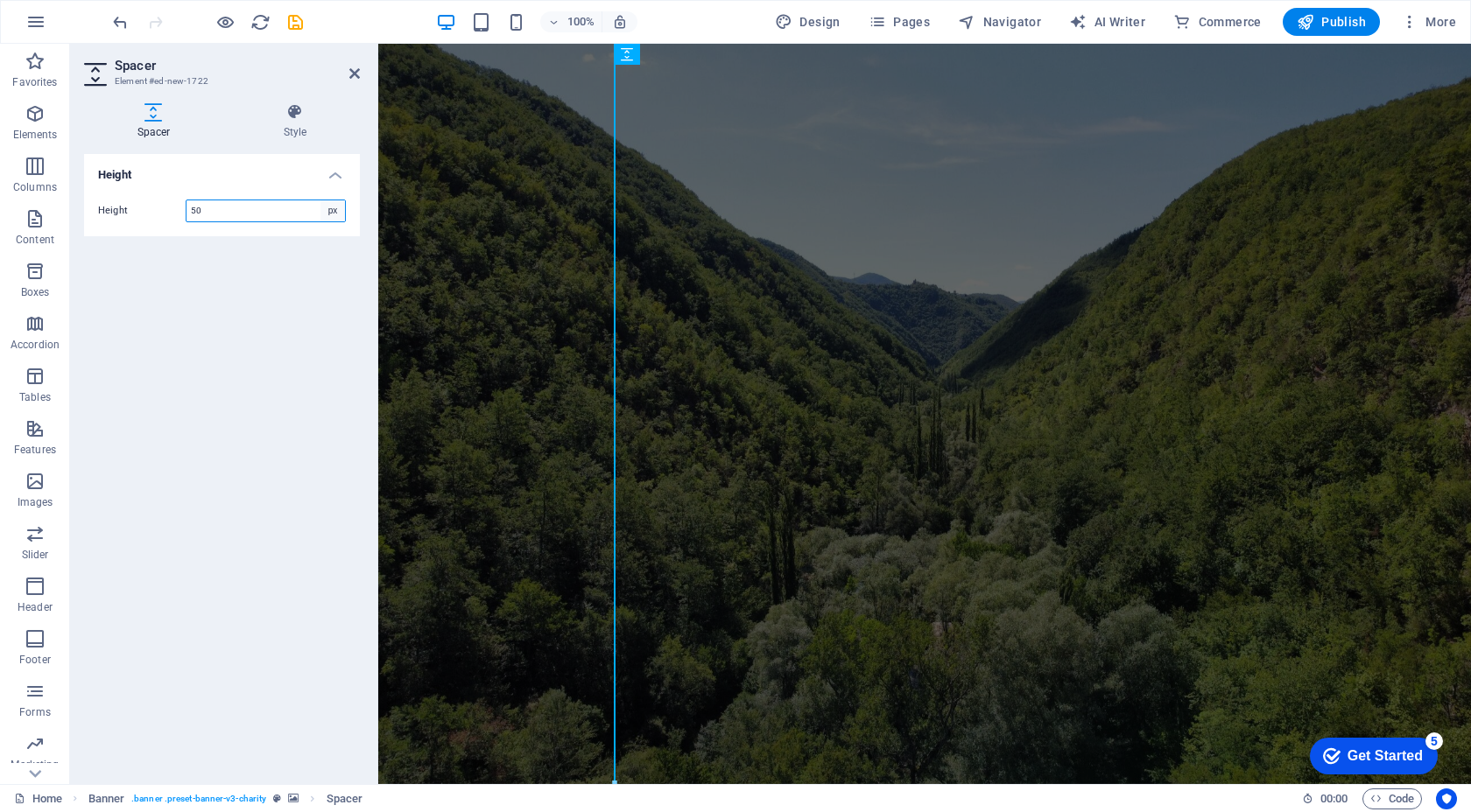
click at [331, 213] on select "px rem vh vw" at bounding box center [332, 211] width 24 height 21
click at [470, 169] on figure at bounding box center [923, 414] width 1092 height 741
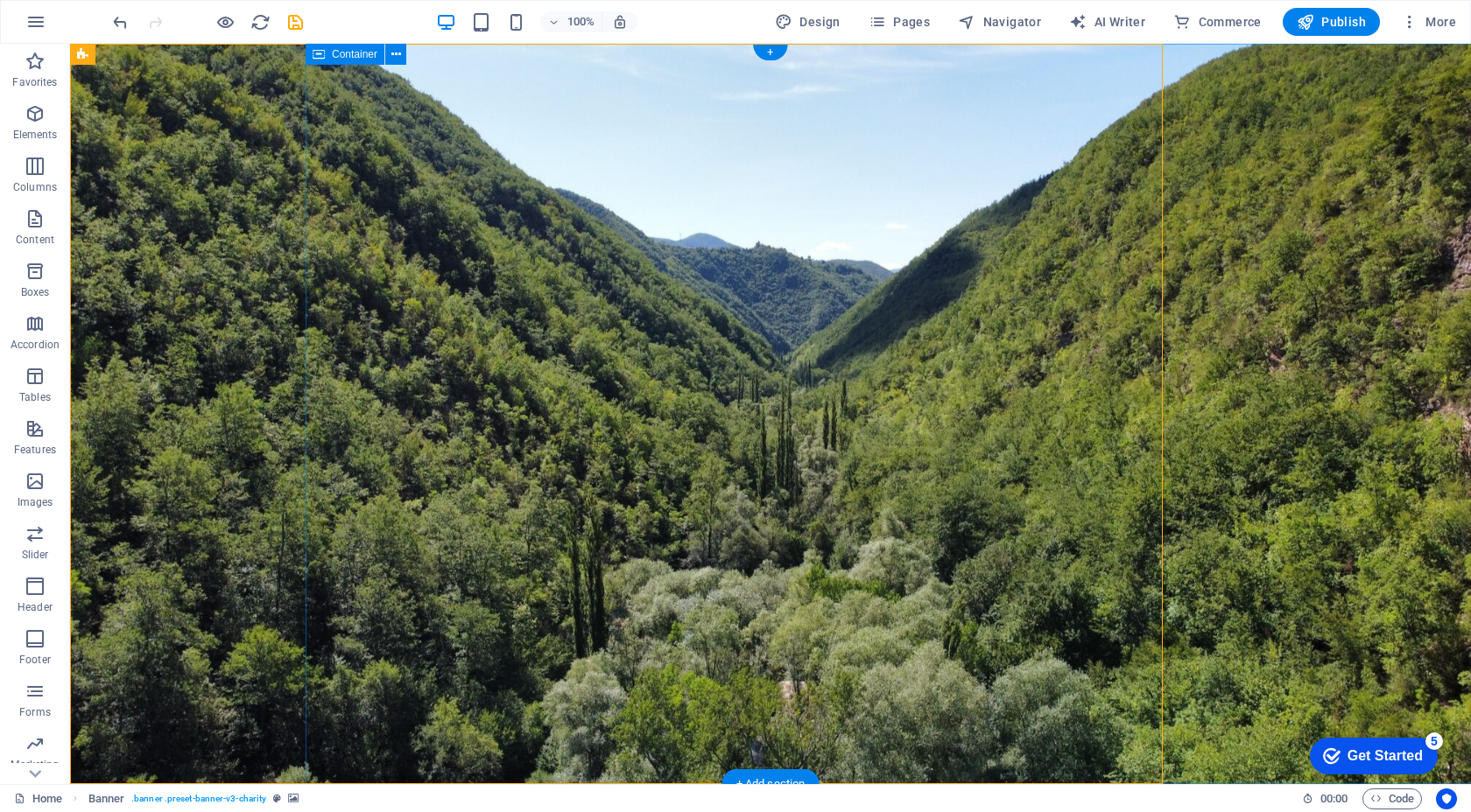
click at [280, 785] on div "İLETİSİ@EKOETKİ.COM" at bounding box center [770, 805] width 1401 height 42
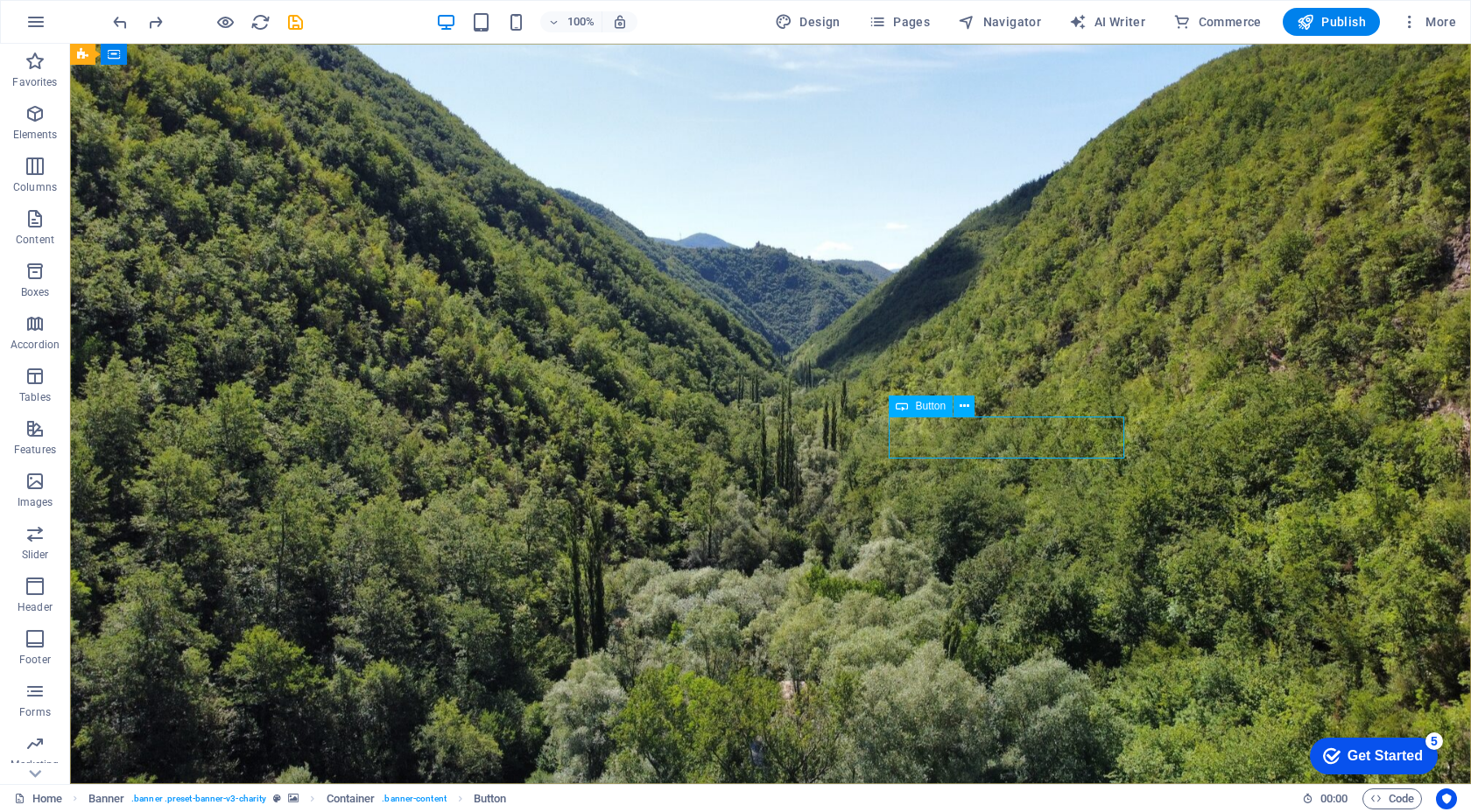
drag, startPoint x: 912, startPoint y: 407, endPoint x: 715, endPoint y: 463, distance: 204.8
click at [0, 509] on html "ekoetki.com Home Favorites Elements Columns Content Boxes Accordion Tables Feat…" at bounding box center [735, 406] width 1471 height 812
click at [964, 406] on icon at bounding box center [964, 406] width 10 height 19
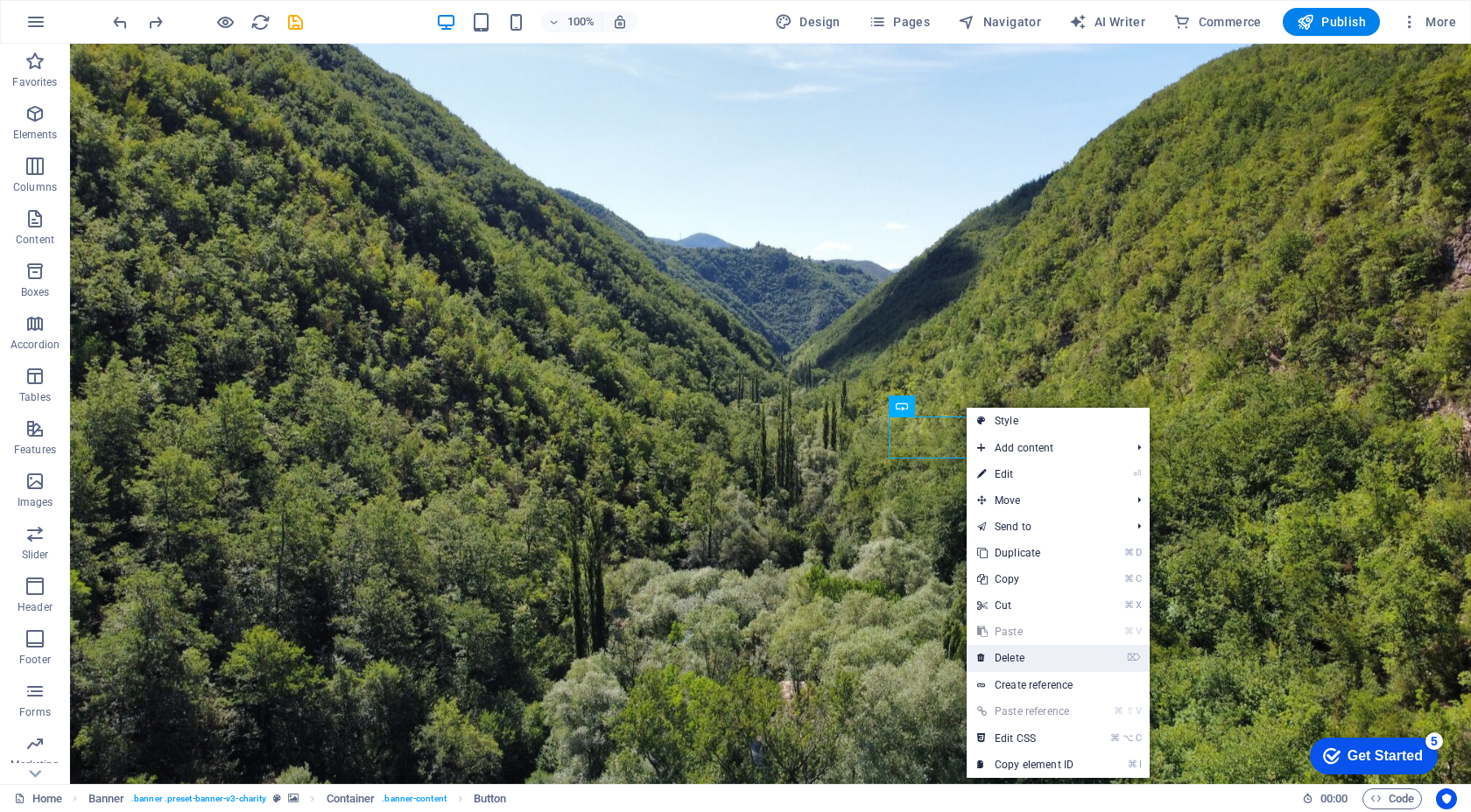
click at [1042, 657] on link "⌦ Delete" at bounding box center [1025, 658] width 117 height 26
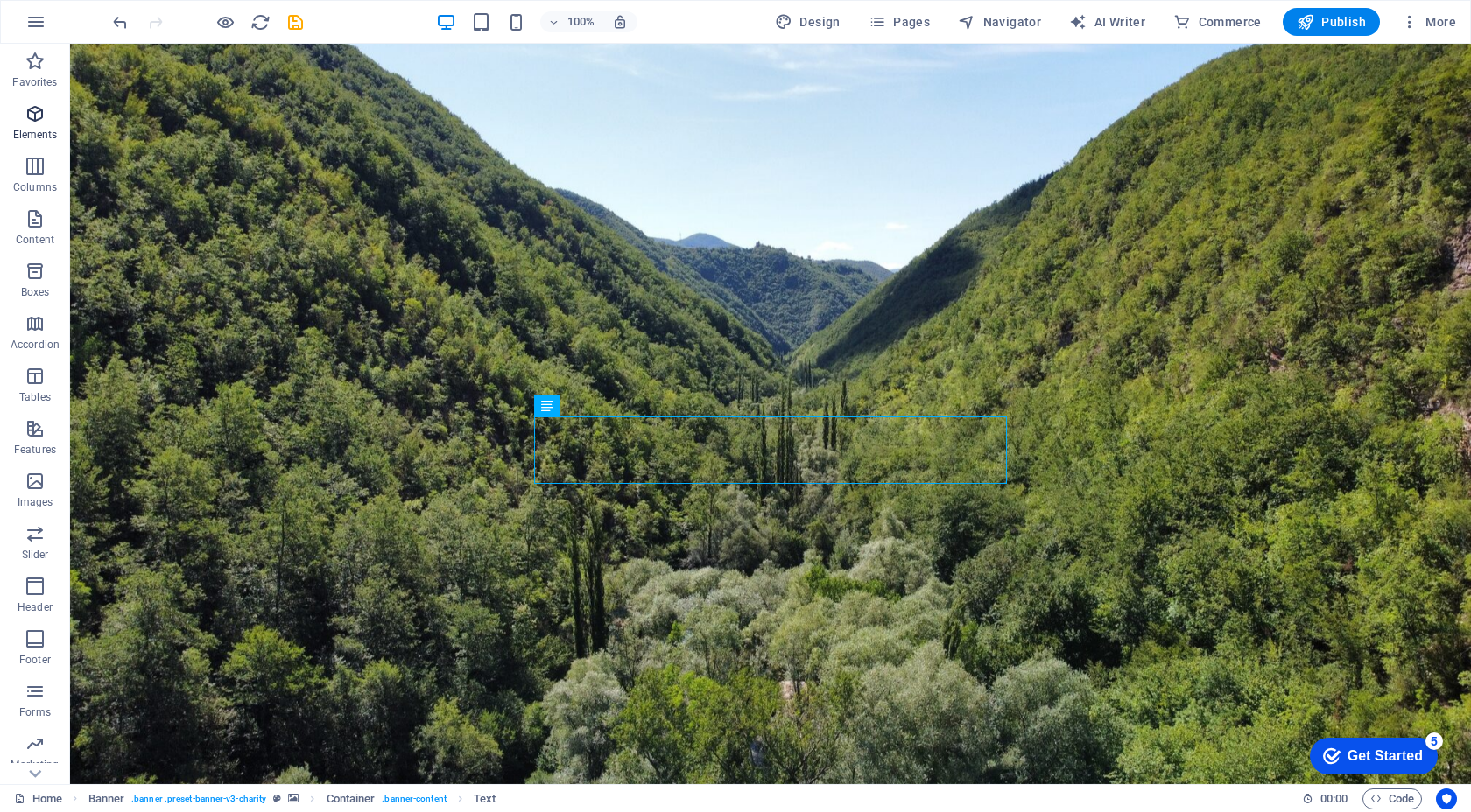
click at [38, 118] on icon "button" at bounding box center [35, 114] width 21 height 21
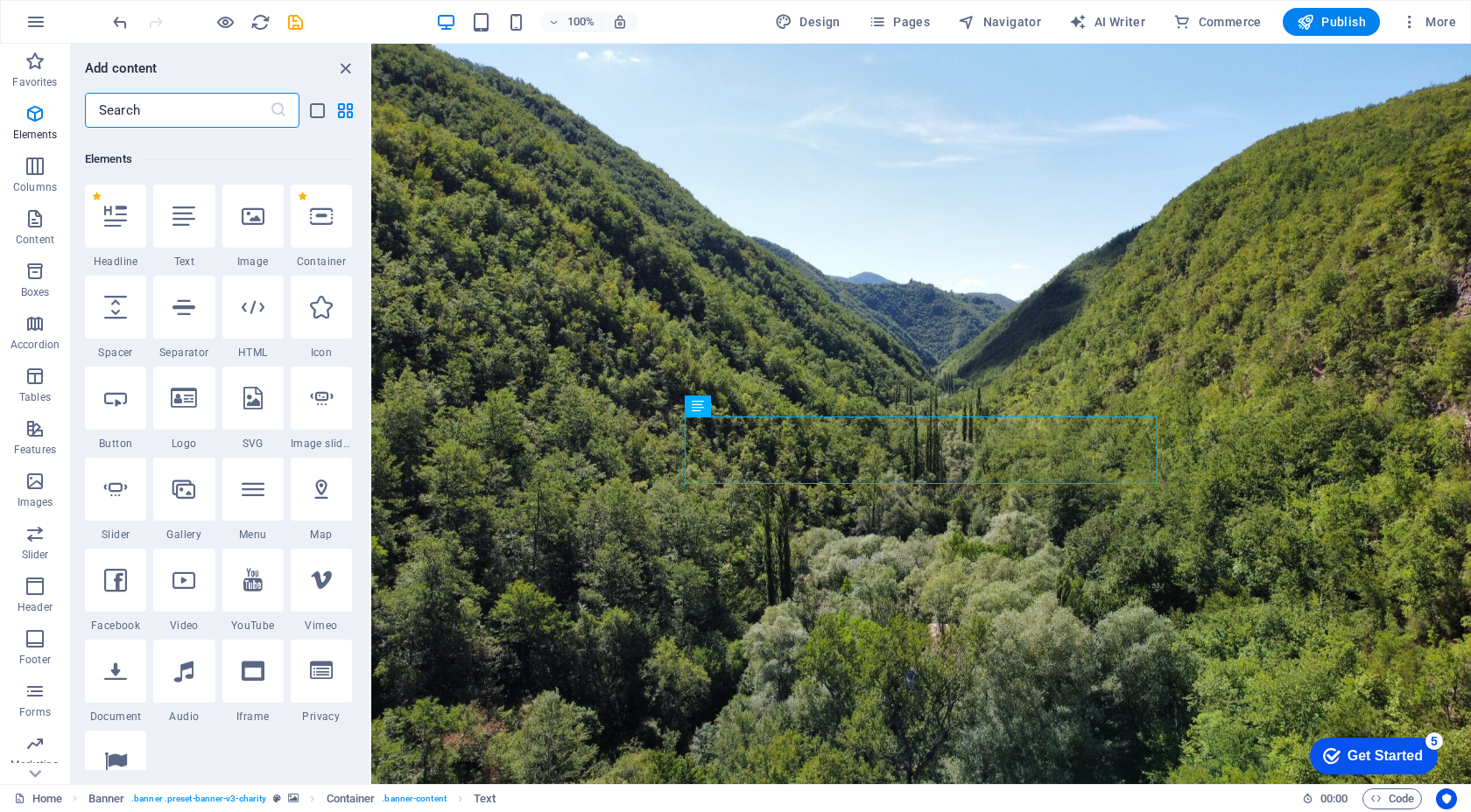
scroll to position [186, 0]
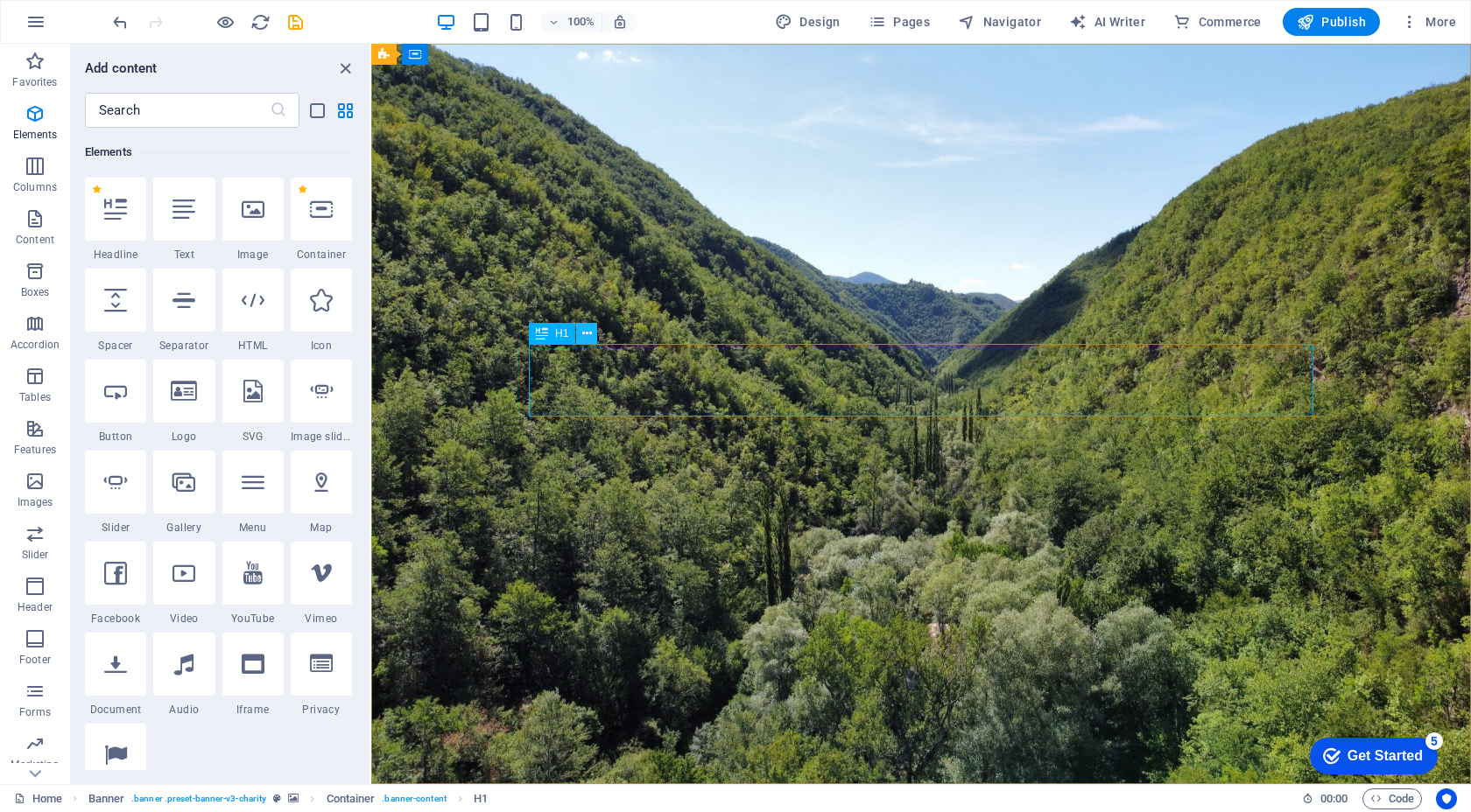
click at [592, 331] on button at bounding box center [587, 334] width 21 height 21
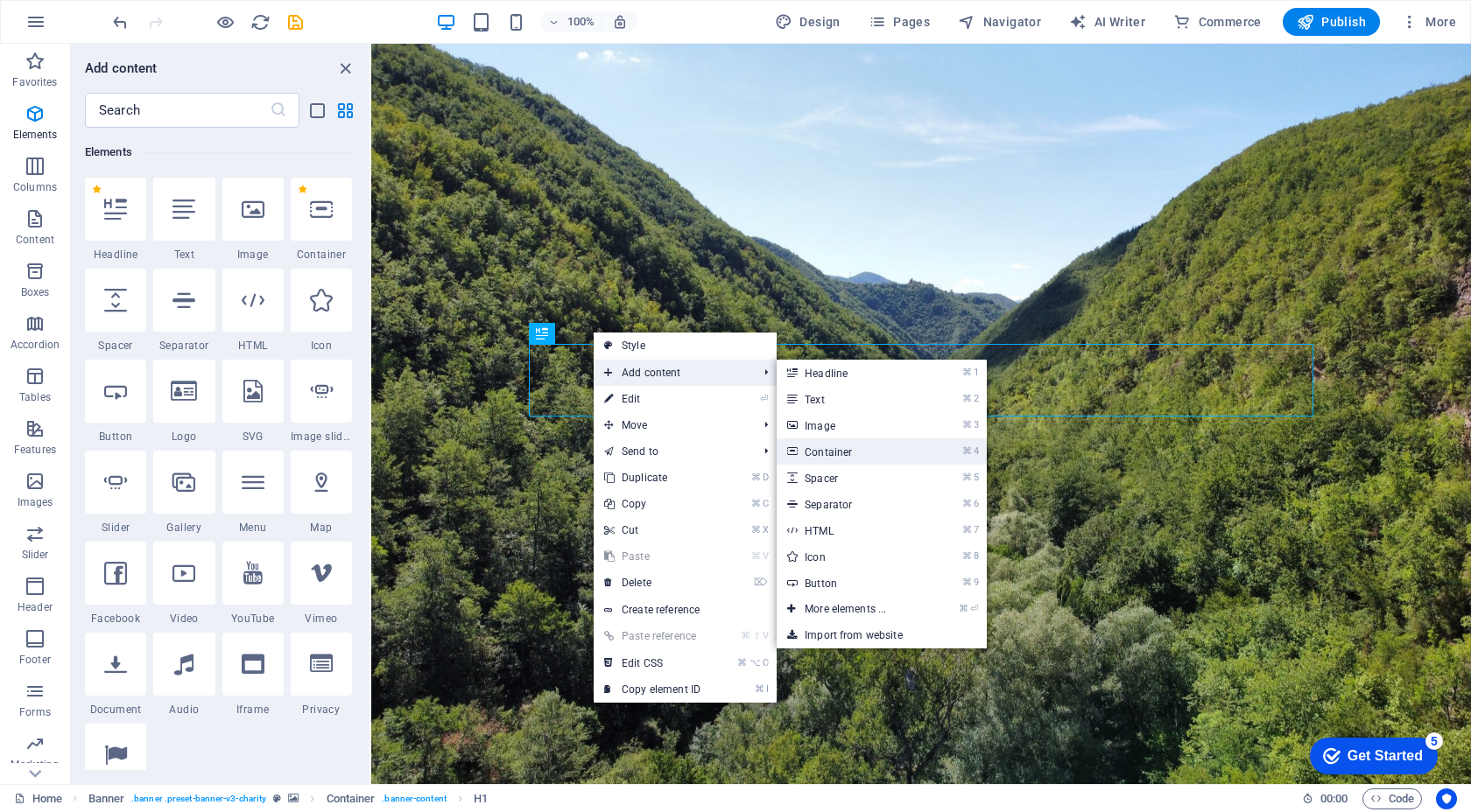
click at [836, 451] on link "⌘ 4 Container" at bounding box center [848, 451] width 144 height 26
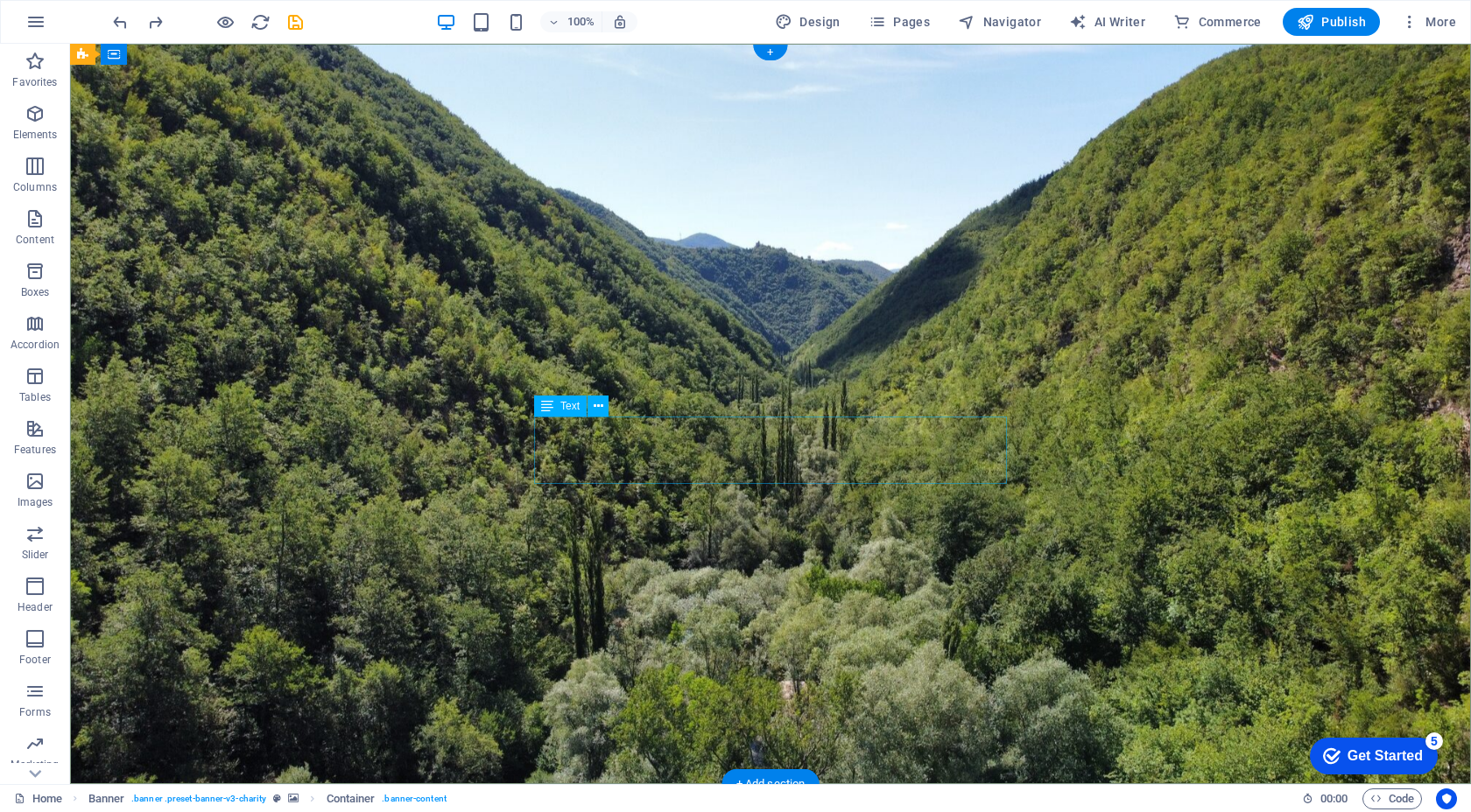
click at [597, 405] on icon at bounding box center [598, 406] width 10 height 19
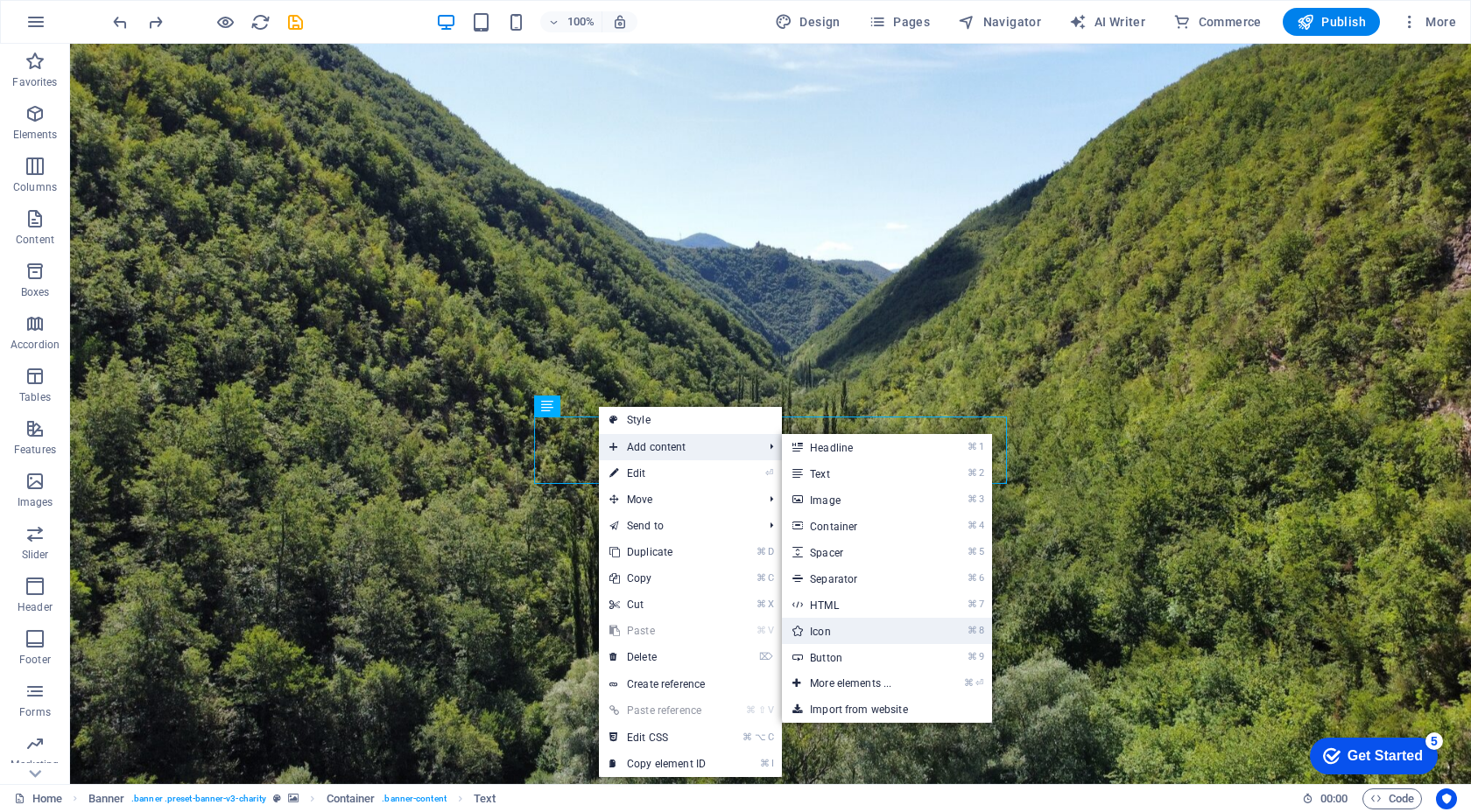
click at [863, 628] on link "⌘ 8 Icon" at bounding box center [854, 630] width 144 height 26
select select "xMidYMid"
select select "px"
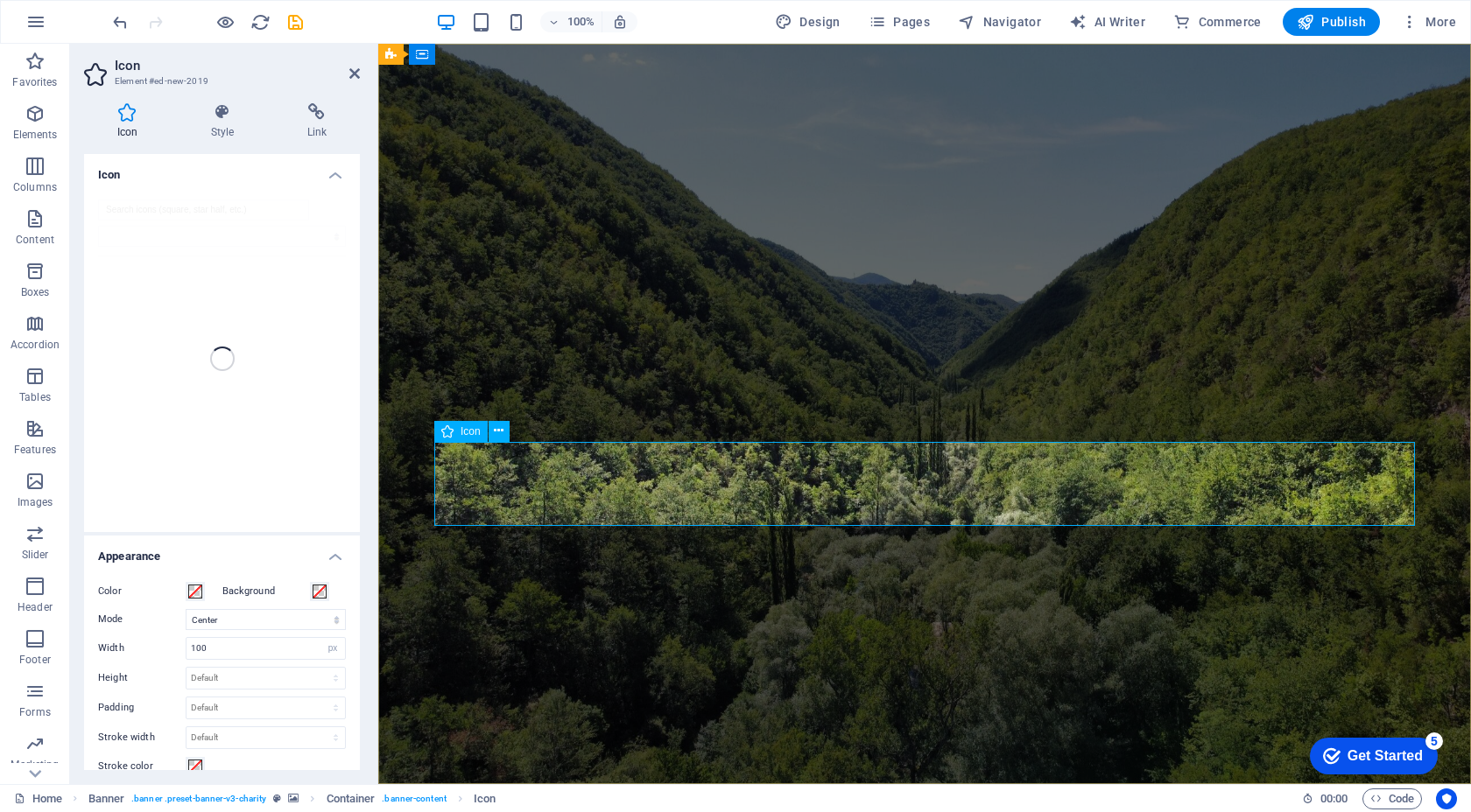
click at [294, 313] on div at bounding box center [222, 358] width 275 height 346
click at [337, 172] on h4 "Icon" at bounding box center [222, 170] width 275 height 31
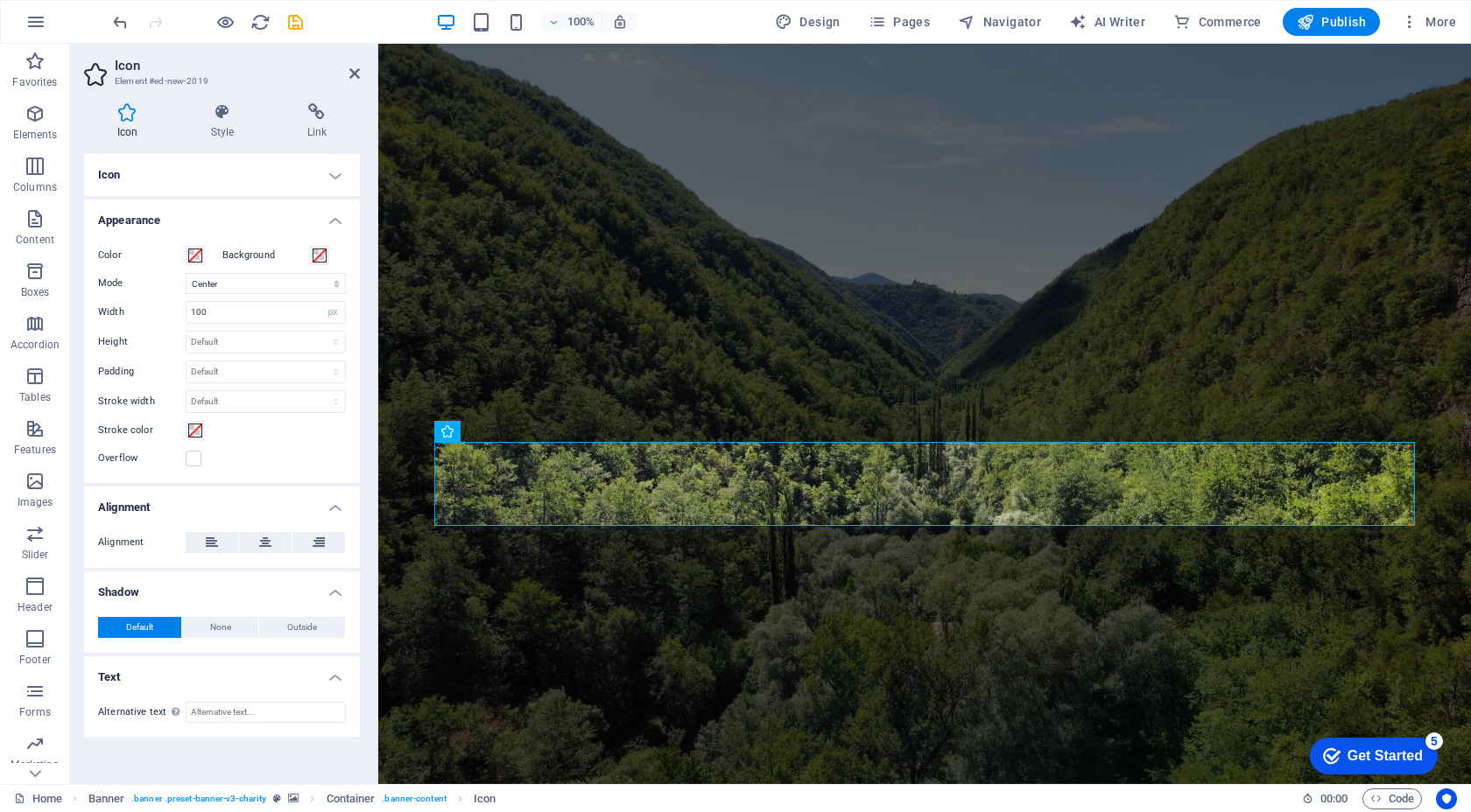
click at [337, 172] on h4 "Icon" at bounding box center [222, 175] width 275 height 42
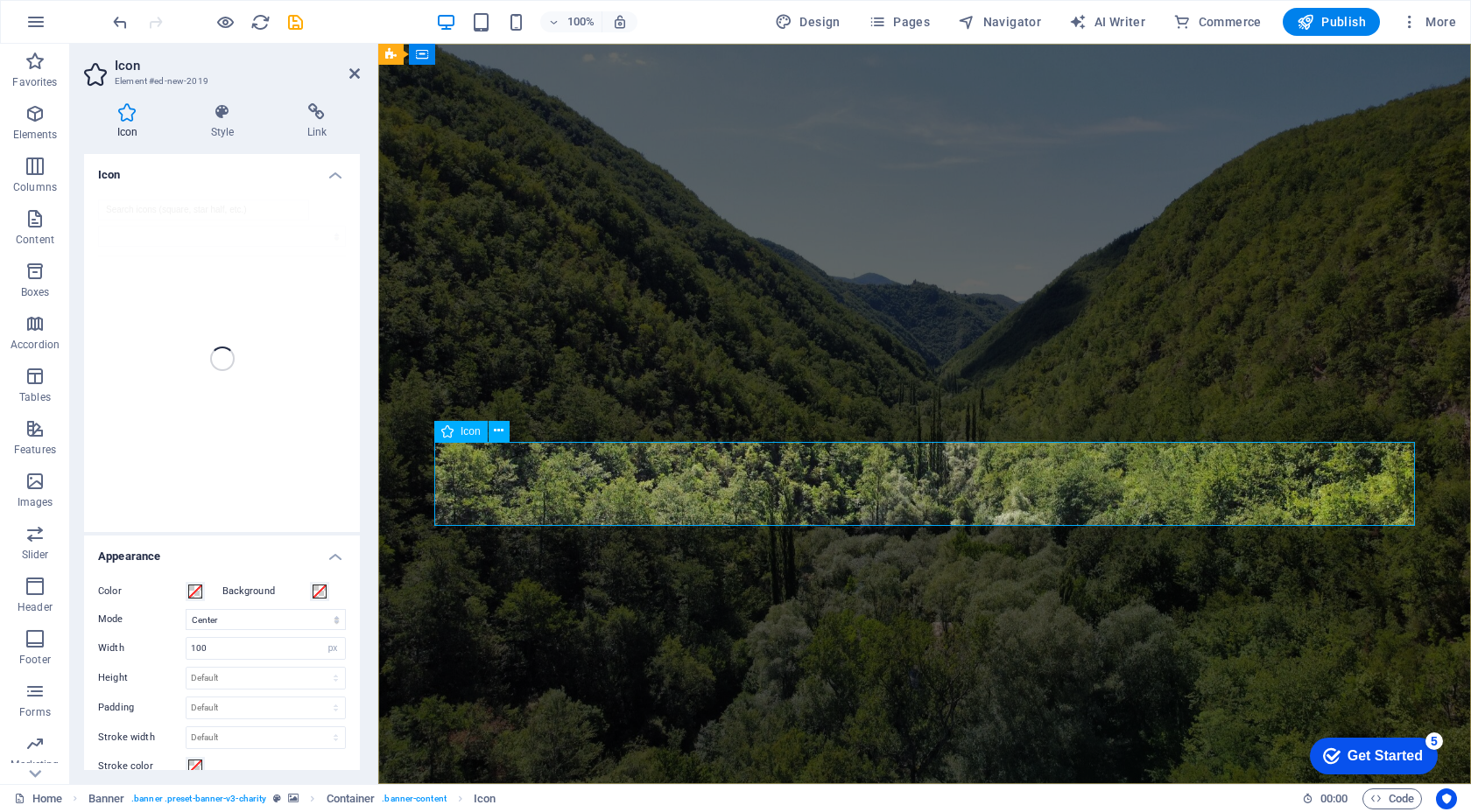
click at [475, 439] on div "Icon" at bounding box center [461, 431] width 54 height 21
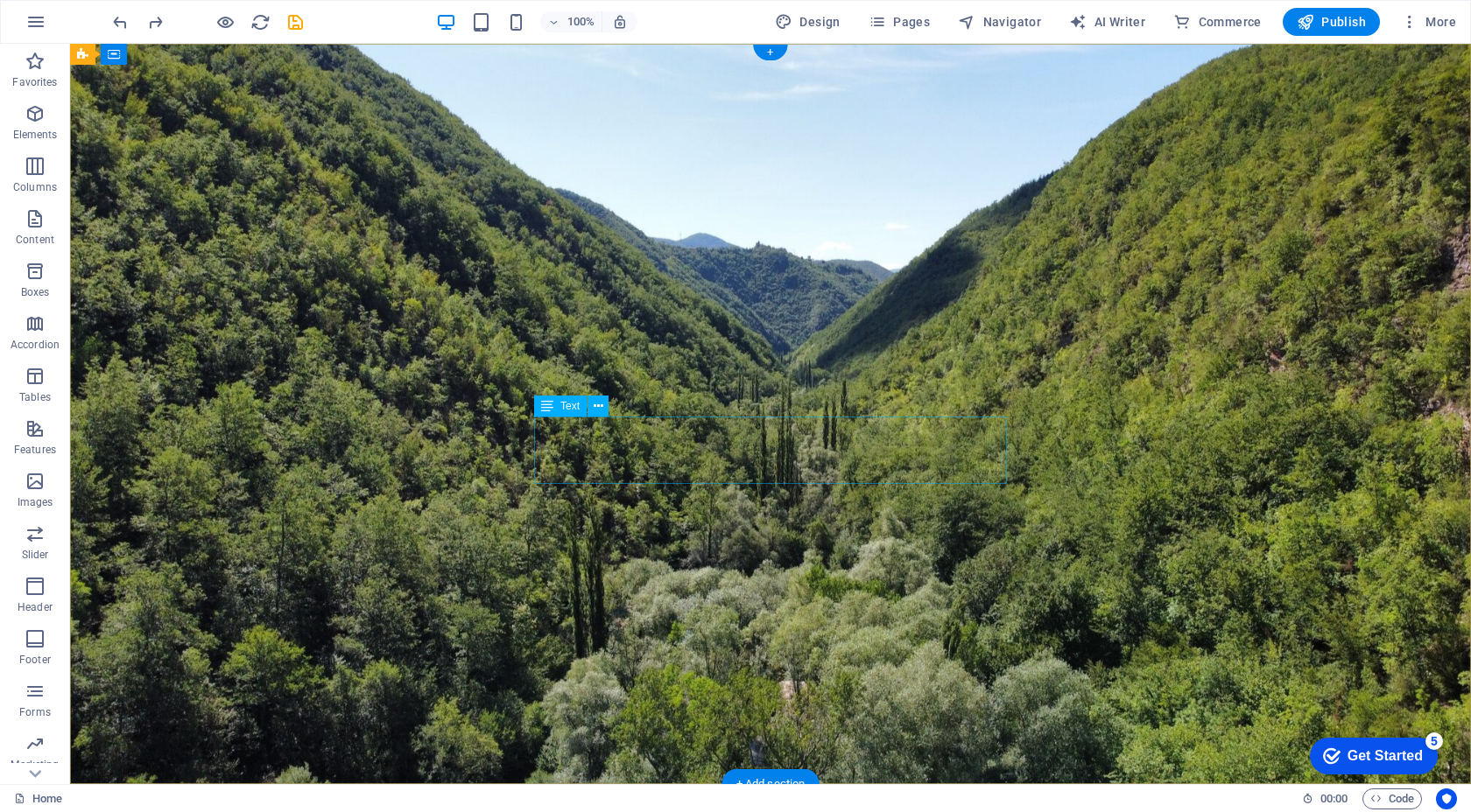
click at [599, 409] on icon at bounding box center [598, 406] width 10 height 19
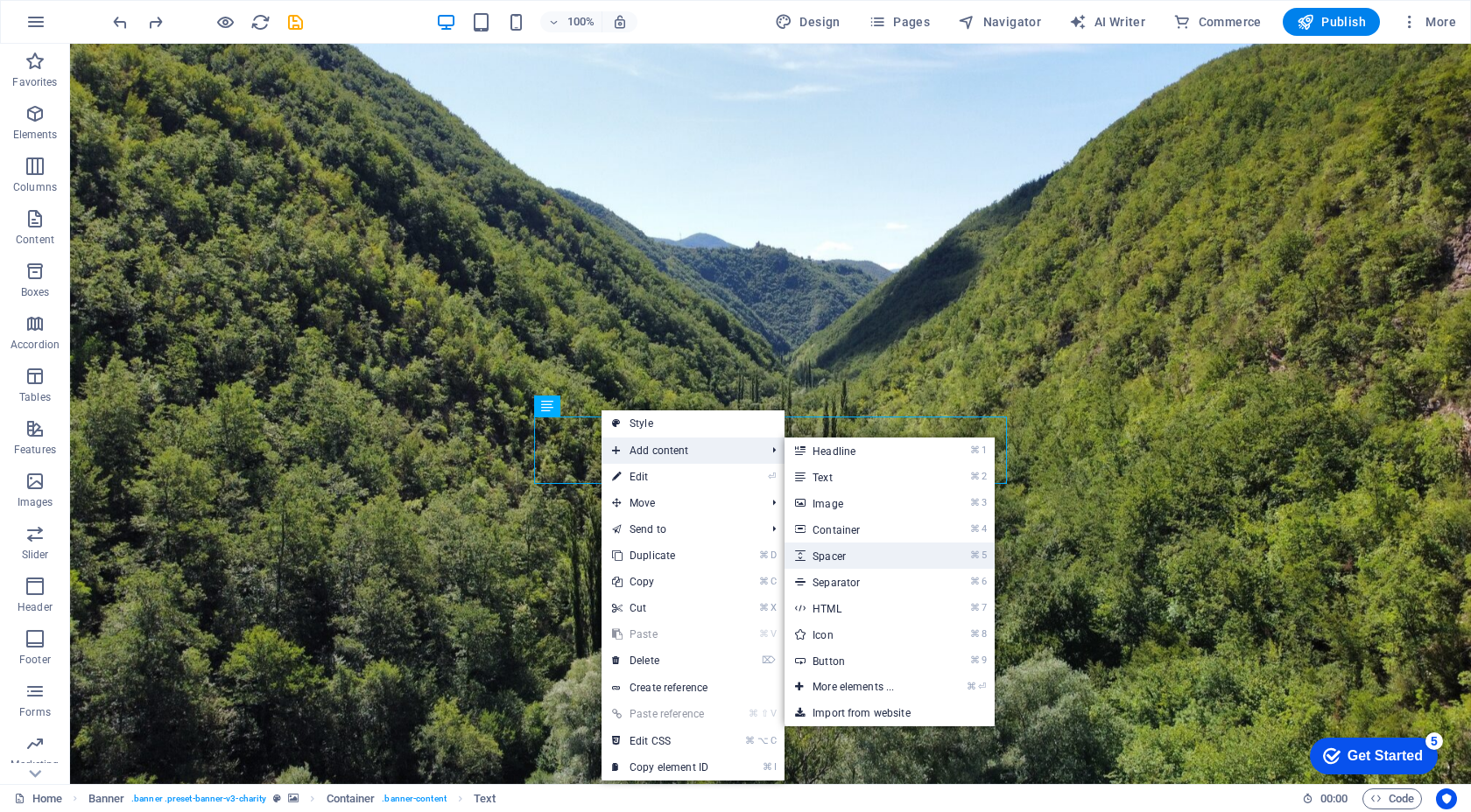
click at [875, 551] on link "⌘ 5 Spacer" at bounding box center [857, 555] width 144 height 26
select select "px"
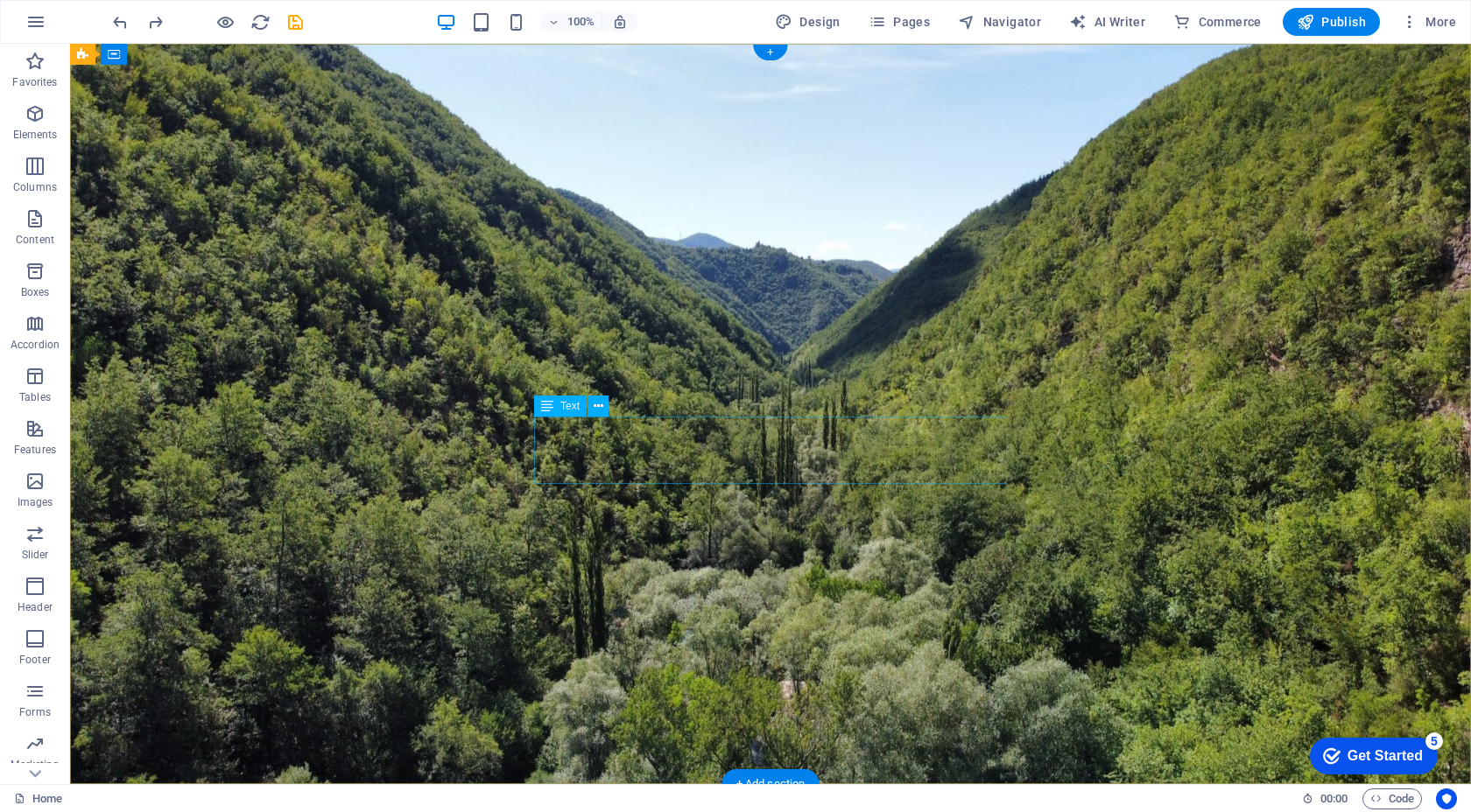
click at [599, 412] on icon at bounding box center [598, 406] width 10 height 19
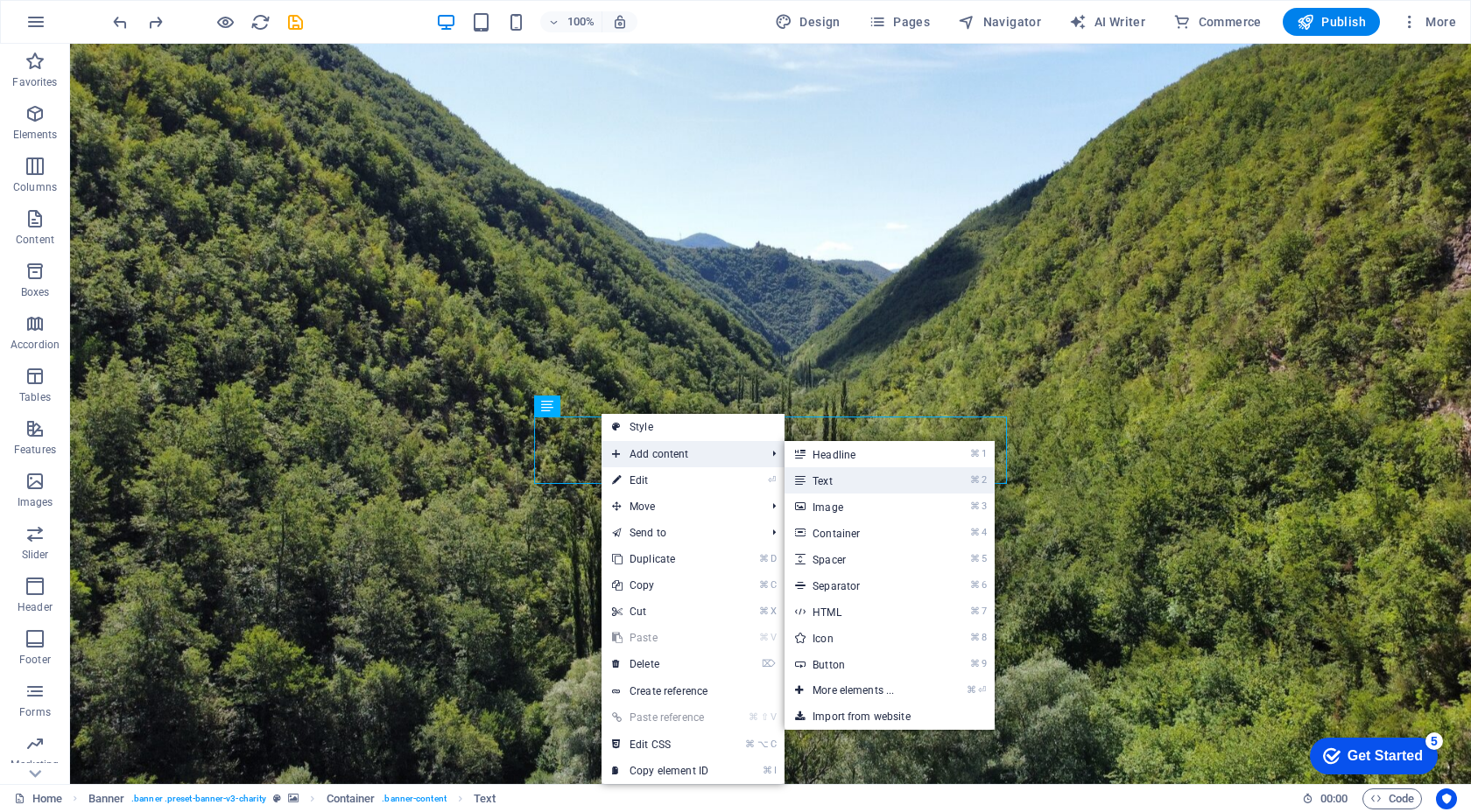
click at [831, 479] on link "⌘ 2 Text" at bounding box center [857, 480] width 144 height 26
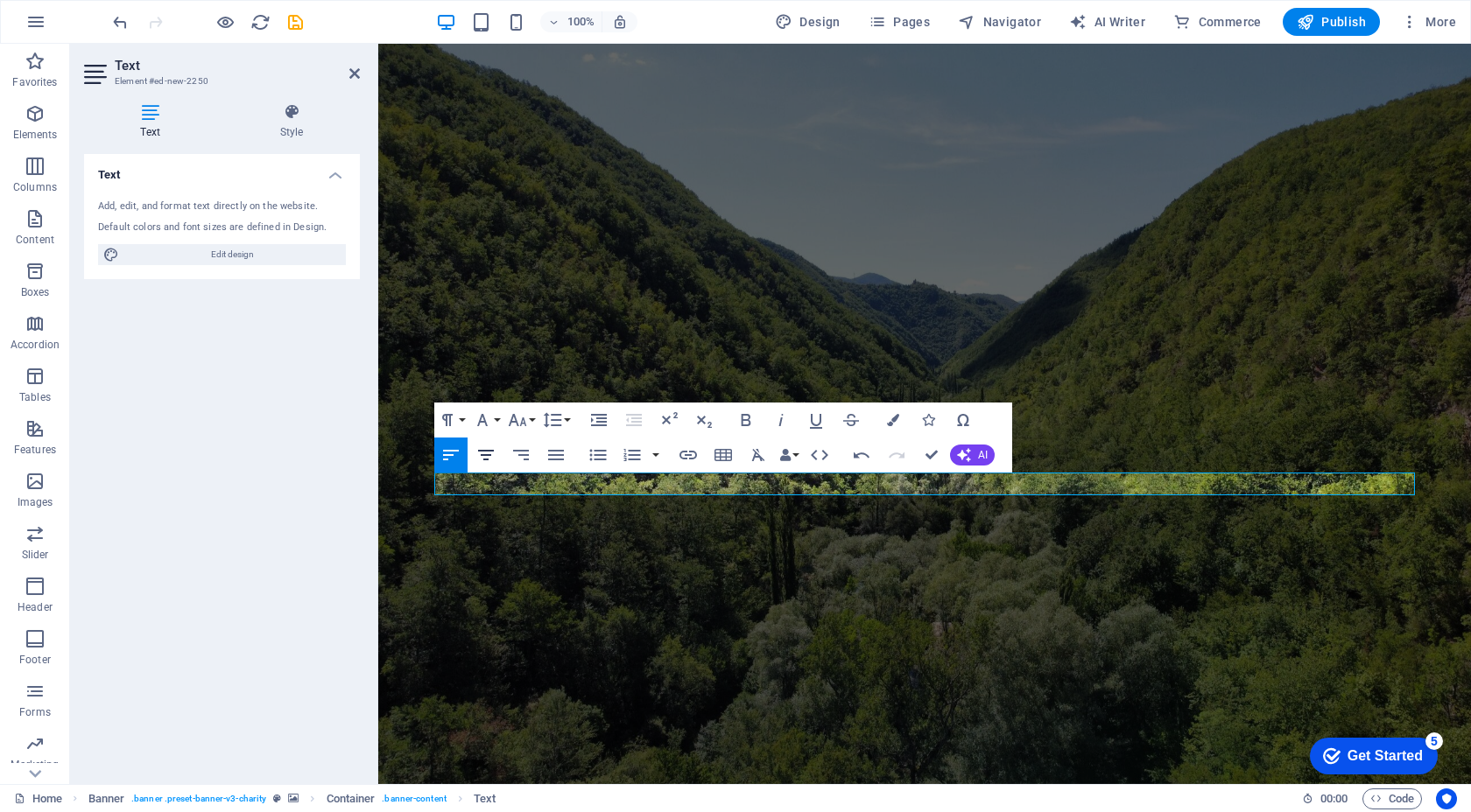
click at [497, 454] on button "[GEOGRAPHIC_DATA]" at bounding box center [486, 455] width 33 height 35
click at [517, 423] on icon "button" at bounding box center [517, 420] width 19 height 13
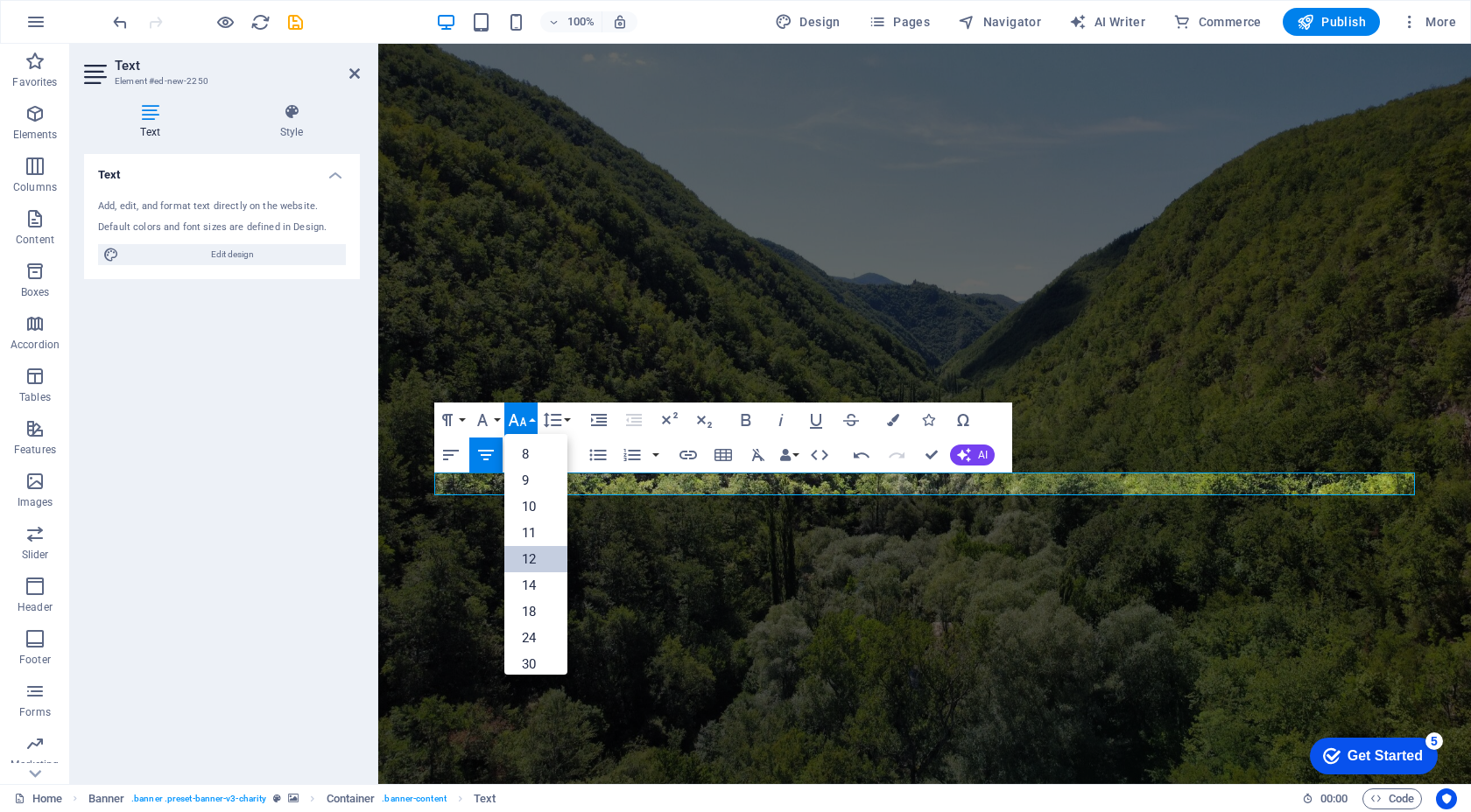
click at [547, 563] on link "12" at bounding box center [536, 559] width 63 height 26
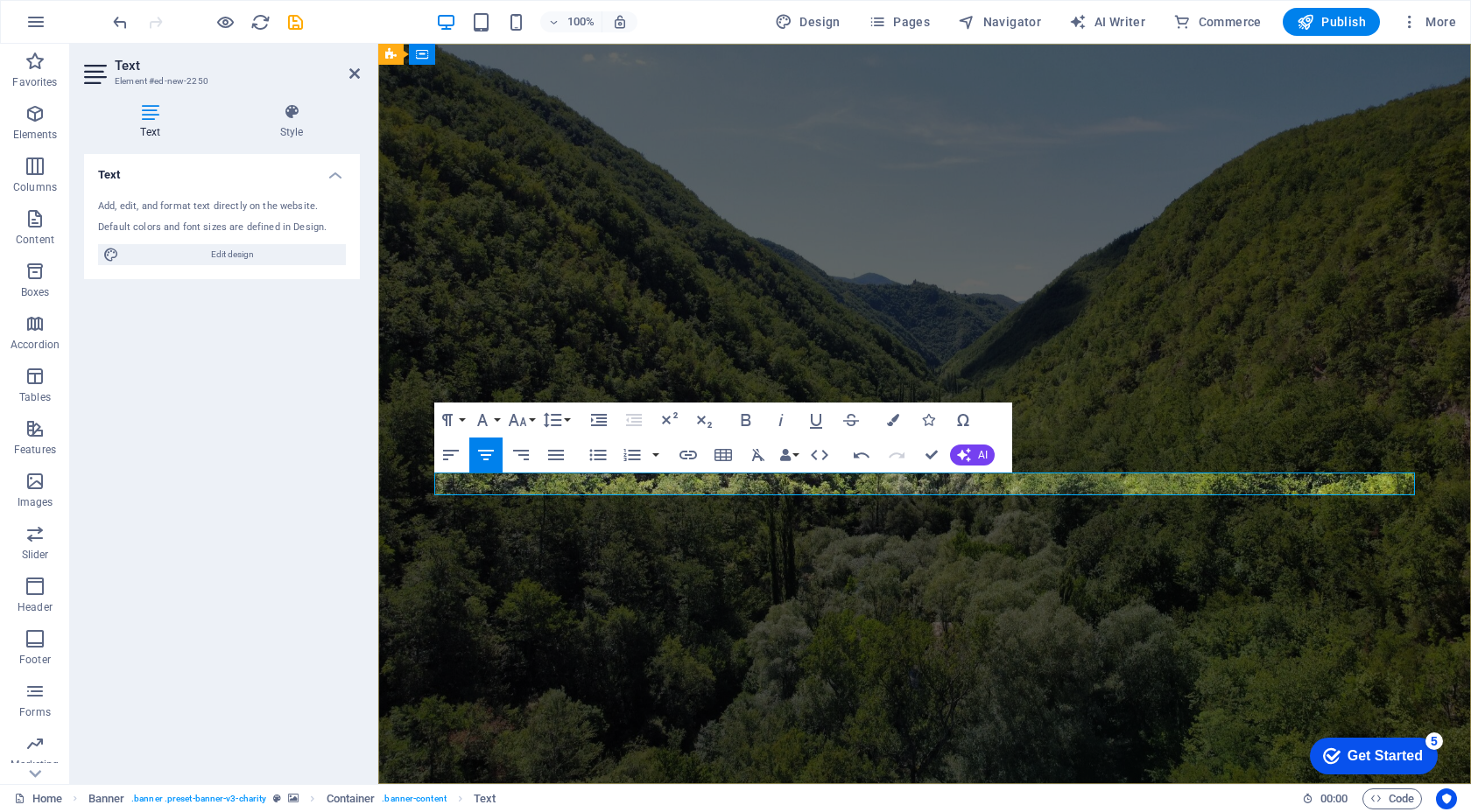
drag, startPoint x: 991, startPoint y: 484, endPoint x: 851, endPoint y: 484, distance: 140.0
click at [520, 419] on icon "button" at bounding box center [517, 421] width 21 height 21
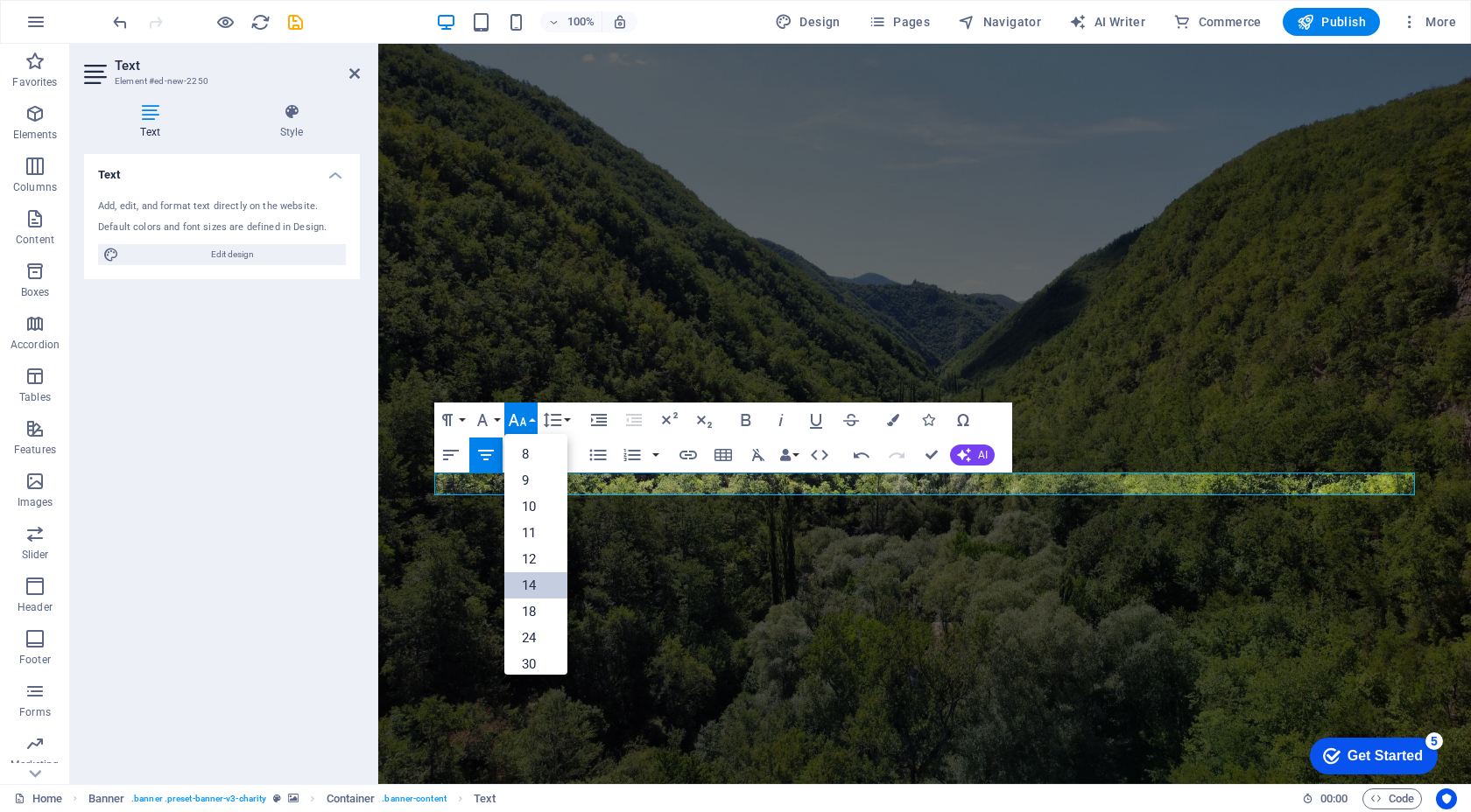
click at [552, 577] on link "14" at bounding box center [536, 586] width 63 height 26
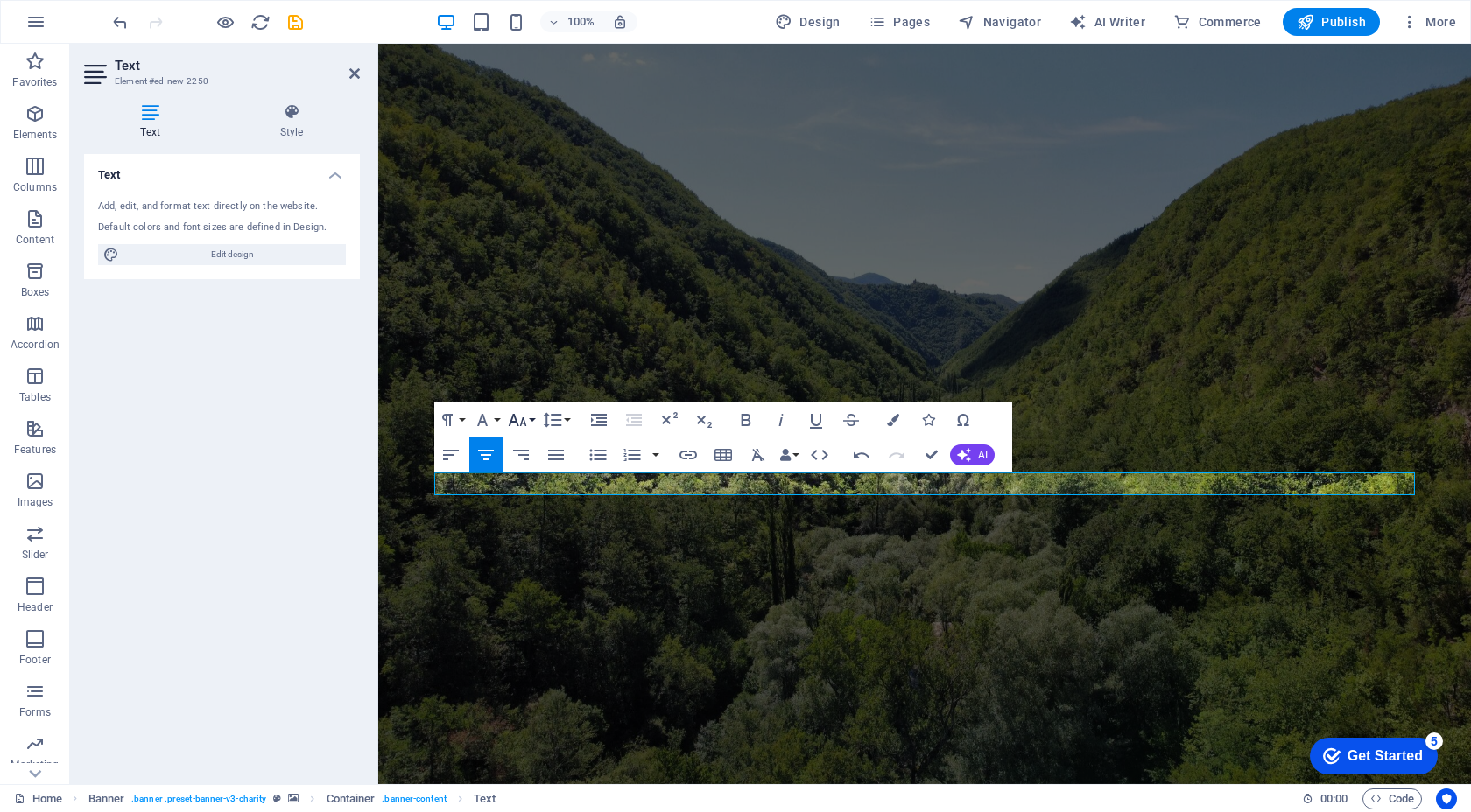
click at [523, 409] on button "Font Size" at bounding box center [521, 421] width 33 height 35
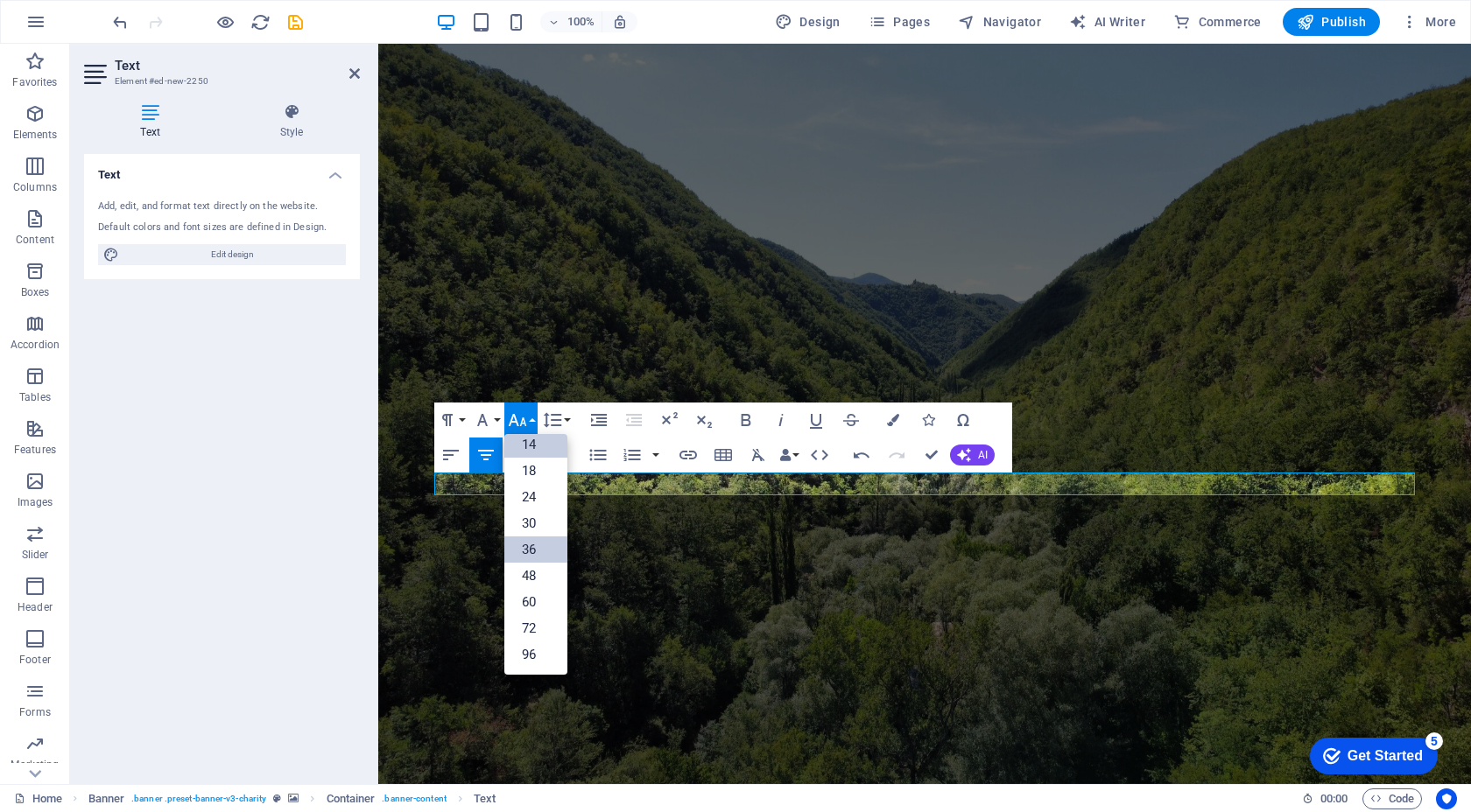
scroll to position [141, 0]
click at [524, 649] on link "96" at bounding box center [536, 654] width 63 height 26
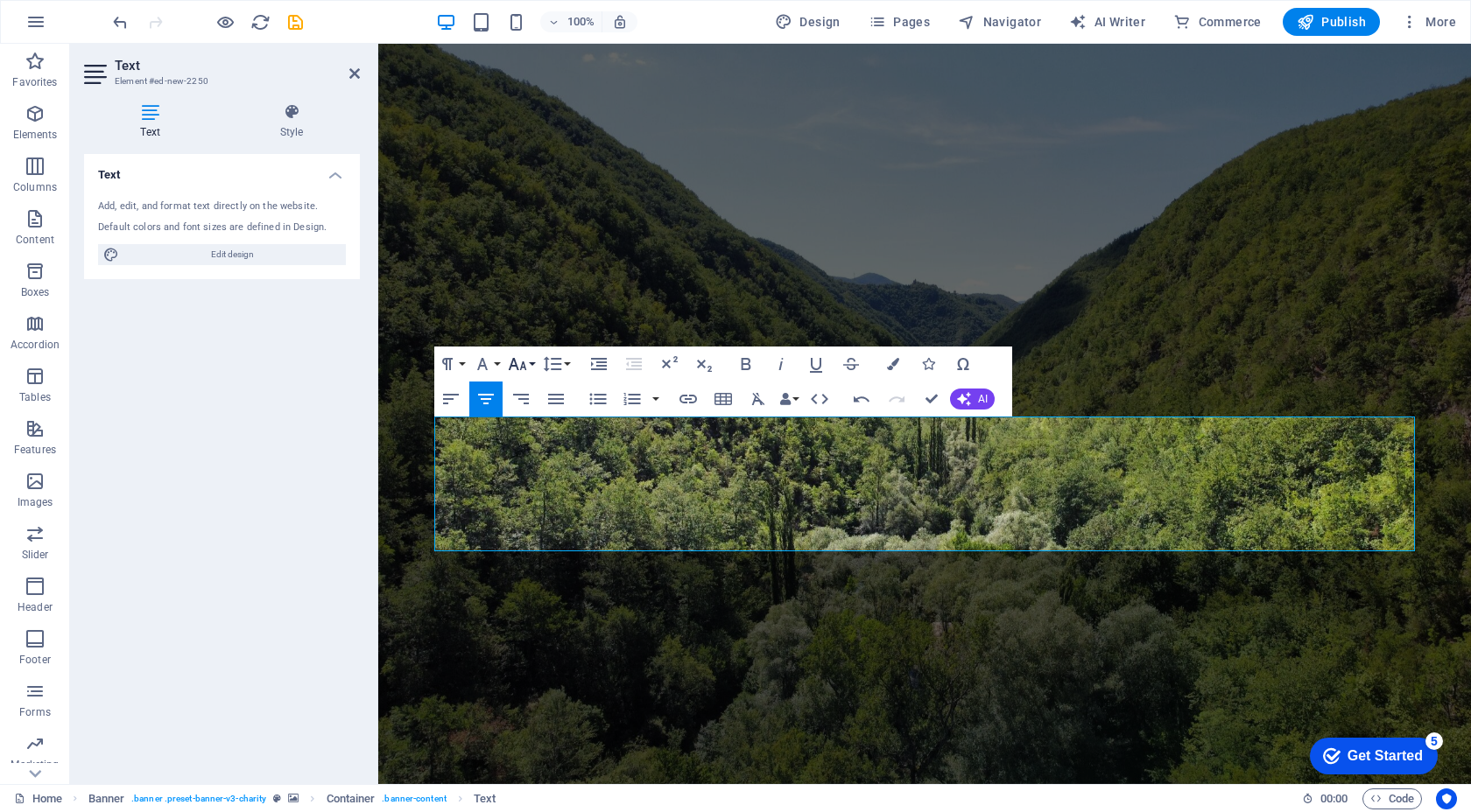
click at [529, 368] on button "Font Size" at bounding box center [521, 364] width 33 height 35
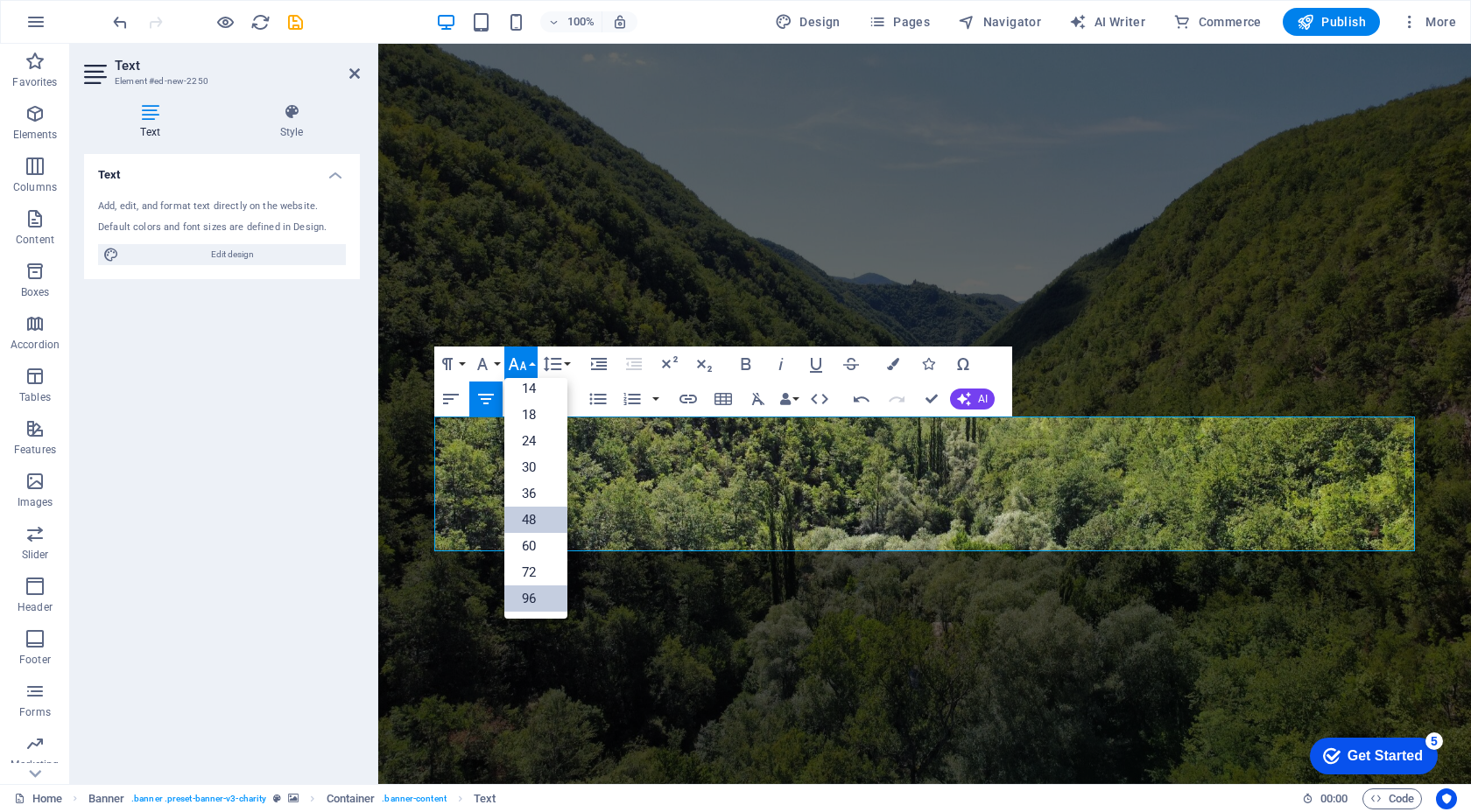
click at [541, 527] on link "48" at bounding box center [536, 519] width 63 height 26
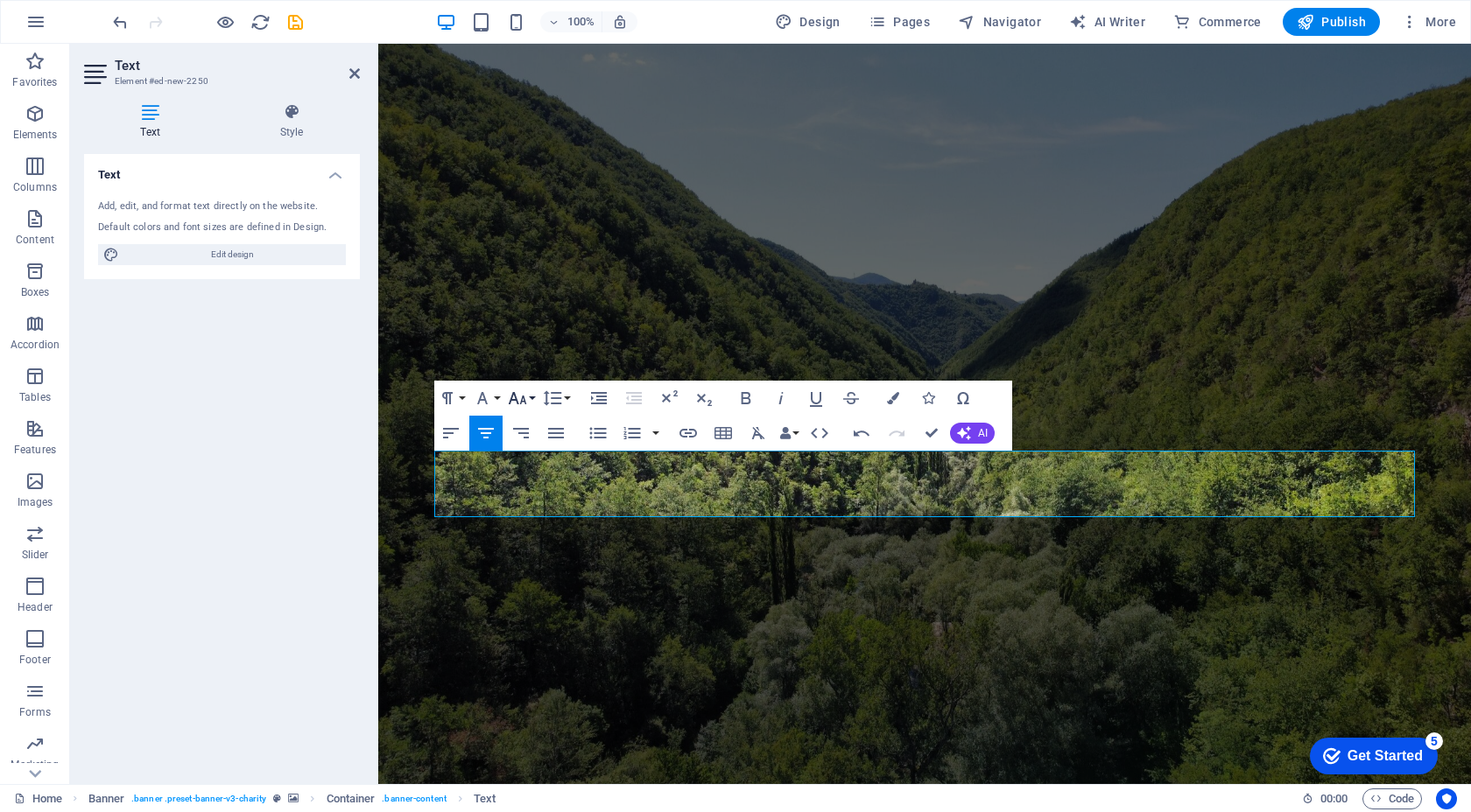
click at [522, 404] on icon "button" at bounding box center [517, 398] width 21 height 21
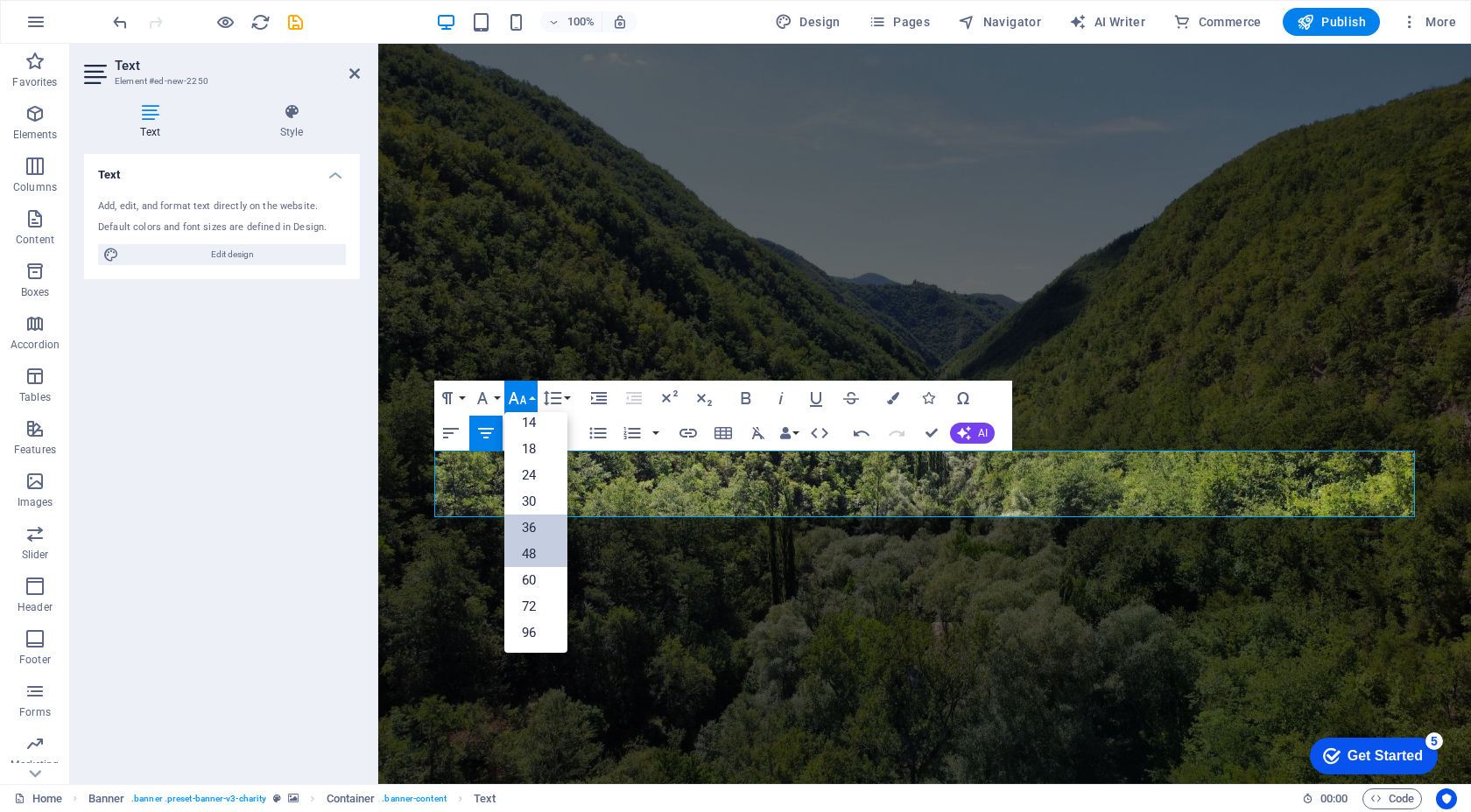
click at [538, 523] on link "36" at bounding box center [536, 527] width 63 height 26
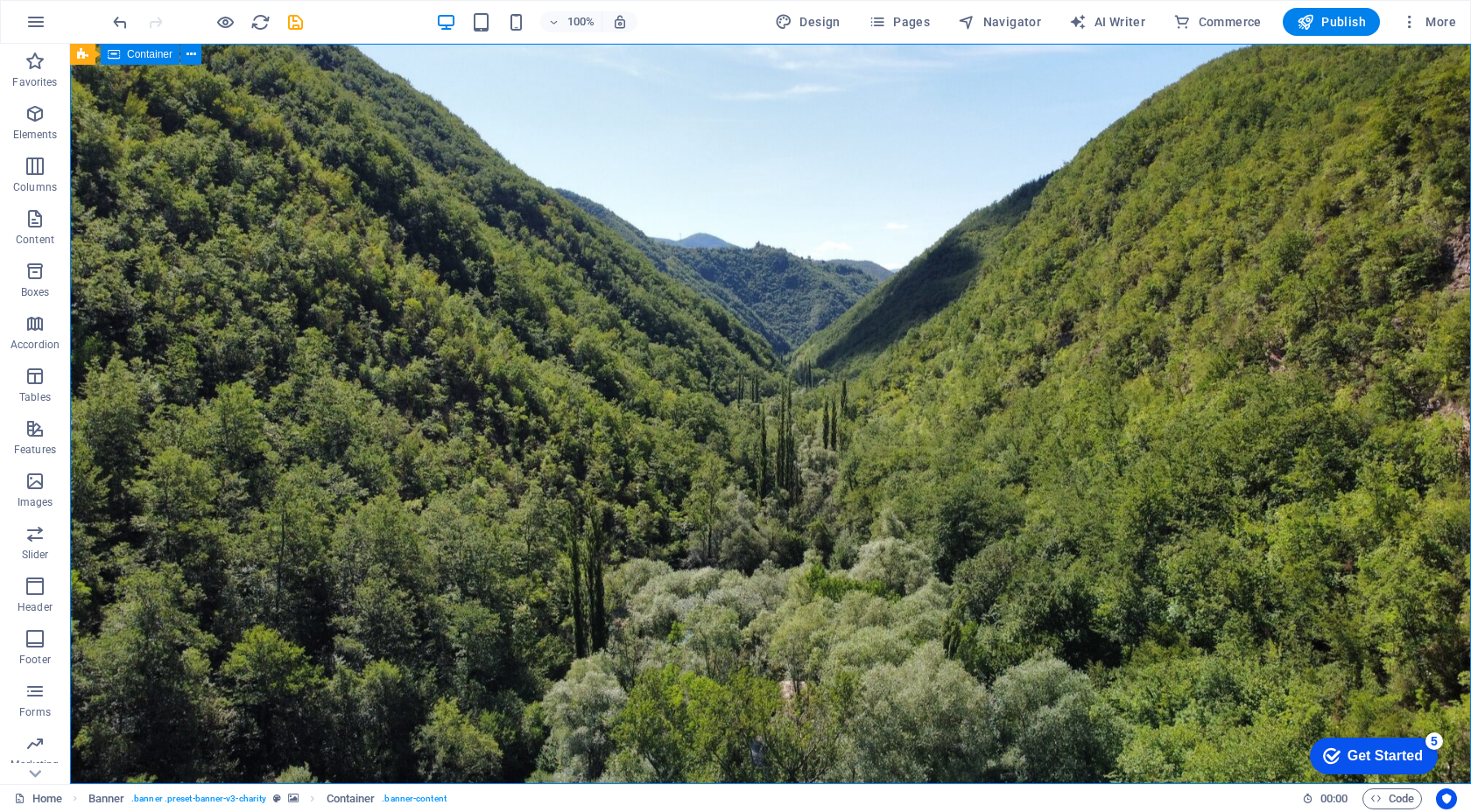
drag, startPoint x: 534, startPoint y: 489, endPoint x: 844, endPoint y: 518, distance: 311.4
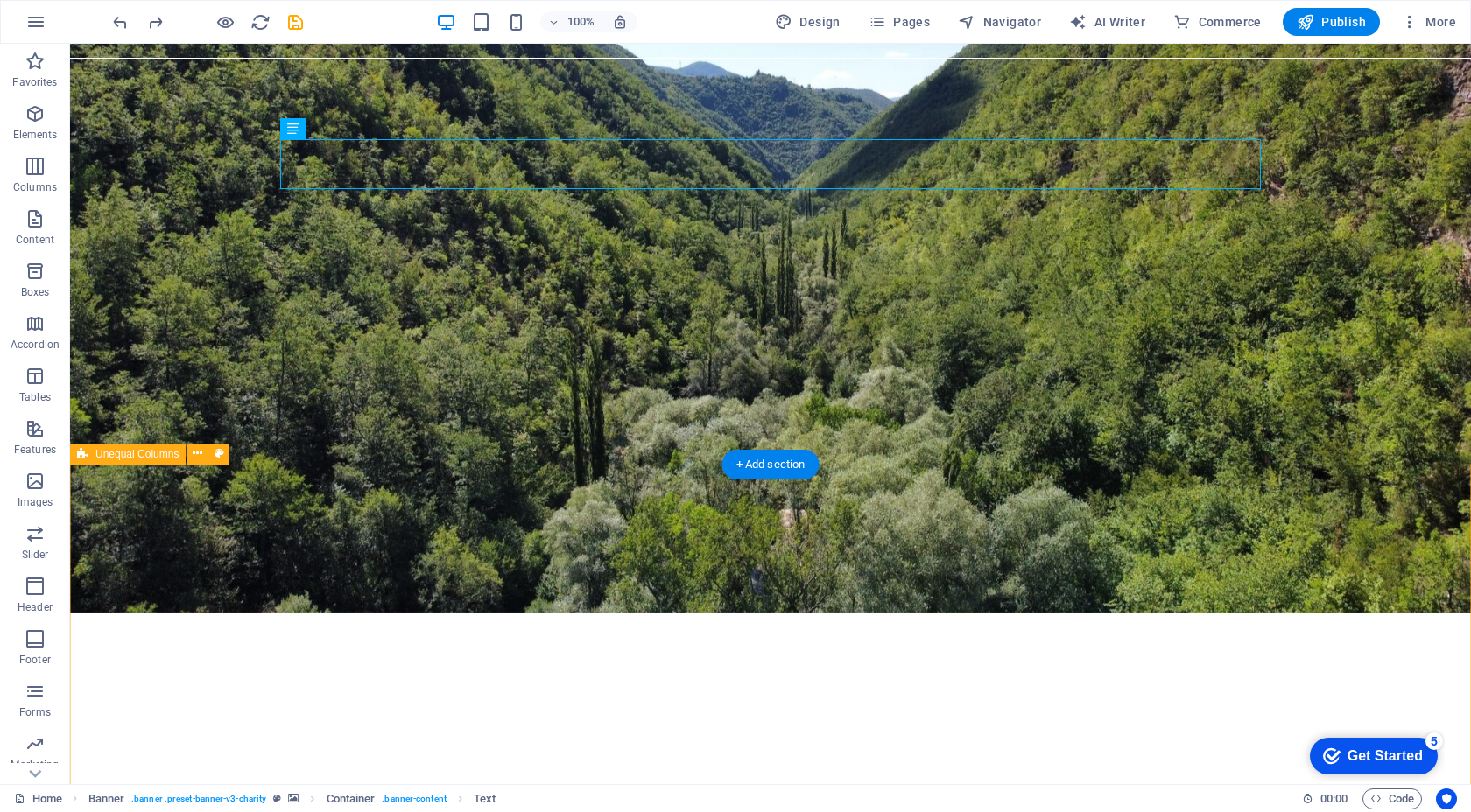
scroll to position [70, 0]
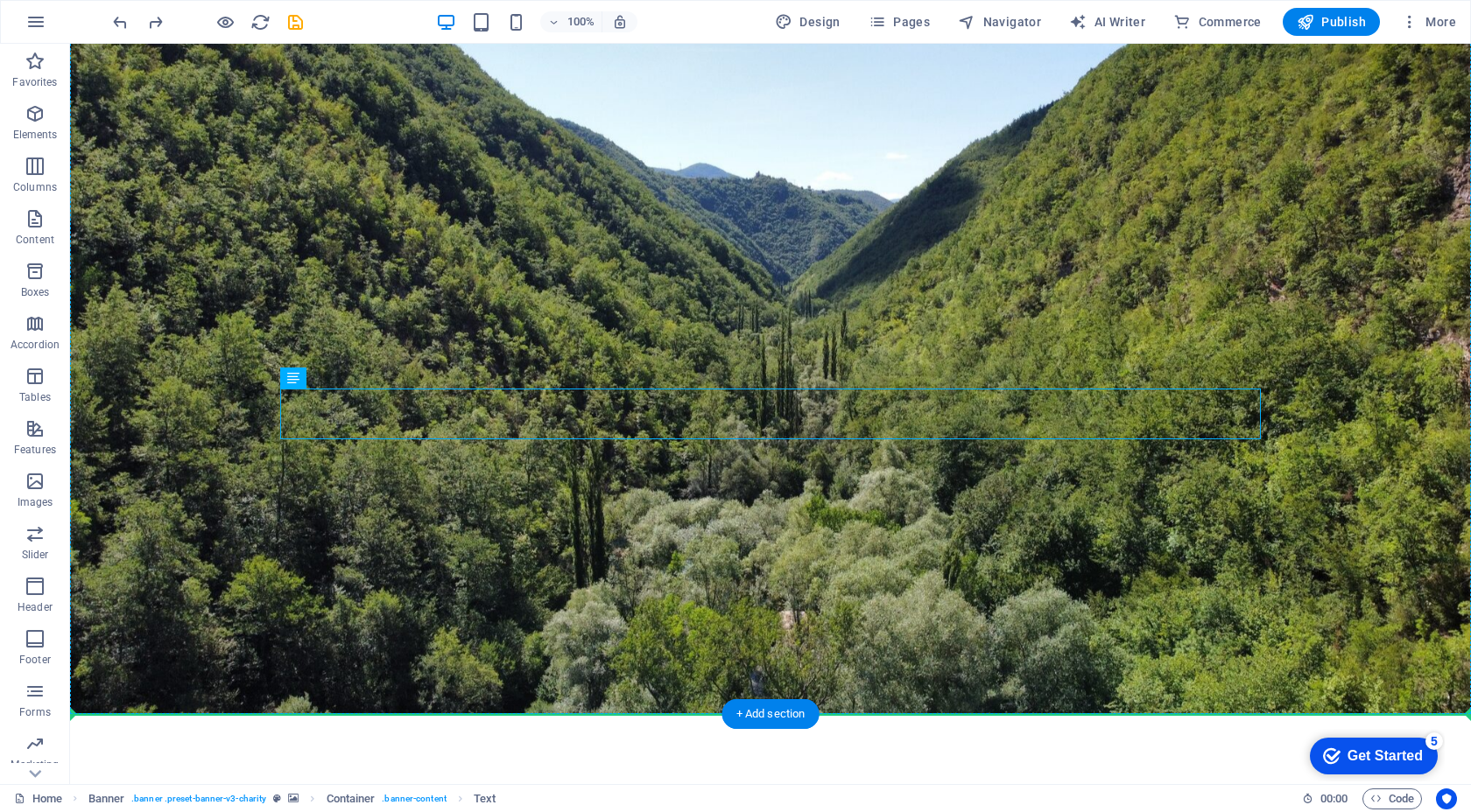
drag, startPoint x: 836, startPoint y: 426, endPoint x: 836, endPoint y: 448, distance: 22.0
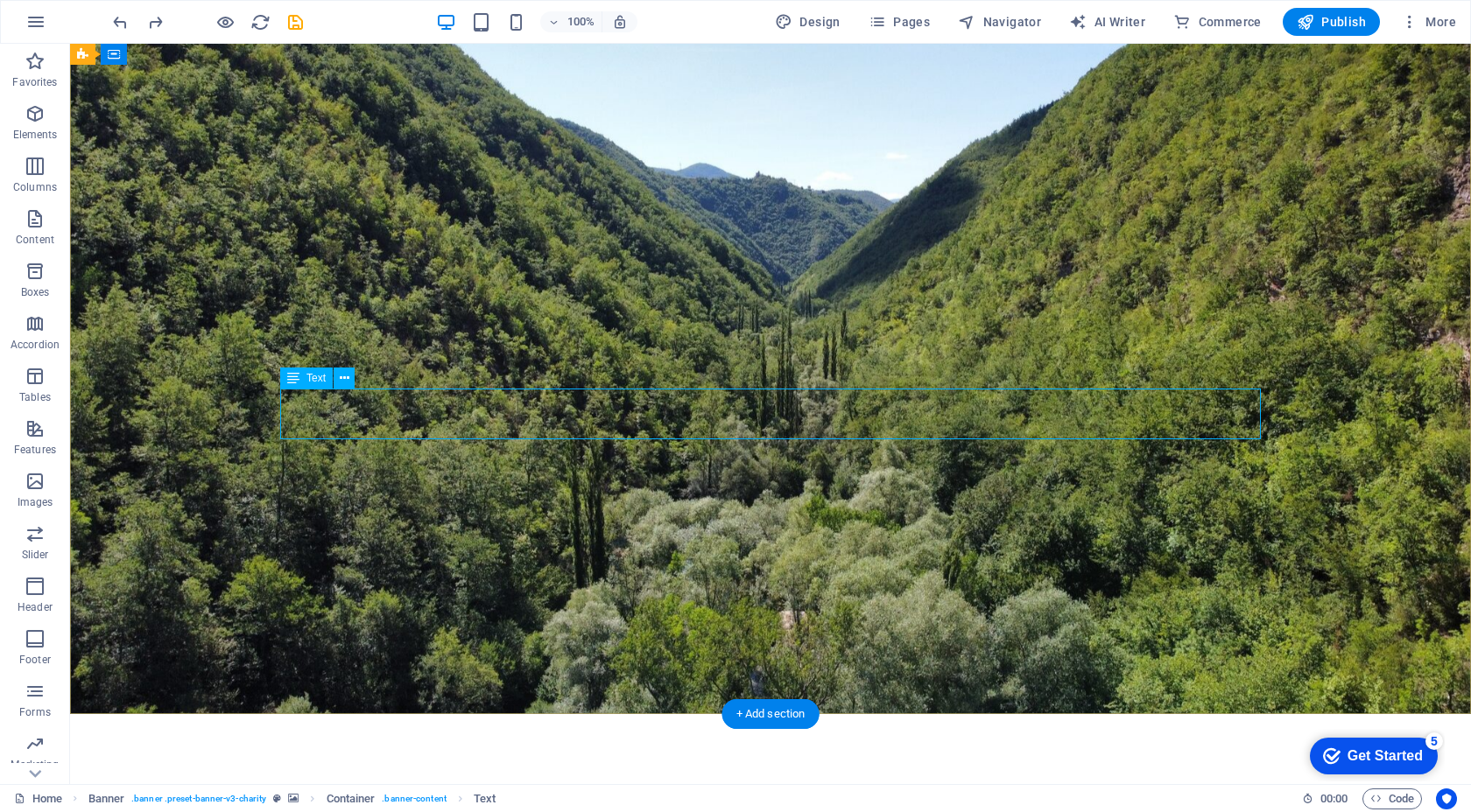
click at [344, 381] on icon at bounding box center [345, 378] width 10 height 19
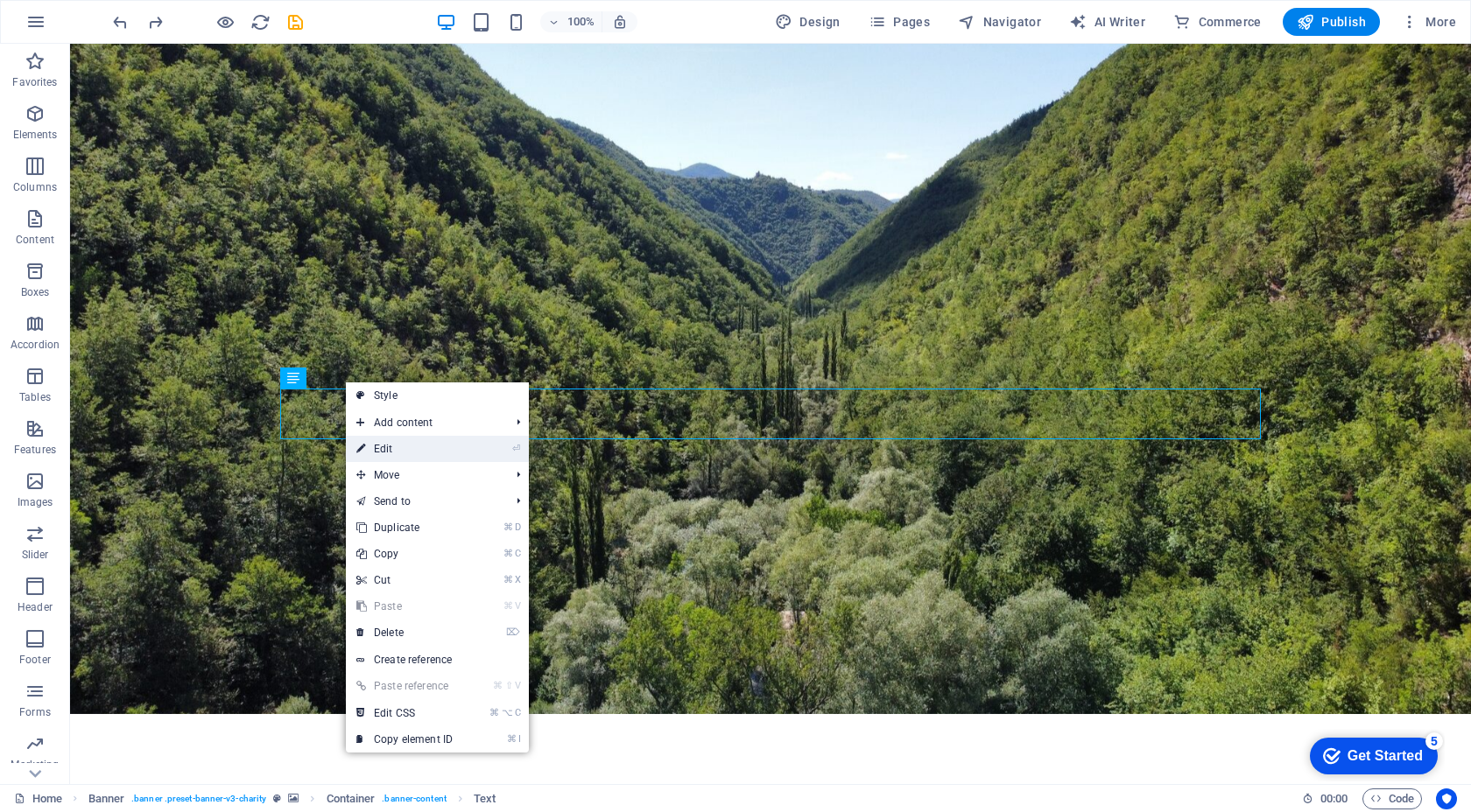
click at [498, 450] on li "⏎ Edit" at bounding box center [436, 449] width 183 height 26
click at [455, 450] on link "⏎ Edit" at bounding box center [404, 449] width 117 height 26
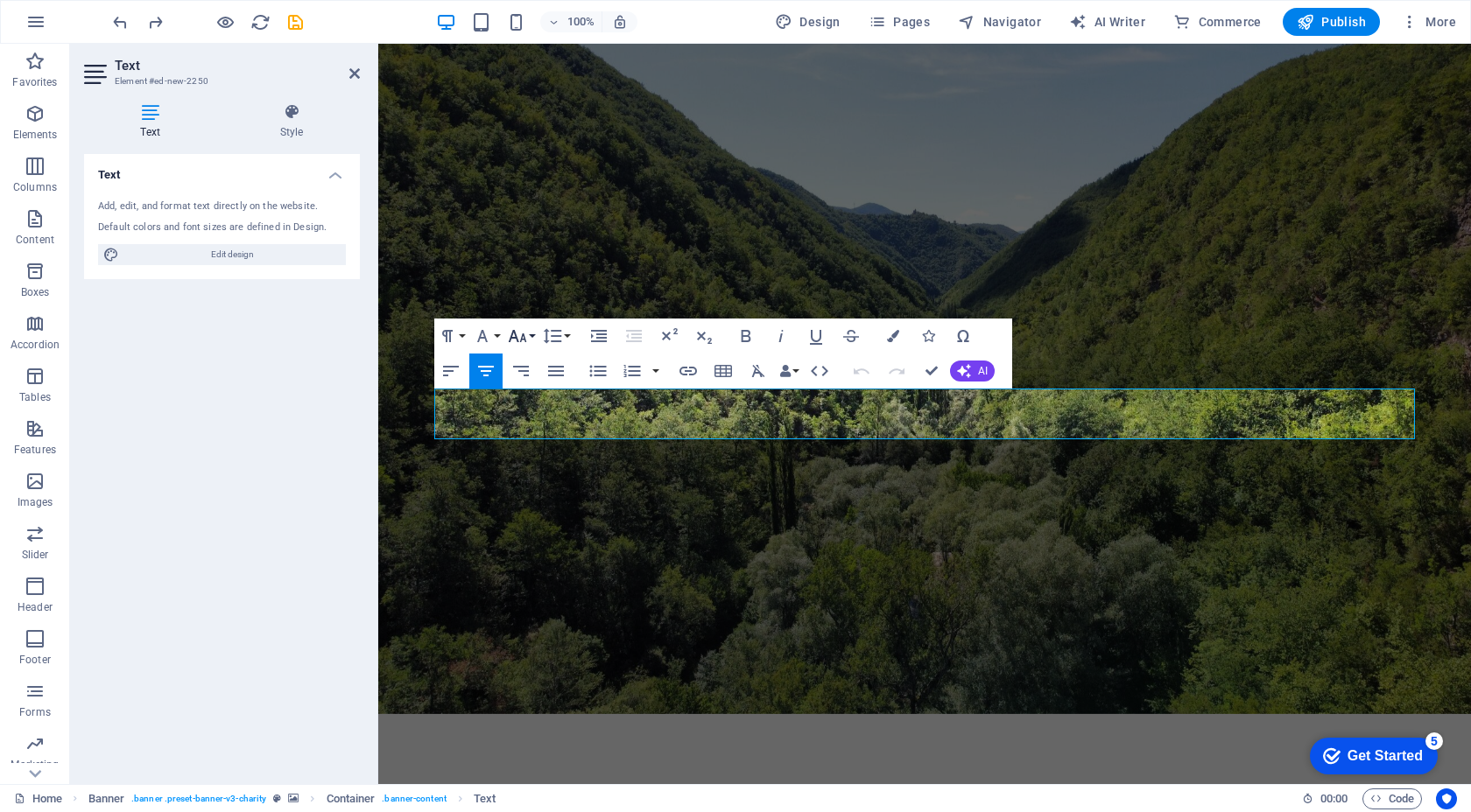
click at [530, 337] on button "Font Size" at bounding box center [521, 336] width 33 height 35
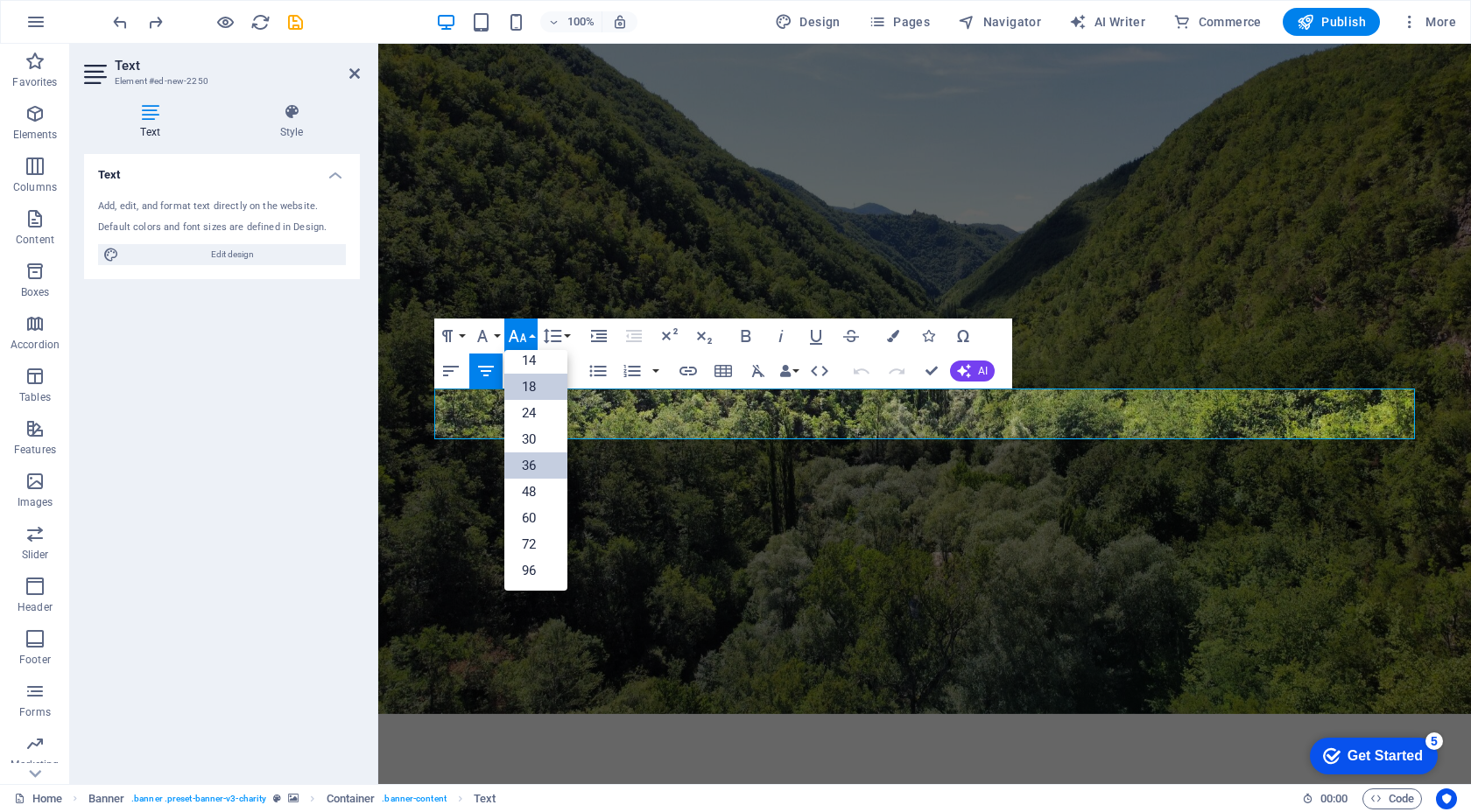
scroll to position [141, 0]
click at [540, 429] on link "30" at bounding box center [536, 439] width 63 height 26
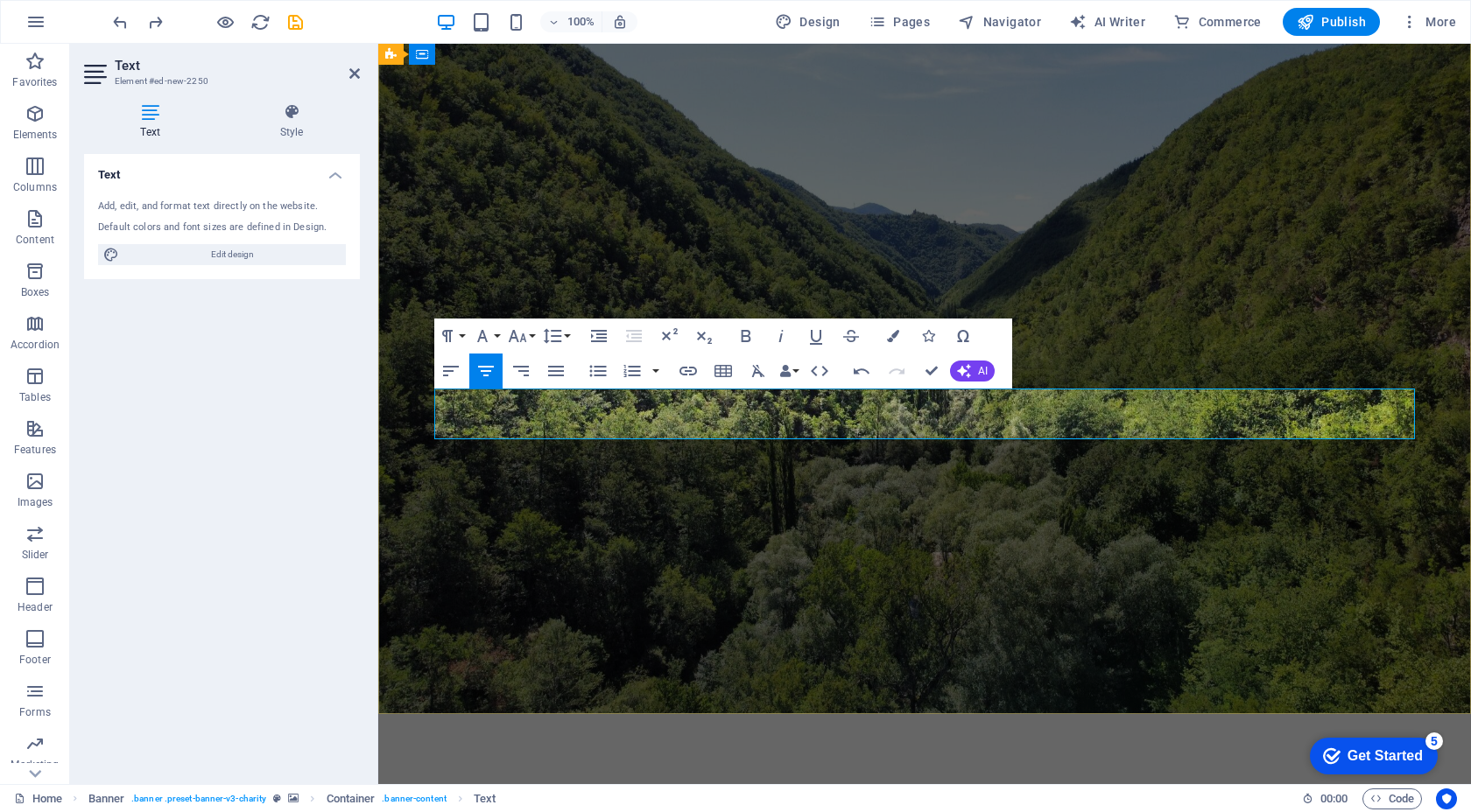
drag, startPoint x: 775, startPoint y: 411, endPoint x: 1080, endPoint y: 407, distance: 305.0
click at [513, 337] on icon "button" at bounding box center [517, 336] width 19 height 13
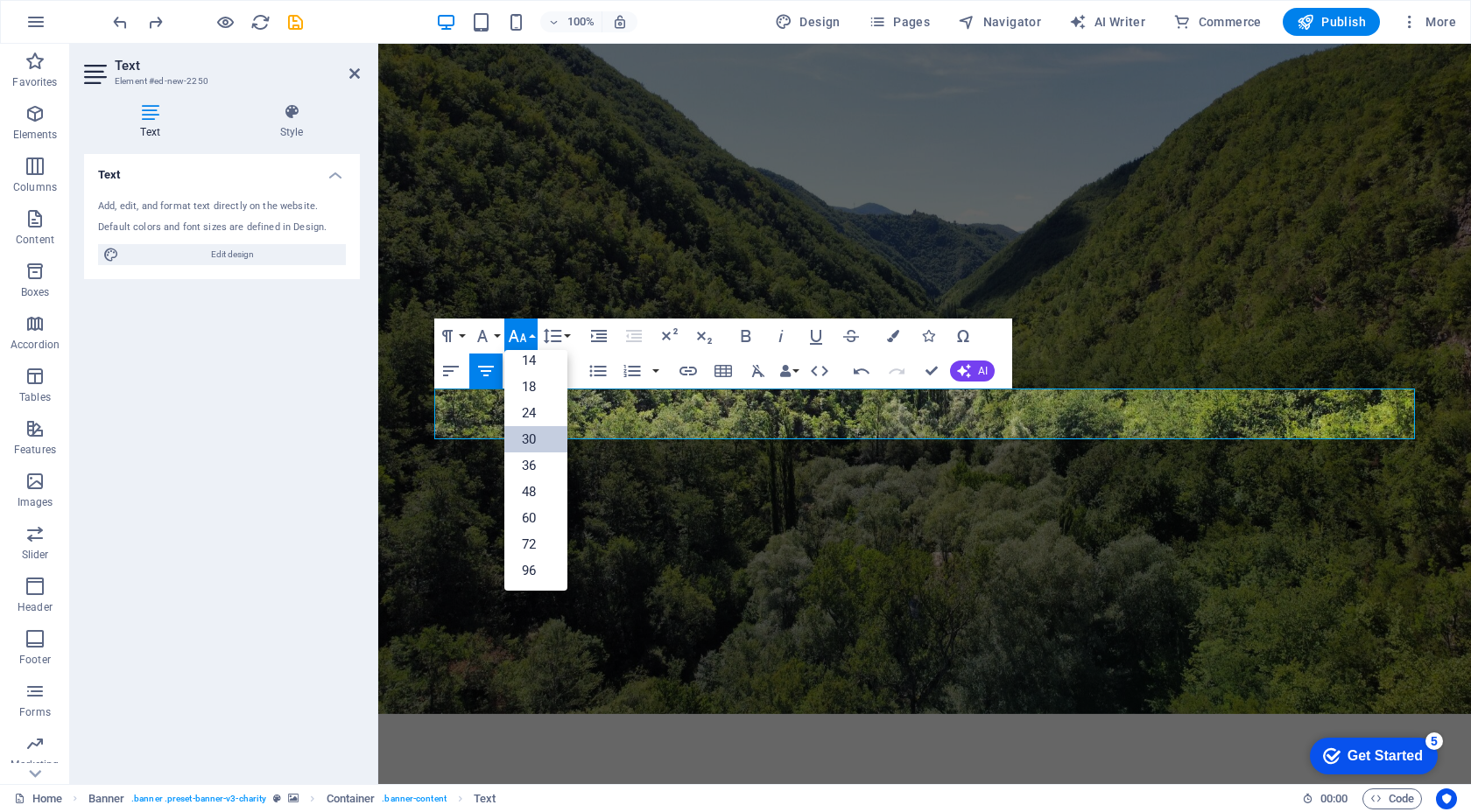
click at [537, 436] on link "30" at bounding box center [536, 439] width 63 height 26
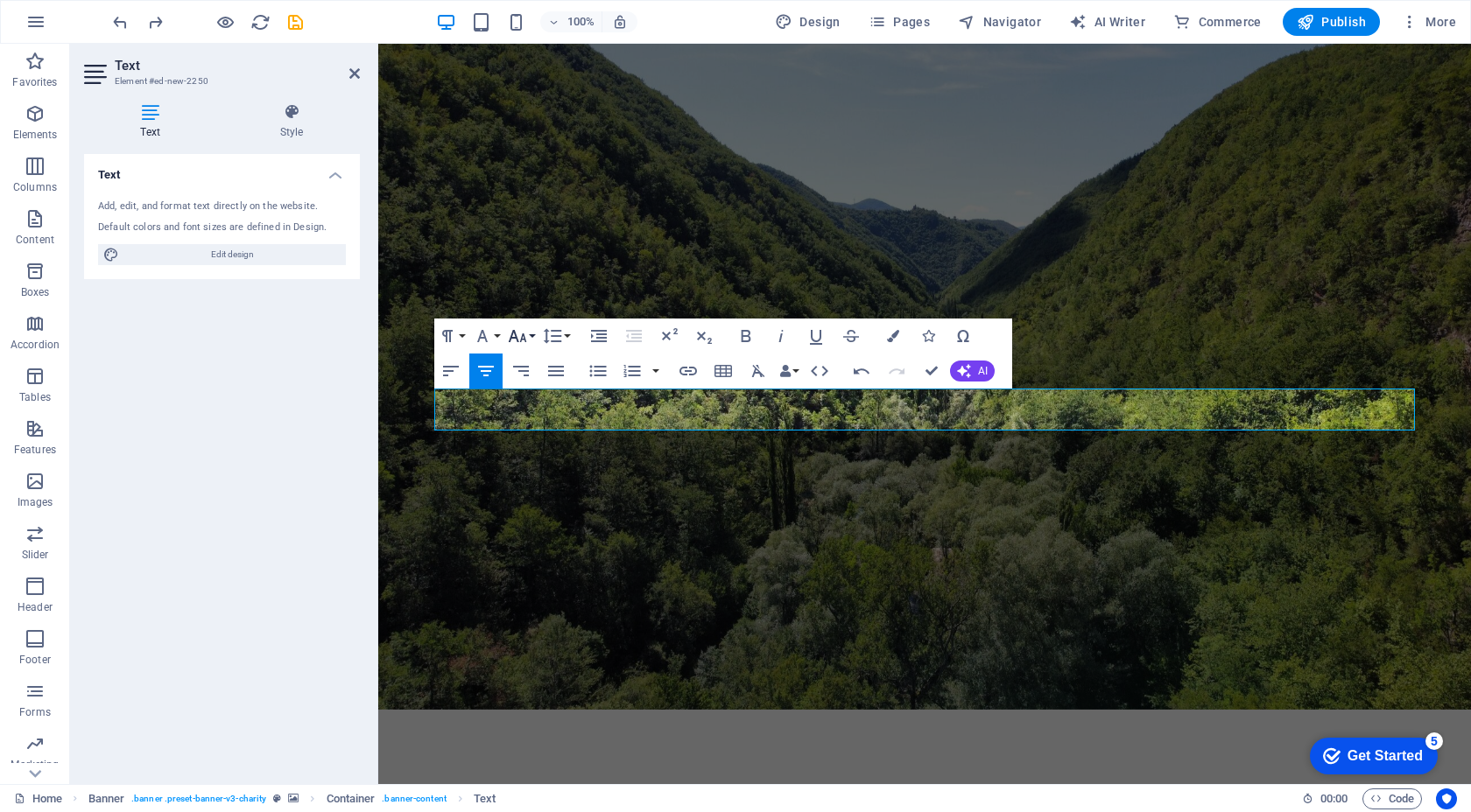
click at [528, 339] on button "Font Size" at bounding box center [521, 336] width 33 height 35
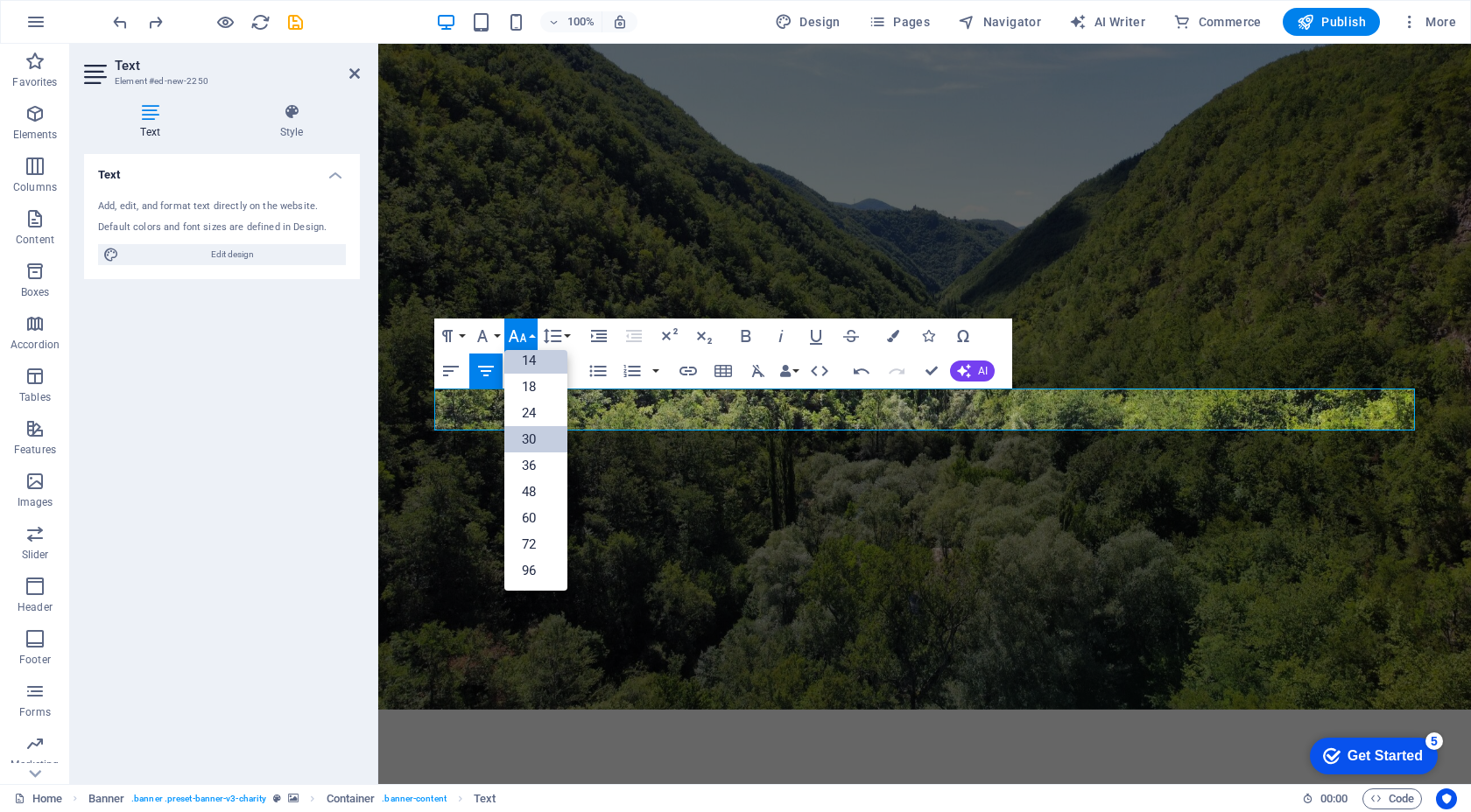
scroll to position [141, 0]
click at [547, 416] on link "24" at bounding box center [536, 413] width 63 height 26
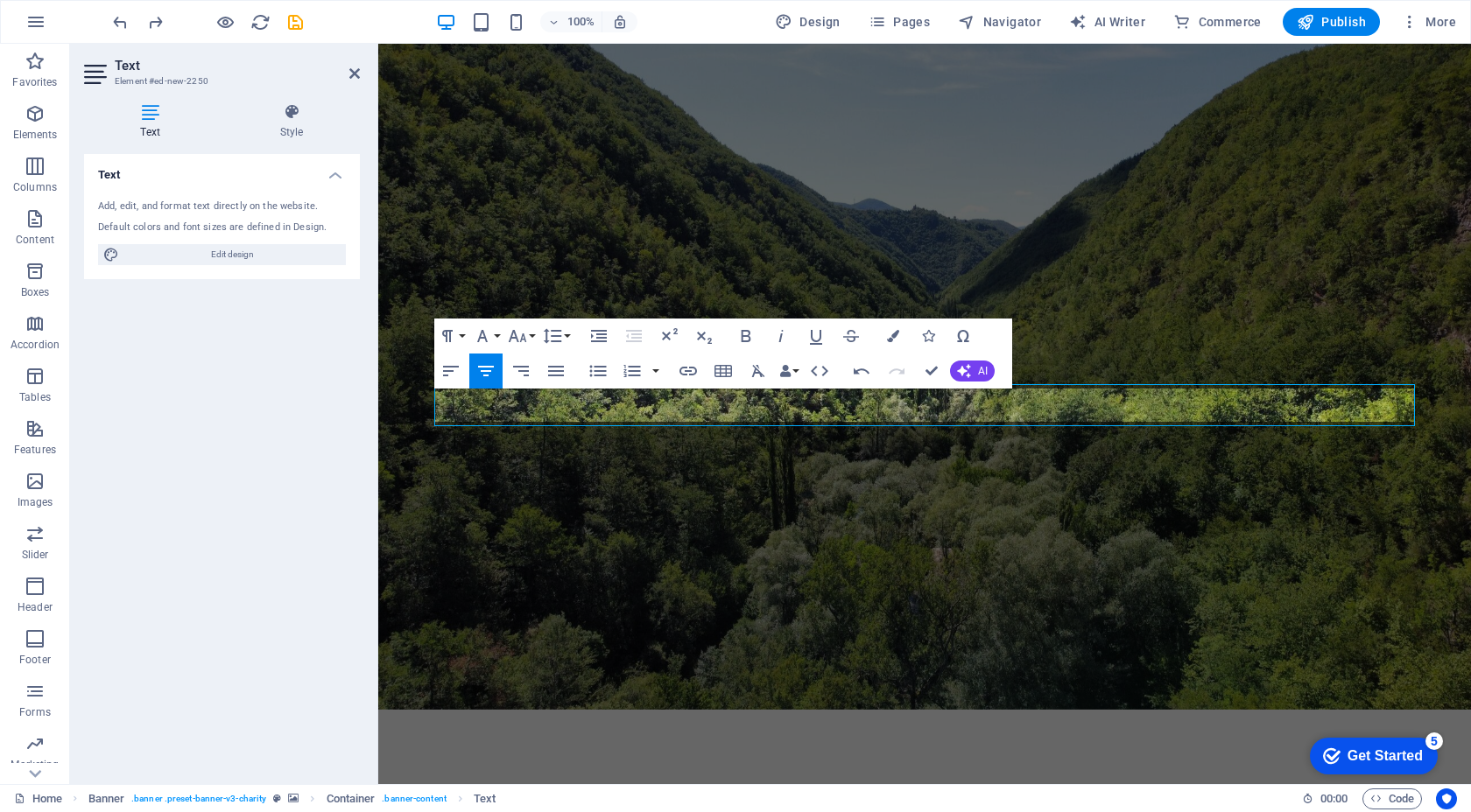
scroll to position [79, 0]
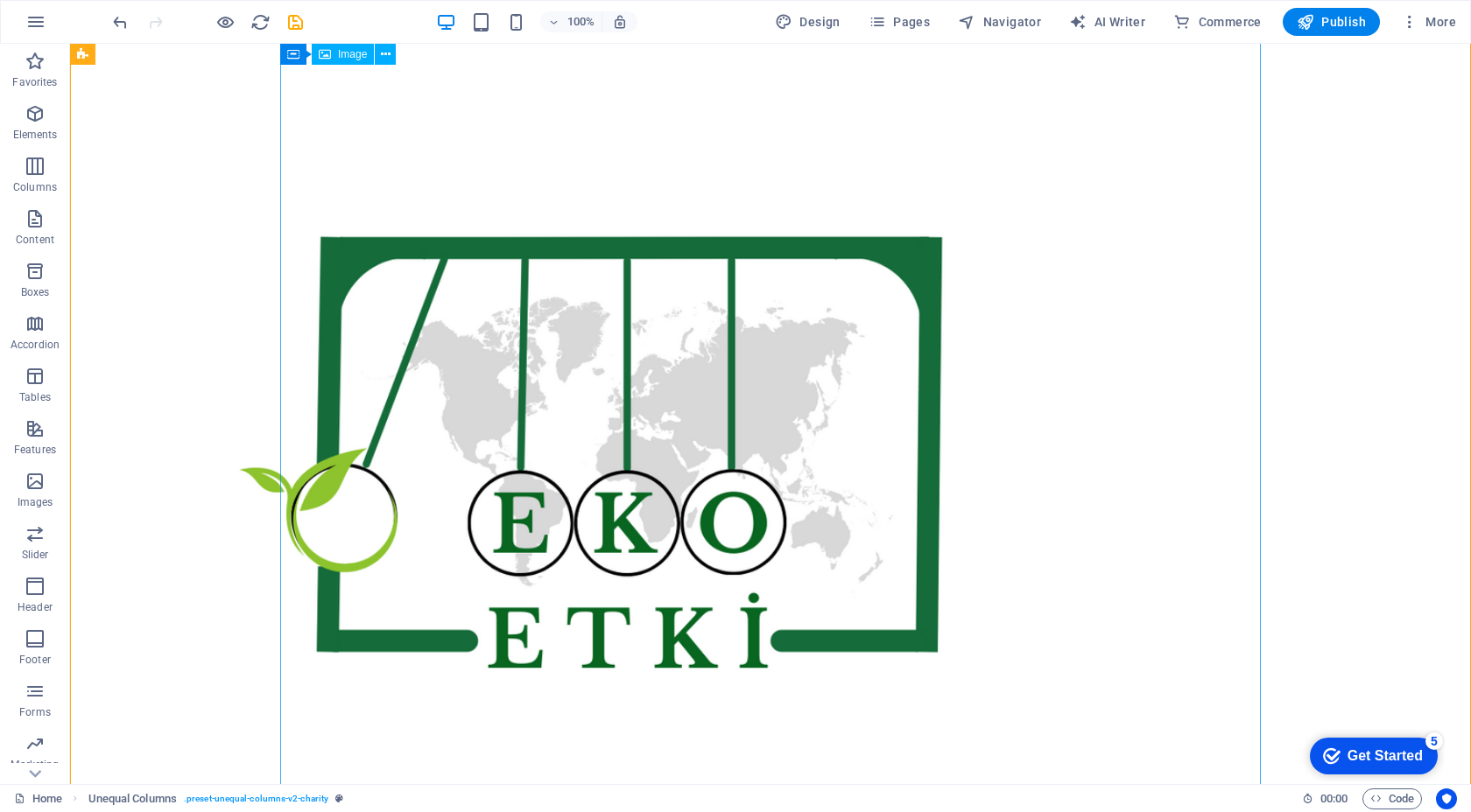
scroll to position [965, 0]
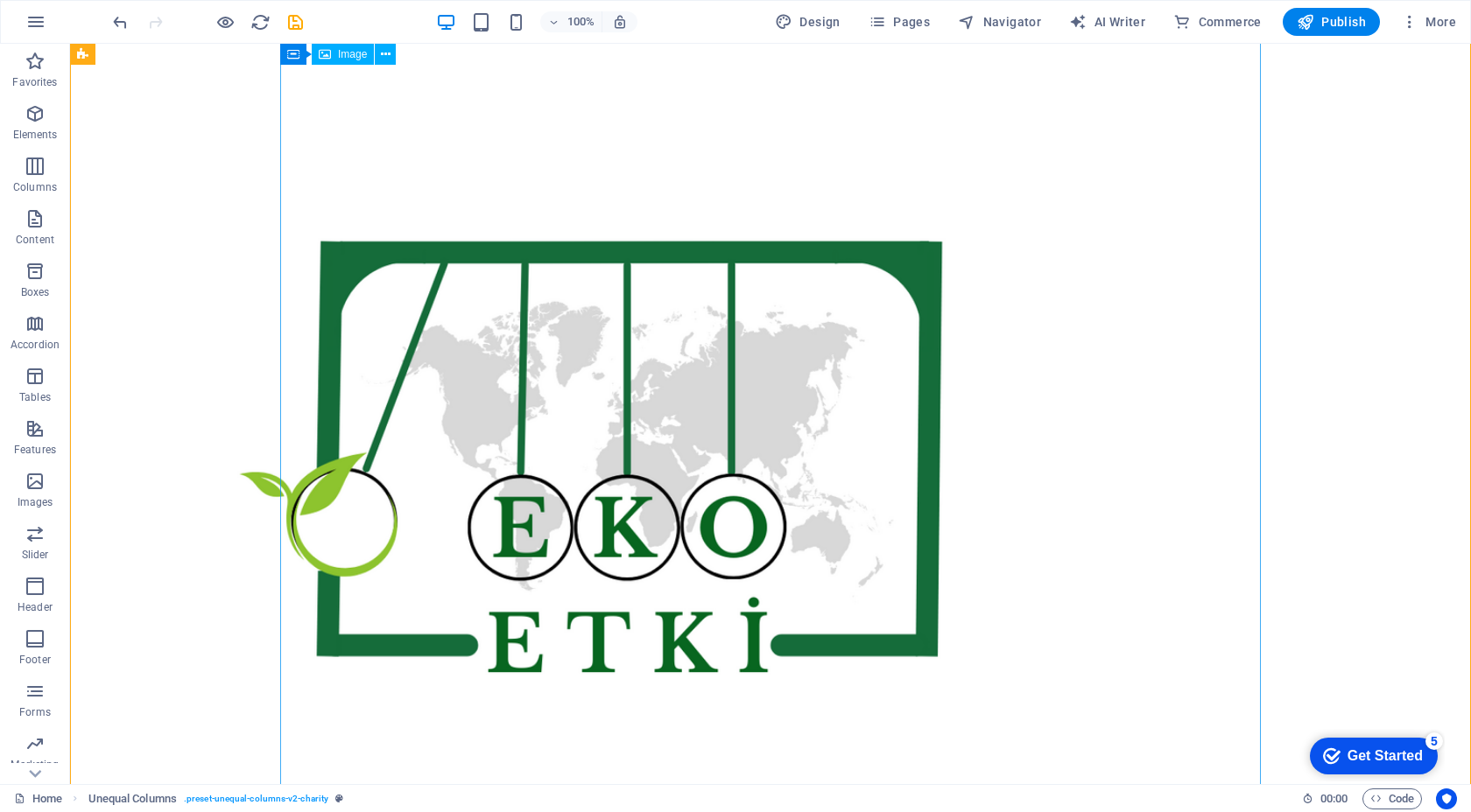
click at [757, 630] on figure at bounding box center [581, 467] width 980 height 980
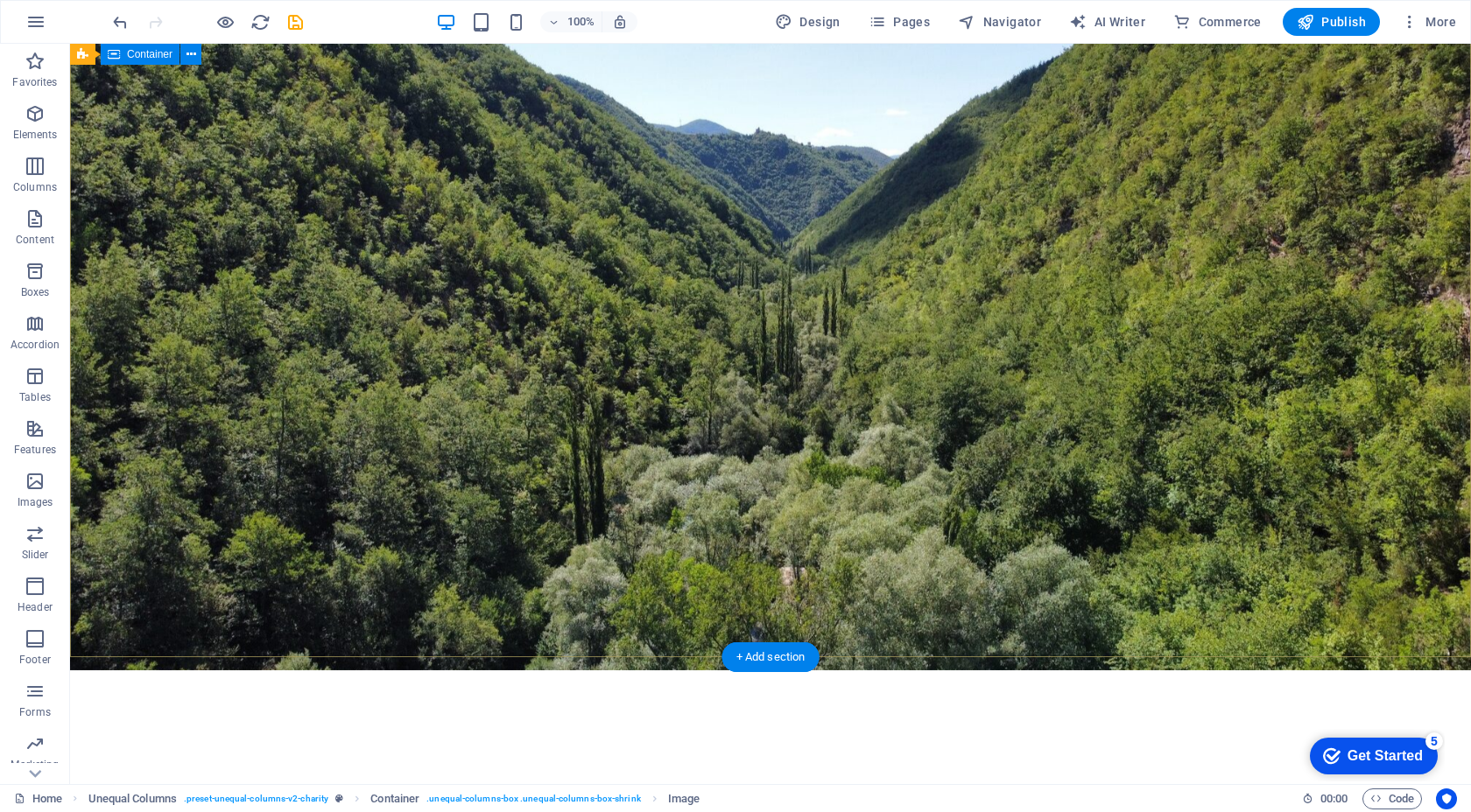
scroll to position [0, 0]
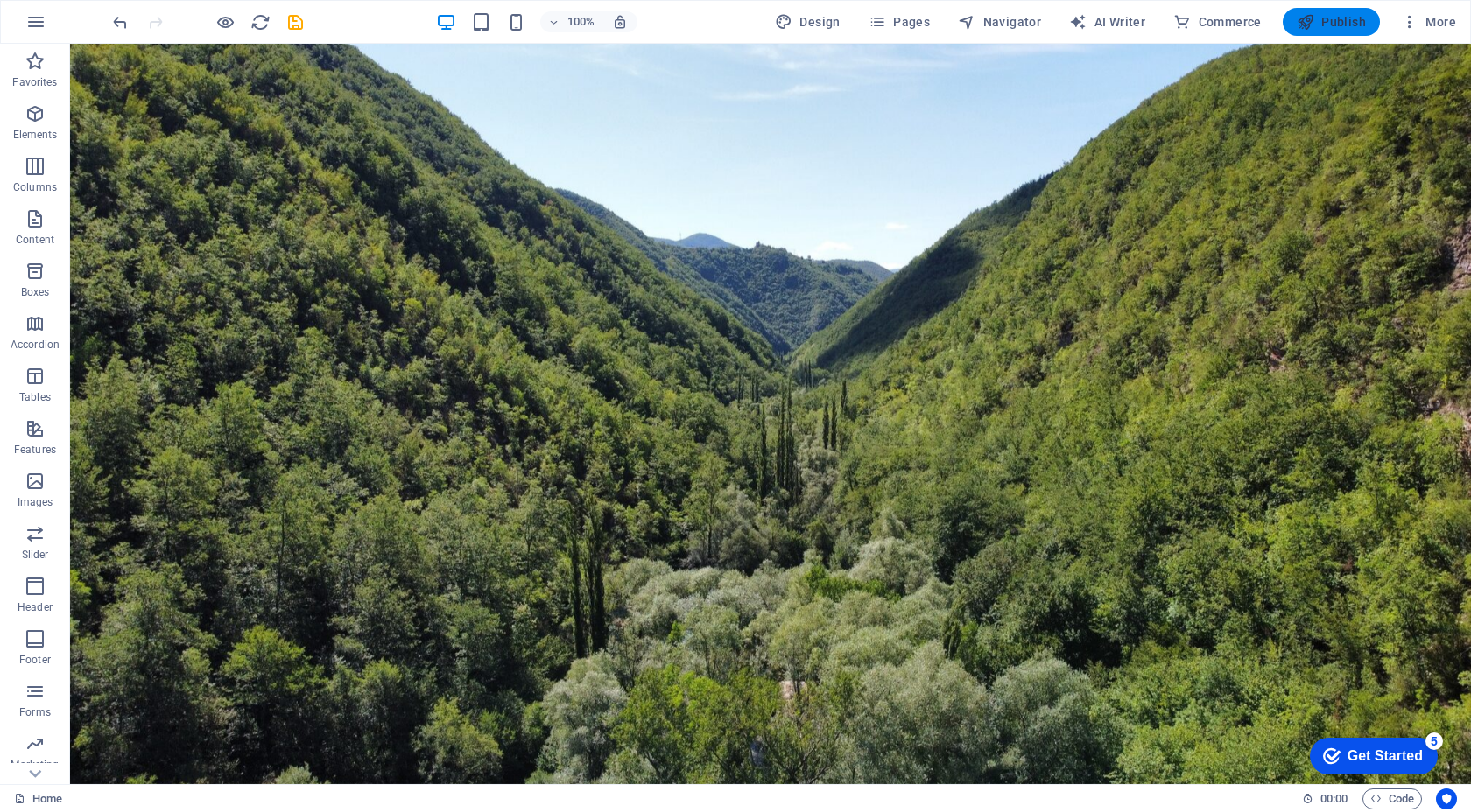
click at [1340, 30] on button "Publish" at bounding box center [1331, 21] width 98 height 28
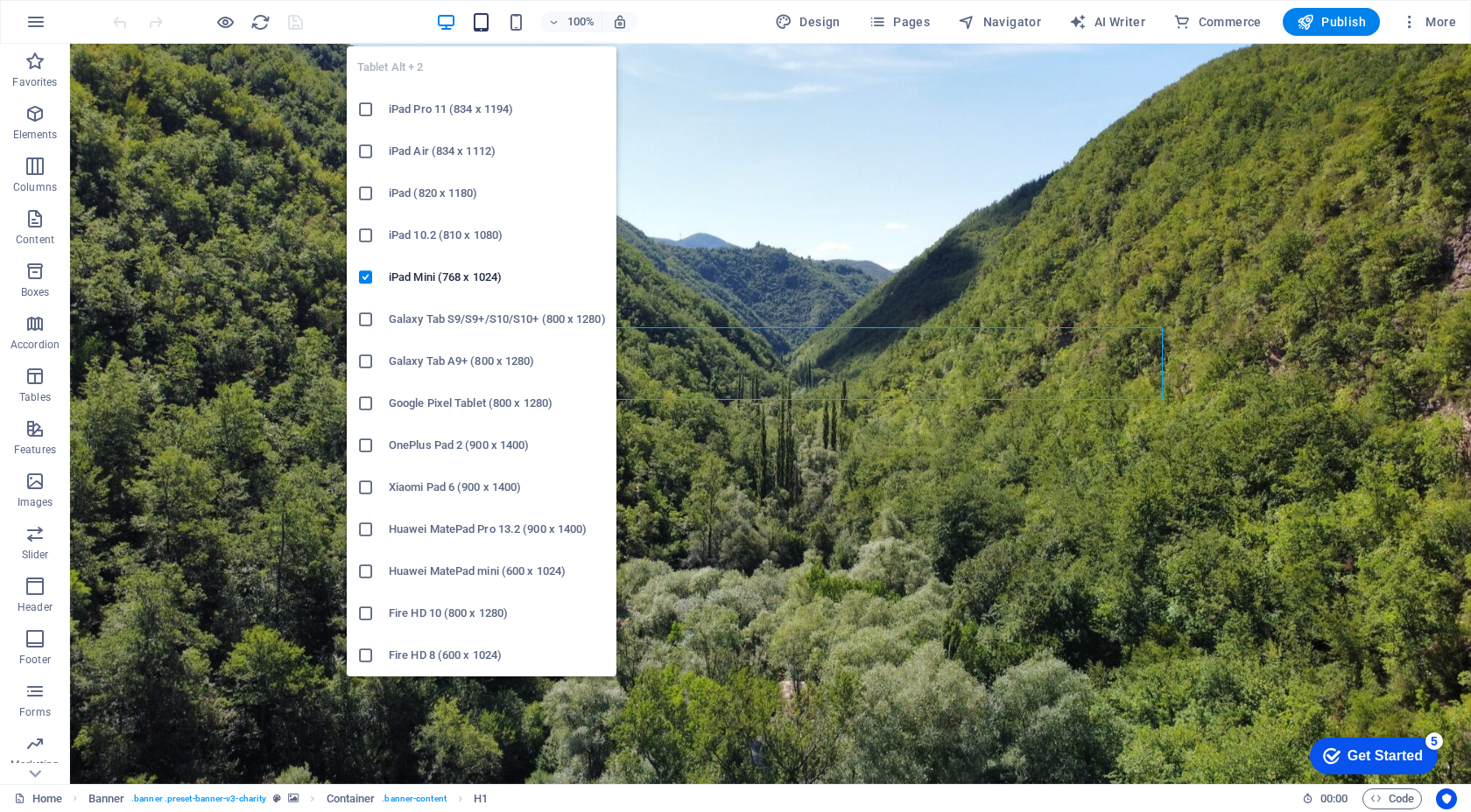
click at [484, 22] on icon "button" at bounding box center [480, 22] width 20 height 20
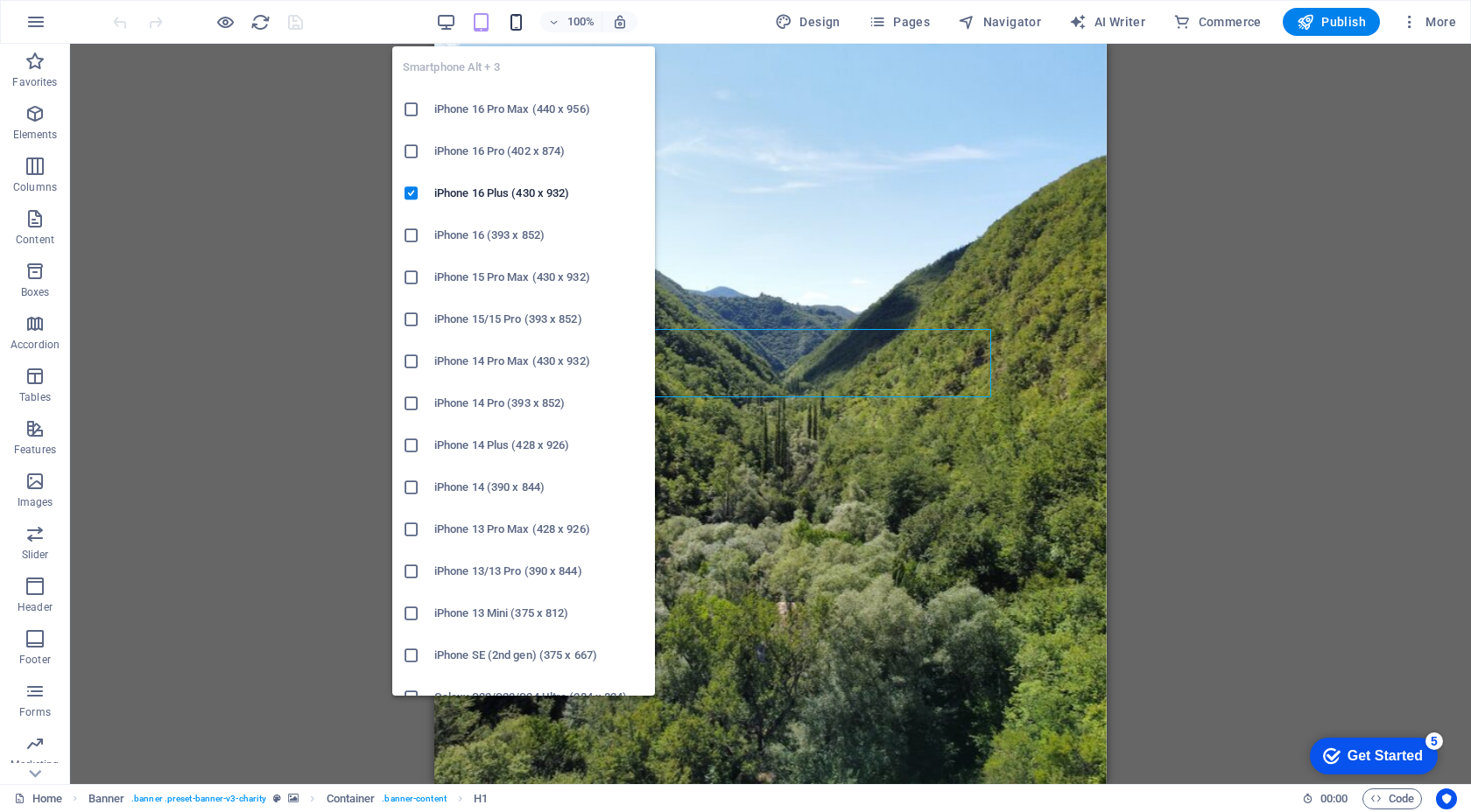
click at [522, 20] on icon "button" at bounding box center [515, 22] width 20 height 20
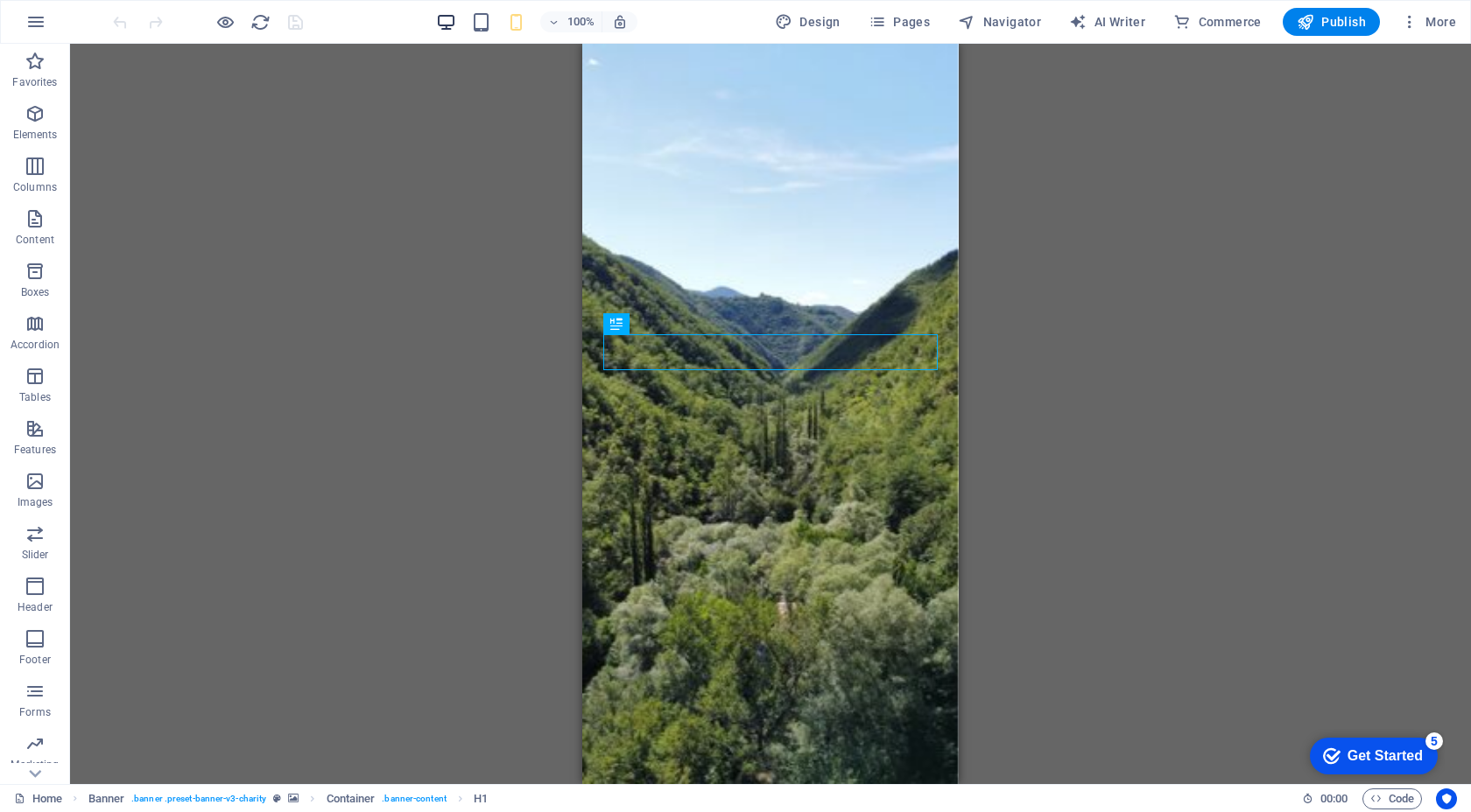
click at [456, 21] on icon "button" at bounding box center [446, 22] width 20 height 20
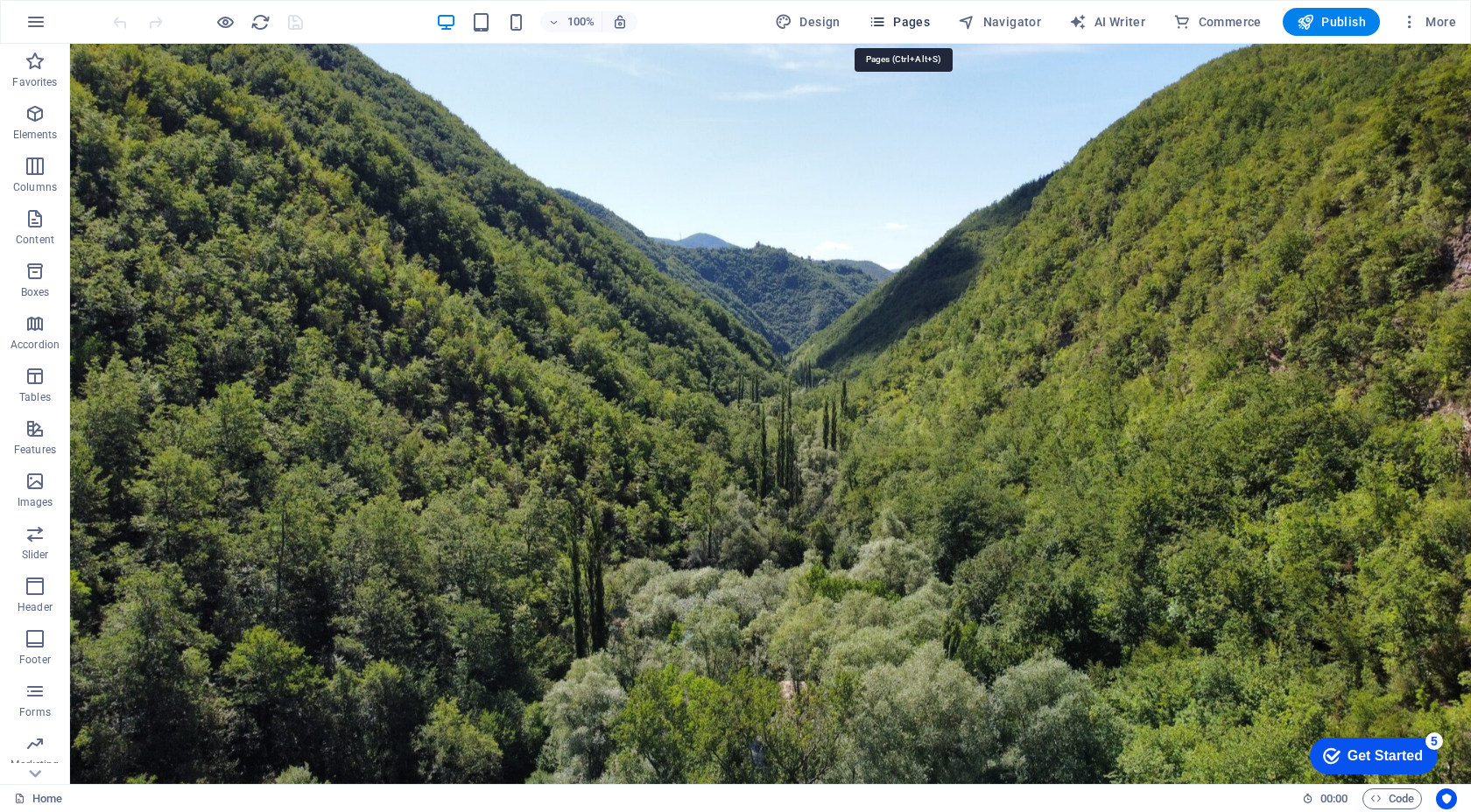
click at [886, 19] on icon "button" at bounding box center [878, 21] width 18 height 18
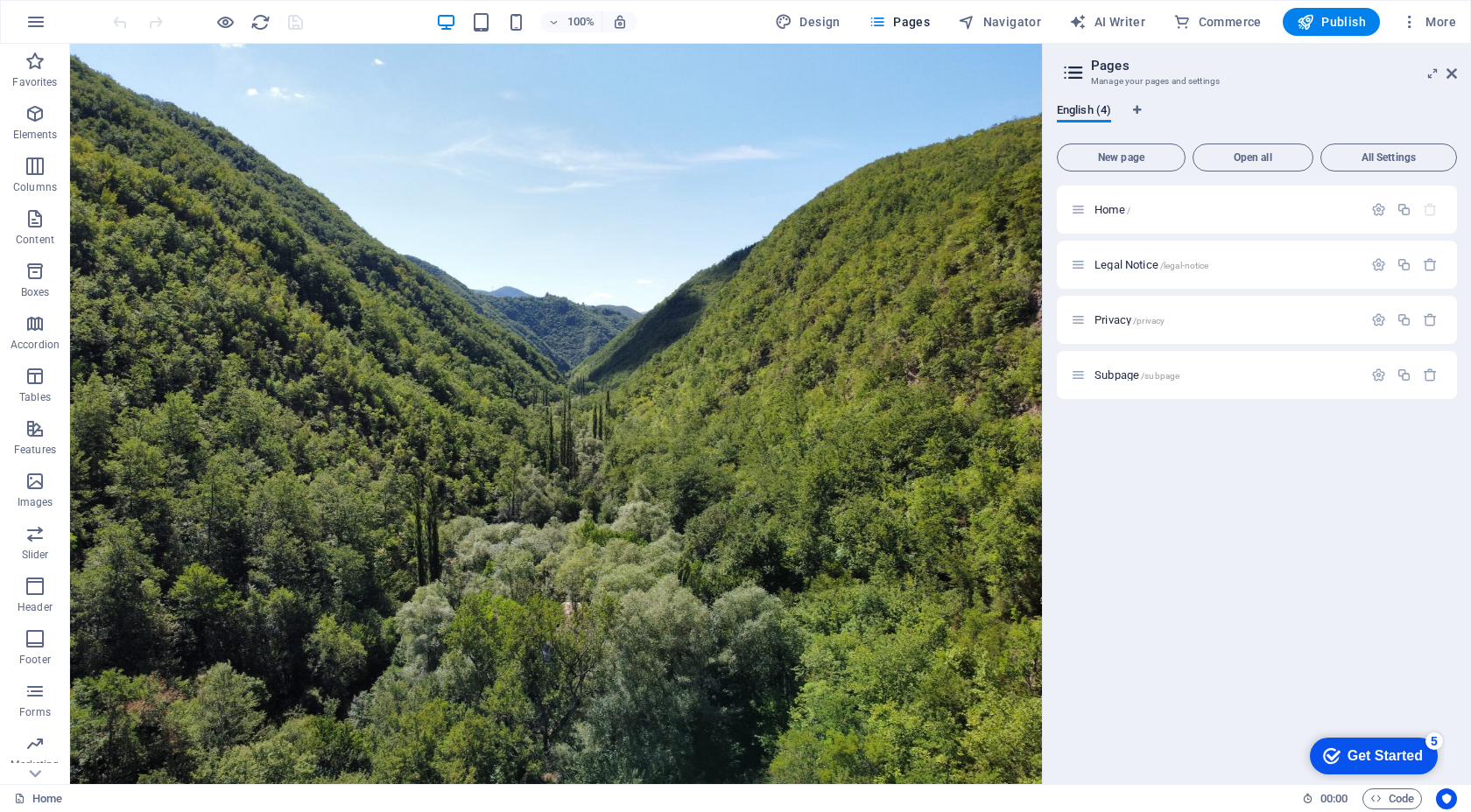
click at [1446, 78] on header "Pages Manage your pages and settings" at bounding box center [1258, 66] width 396 height 46
click at [1455, 70] on icon at bounding box center [1451, 73] width 11 height 14
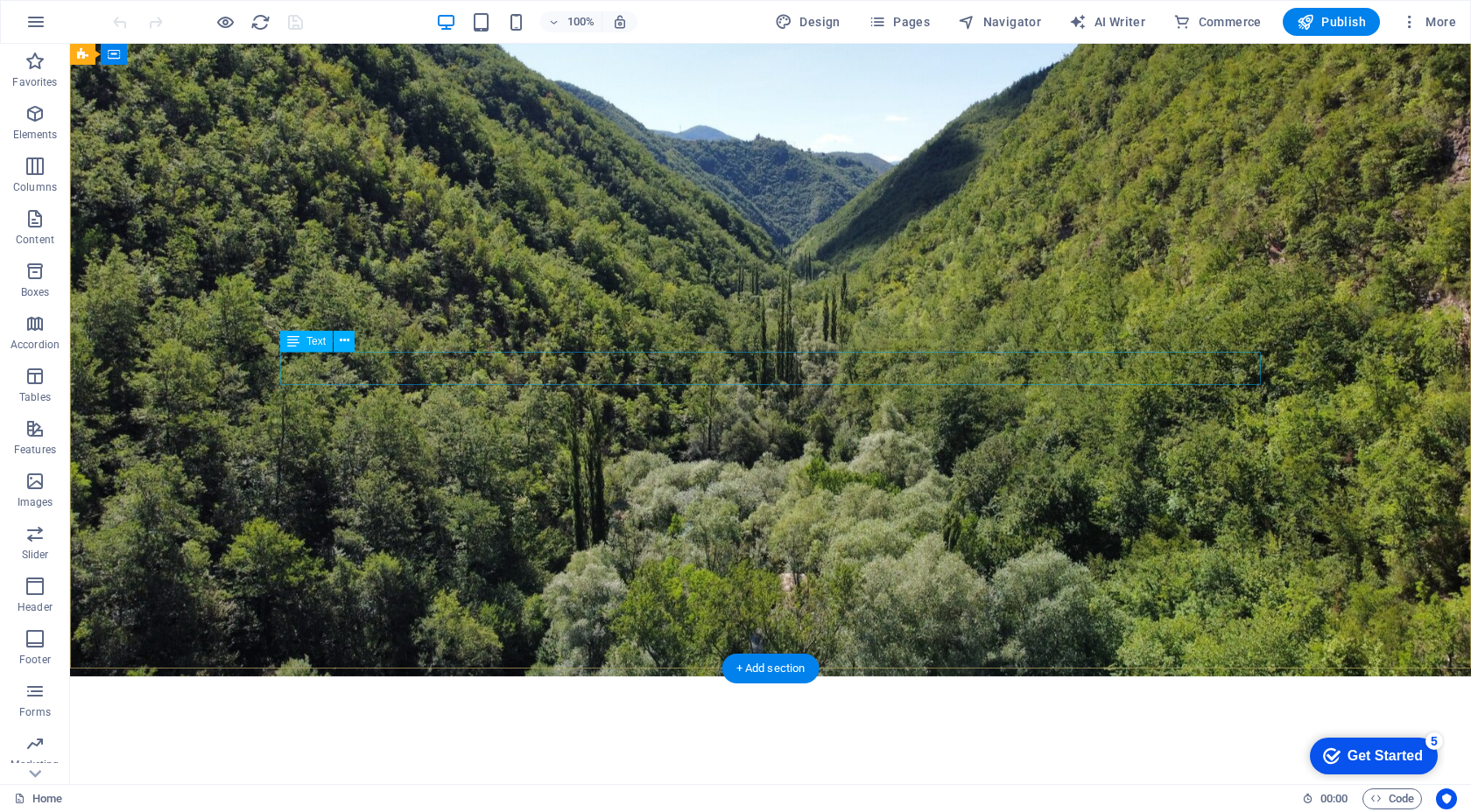
scroll to position [157, 0]
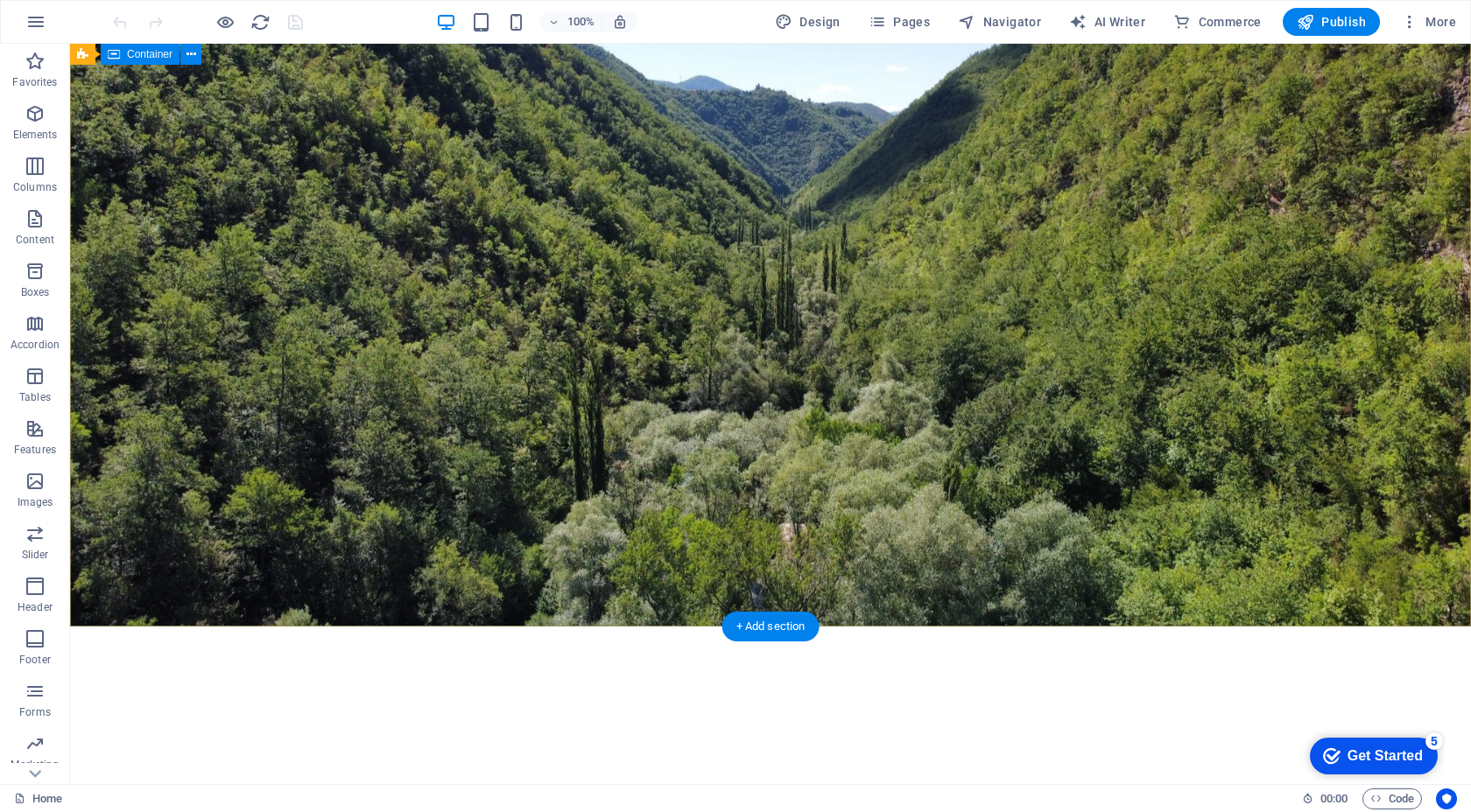
click at [1020, 627] on div "Eko Etki Çevre dostu çözümler ve yenilikçi danışmanlık hizmetlerimizle iş dünya…" at bounding box center [770, 772] width 1401 height 292
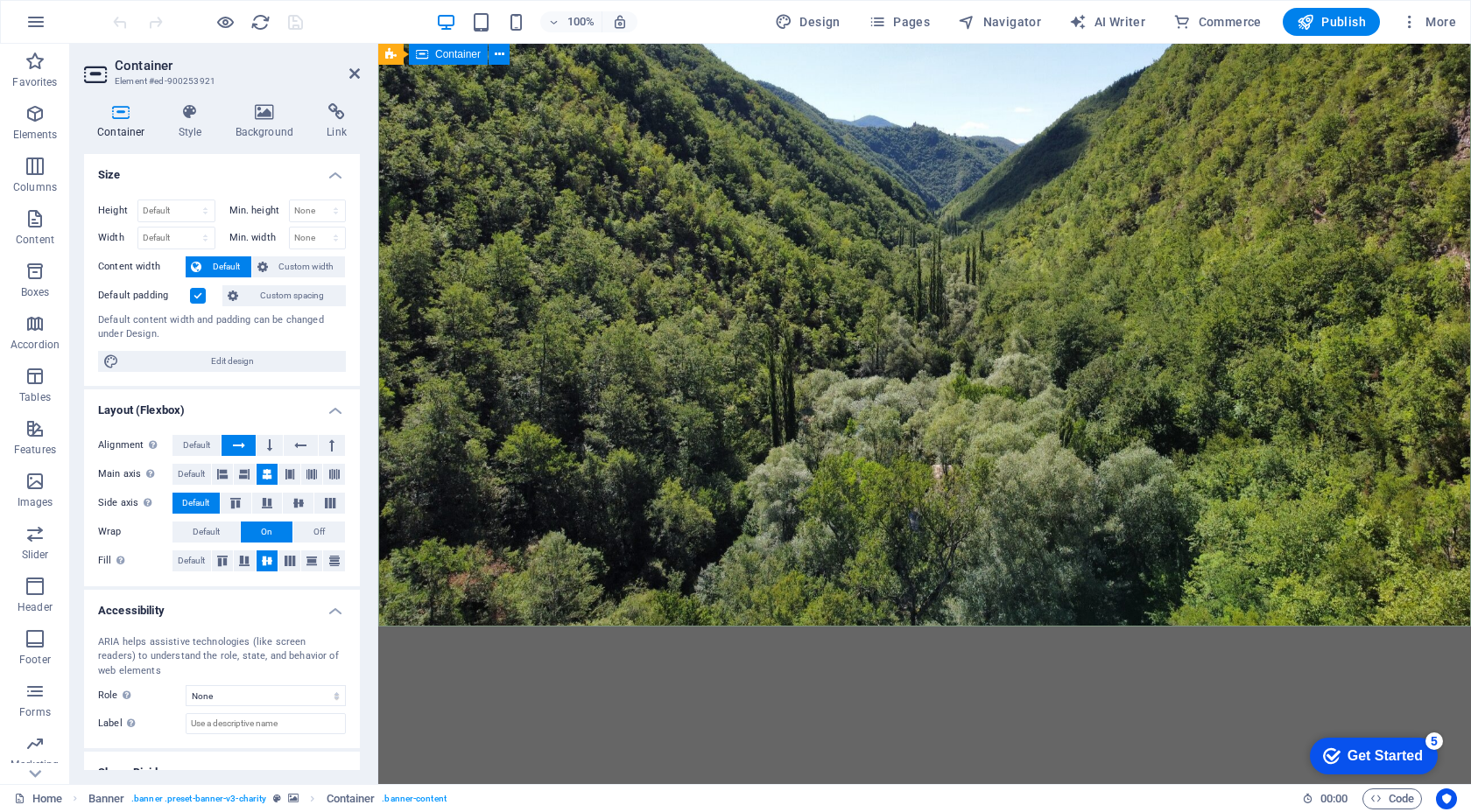
click at [604, 627] on div "Eko Etki Çevre dostu çözümler ve yenilikçi danışmanlık hizmetlerimizle iş dünya…" at bounding box center [923, 772] width 1092 height 292
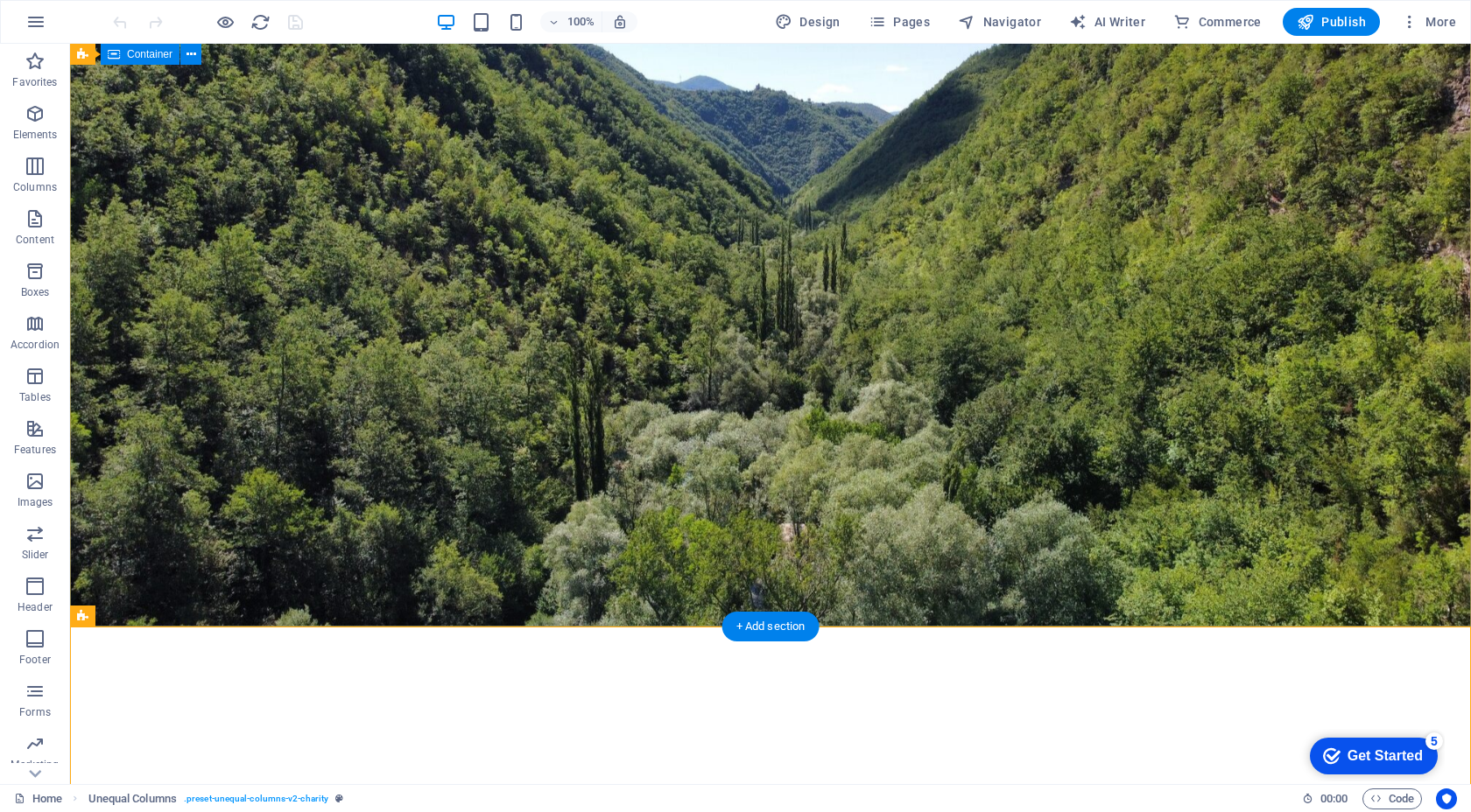
click at [724, 627] on div "Eko Etki Çevre dostu çözümler ve yenilikçi danışmanlık hizmetlerimizle iş dünya…" at bounding box center [770, 772] width 1401 height 292
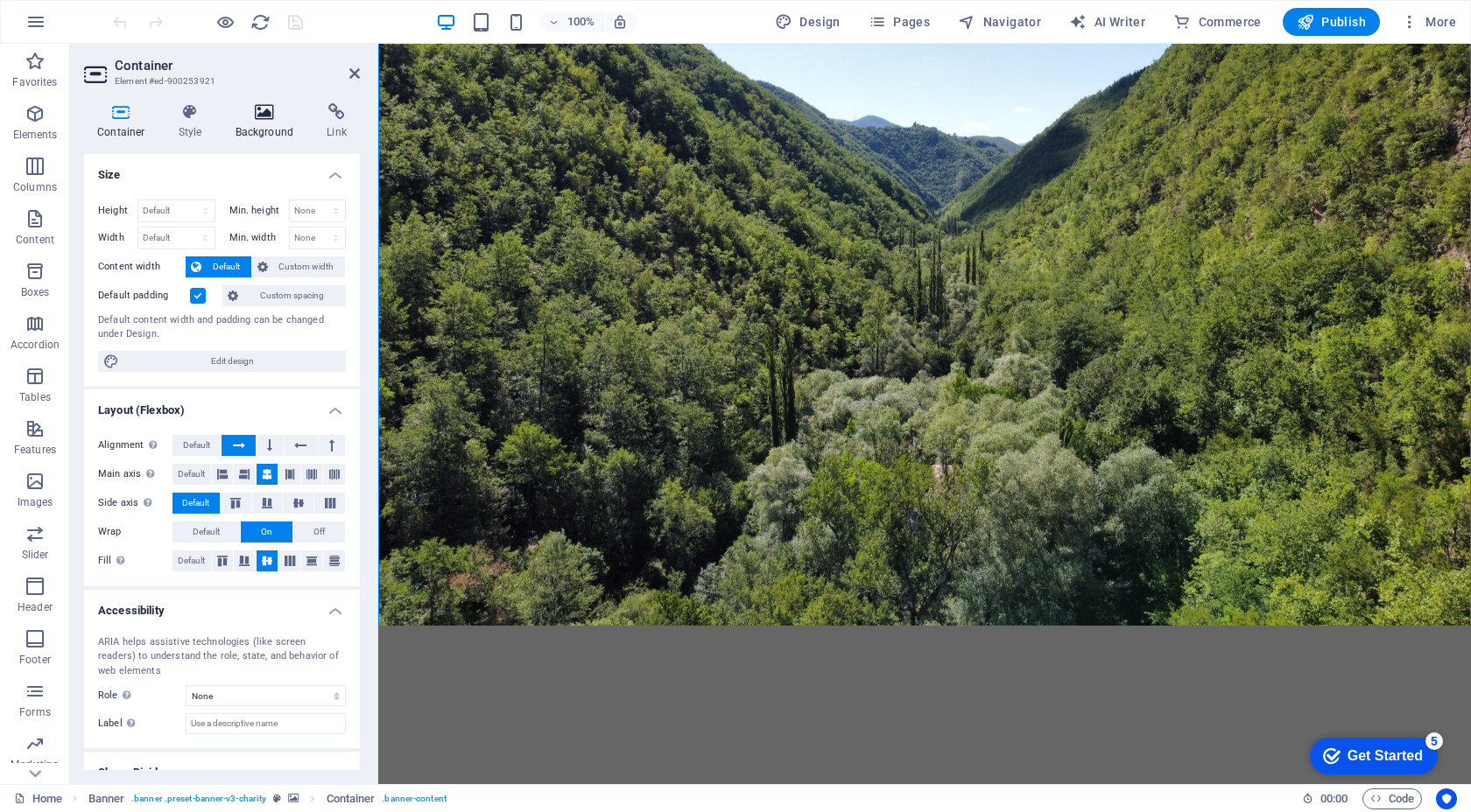
click at [258, 107] on icon at bounding box center [265, 112] width 85 height 18
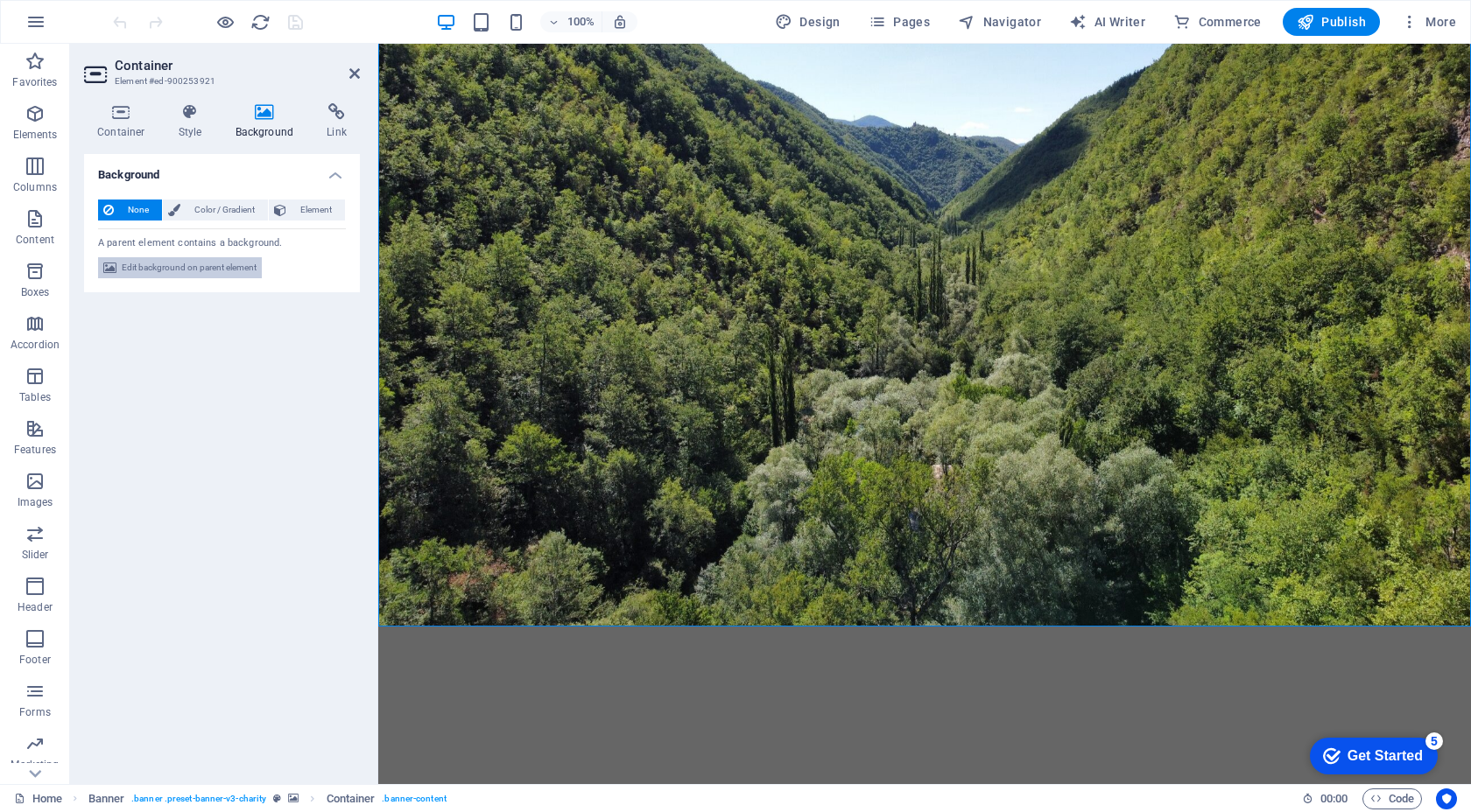
click at [216, 270] on span "Edit background on parent element" at bounding box center [189, 268] width 135 height 21
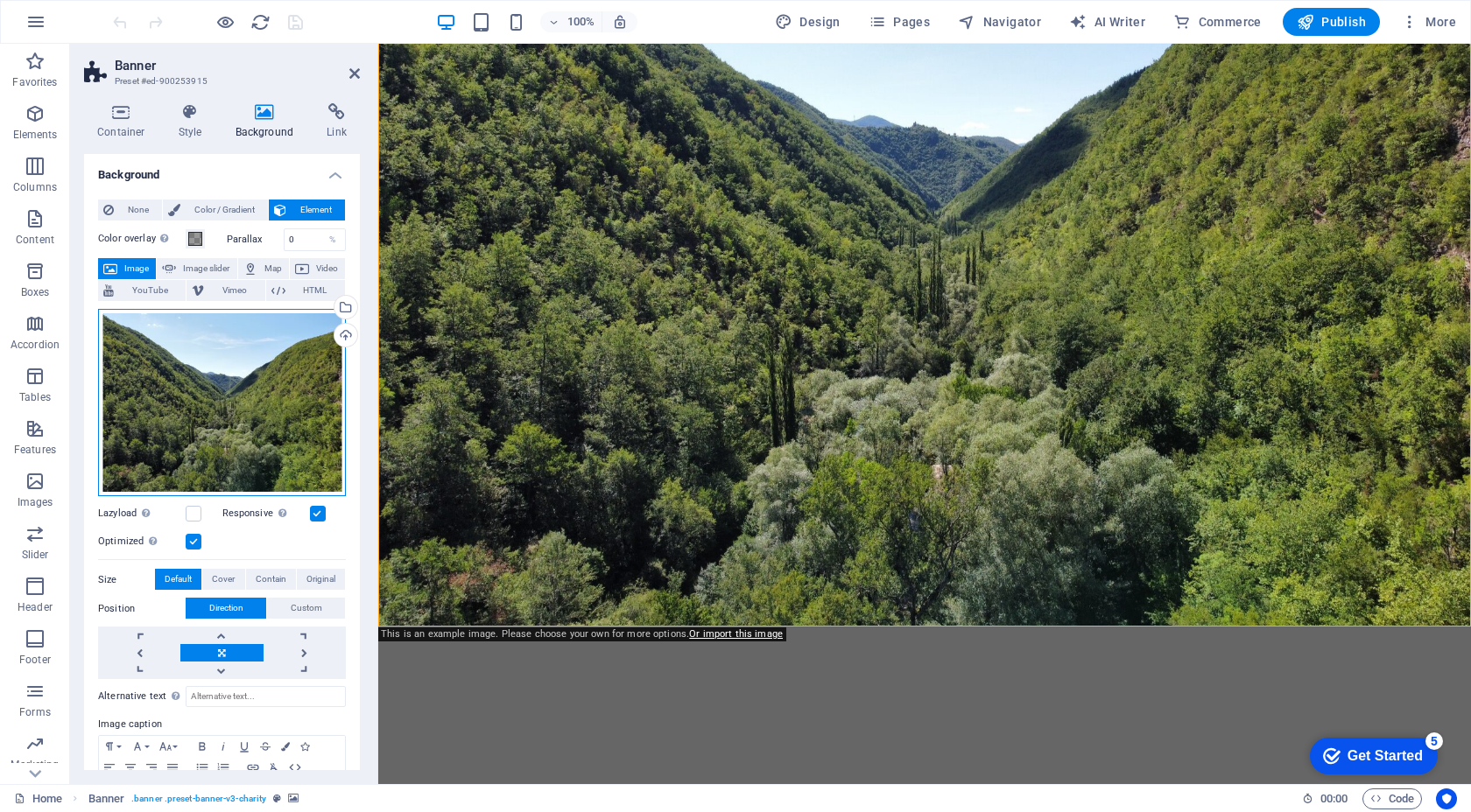
click at [250, 386] on div "Drag files here, click to choose files or select files from Files or our free s…" at bounding box center [222, 403] width 248 height 188
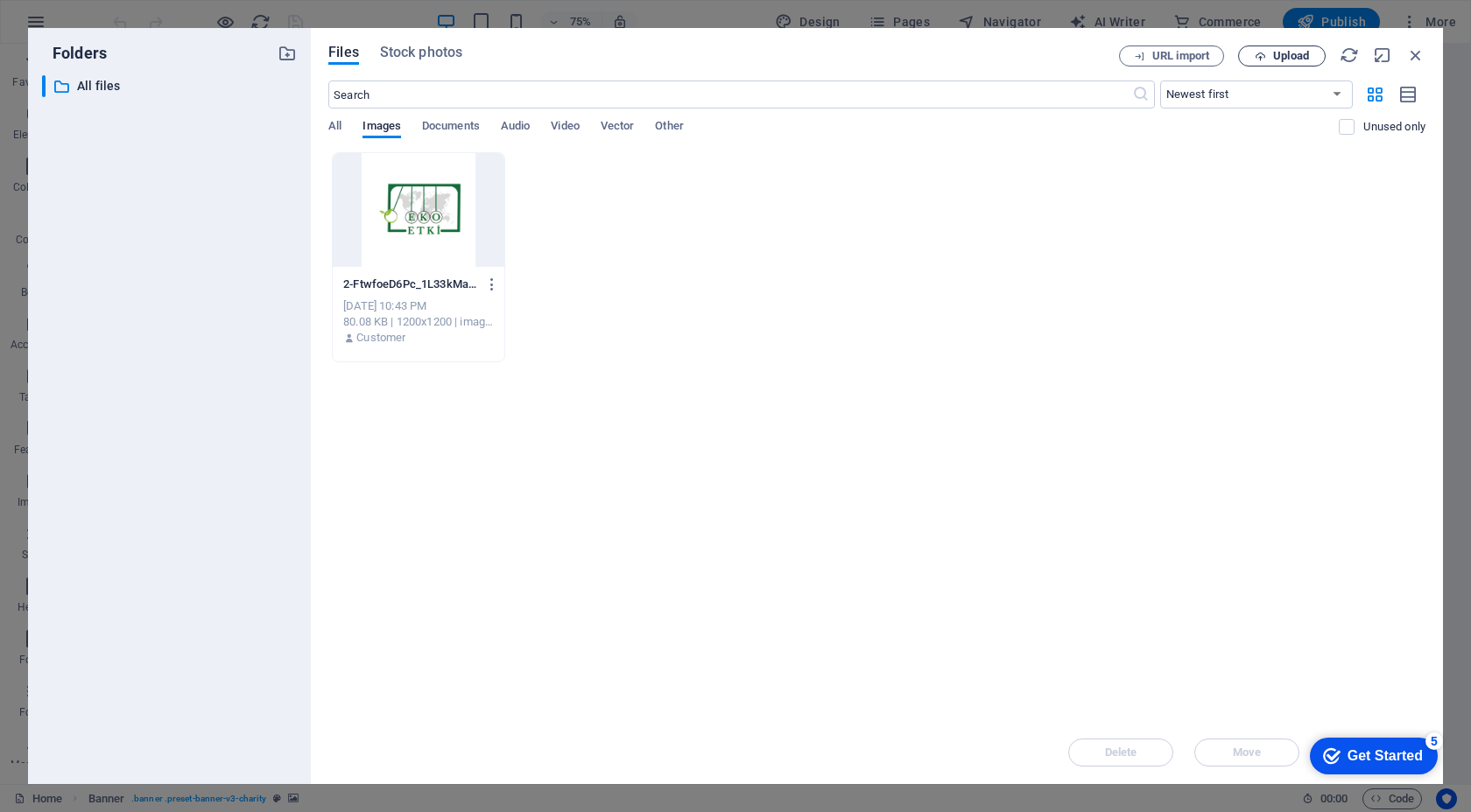
click at [1271, 55] on span "Upload" at bounding box center [1282, 57] width 72 height 12
click at [966, 455] on div "Drop files here to upload them instantly 2-FtwfoeD6Pc_1L33kMa1nqg.png 2-FtwfoeD…" at bounding box center [877, 436] width 1097 height 569
click at [1390, 720] on icon "button" at bounding box center [1393, 722] width 20 height 20
click at [335, 117] on div "​ Newest first Oldest first Name (A-Z) Name (Z-A) Size (0-9) Size (9-0) Resolut…" at bounding box center [877, 117] width 1097 height 72
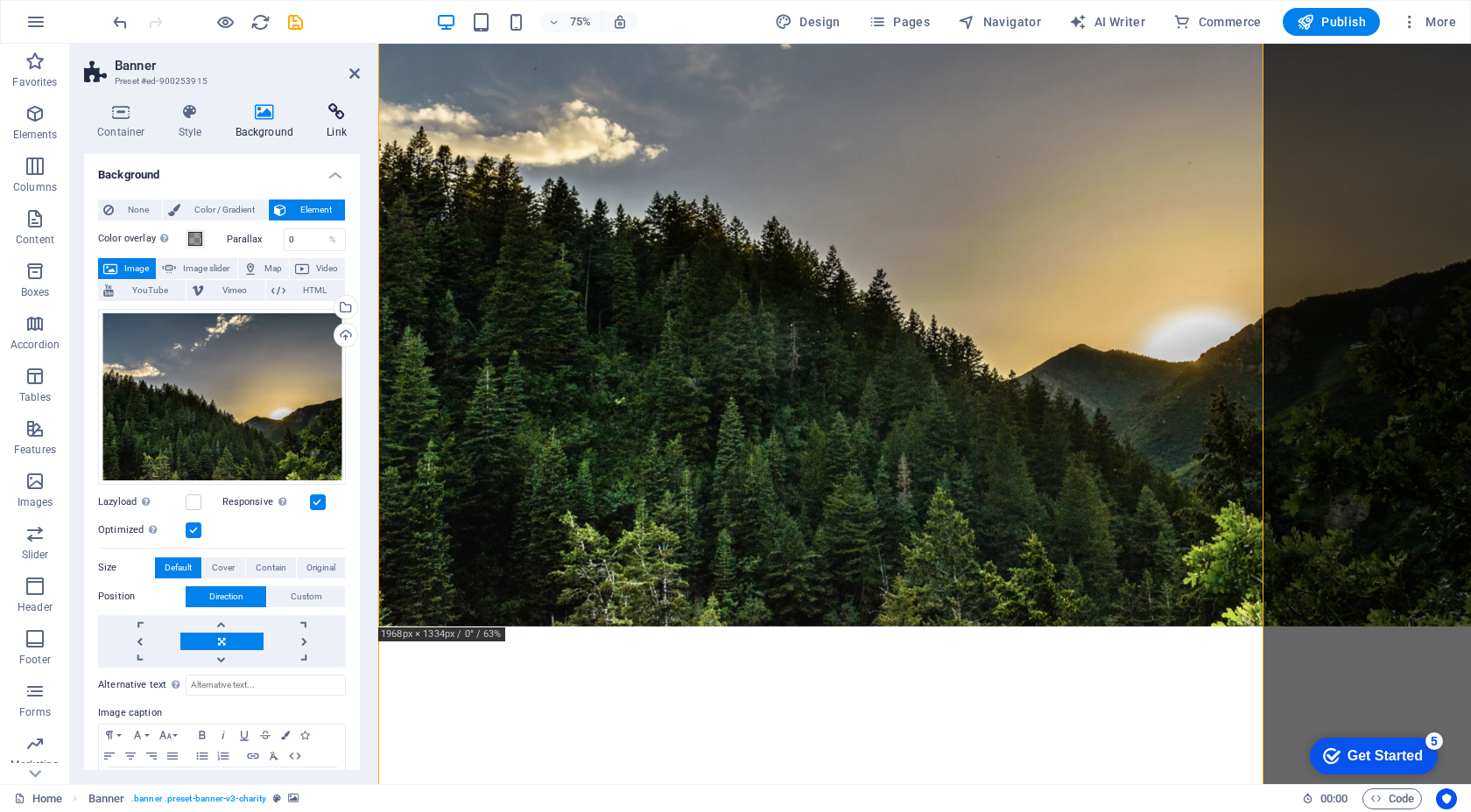
click at [335, 119] on icon at bounding box center [337, 112] width 47 height 18
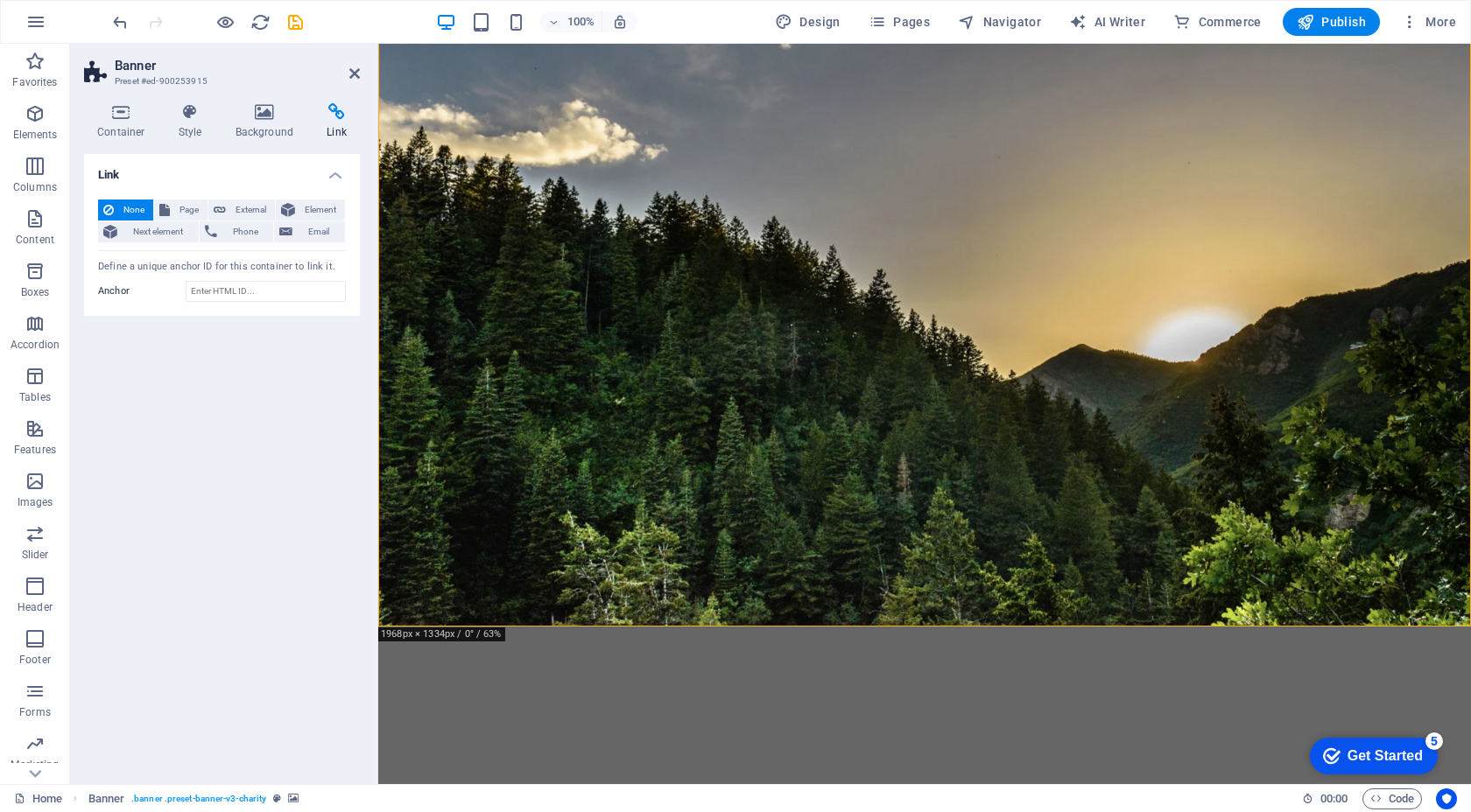
click at [367, 412] on div "Container Style Background Link Size Height 100 Default px rem % vh vw Min. hei…" at bounding box center [222, 436] width 304 height 695
click at [359, 439] on div "Link None Page External Element Next element Phone Email Page Home Legal Notice…" at bounding box center [222, 462] width 275 height 616
click at [271, 130] on h4 "Background" at bounding box center [268, 122] width 92 height 37
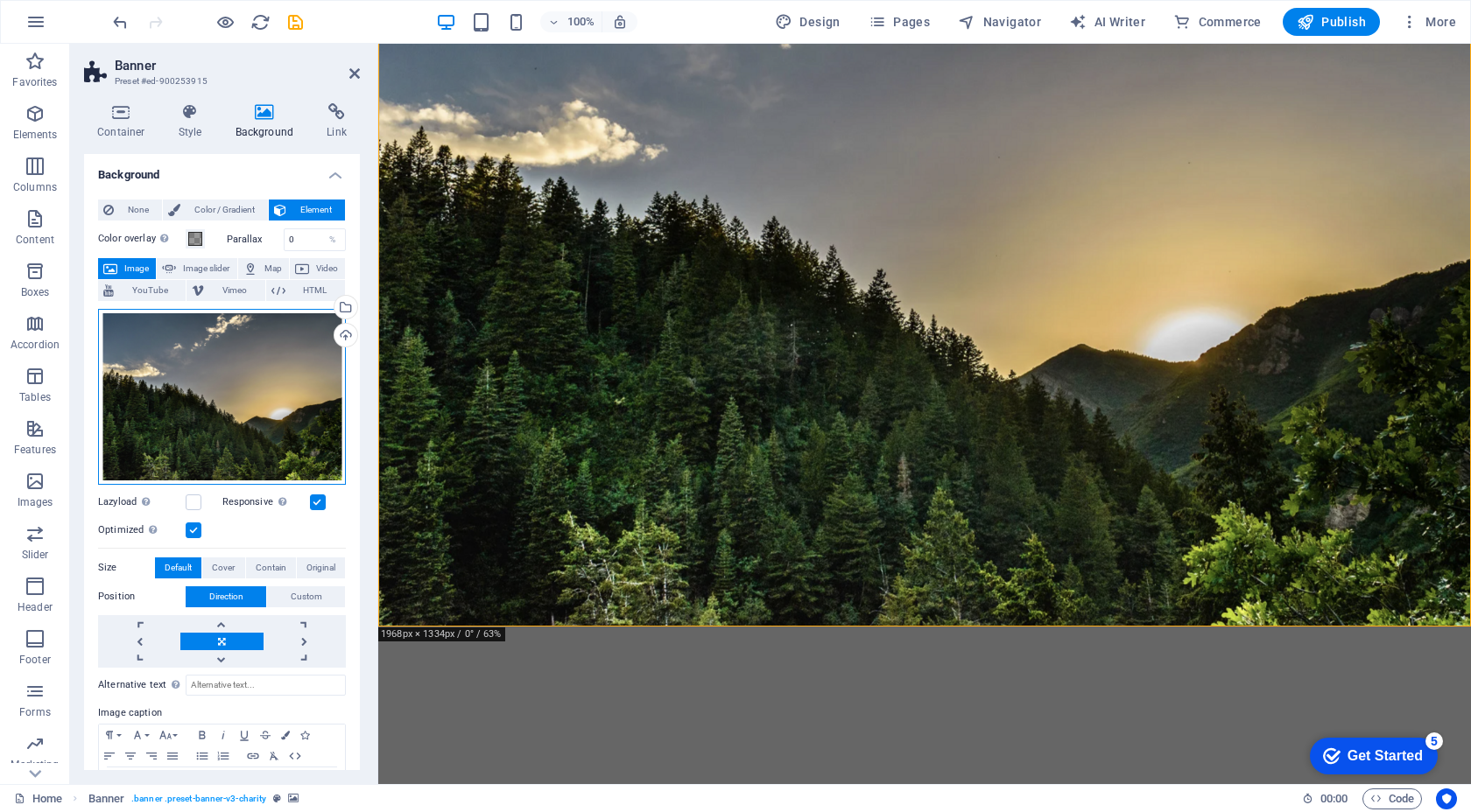
click at [286, 386] on div "Drag files here, click to choose files or select files from Files or our free s…" at bounding box center [222, 397] width 248 height 176
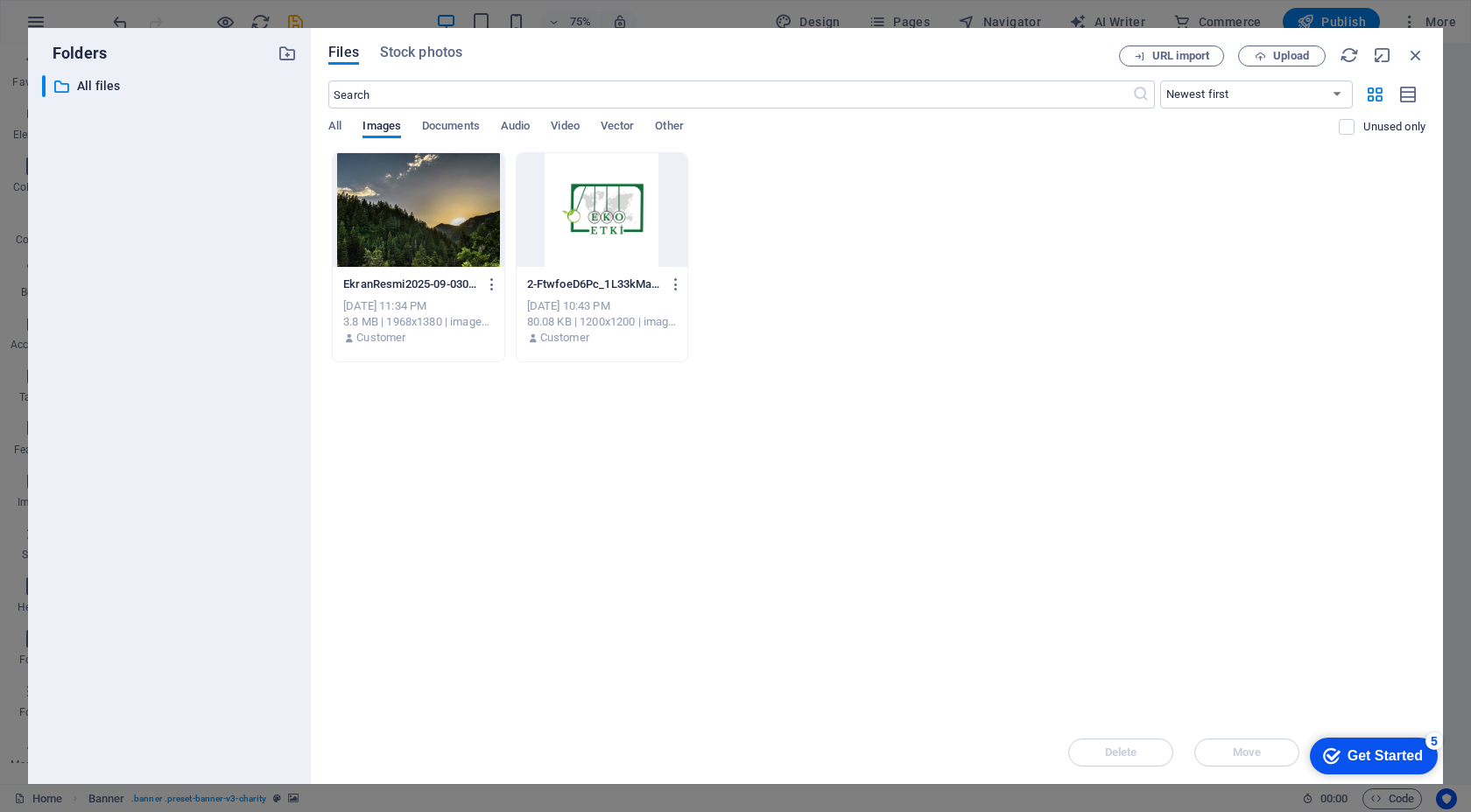
click at [408, 203] on div at bounding box center [418, 210] width 171 height 114
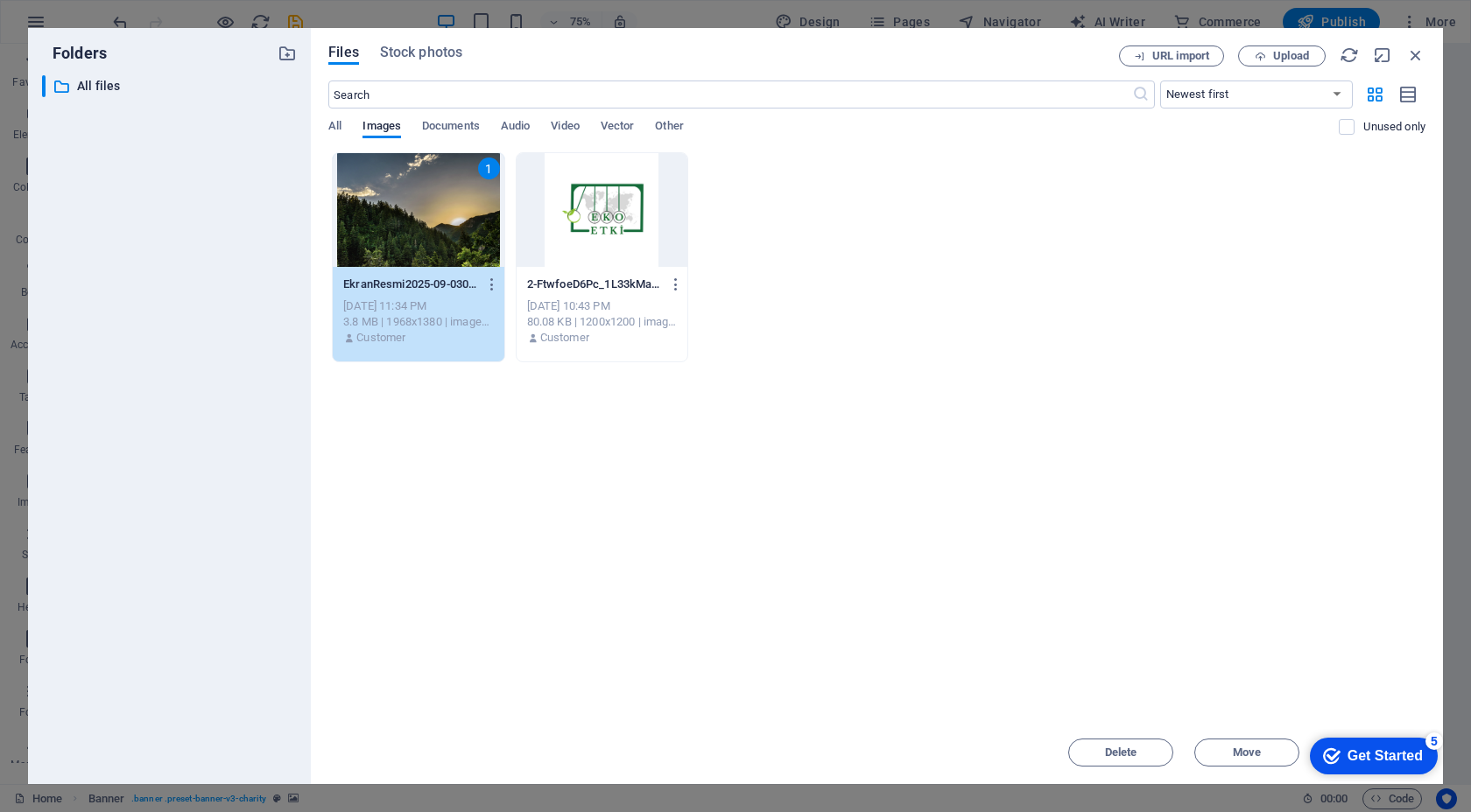
click at [1347, 762] on div "Get Started" at bounding box center [1384, 756] width 75 height 16
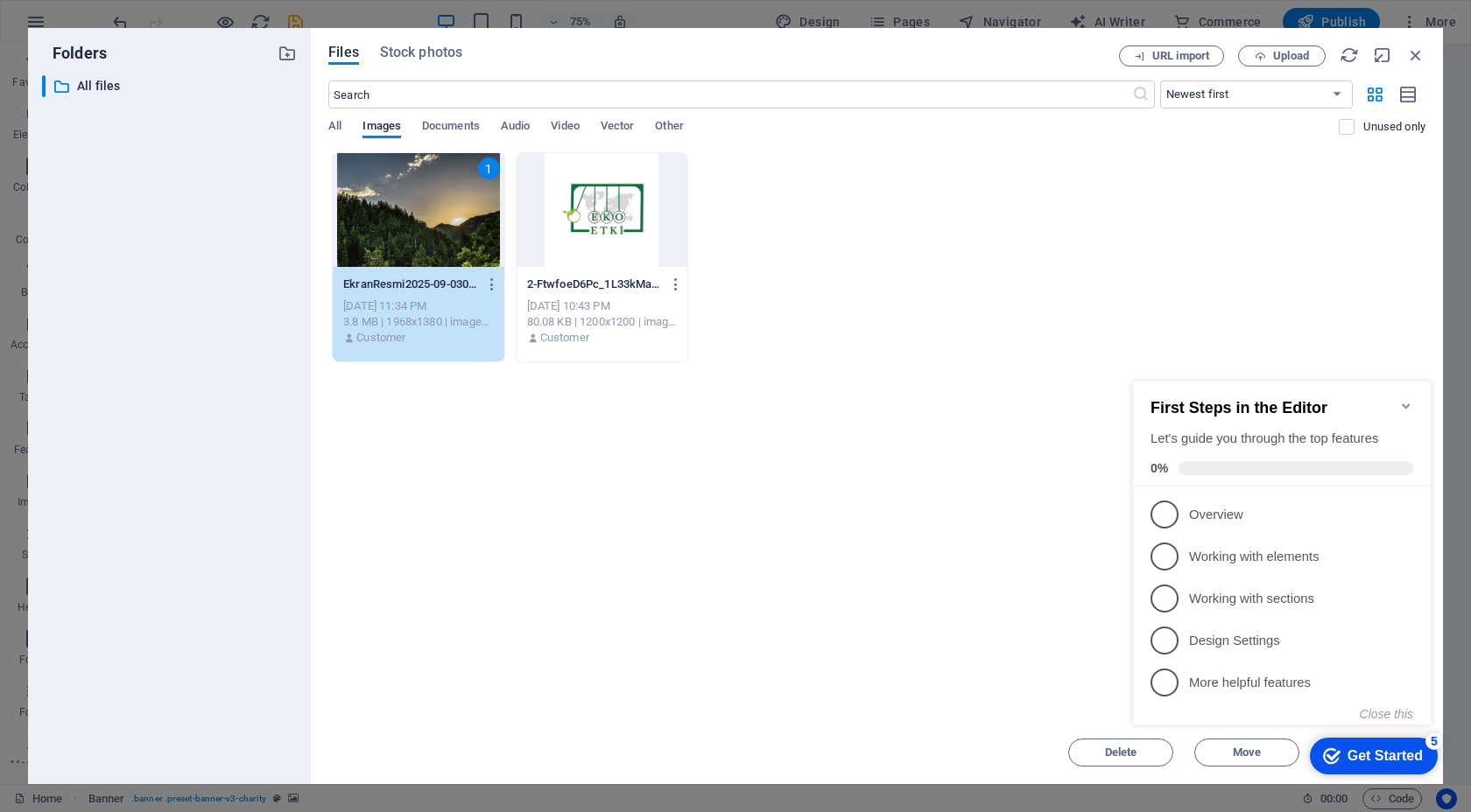
click div "checkmark Get Started 5 First Steps in the Editor Let's guide you through the t…"
click at [1408, 401] on icon "Minimize checklist" at bounding box center [1406, 406] width 14 height 14
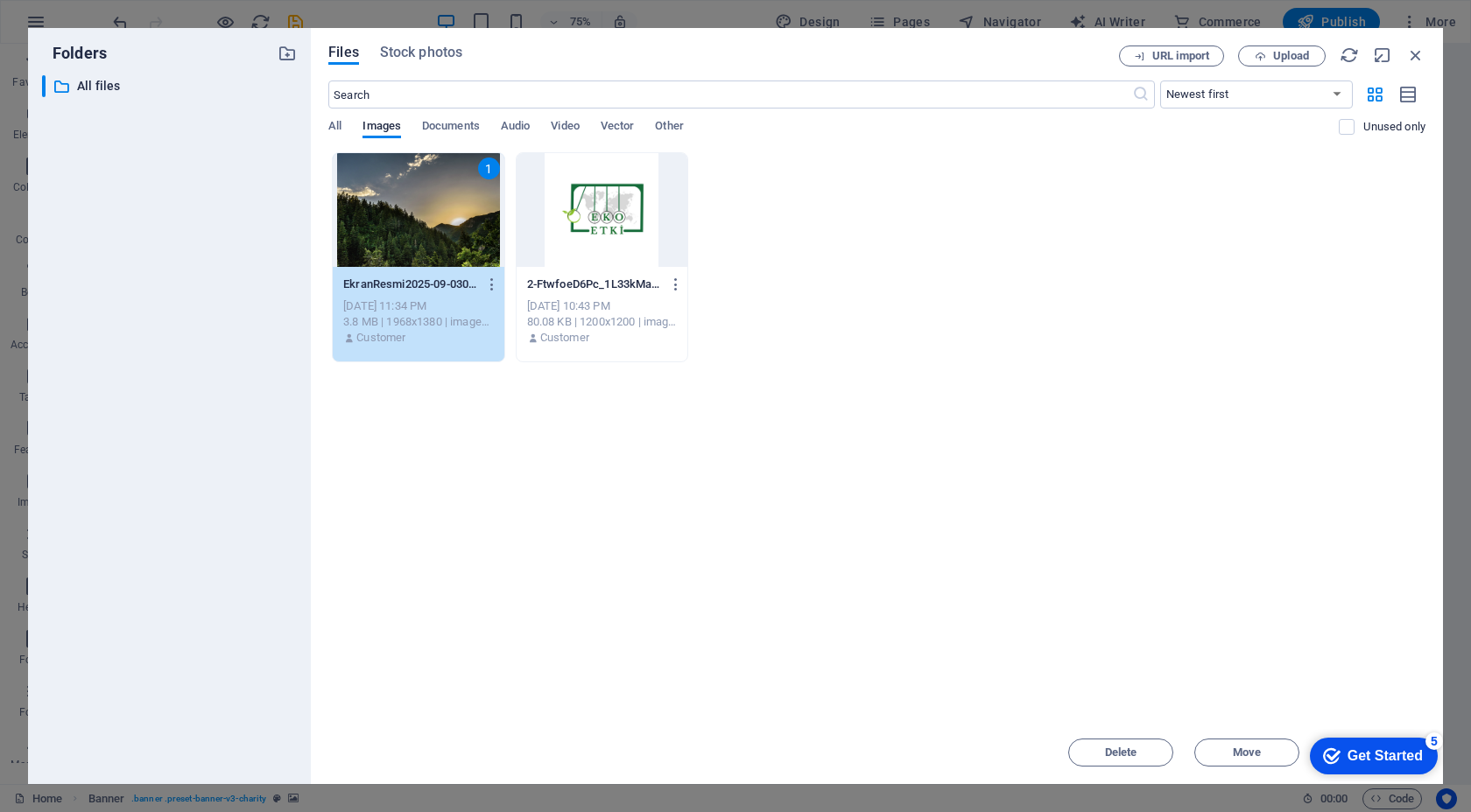
click at [456, 232] on div "1" at bounding box center [418, 210] width 171 height 114
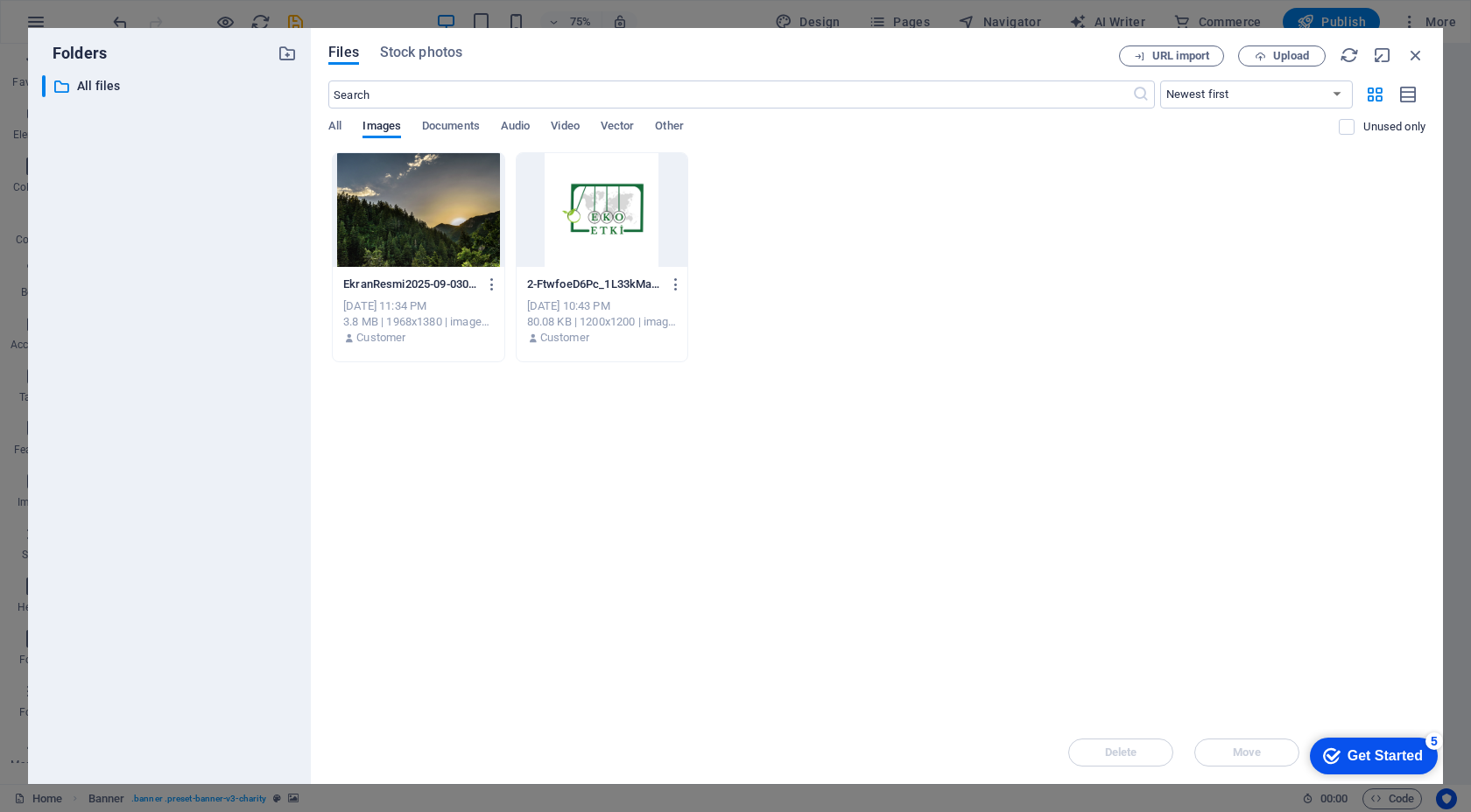
click at [456, 232] on div at bounding box center [418, 210] width 171 height 114
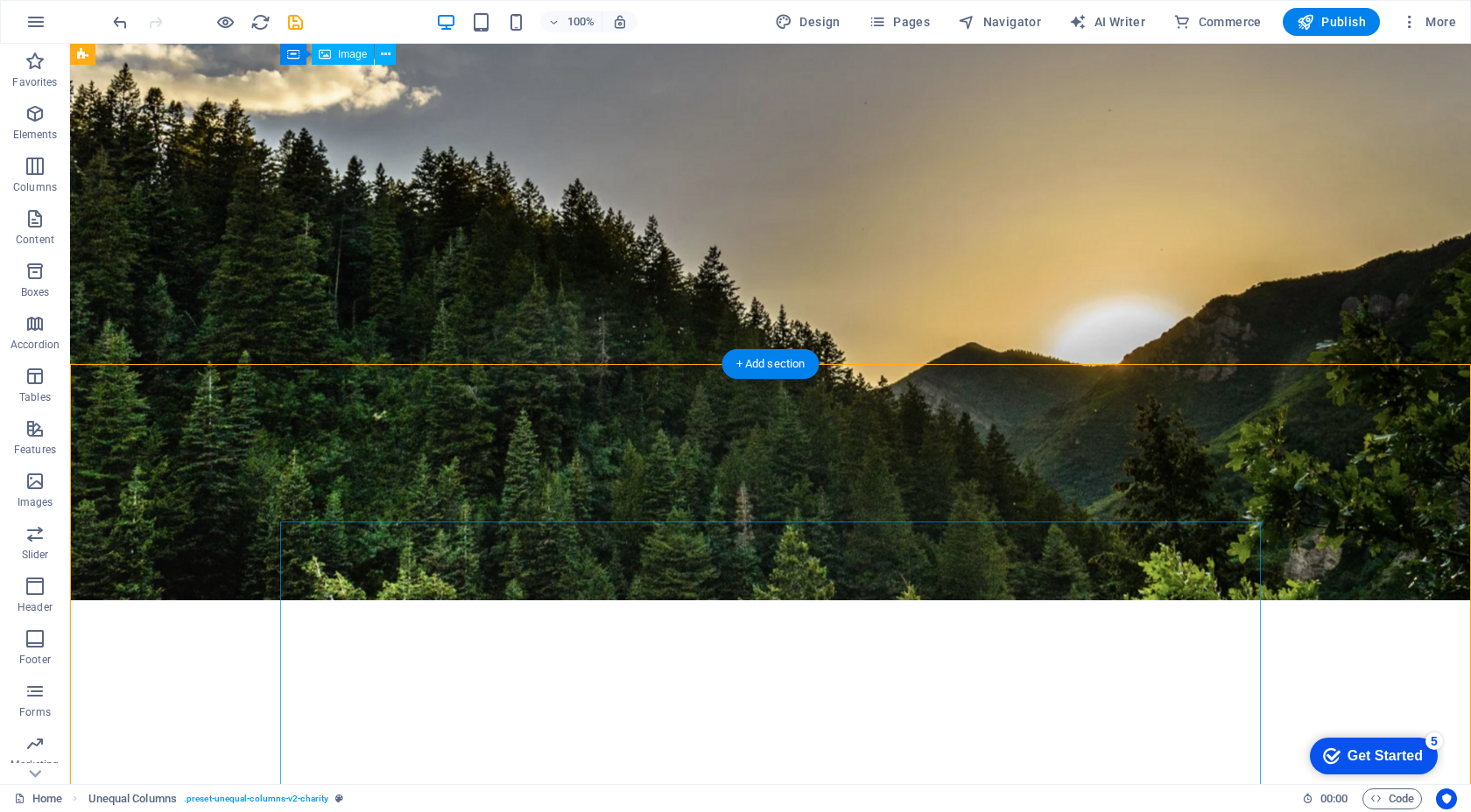
scroll to position [0, 0]
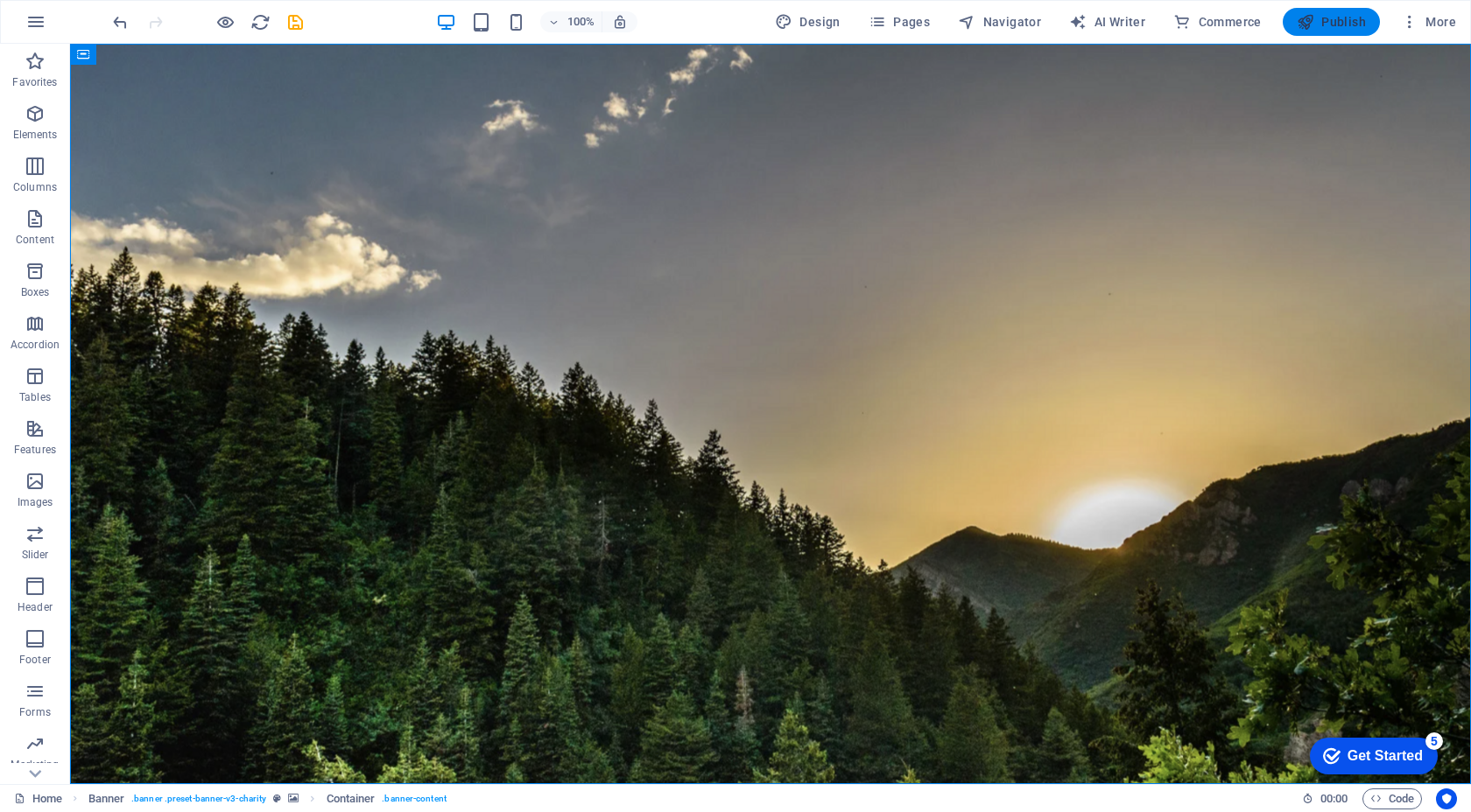
click at [1312, 27] on icon "button" at bounding box center [1305, 21] width 18 height 18
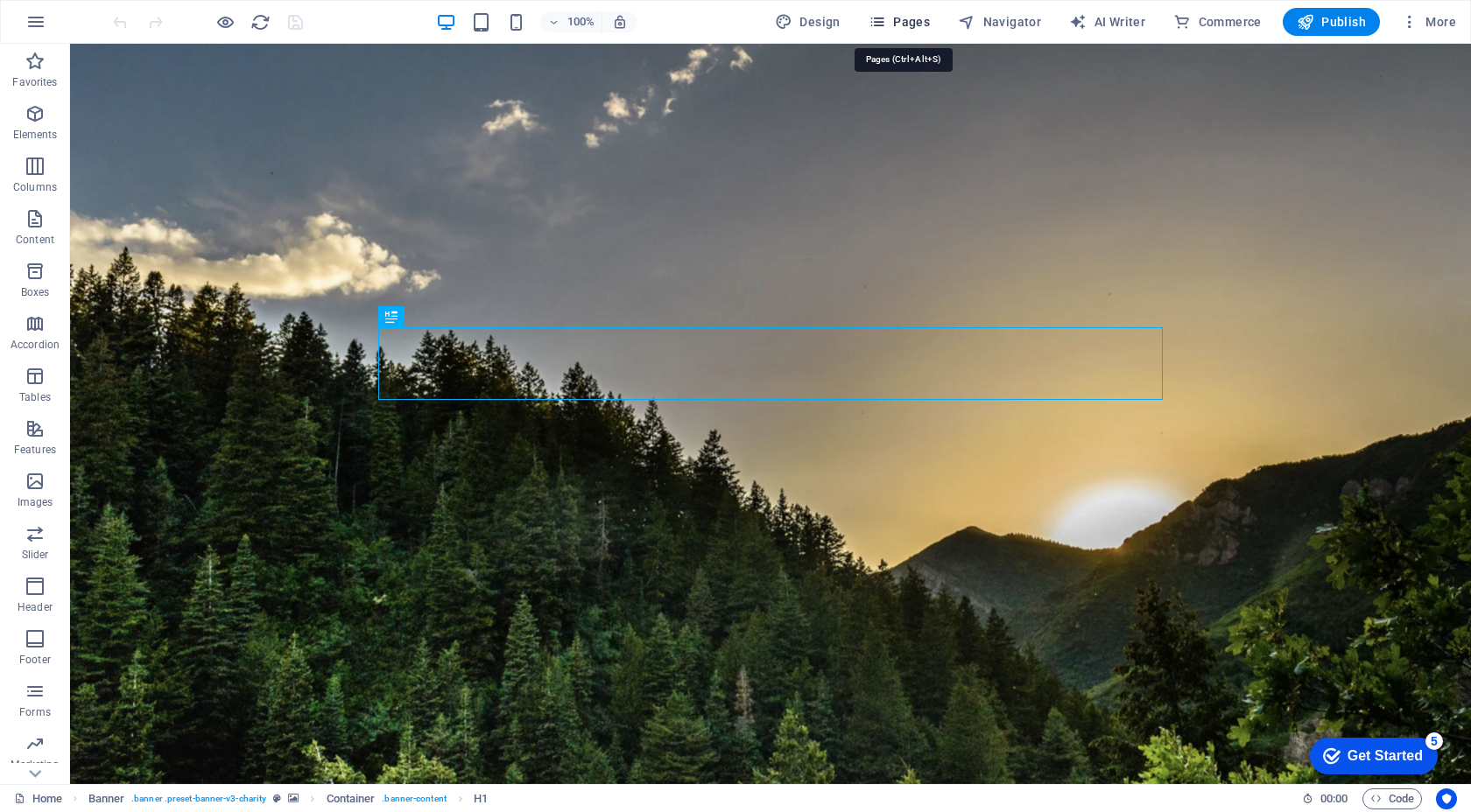
click at [896, 20] on span "Pages" at bounding box center [899, 21] width 61 height 18
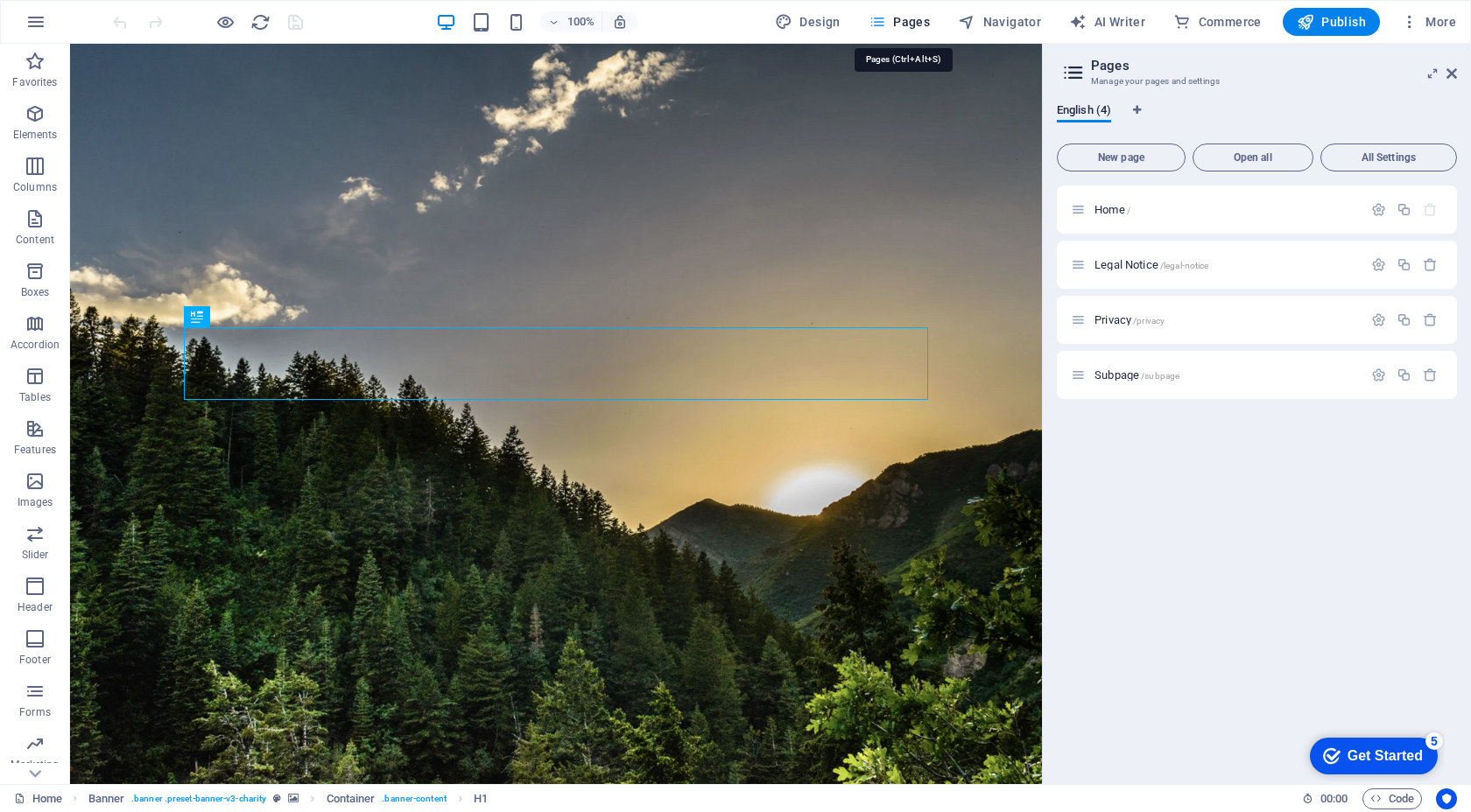
click at [896, 20] on span "Pages" at bounding box center [899, 21] width 61 height 18
click at [1420, 17] on span "More" at bounding box center [1428, 21] width 55 height 18
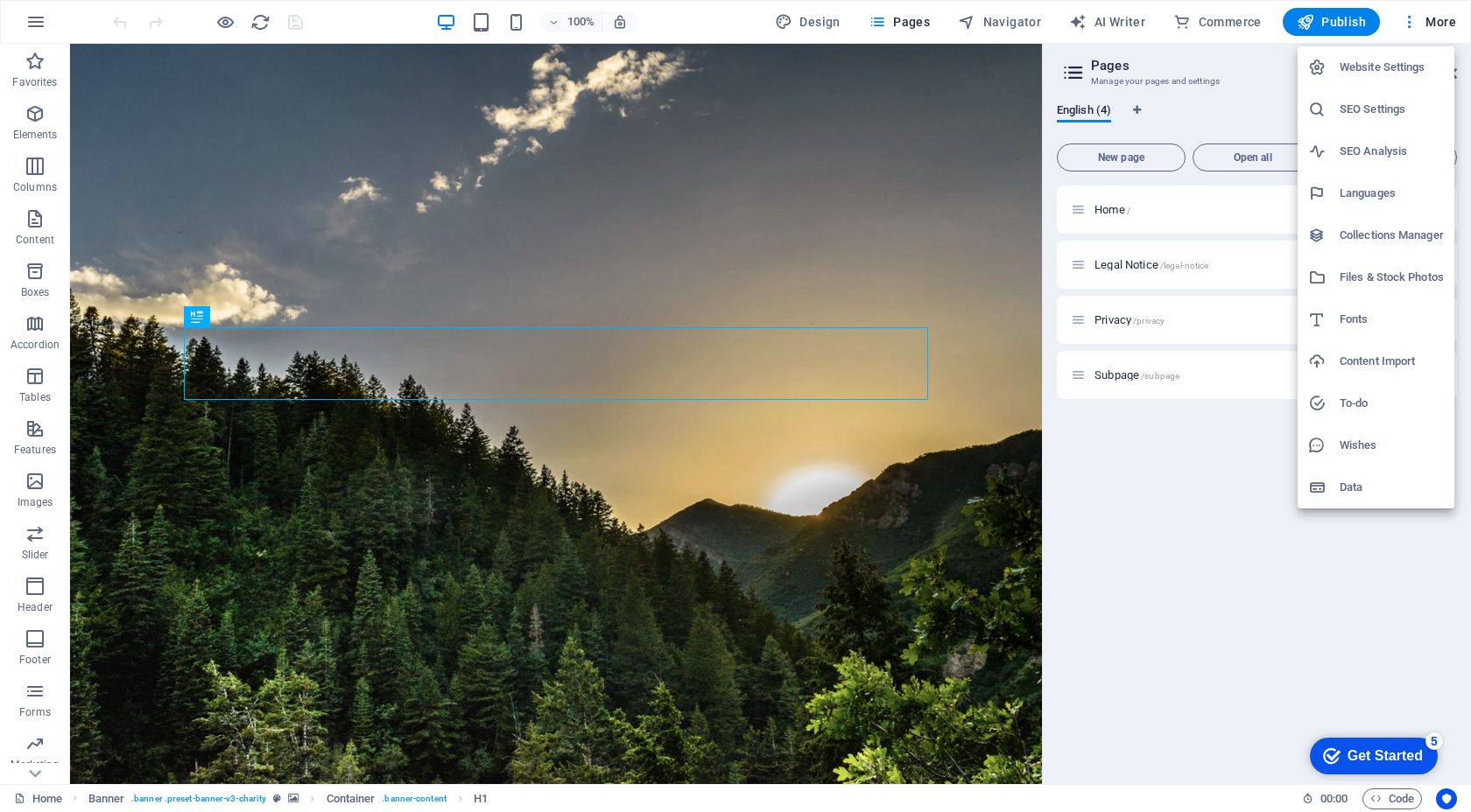
click at [1004, 175] on div at bounding box center [735, 406] width 1471 height 812
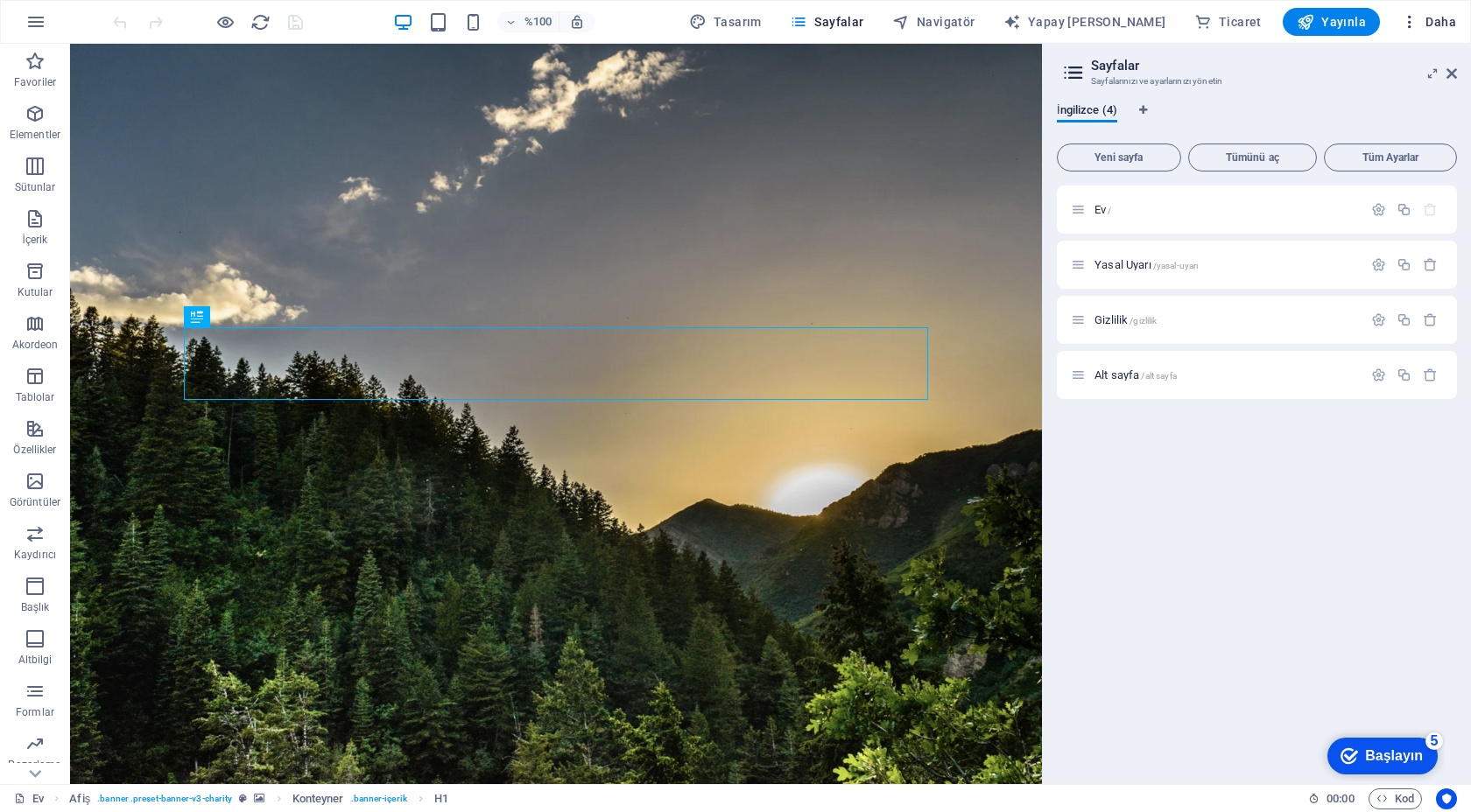
click at [1410, 27] on icon "button" at bounding box center [1410, 21] width 18 height 18
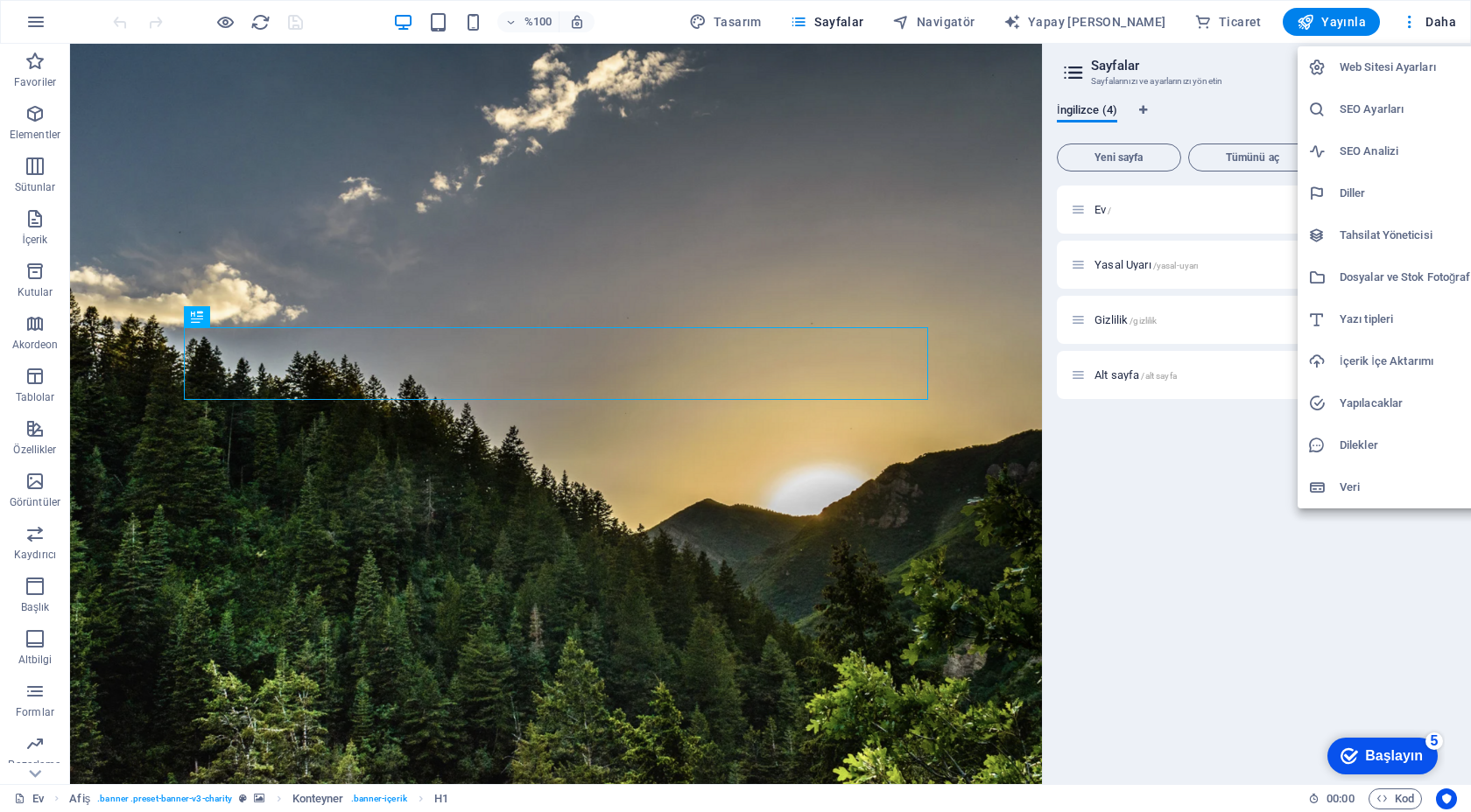
click at [1376, 243] on h6 "Tahsilat Yöneticisi" at bounding box center [1411, 235] width 144 height 21
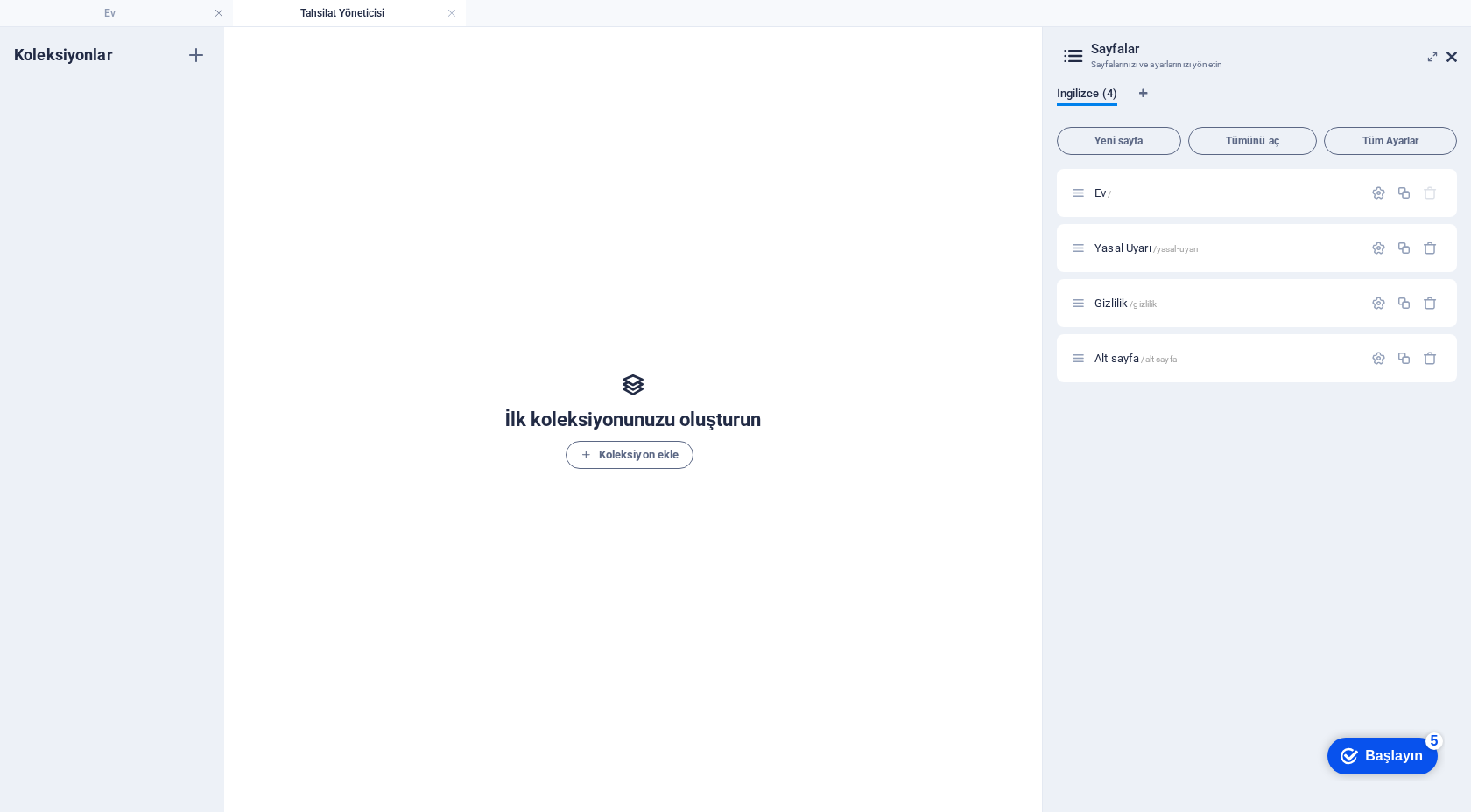
click at [1451, 60] on icon at bounding box center [1451, 57] width 11 height 14
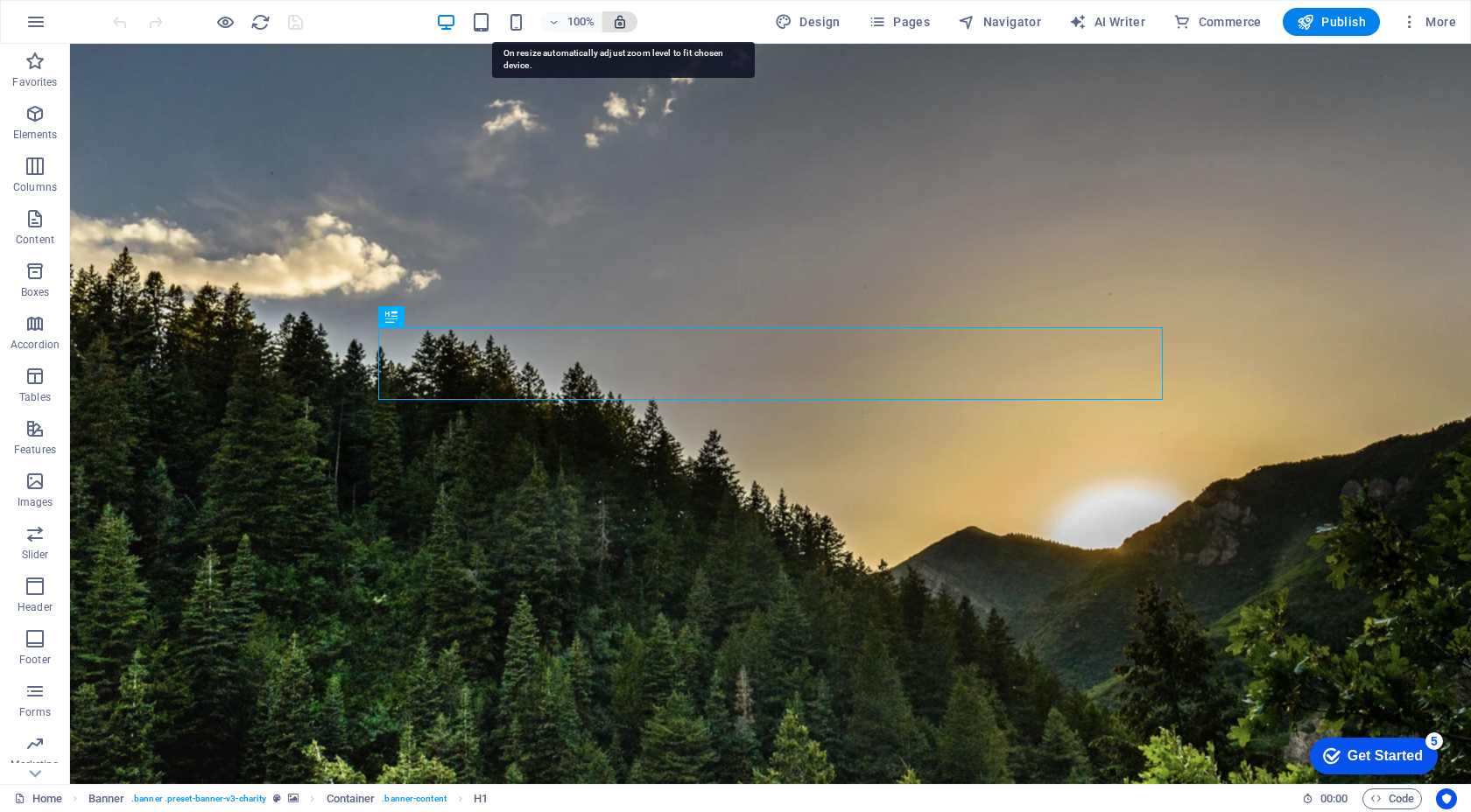
click at [618, 22] on icon "button" at bounding box center [620, 21] width 16 height 16
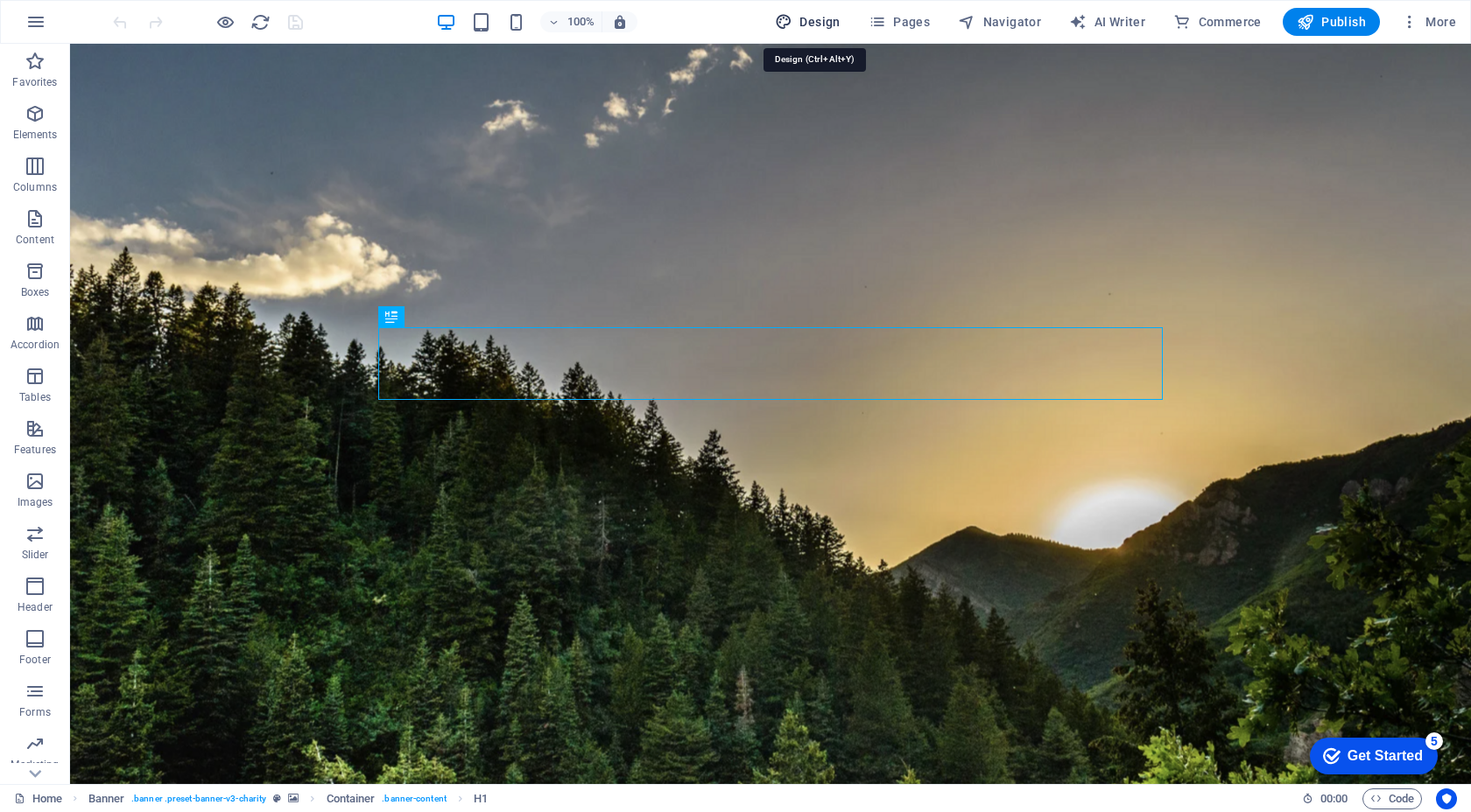
click at [818, 23] on span "Design" at bounding box center [807, 21] width 65 height 18
select select "px"
select select "300"
select select "px"
select select "rem"
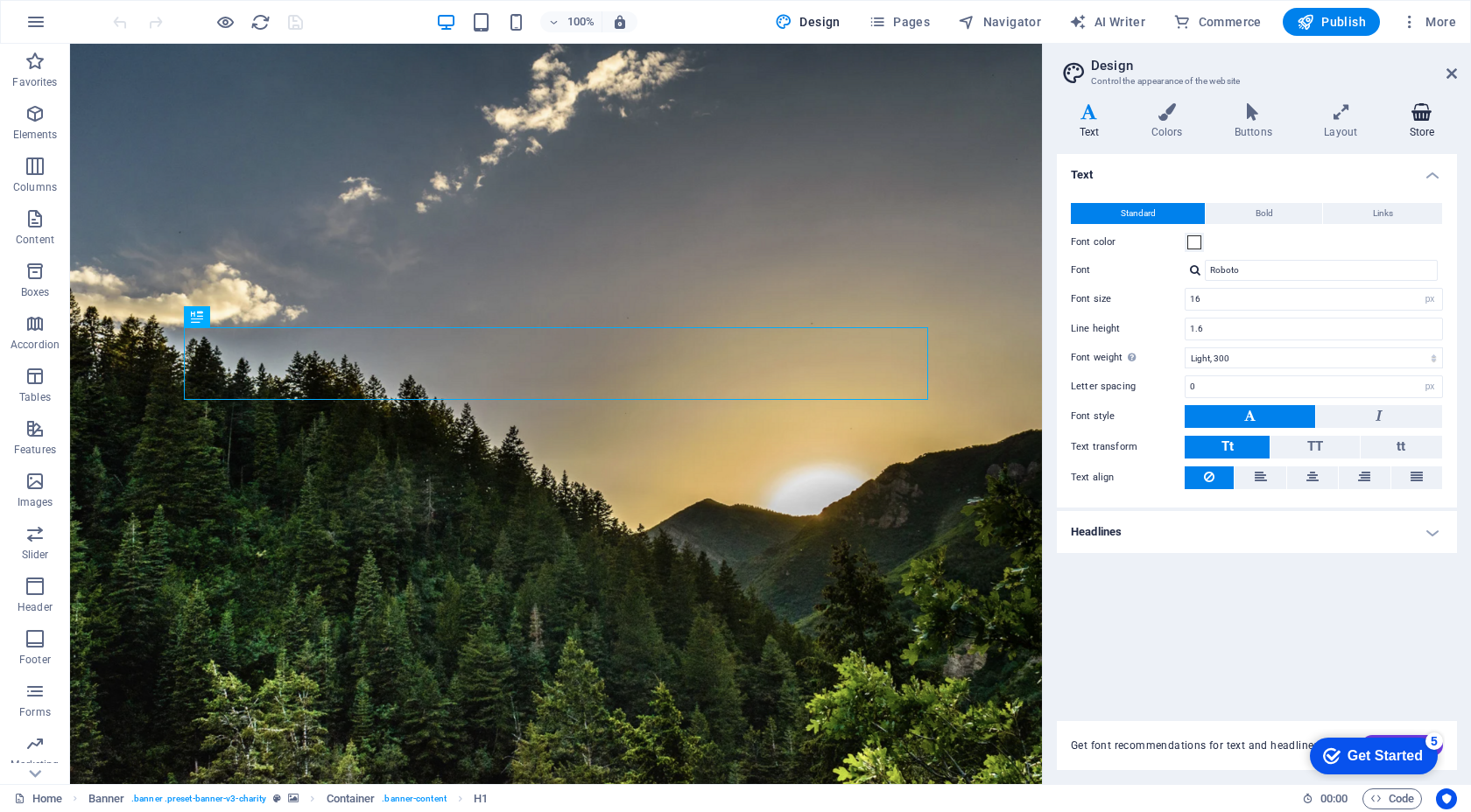
click at [1420, 115] on icon at bounding box center [1422, 112] width 70 height 18
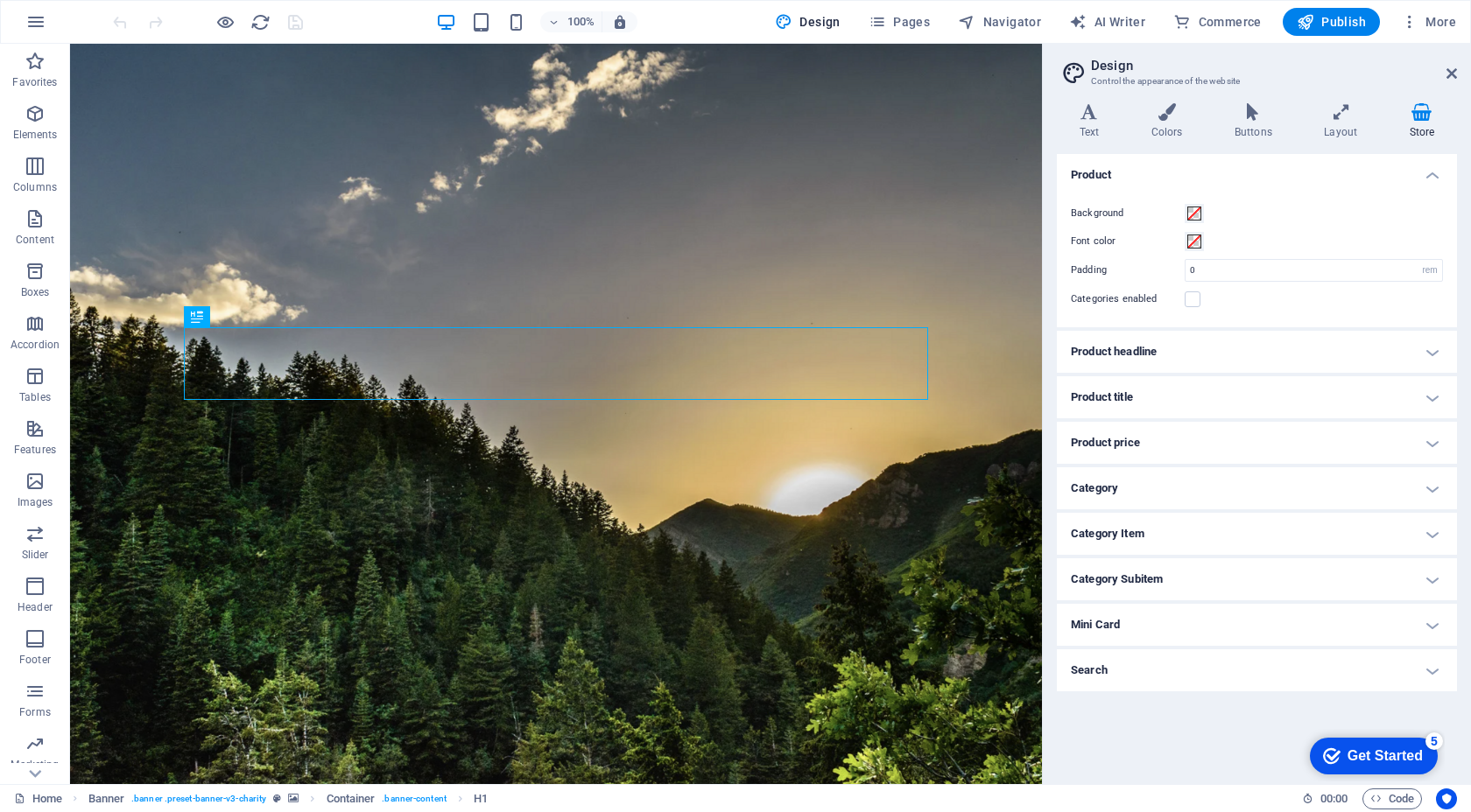
click at [1213, 356] on h4 "Product headline" at bounding box center [1256, 351] width 400 height 42
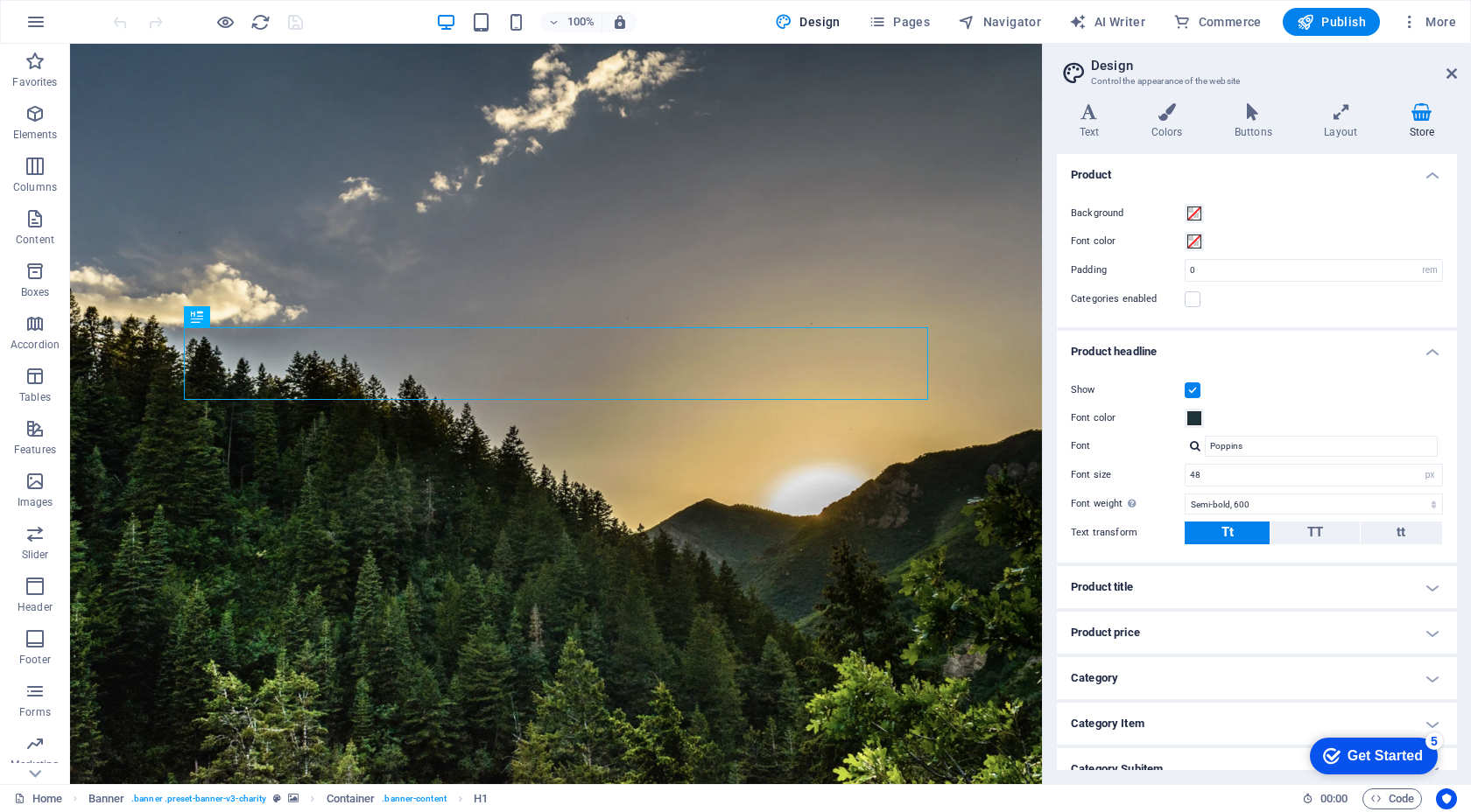
click at [1213, 356] on h4 "Product headline" at bounding box center [1256, 346] width 400 height 31
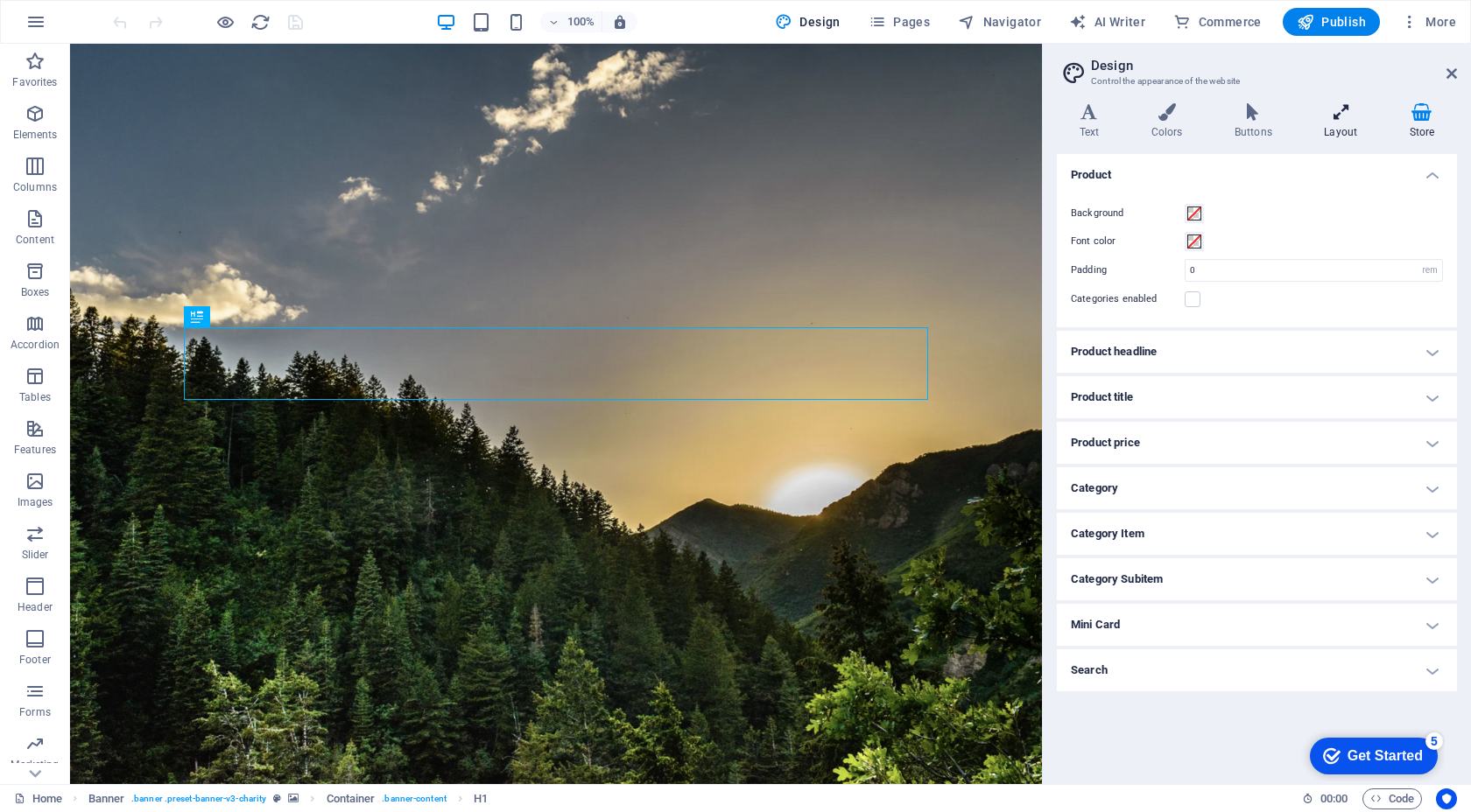
click at [1343, 121] on h4 "Layout" at bounding box center [1344, 122] width 85 height 37
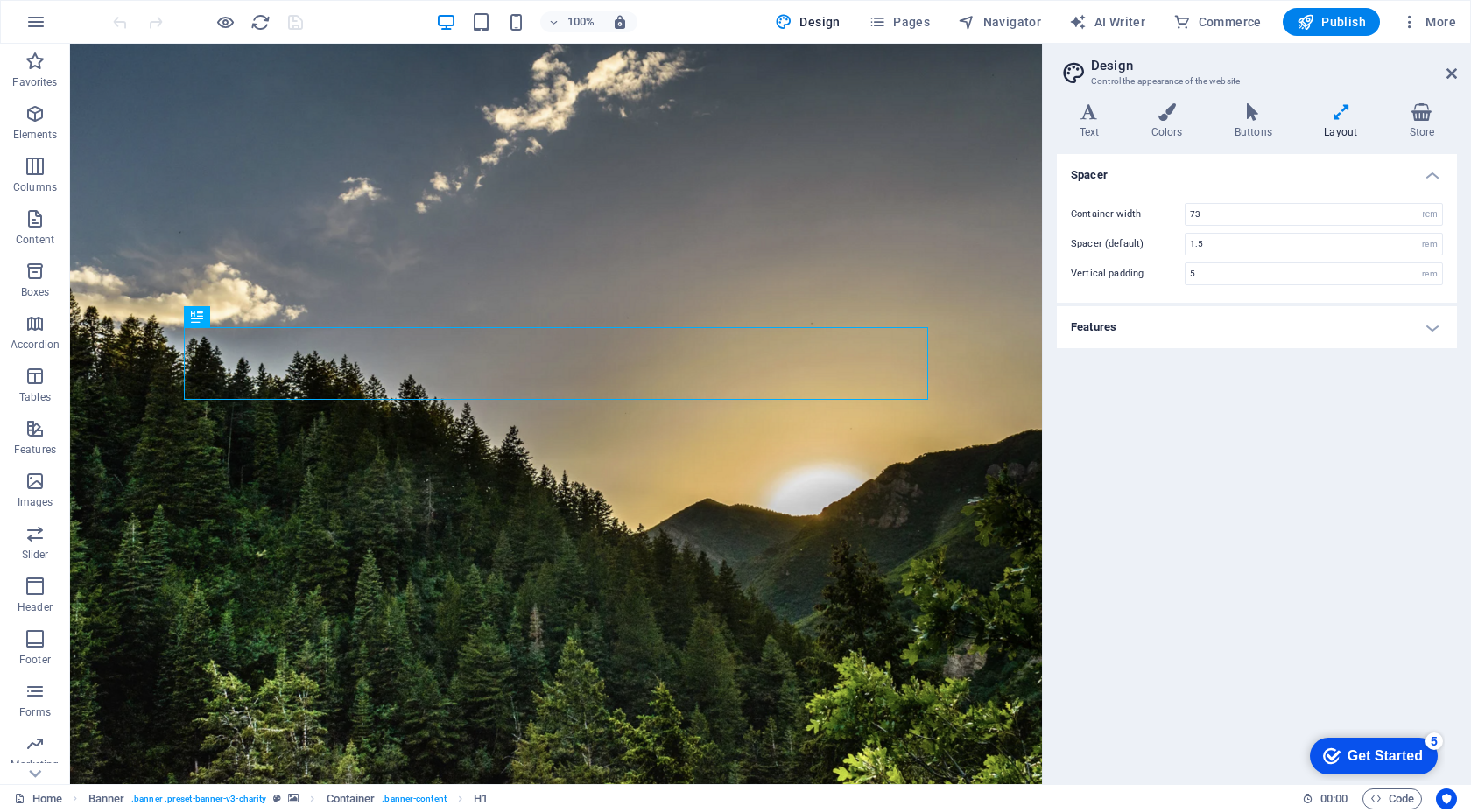
click at [1343, 121] on h4 "Layout" at bounding box center [1344, 122] width 85 height 37
click at [1087, 125] on h4 "Text" at bounding box center [1092, 122] width 72 height 37
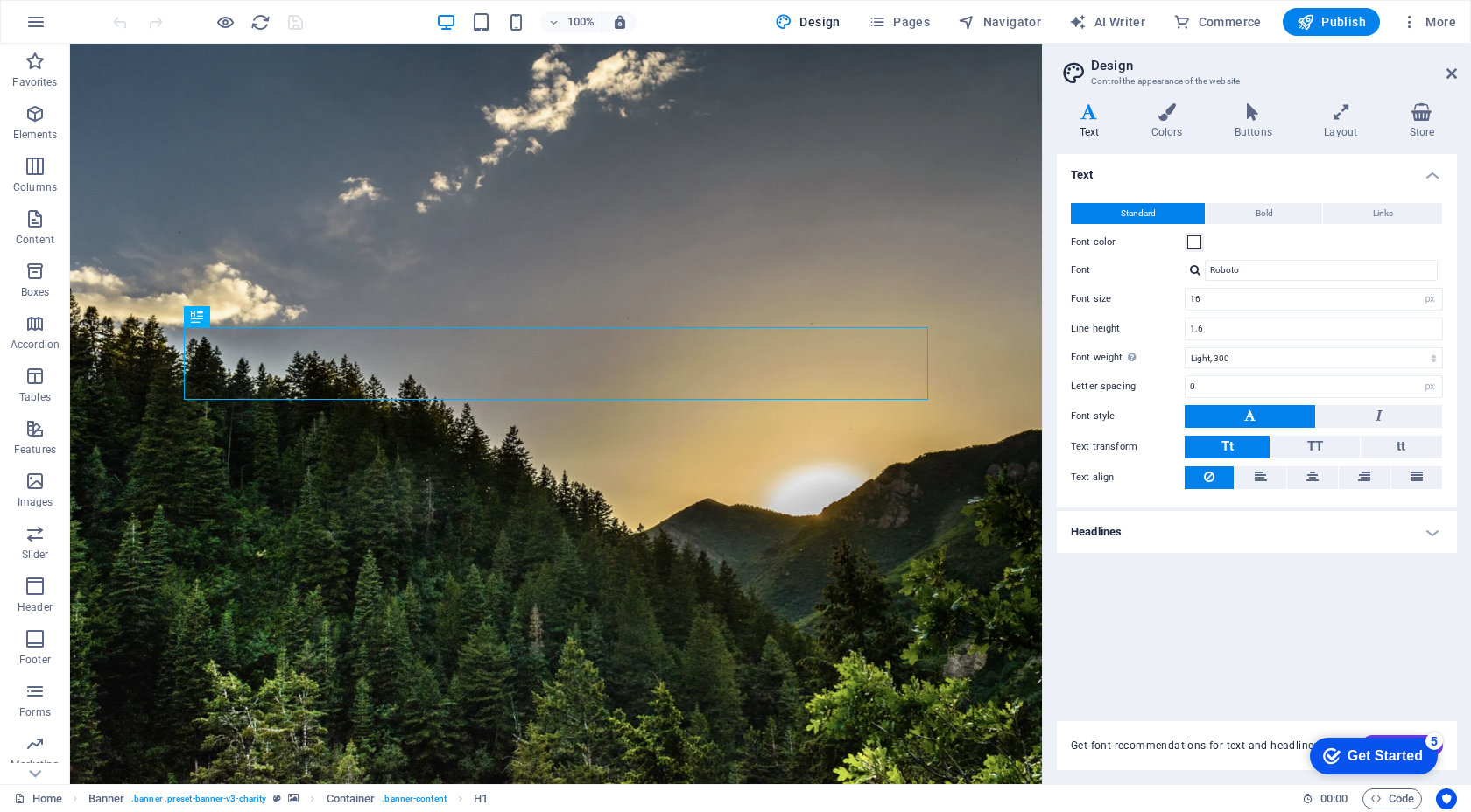
click at [1457, 68] on aside "Design Control the appearance of the website Variants Text Colors Buttons Layou…" at bounding box center [1255, 414] width 429 height 741
click at [1446, 73] on icon at bounding box center [1451, 73] width 11 height 14
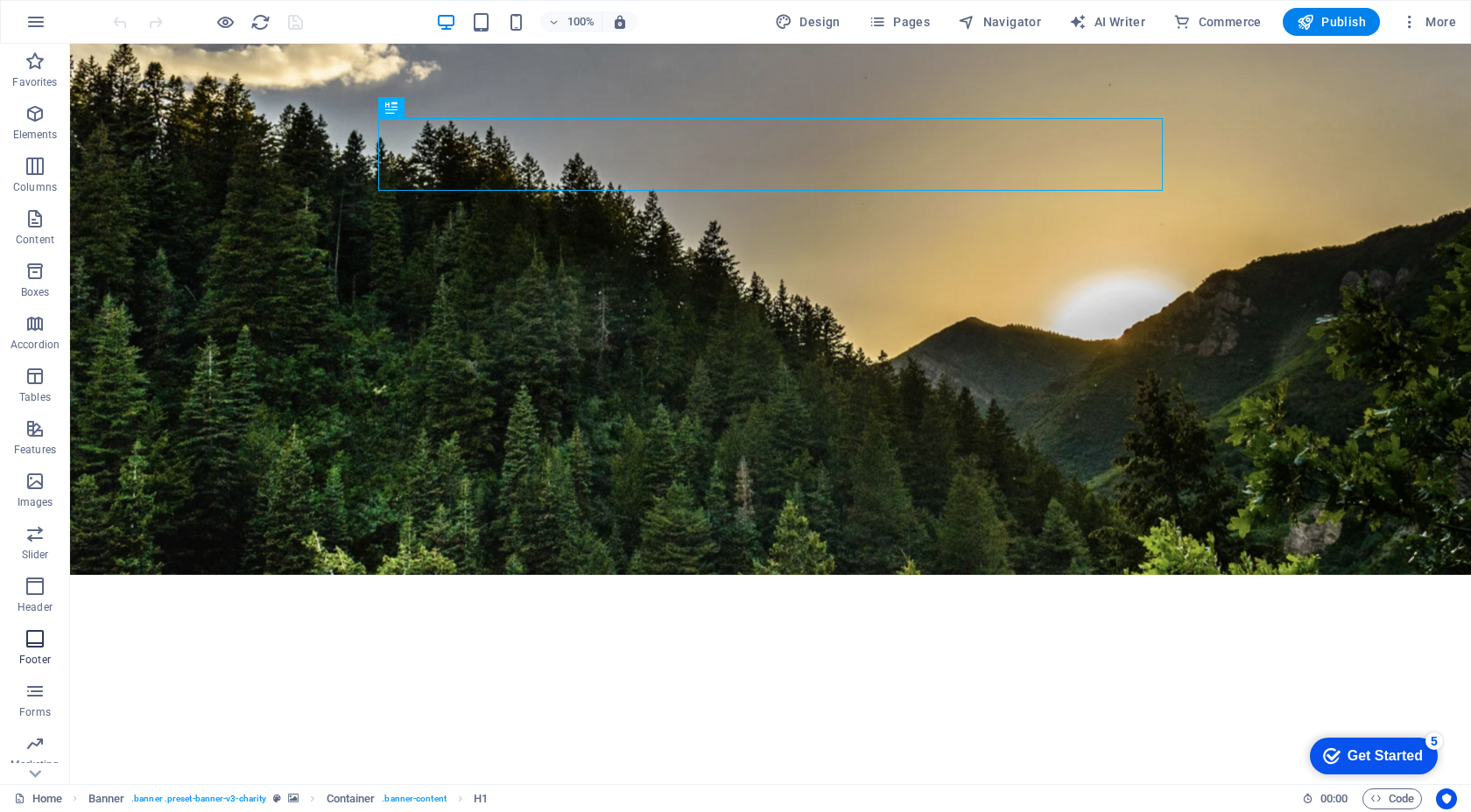
scroll to position [100, 0]
click at [36, 444] on icon "button" at bounding box center [35, 434] width 21 height 21
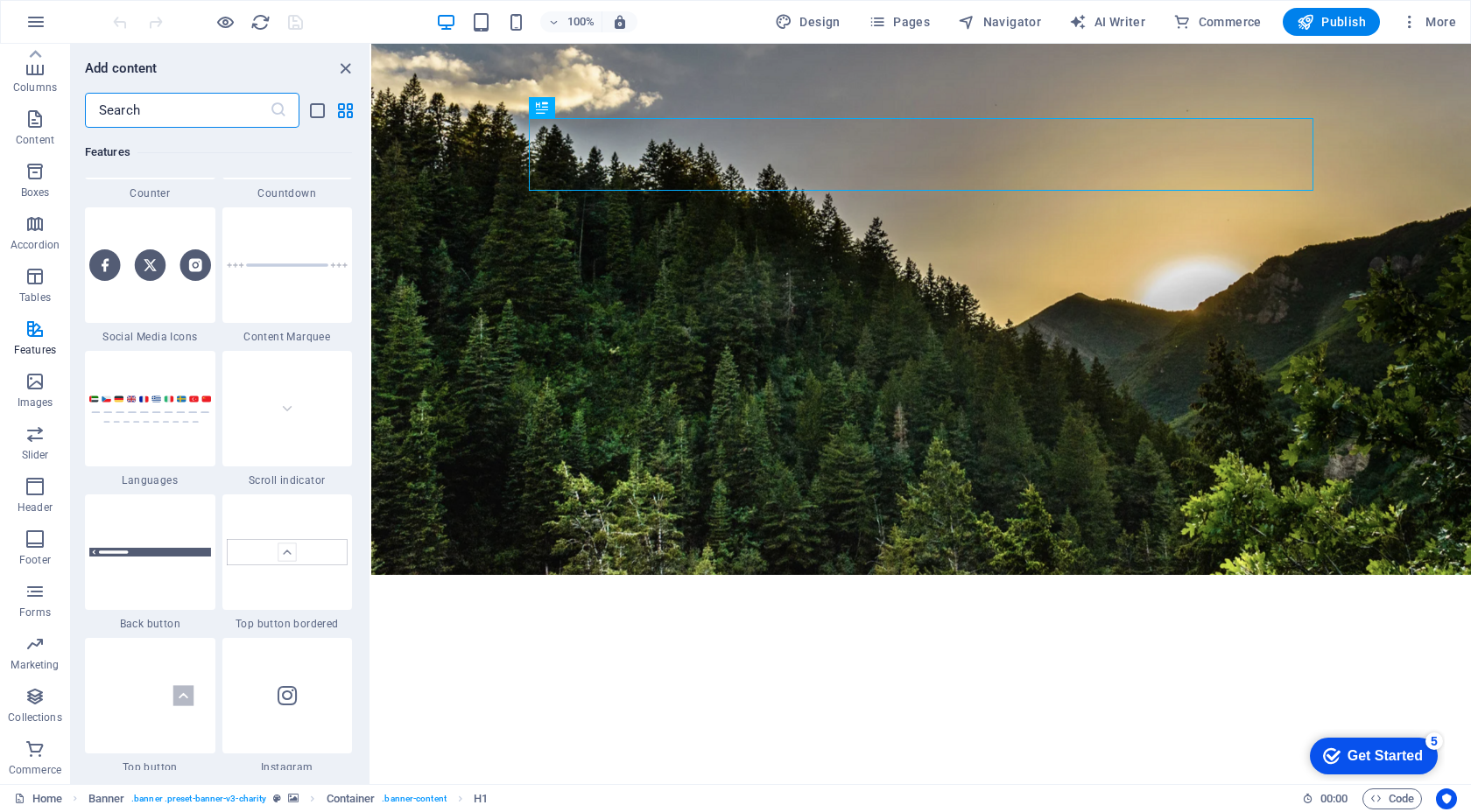
scroll to position [7557, 0]
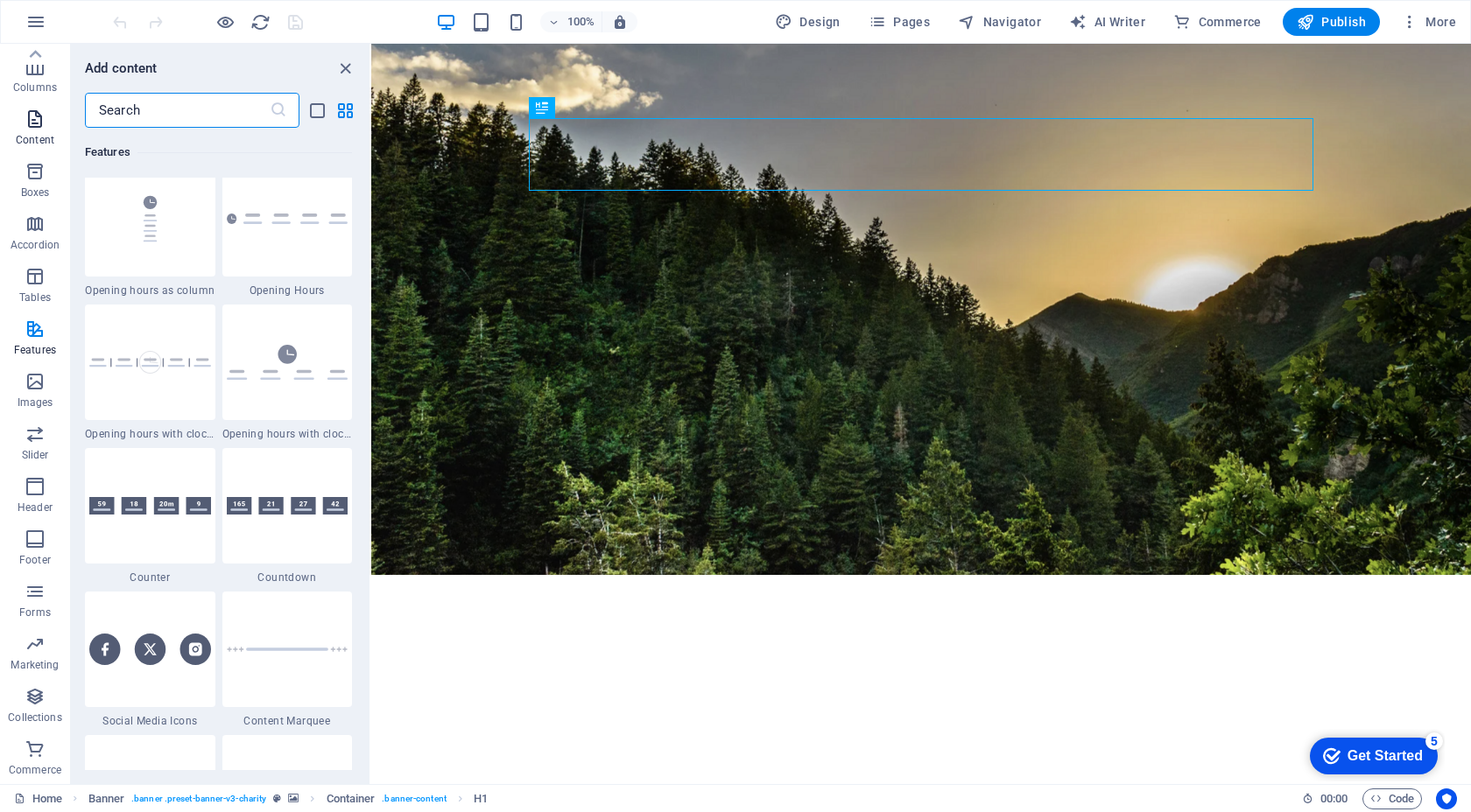
click at [35, 123] on icon "button" at bounding box center [35, 119] width 21 height 21
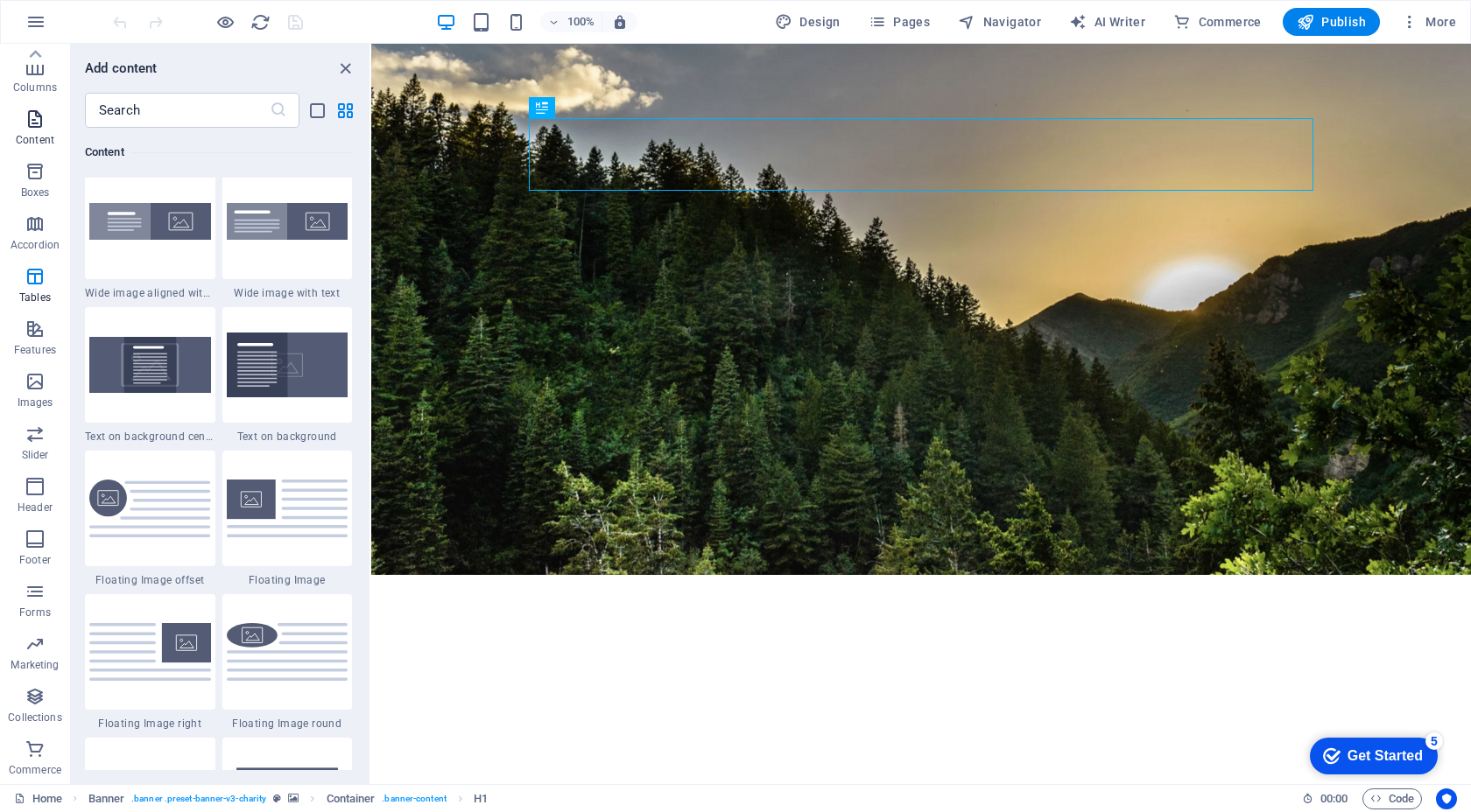
scroll to position [0, 0]
click at [37, 66] on icon "button" at bounding box center [35, 61] width 21 height 21
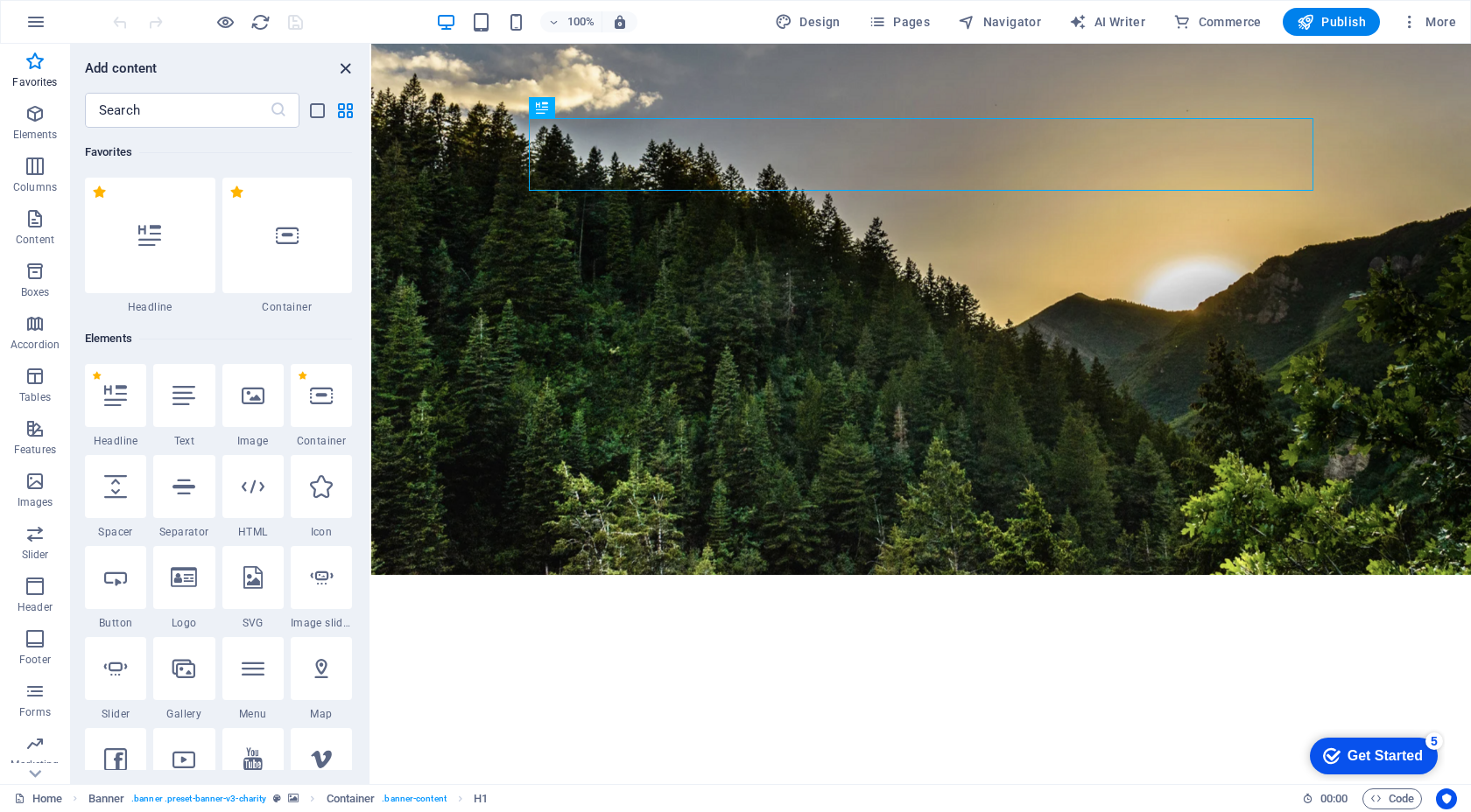
click at [344, 72] on icon "close panel" at bounding box center [345, 68] width 20 height 20
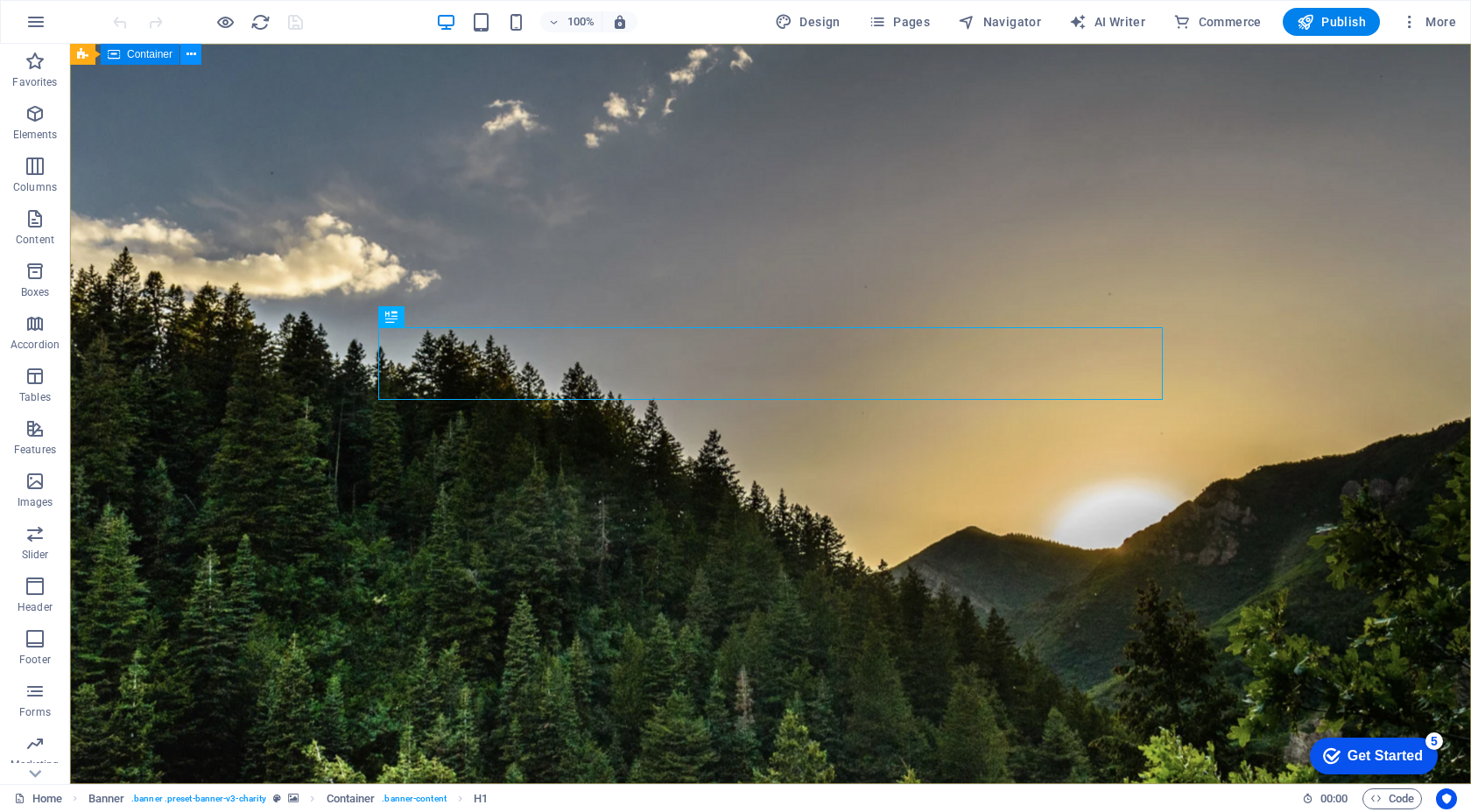
click at [187, 54] on icon at bounding box center [191, 55] width 10 height 19
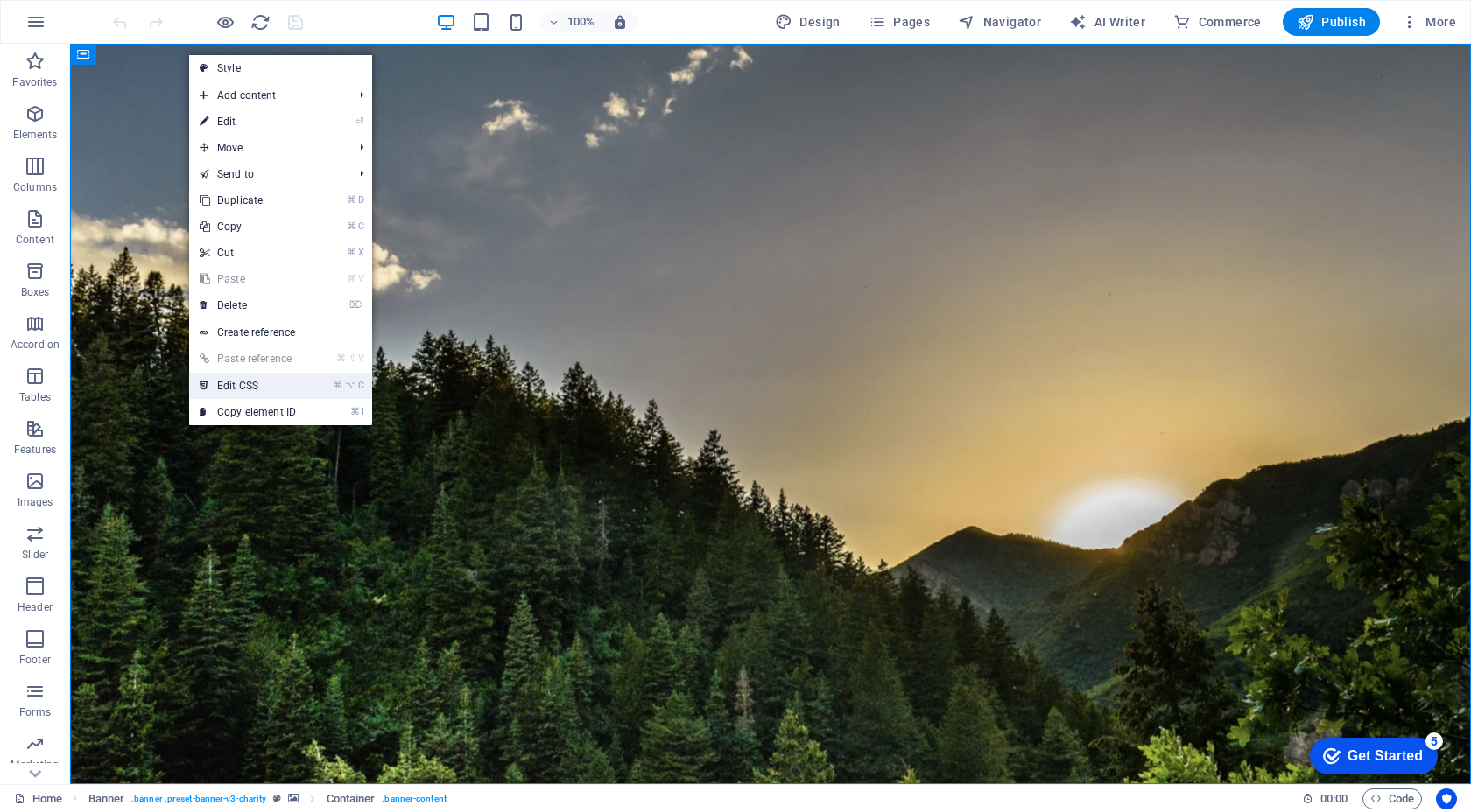
click at [304, 389] on link "⌘ ⌥ C Edit CSS" at bounding box center [248, 386] width 117 height 26
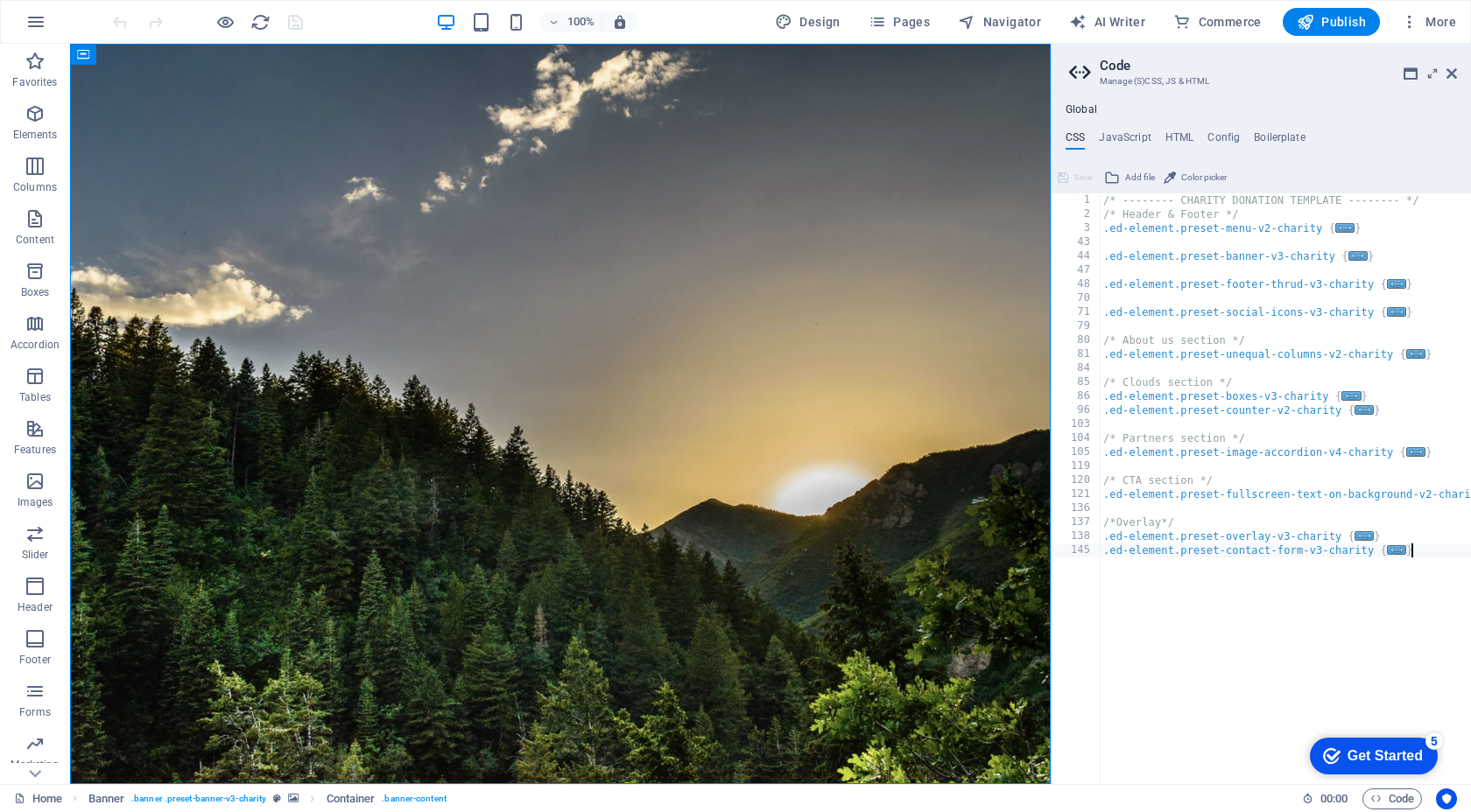
click at [1188, 625] on div "/* -------- CHARITY DONATION TEMPLATE -------- */ /* Header & Footer */ .ed-ele…" at bounding box center [1298, 503] width 399 height 619
type textarea "}"
click at [1452, 74] on icon at bounding box center [1451, 73] width 11 height 14
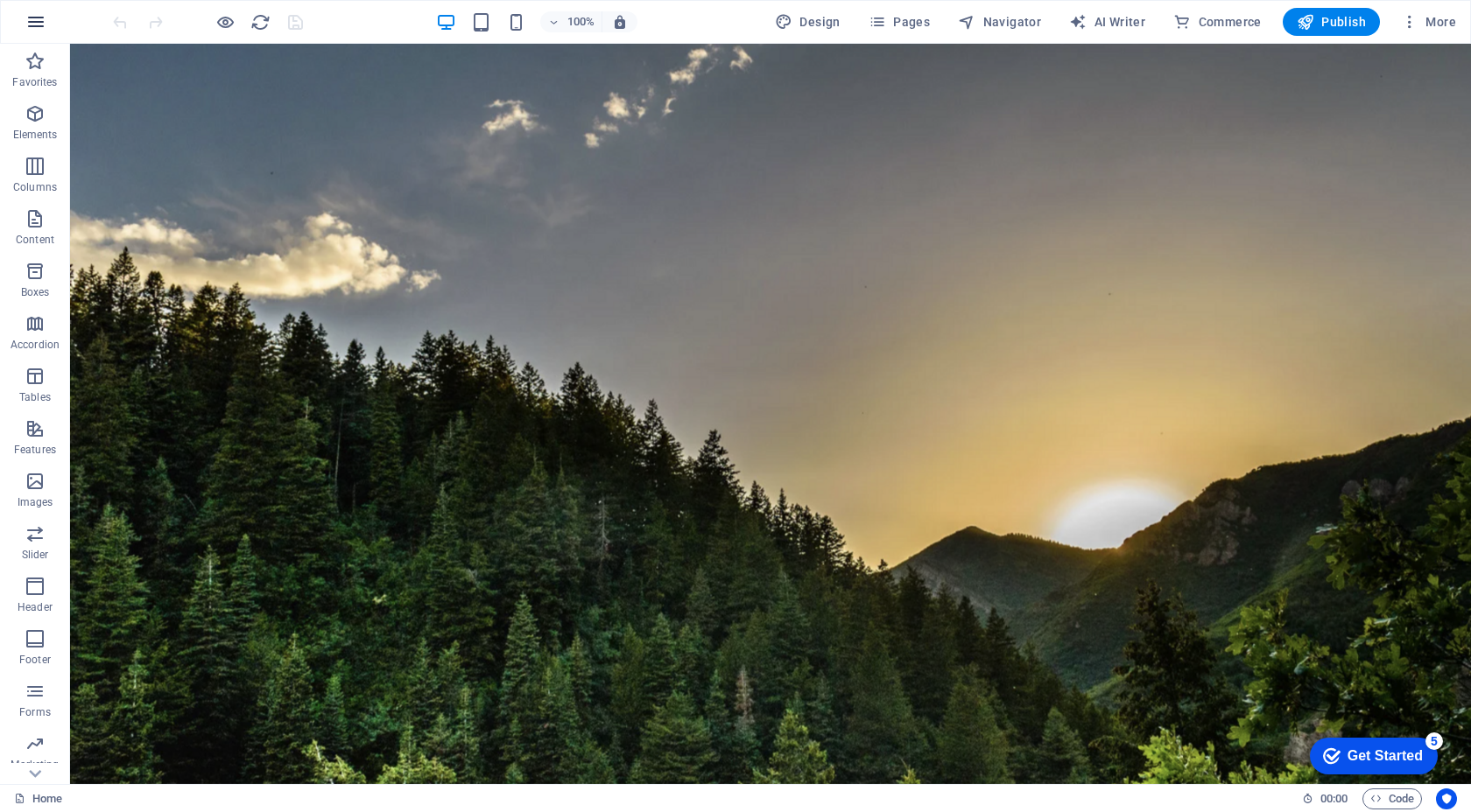
click at [45, 25] on icon "button" at bounding box center [36, 22] width 21 height 21
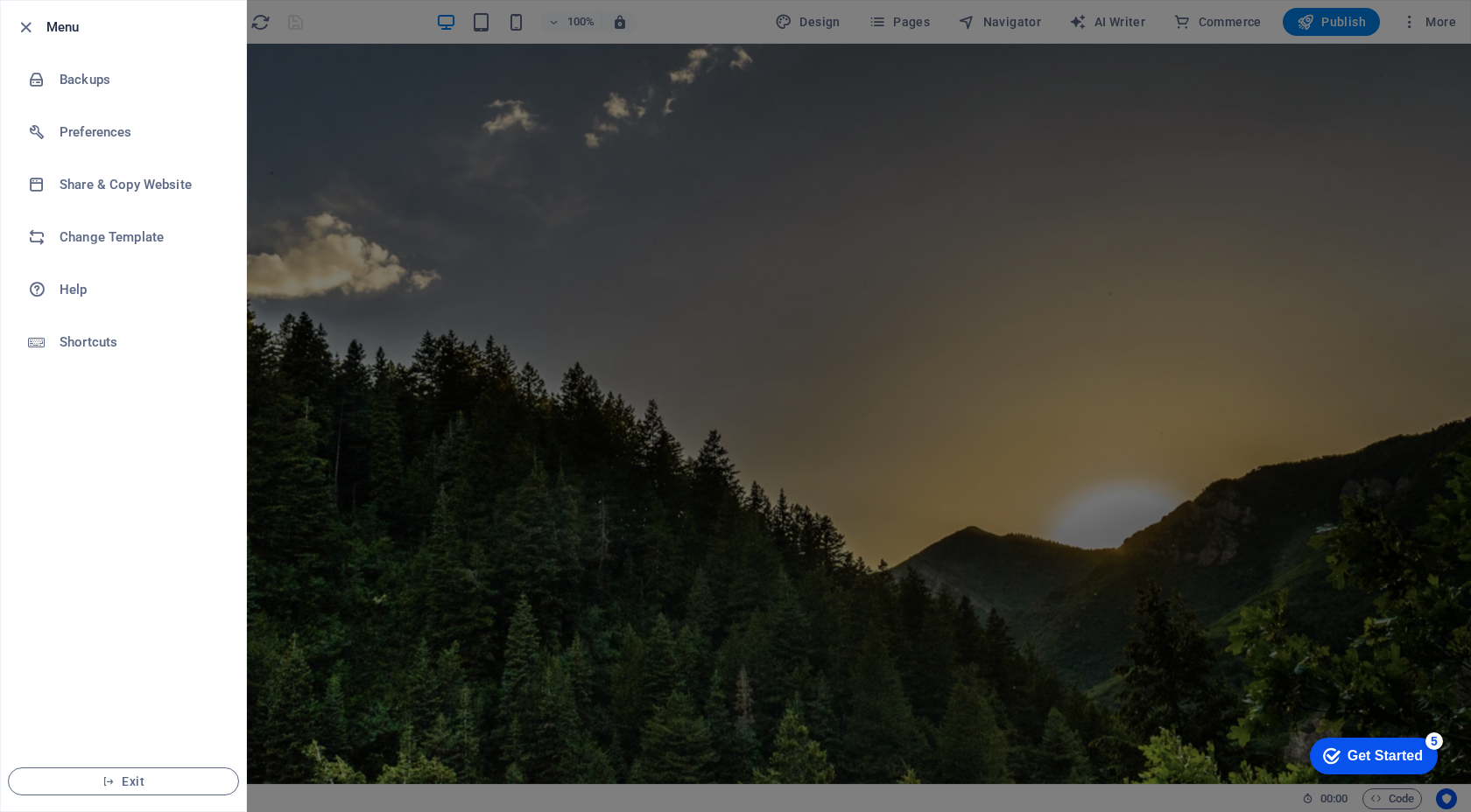
click at [382, 200] on div at bounding box center [735, 406] width 1471 height 812
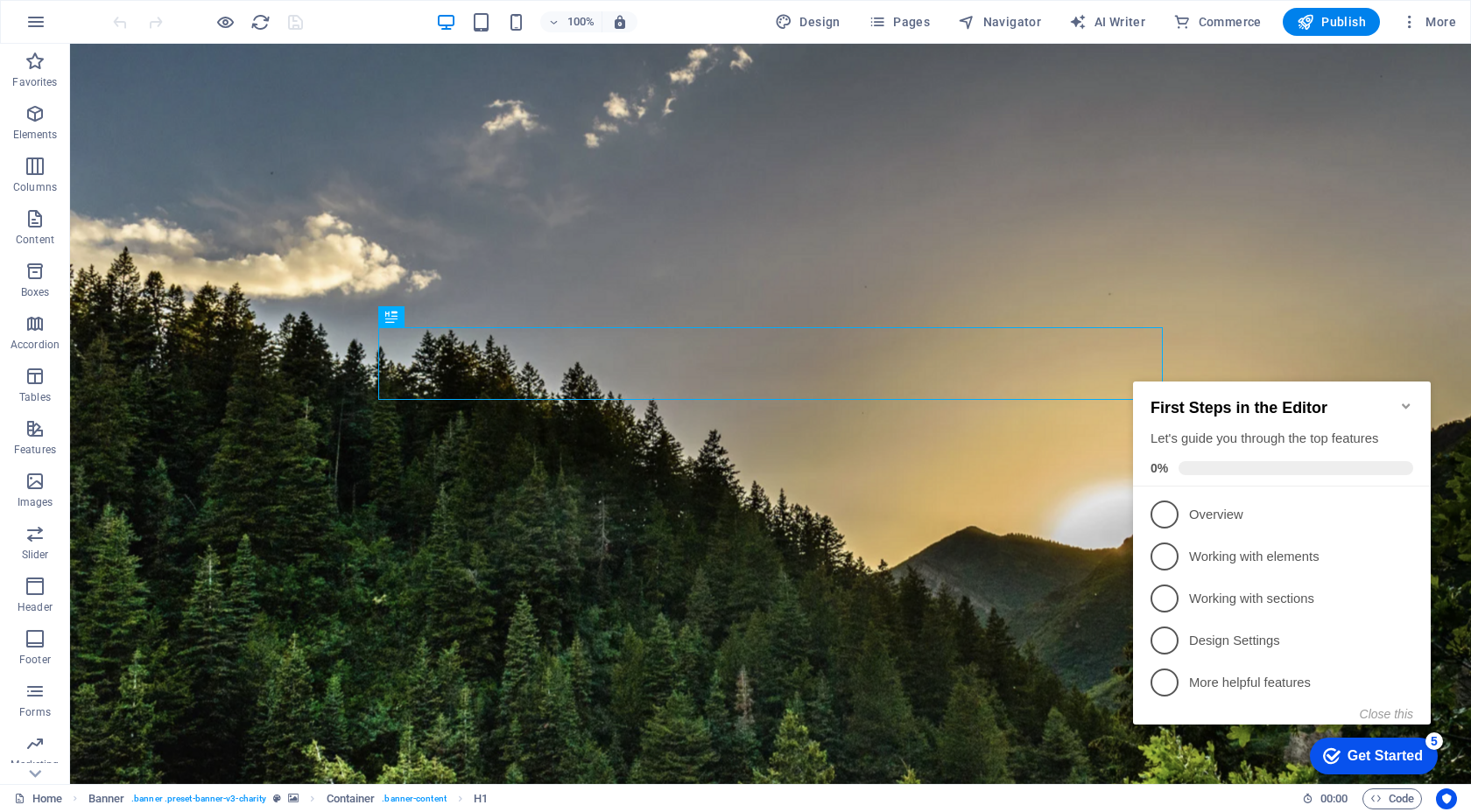
click at [1408, 399] on icon "Minimize checklist" at bounding box center [1406, 406] width 14 height 14
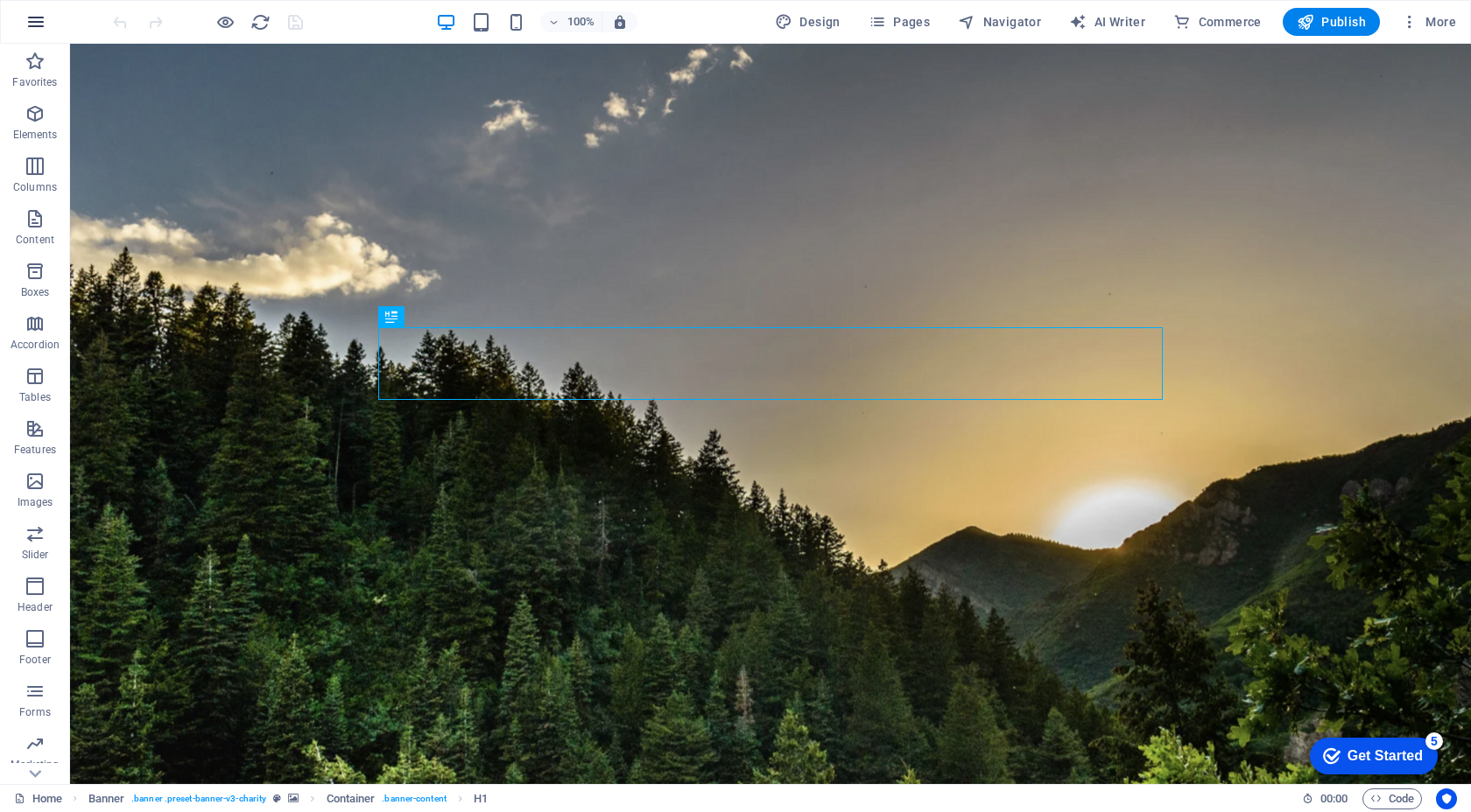
click at [37, 21] on icon "button" at bounding box center [36, 22] width 21 height 21
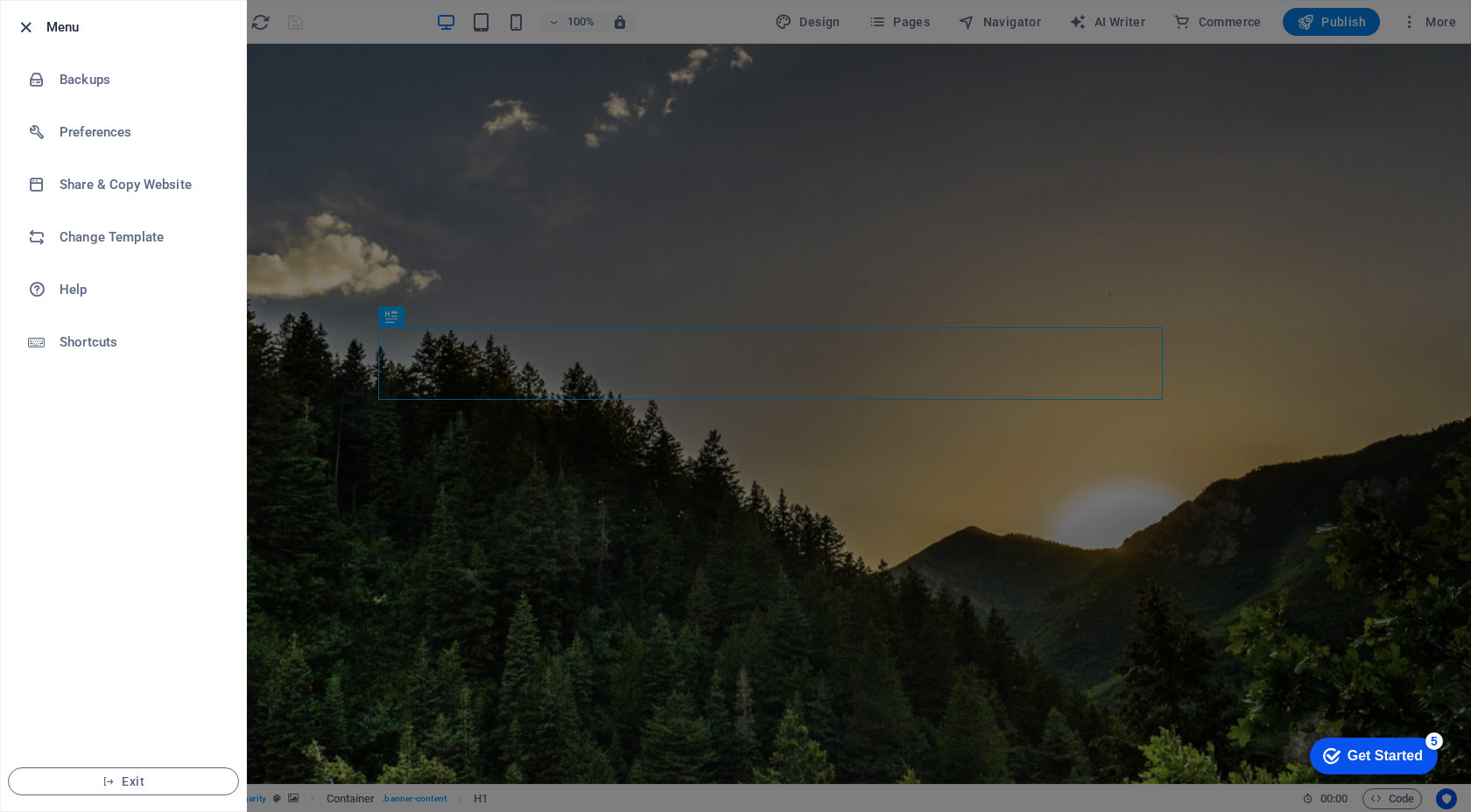
click at [29, 26] on icon "button" at bounding box center [25, 27] width 20 height 20
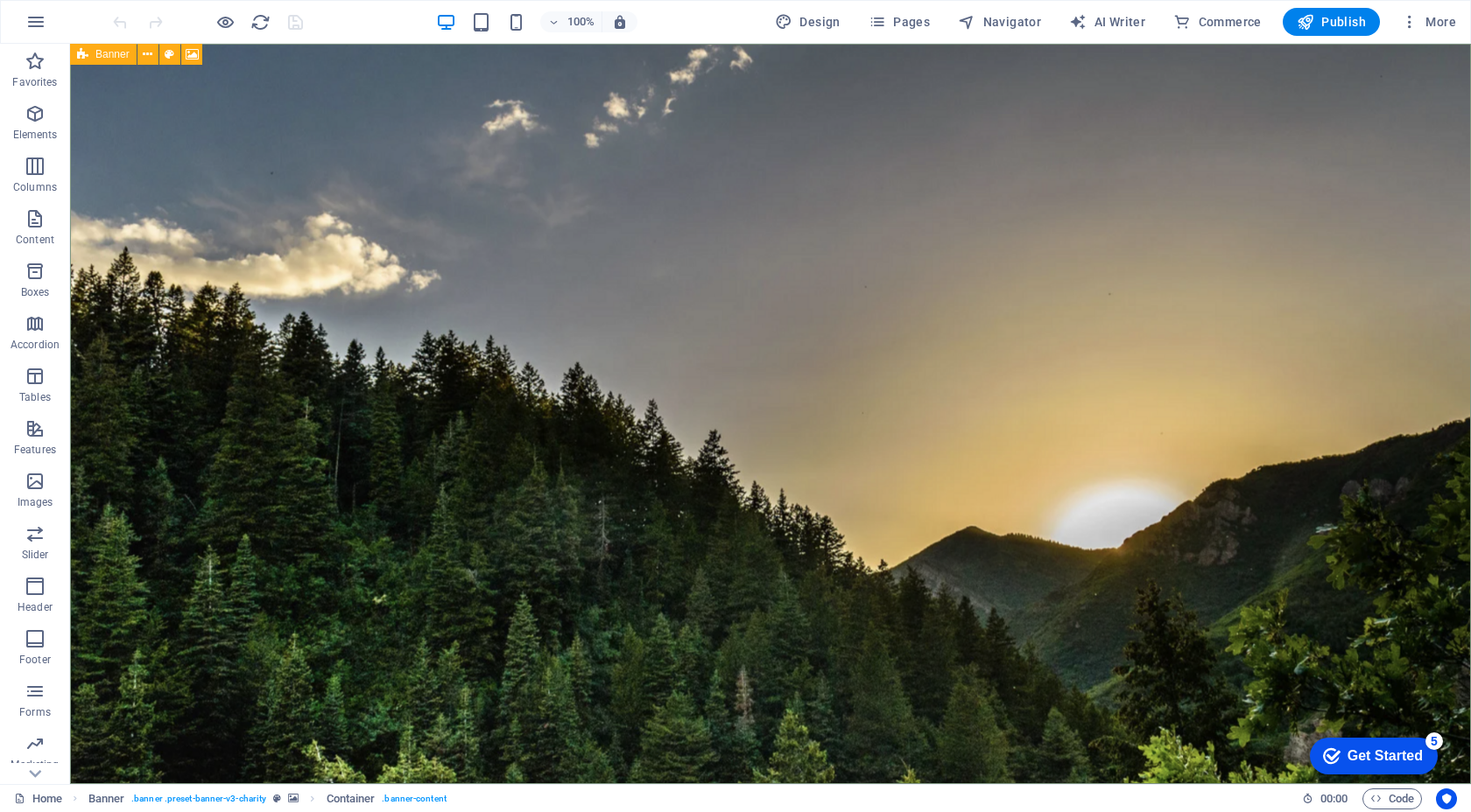
click at [84, 57] on icon at bounding box center [83, 55] width 12 height 21
click at [148, 54] on icon at bounding box center [147, 55] width 10 height 19
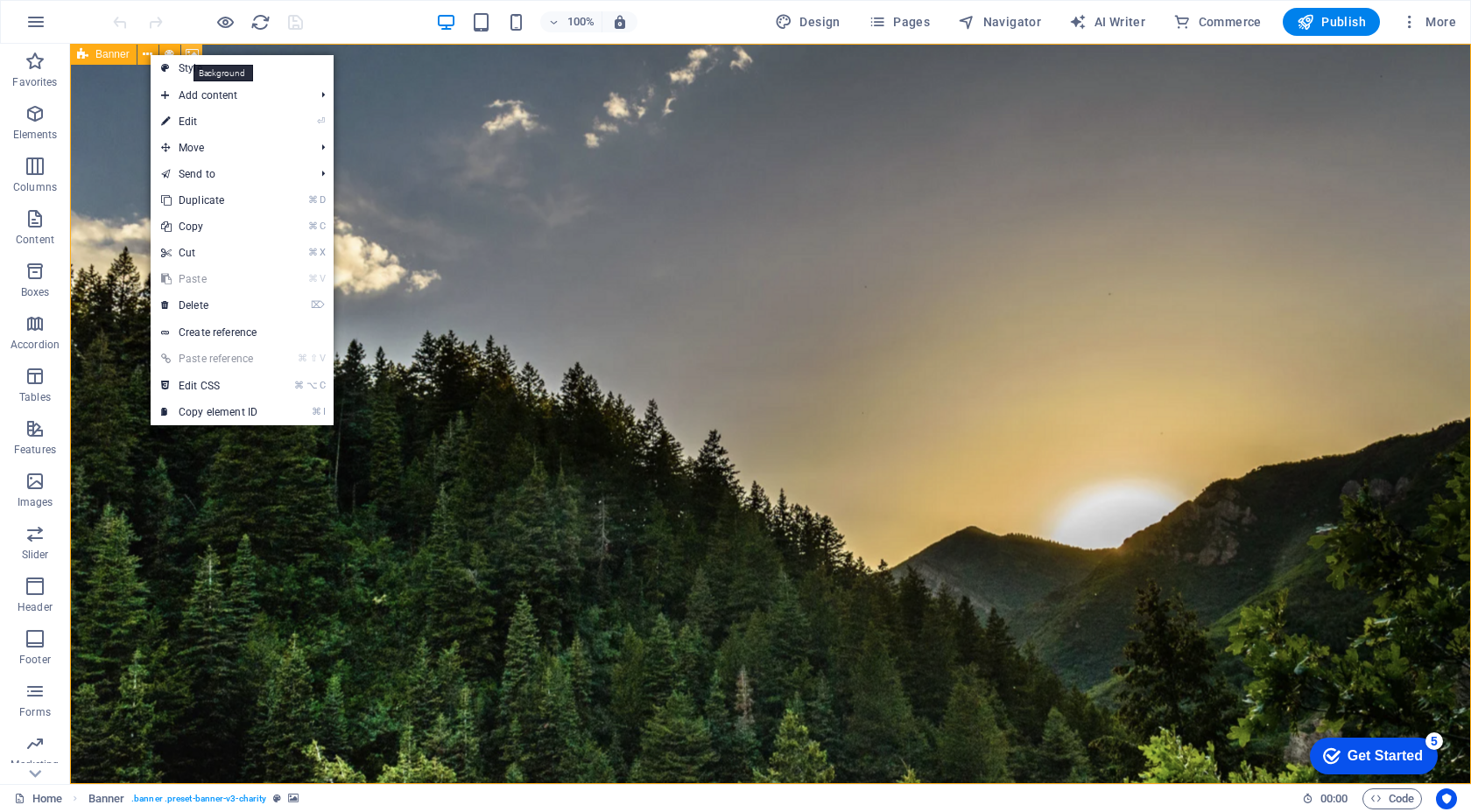
click at [188, 48] on icon at bounding box center [191, 55] width 13 height 19
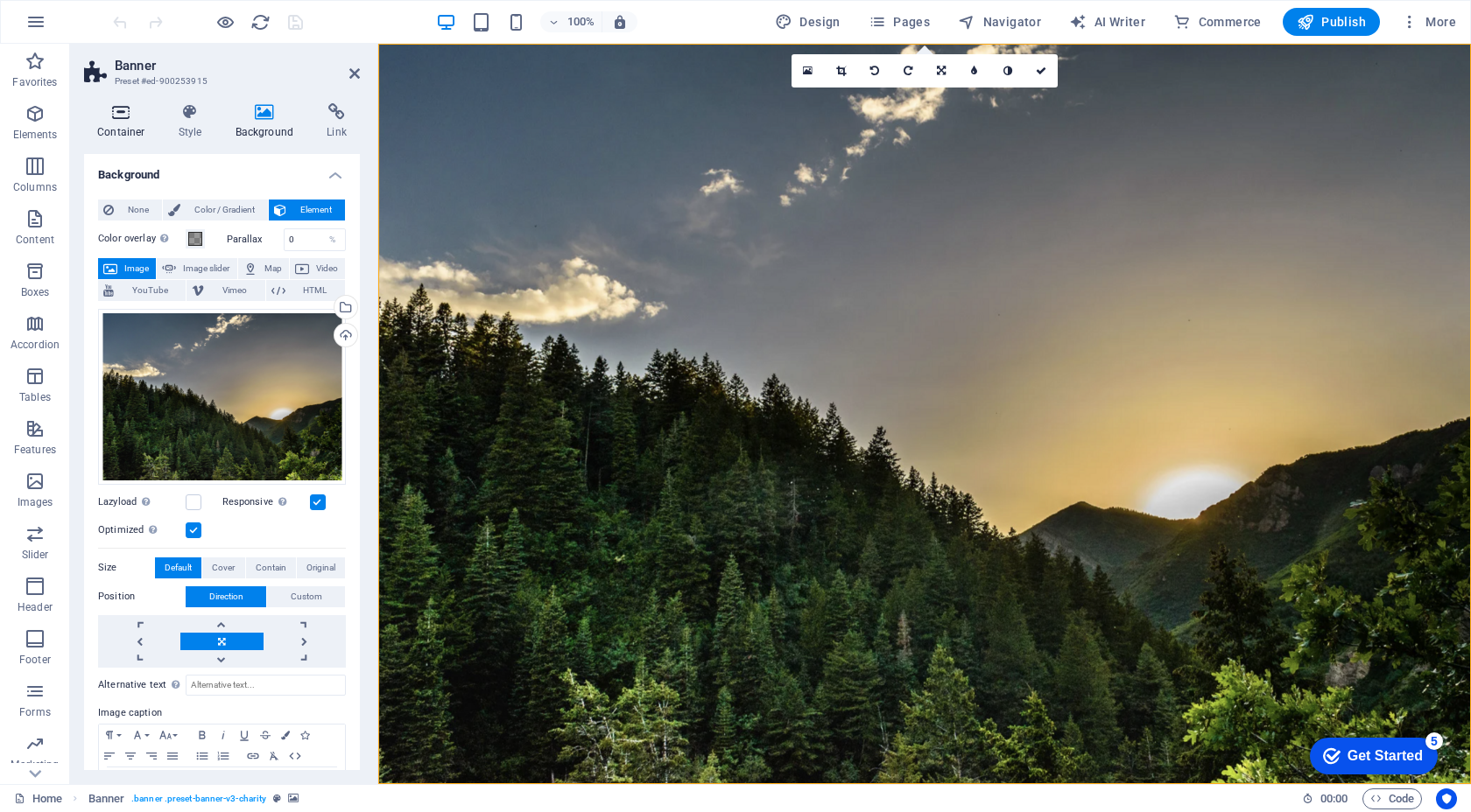
click at [132, 104] on icon at bounding box center [121, 112] width 74 height 18
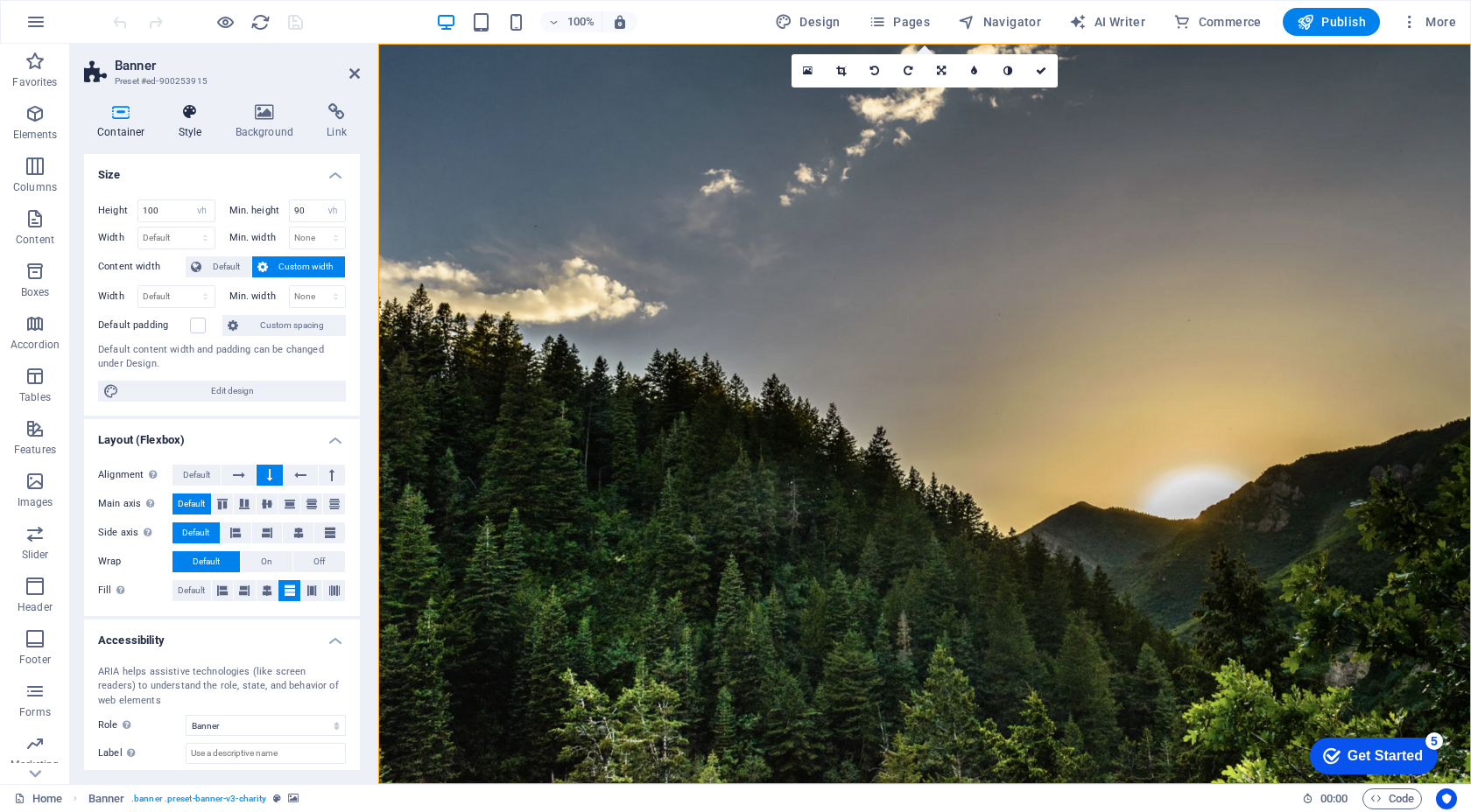
click at [184, 121] on h4 "Style" at bounding box center [193, 122] width 57 height 37
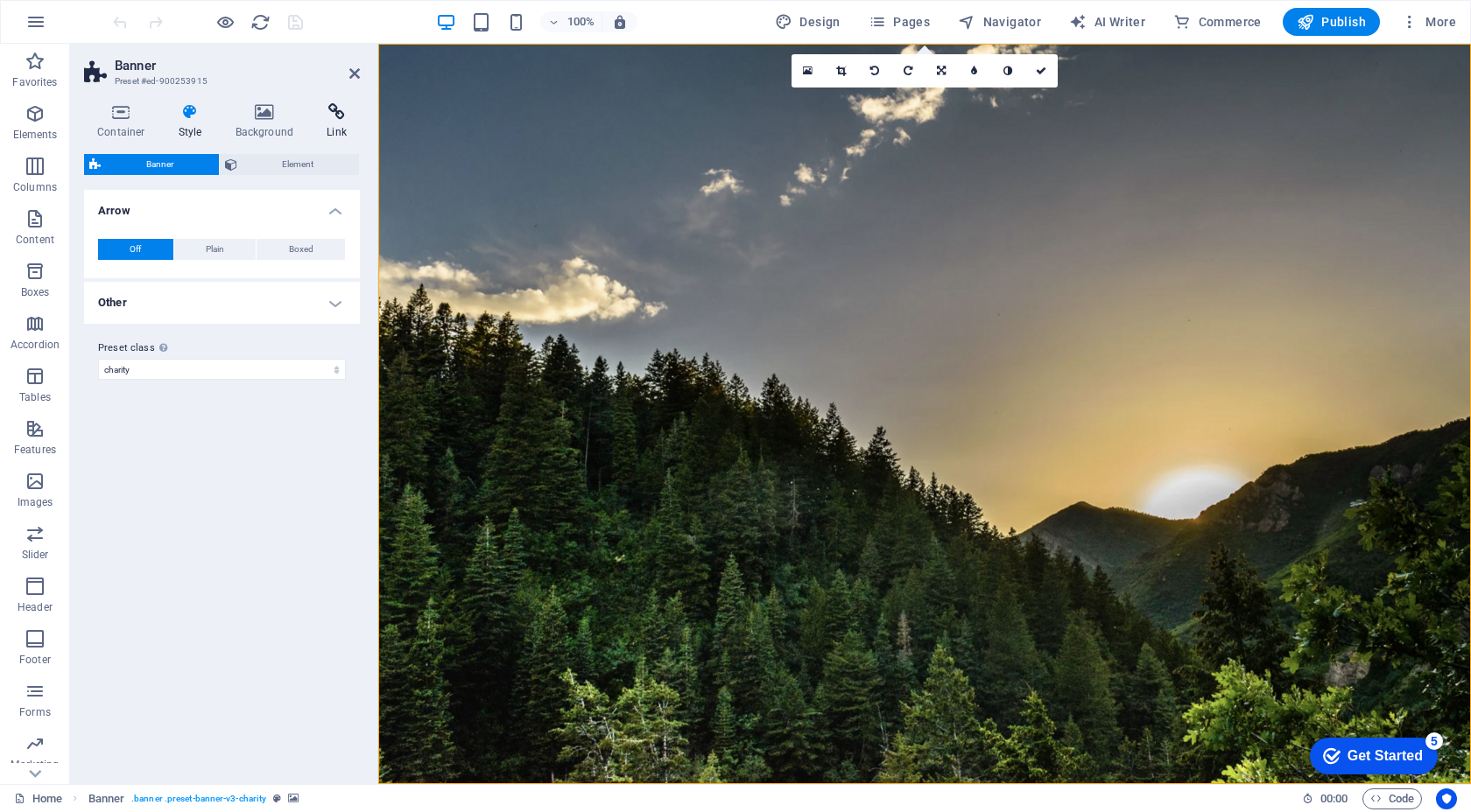
click at [327, 116] on icon at bounding box center [337, 112] width 47 height 18
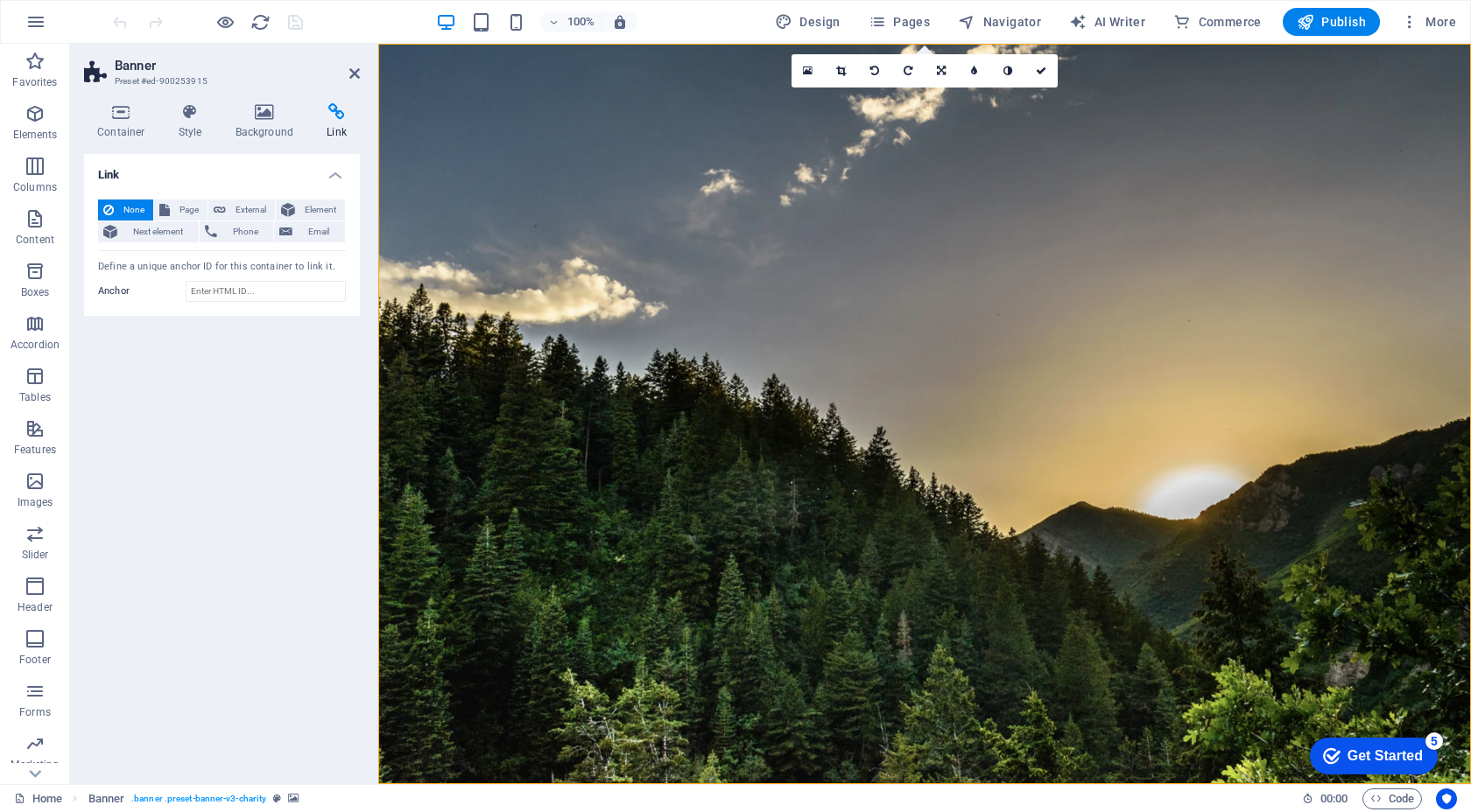
click at [347, 77] on header "Banner Preset #ed-900253915" at bounding box center [222, 66] width 275 height 46
click at [352, 72] on icon at bounding box center [354, 73] width 11 height 14
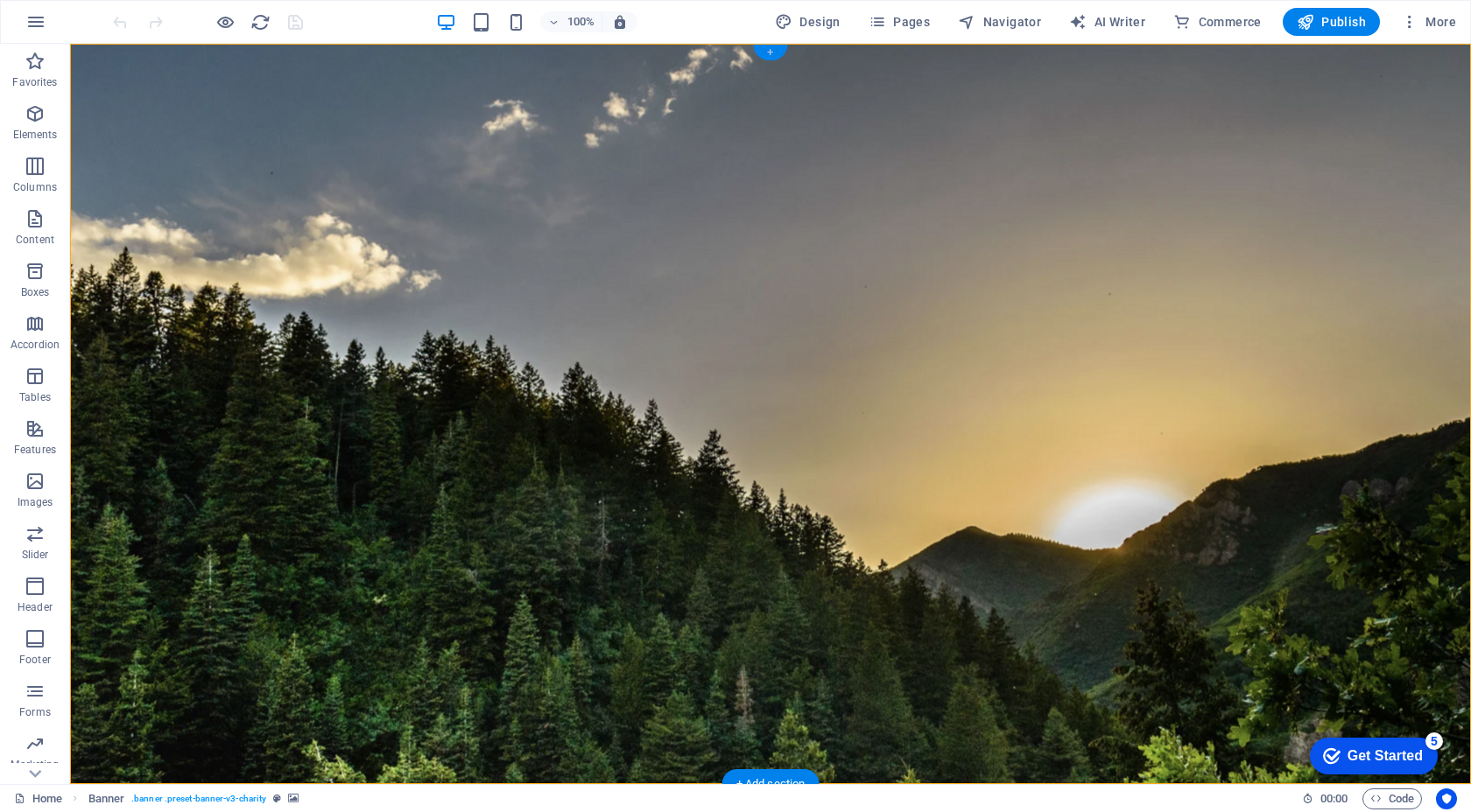
click at [769, 54] on div "+" at bounding box center [769, 53] width 34 height 16
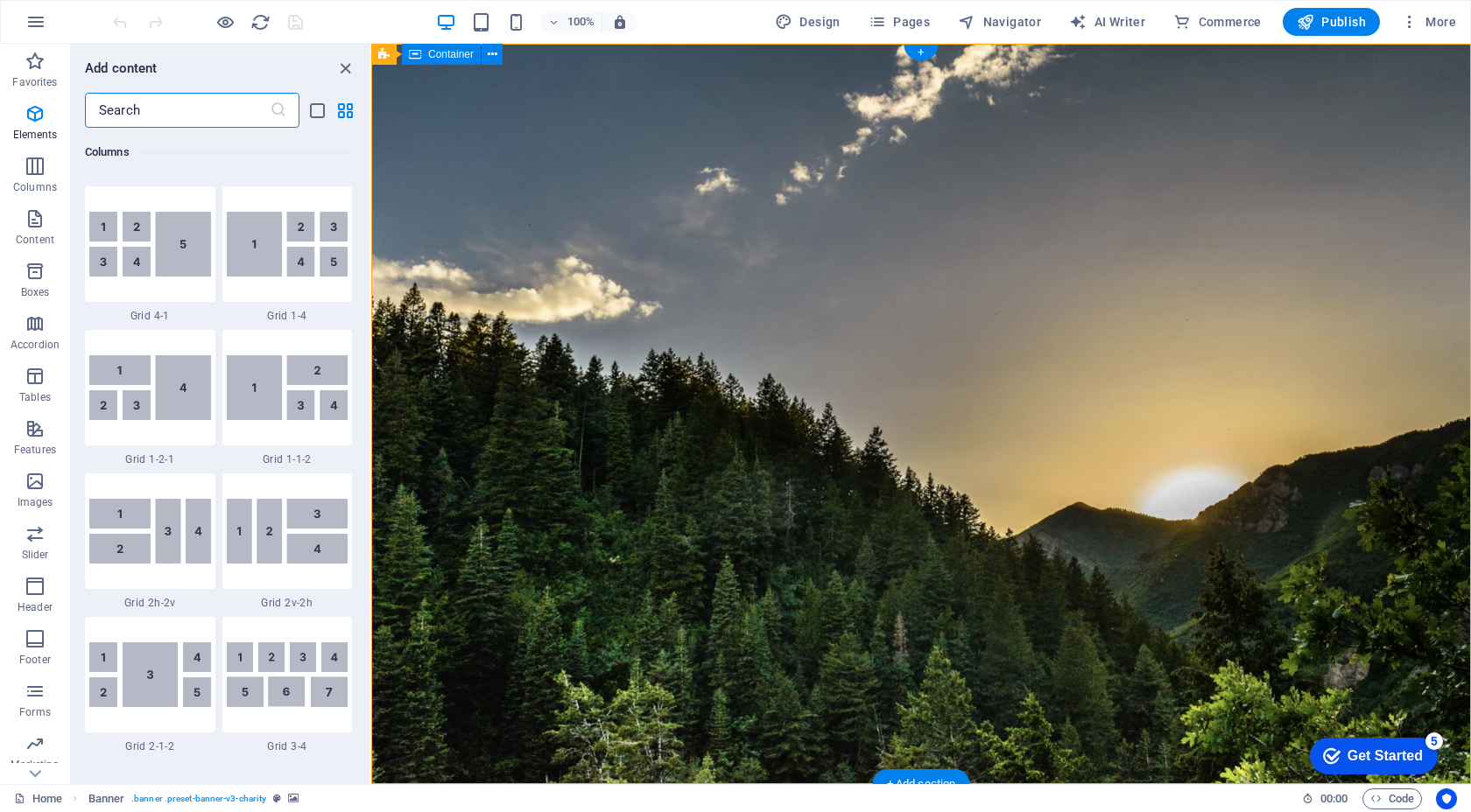
scroll to position [3063, 0]
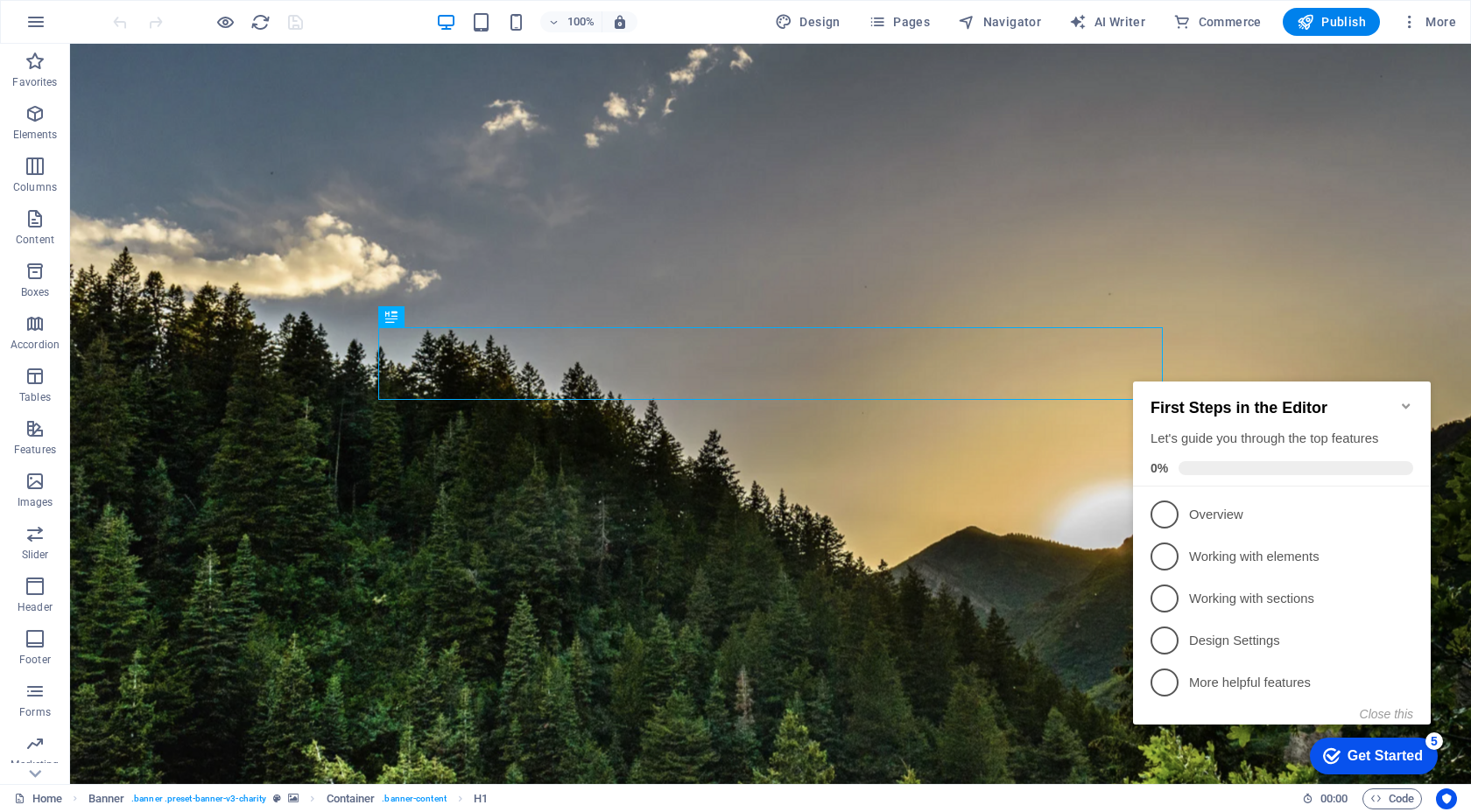
click at [1412, 396] on div "First Steps in the Editor Let's guide you through the top features 0%" at bounding box center [1281, 434] width 298 height 105
click at [1407, 403] on icon "Minimize checklist" at bounding box center [1406, 405] width 8 height 5
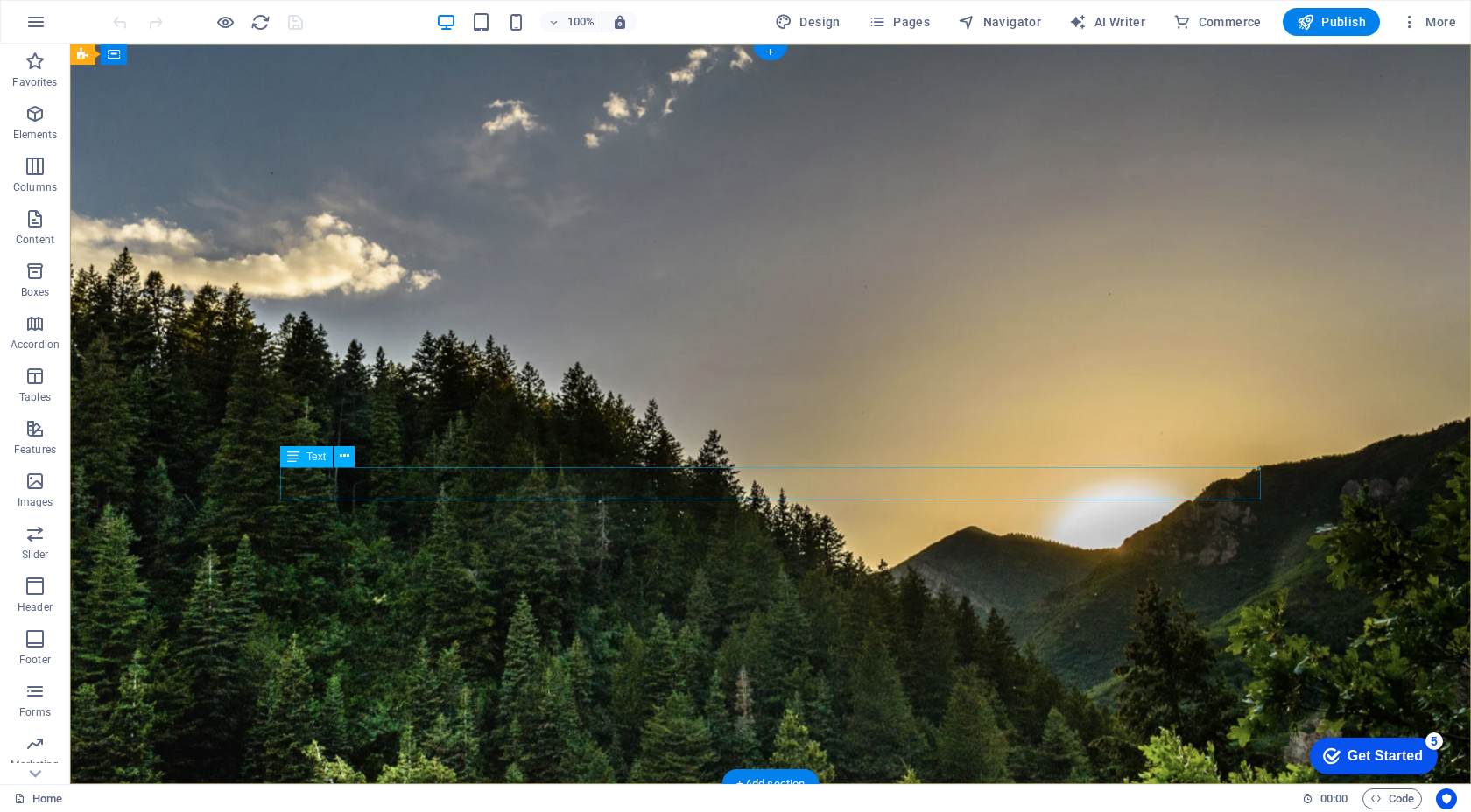
scroll to position [1, 0]
click at [189, 61] on icon at bounding box center [191, 55] width 10 height 19
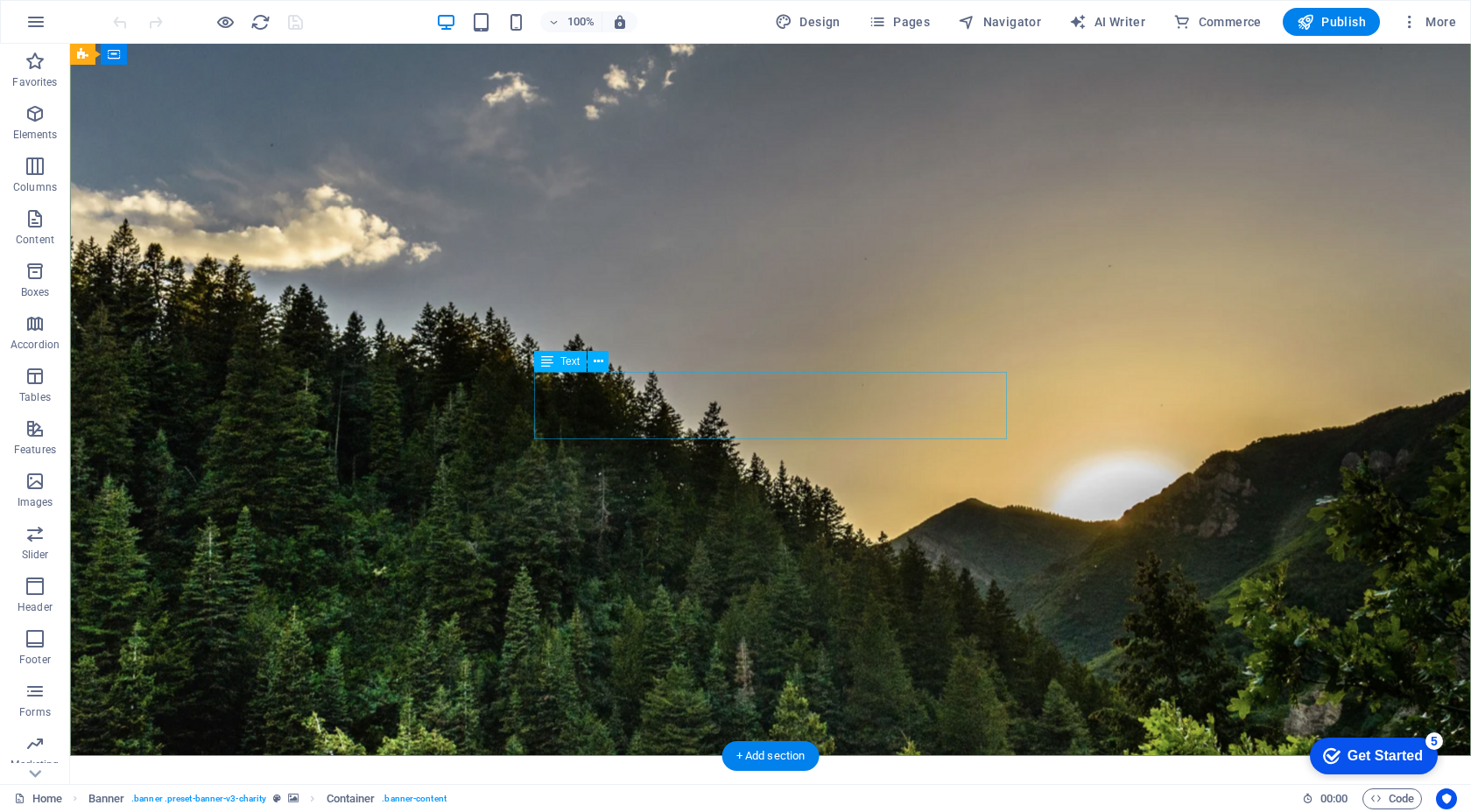
scroll to position [0, 0]
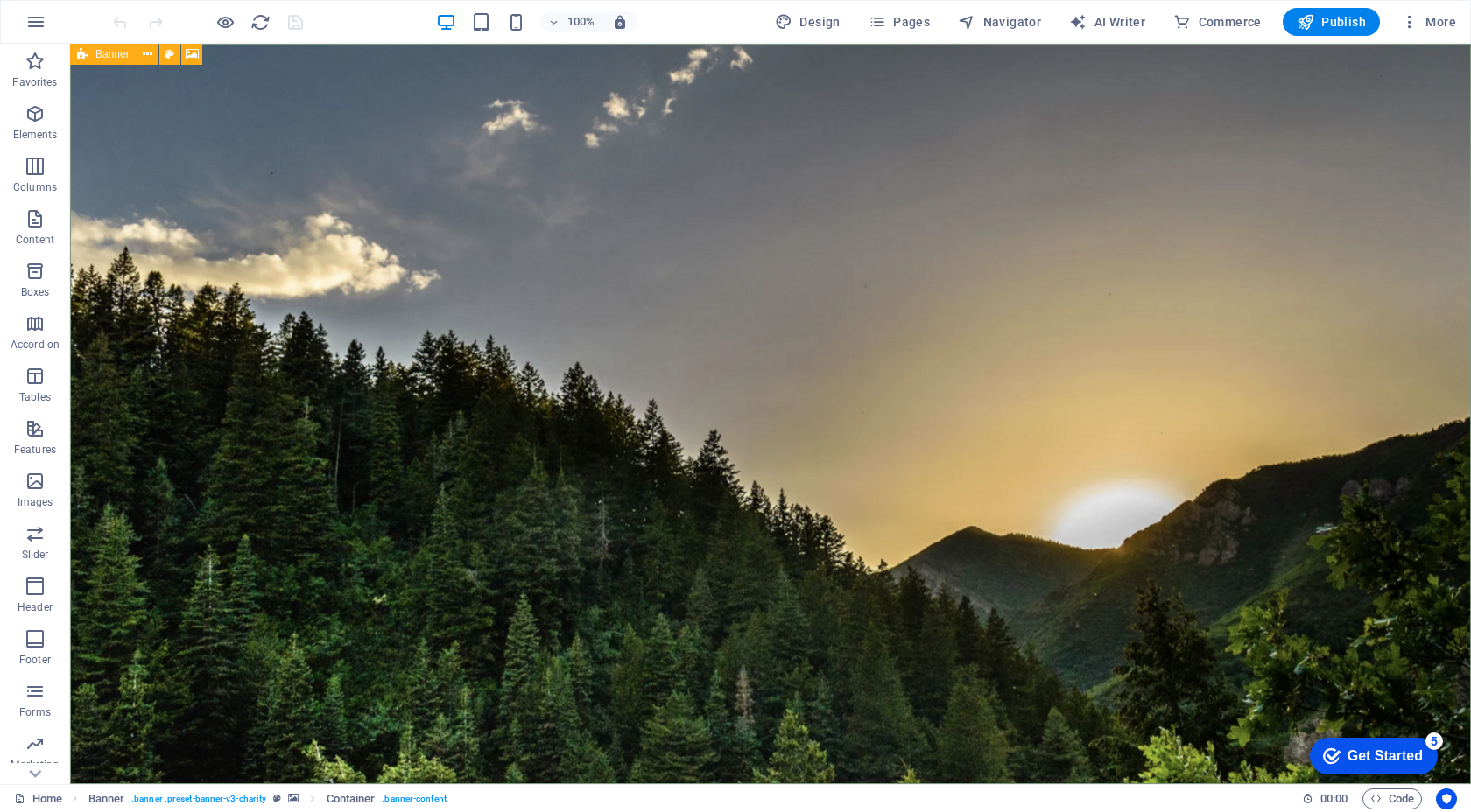
click at [86, 54] on icon at bounding box center [83, 55] width 12 height 21
click at [148, 53] on icon at bounding box center [147, 55] width 10 height 19
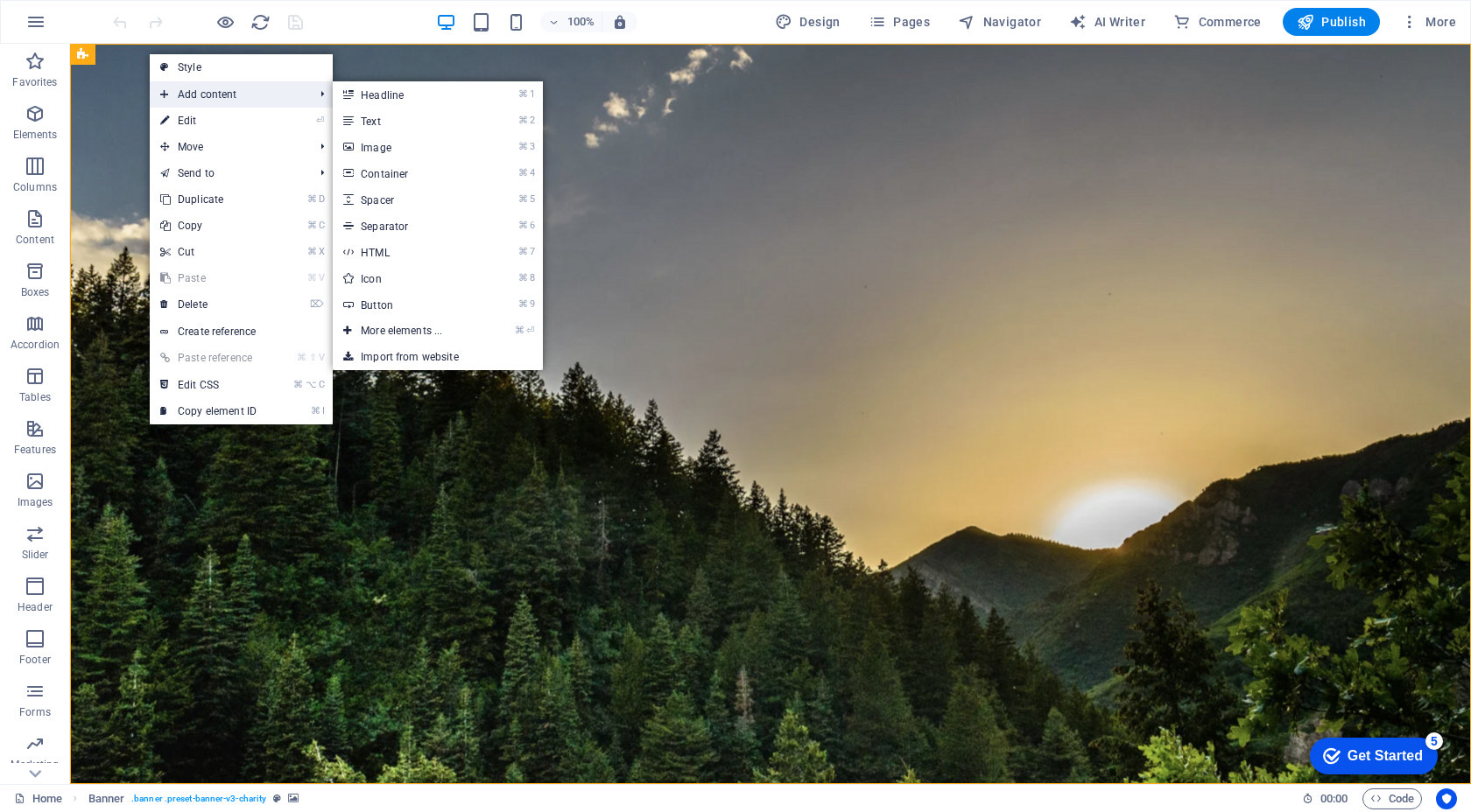
click at [199, 91] on span "Add content" at bounding box center [227, 94] width 157 height 26
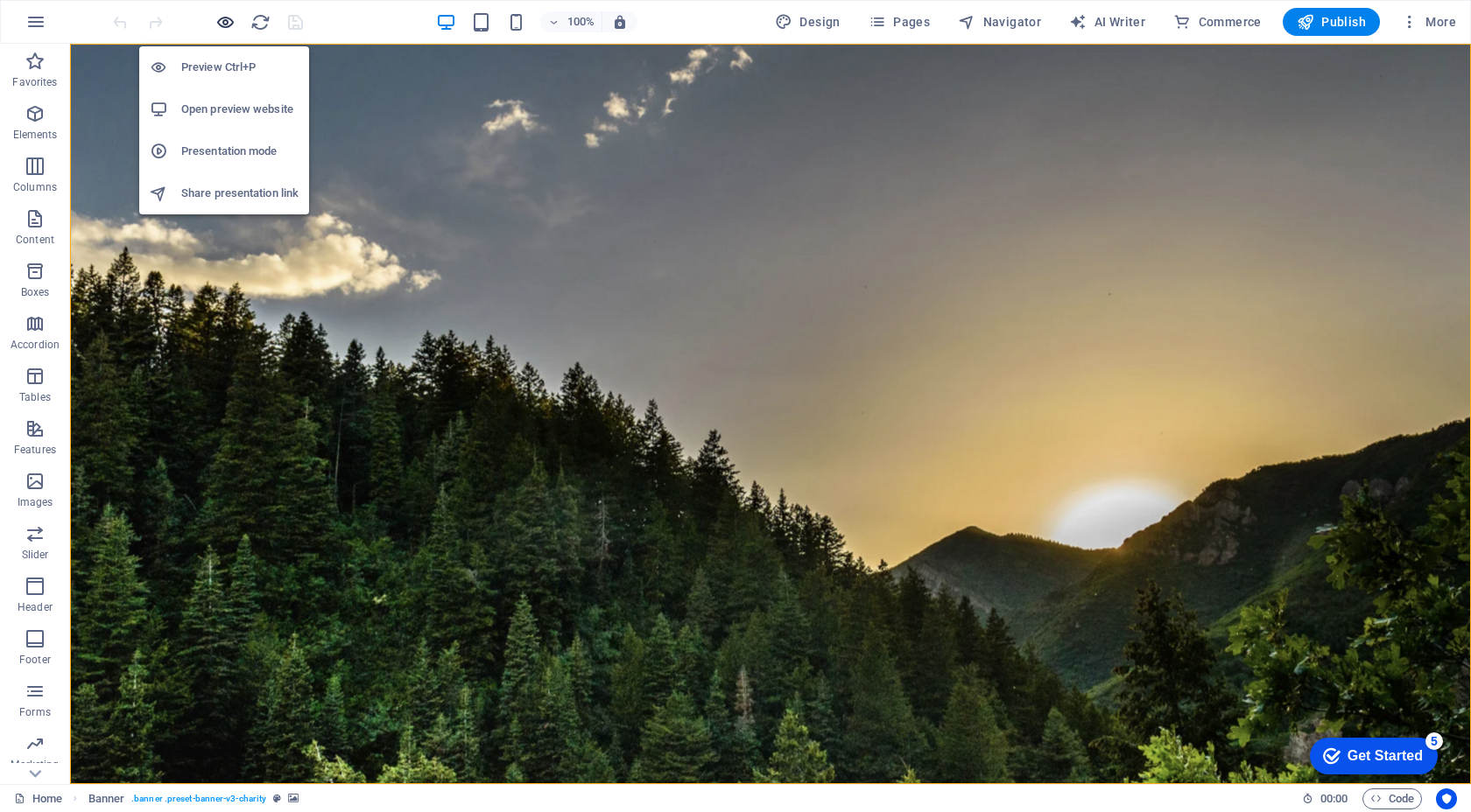
click at [231, 23] on icon "button" at bounding box center [225, 22] width 20 height 20
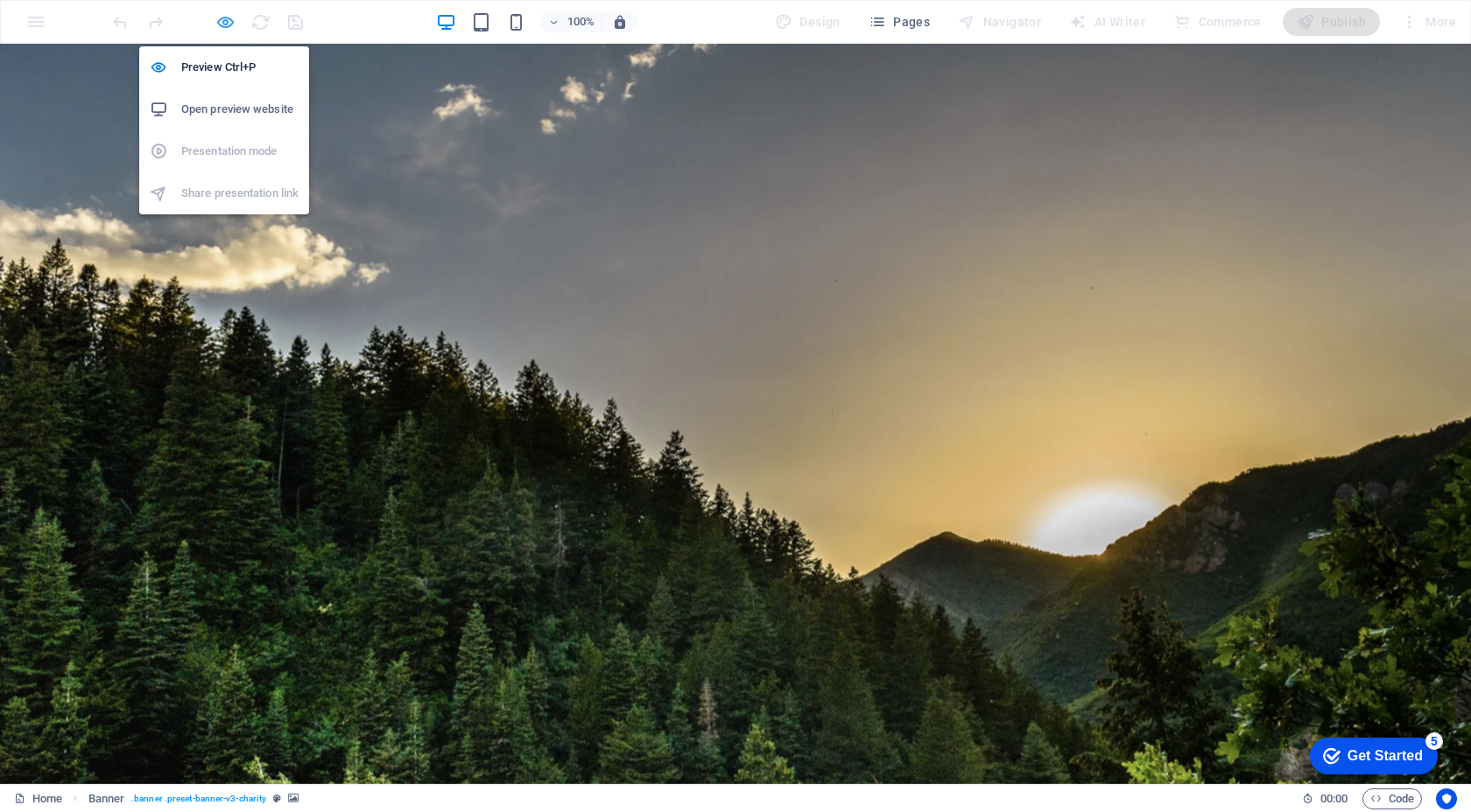
click at [231, 23] on icon "button" at bounding box center [225, 22] width 20 height 20
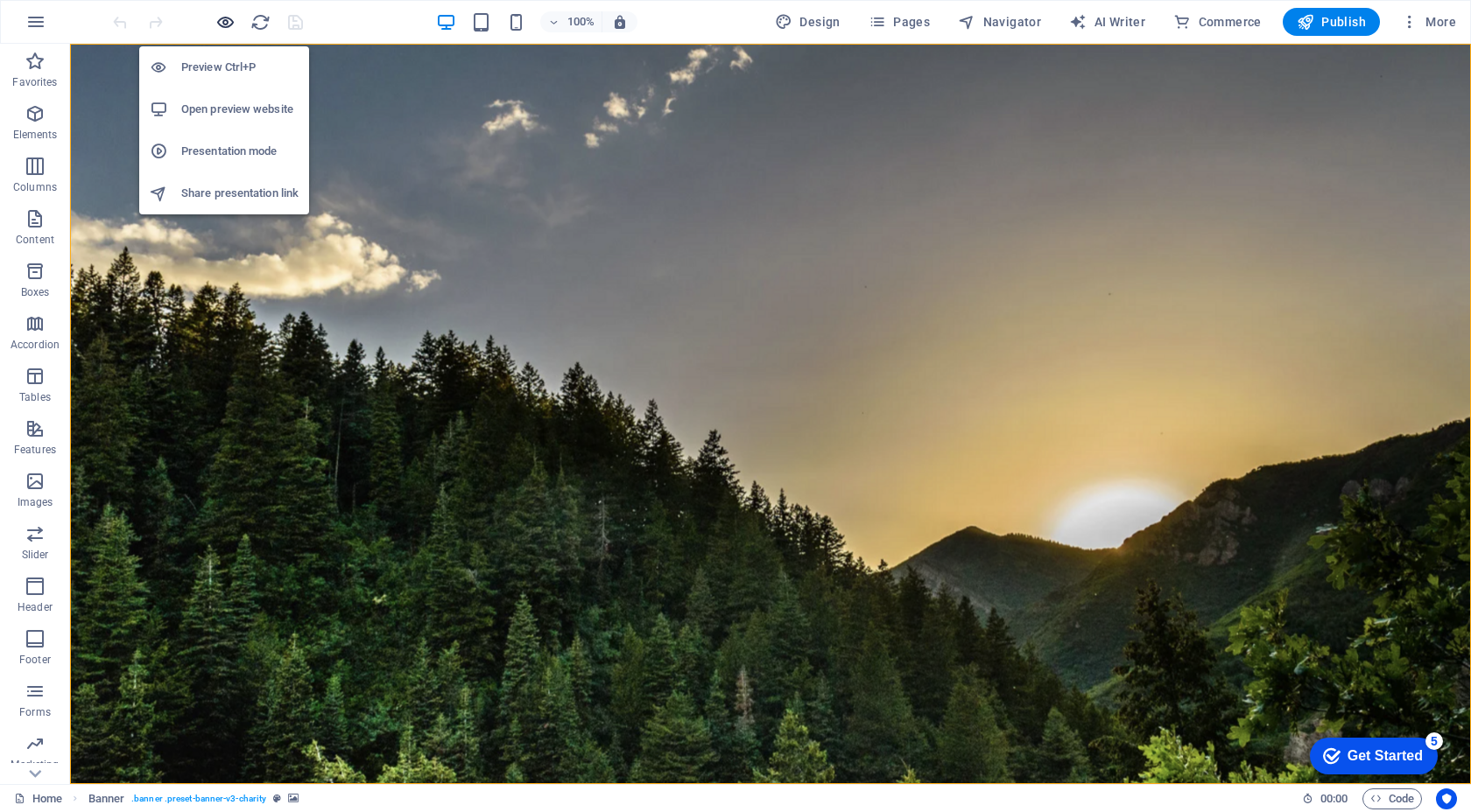
click at [231, 23] on icon "button" at bounding box center [225, 22] width 20 height 20
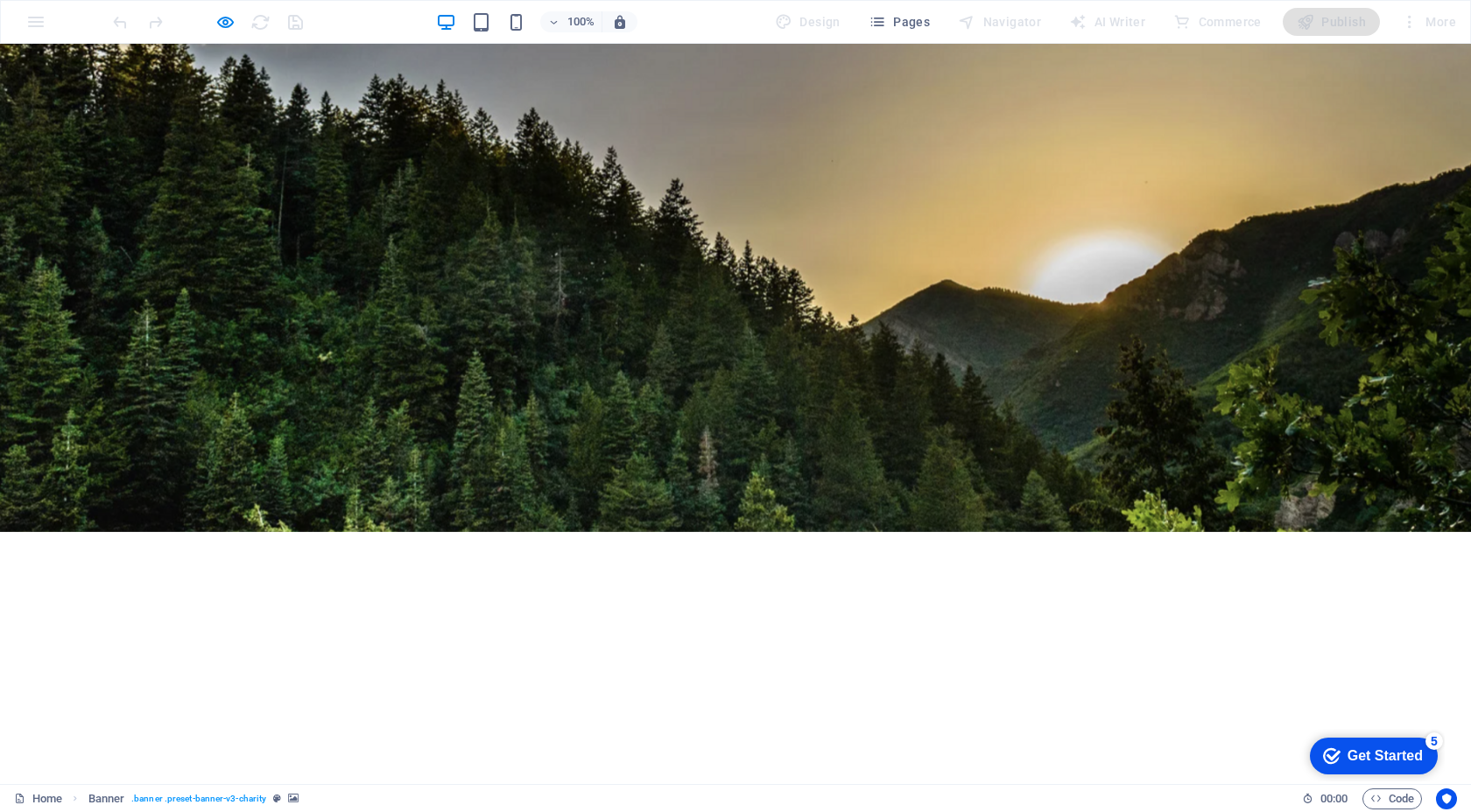
scroll to position [126, 0]
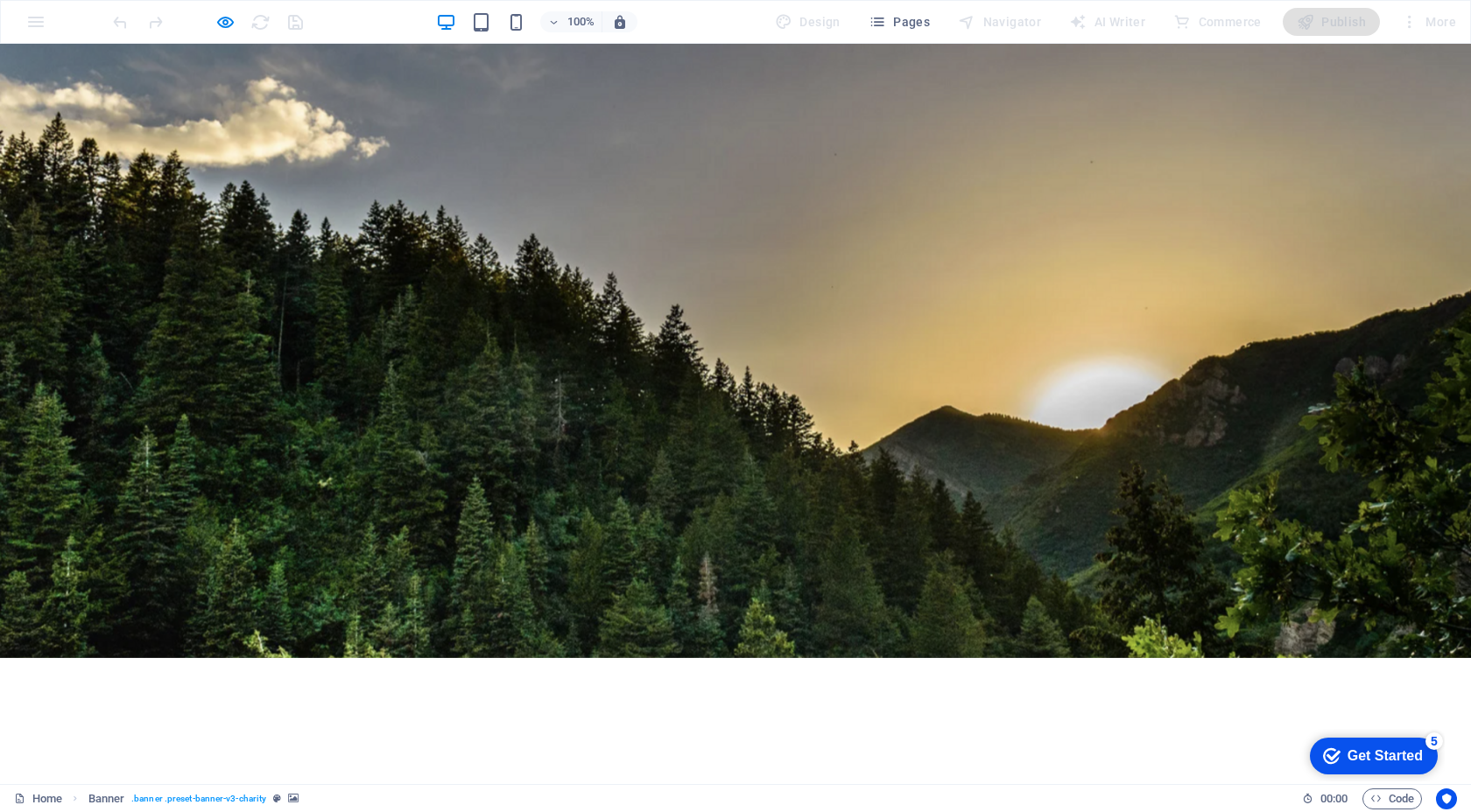
click at [711, 801] on p "Çevre dostu çözümler ve yenilikçi danışmanlık hizmetlerimizle iş dünyasını dönü…" at bounding box center [735, 824] width 980 height 45
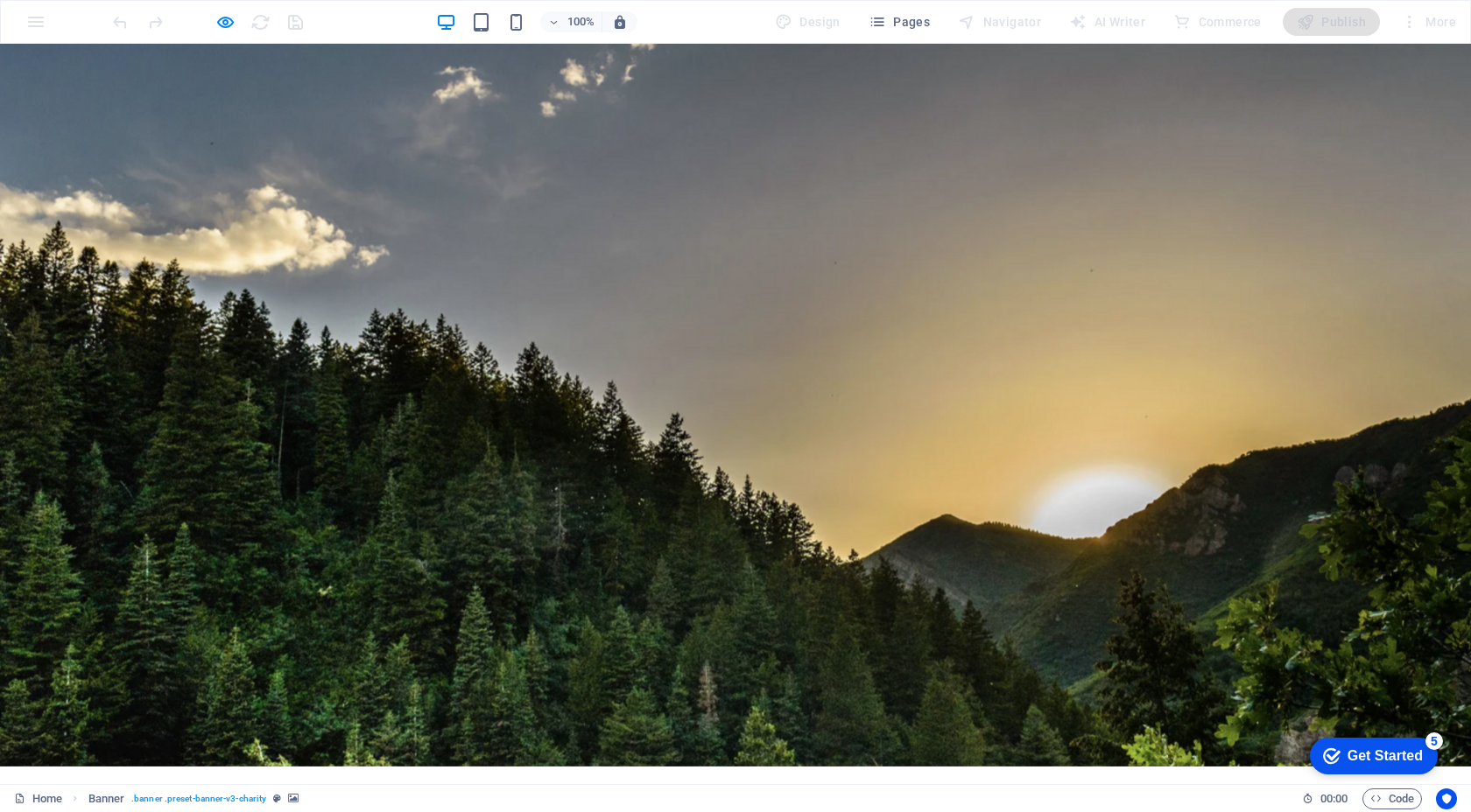
scroll to position [0, 0]
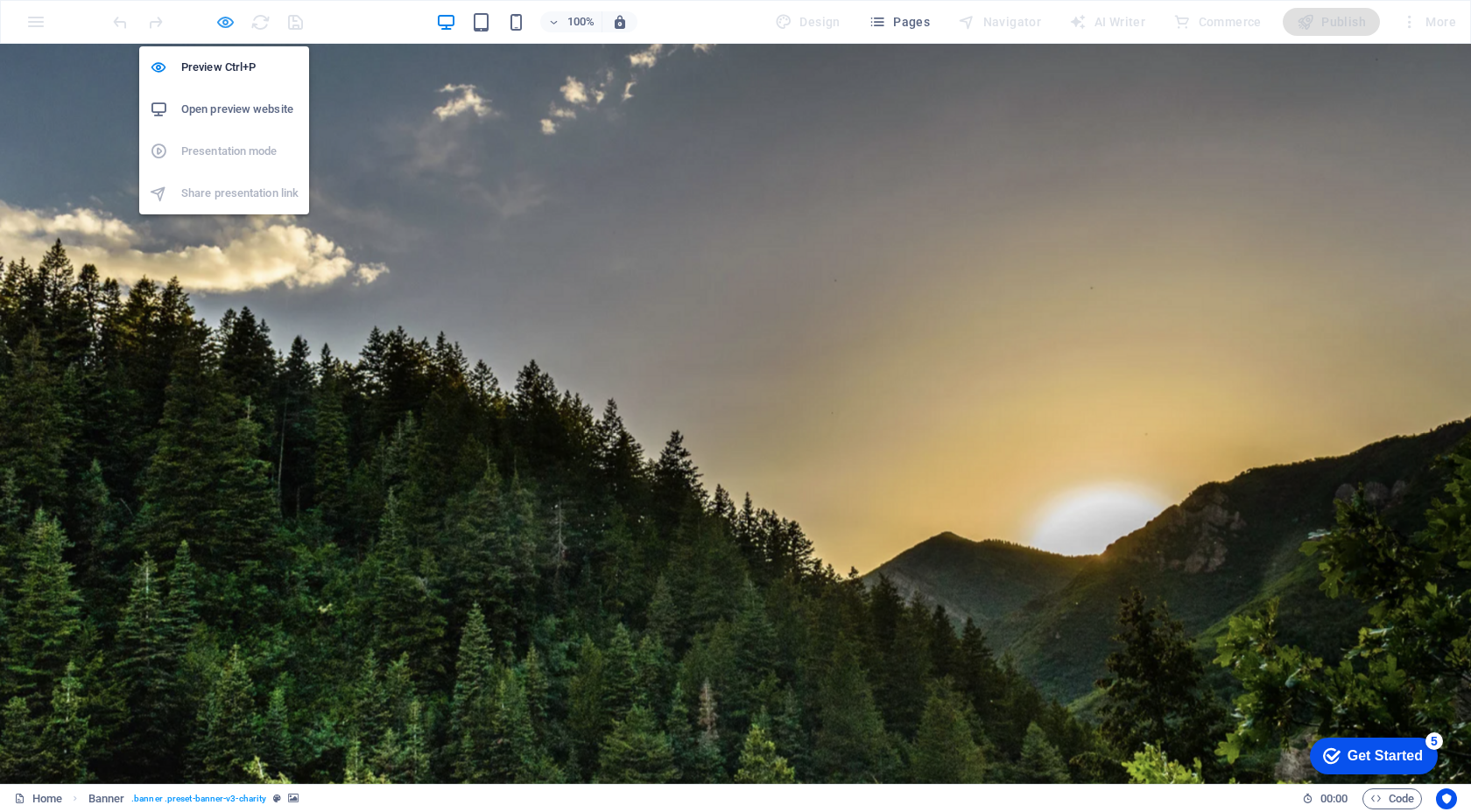
click at [217, 19] on icon "button" at bounding box center [225, 22] width 20 height 20
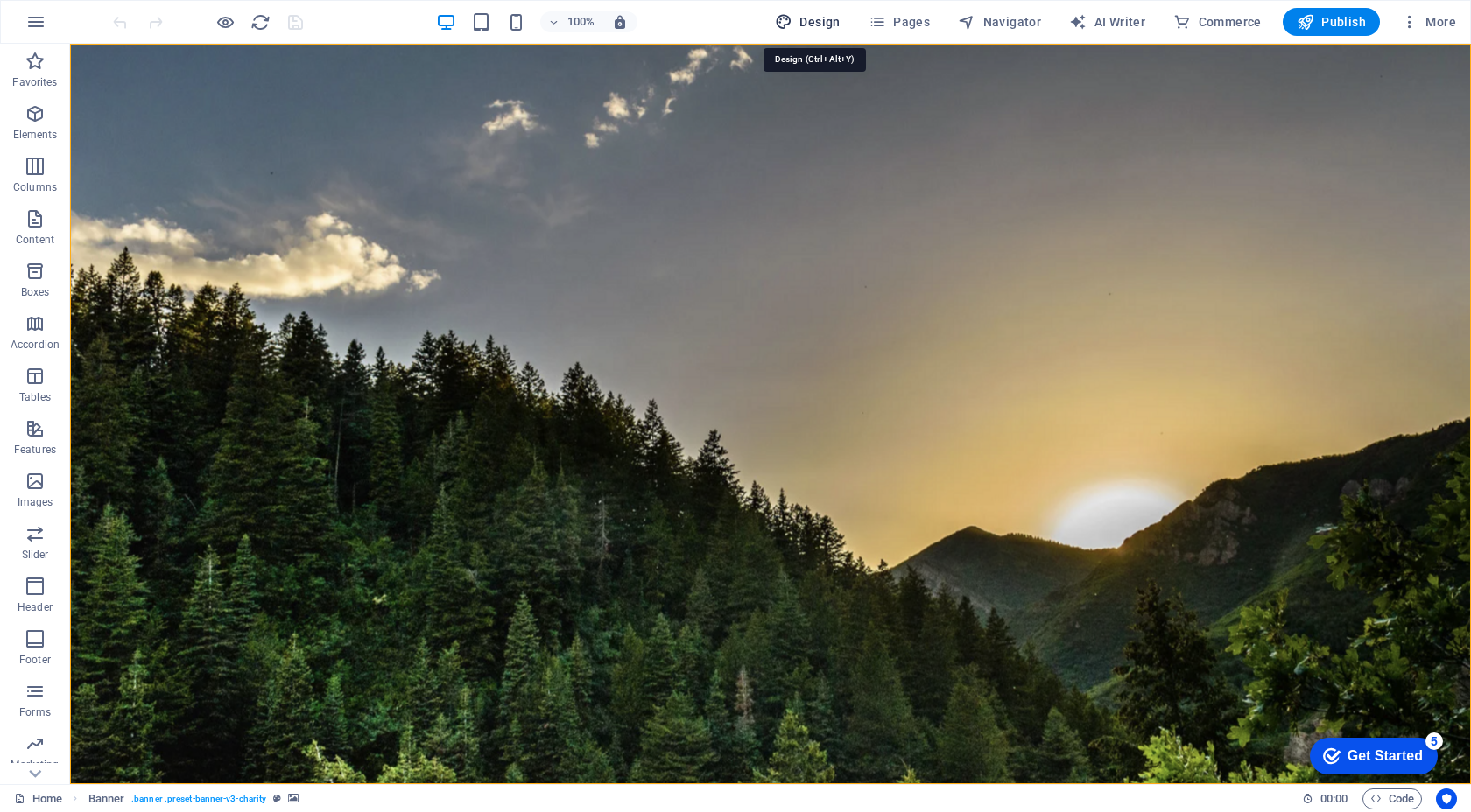
click at [806, 31] on button "Design" at bounding box center [807, 21] width 80 height 28
select select "px"
select select "300"
select select "px"
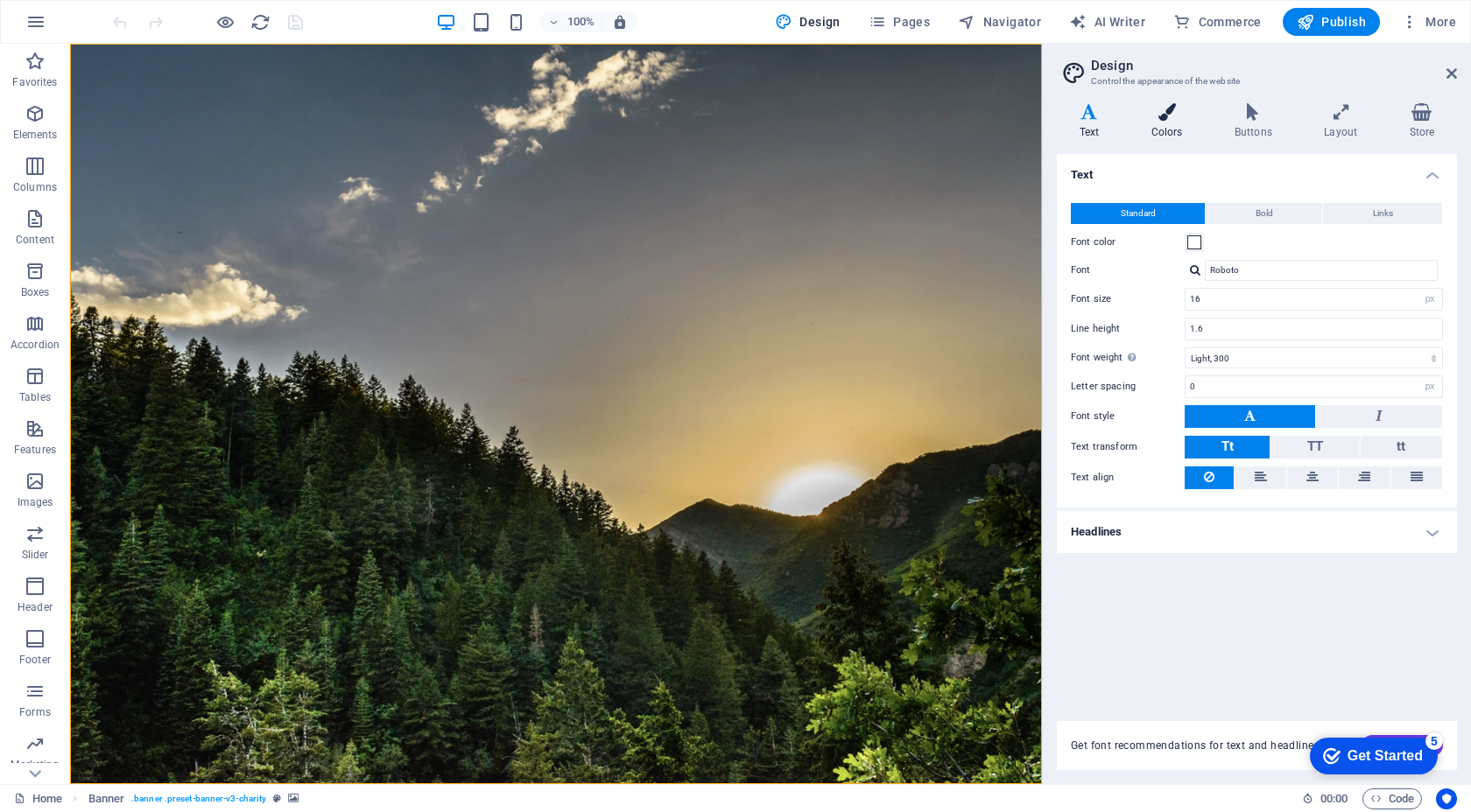
click at [1174, 107] on icon at bounding box center [1166, 112] width 76 height 18
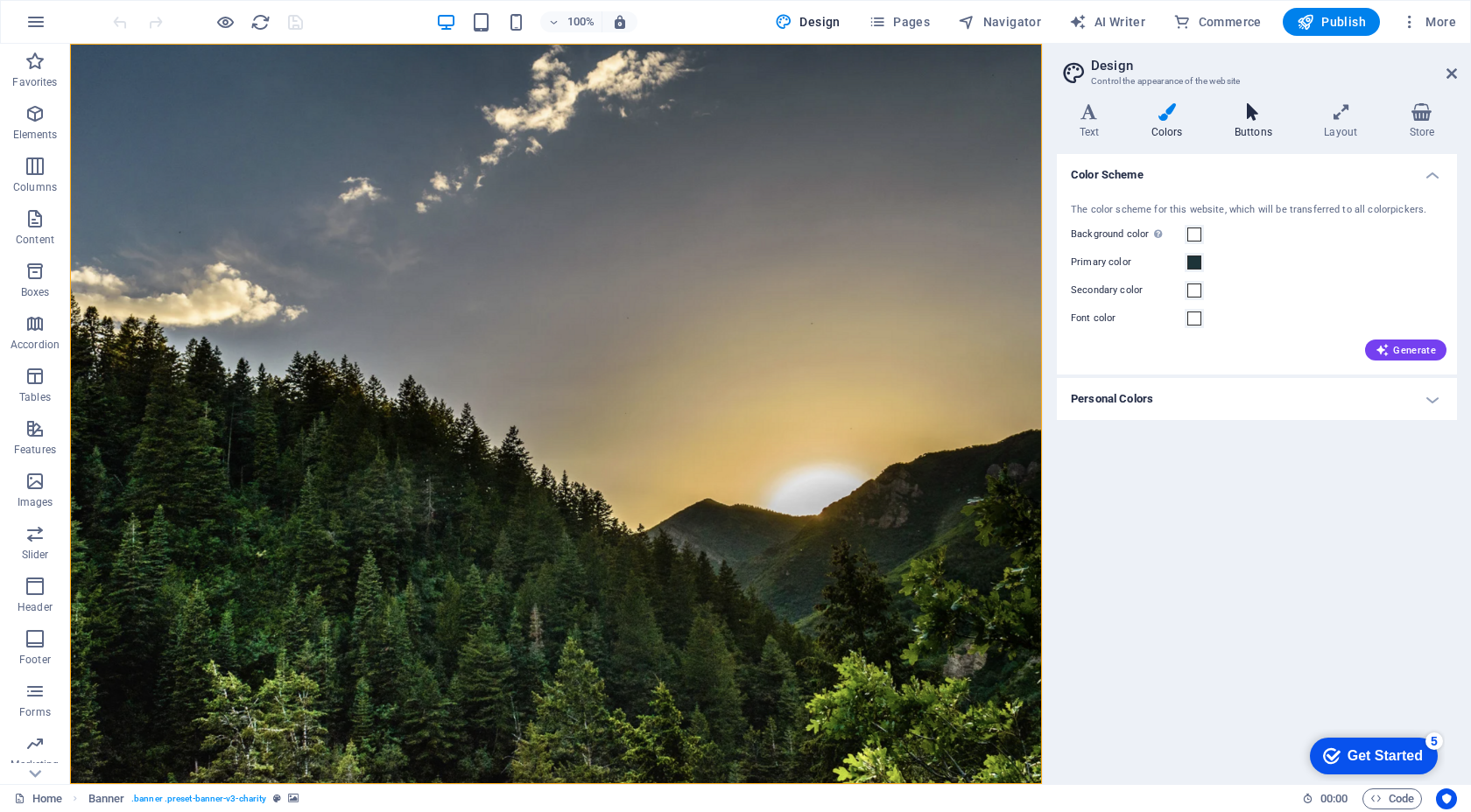
click at [1250, 128] on h4 "Buttons" at bounding box center [1255, 122] width 89 height 37
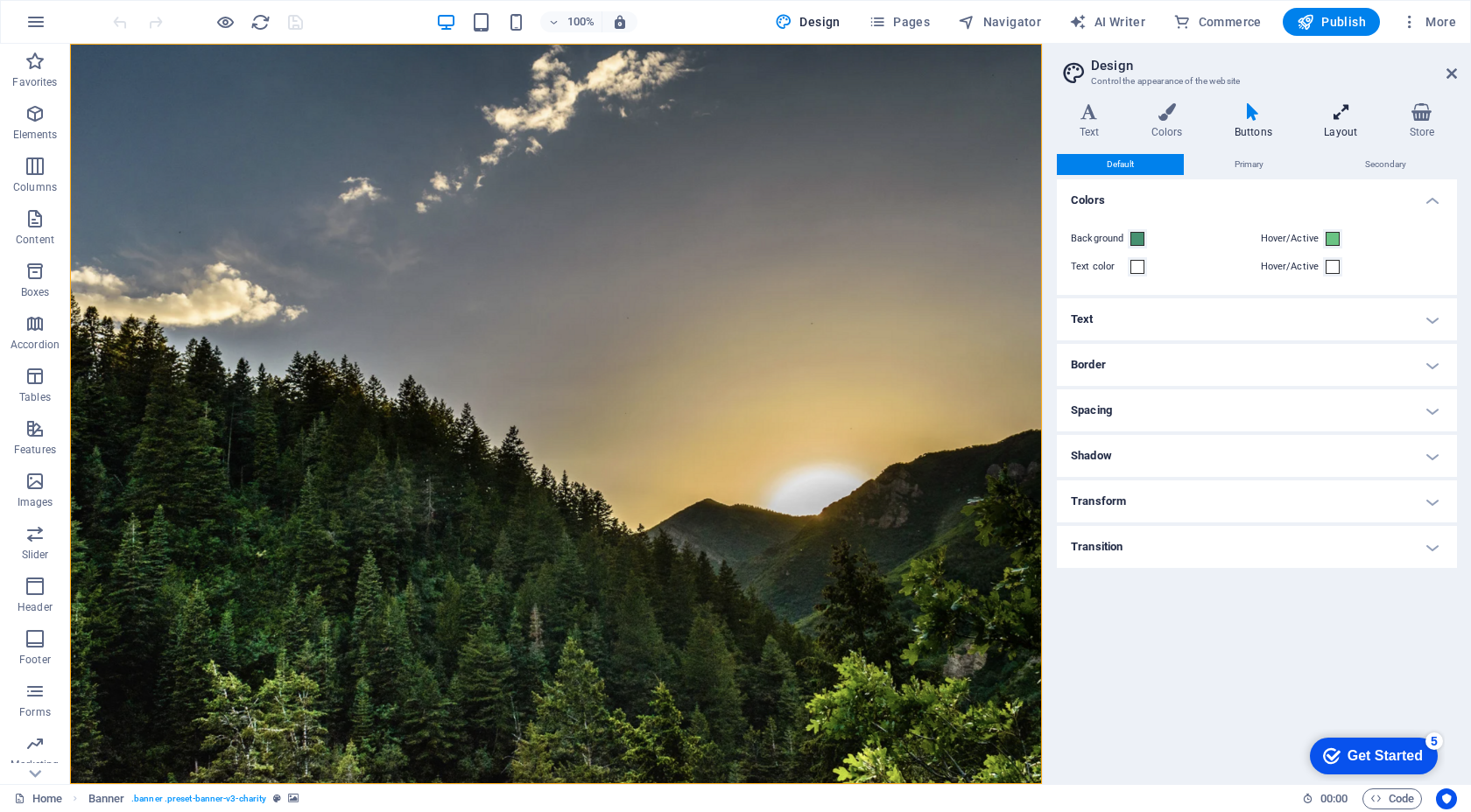
click at [1344, 129] on h4 "Layout" at bounding box center [1344, 122] width 85 height 37
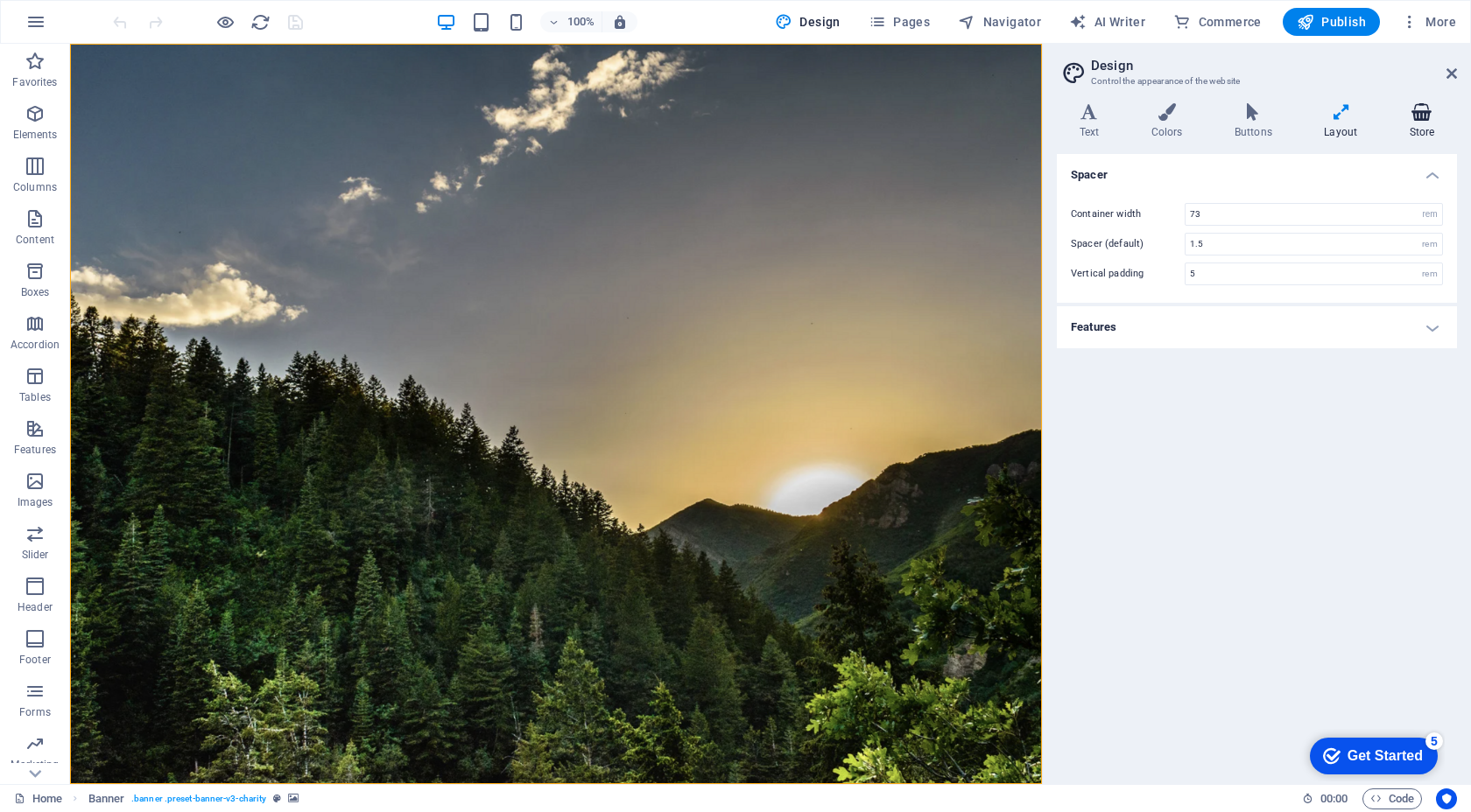
click at [1416, 119] on icon at bounding box center [1422, 112] width 70 height 18
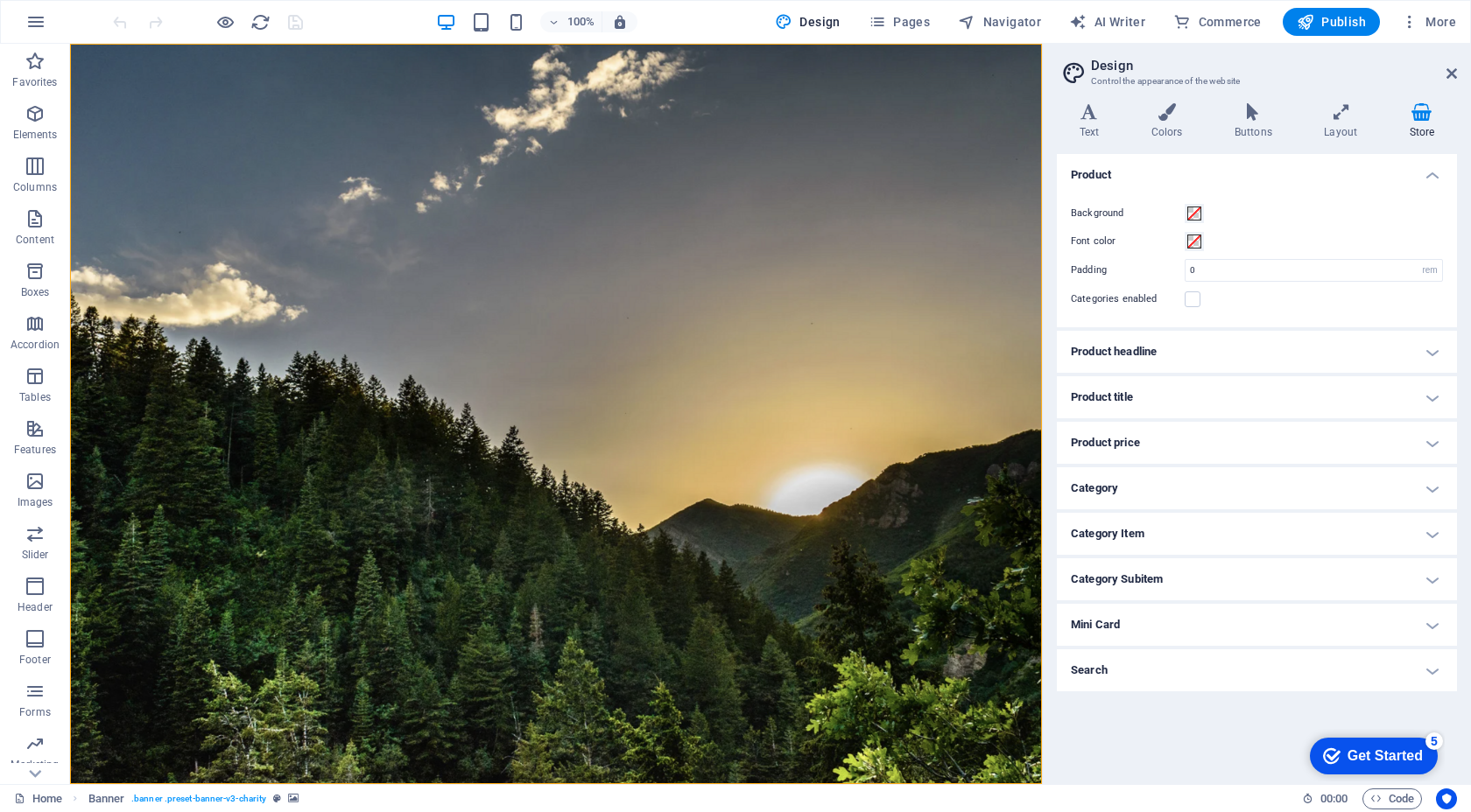
click at [1165, 348] on h4 "Product headline" at bounding box center [1256, 351] width 400 height 42
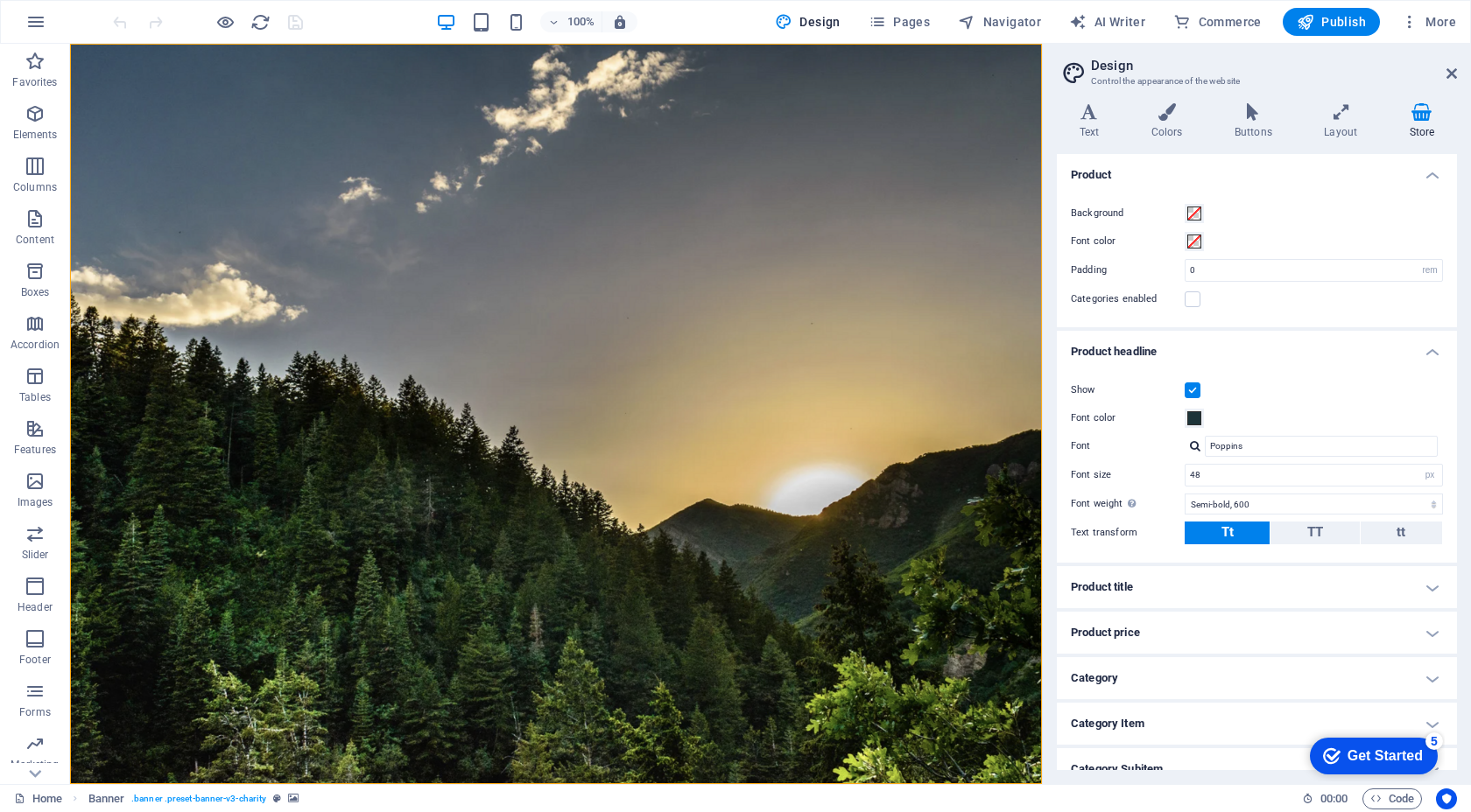
click at [1165, 348] on h4 "Product headline" at bounding box center [1256, 346] width 400 height 31
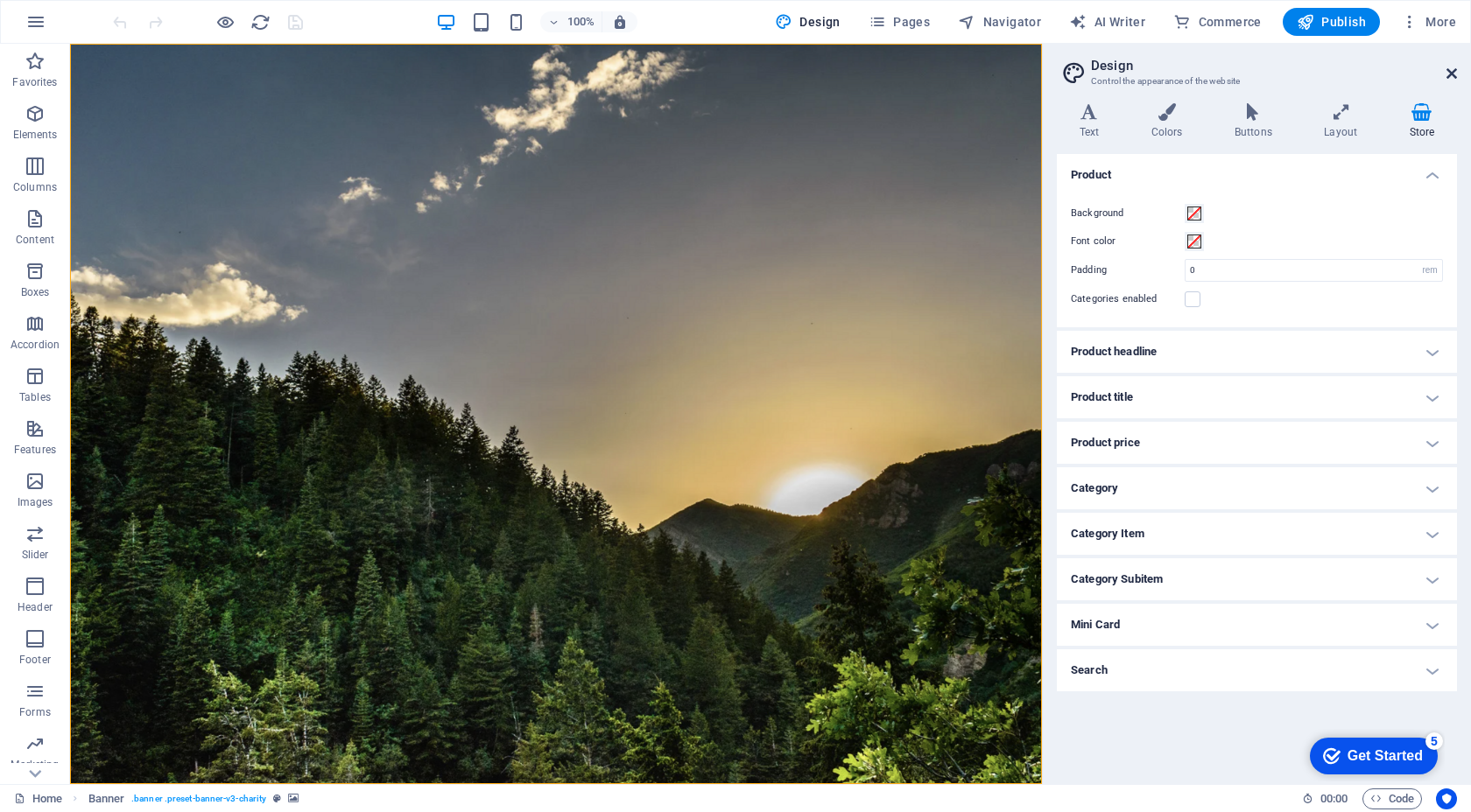
click at [1450, 69] on icon at bounding box center [1451, 73] width 11 height 14
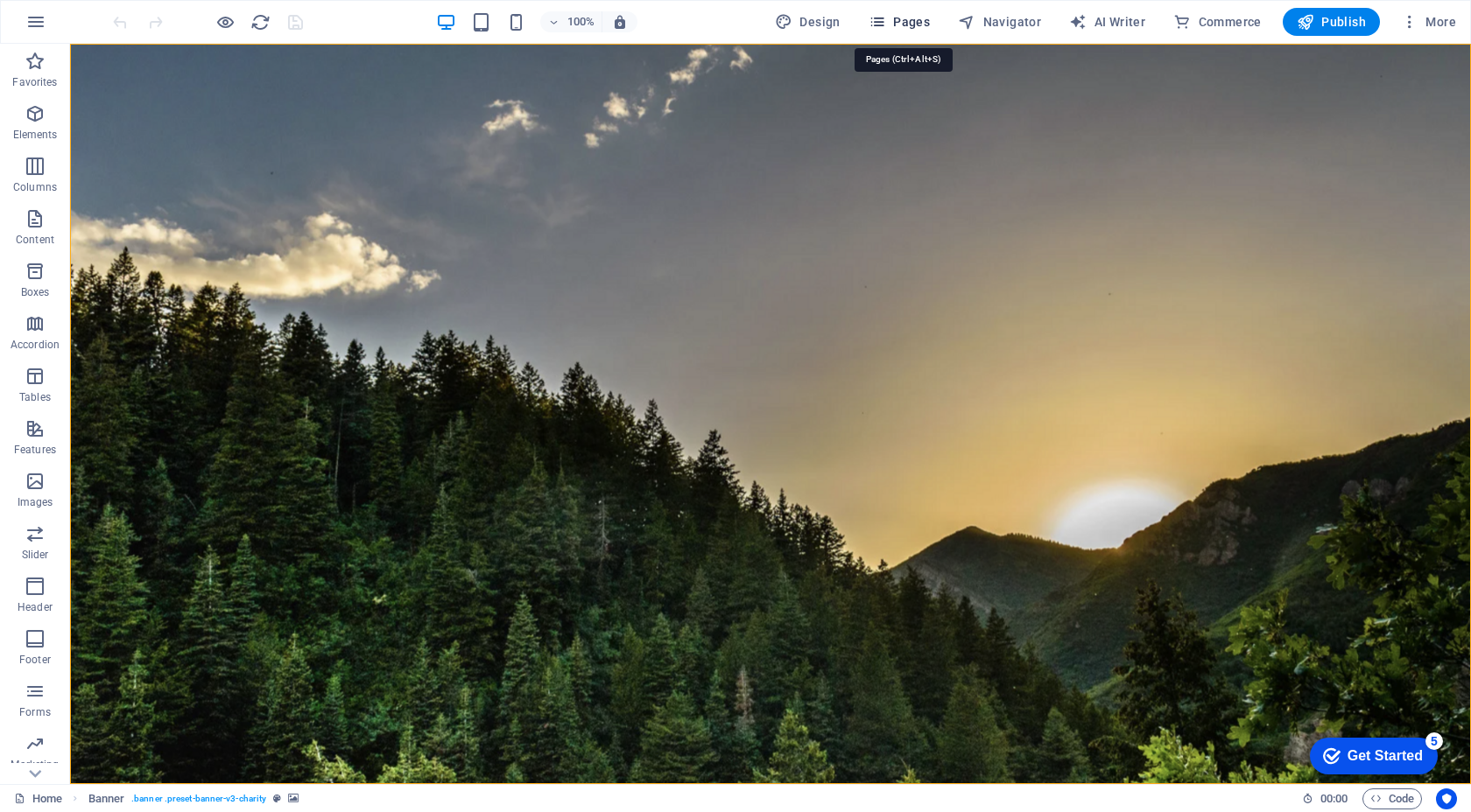
click at [906, 22] on span "Pages" at bounding box center [899, 21] width 61 height 18
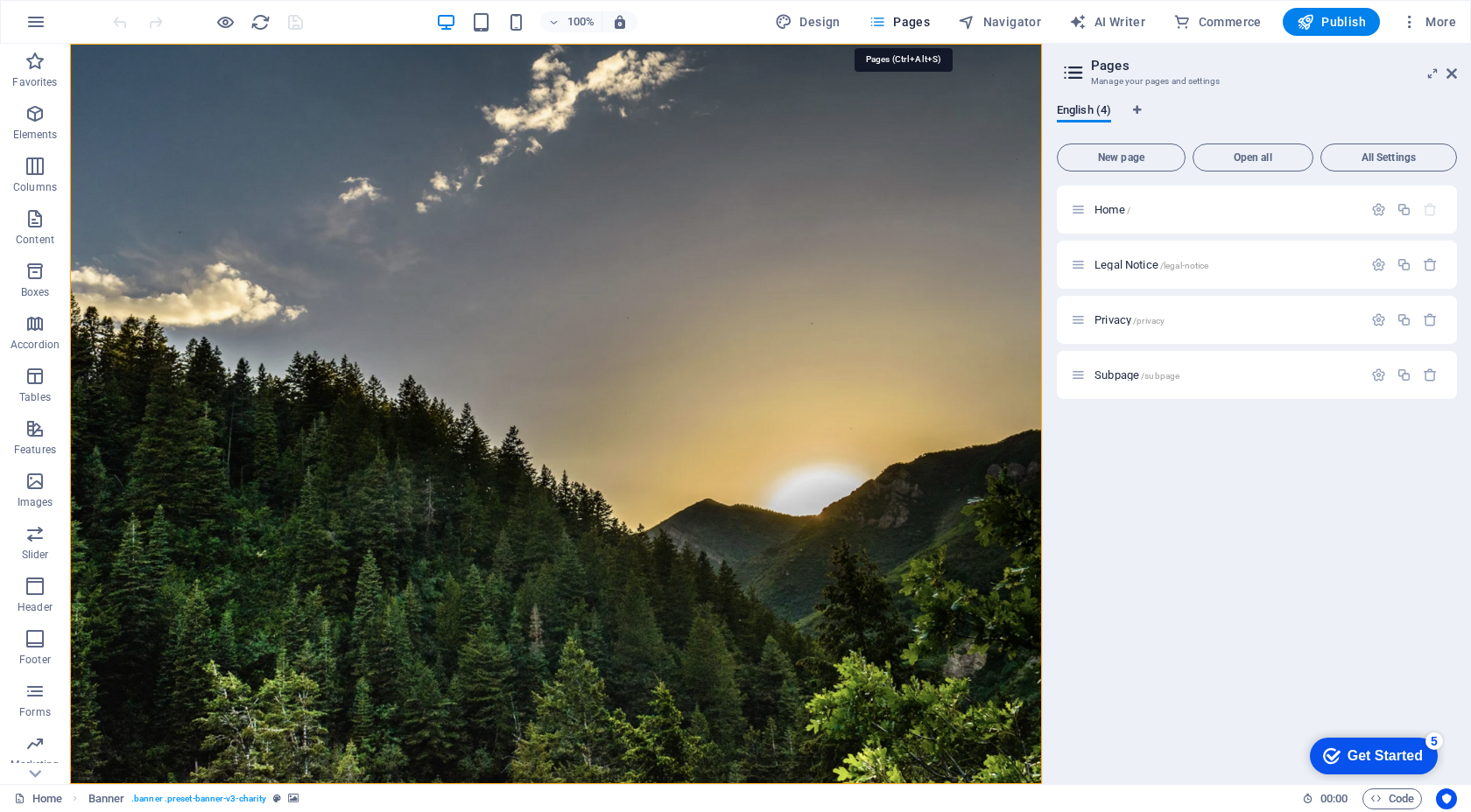
click at [906, 22] on span "Pages" at bounding box center [899, 21] width 61 height 18
click at [346, 13] on div "100% Design Pages Navigator AI Writer Commerce Publish More" at bounding box center [786, 21] width 1353 height 28
click at [29, 62] on icon "button" at bounding box center [35, 61] width 21 height 21
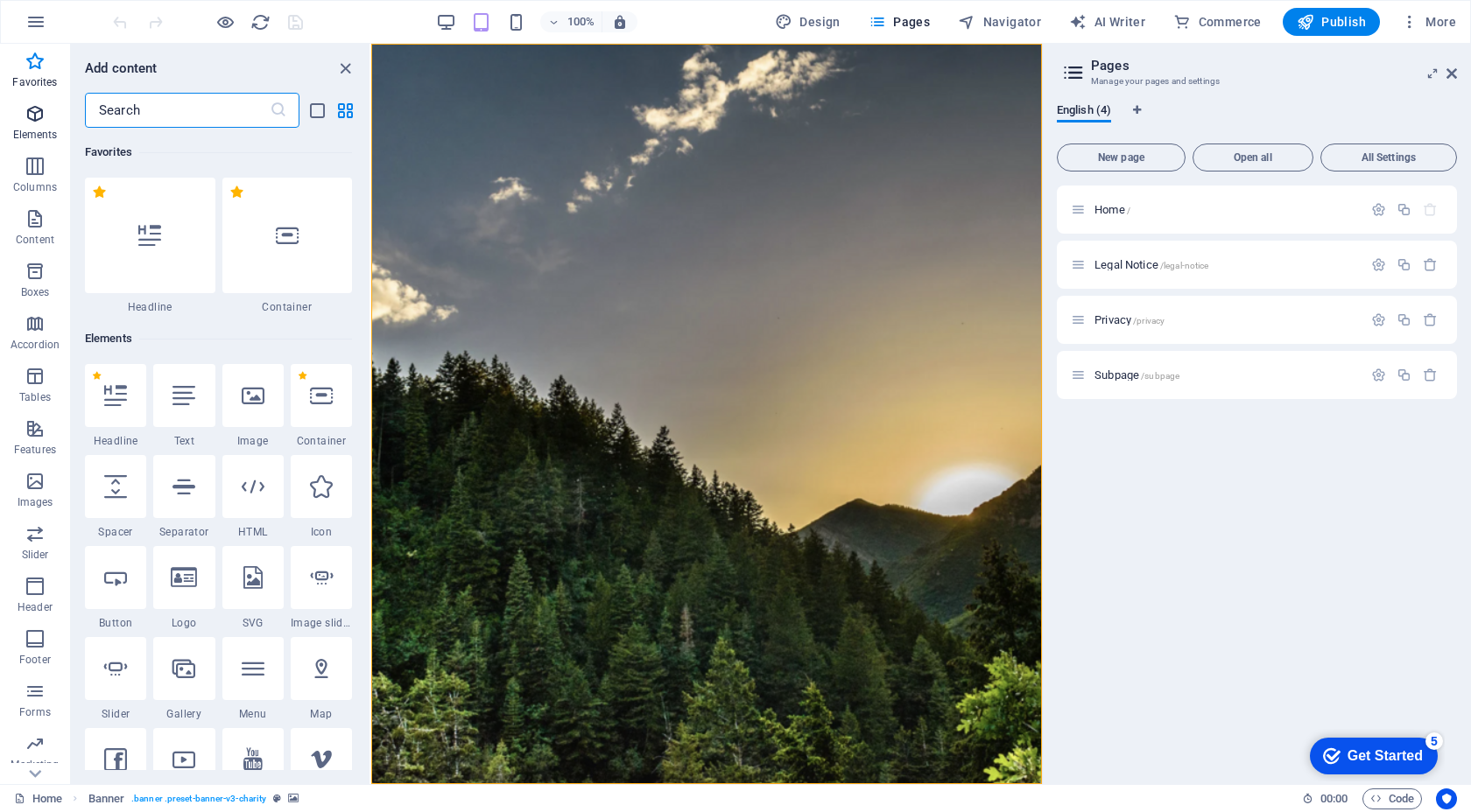
click at [38, 116] on icon "button" at bounding box center [35, 114] width 21 height 21
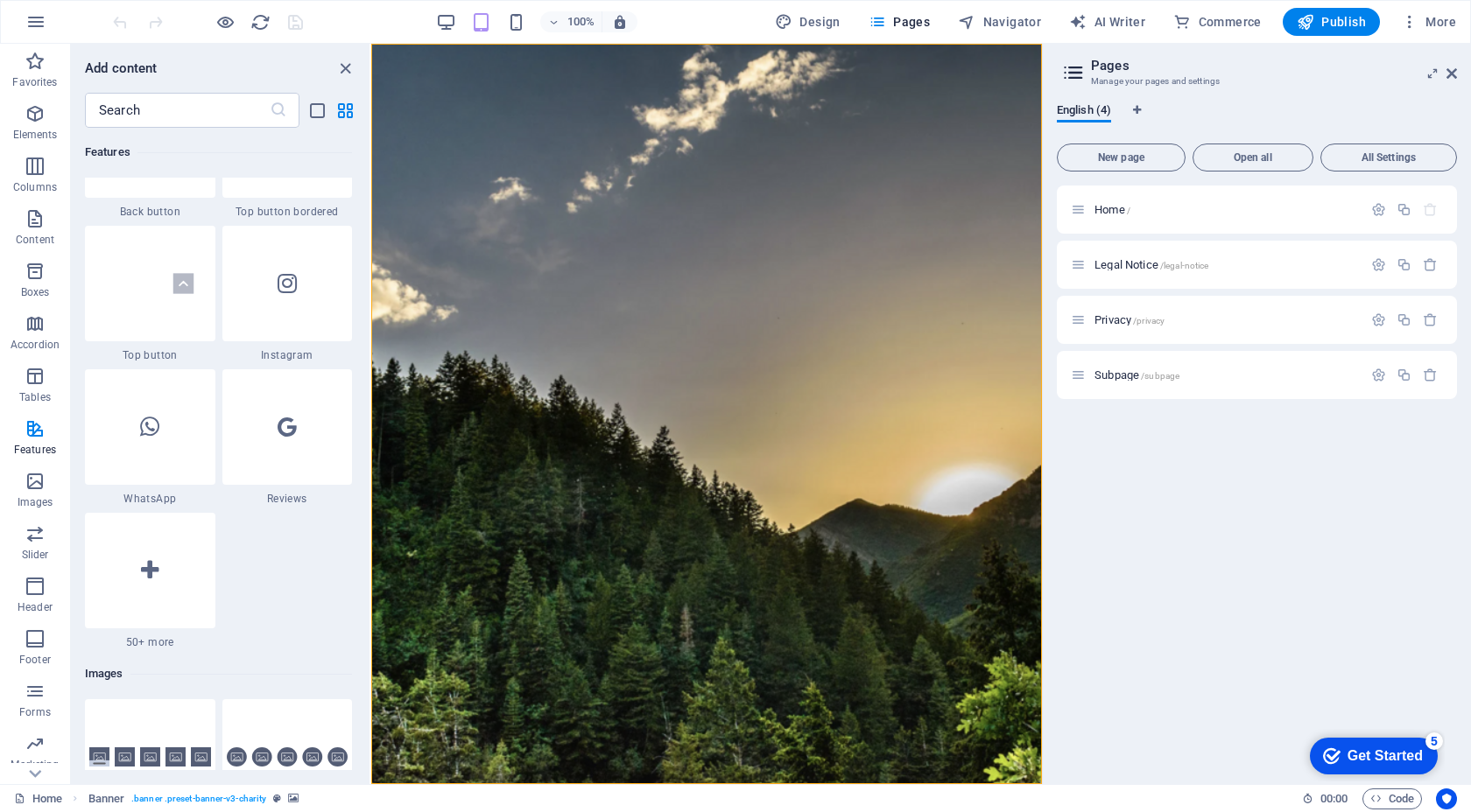
scroll to position [8378, 0]
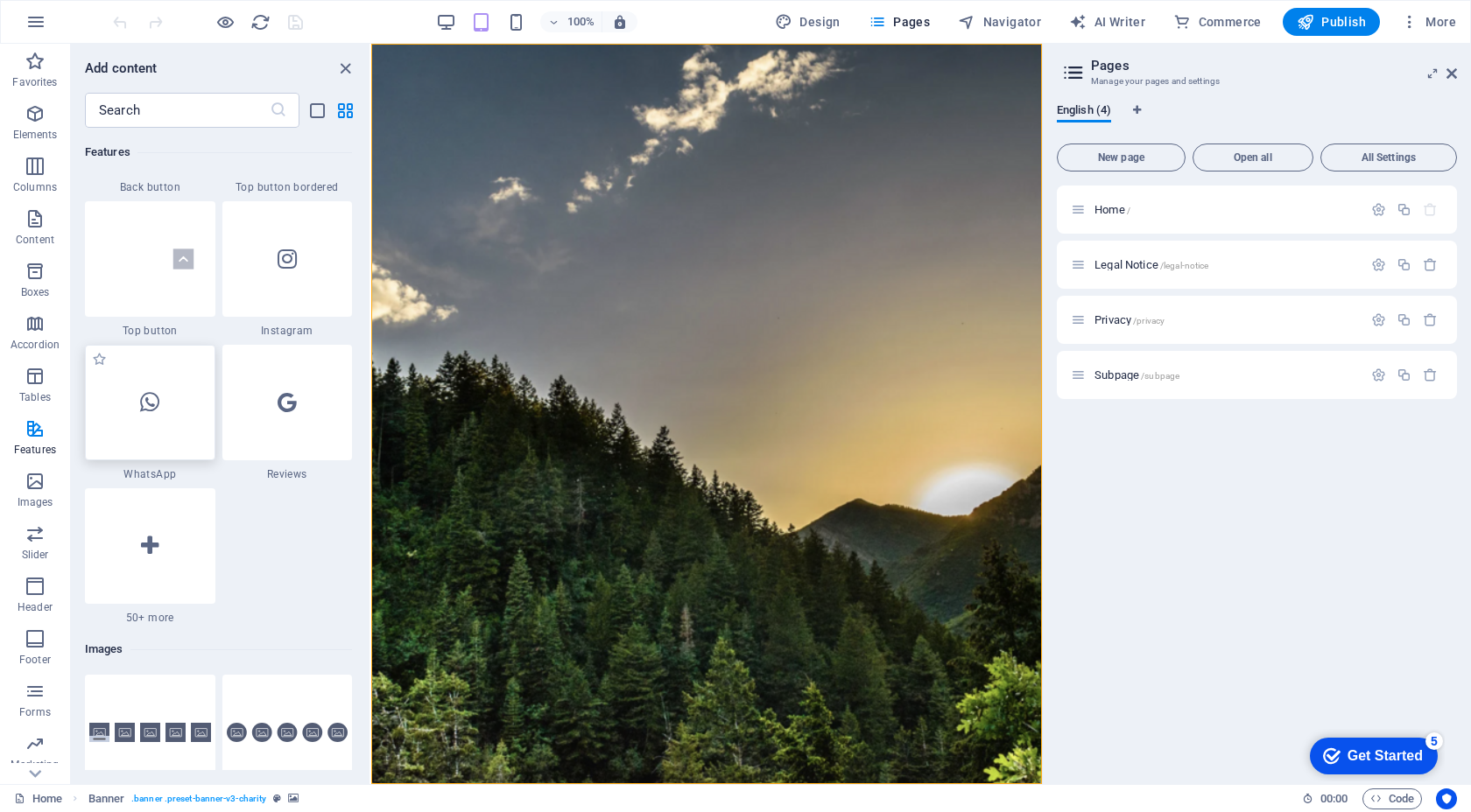
click at [165, 420] on div at bounding box center [150, 402] width 131 height 115
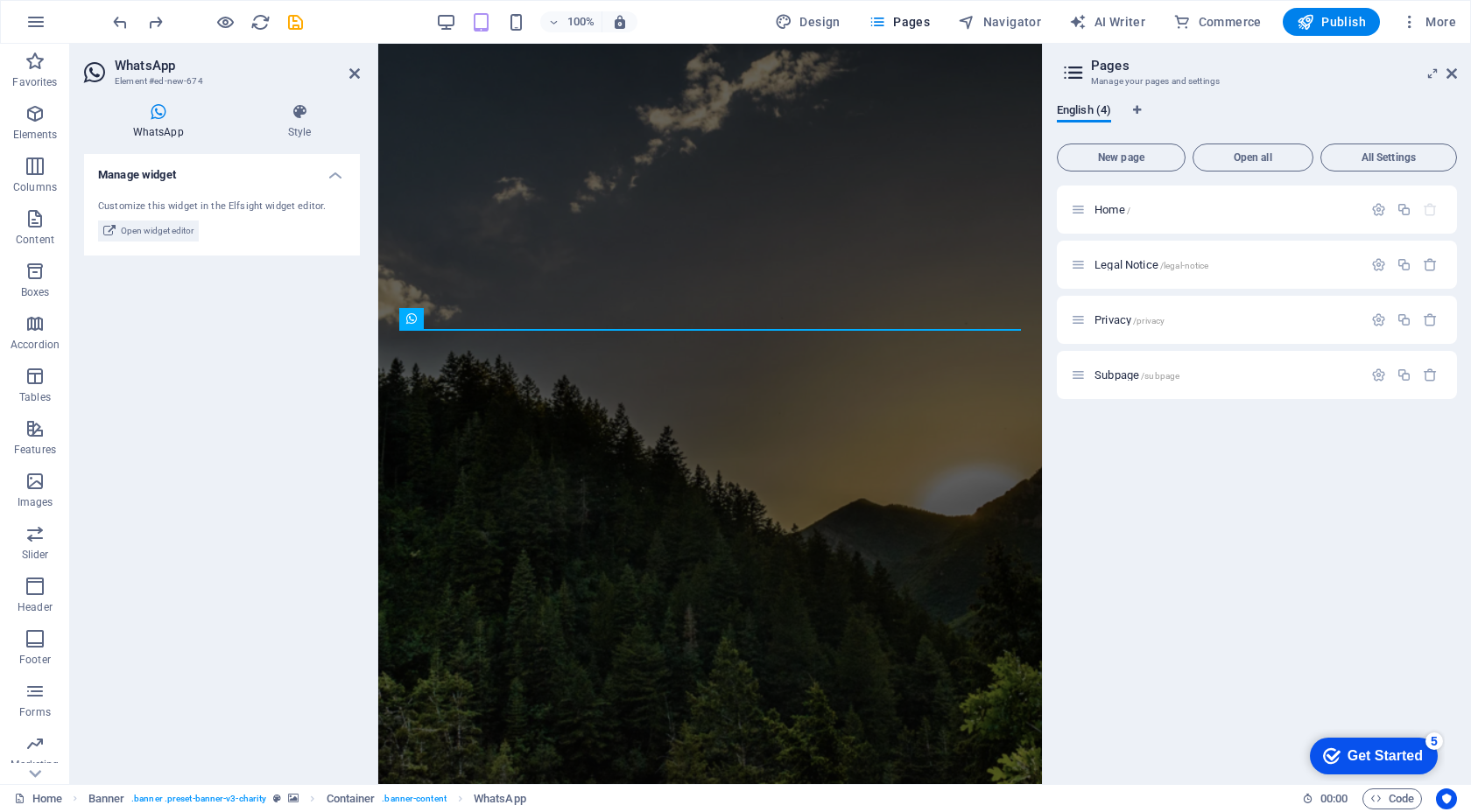
click at [1450, 61] on h2 "Pages" at bounding box center [1273, 65] width 366 height 16
click at [1451, 71] on icon at bounding box center [1451, 73] width 11 height 14
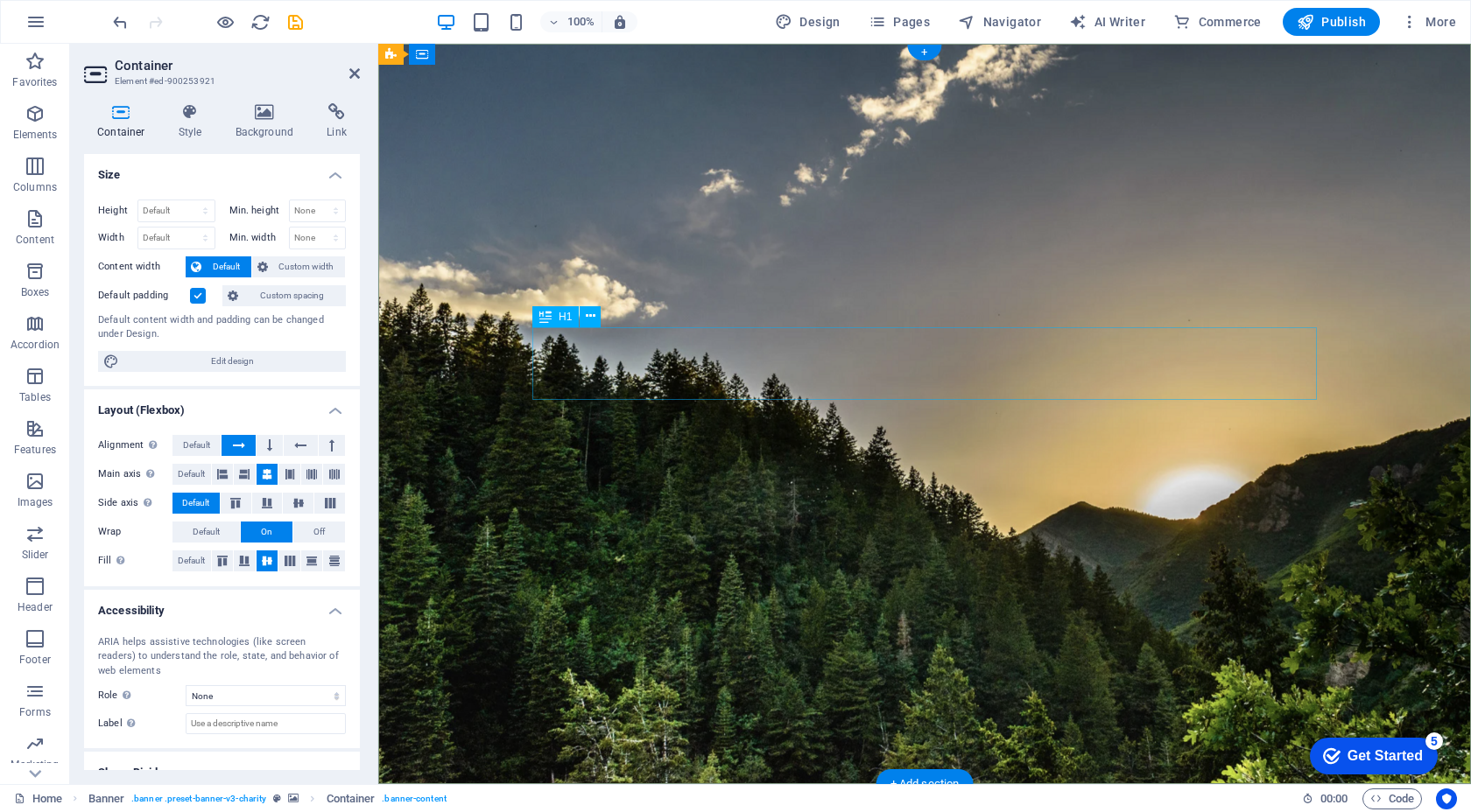
click at [29, 61] on icon "button" at bounding box center [35, 61] width 21 height 21
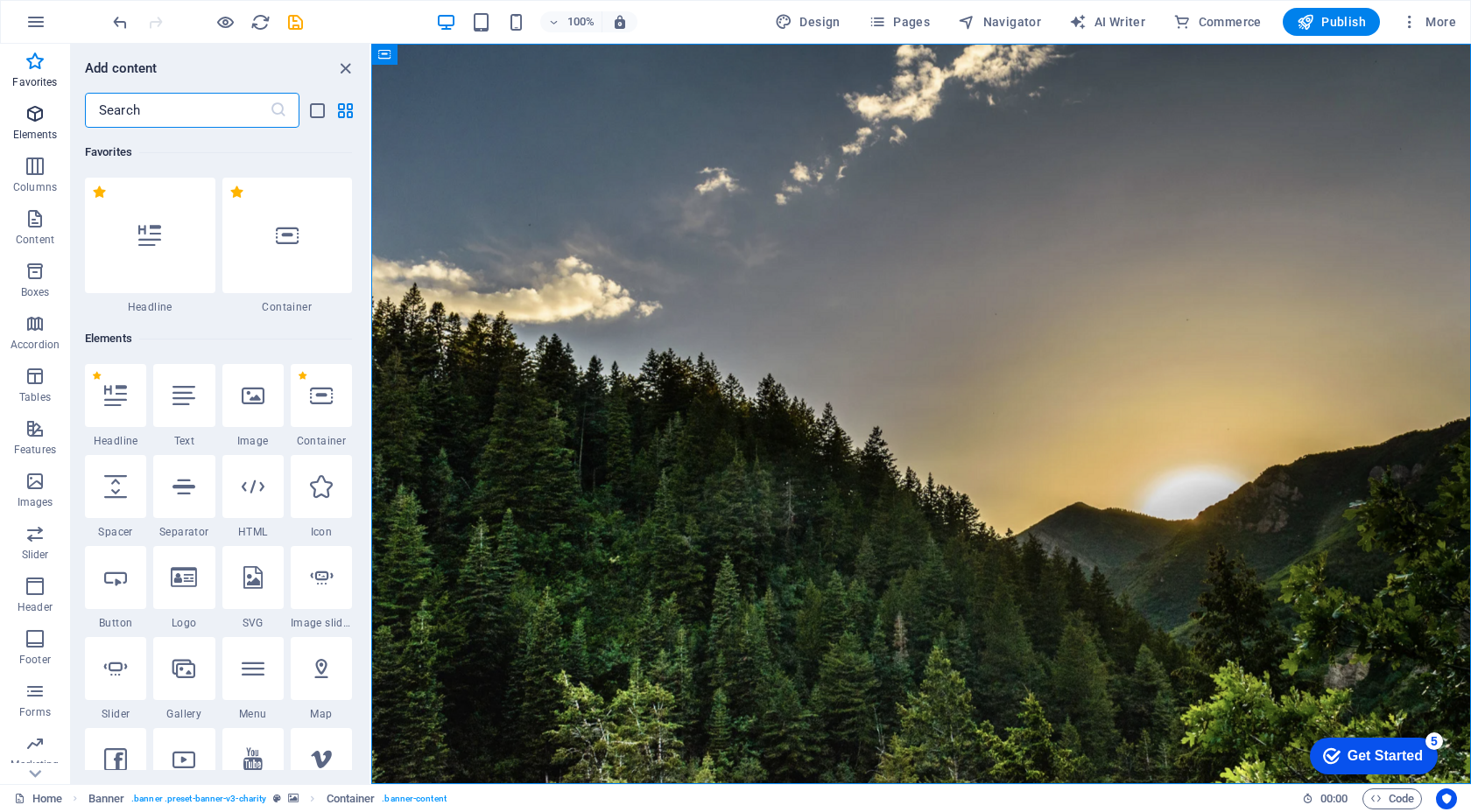
click at [35, 114] on icon "button" at bounding box center [35, 114] width 21 height 21
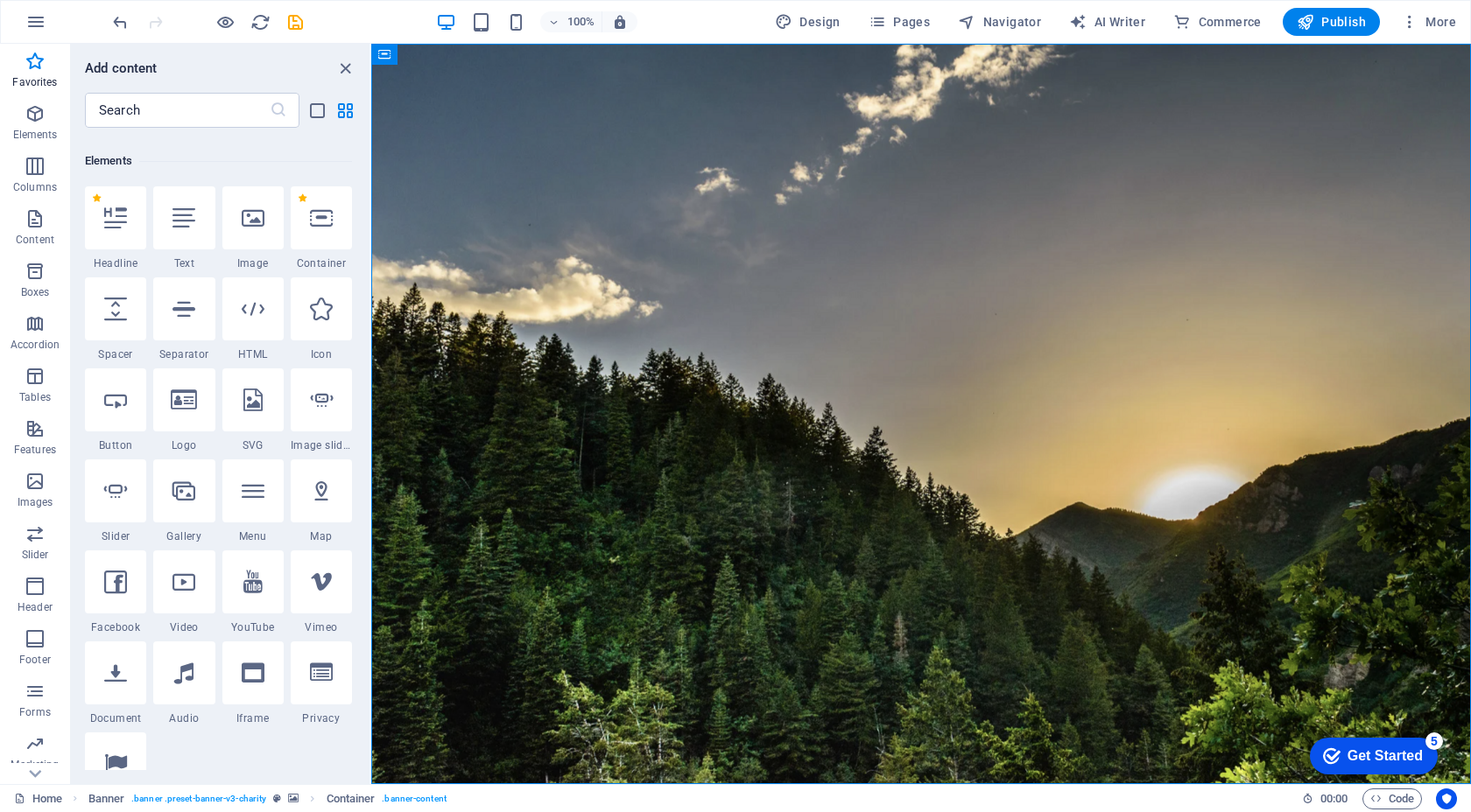
scroll to position [153, 0]
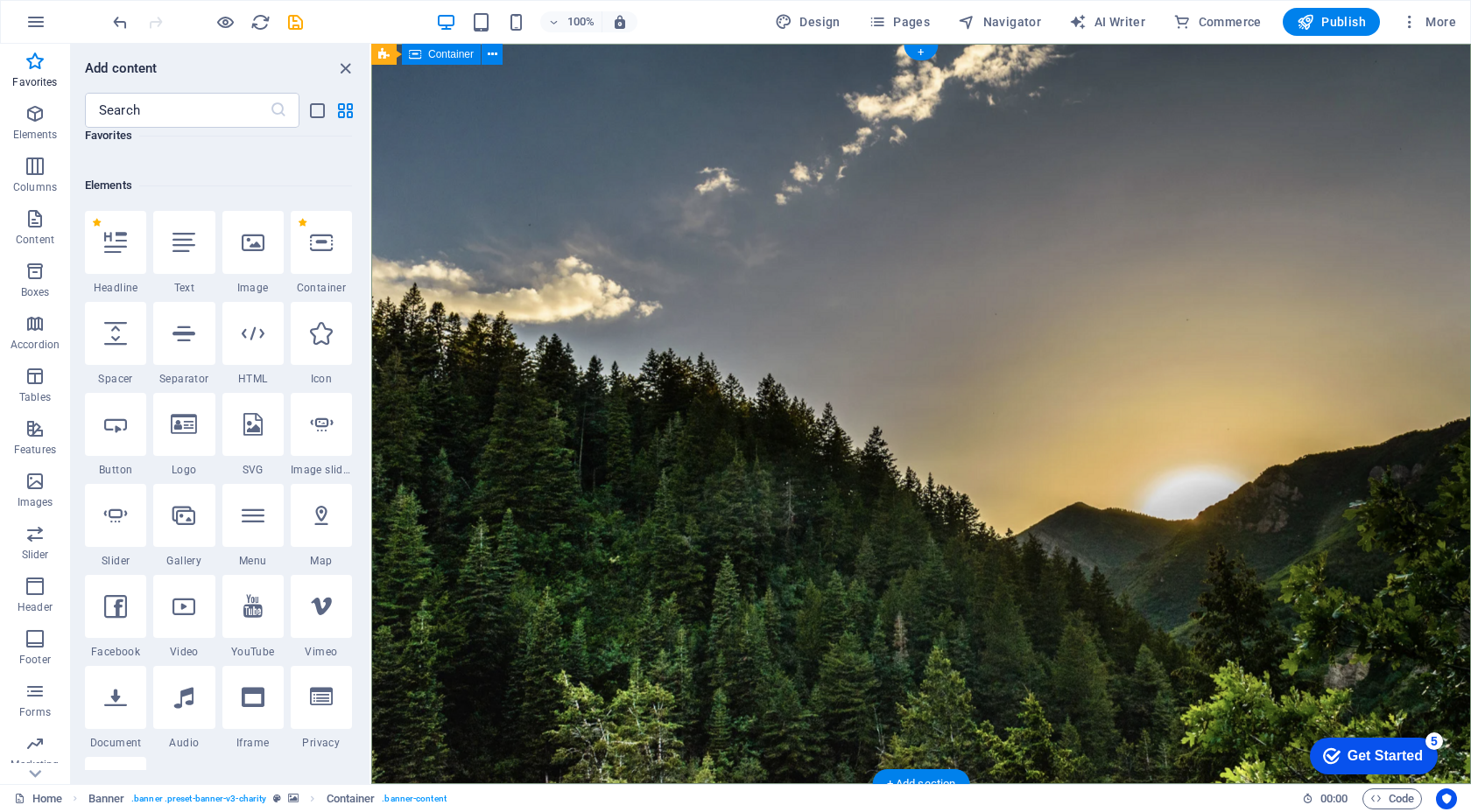
click at [344, 70] on icon "close panel" at bounding box center [345, 68] width 20 height 20
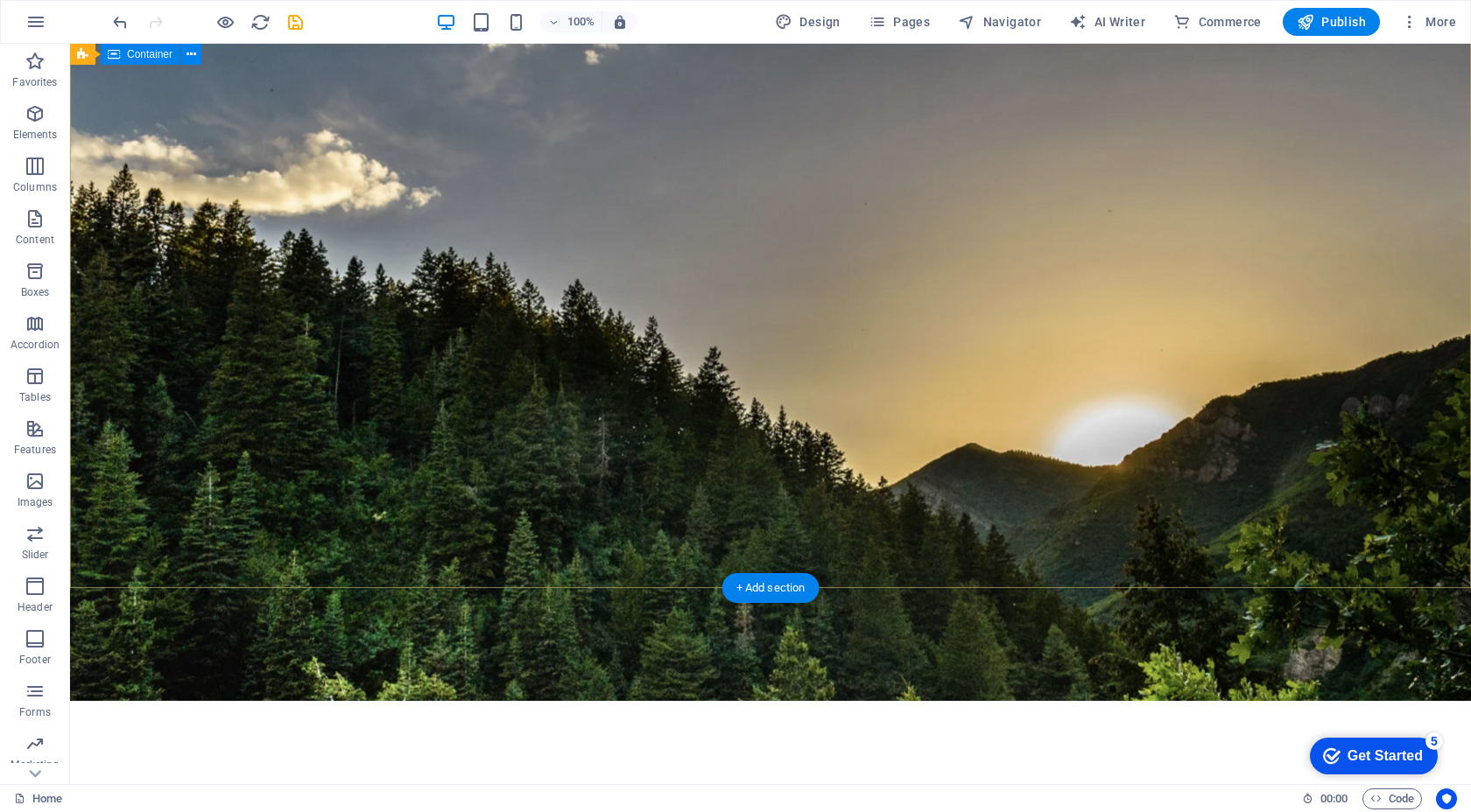
scroll to position [32, 0]
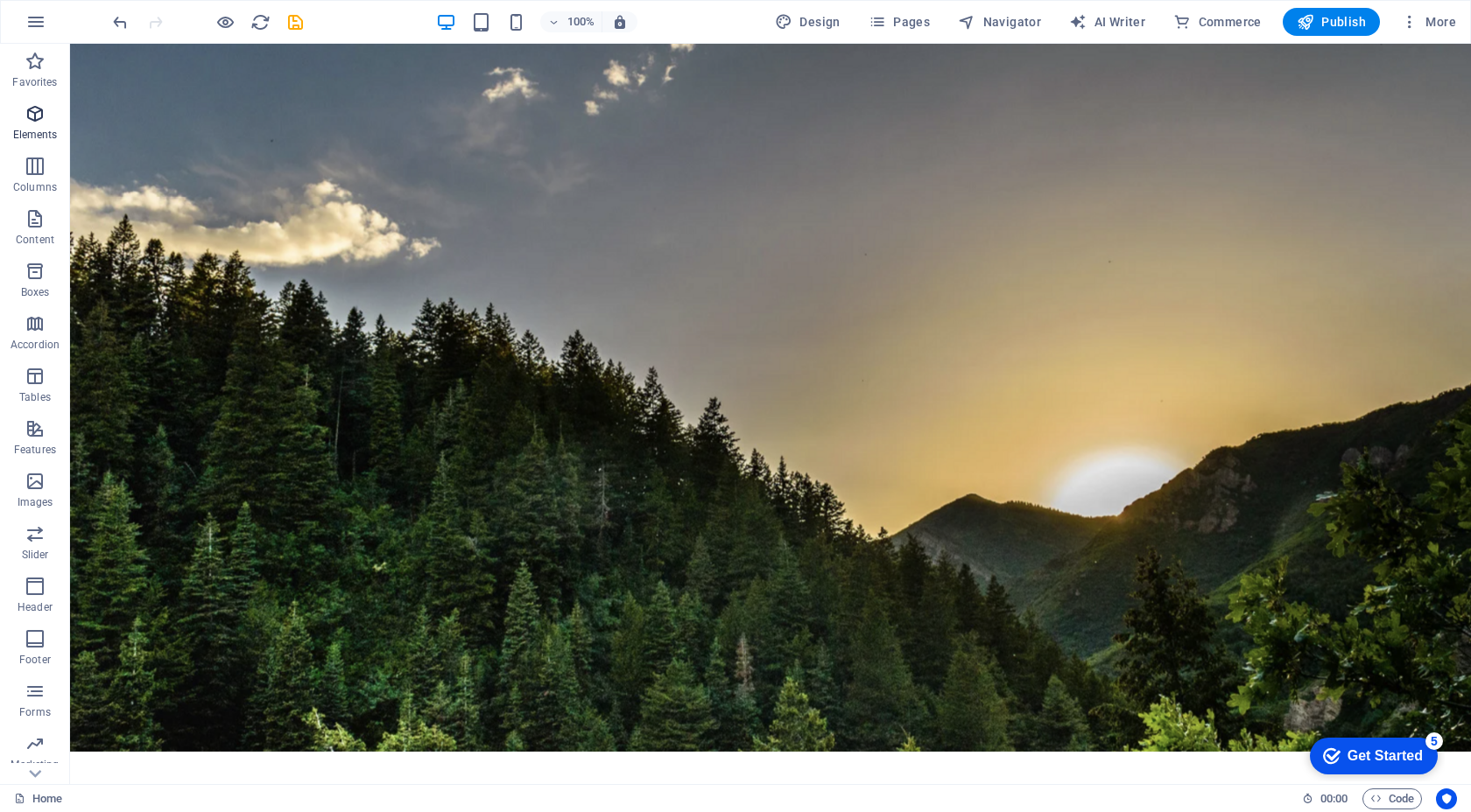
click at [45, 120] on icon "button" at bounding box center [35, 114] width 21 height 21
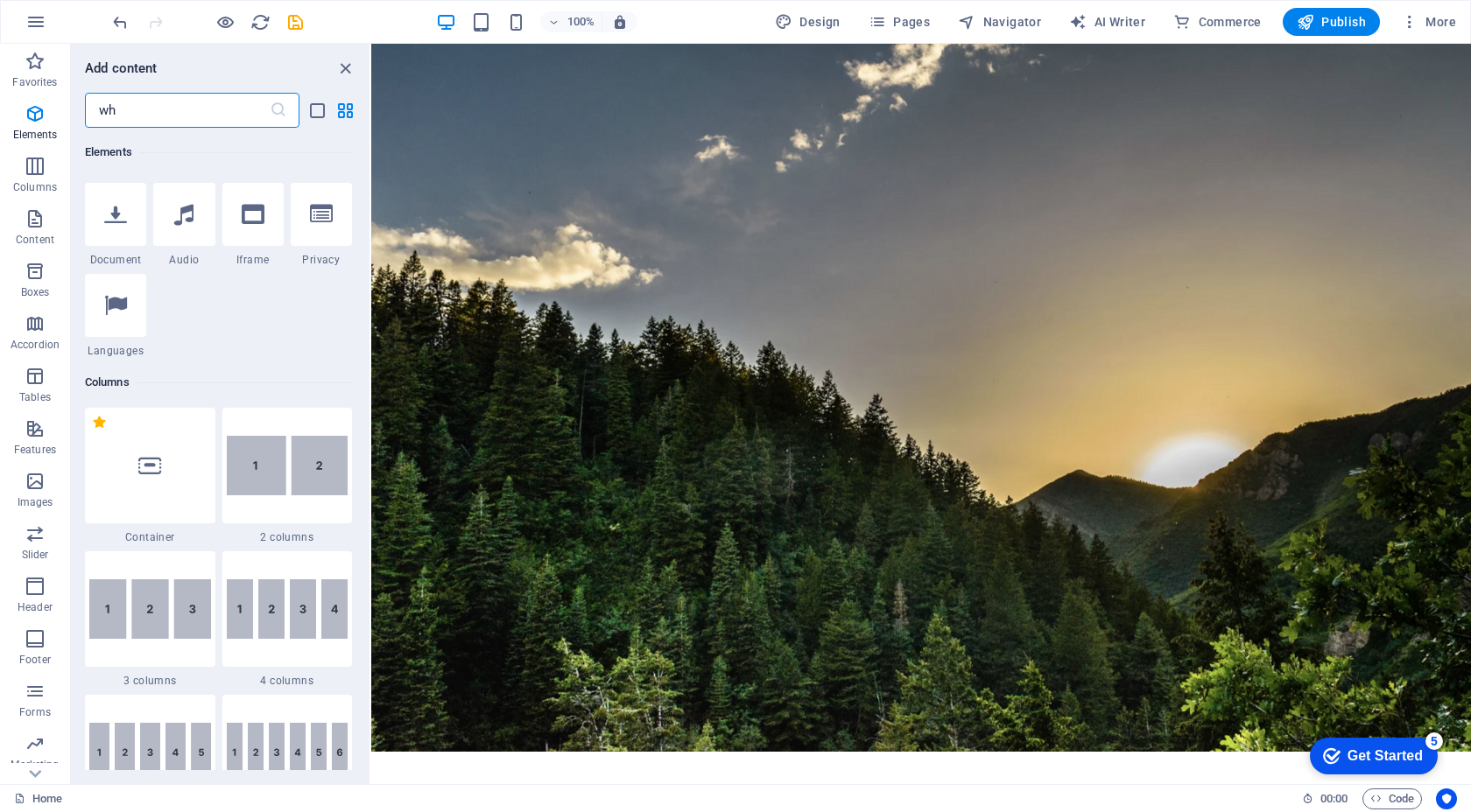
scroll to position [0, 0]
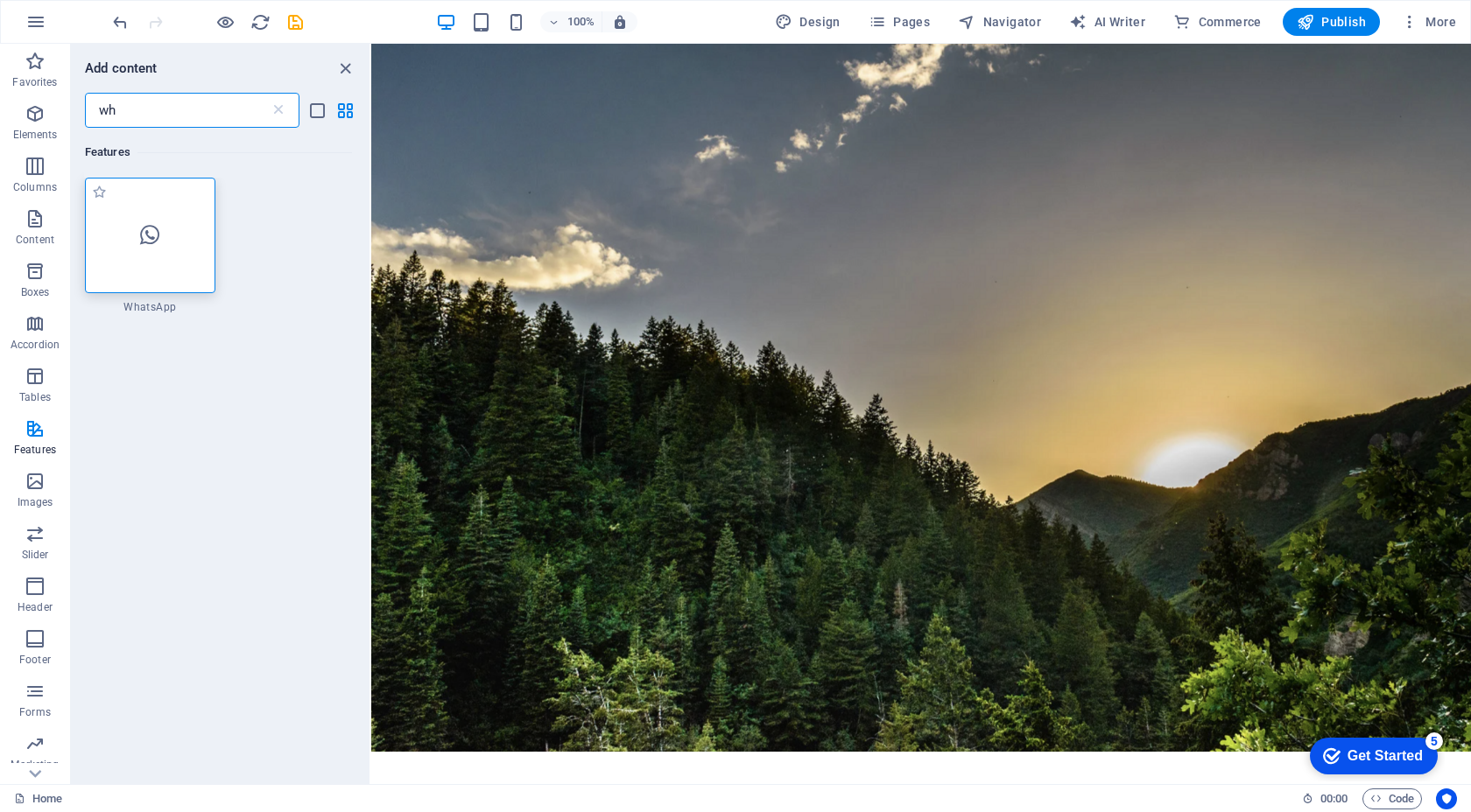
type input "wh"
click at [146, 244] on icon at bounding box center [149, 235] width 20 height 22
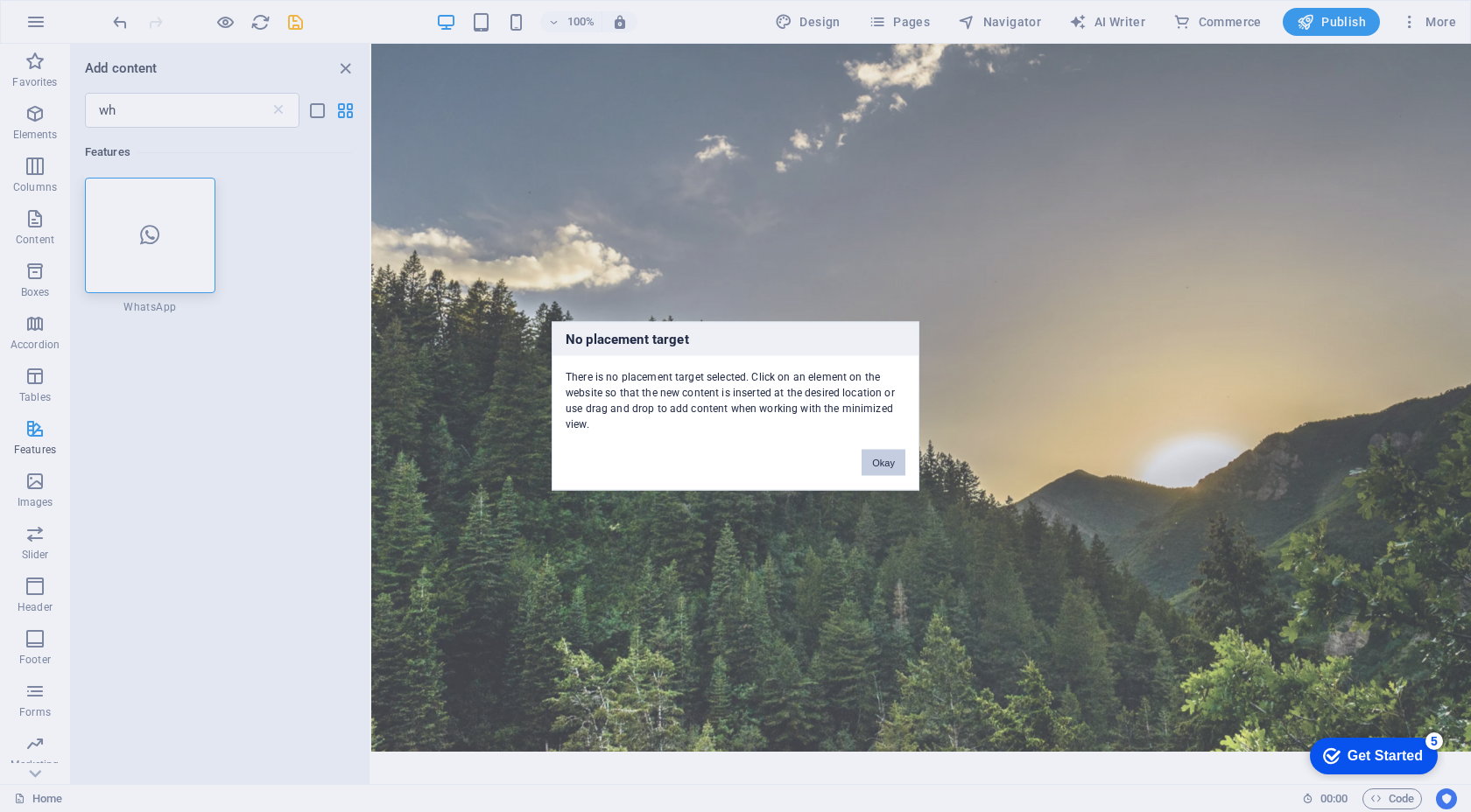
click at [879, 458] on button "Okay" at bounding box center [882, 463] width 44 height 26
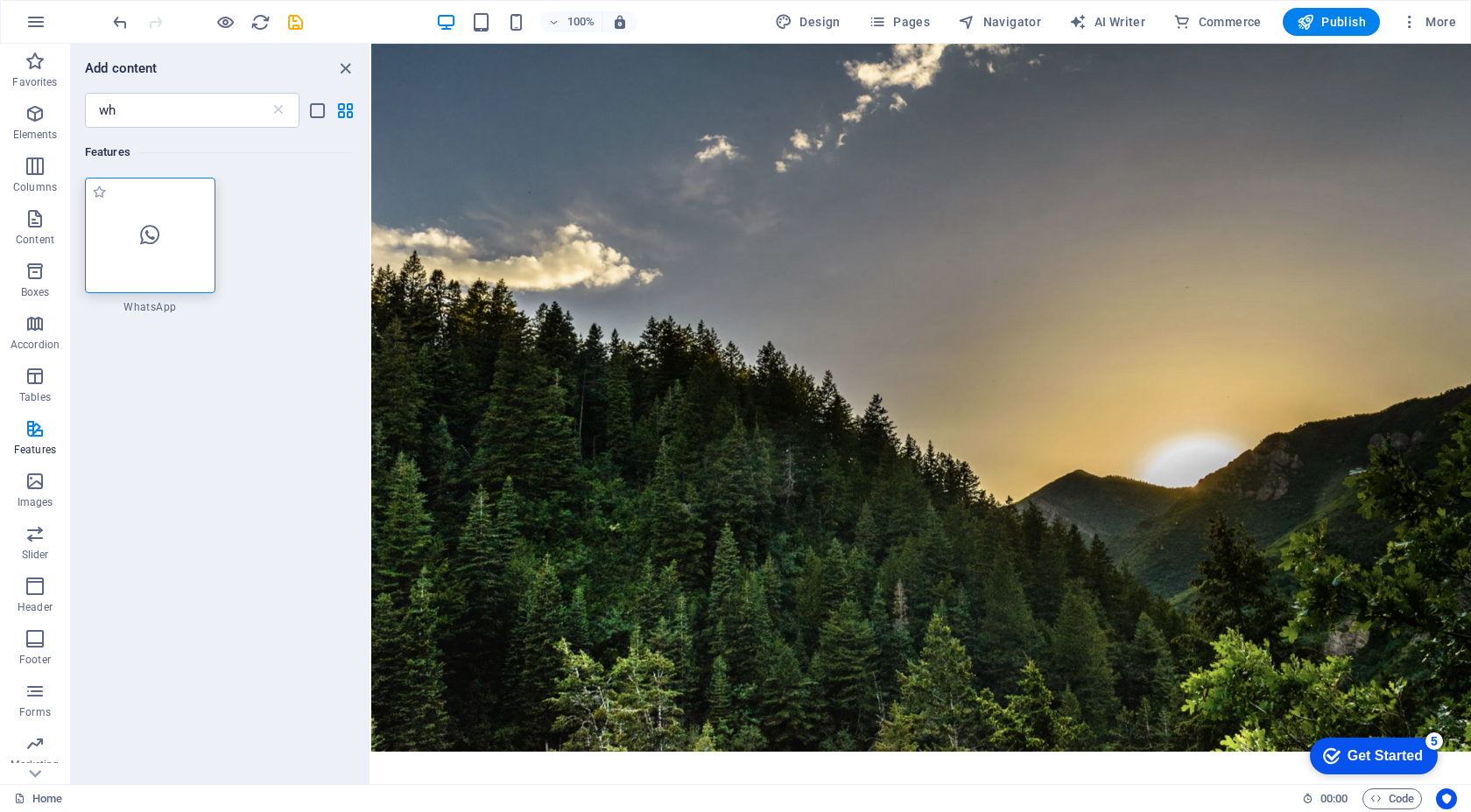
click at [142, 241] on icon at bounding box center [149, 235] width 20 height 22
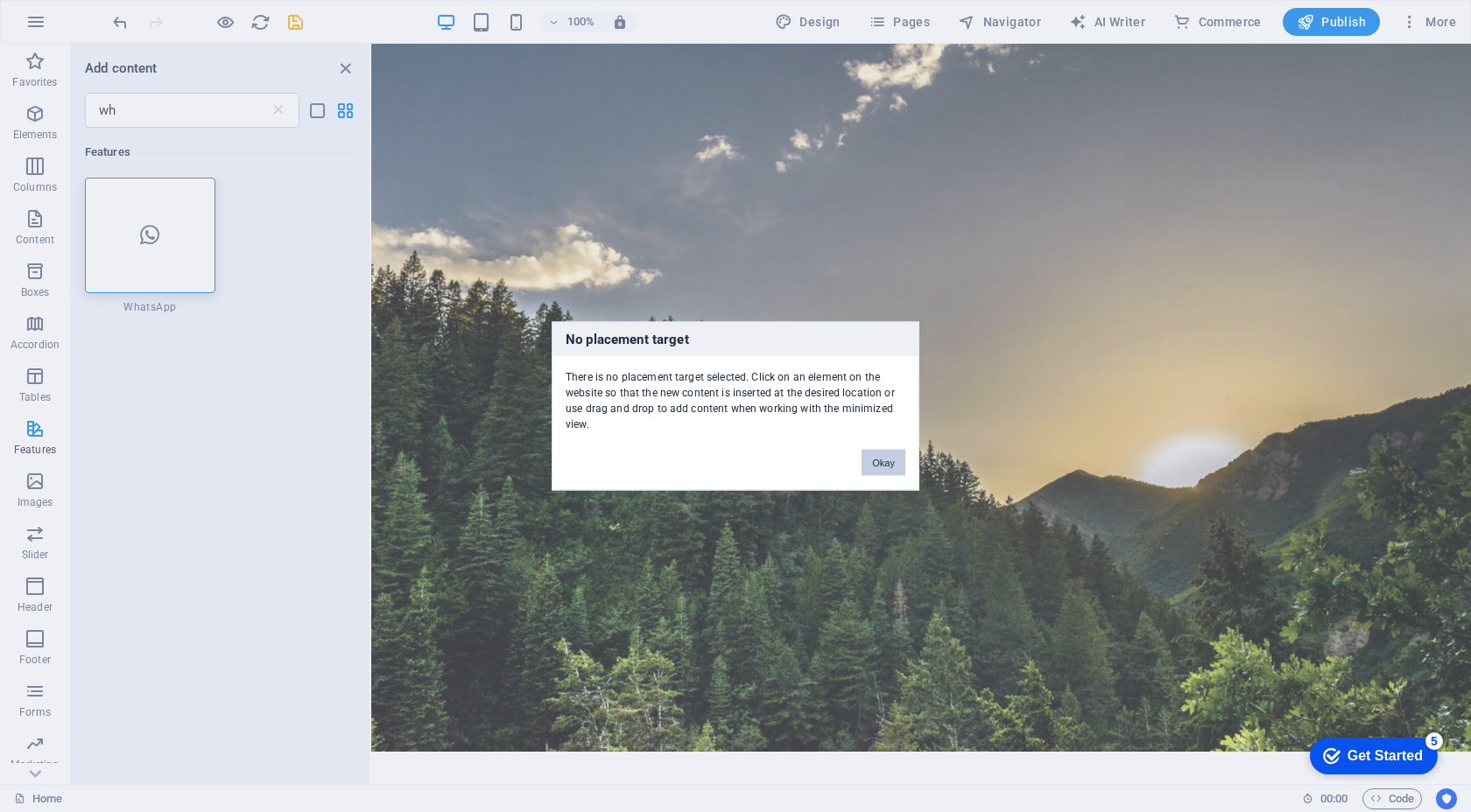
click at [880, 468] on button "Okay" at bounding box center [882, 463] width 44 height 26
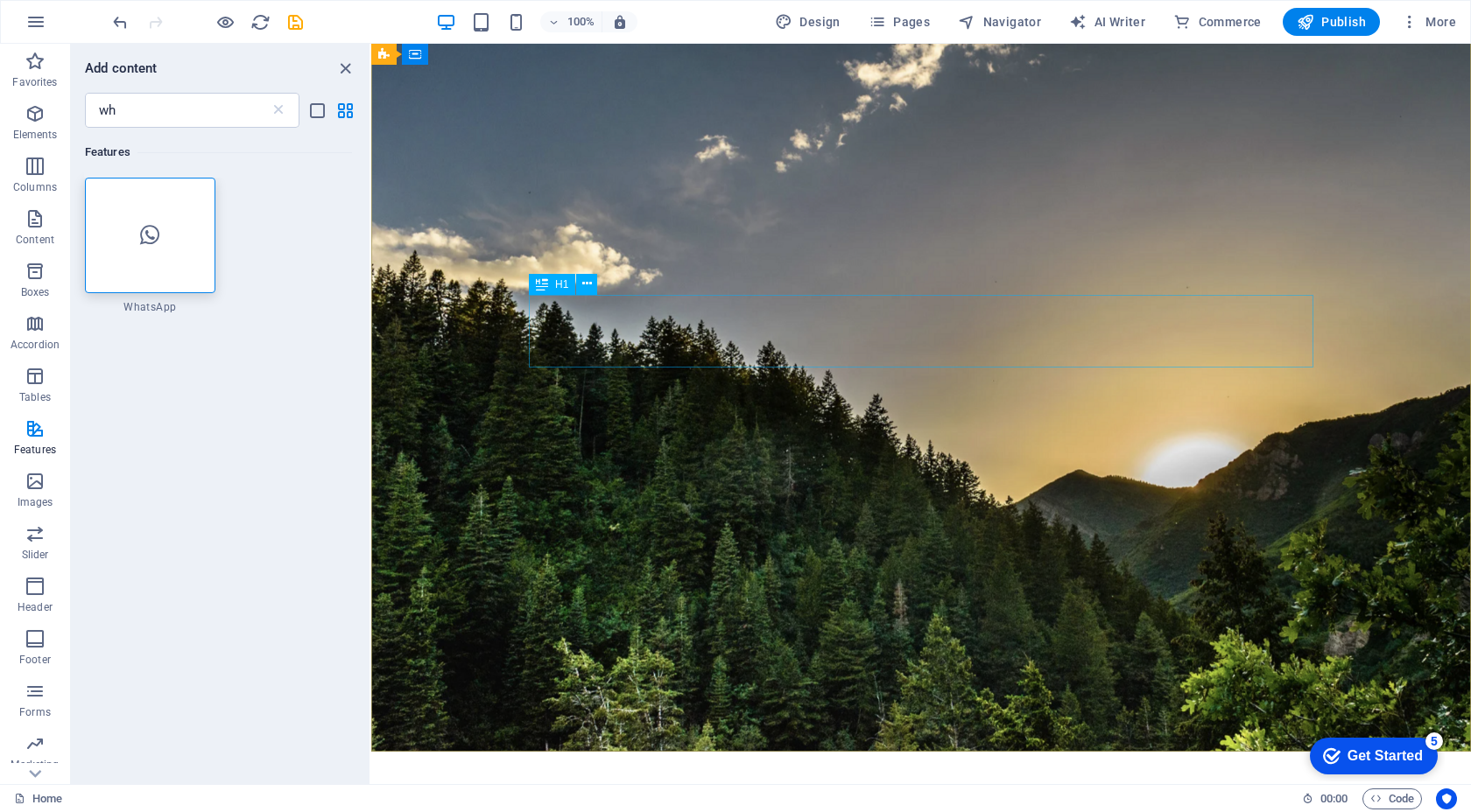
click at [560, 290] on div "H1" at bounding box center [552, 285] width 47 height 21
click at [589, 287] on icon at bounding box center [587, 284] width 10 height 19
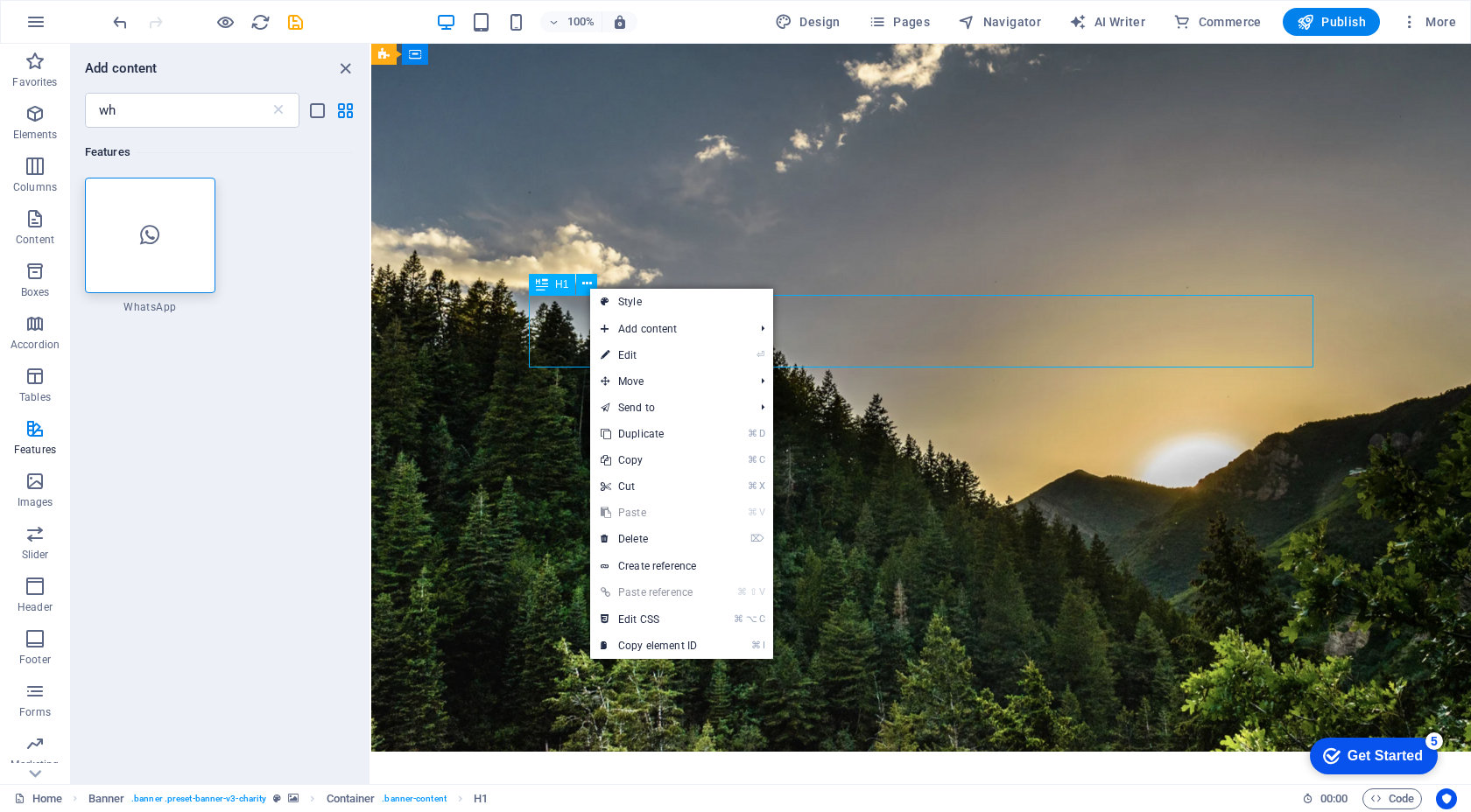
click at [558, 287] on span "H1" at bounding box center [561, 284] width 13 height 11
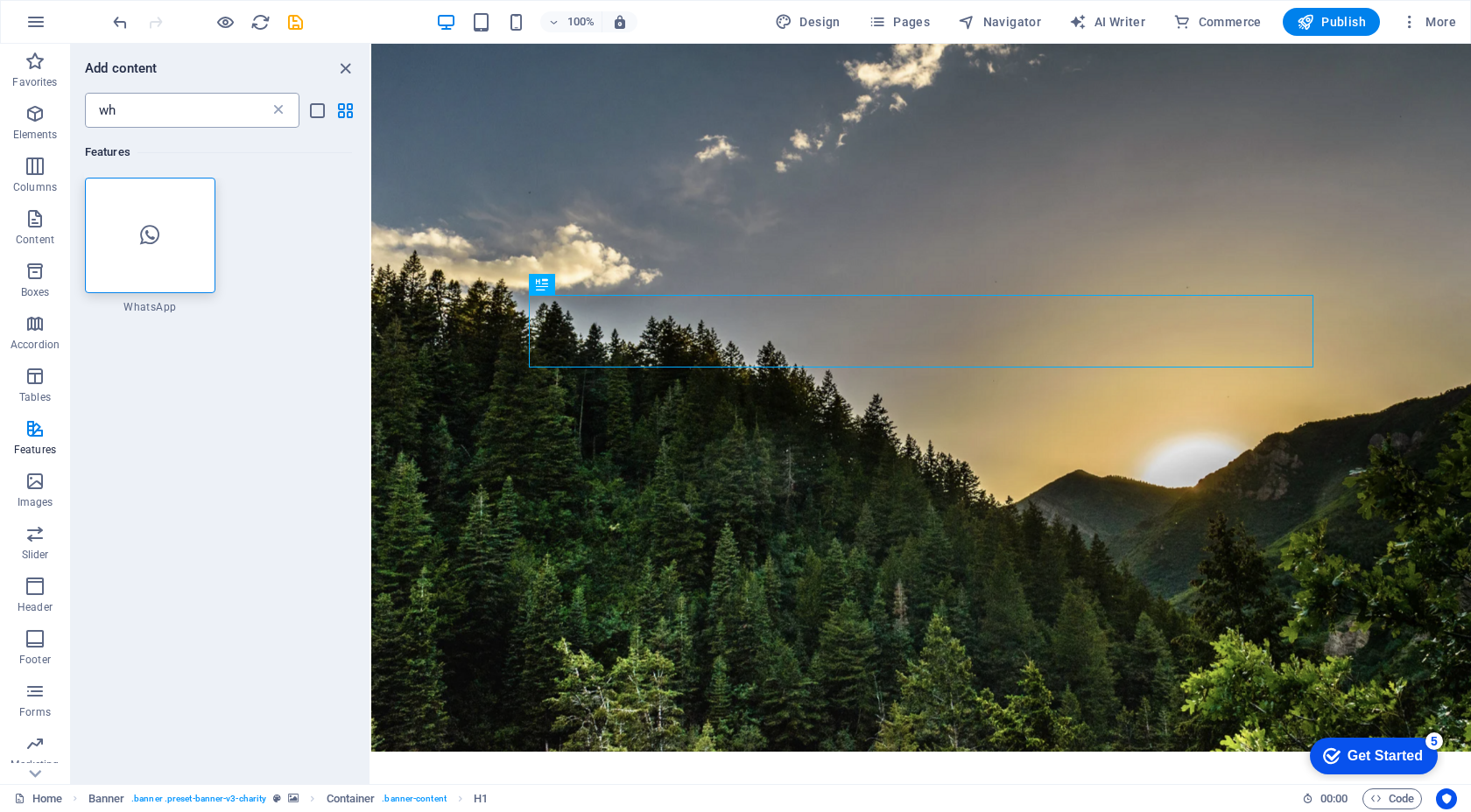
click at [284, 110] on icon at bounding box center [278, 110] width 18 height 18
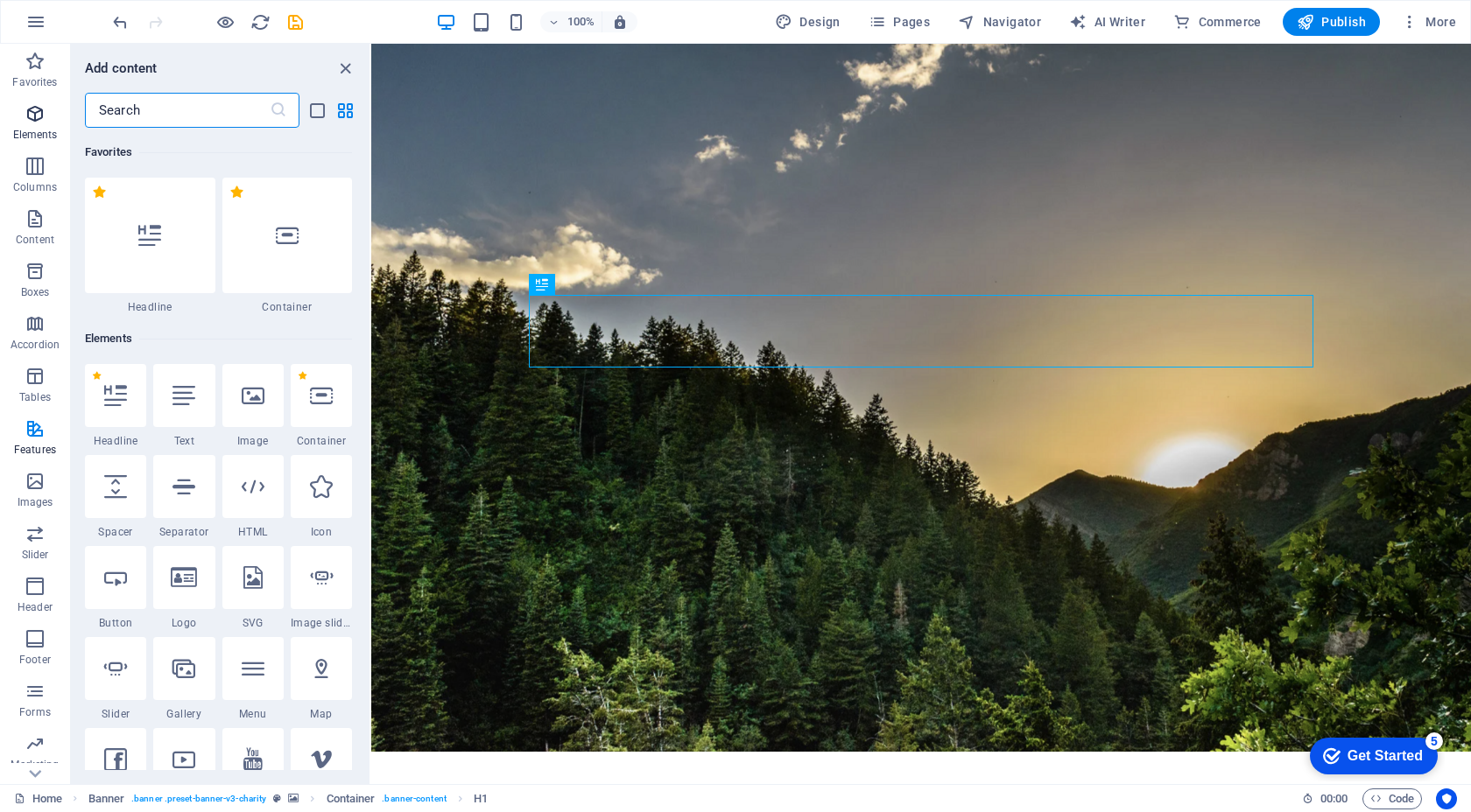
click at [35, 103] on icon "button" at bounding box center [35, 114] width 21 height 21
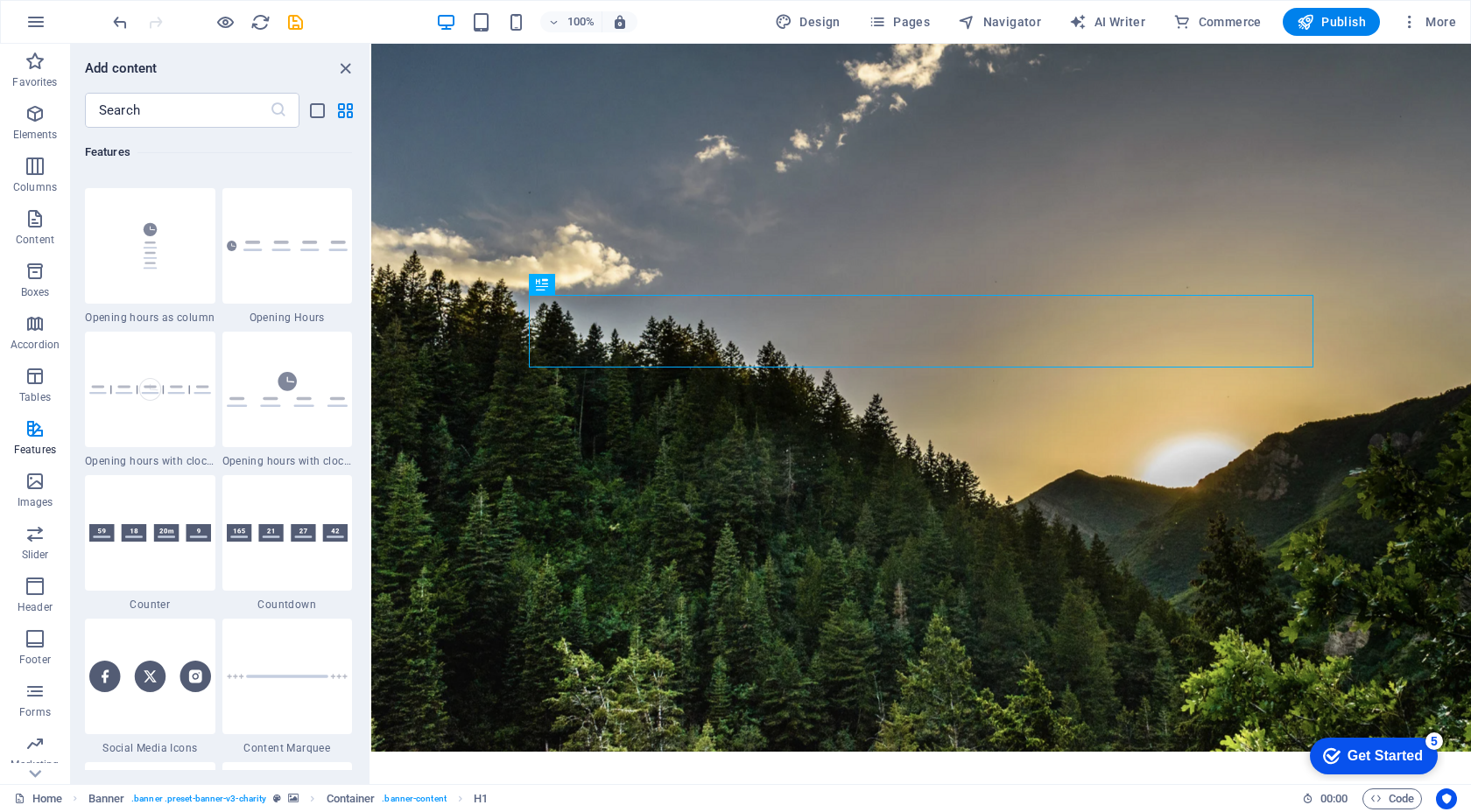
scroll to position [7531, 0]
click at [261, 397] on img at bounding box center [287, 387] width 122 height 35
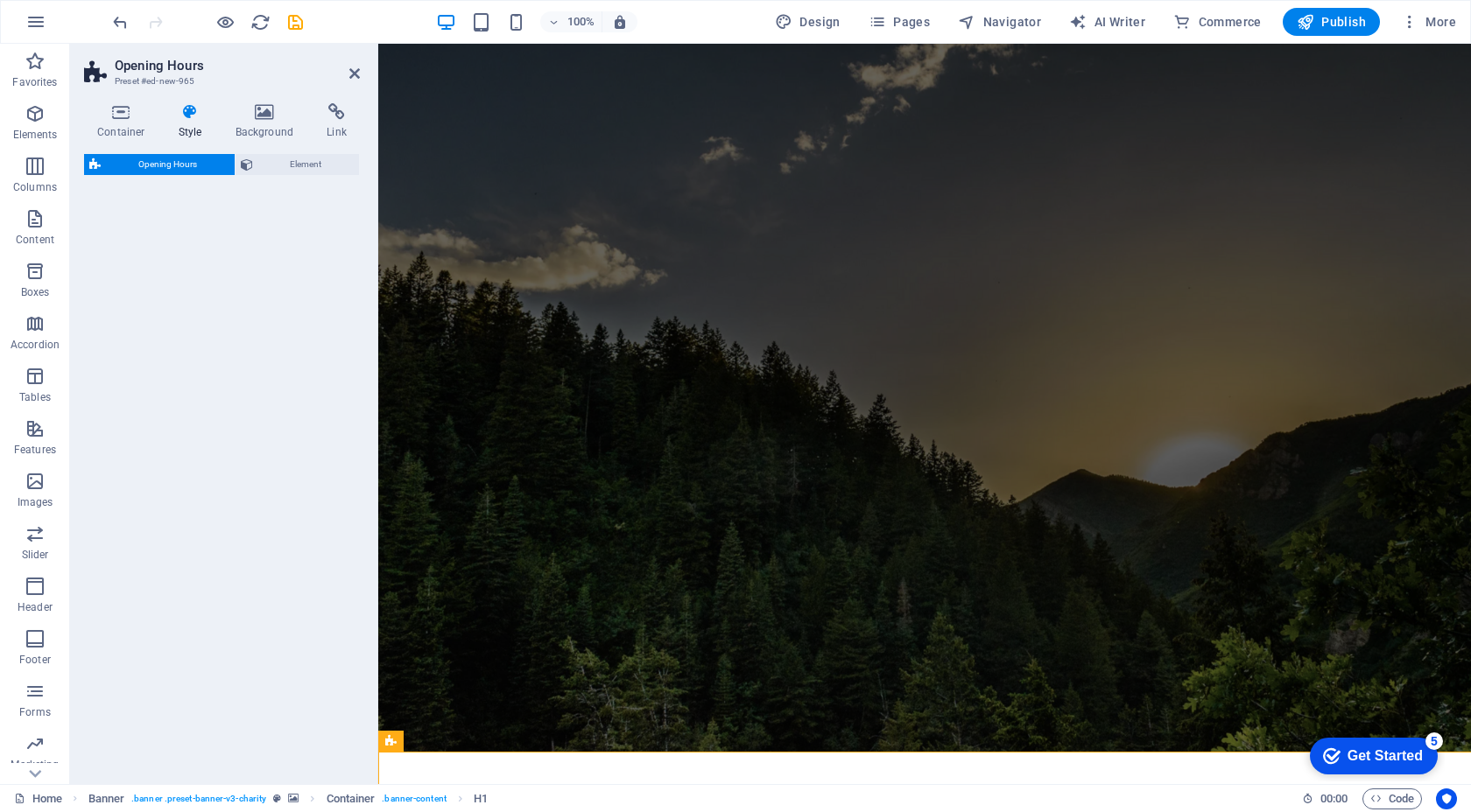
select select "rem"
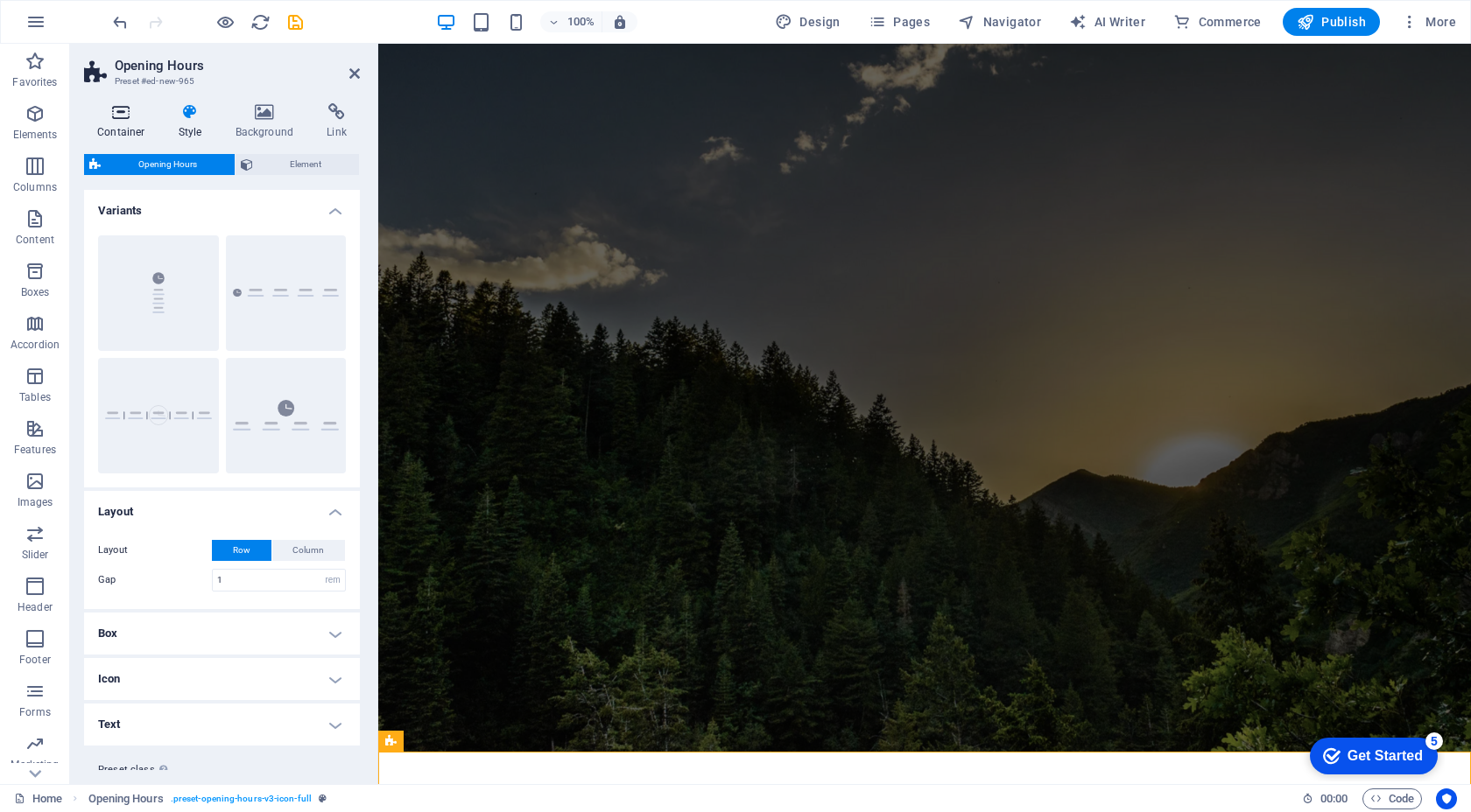
click at [125, 114] on icon at bounding box center [121, 112] width 74 height 18
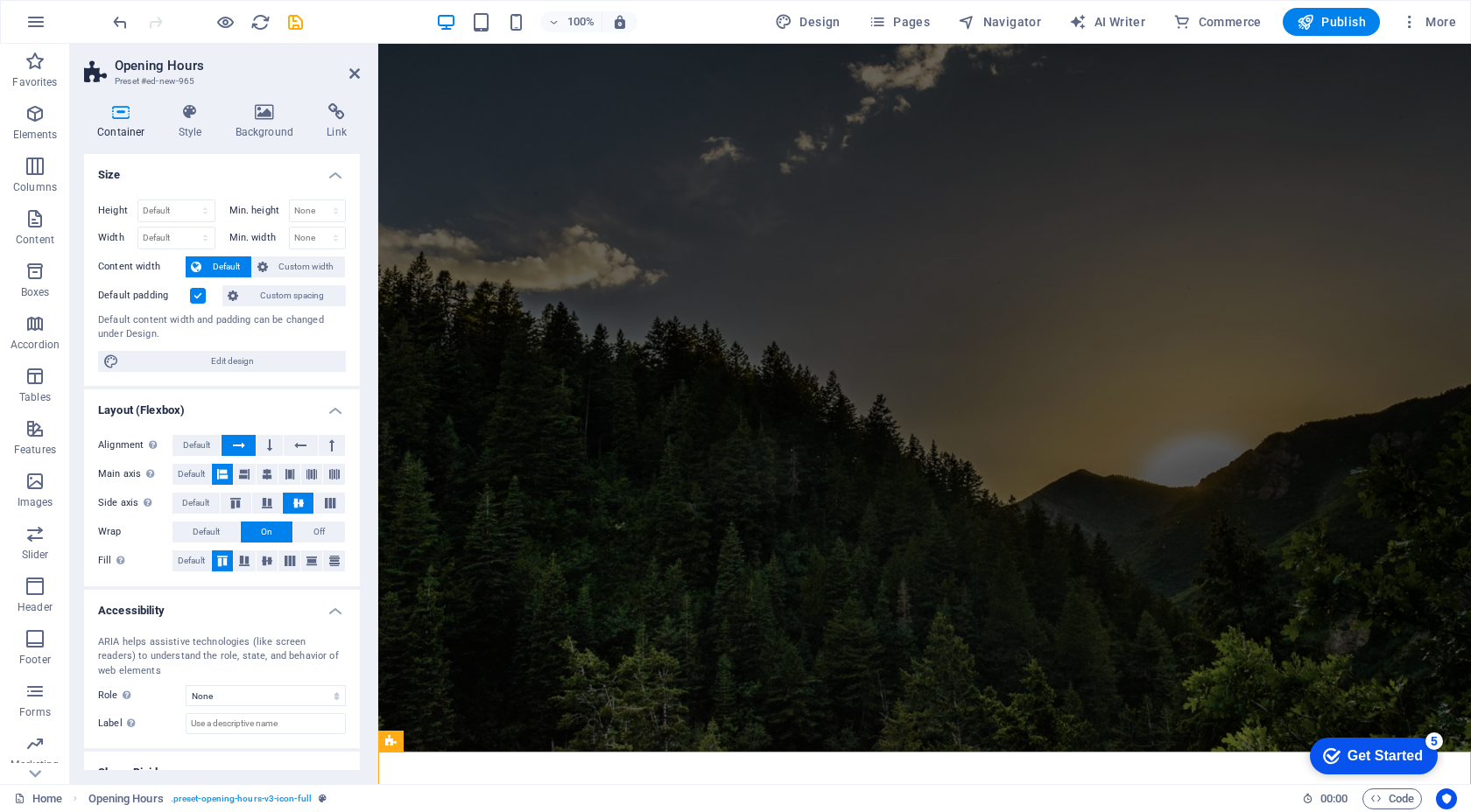
click at [344, 78] on header "Opening Hours Preset #ed-new-965" at bounding box center [222, 66] width 275 height 46
click at [350, 76] on icon at bounding box center [354, 73] width 11 height 14
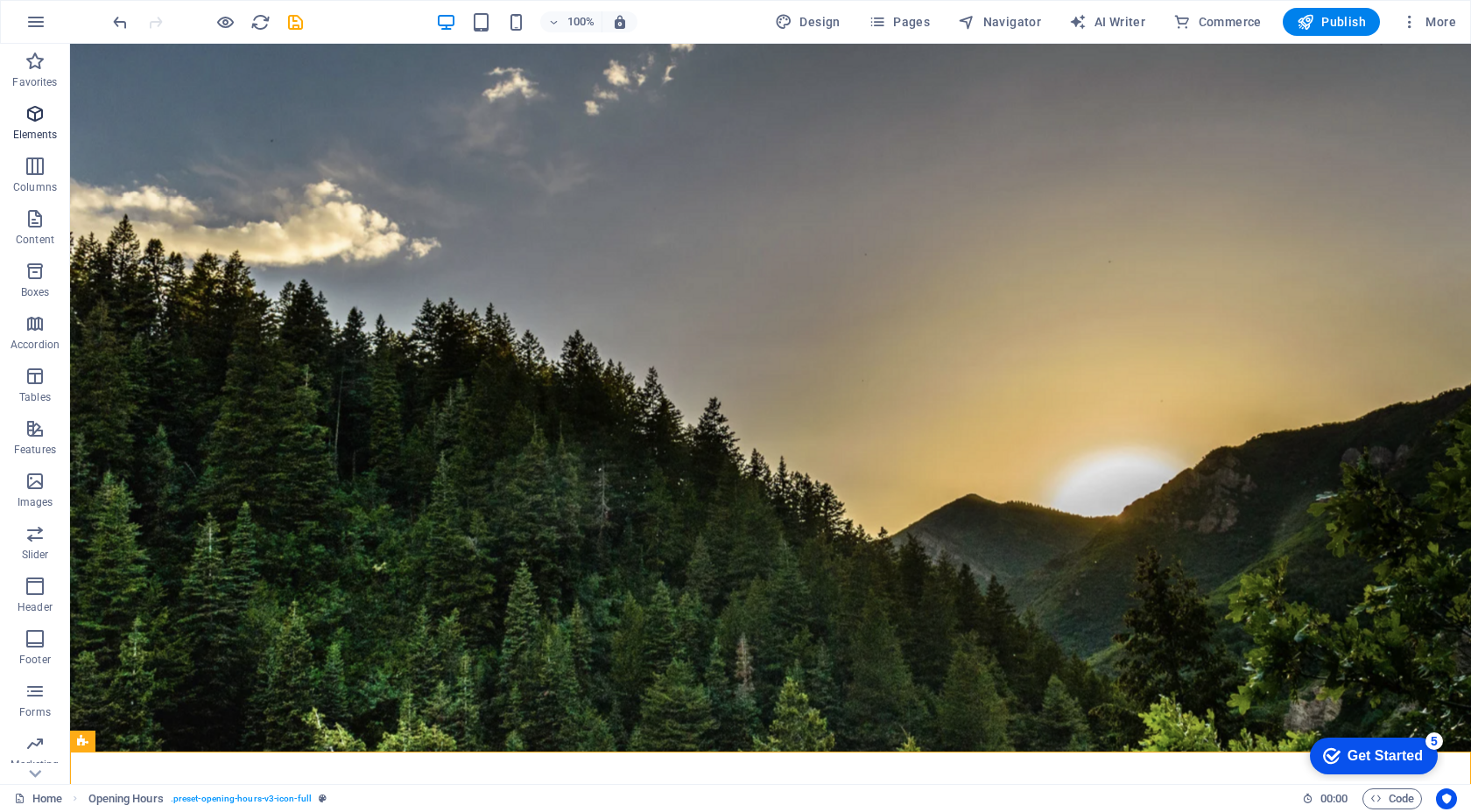
click at [35, 128] on p "Elements" at bounding box center [35, 135] width 45 height 14
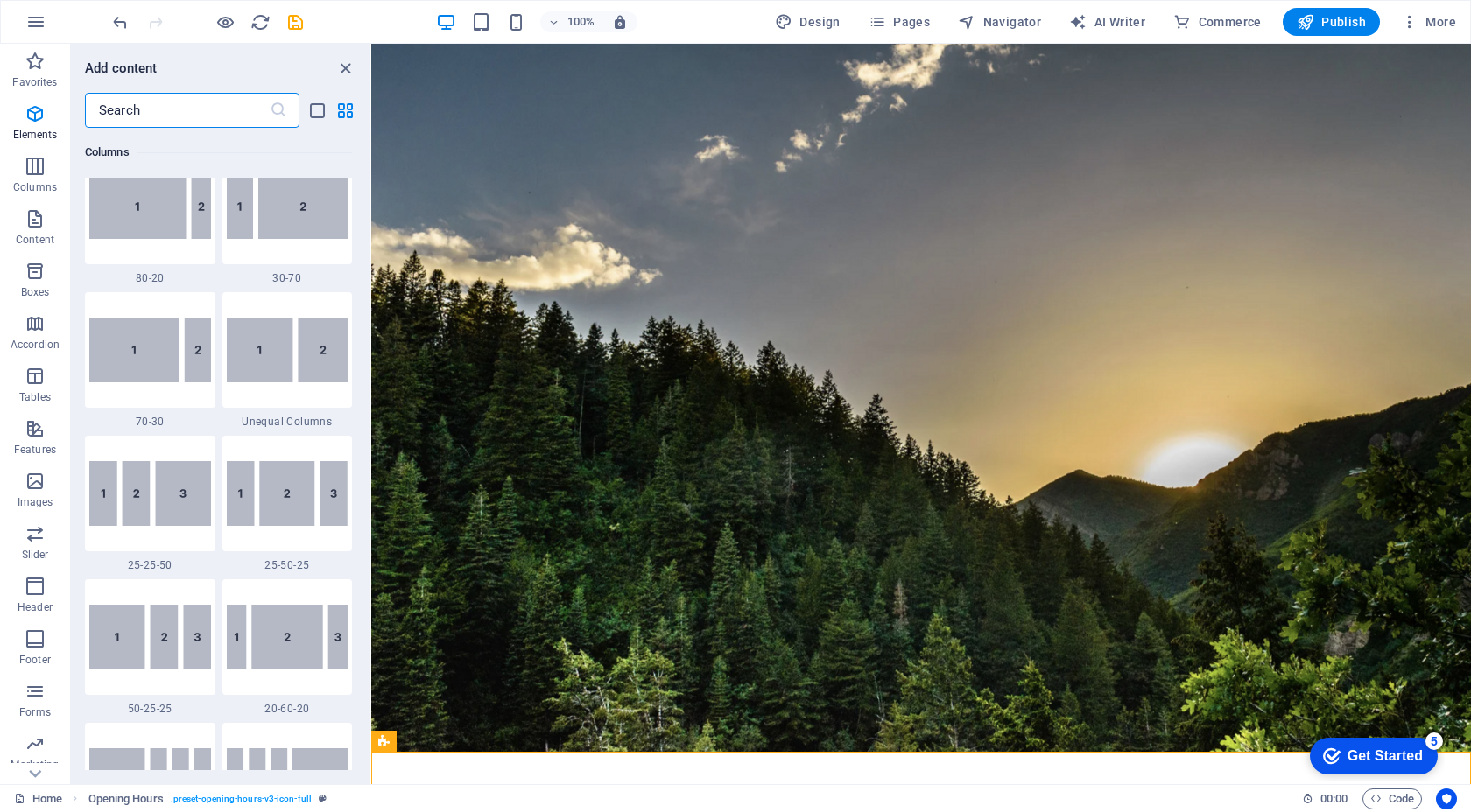
scroll to position [1654, 0]
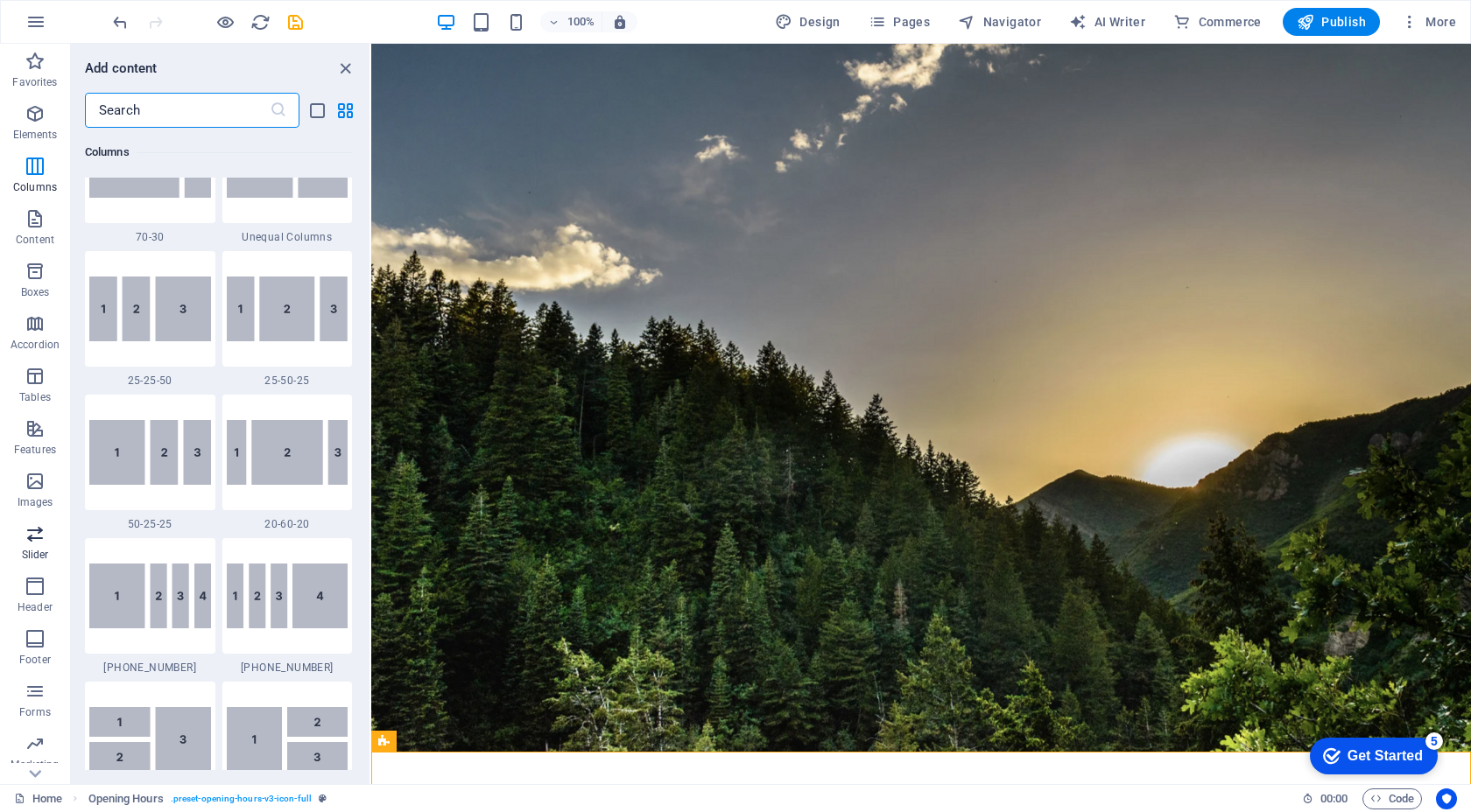
click at [28, 547] on span "Slider" at bounding box center [35, 544] width 70 height 42
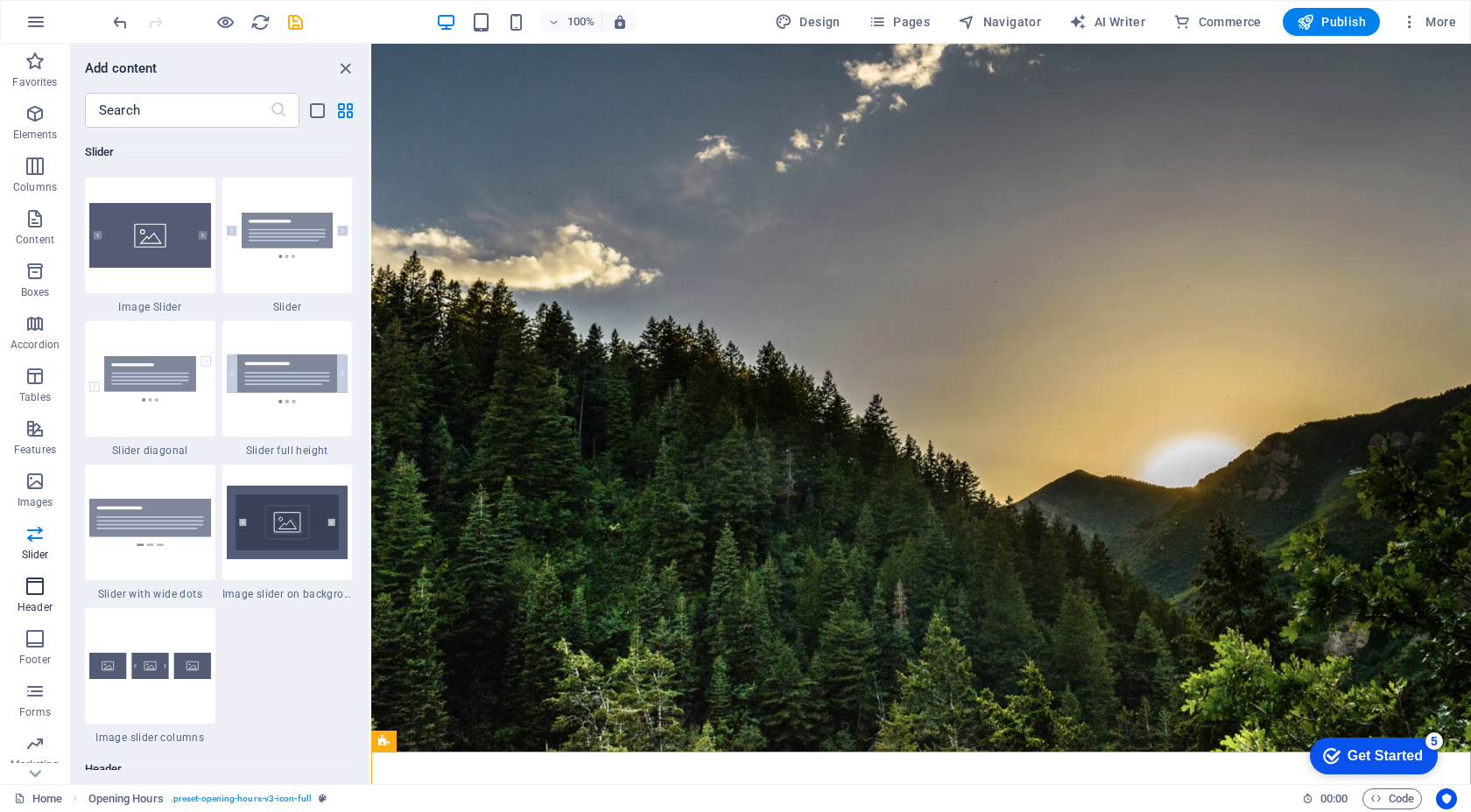
click at [30, 573] on button "Header" at bounding box center [35, 595] width 70 height 53
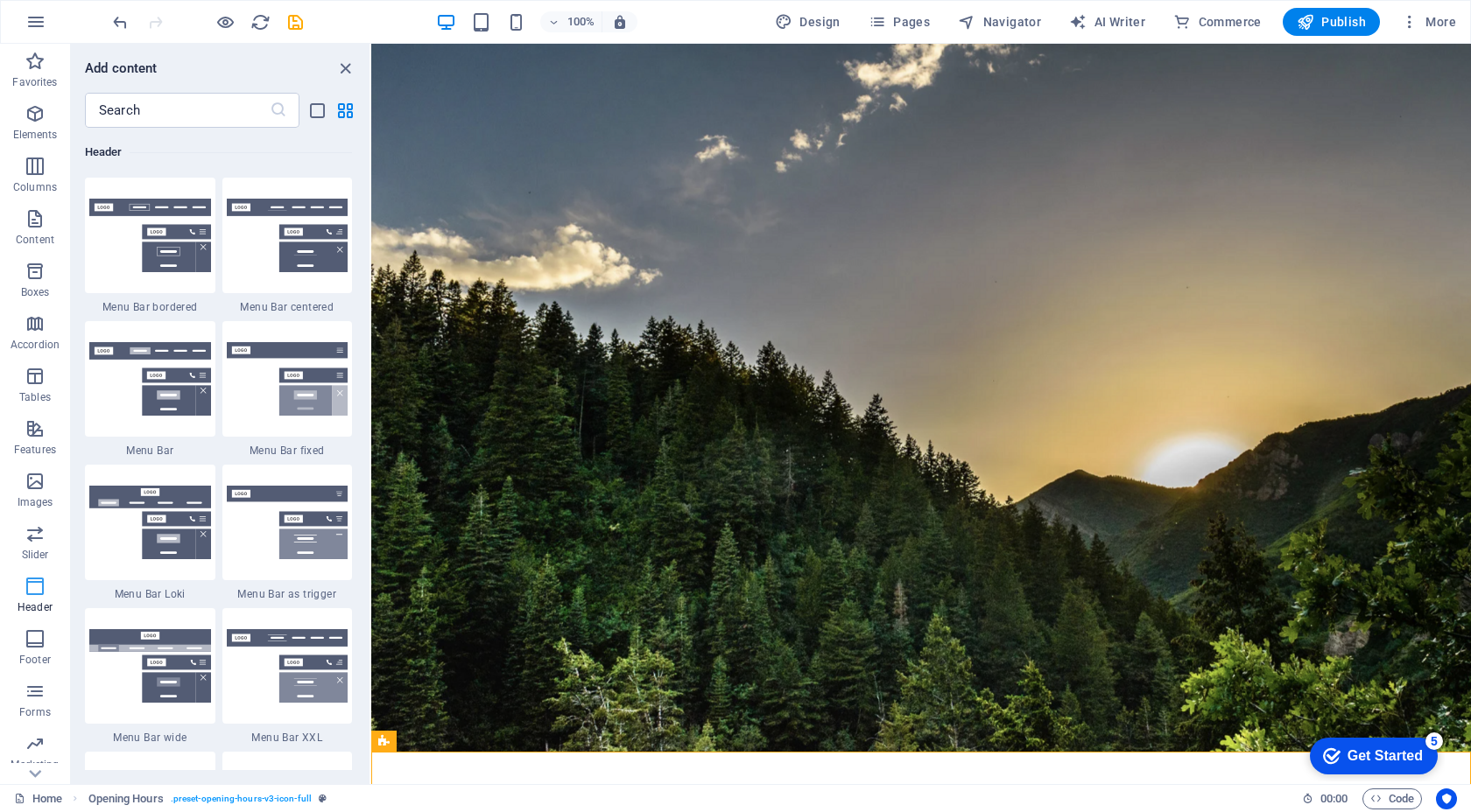
scroll to position [10539, 0]
click at [127, 258] on img at bounding box center [149, 235] width 122 height 73
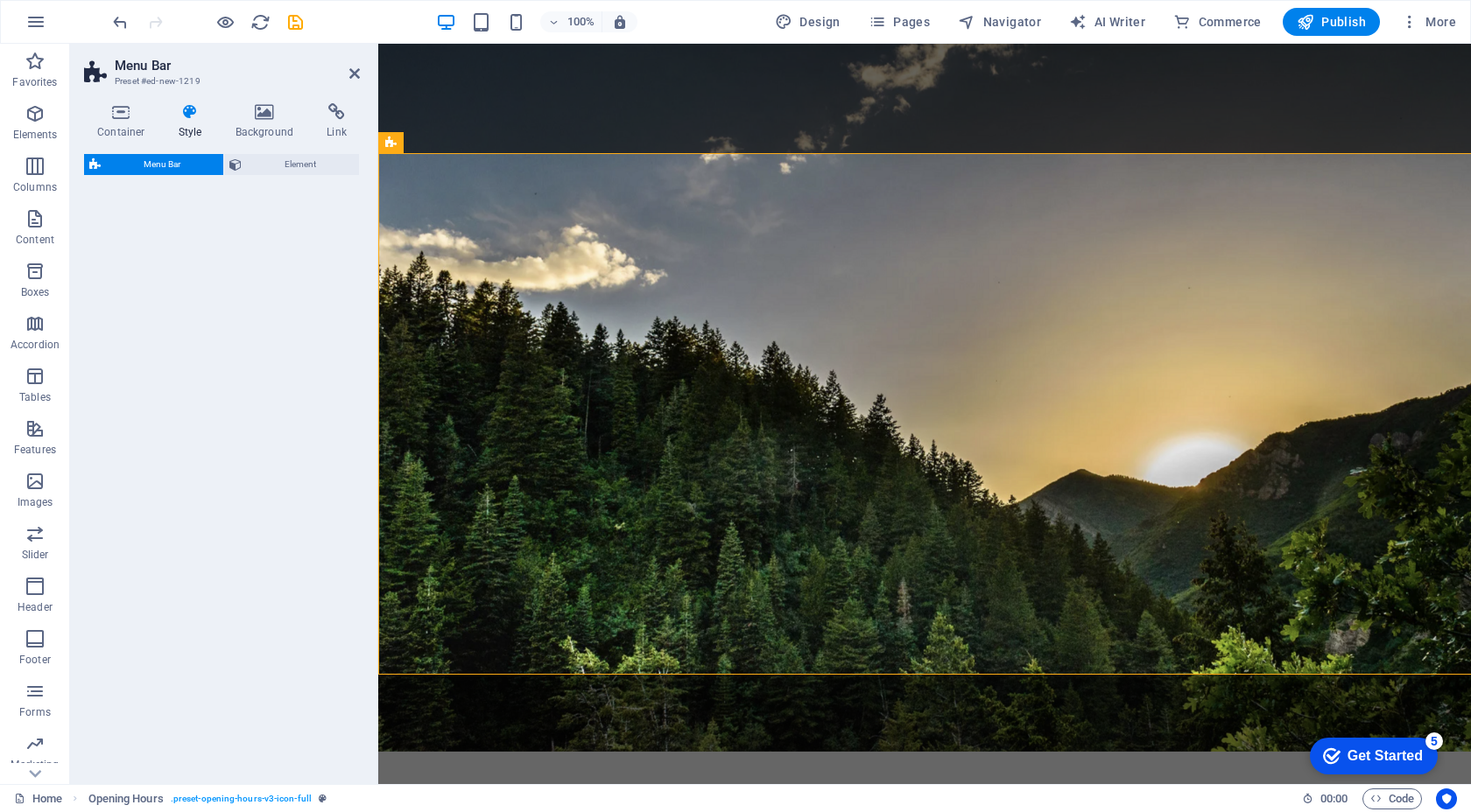
scroll to position [926, 0]
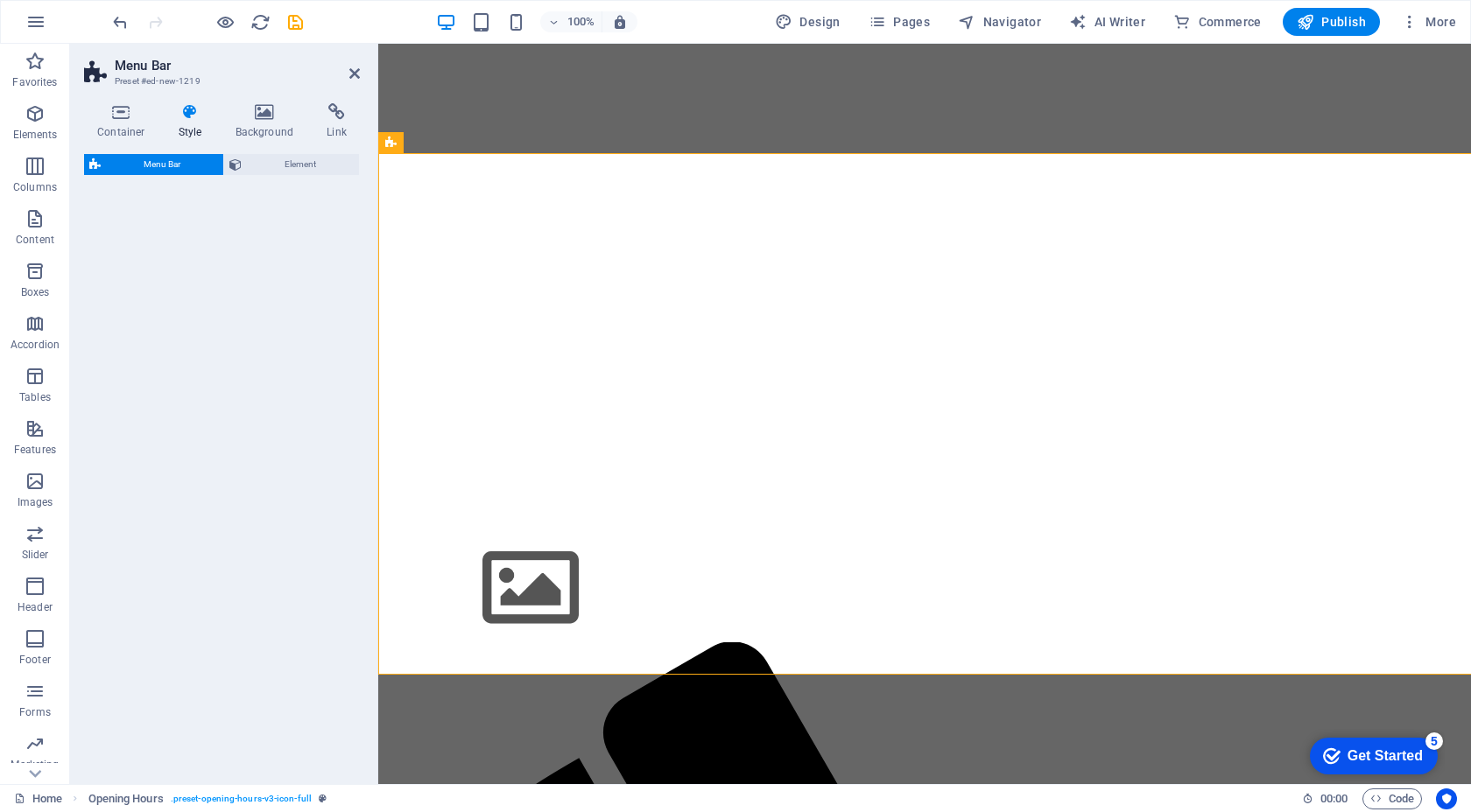
select select "rem"
select select "preset-menu-v2-border"
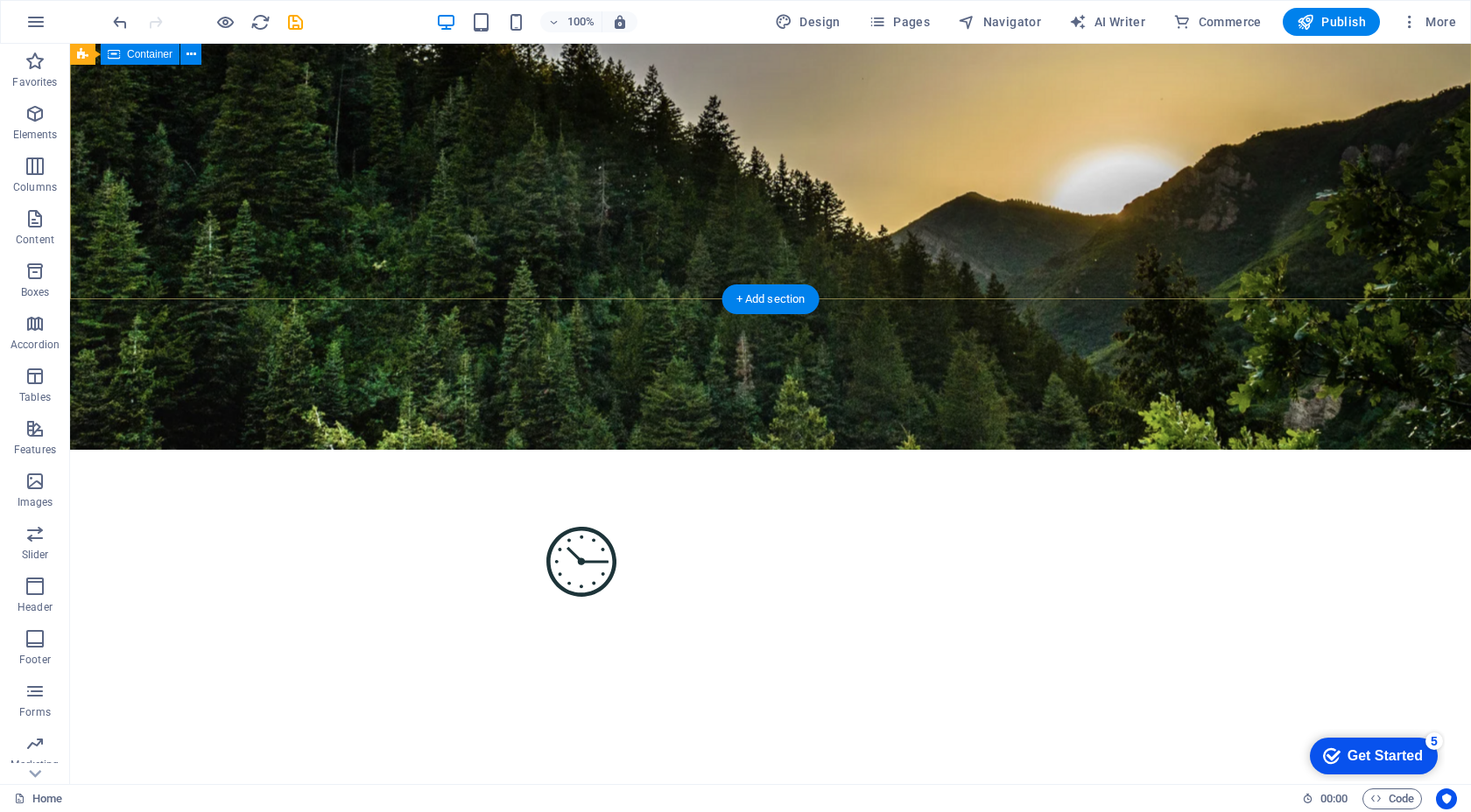
scroll to position [595, 0]
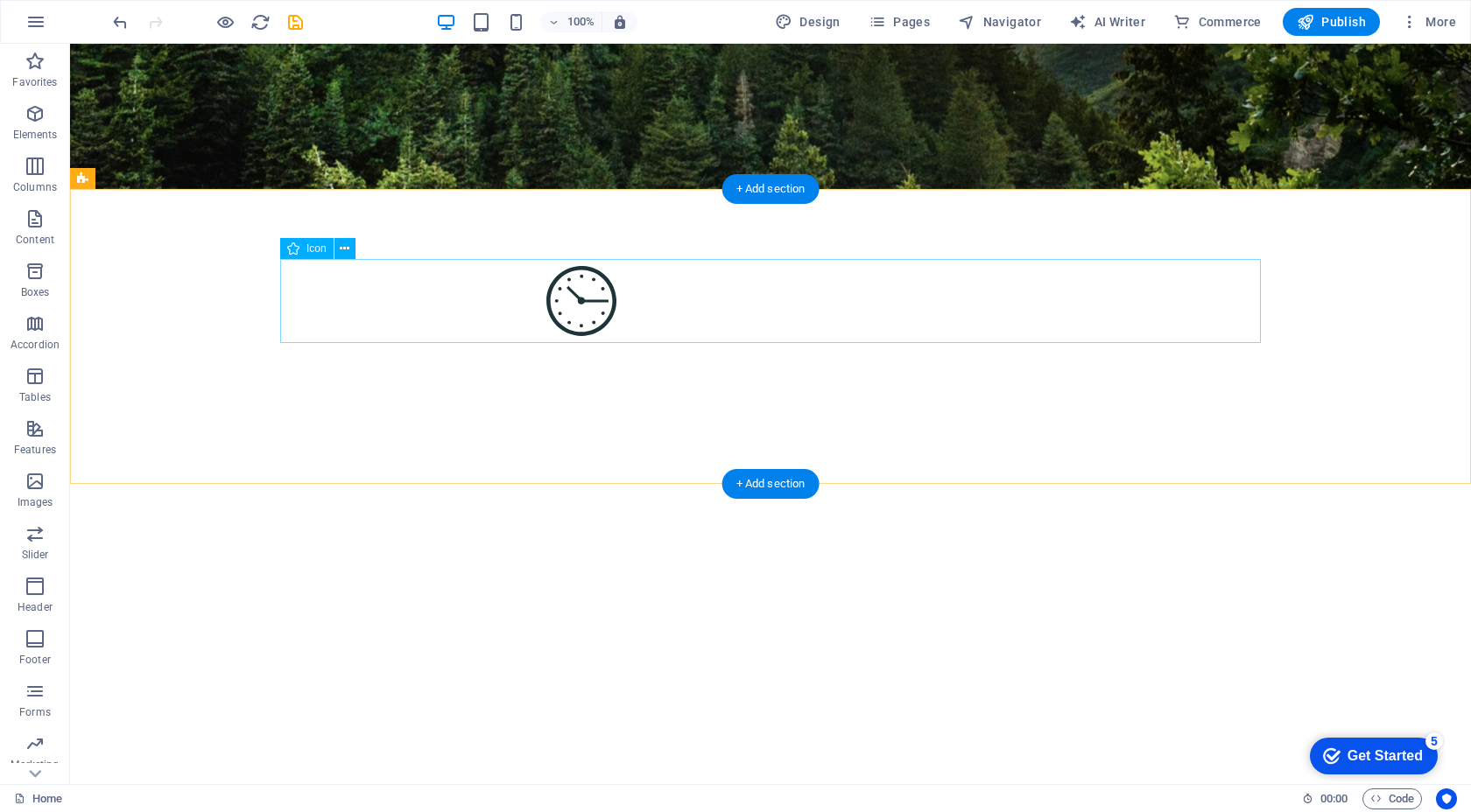
click at [761, 295] on figure at bounding box center [581, 304] width 980 height 91
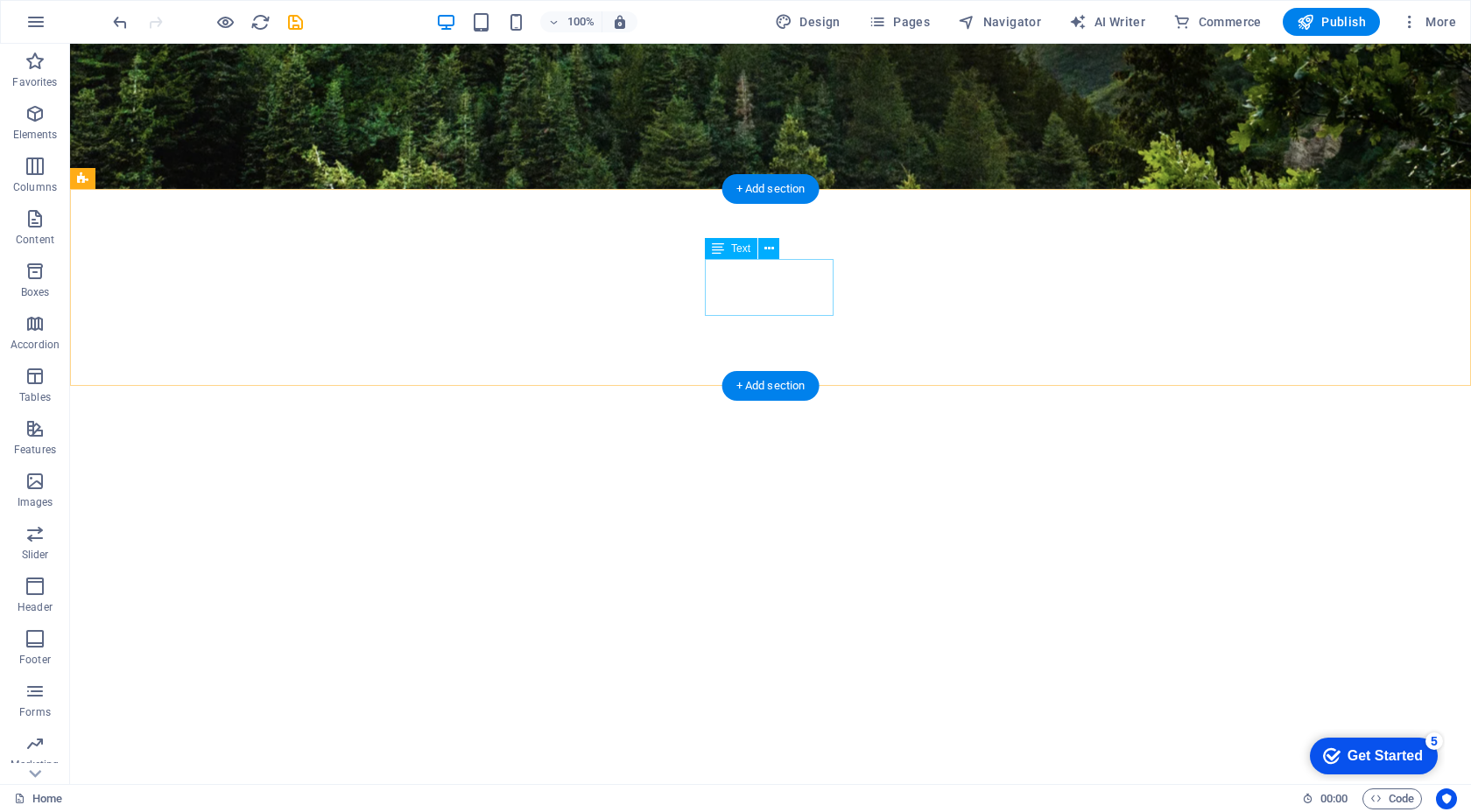
click at [791, 450] on div "[DATE] 09:00 - 18:30" at bounding box center [581, 478] width 980 height 57
click at [794, 450] on div "[DATE] 09:00 - 18:30" at bounding box center [581, 478] width 980 height 57
click at [794, 386] on div "[DATE] 09:00 - 18:30" at bounding box center [581, 414] width 980 height 57
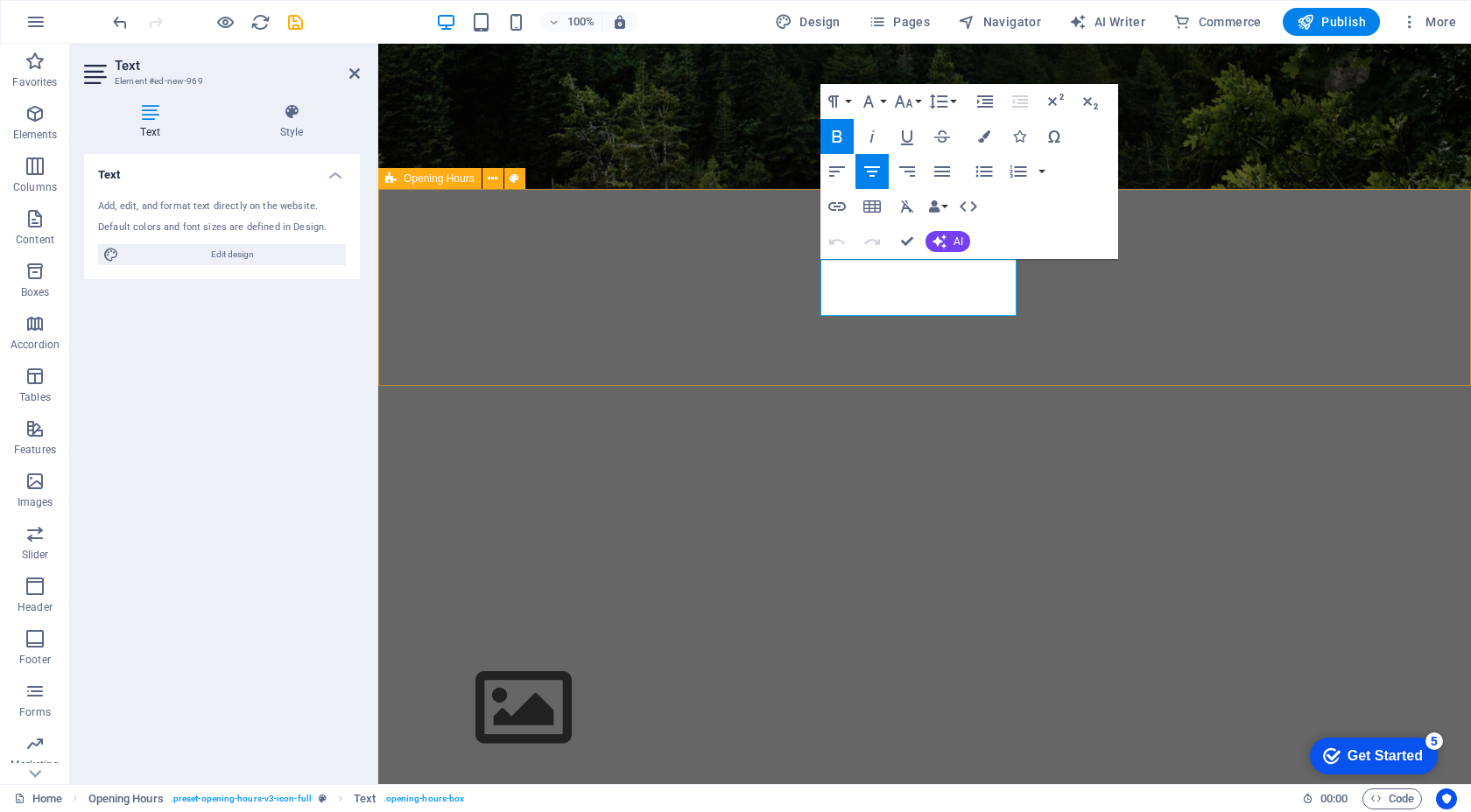
click at [801, 345] on div "[DATE] closed [DATE] 09:00 - 18:30 [DATE] 09:00 - 18:30 [DATE] 09:00 - 18:30 [D…" at bounding box center [923, 415] width 1092 height 451
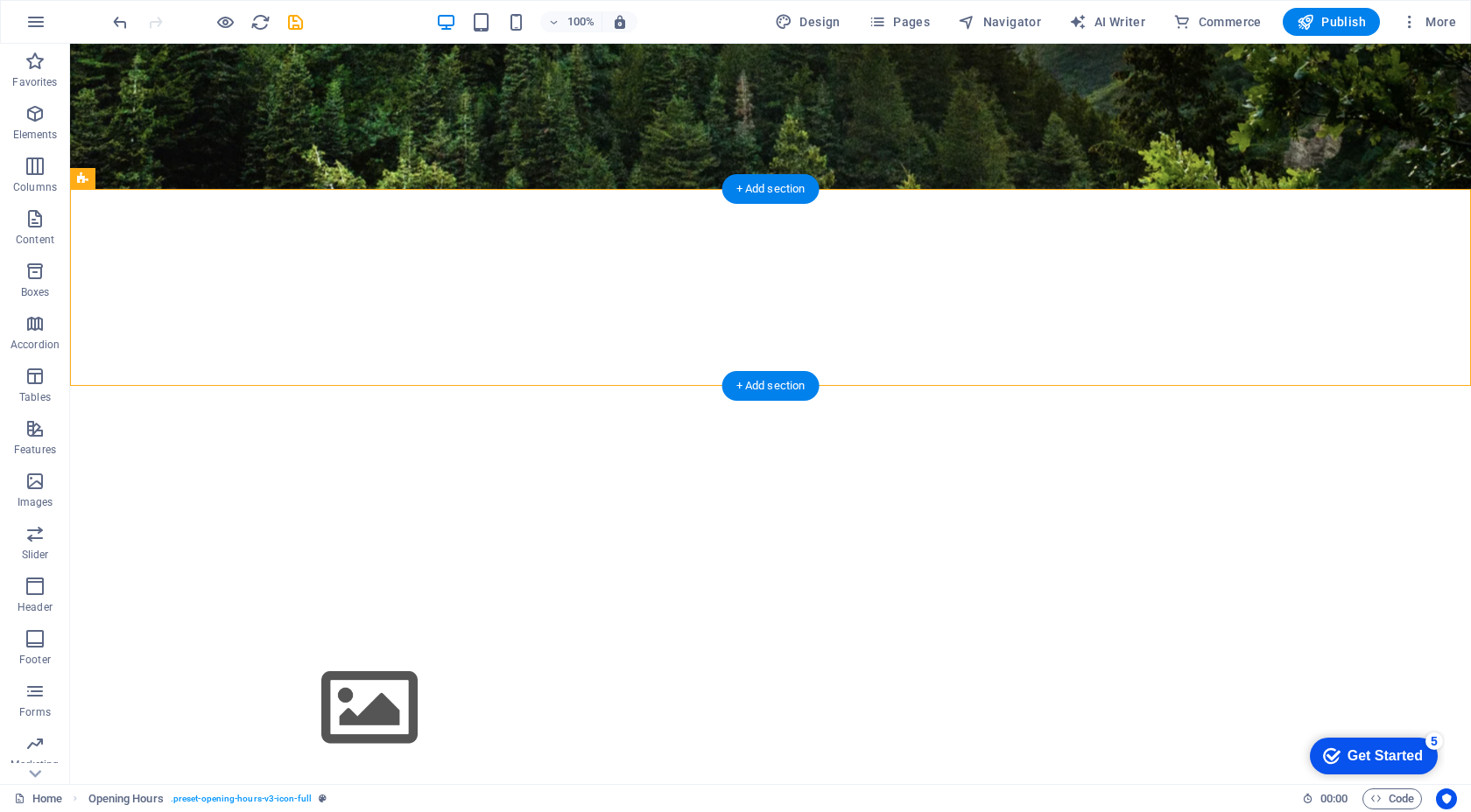
drag, startPoint x: 1189, startPoint y: 219, endPoint x: 445, endPoint y: 362, distance: 757.6
click at [445, 362] on div "[DATE] closed [DATE] 09:00 - 18:30 [DATE] 09:00 - 18:30 [DATE] 09:00 - 18:30 [D…" at bounding box center [770, 415] width 1401 height 451
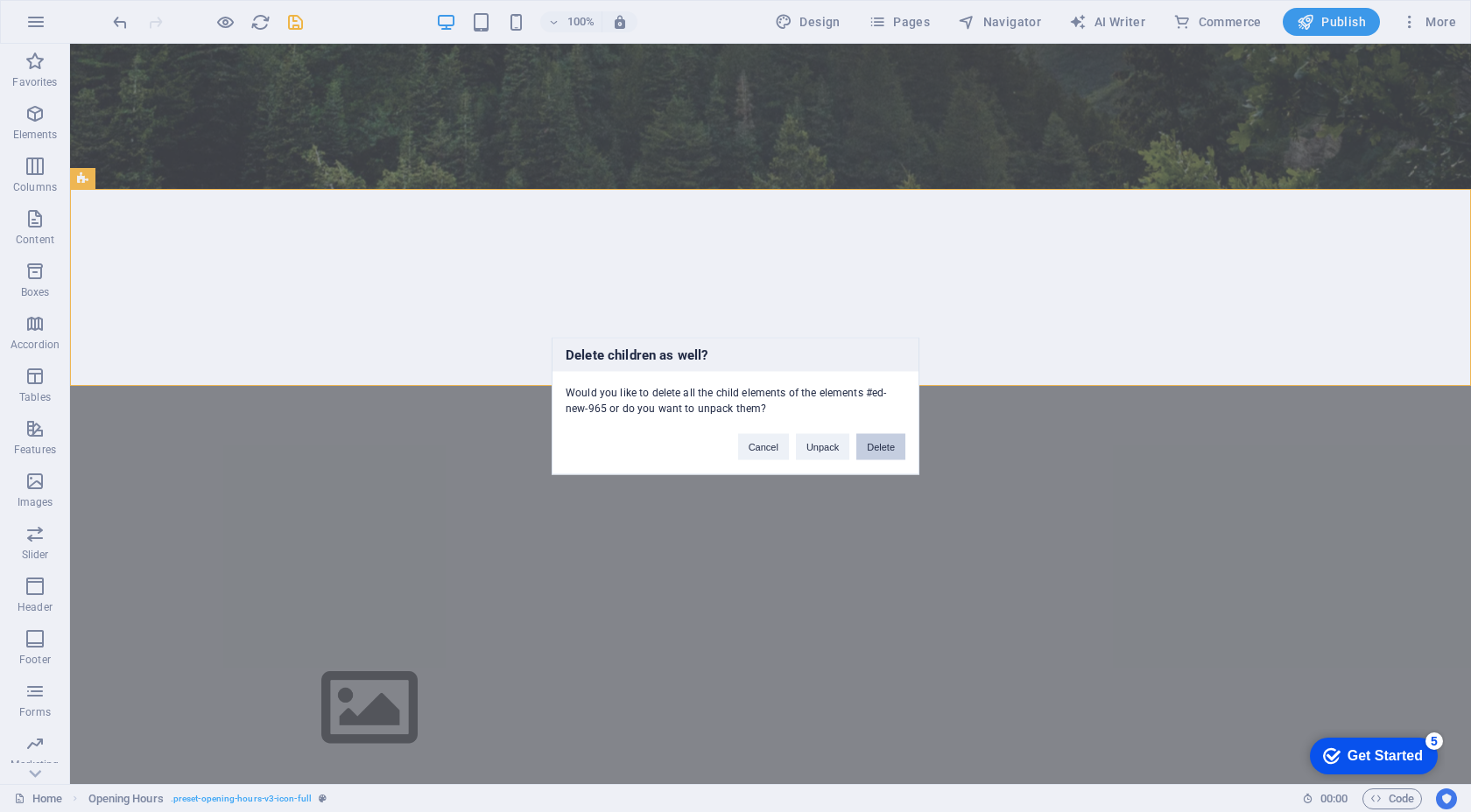
click at [878, 444] on button "Delete" at bounding box center [880, 447] width 49 height 26
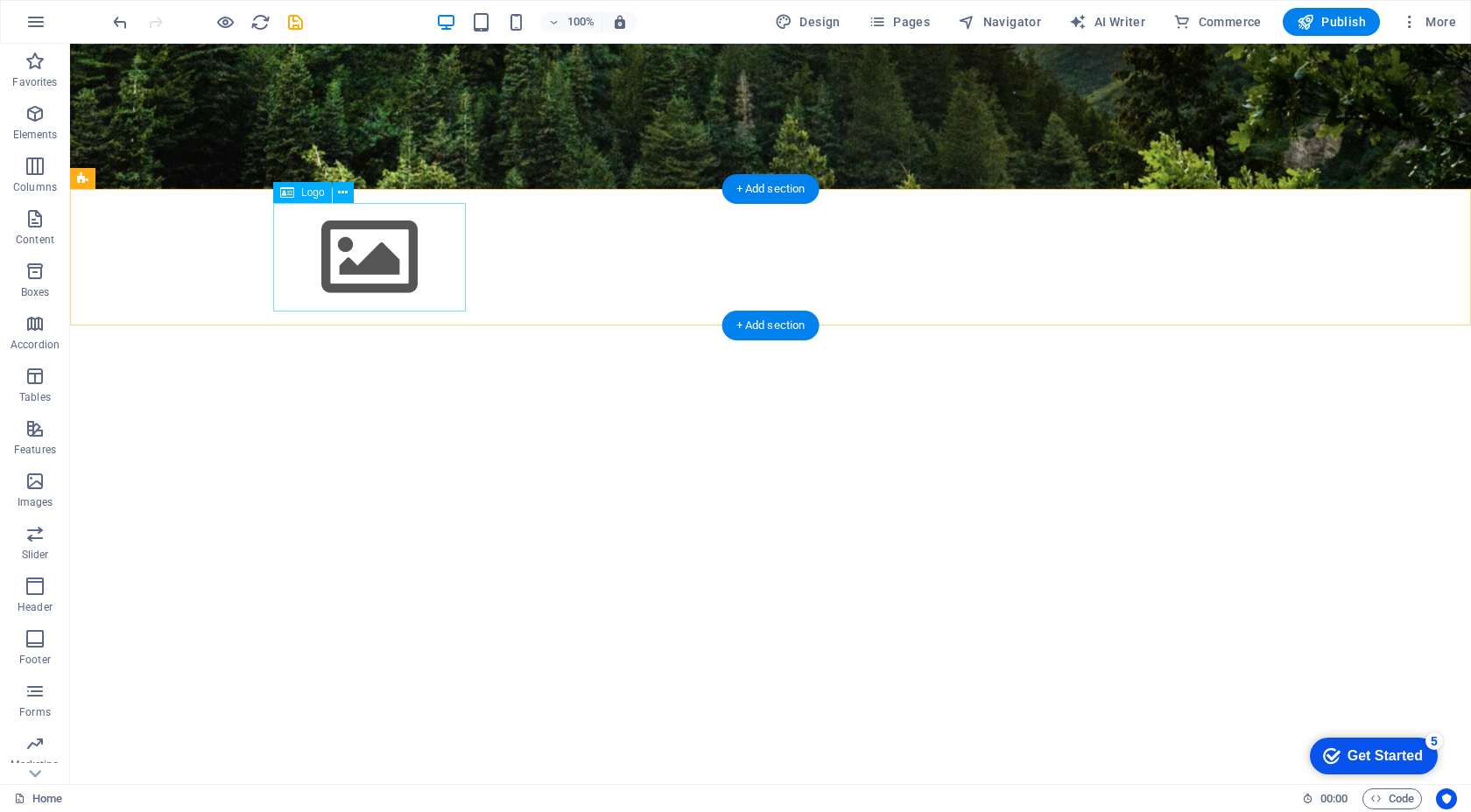
click at [378, 262] on div at bounding box center [770, 257] width 995 height 108
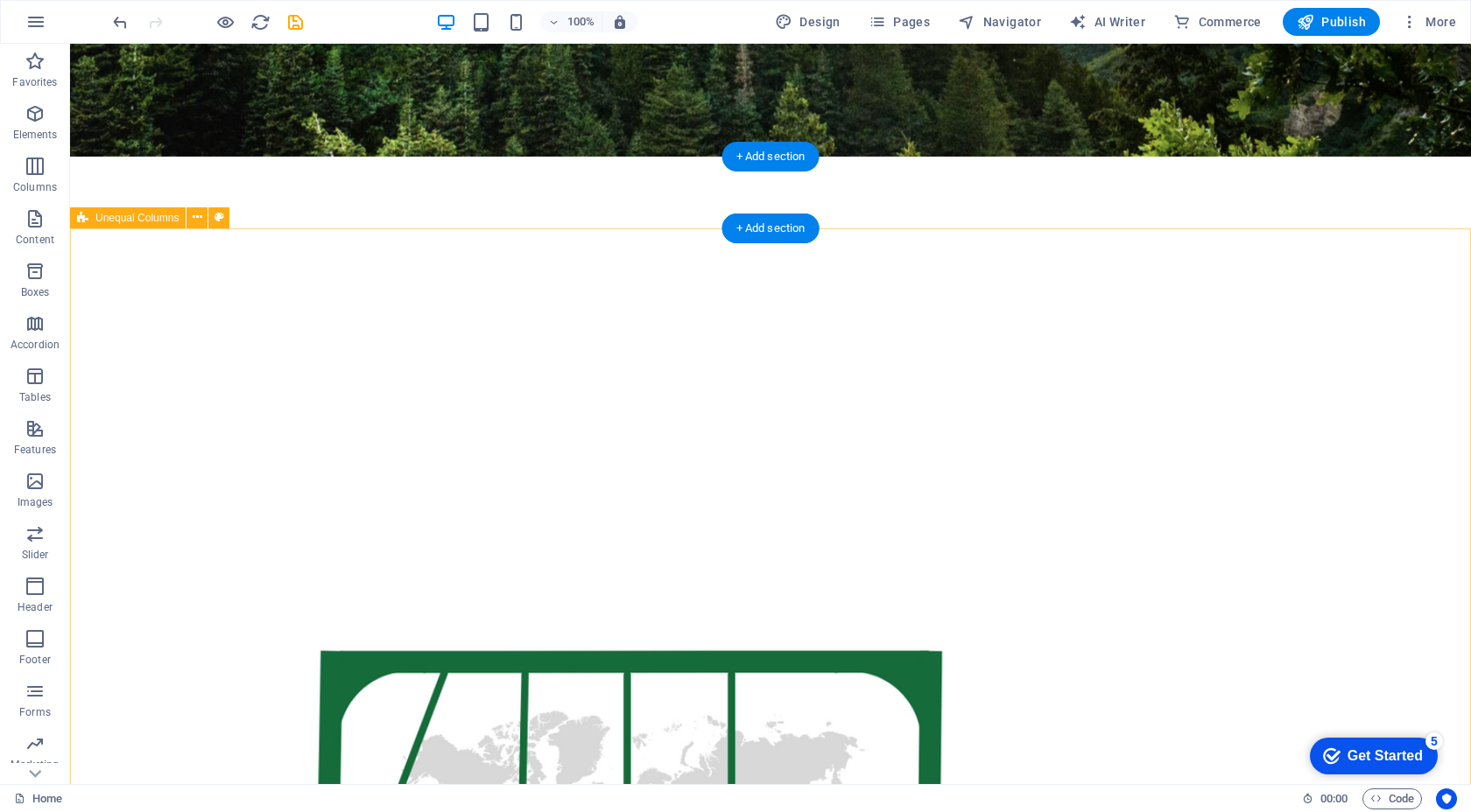
scroll to position [630, 0]
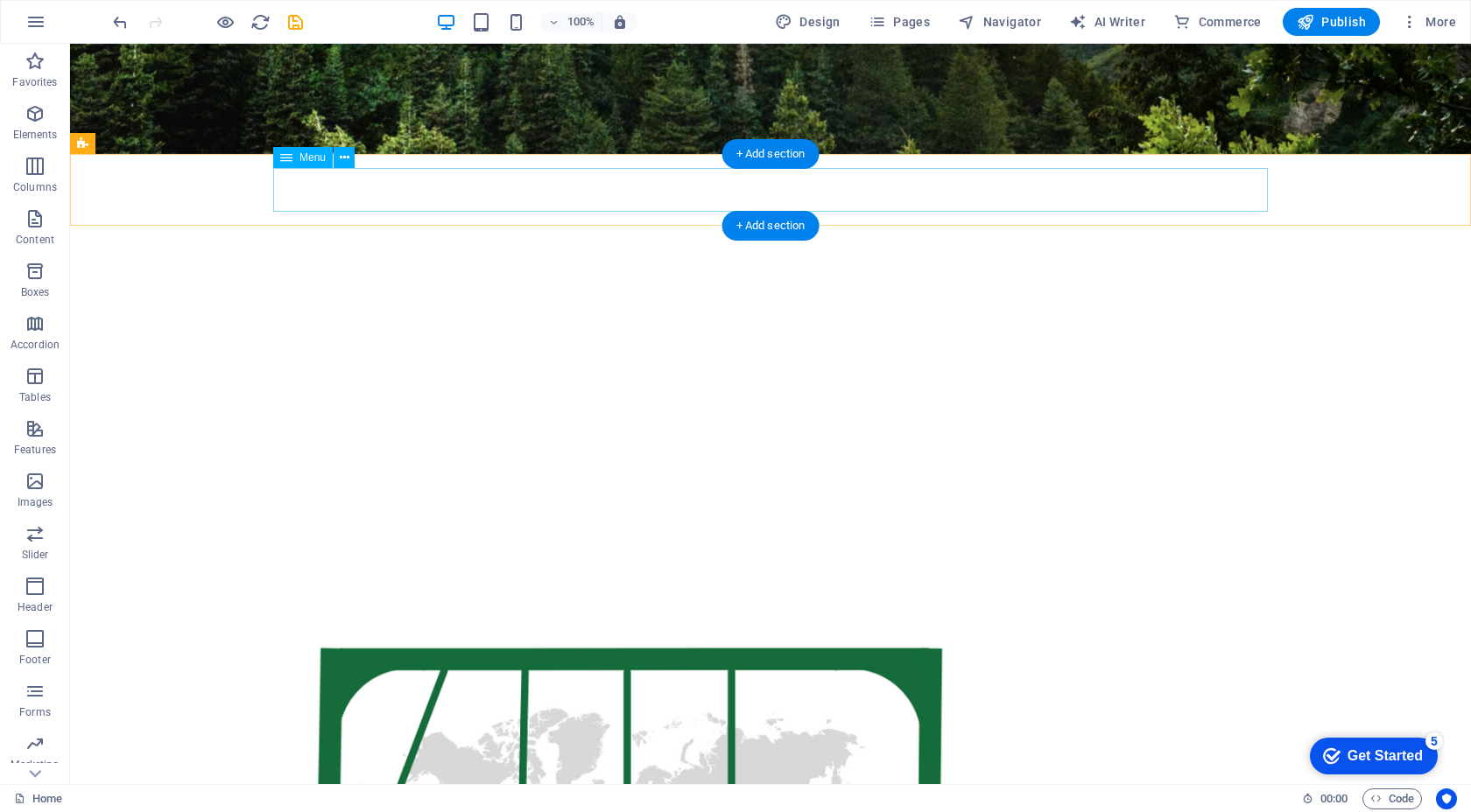
click at [566, 168] on nav "Home About Service Contact" at bounding box center [770, 189] width 995 height 44
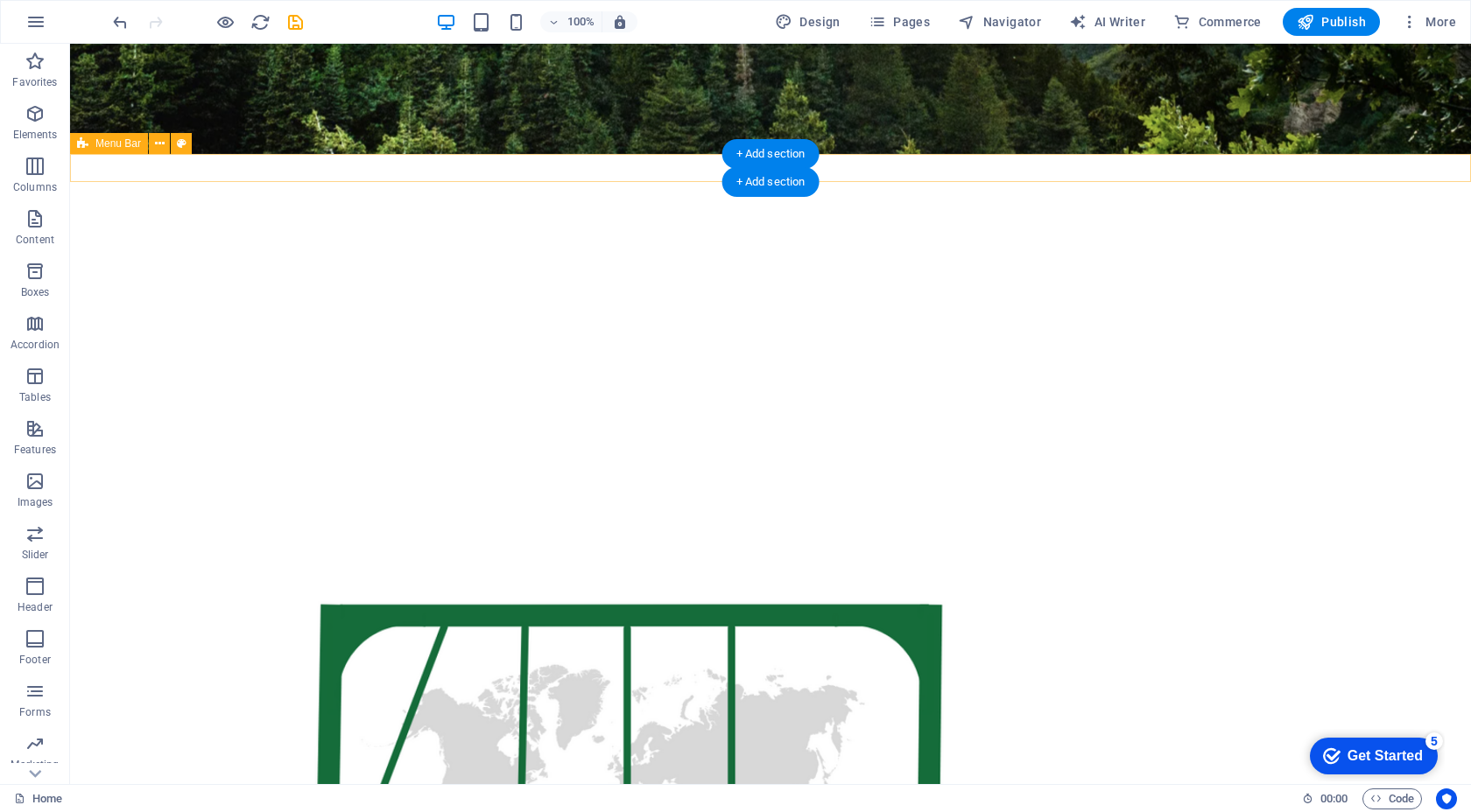
click at [566, 168] on div "Menu" at bounding box center [770, 168] width 1401 height 28
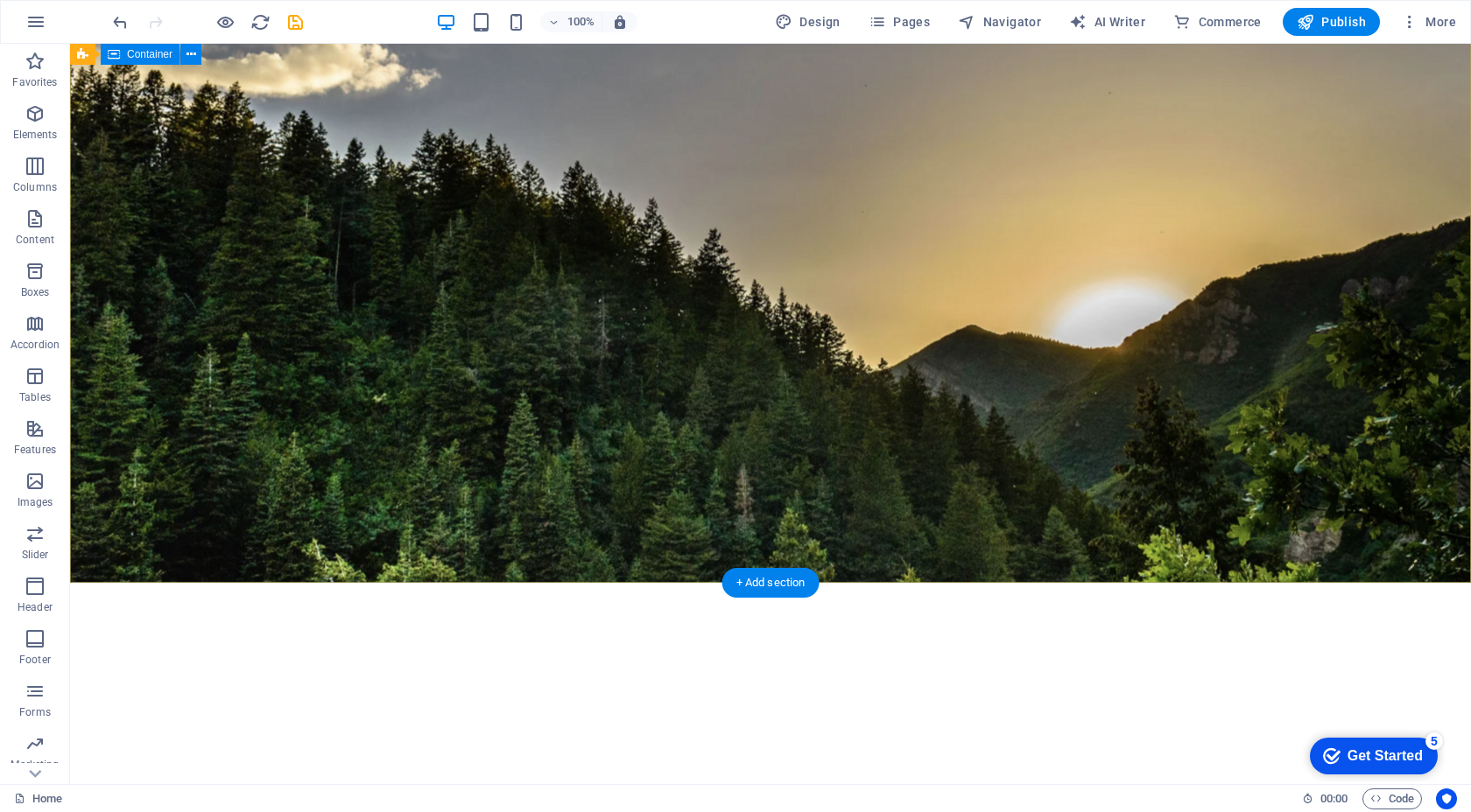
scroll to position [0, 0]
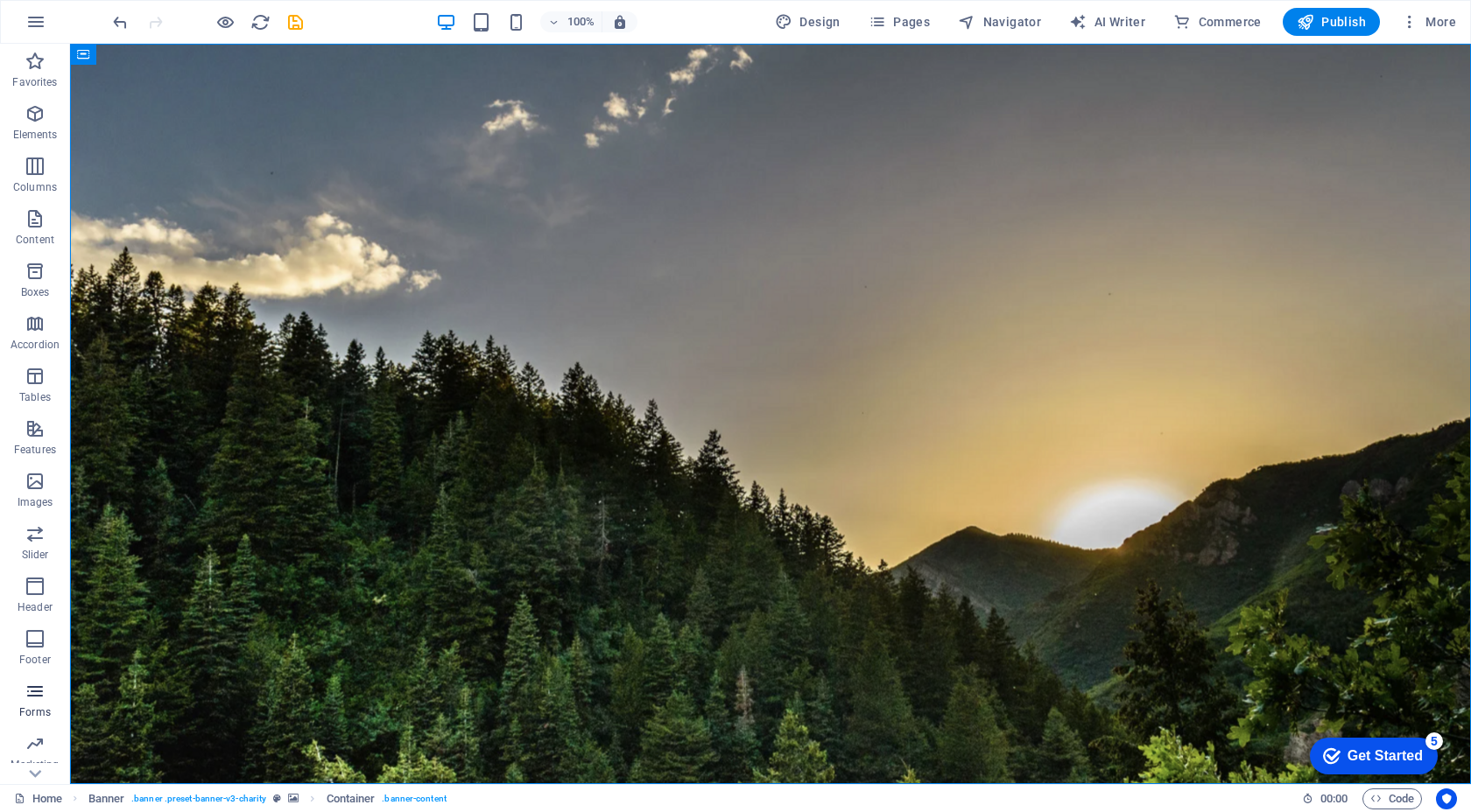
click at [38, 710] on p "Forms" at bounding box center [35, 712] width 31 height 14
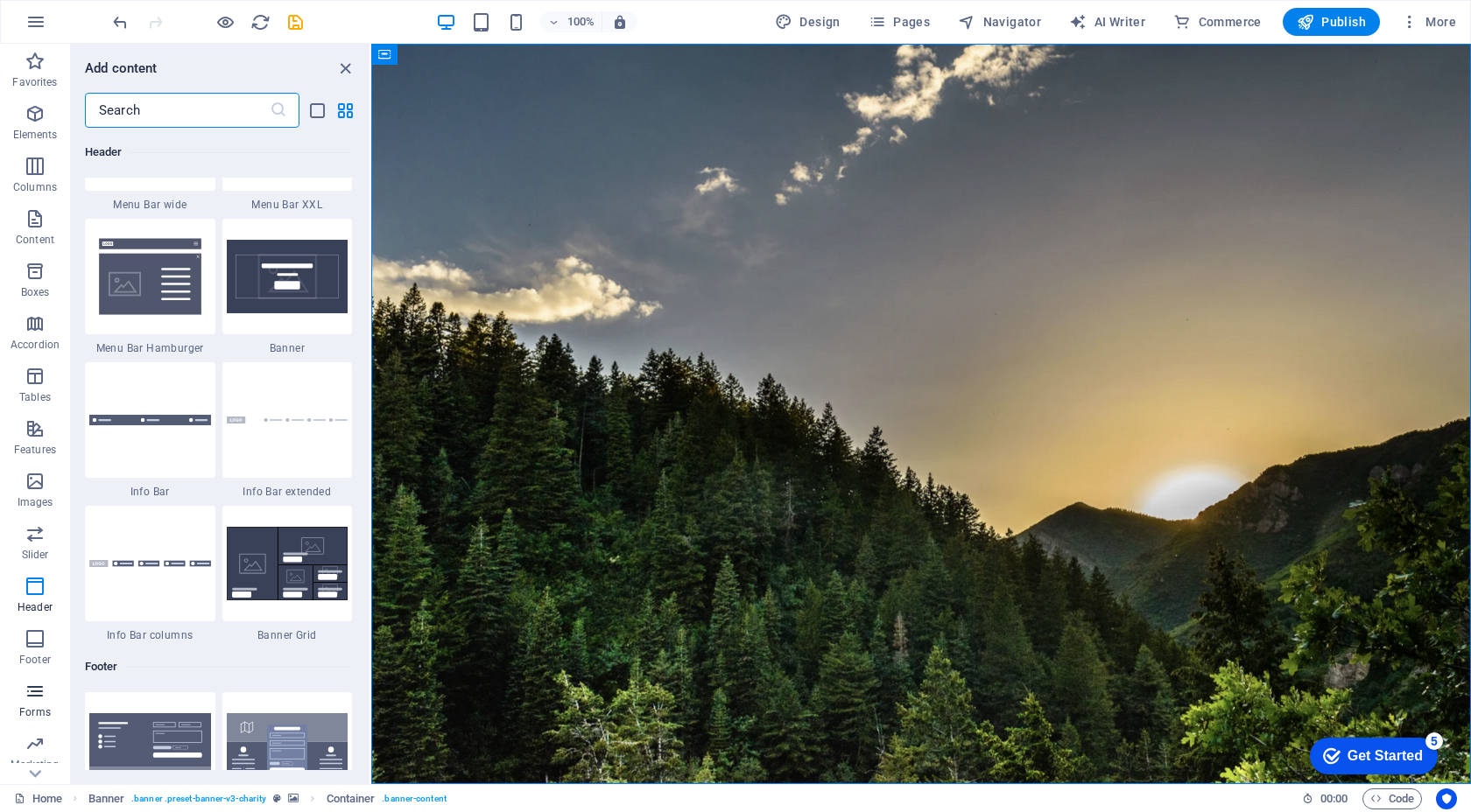
scroll to position [100, 0]
click at [35, 697] on icon "button" at bounding box center [35, 697] width 21 height 21
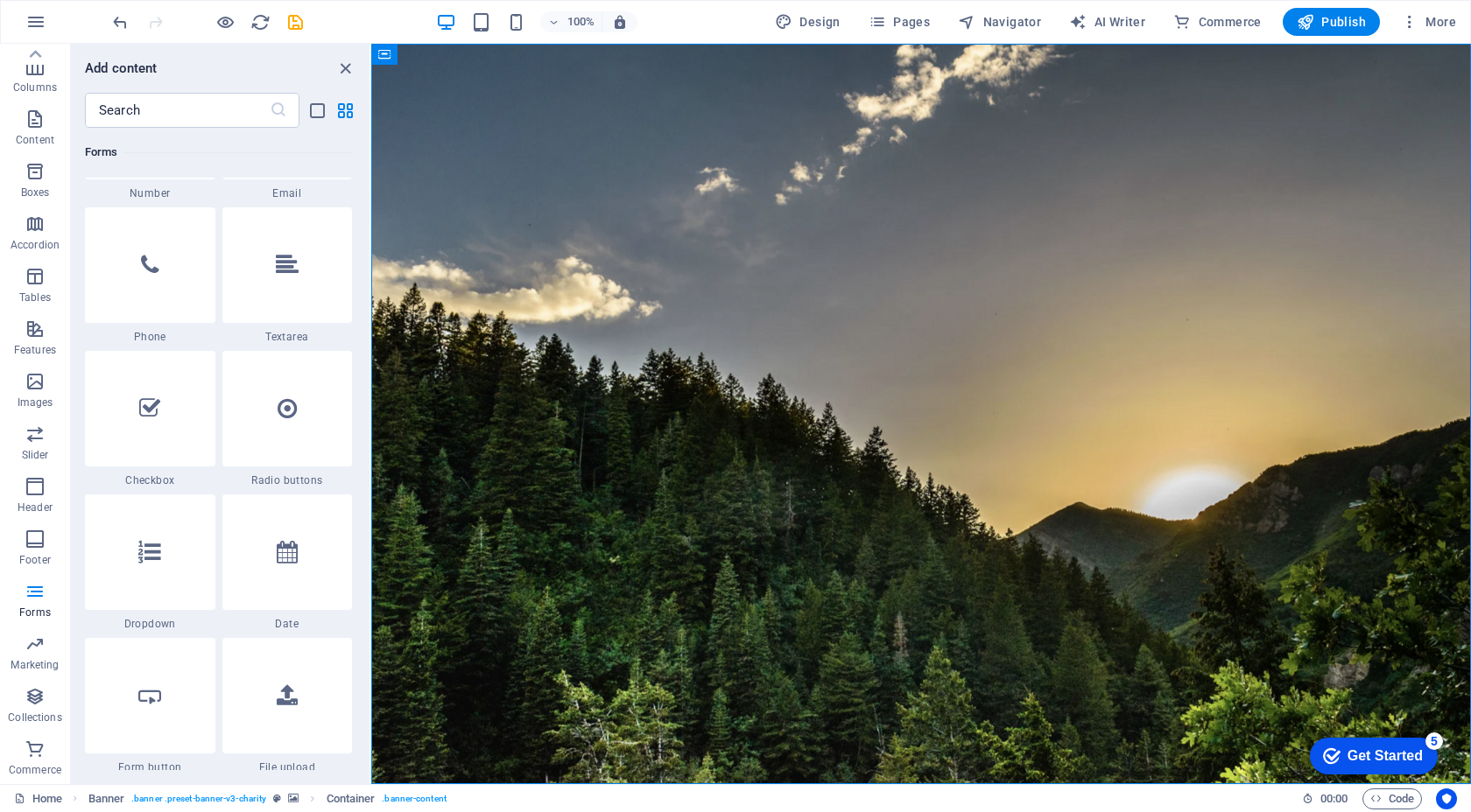
scroll to position [13053, 0]
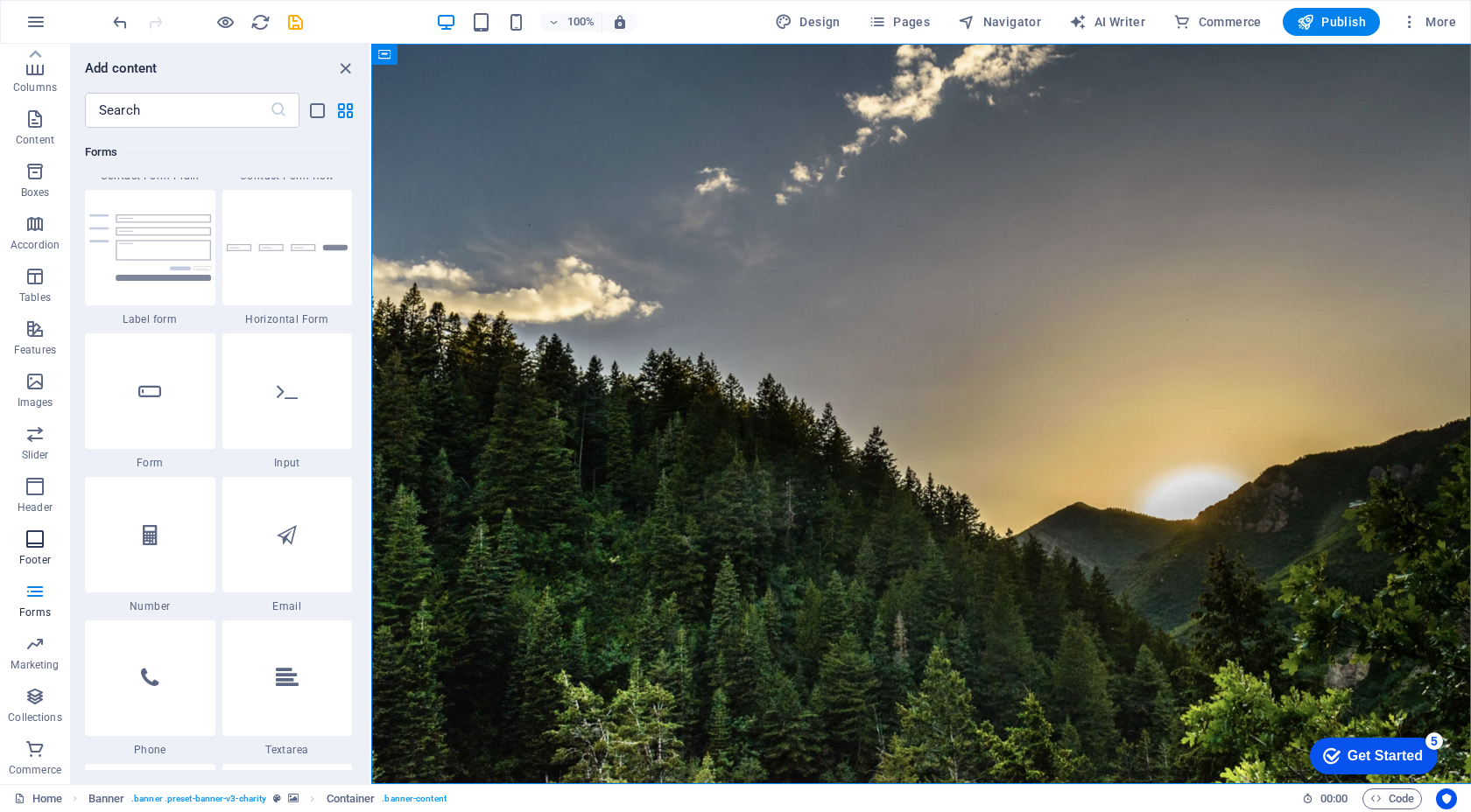
click at [38, 559] on p "Footer" at bounding box center [35, 560] width 31 height 14
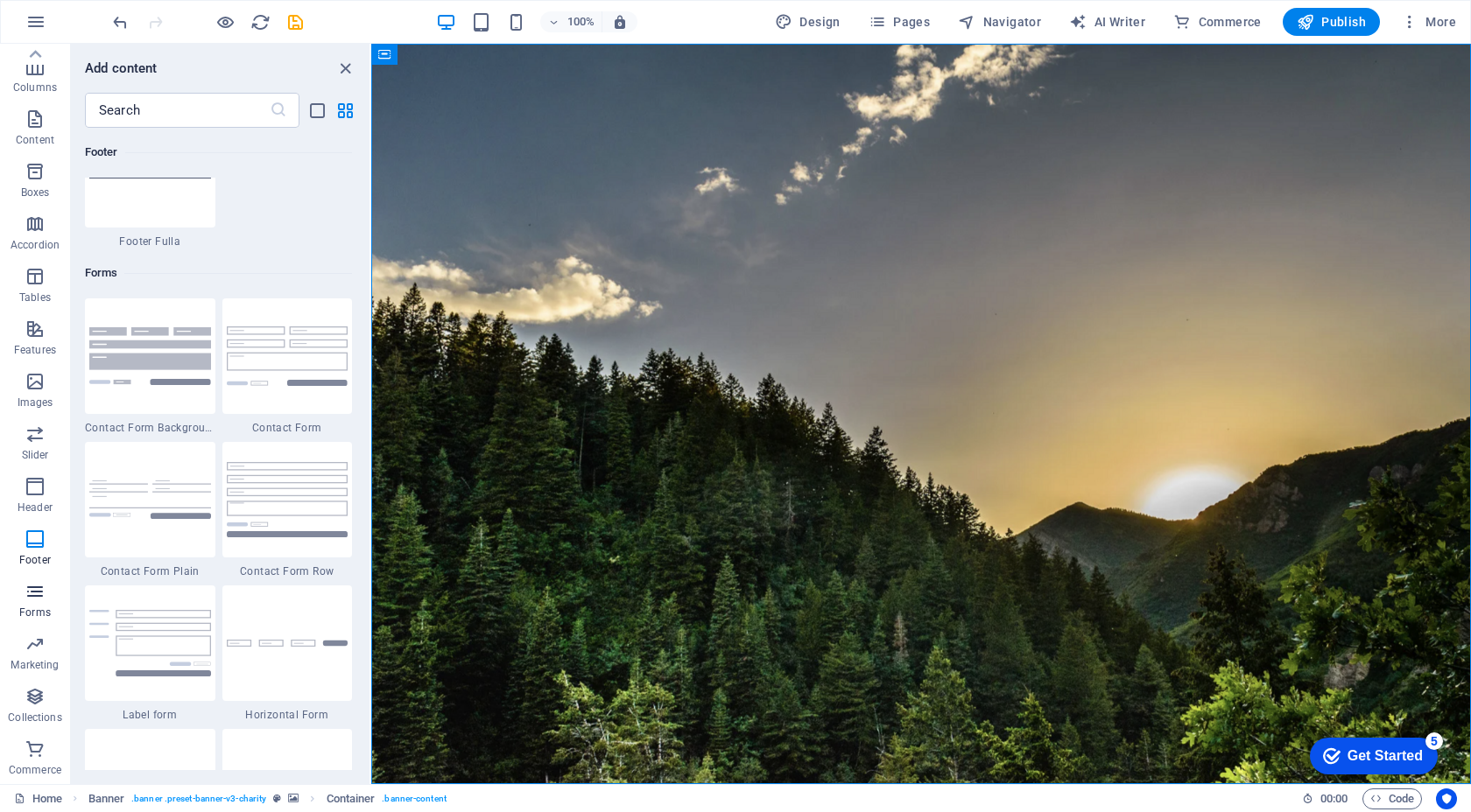
click at [25, 591] on icon "button" at bounding box center [35, 591] width 21 height 21
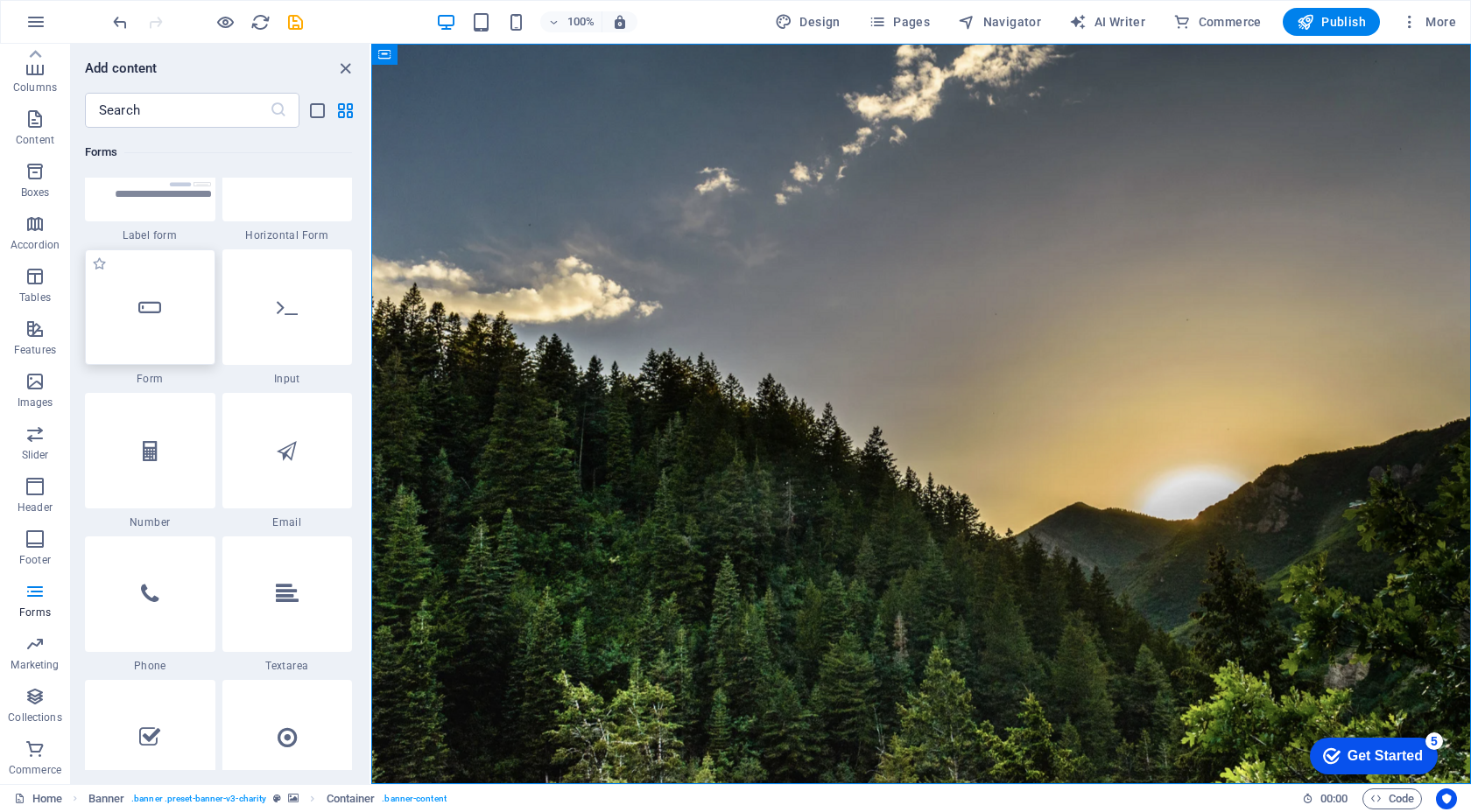
scroll to position [13136, 0]
click at [150, 582] on div at bounding box center [150, 595] width 131 height 115
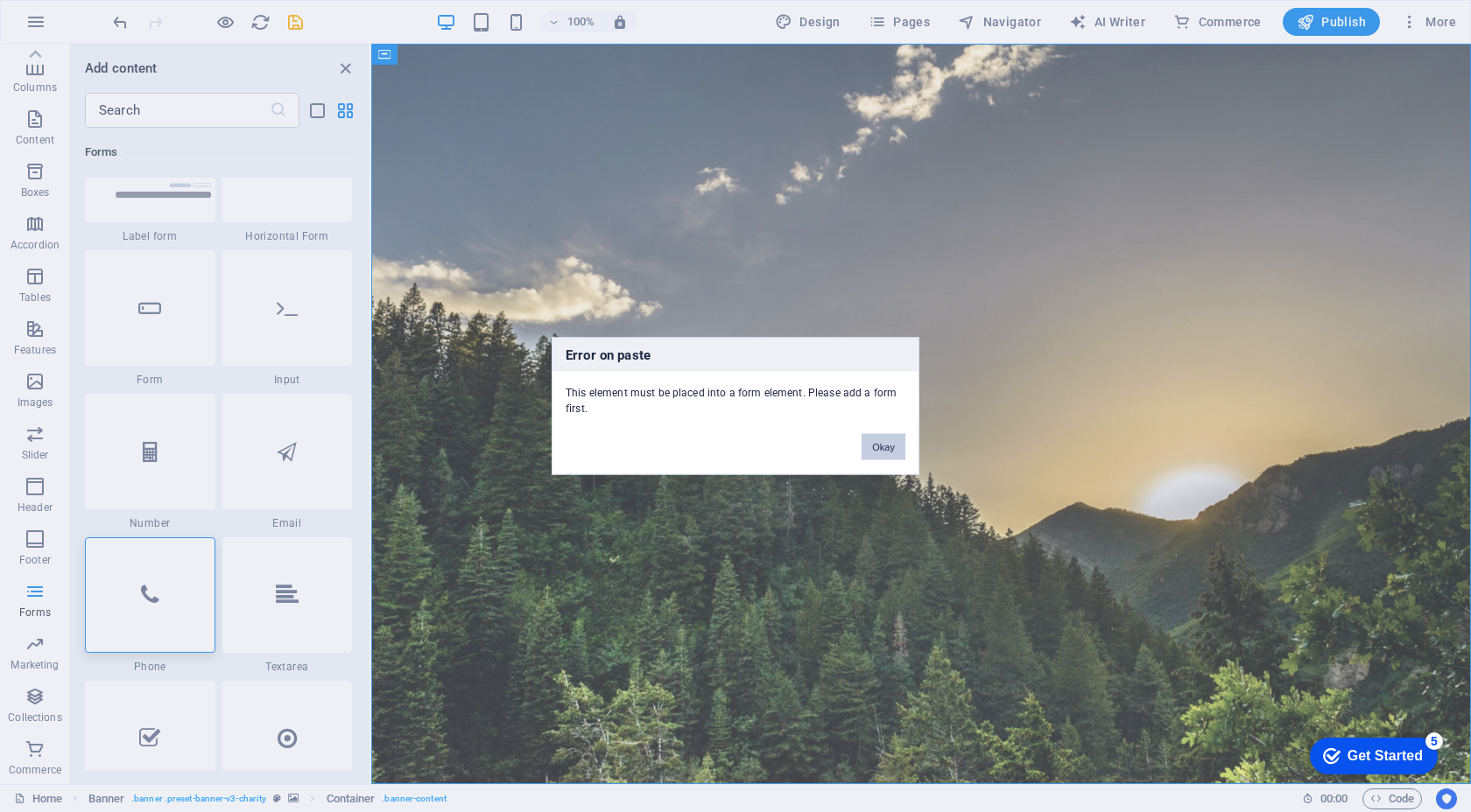
click at [891, 436] on button "Okay" at bounding box center [882, 447] width 44 height 26
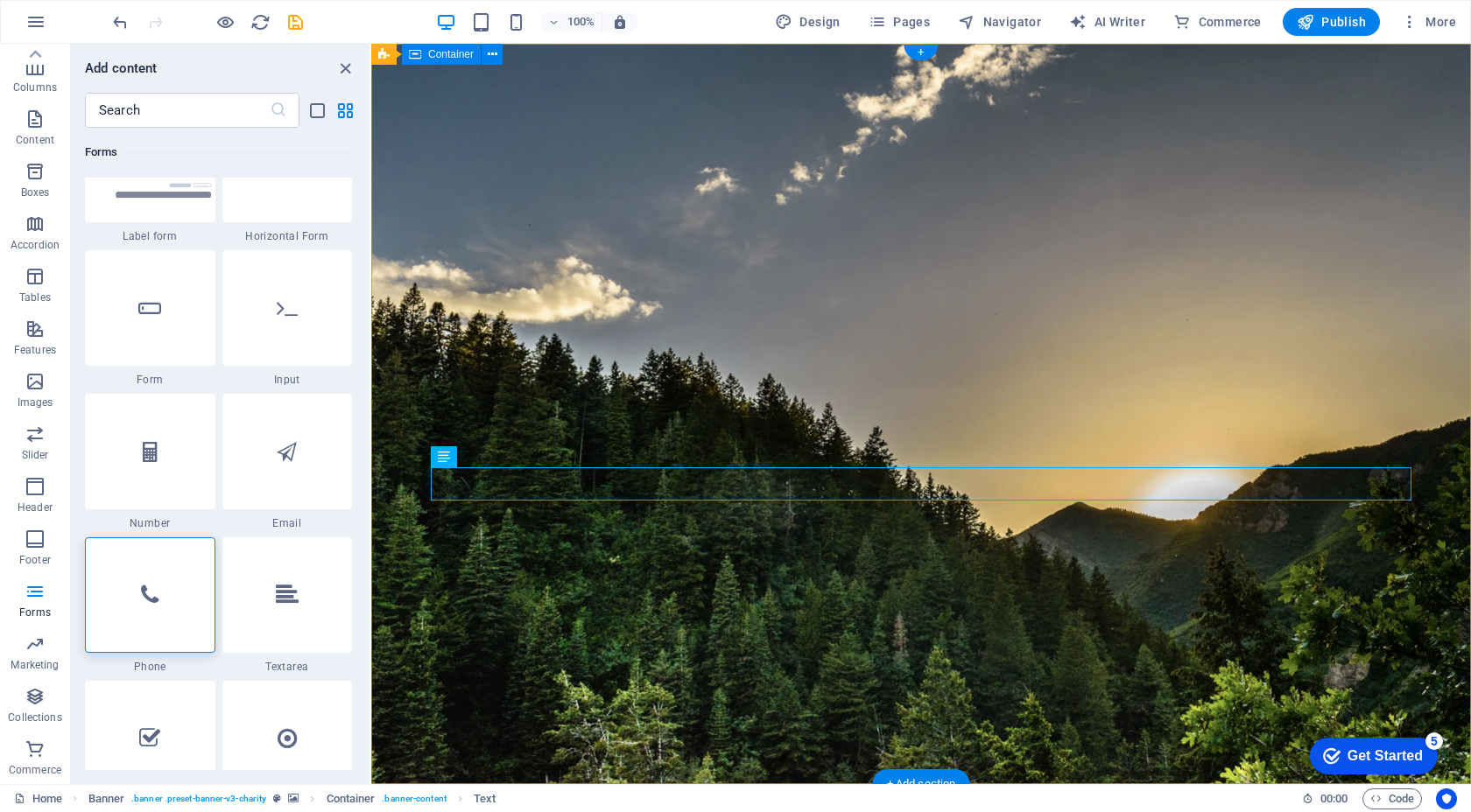
click at [495, 458] on icon at bounding box center [495, 456] width 10 height 19
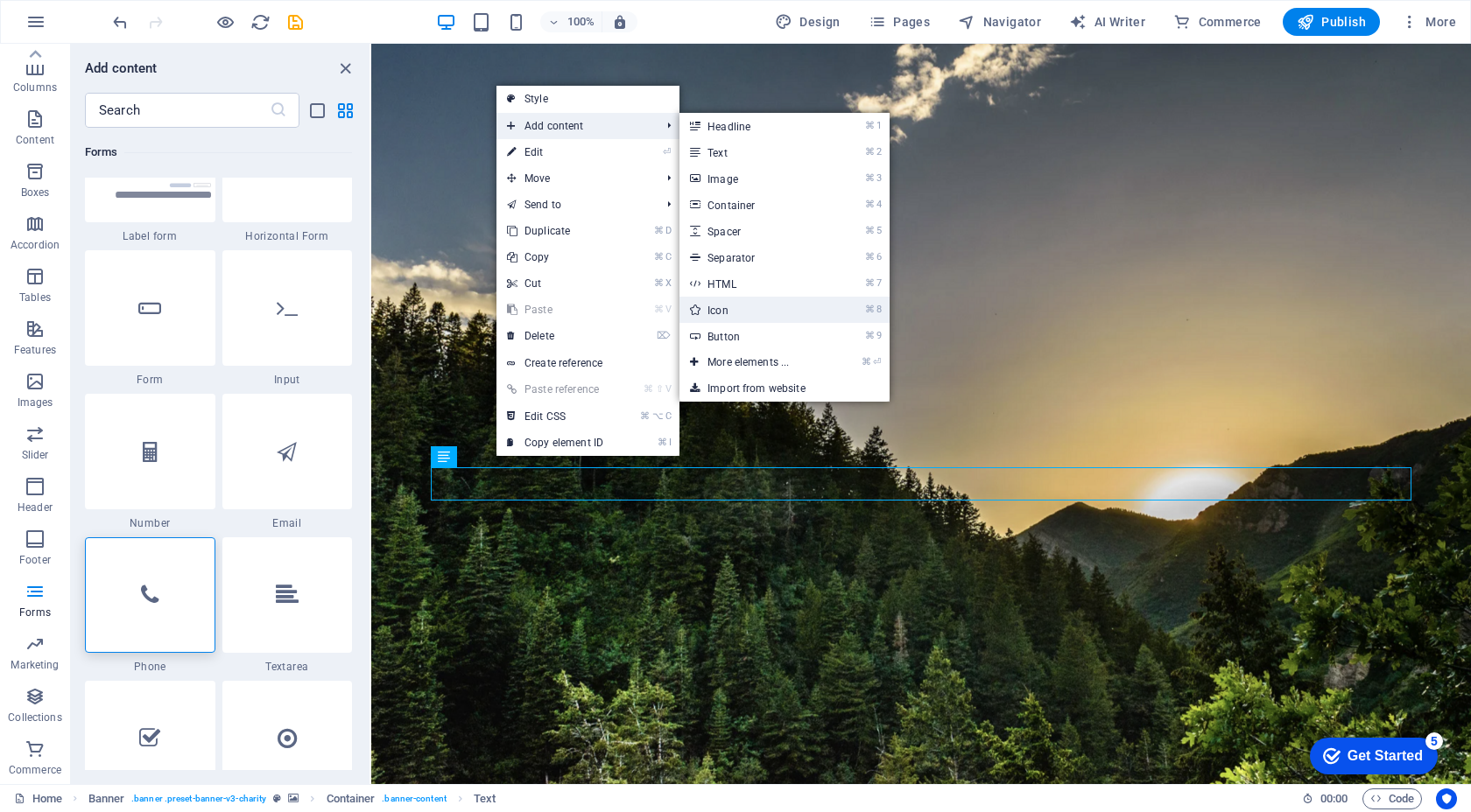
click at [750, 309] on link "⌘ 8 Icon" at bounding box center [752, 309] width 144 height 26
select select "xMidYMid"
select select "px"
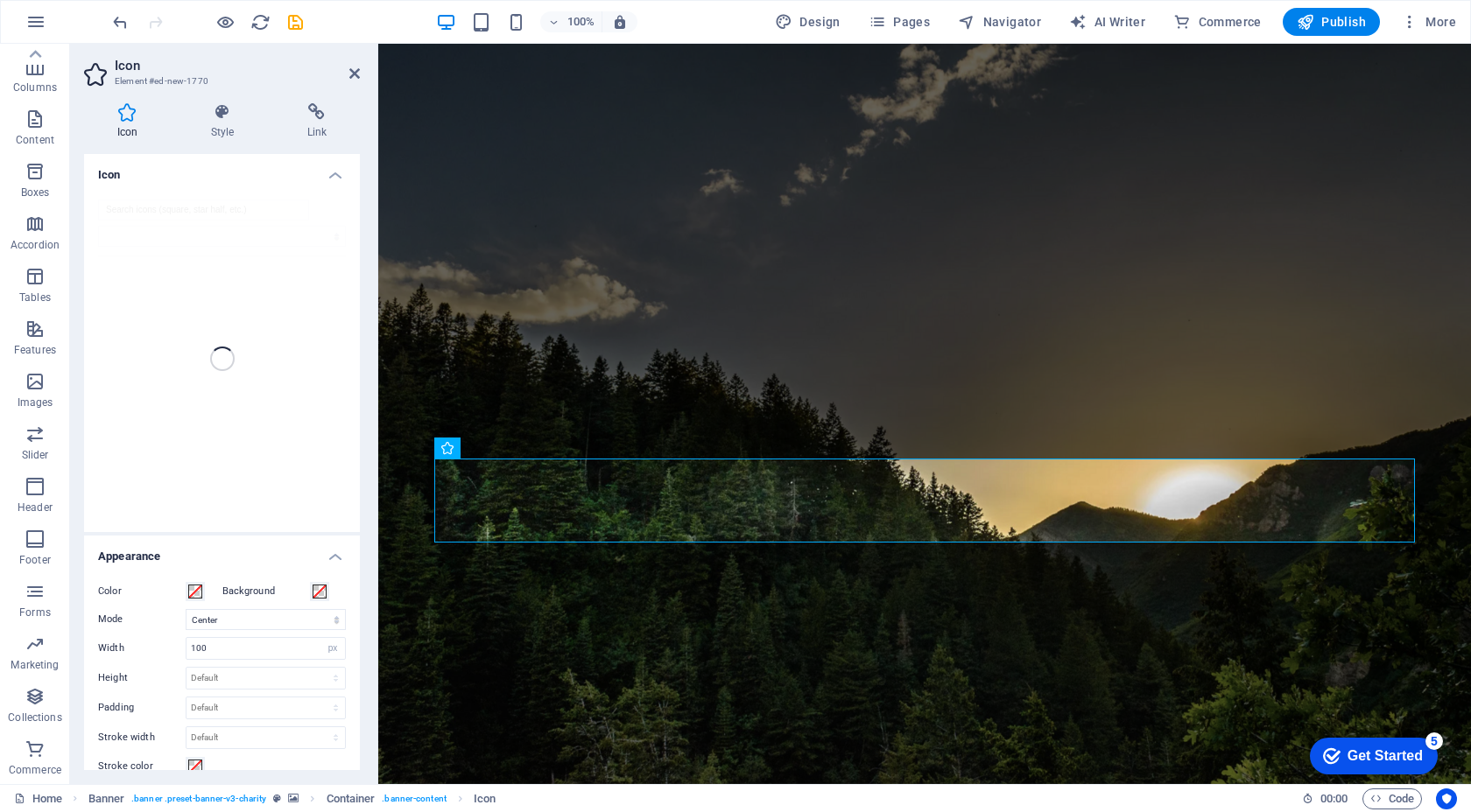
click at [236, 399] on div at bounding box center [222, 358] width 275 height 346
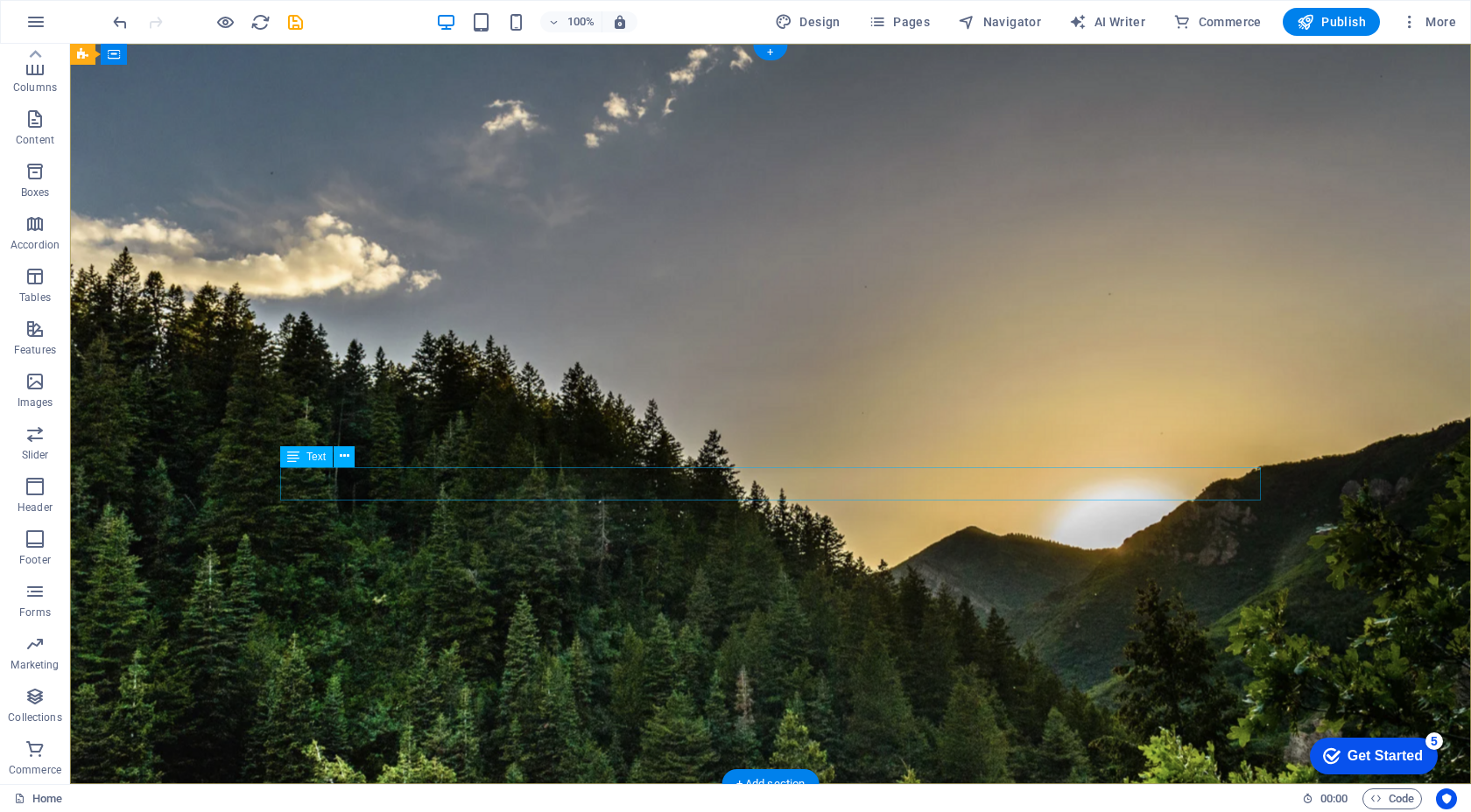
click at [340, 460] on icon at bounding box center [345, 456] width 10 height 19
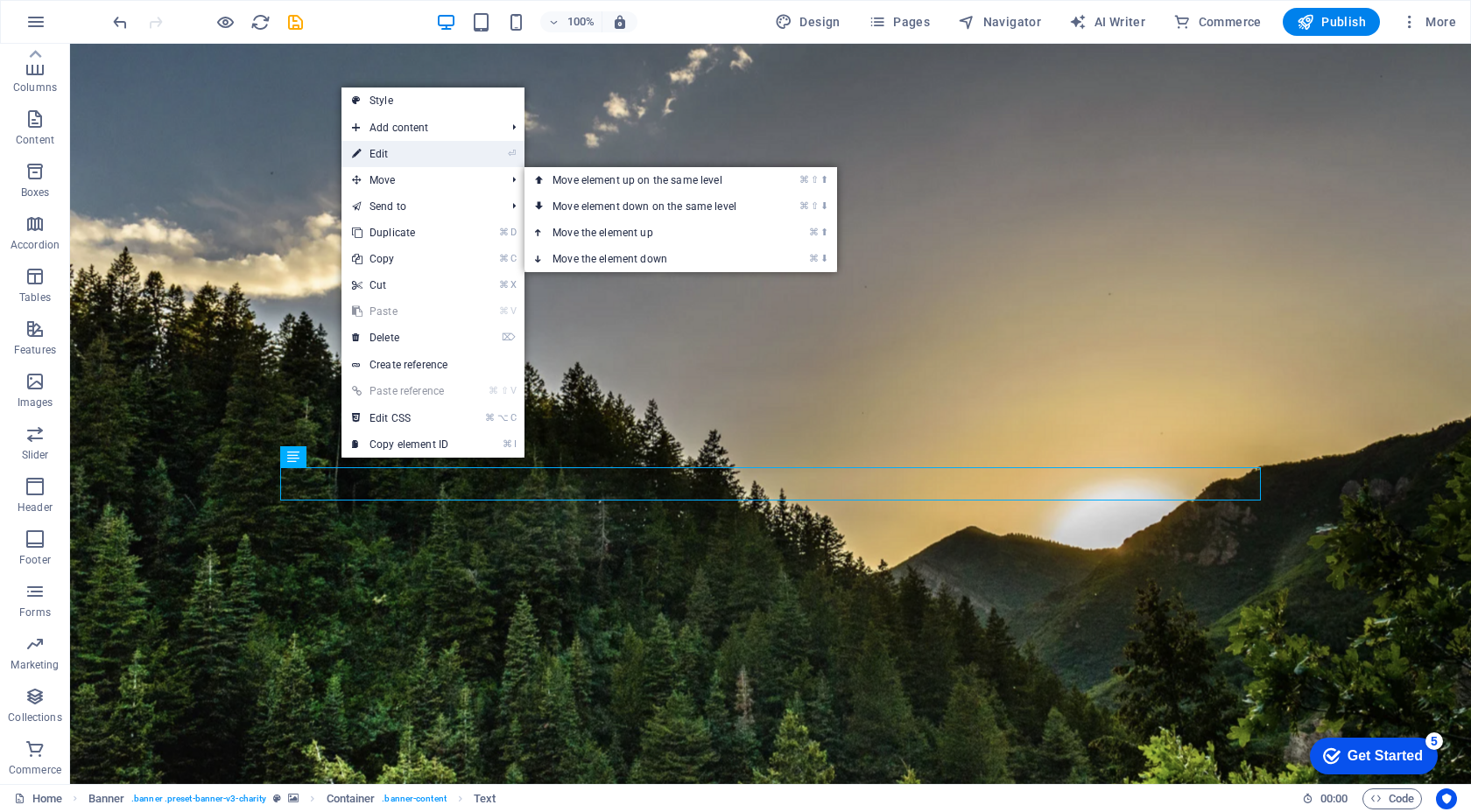
click at [440, 152] on link "⏎ Edit" at bounding box center [400, 153] width 117 height 26
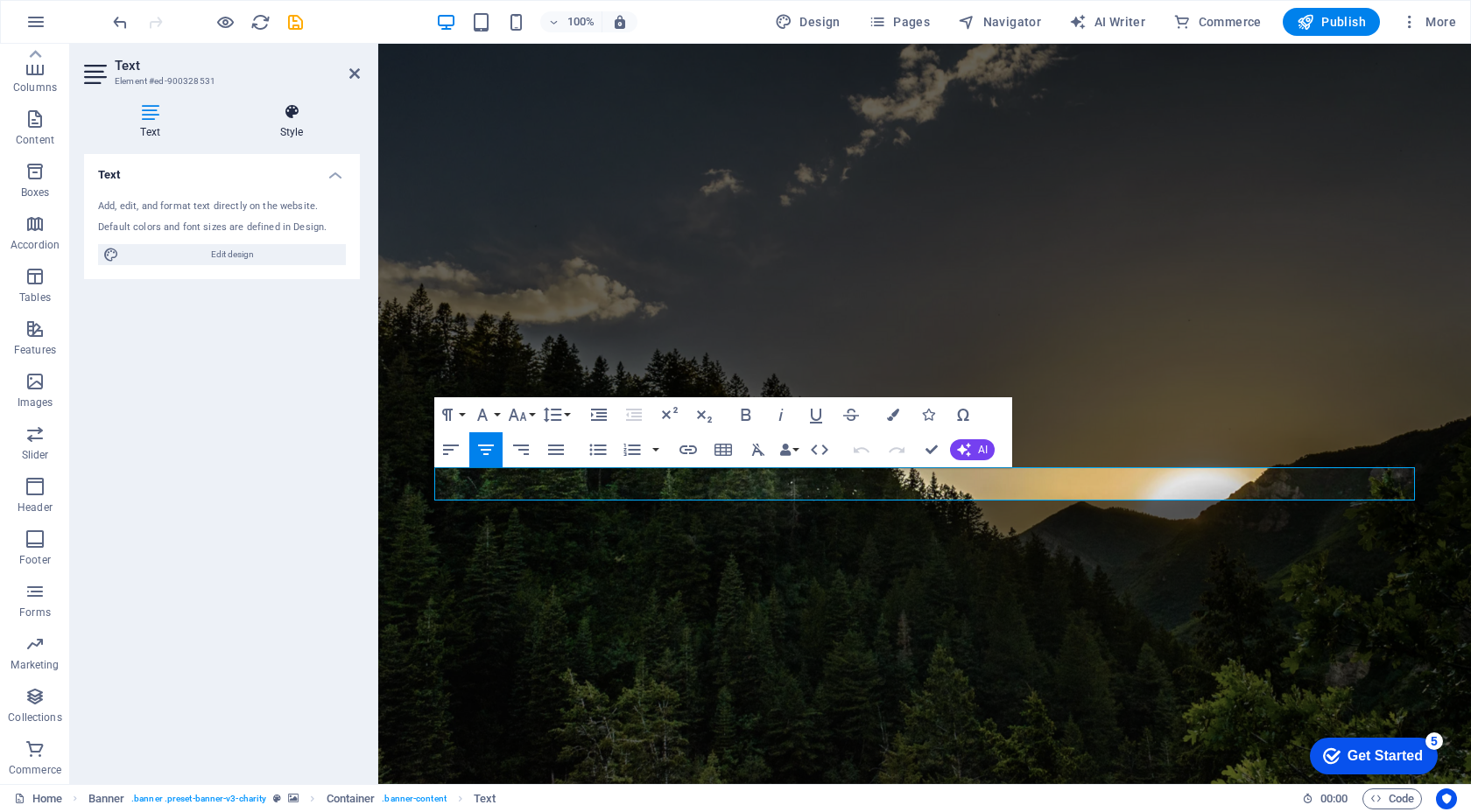
click at [284, 116] on icon at bounding box center [292, 112] width 137 height 18
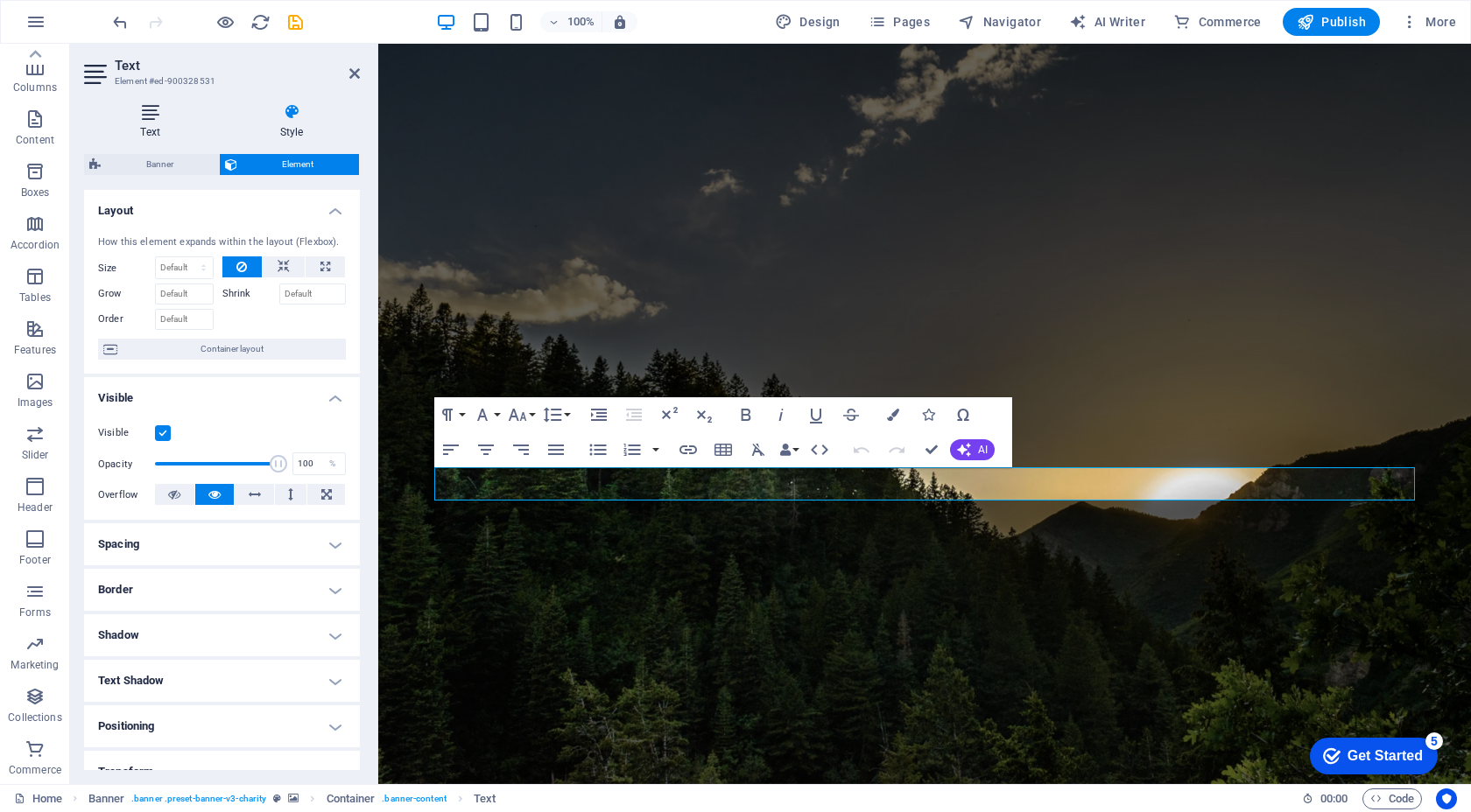
click at [156, 116] on icon at bounding box center [149, 112] width 132 height 18
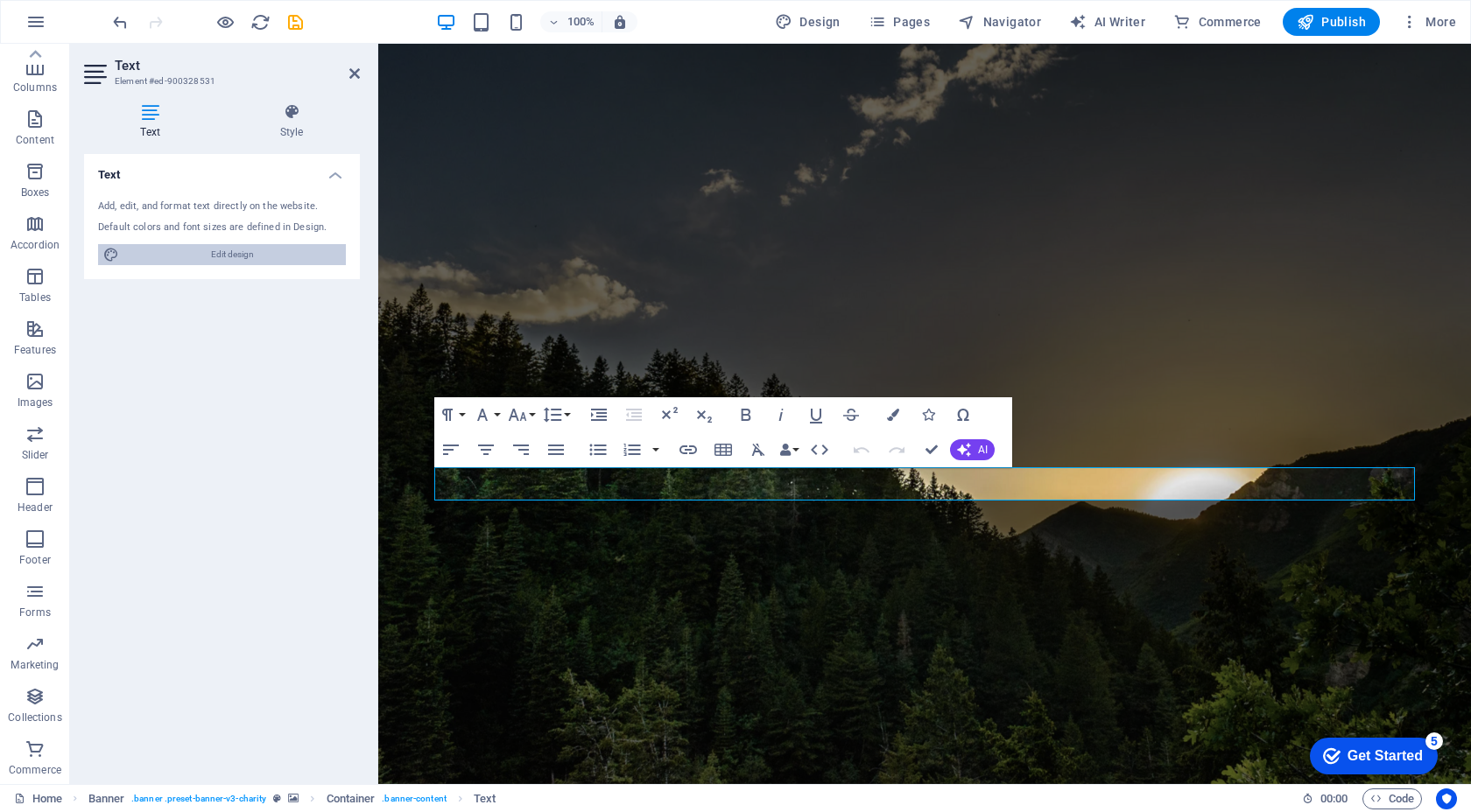
click at [215, 254] on span "Edit design" at bounding box center [232, 255] width 217 height 21
select select "px"
select select "300"
select select "px"
select select "ease-in-out"
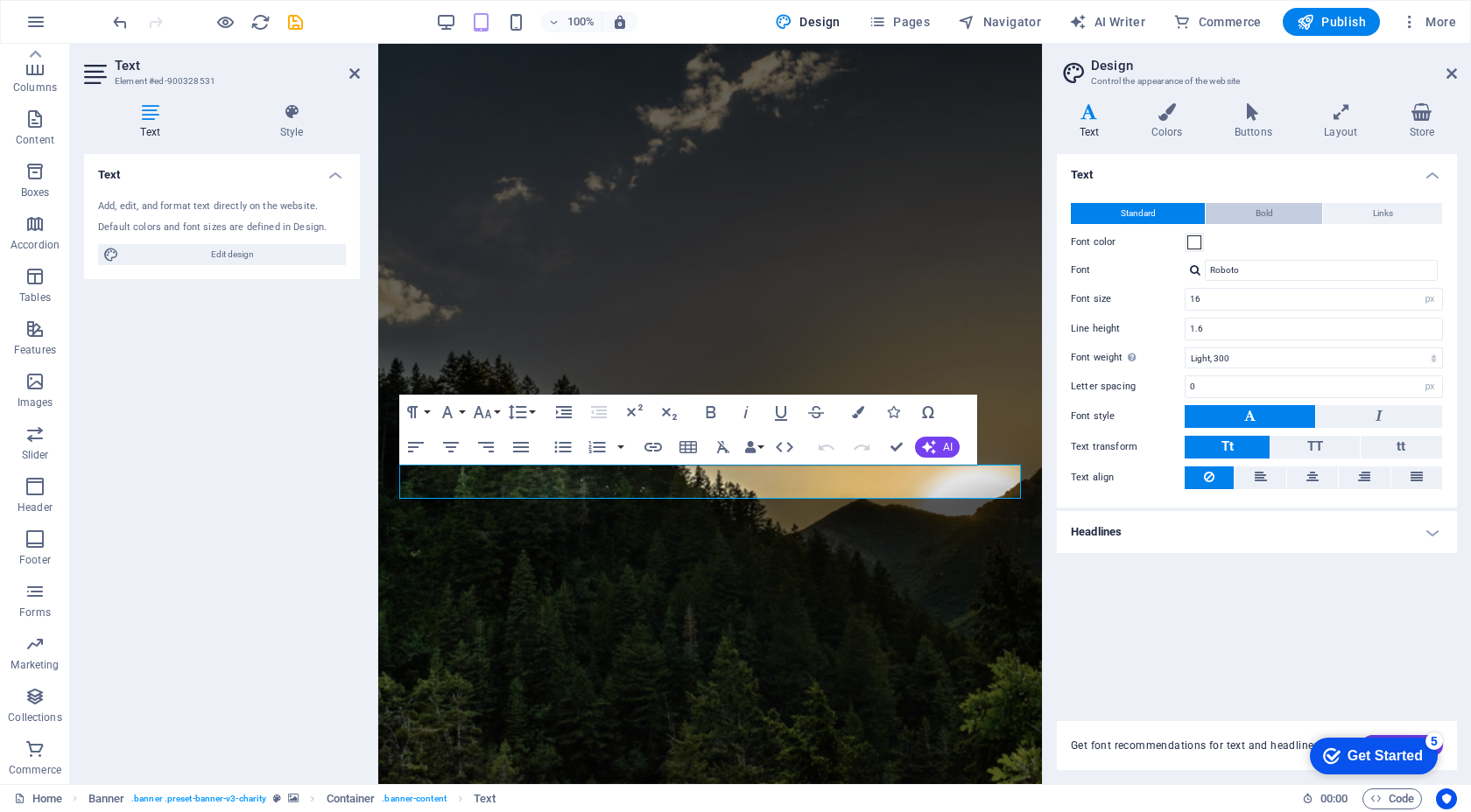
click at [1278, 206] on button "Bold" at bounding box center [1263, 214] width 116 height 21
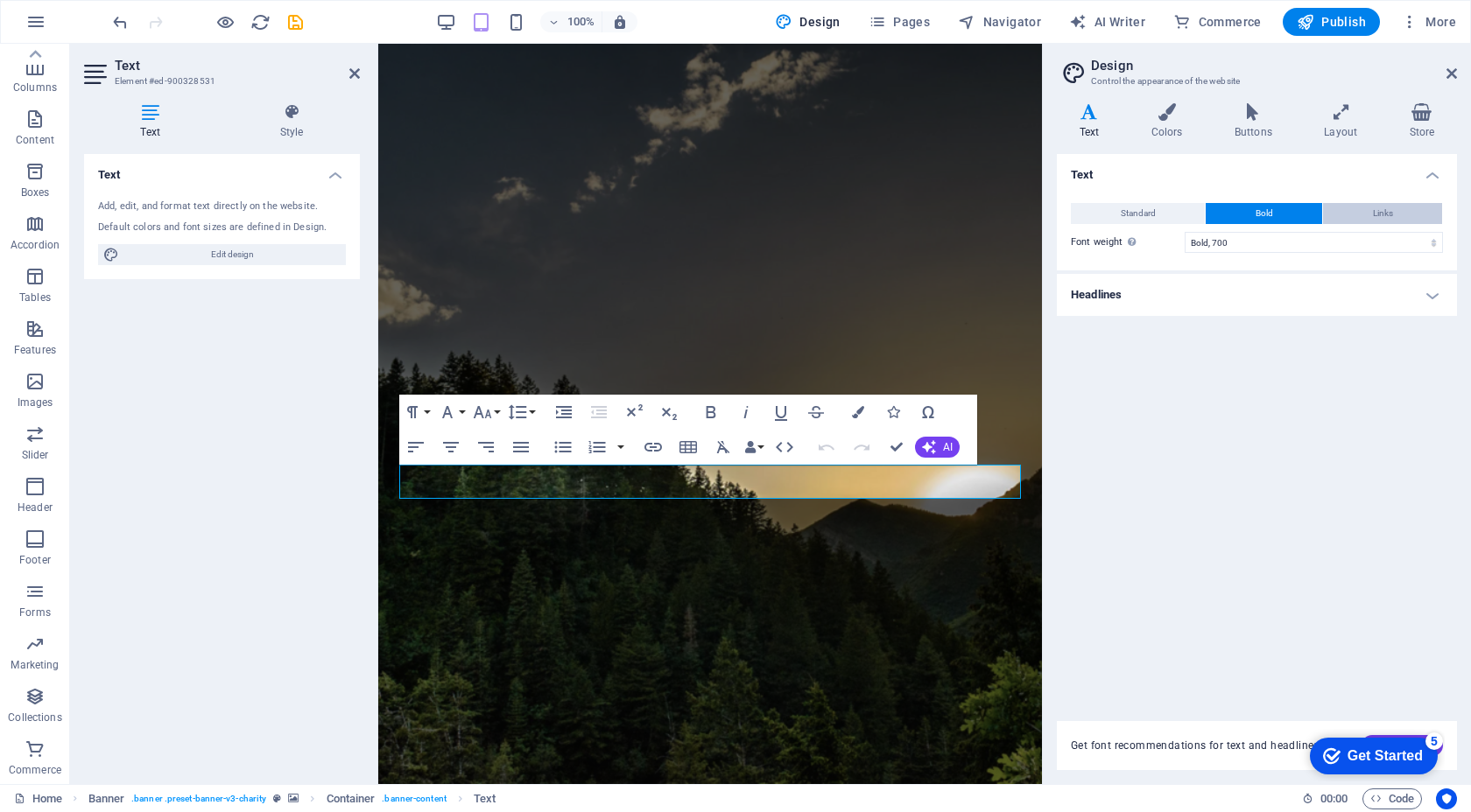
click at [1378, 206] on span "Links" at bounding box center [1382, 214] width 20 height 21
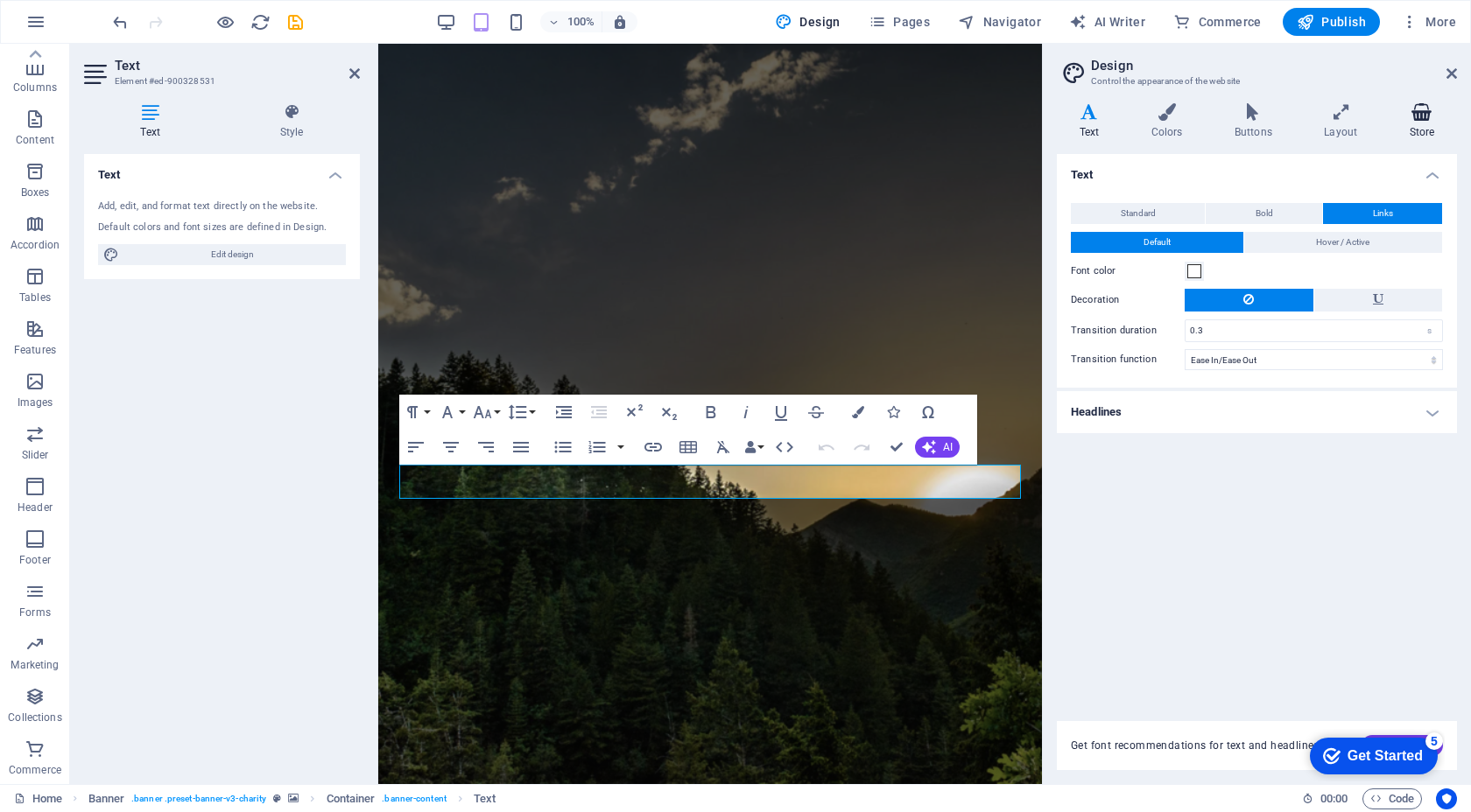
click at [1422, 110] on icon at bounding box center [1422, 112] width 70 height 18
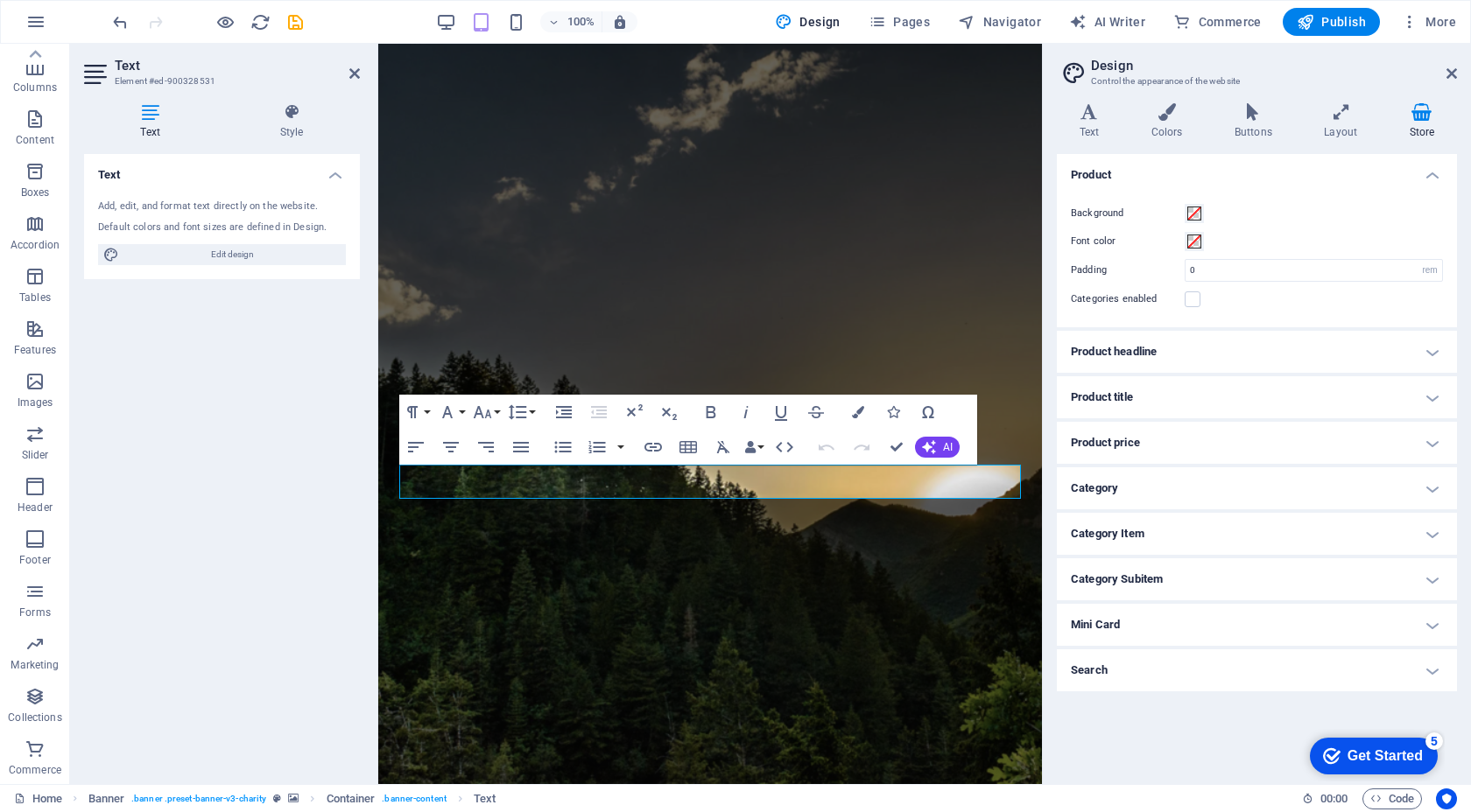
click at [1183, 548] on h4 "Category Item" at bounding box center [1256, 534] width 400 height 42
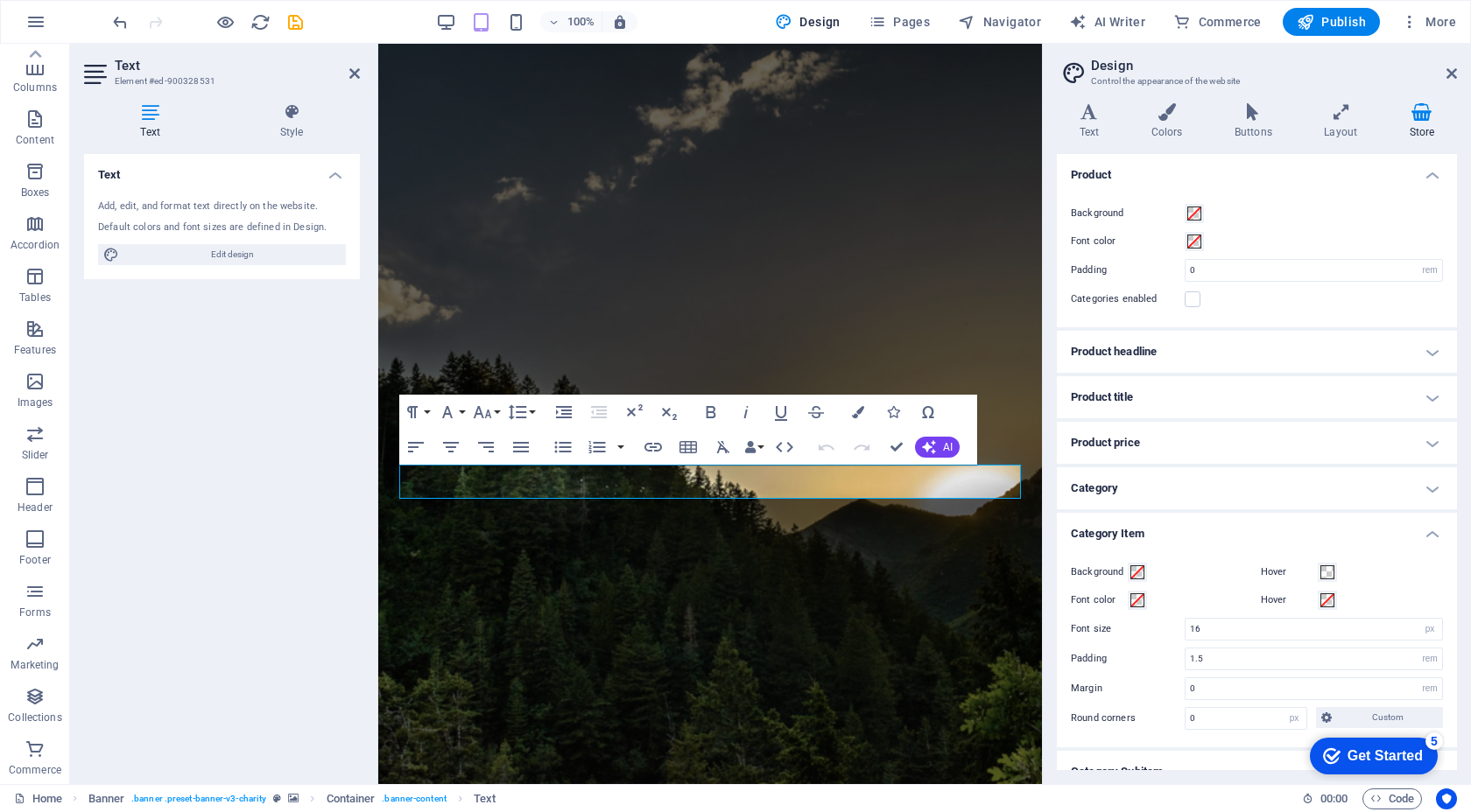
scroll to position [48, 0]
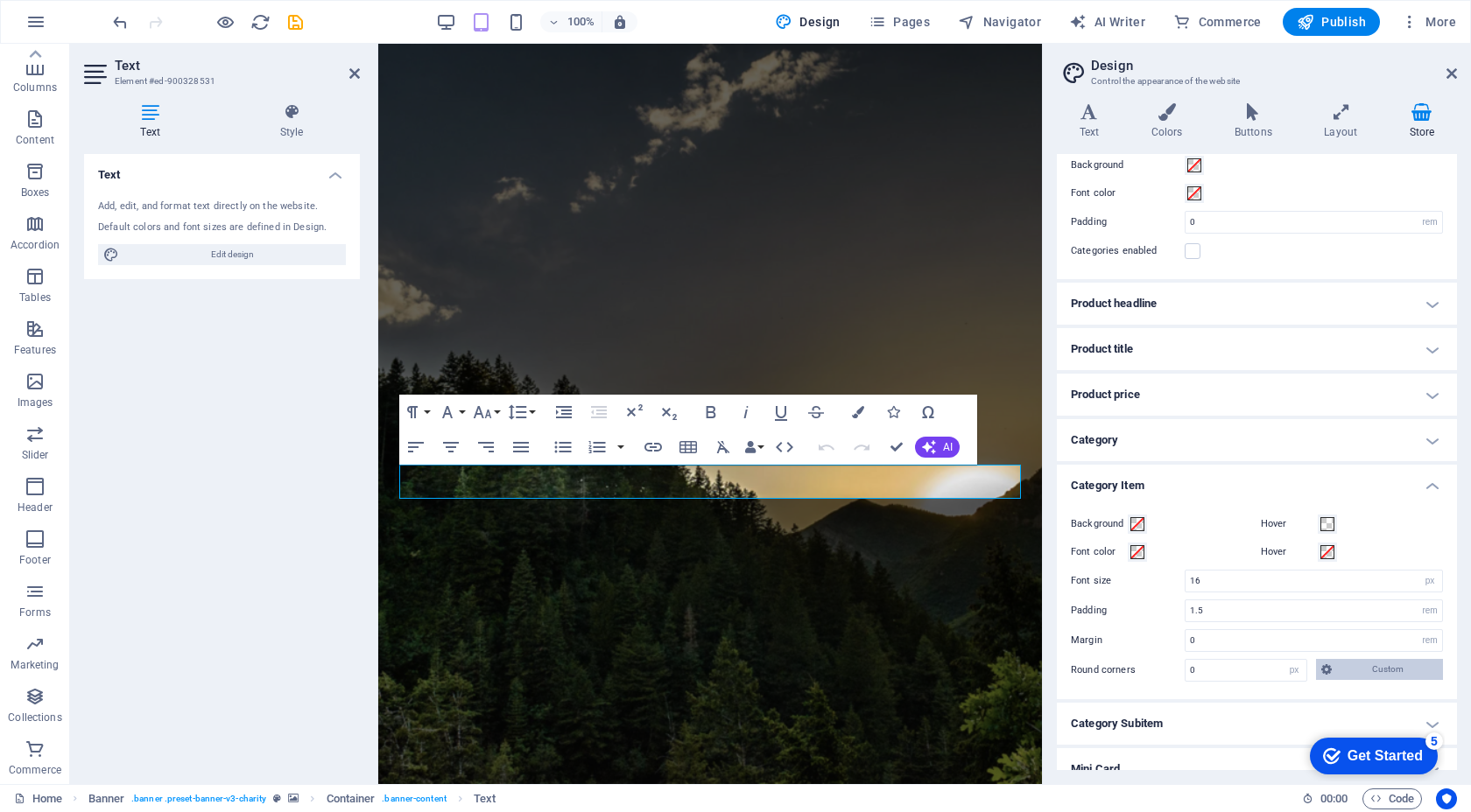
click at [1328, 665] on icon at bounding box center [1326, 670] width 11 height 21
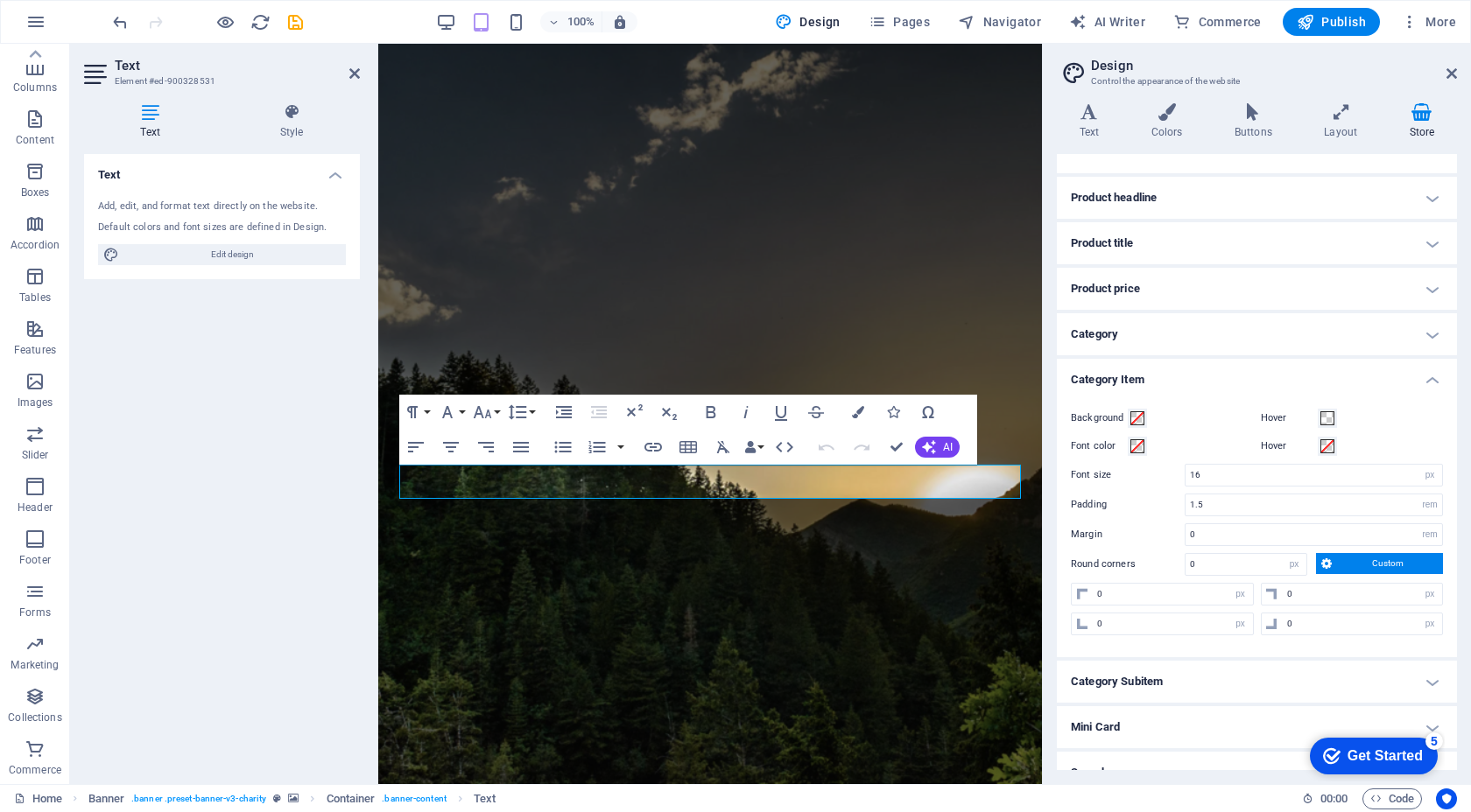
scroll to position [151, 0]
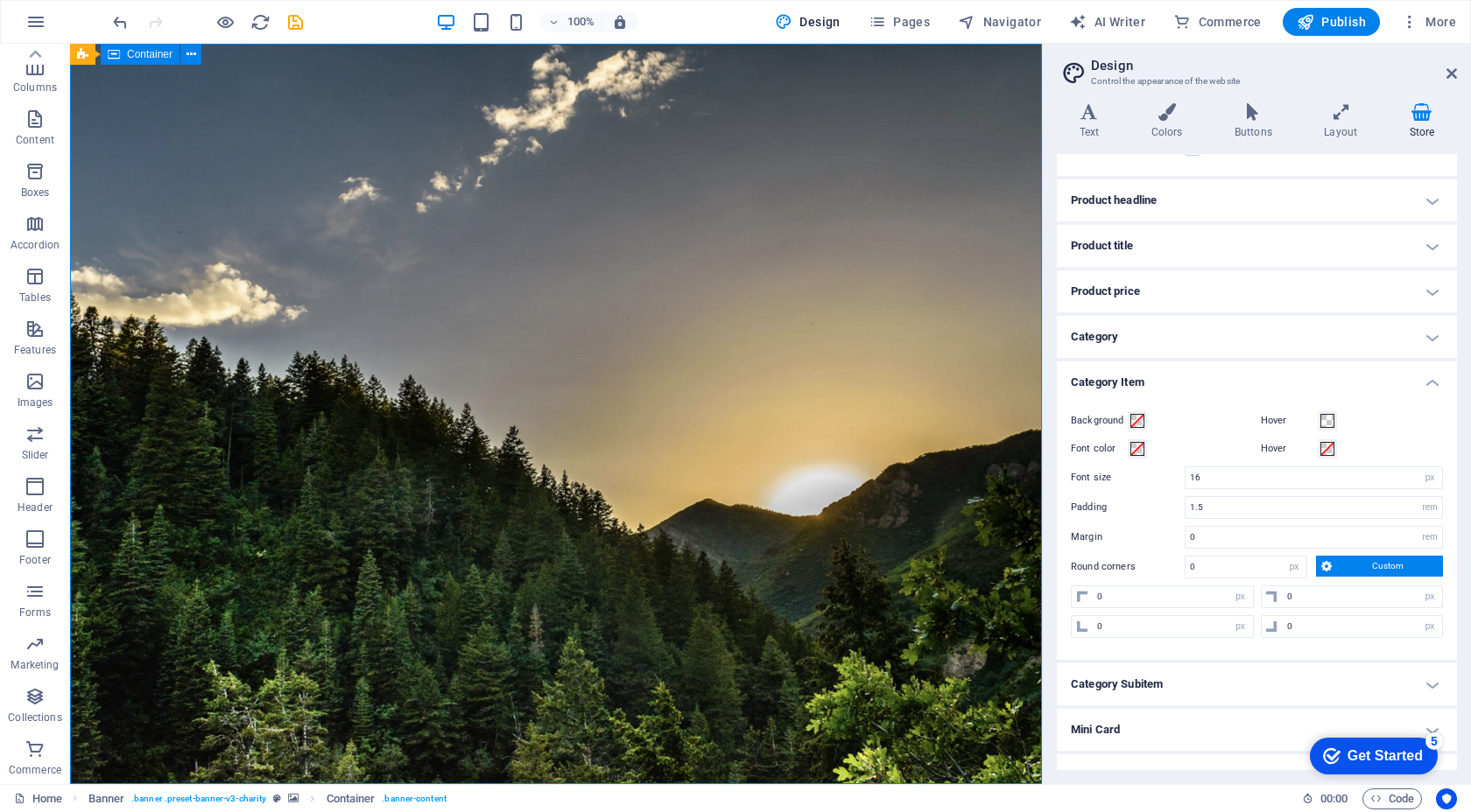
click at [1444, 69] on h2 "Design" at bounding box center [1273, 65] width 366 height 16
click at [1451, 70] on icon at bounding box center [1451, 73] width 11 height 14
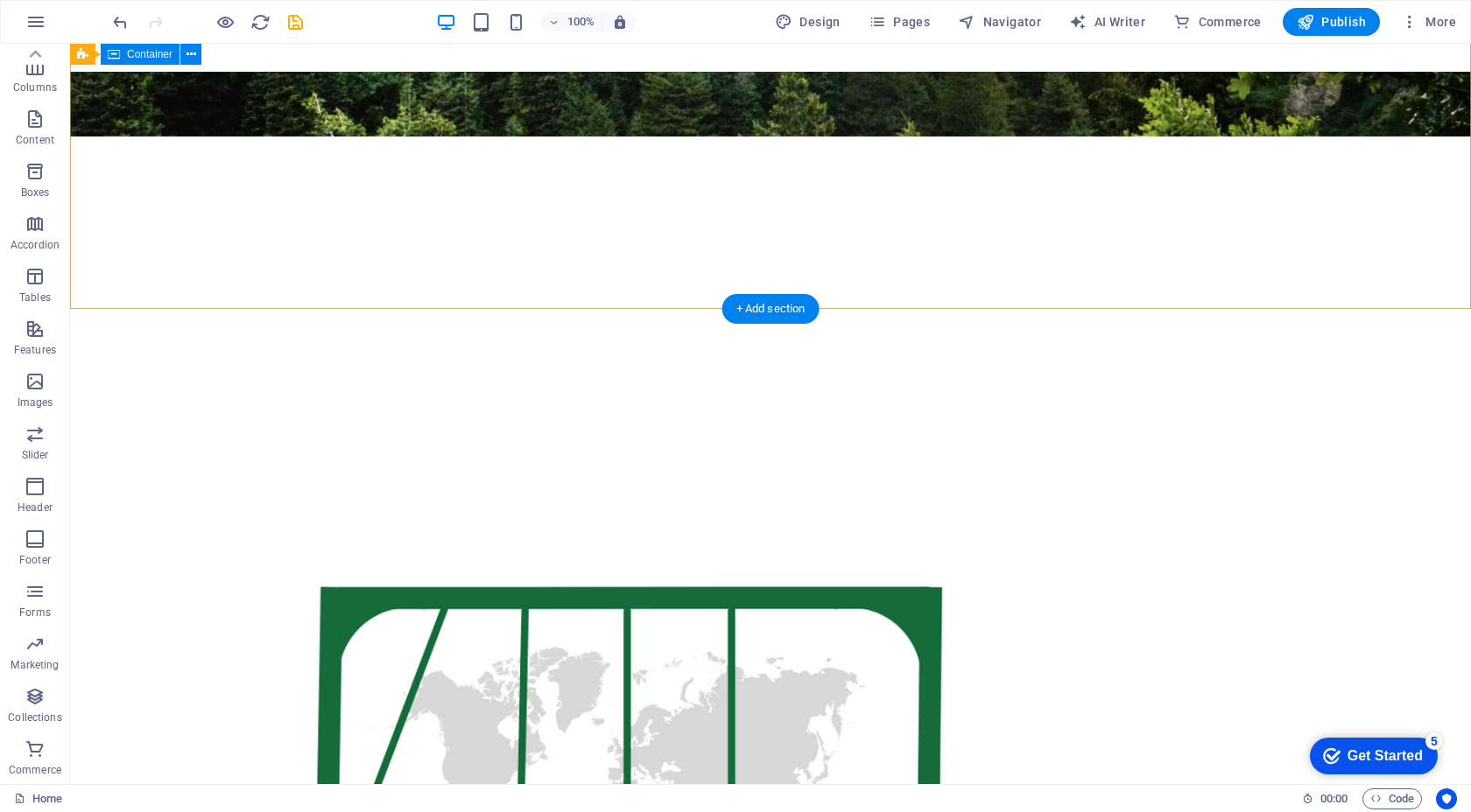
scroll to position [0, 0]
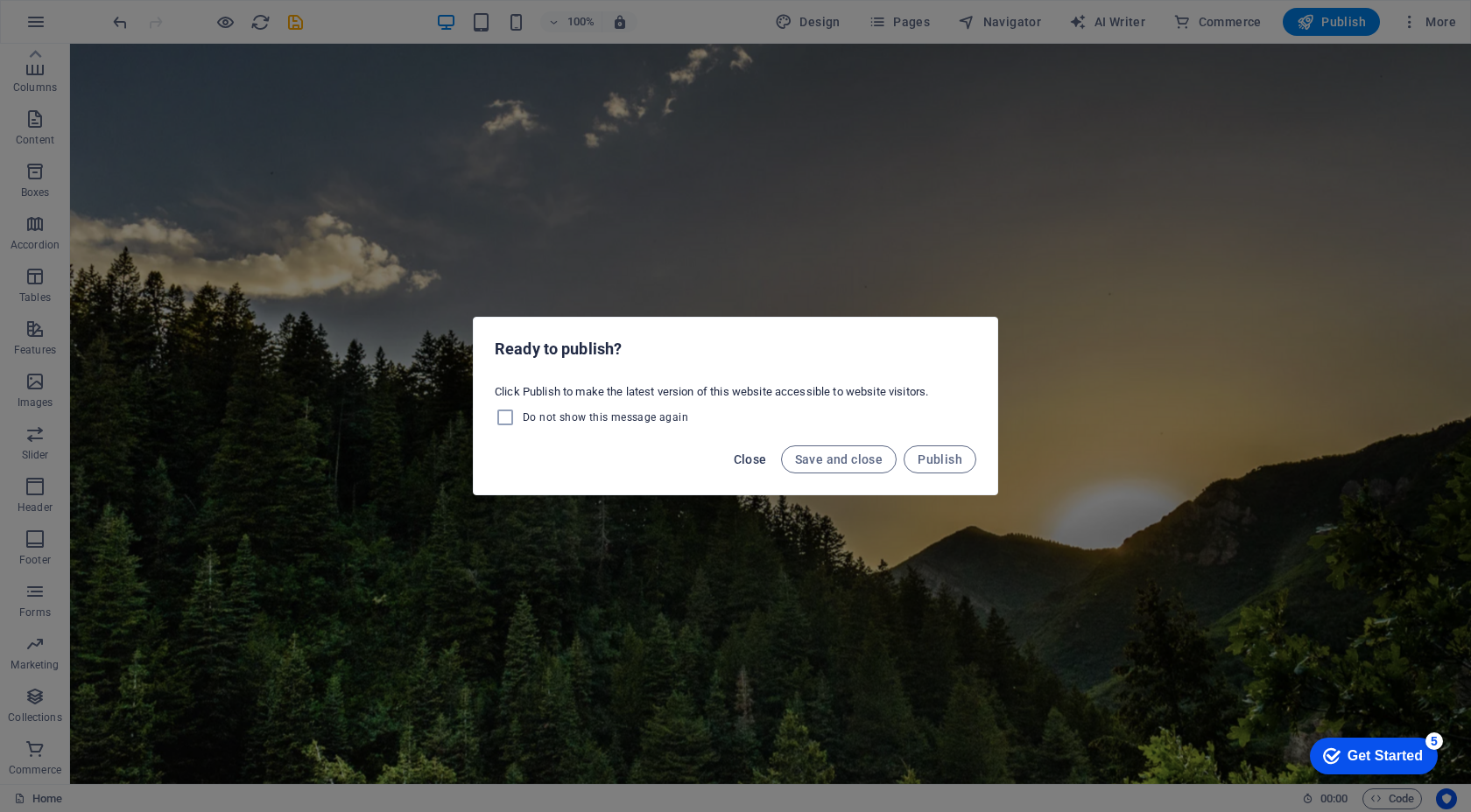
click at [755, 465] on span "Close" at bounding box center [751, 460] width 33 height 14
